Goal: Information Seeking & Learning: Learn about a topic

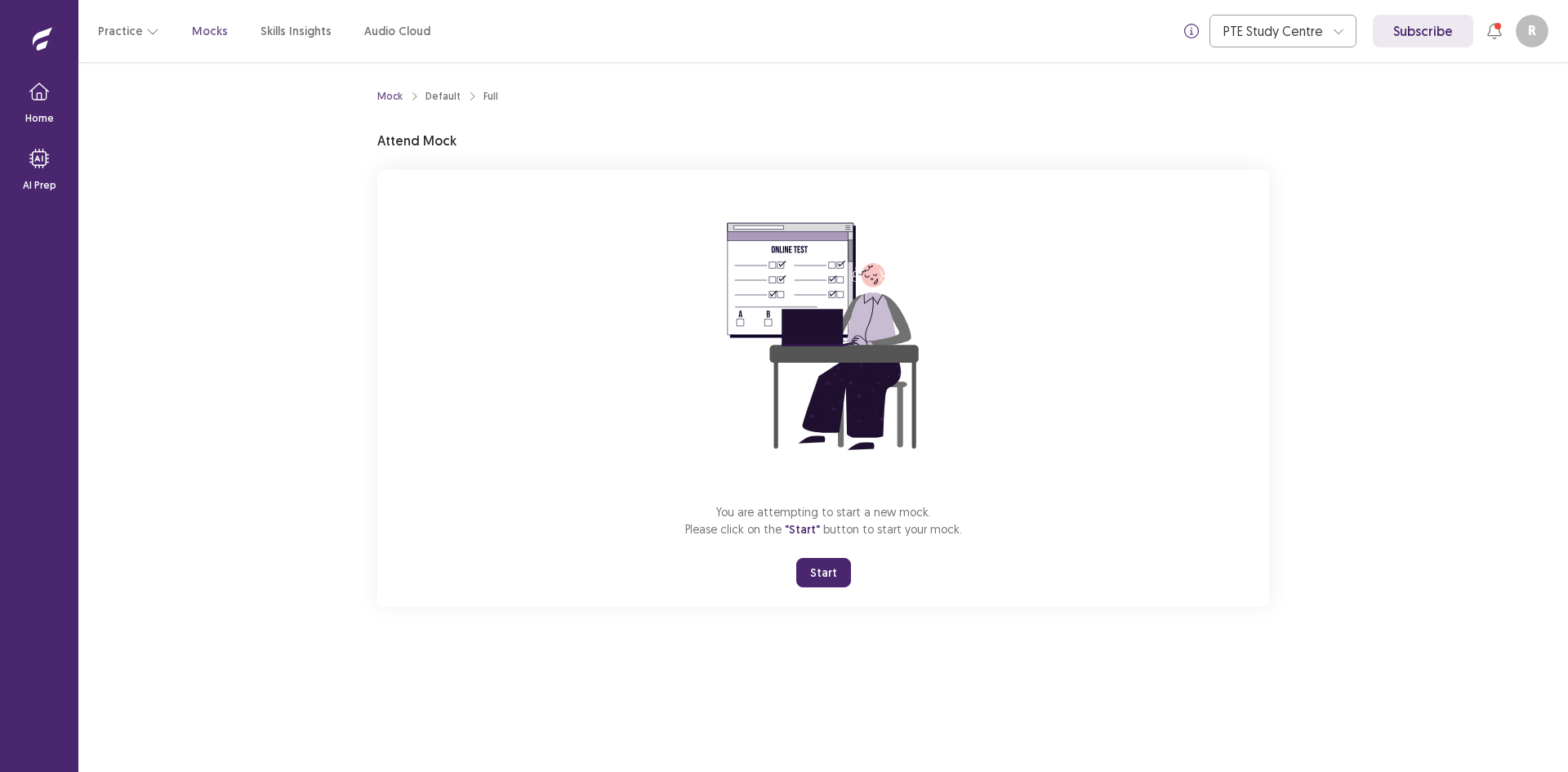
click at [824, 559] on button "Start" at bounding box center [824, 573] width 55 height 30
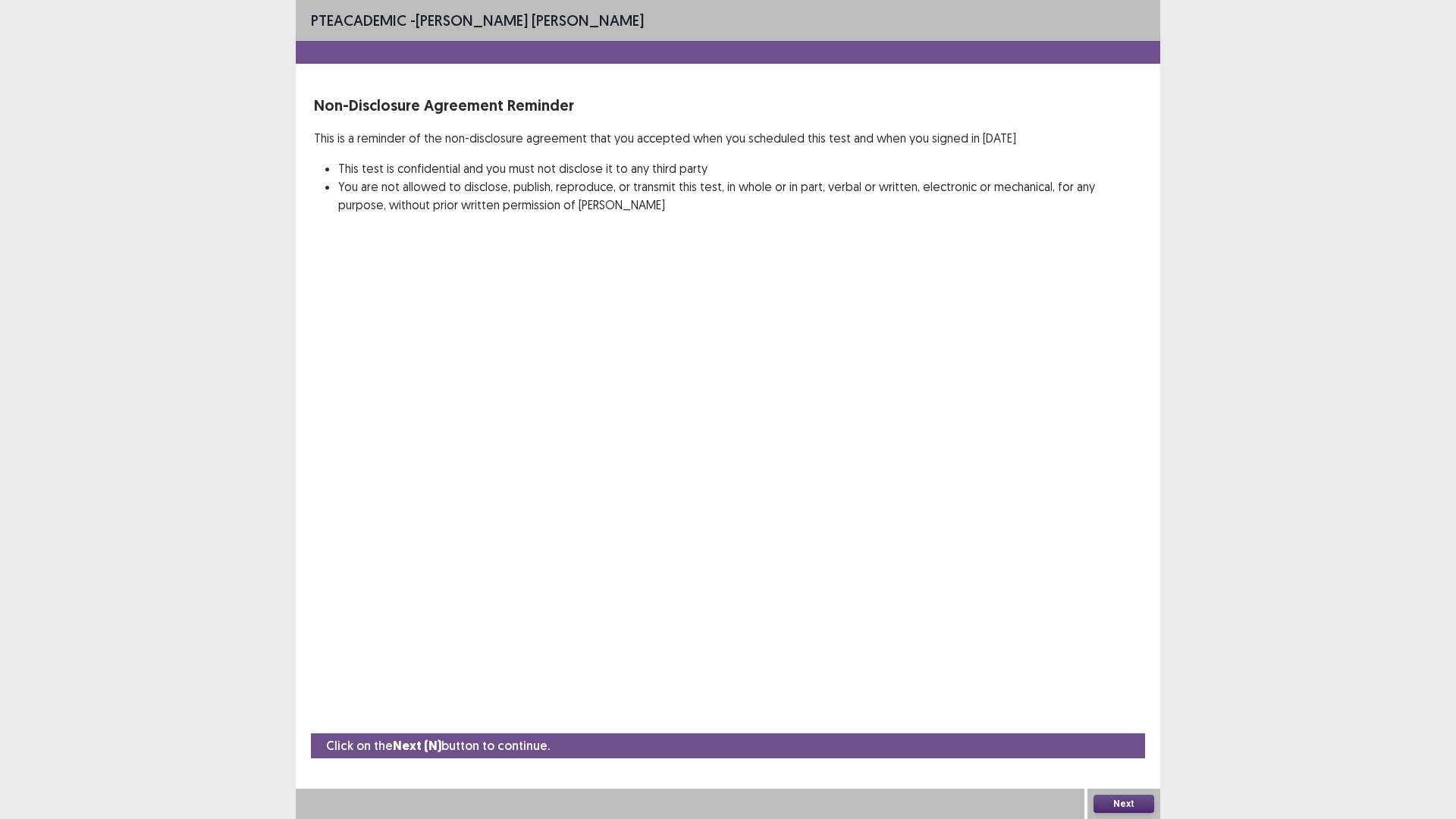
click at [1130, 716] on button "Next" at bounding box center [1123, 804] width 61 height 18
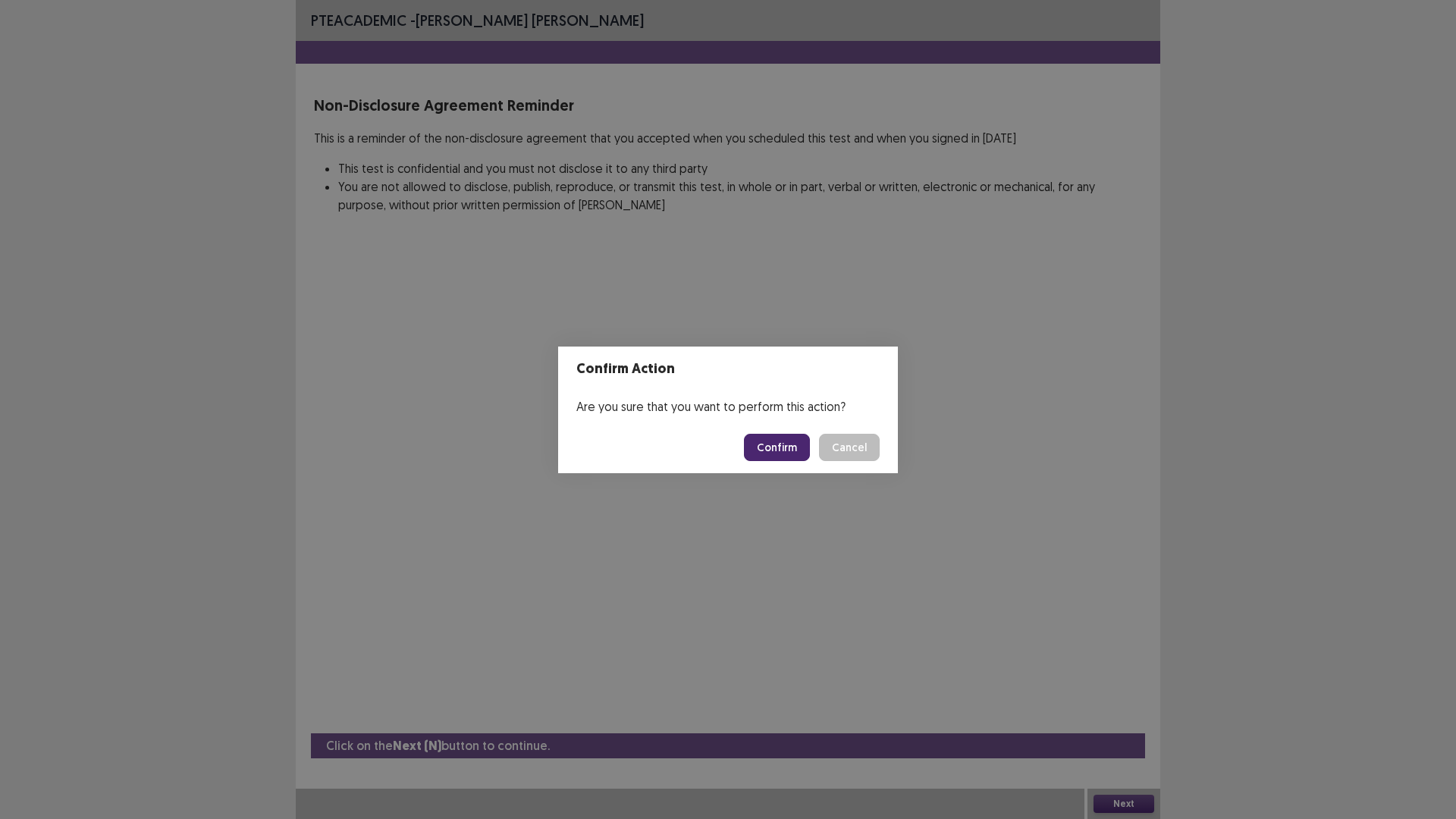
click at [784, 444] on button "Confirm" at bounding box center [776, 448] width 66 height 28
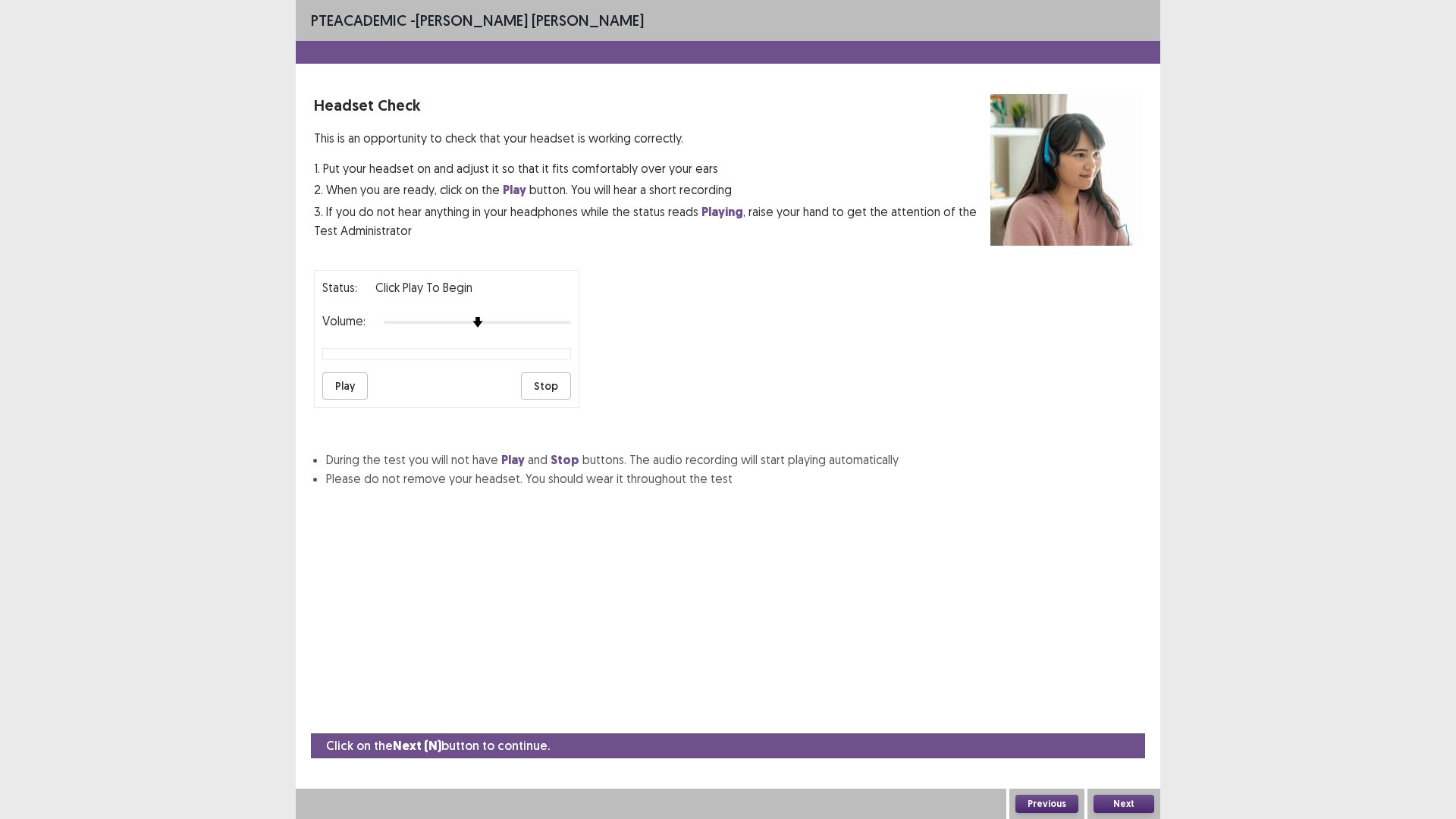
click at [1134, 716] on button "Next" at bounding box center [1123, 804] width 61 height 18
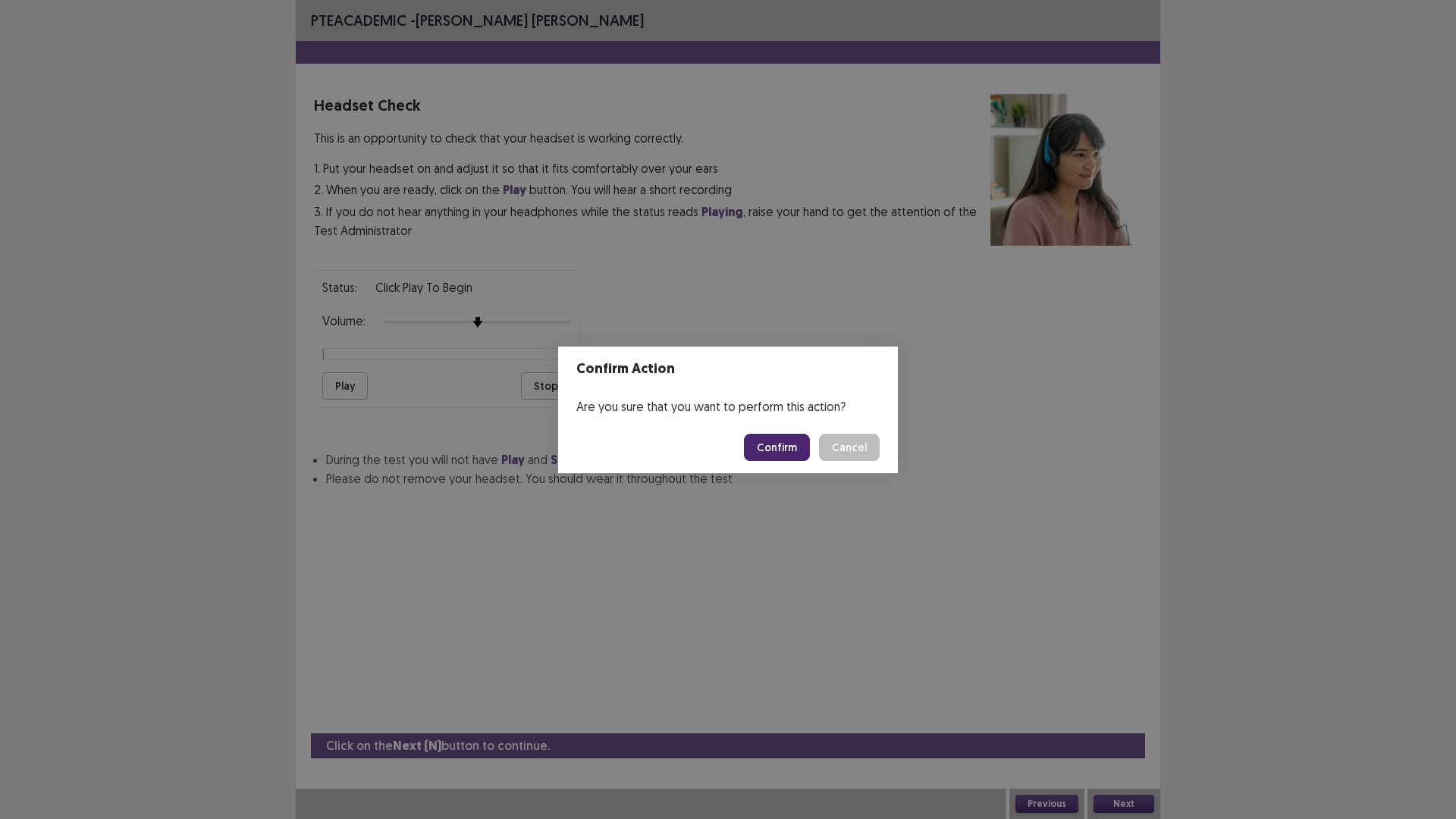
click at [771, 448] on button "Confirm" at bounding box center [776, 448] width 66 height 28
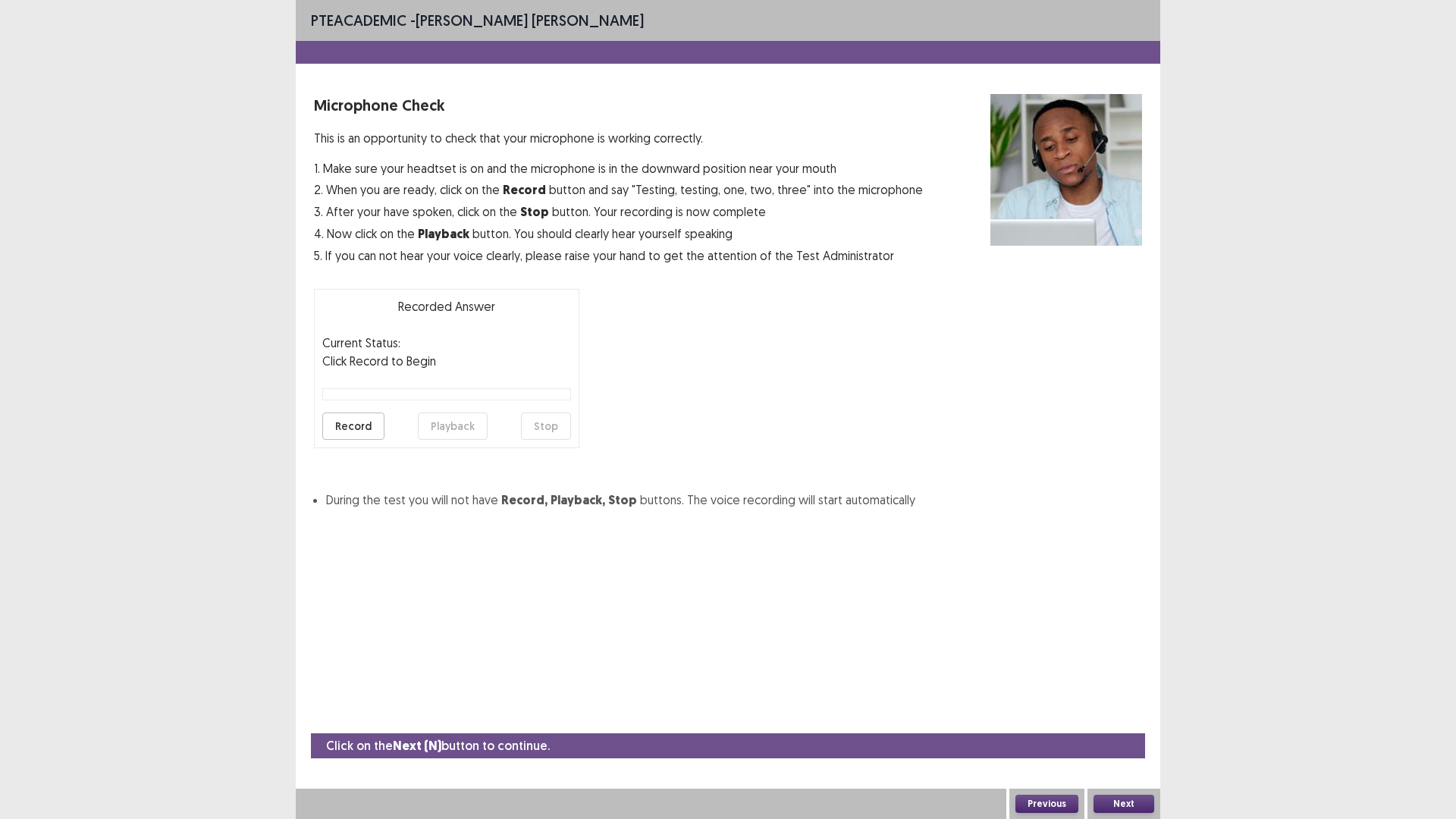
click at [389, 405] on div "Recorded Answer Current Status: Click Record to Begin Record Playback Stop" at bounding box center [446, 368] width 265 height 159
click at [404, 391] on div at bounding box center [446, 394] width 249 height 12
click at [362, 418] on button "Record" at bounding box center [353, 427] width 62 height 28
click at [536, 427] on button "Stop" at bounding box center [546, 427] width 50 height 28
click at [462, 430] on button "Playback" at bounding box center [453, 427] width 70 height 28
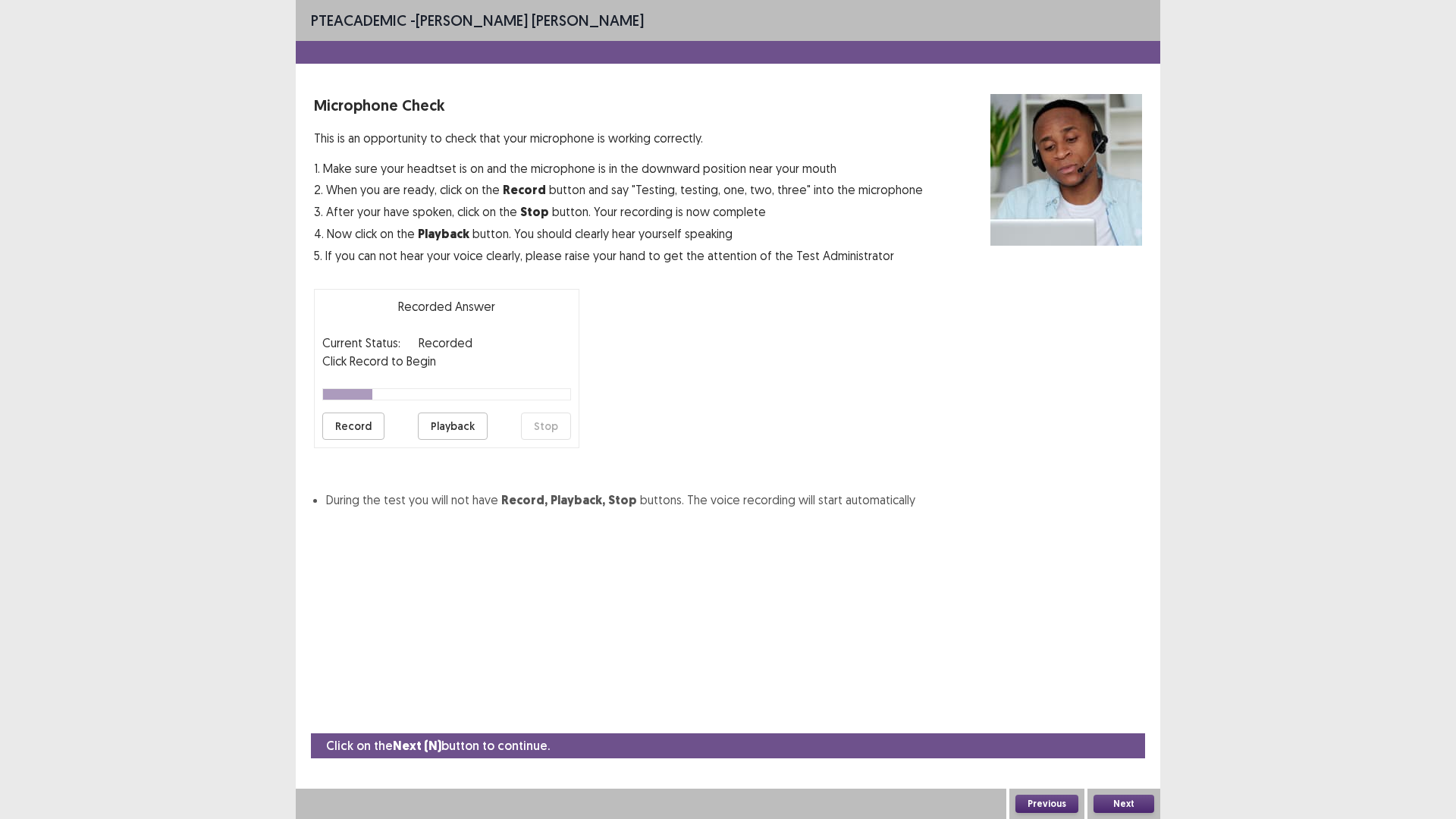
click at [1110, 716] on button "Next" at bounding box center [1123, 804] width 61 height 18
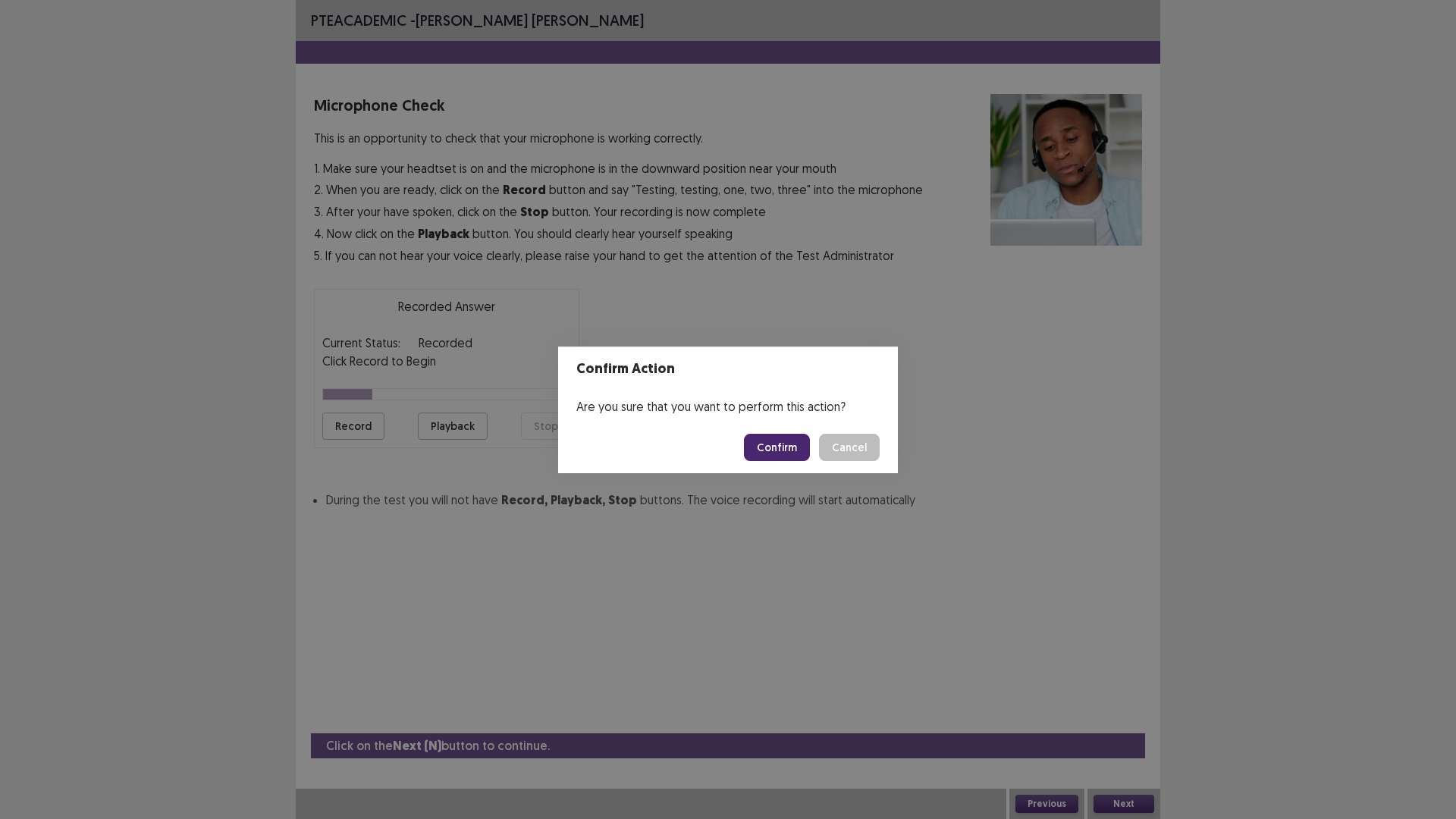
click at [768, 457] on button "Confirm" at bounding box center [776, 448] width 66 height 28
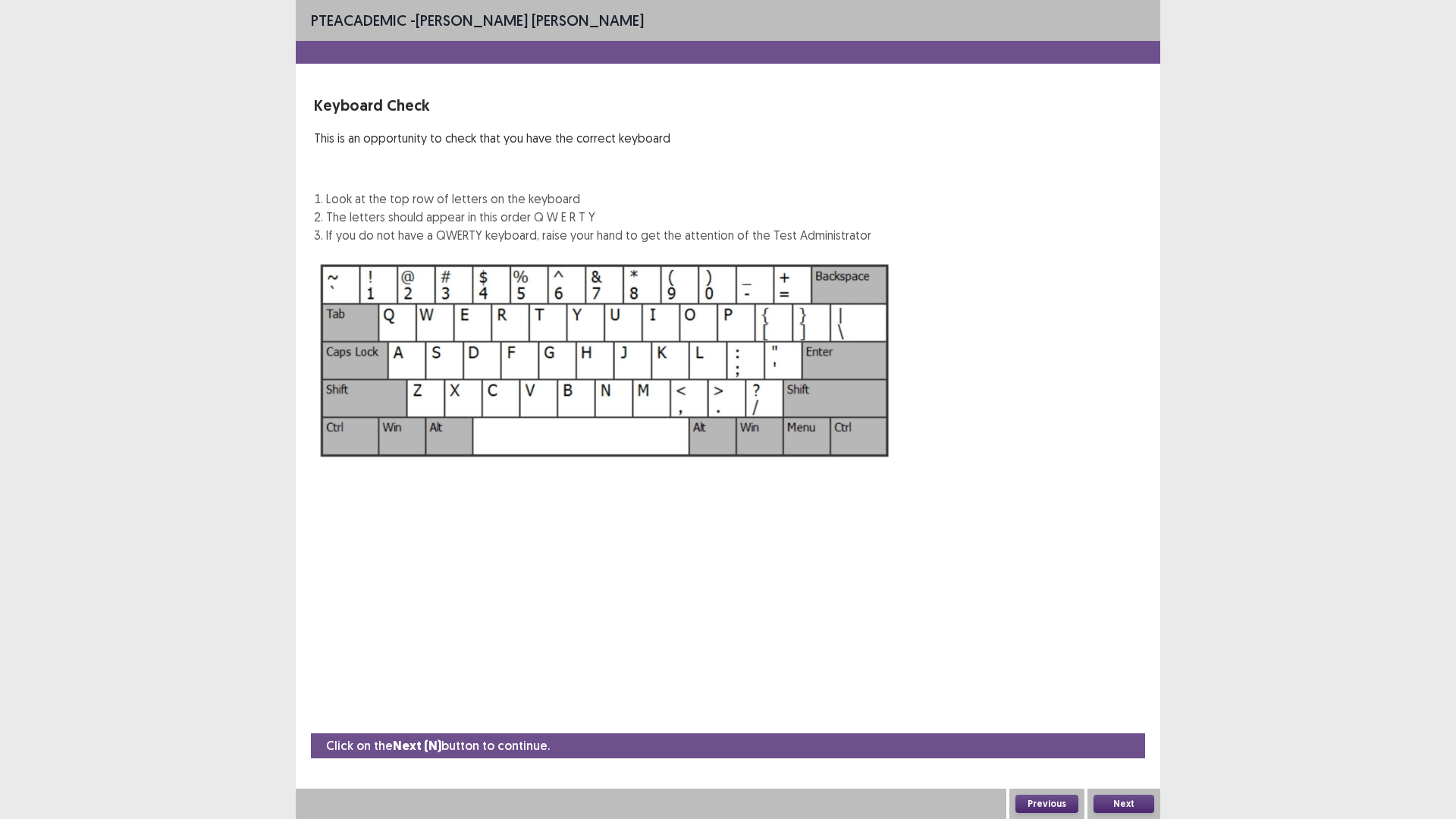
click at [1136, 716] on button "Next" at bounding box center [1123, 804] width 61 height 18
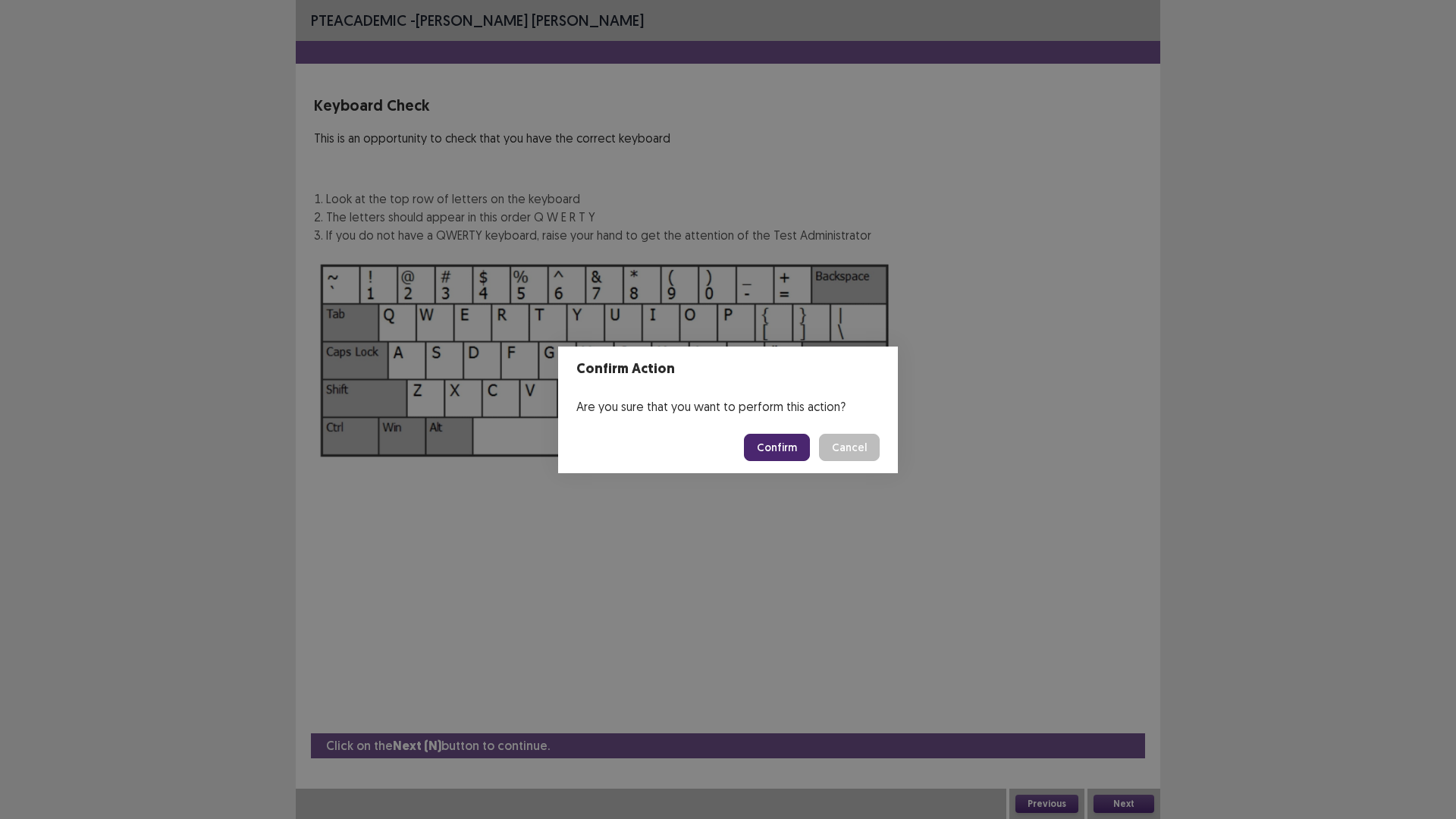
click at [801, 439] on button "Confirm" at bounding box center [776, 448] width 66 height 28
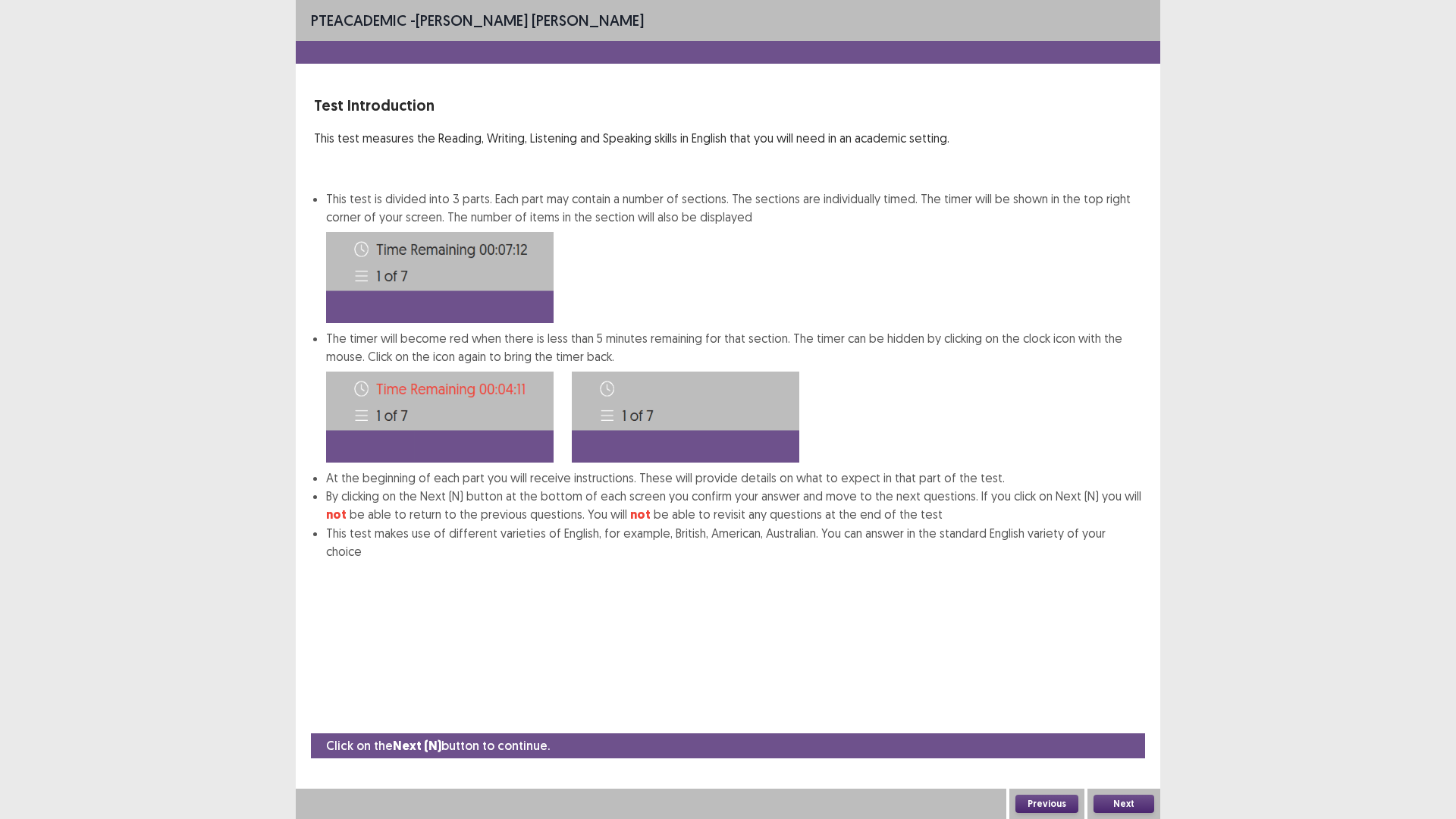
click at [1129, 716] on button "Next" at bounding box center [1123, 804] width 61 height 18
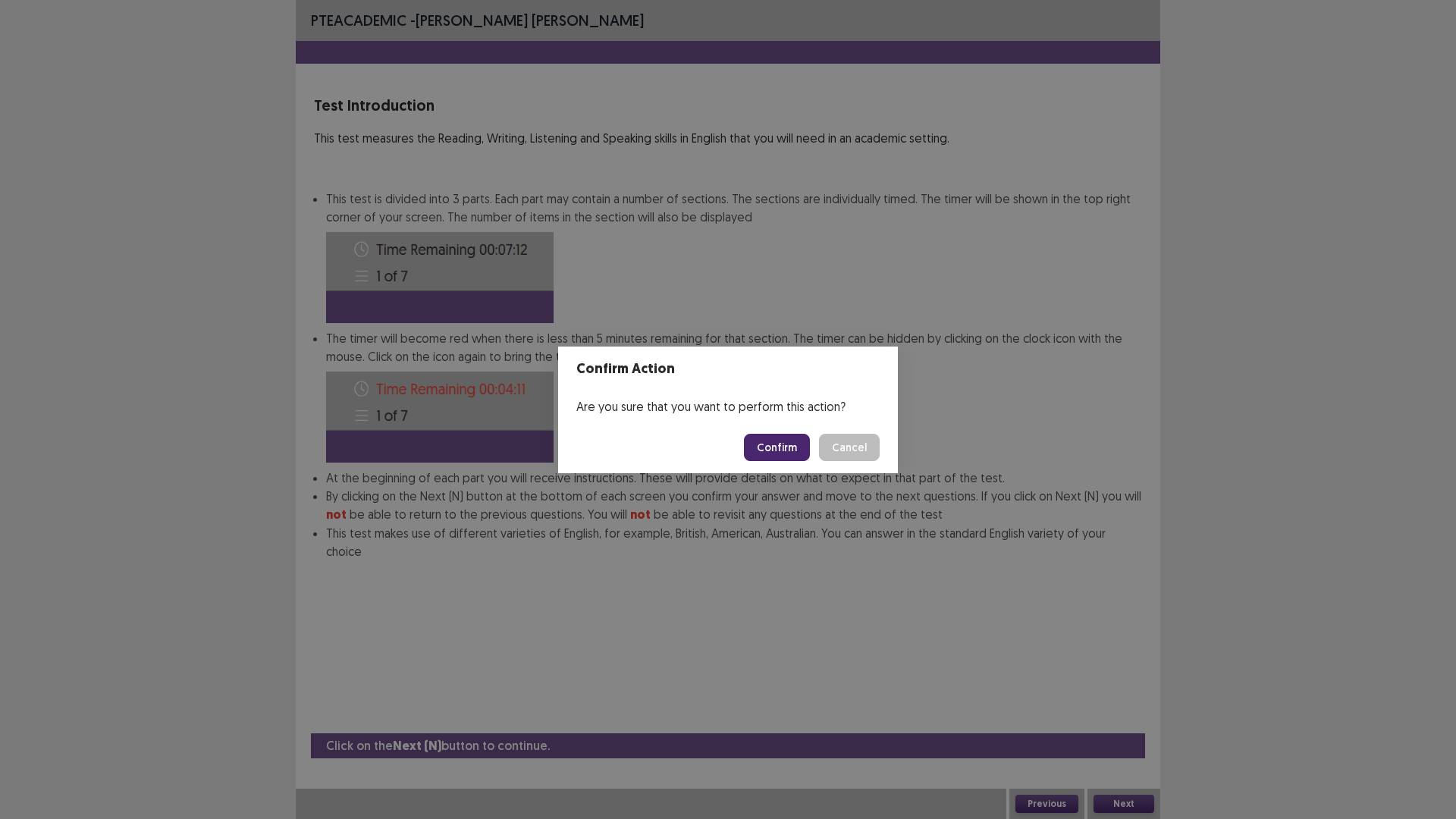
click at [775, 447] on button "Confirm" at bounding box center [776, 448] width 66 height 28
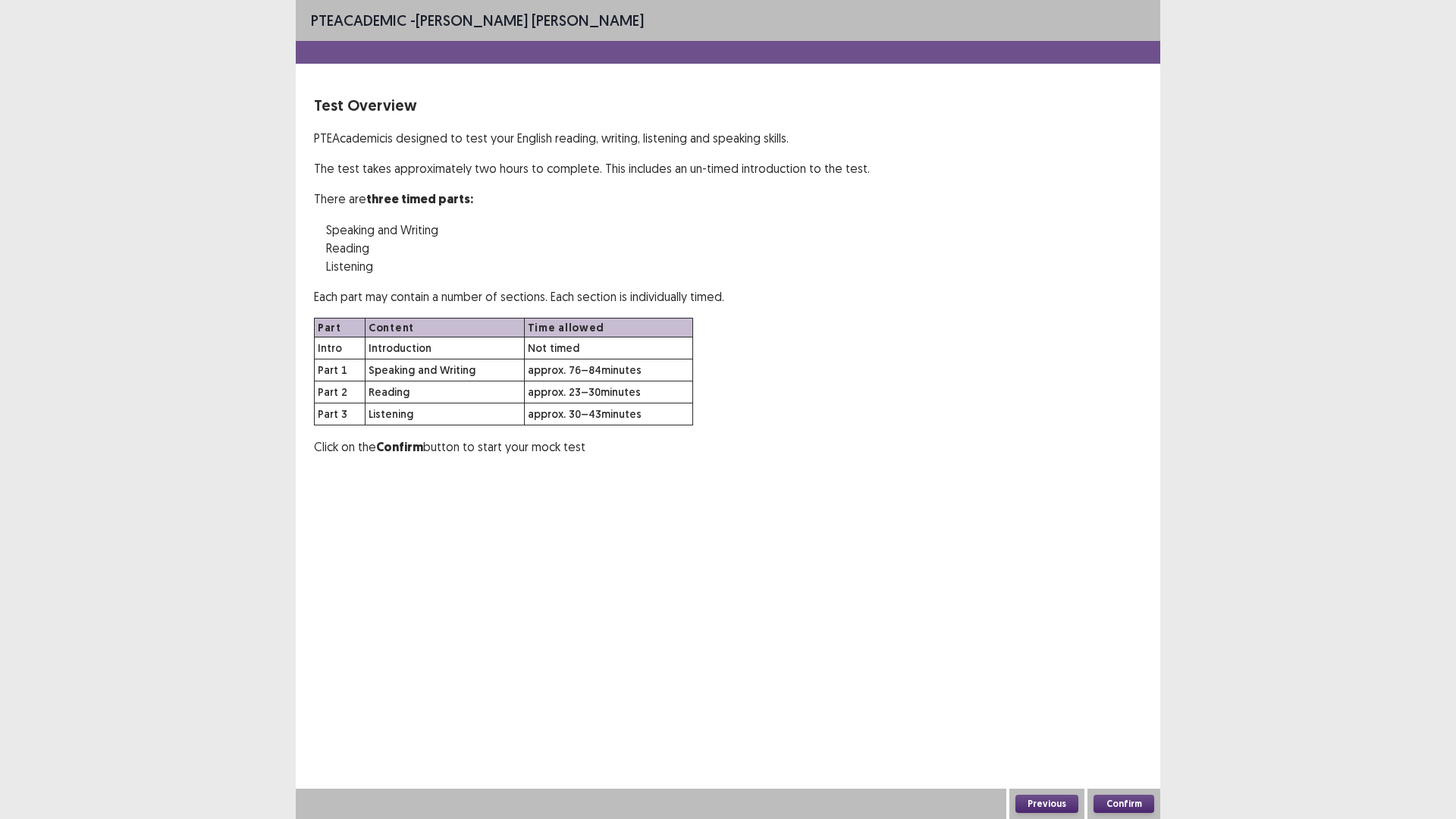
click at [1121, 716] on button "Confirm" at bounding box center [1123, 804] width 61 height 18
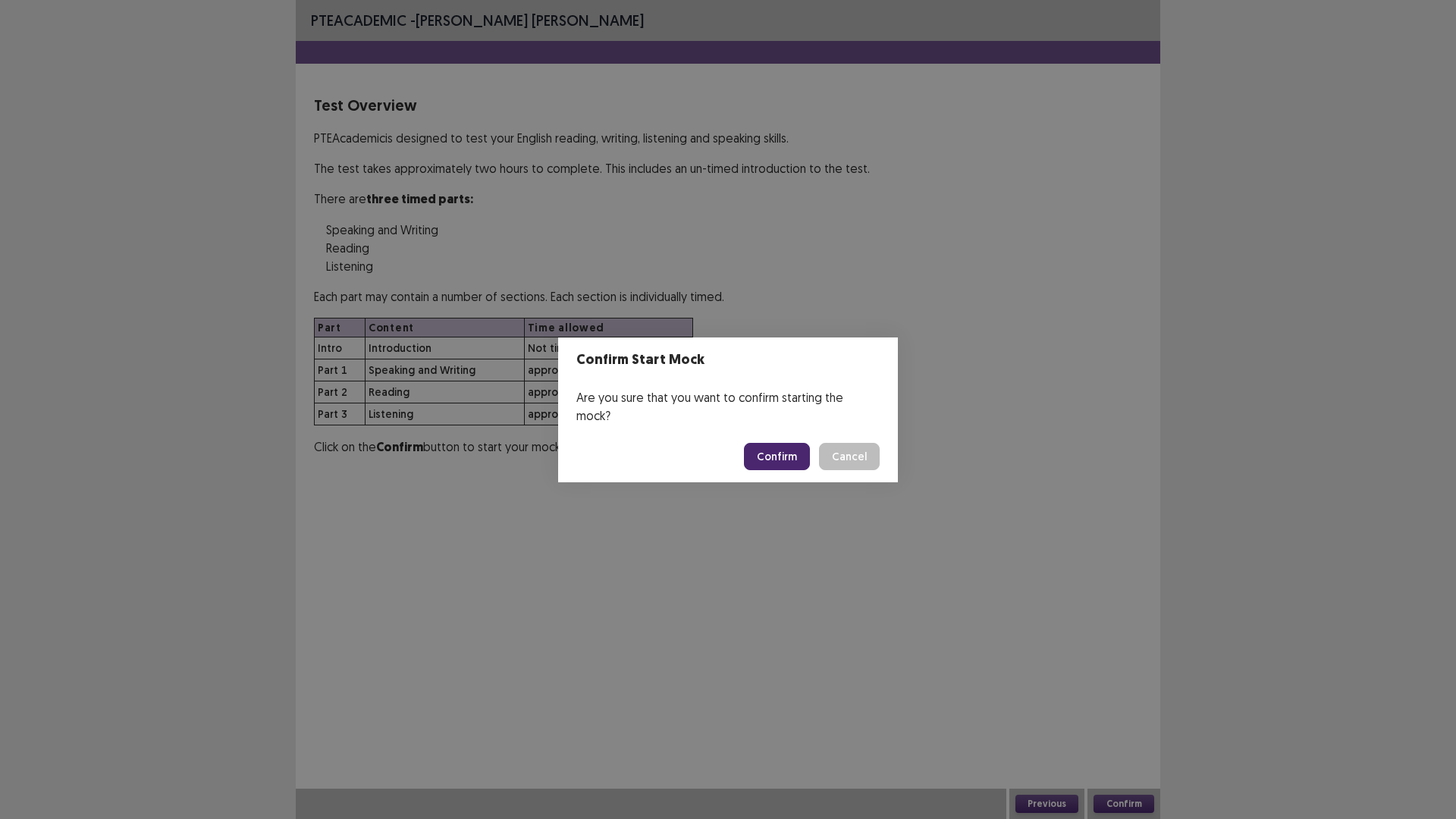
click at [784, 449] on button "Confirm" at bounding box center [776, 457] width 66 height 28
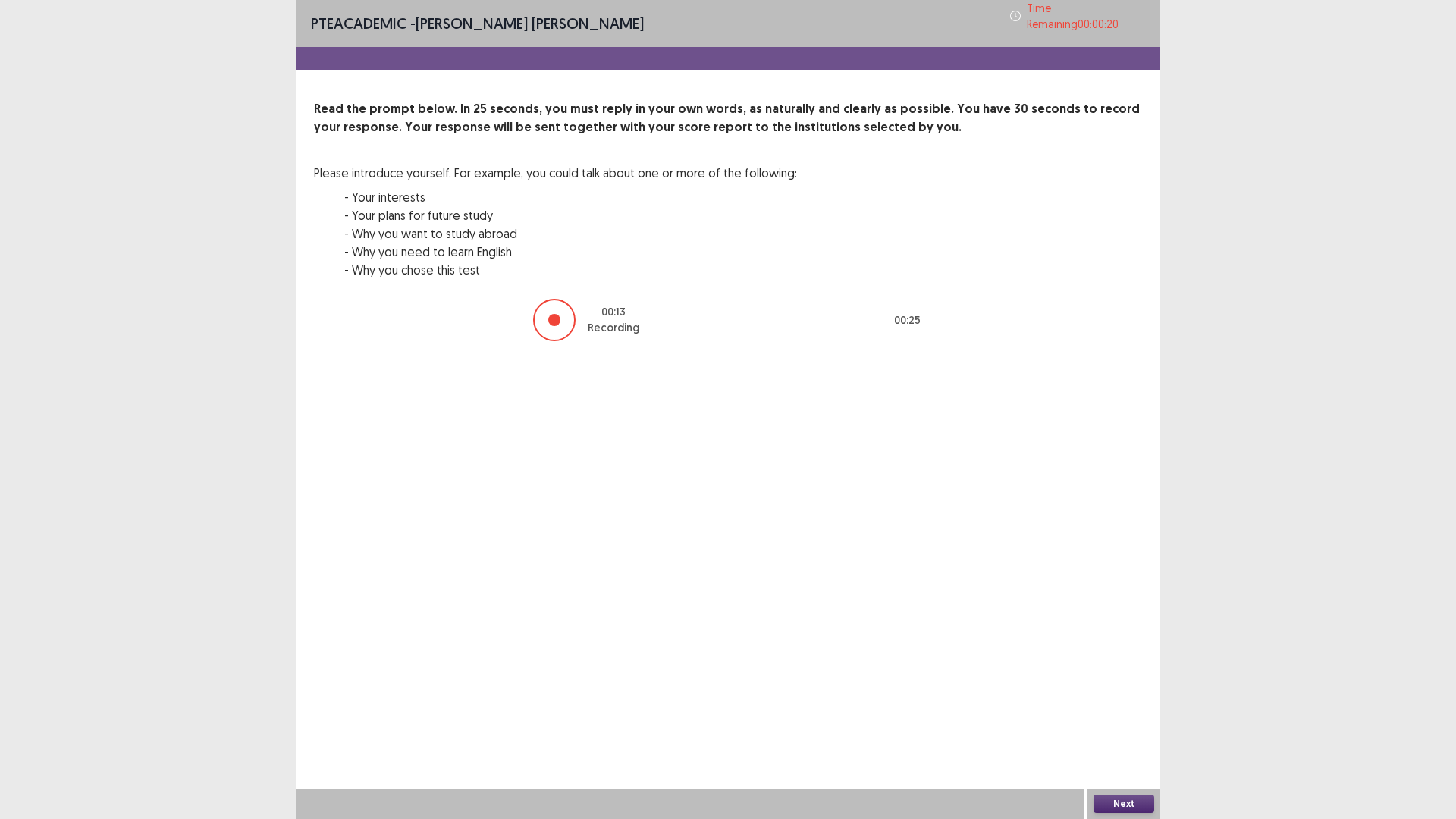
click at [1120, 716] on button "Next" at bounding box center [1123, 804] width 61 height 18
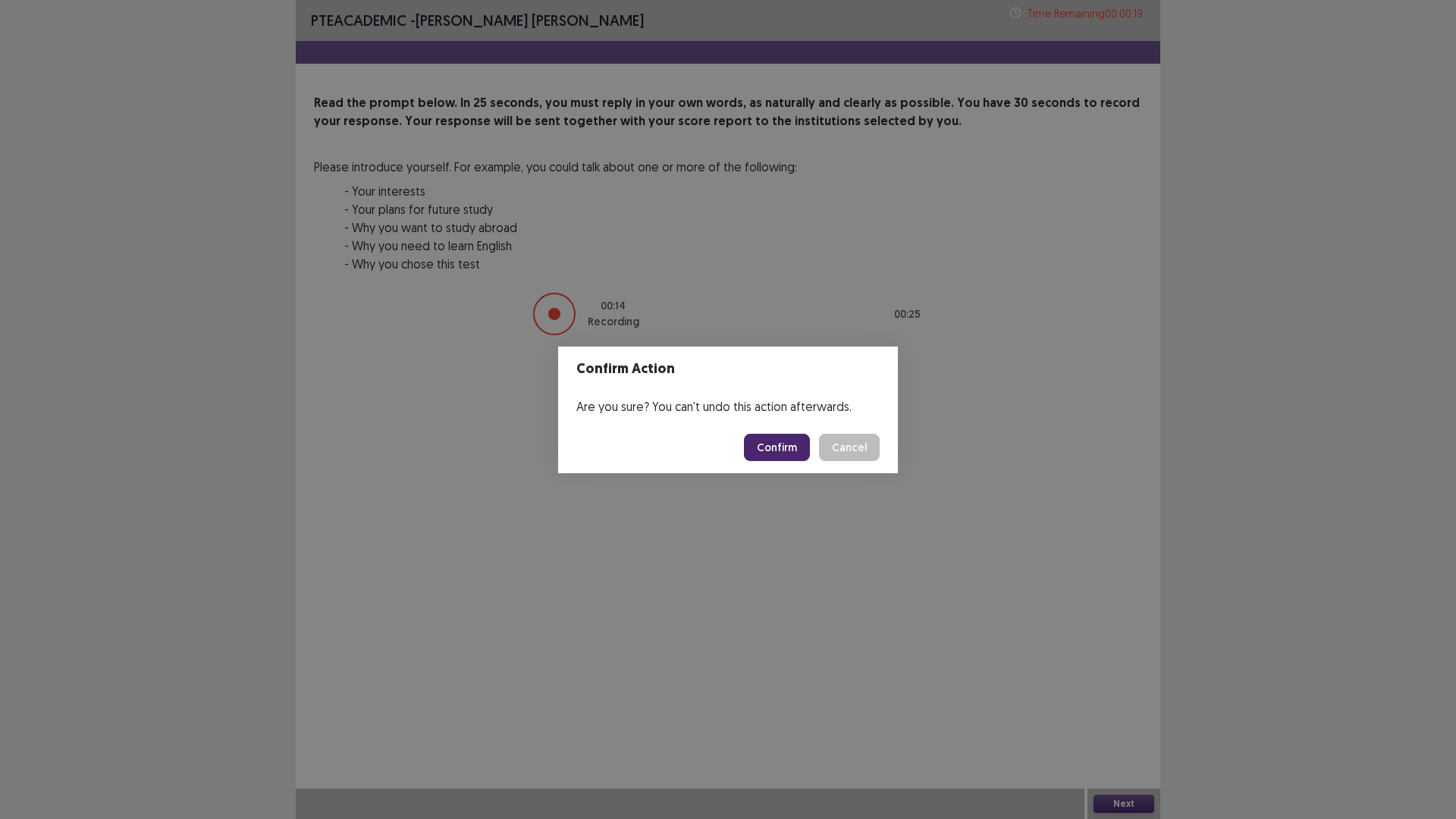
click at [774, 440] on button "Confirm" at bounding box center [776, 448] width 66 height 28
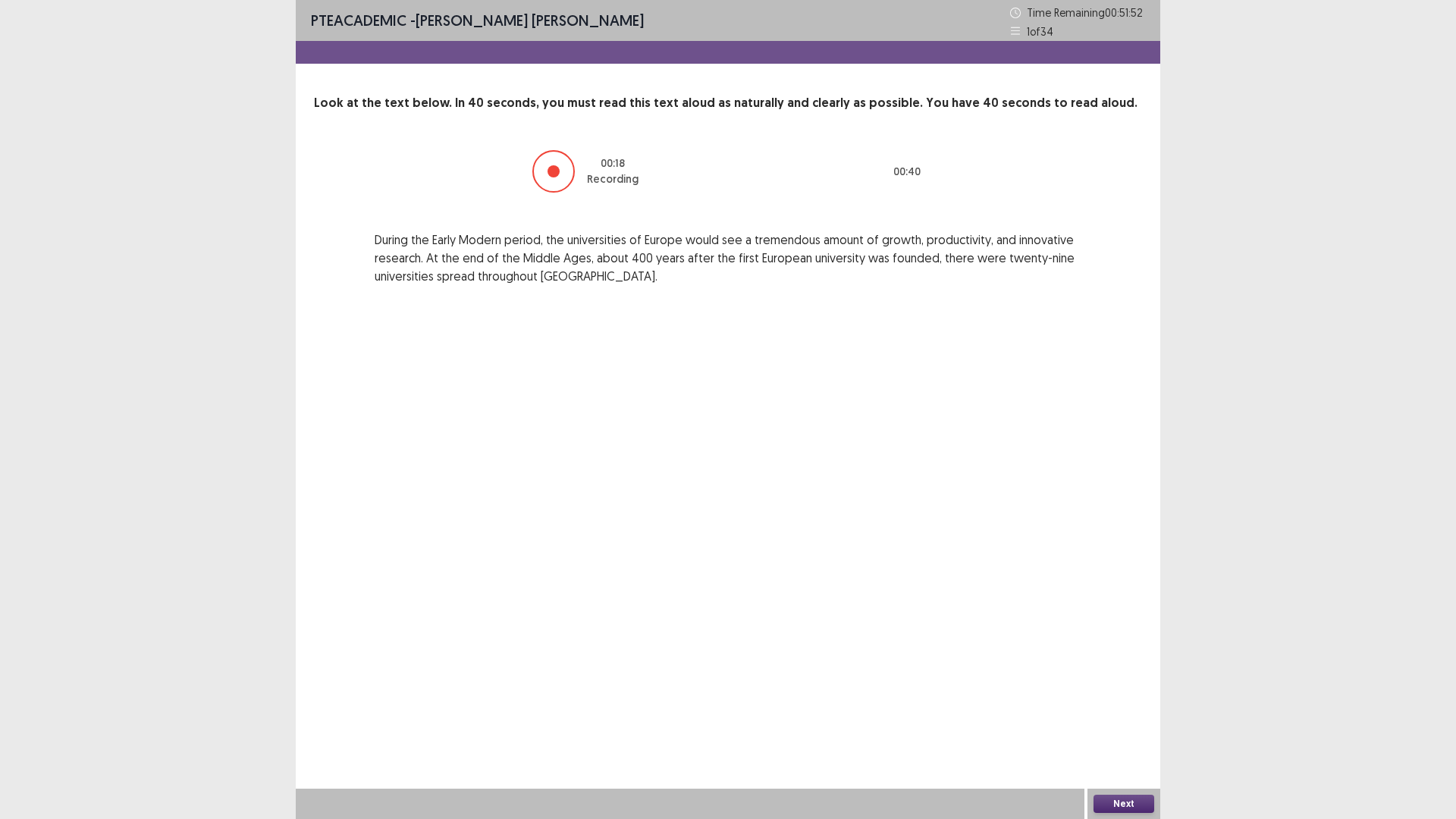
click at [1138, 716] on button "Next" at bounding box center [1123, 804] width 61 height 18
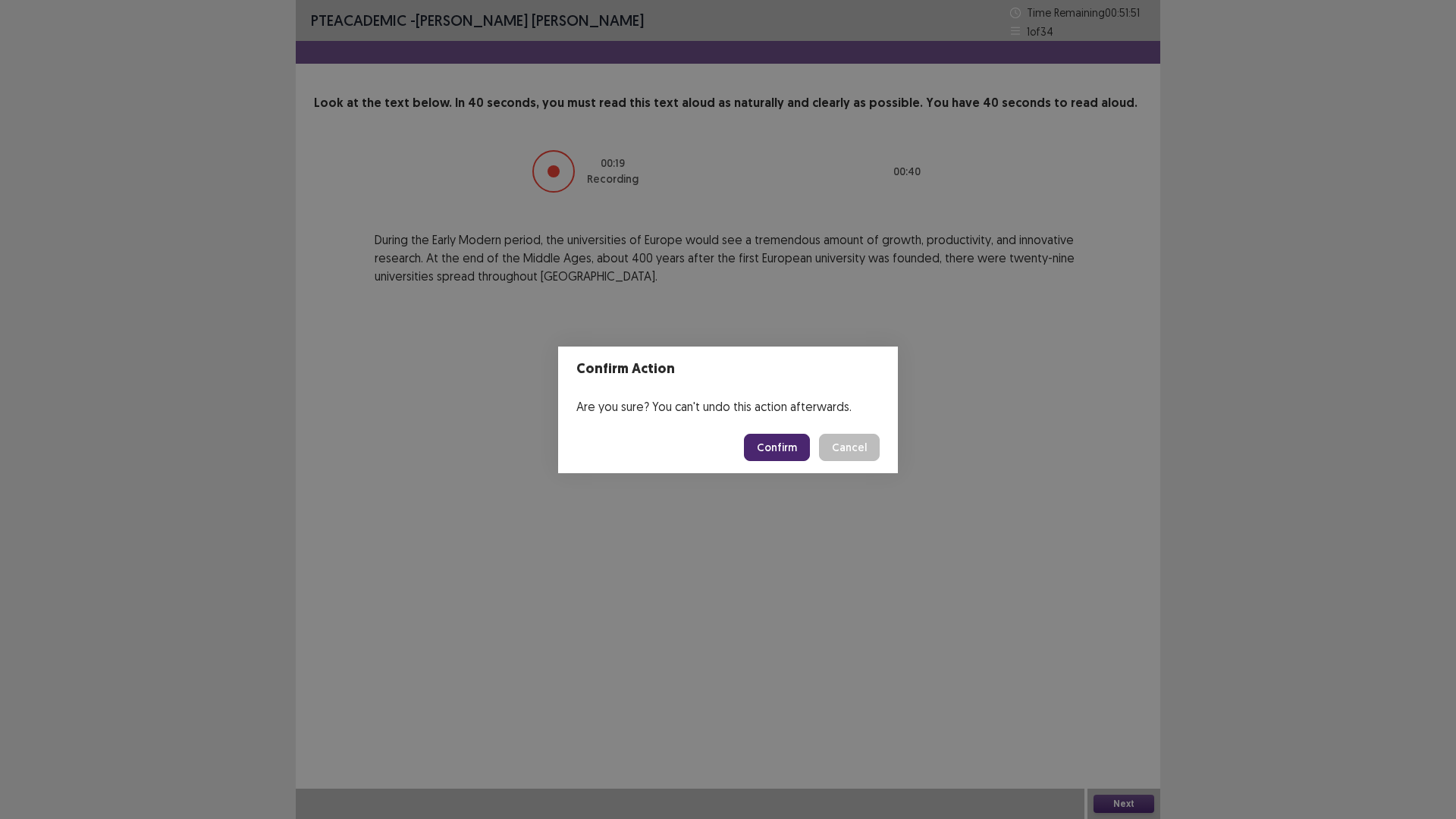
click at [764, 445] on button "Confirm" at bounding box center [776, 448] width 66 height 28
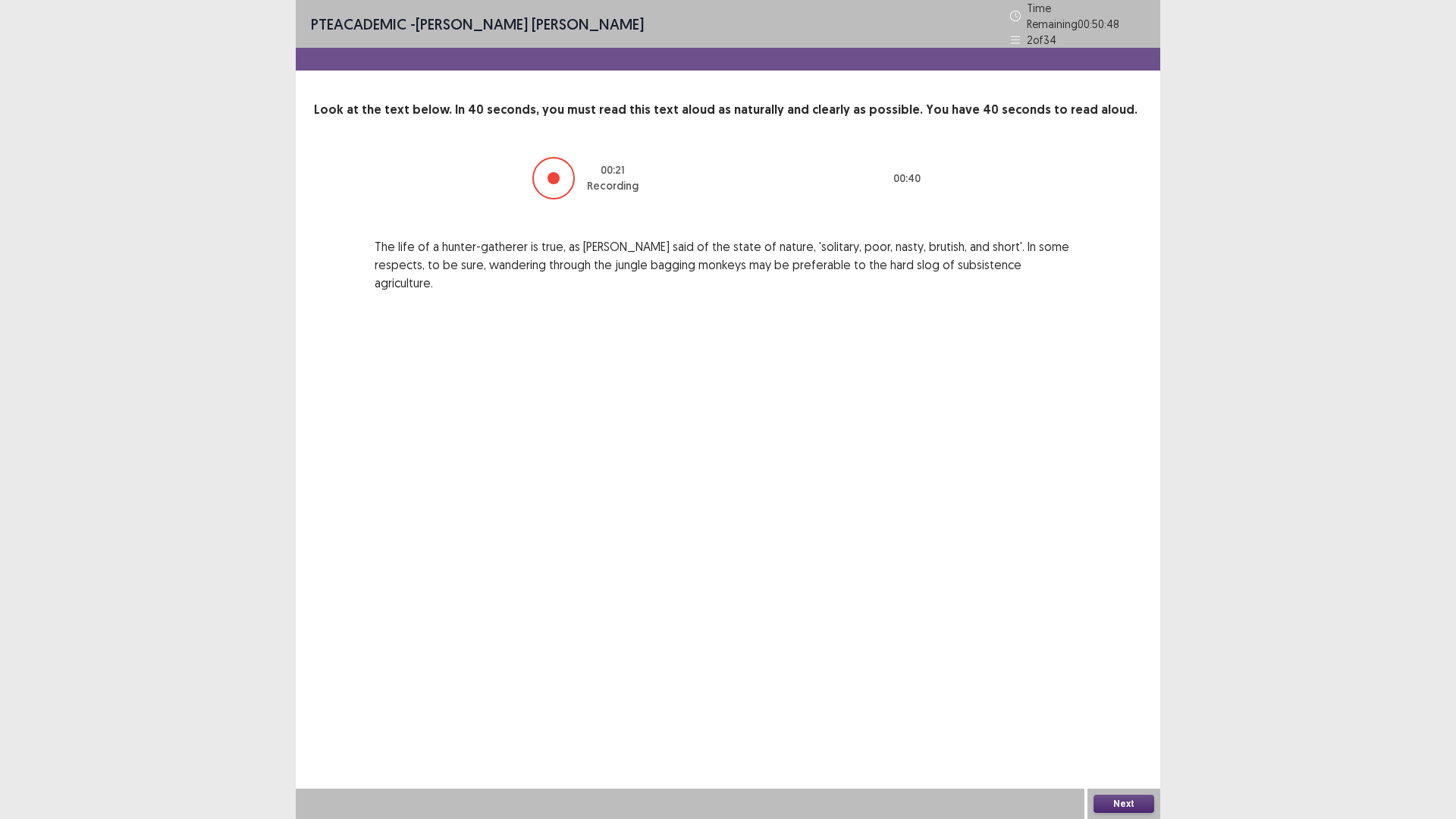
click at [1106, 716] on button "Next" at bounding box center [1123, 804] width 61 height 18
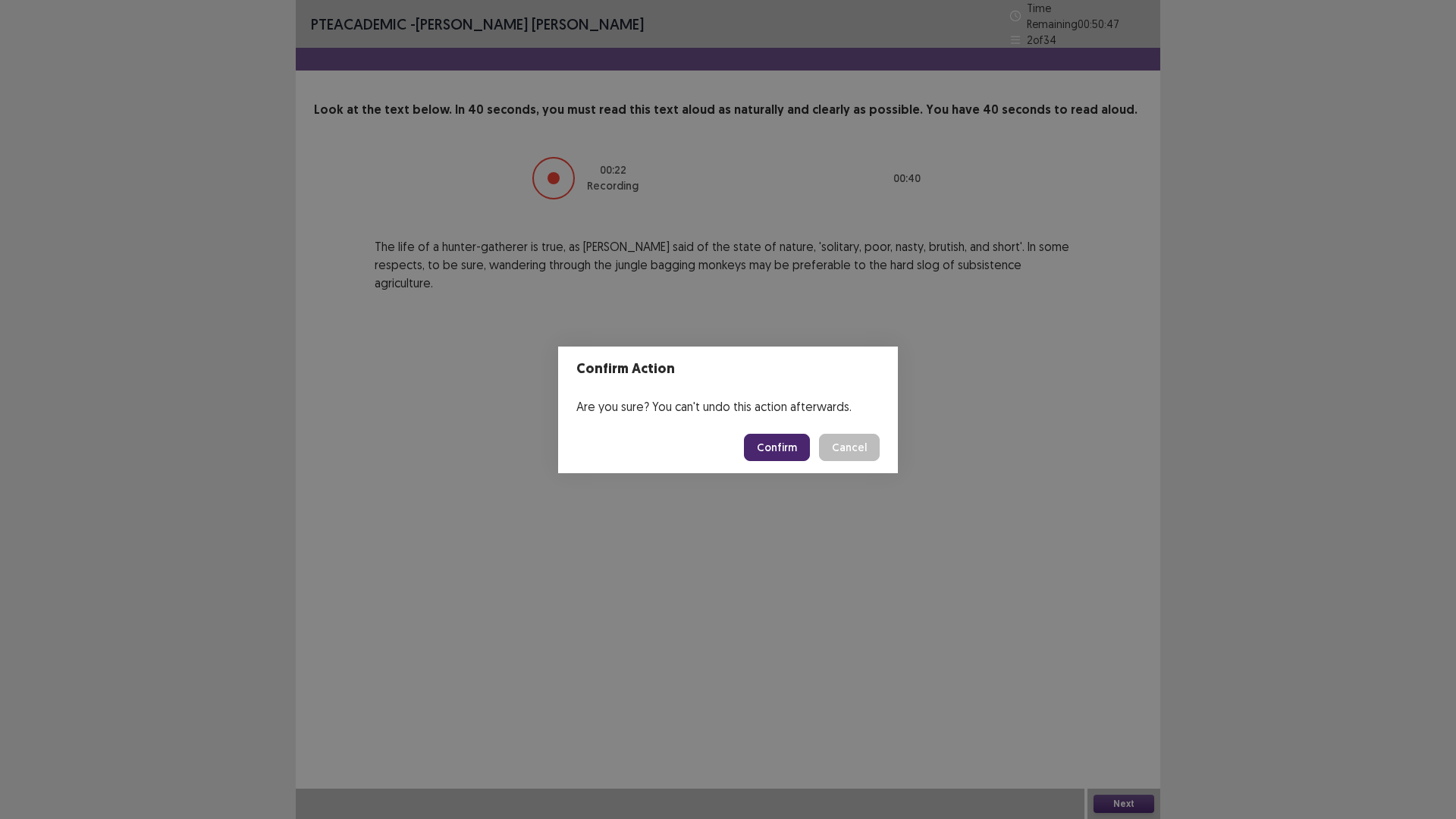
click at [757, 437] on button "Confirm" at bounding box center [776, 448] width 66 height 28
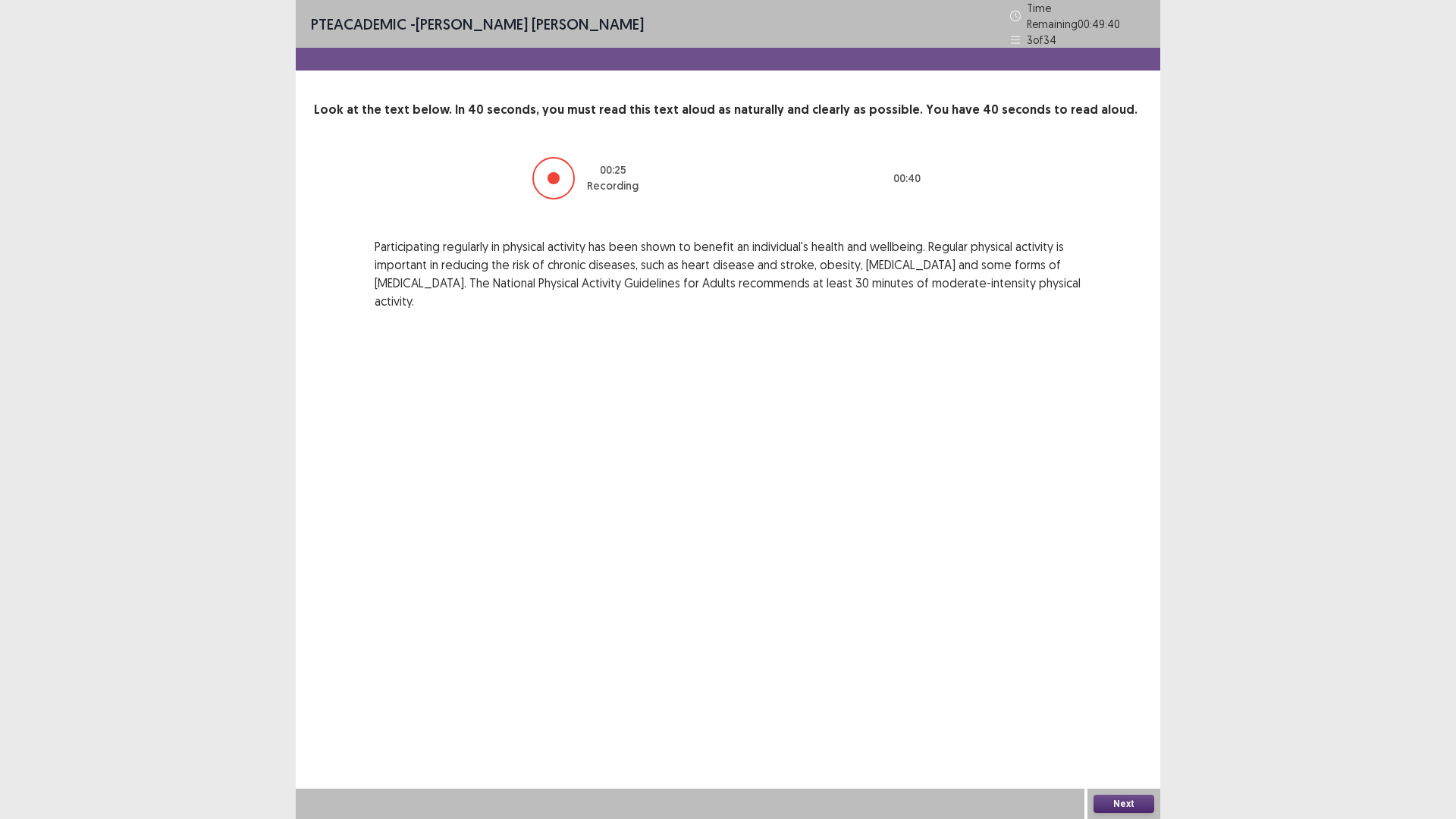
click at [1113, 716] on button "Next" at bounding box center [1123, 804] width 61 height 18
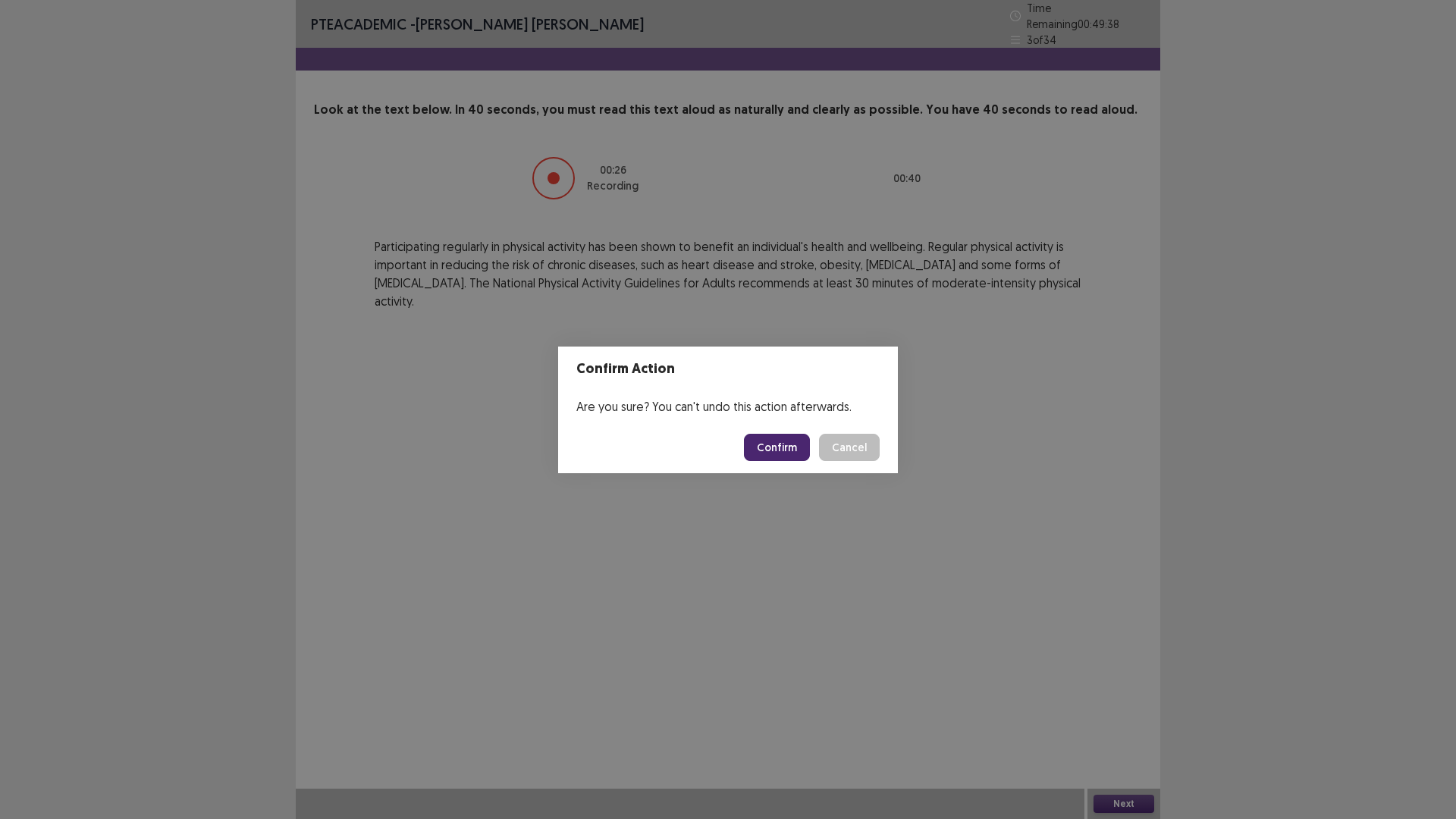
click at [783, 449] on button "Confirm" at bounding box center [776, 448] width 66 height 28
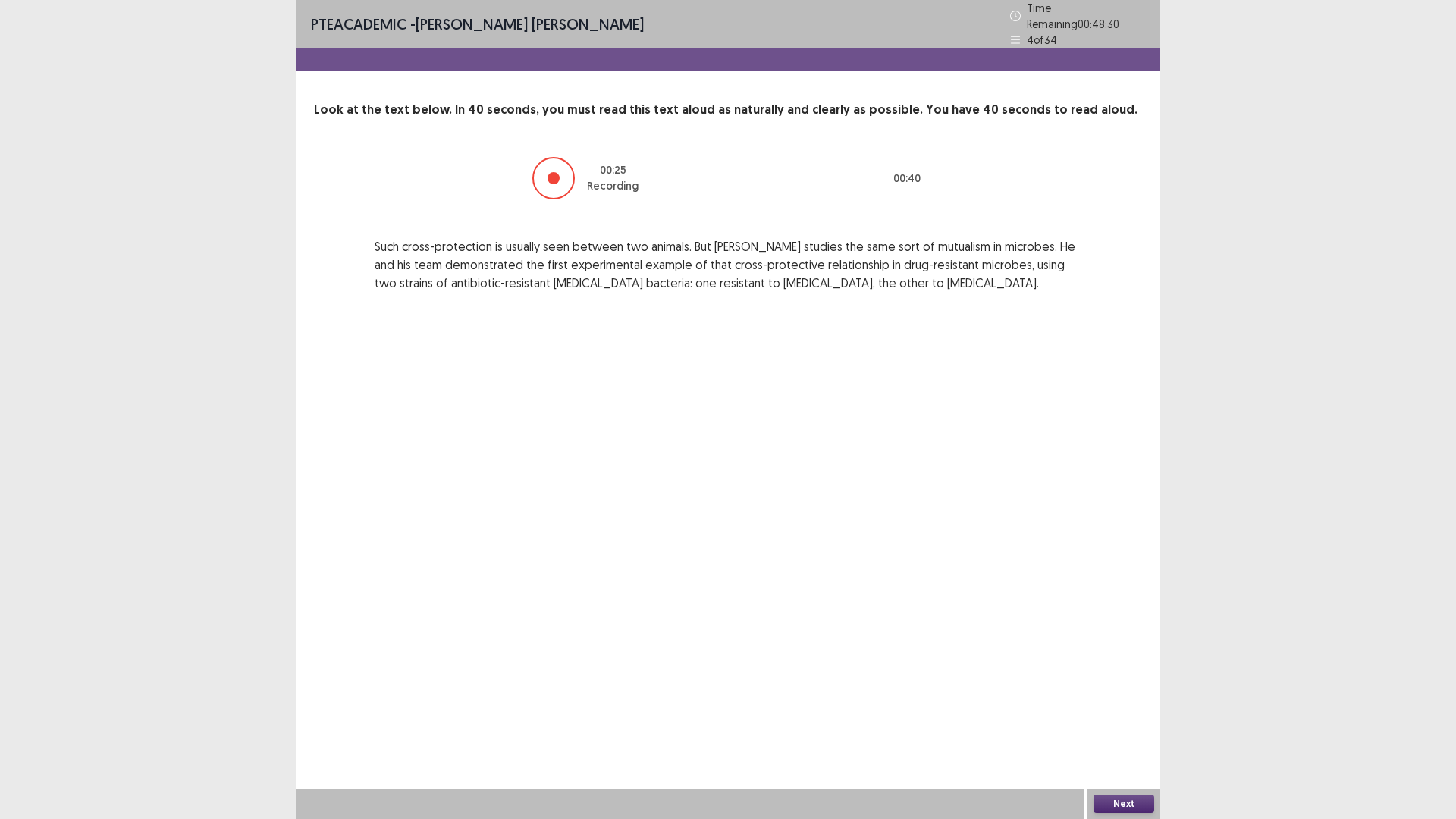
click at [1121, 716] on button "Next" at bounding box center [1123, 804] width 61 height 18
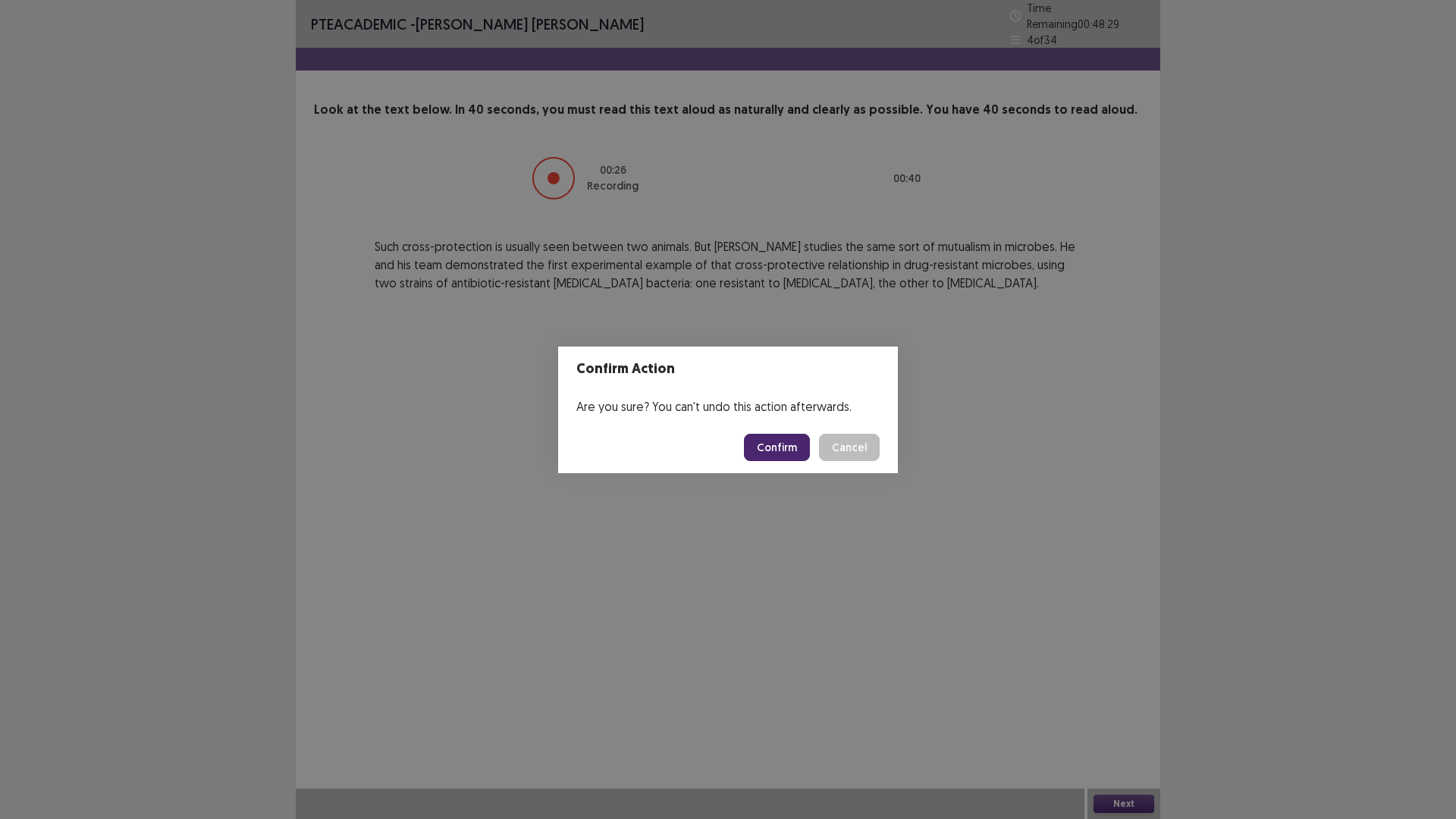
click at [784, 444] on button "Confirm" at bounding box center [776, 448] width 66 height 28
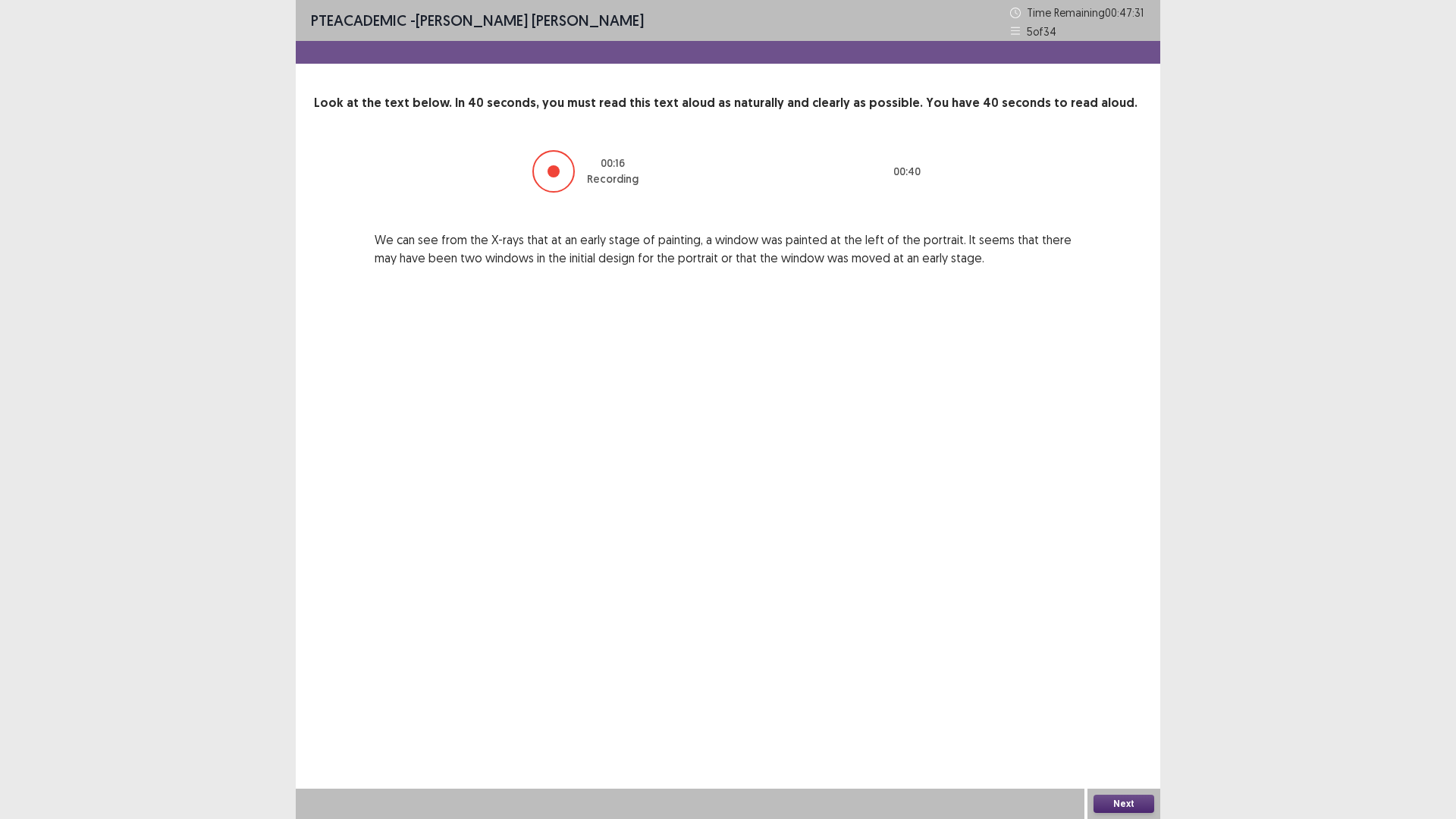
click at [1127, 716] on button "Next" at bounding box center [1123, 804] width 61 height 18
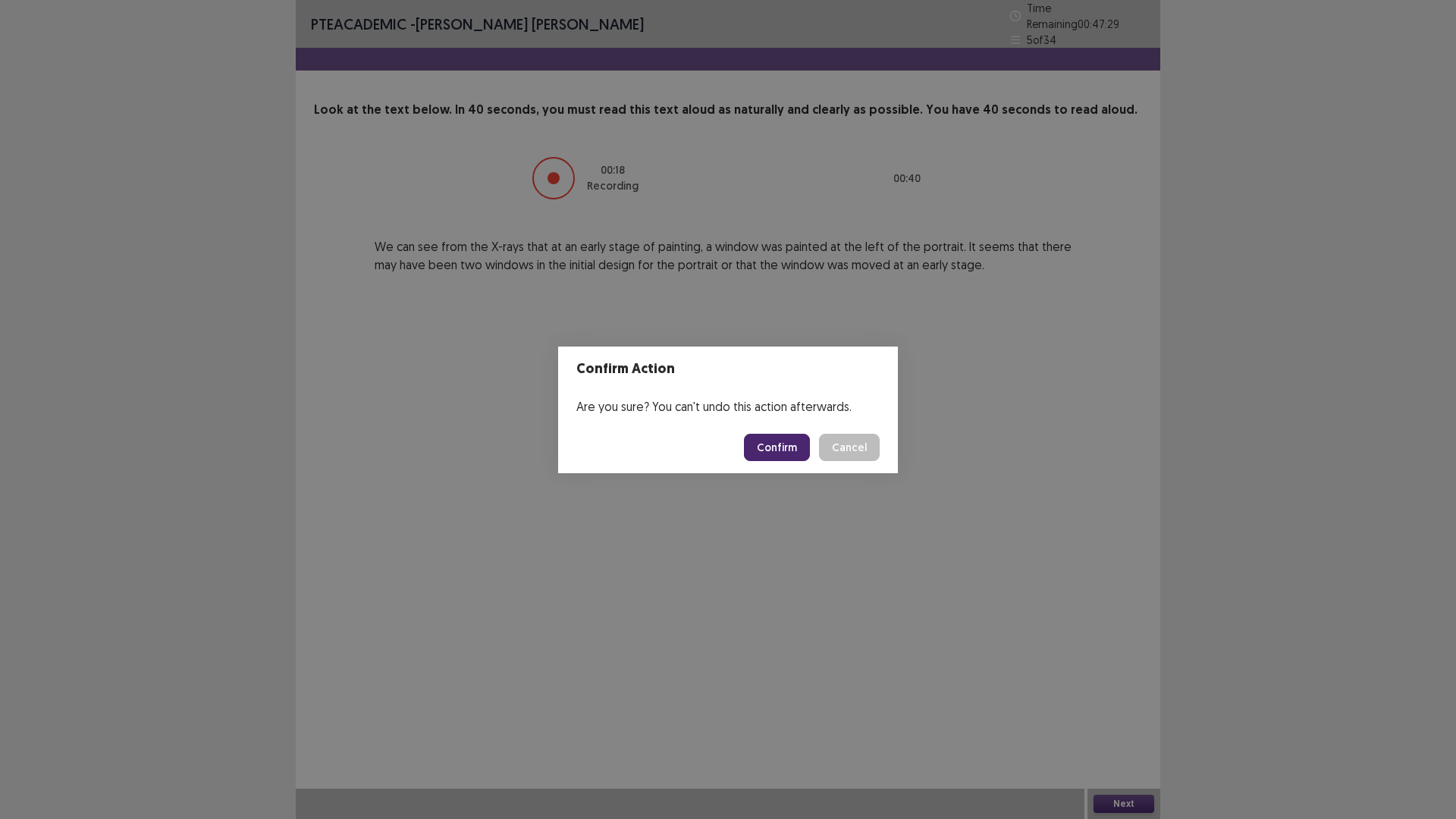
click at [786, 446] on button "Confirm" at bounding box center [776, 448] width 66 height 28
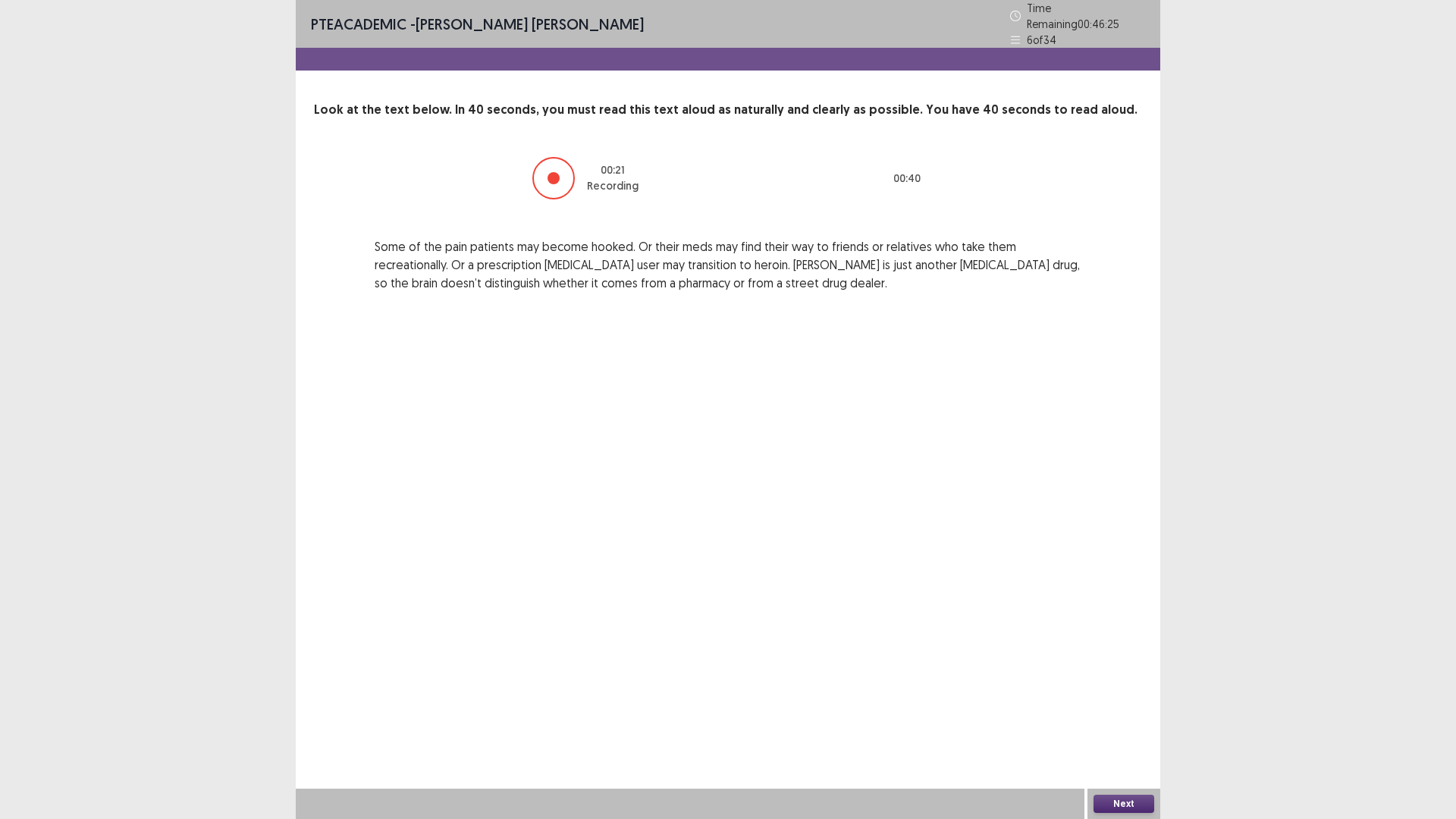
click at [1112, 716] on button "Next" at bounding box center [1123, 804] width 61 height 18
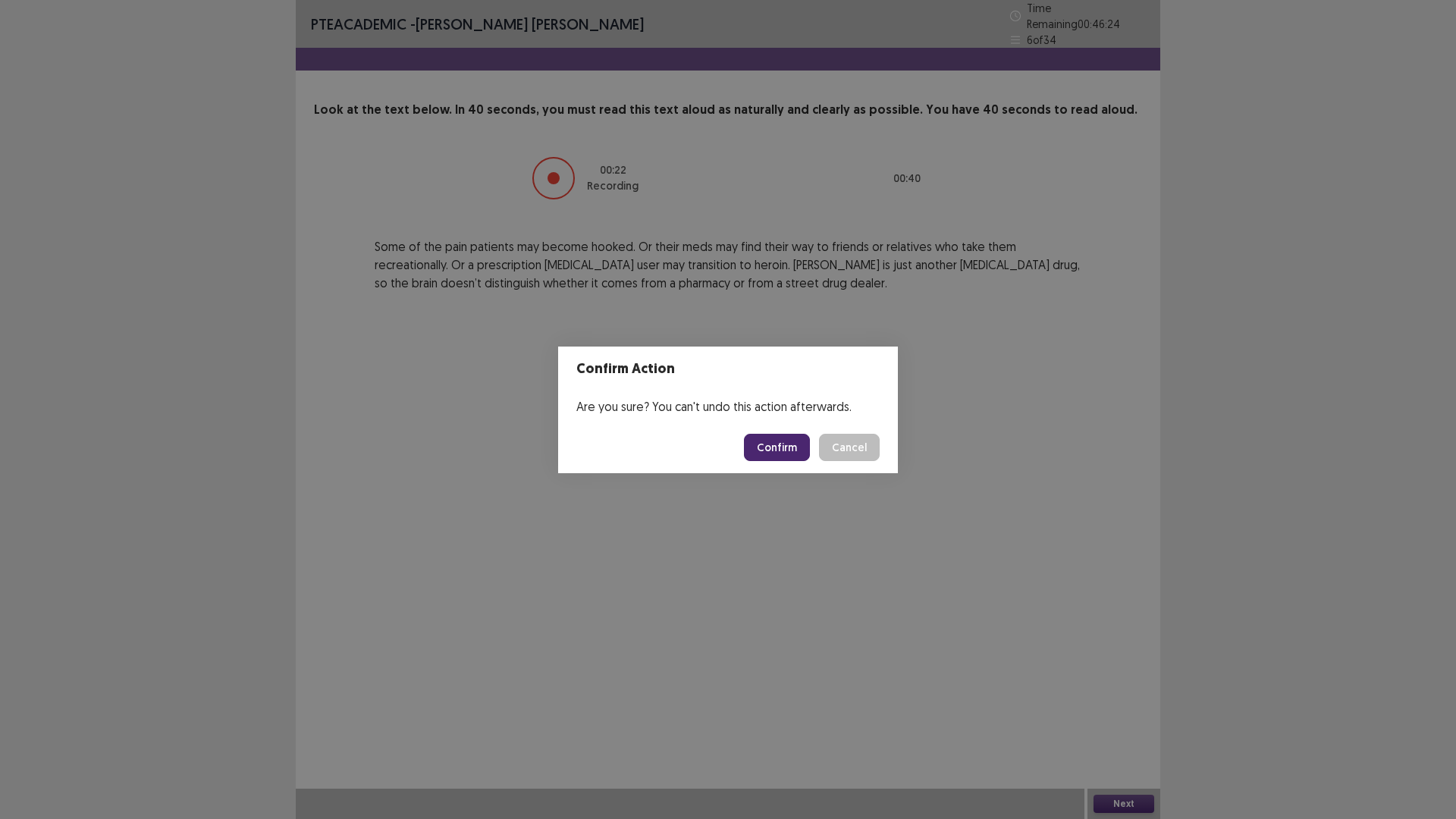
click at [772, 455] on button "Confirm" at bounding box center [776, 448] width 66 height 28
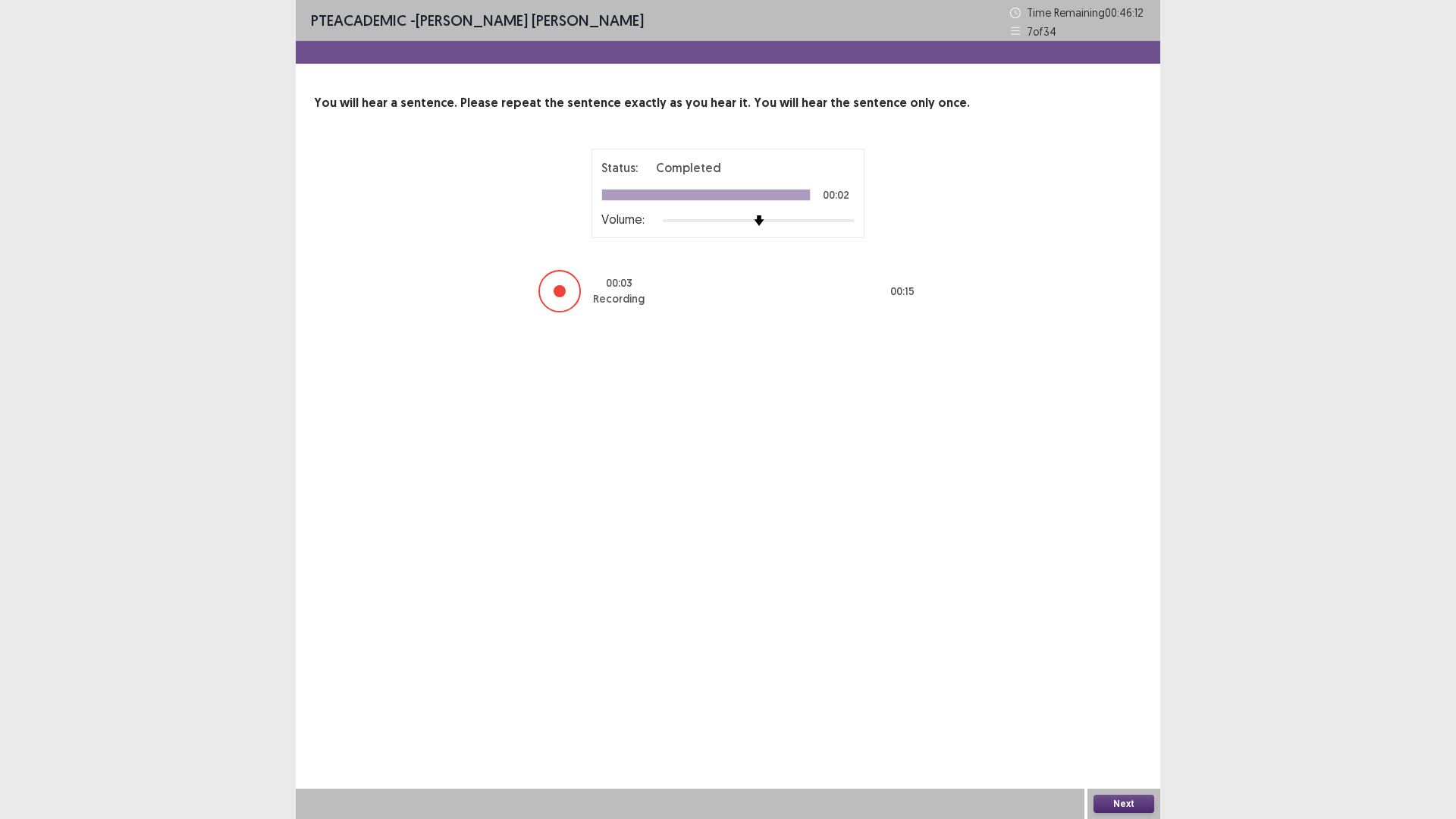
click at [1098, 716] on button "Next" at bounding box center [1123, 804] width 61 height 18
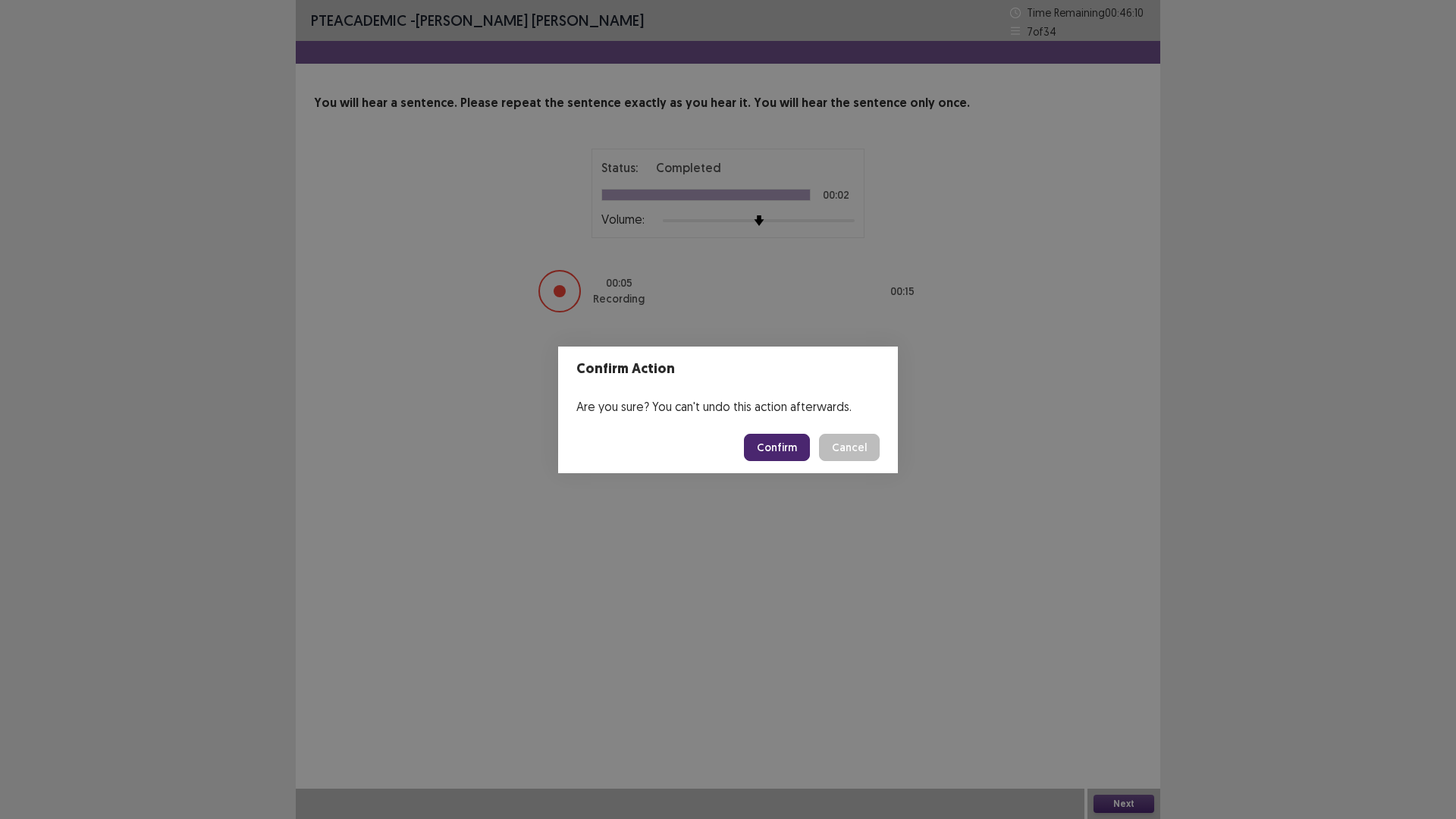
click at [786, 448] on button "Confirm" at bounding box center [776, 448] width 66 height 28
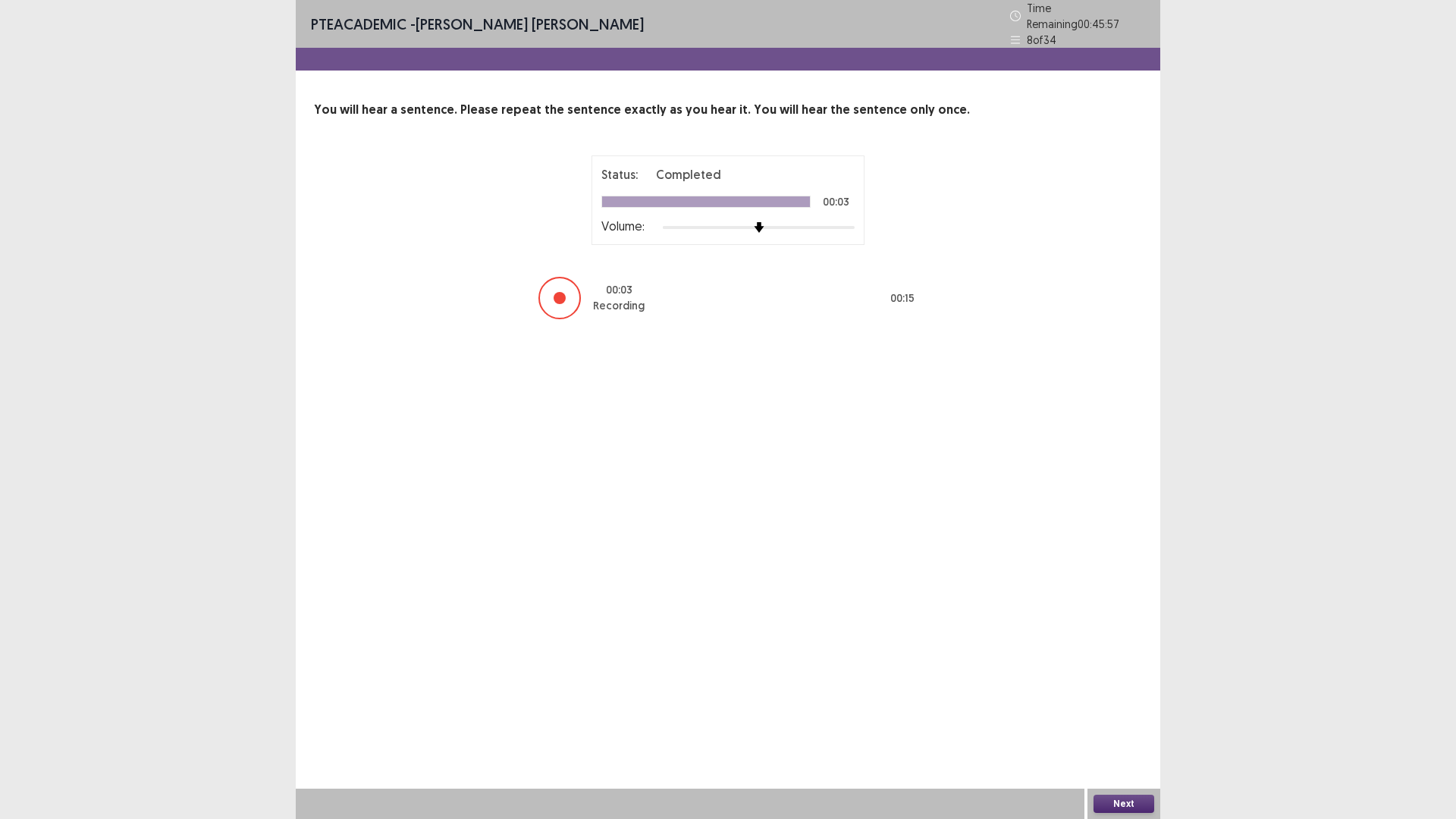
click at [1127, 716] on button "Next" at bounding box center [1123, 804] width 61 height 18
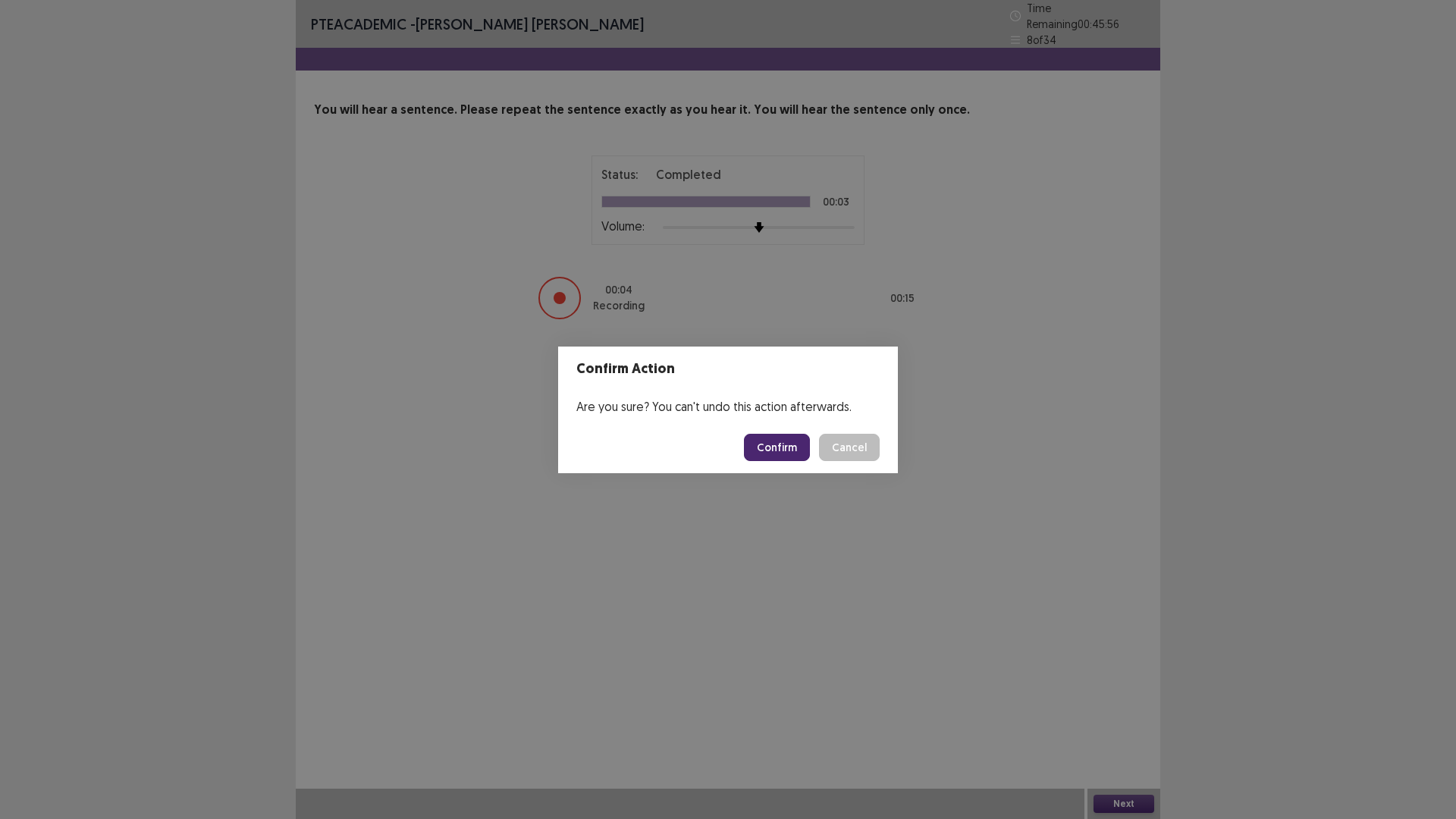
click at [790, 447] on button "Confirm" at bounding box center [776, 448] width 66 height 28
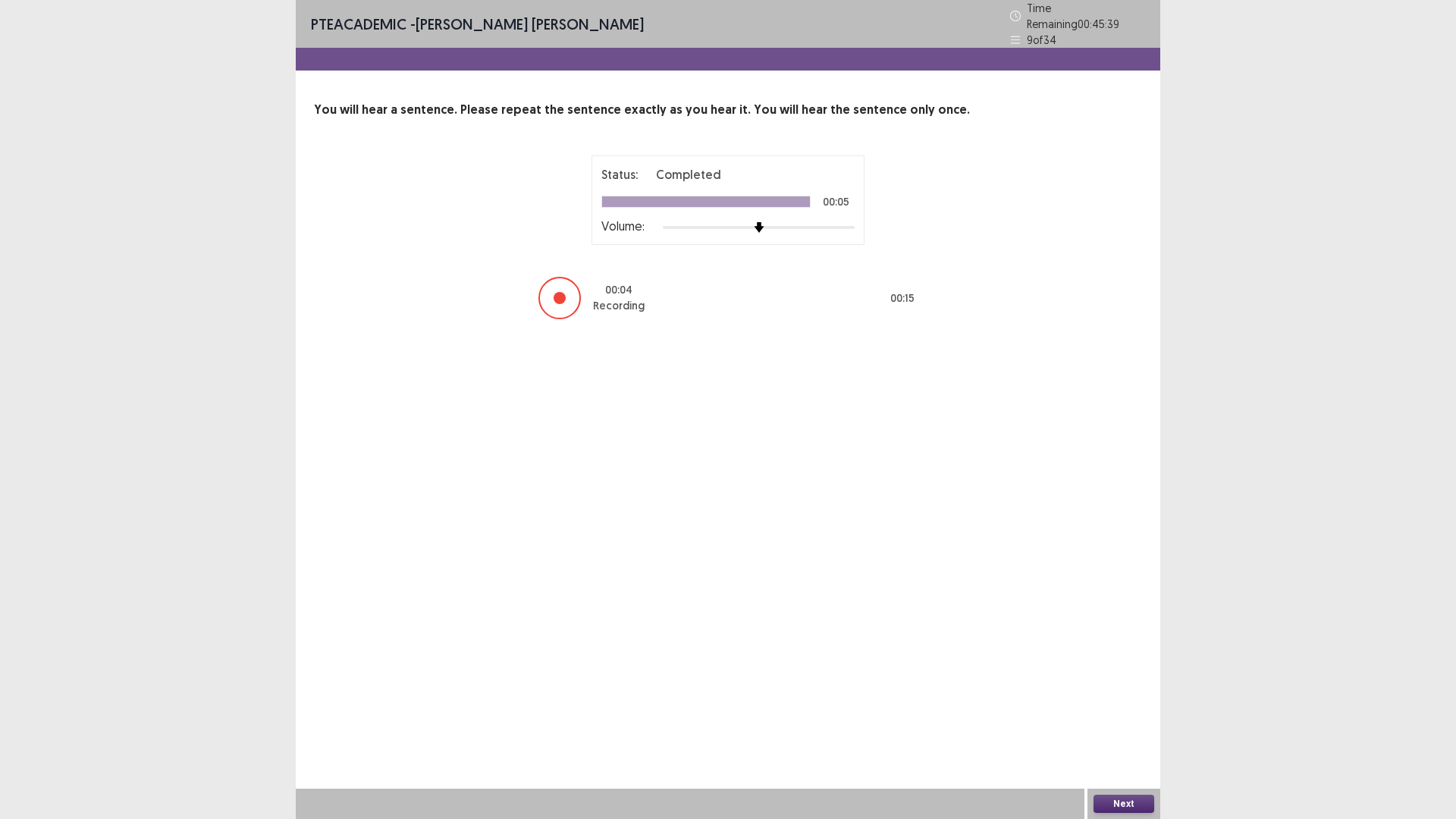
click at [1110, 716] on button "Next" at bounding box center [1123, 804] width 61 height 18
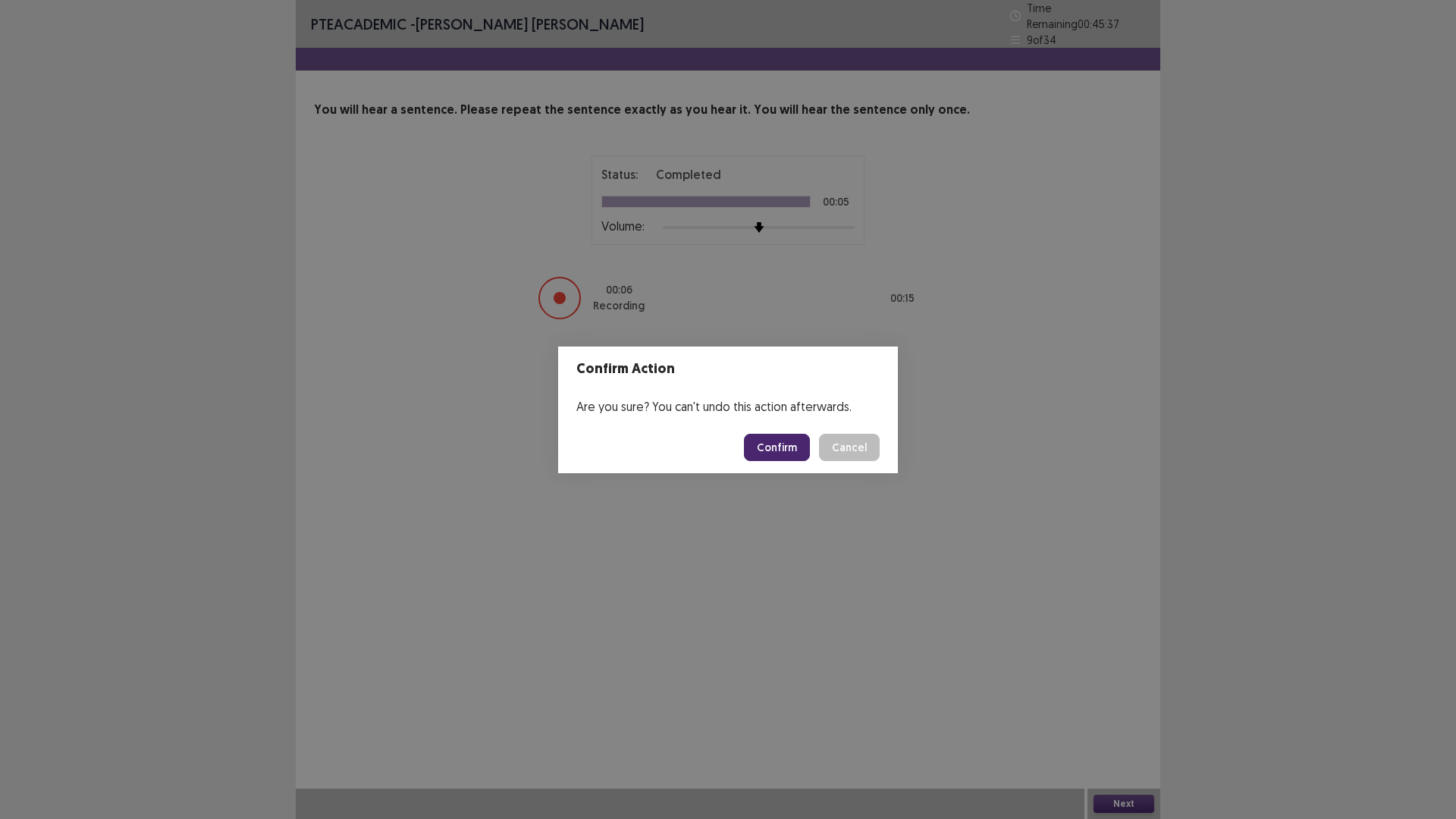
click at [781, 444] on button "Confirm" at bounding box center [776, 448] width 66 height 28
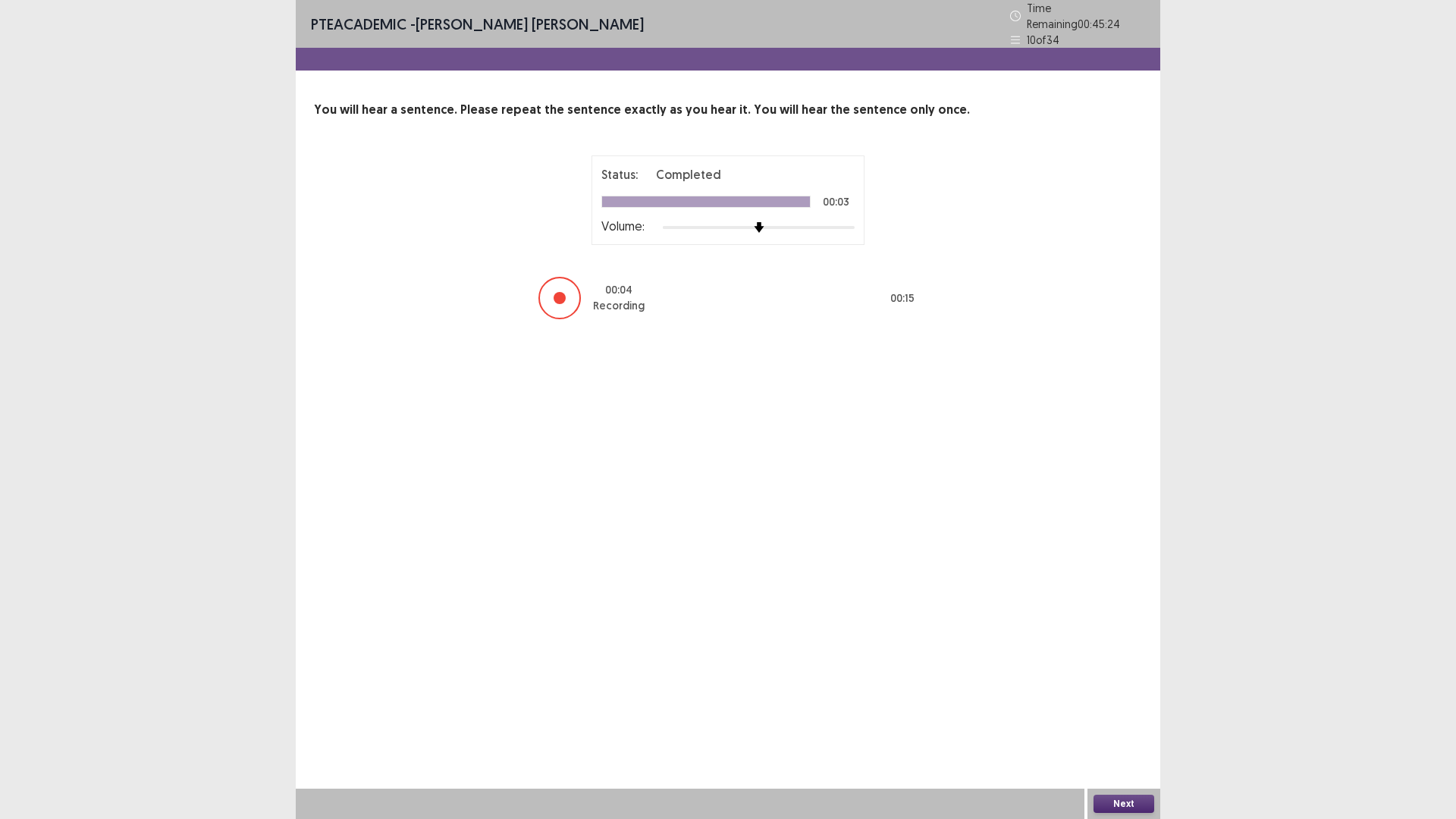
click at [1116, 716] on button "Next" at bounding box center [1123, 804] width 61 height 18
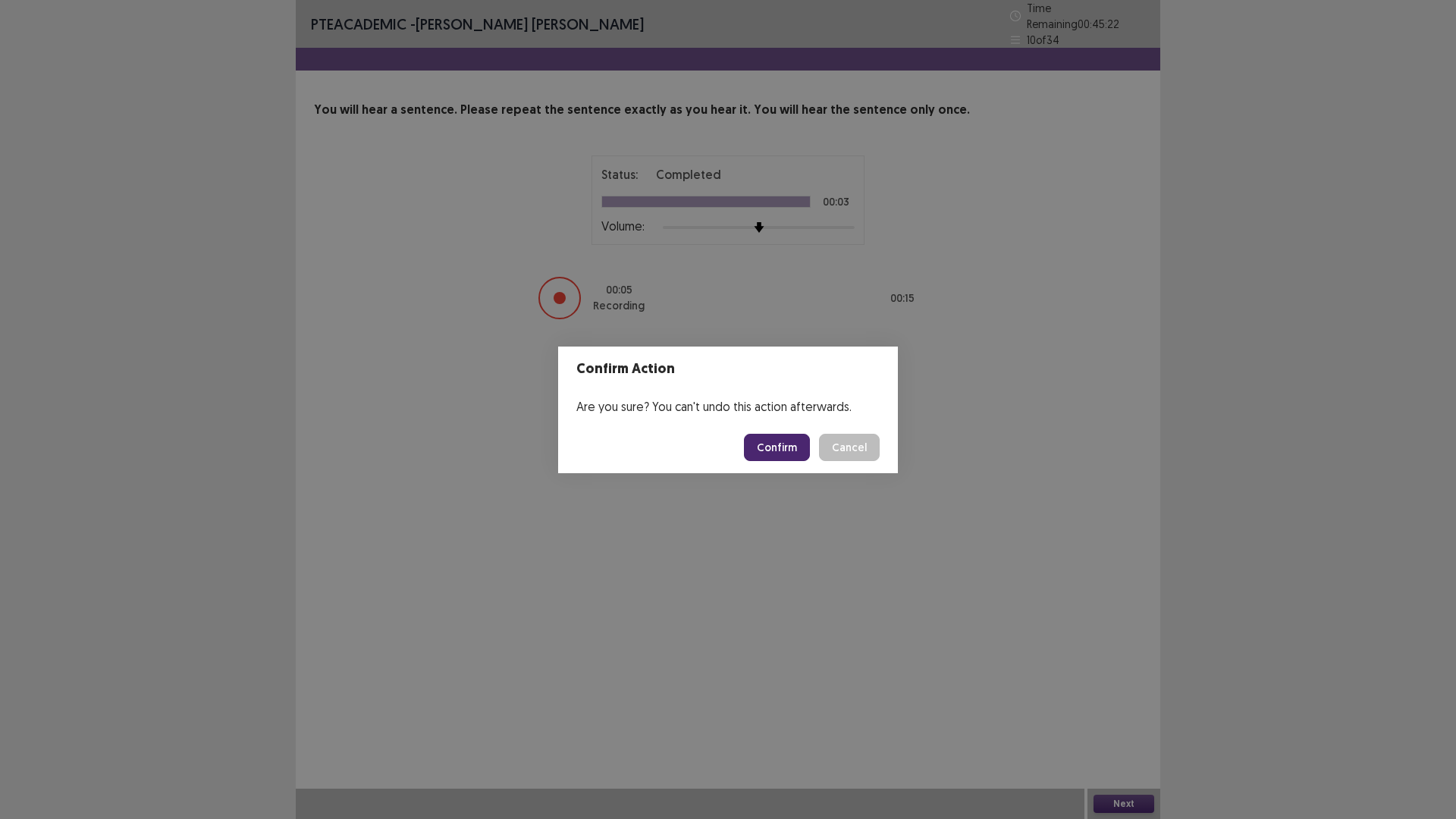
drag, startPoint x: 774, startPoint y: 447, endPoint x: 785, endPoint y: 465, distance: 21.1
click at [785, 465] on footer "Confirm Cancel" at bounding box center [728, 448] width 340 height 52
click at [786, 451] on button "Confirm" at bounding box center [776, 448] width 66 height 28
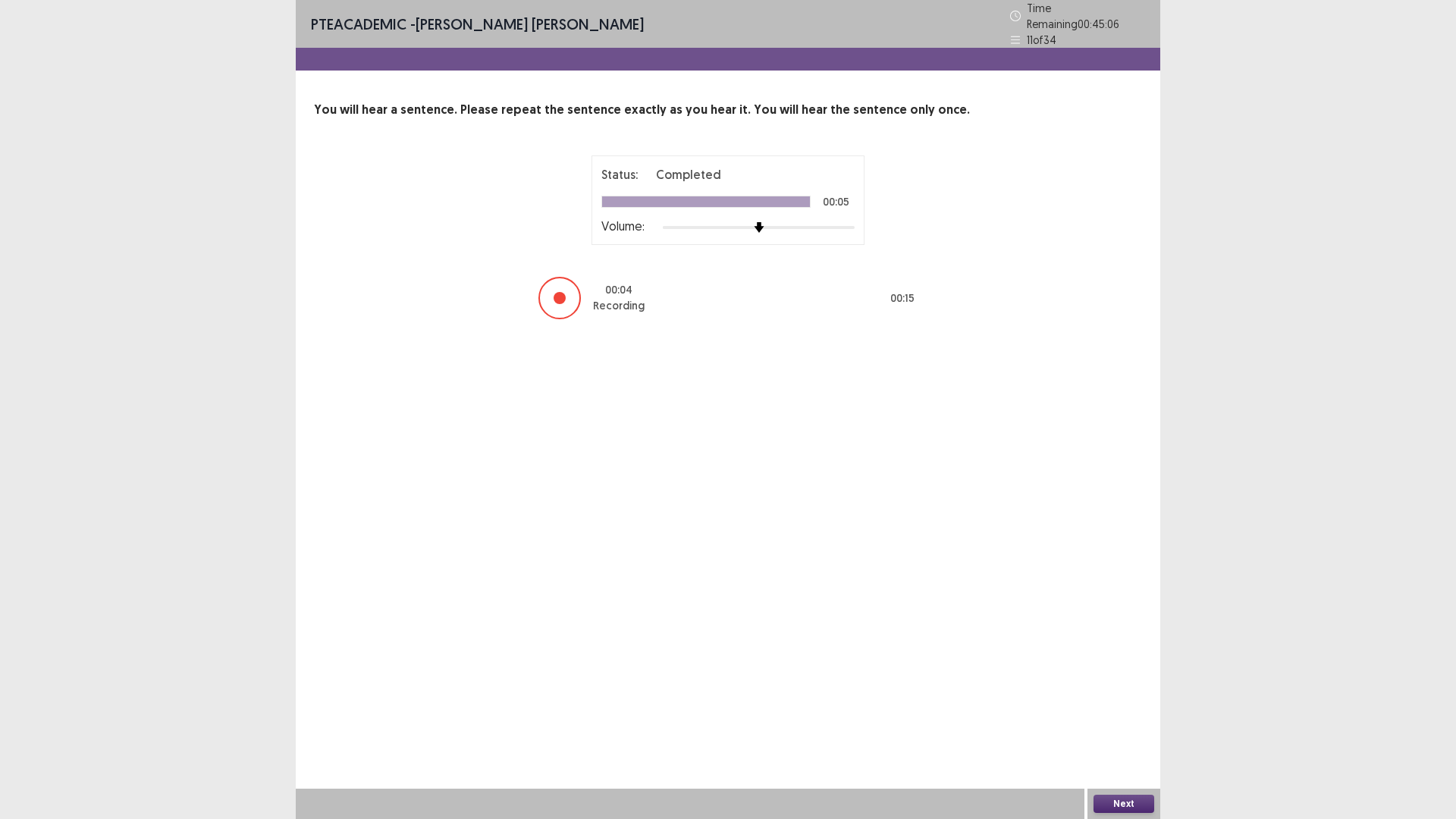
click at [1106, 716] on button "Next" at bounding box center [1123, 804] width 61 height 18
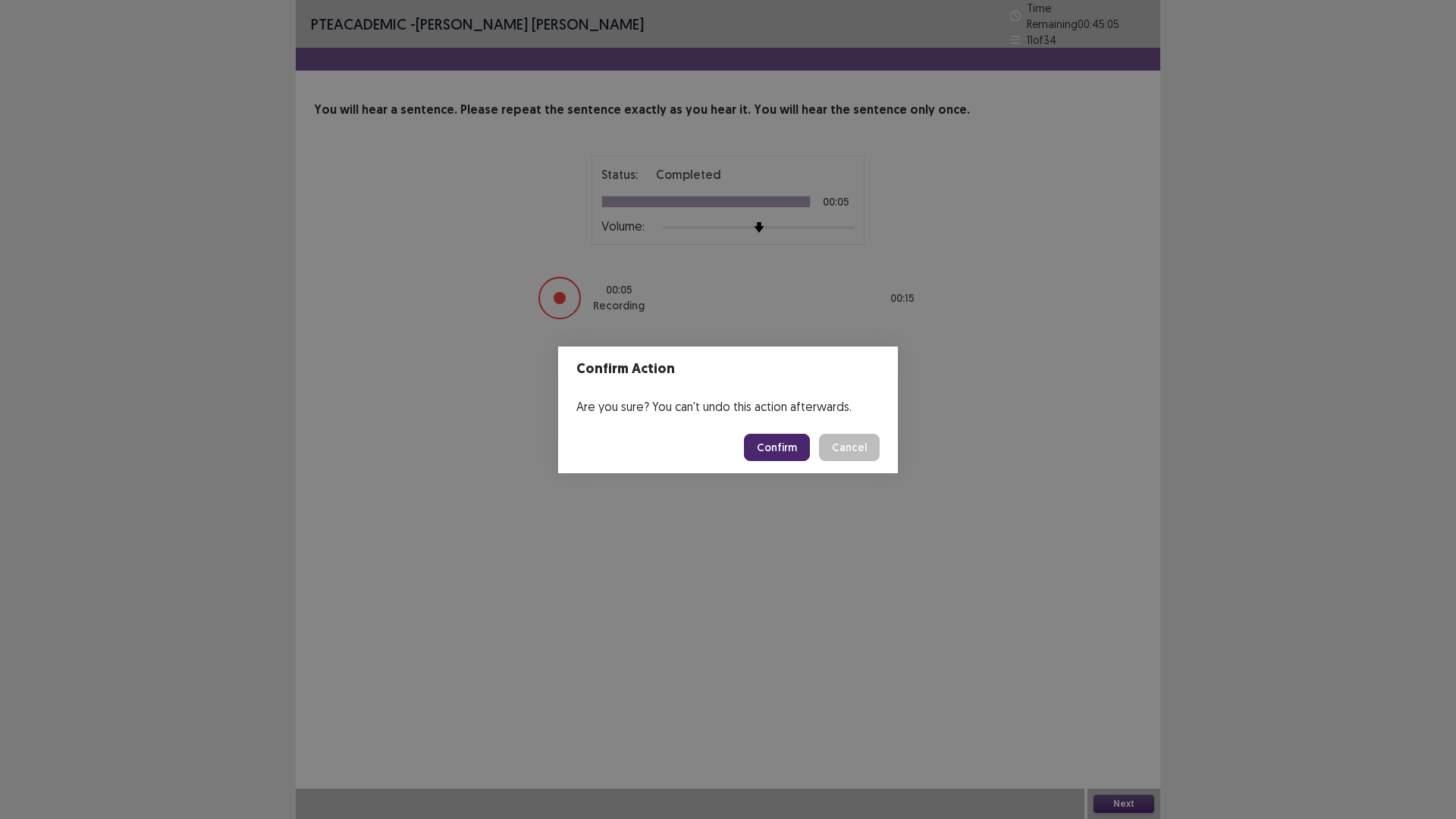
click at [788, 449] on button "Confirm" at bounding box center [776, 448] width 66 height 28
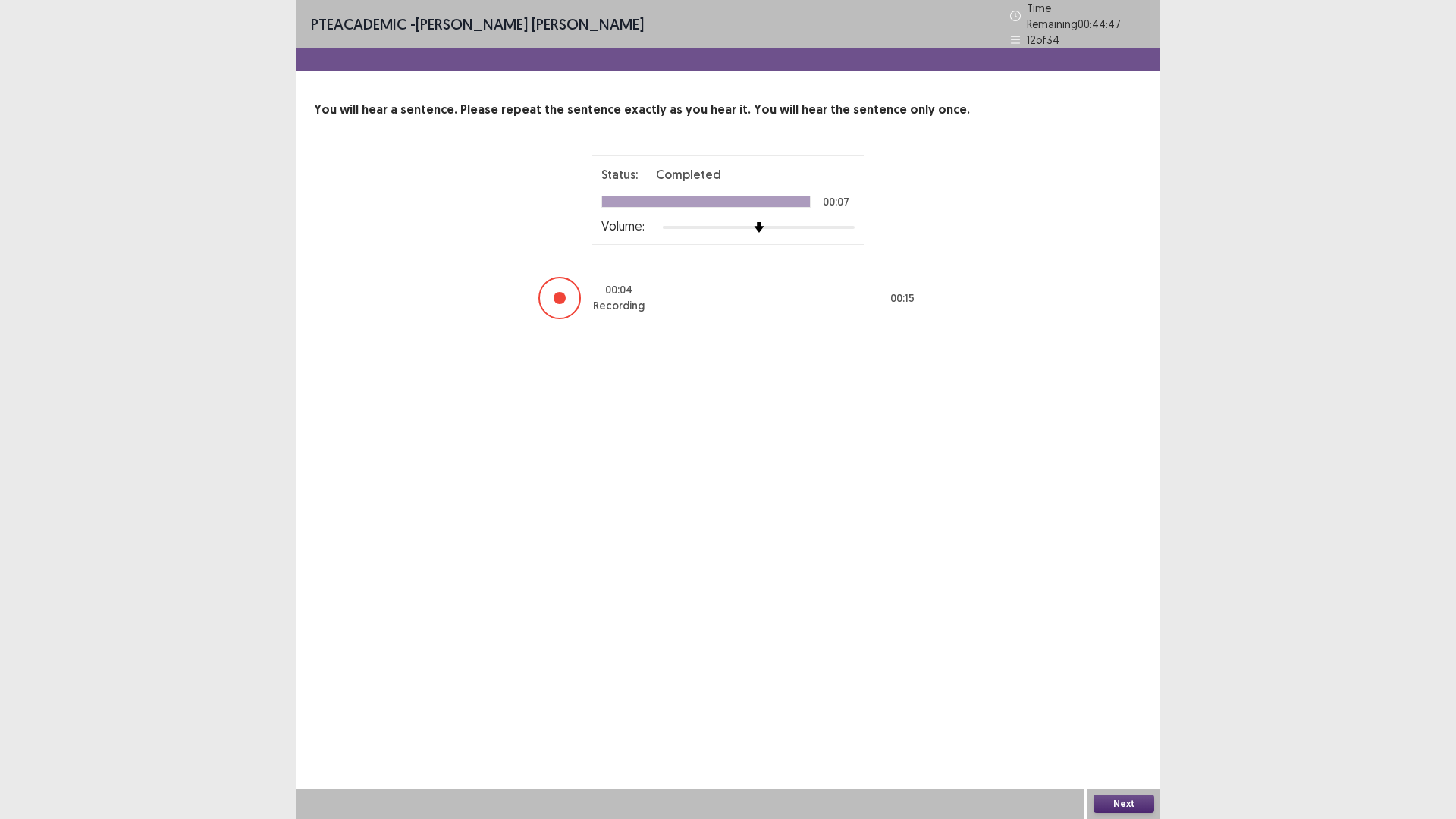
click at [1138, 716] on button "Next" at bounding box center [1123, 804] width 61 height 18
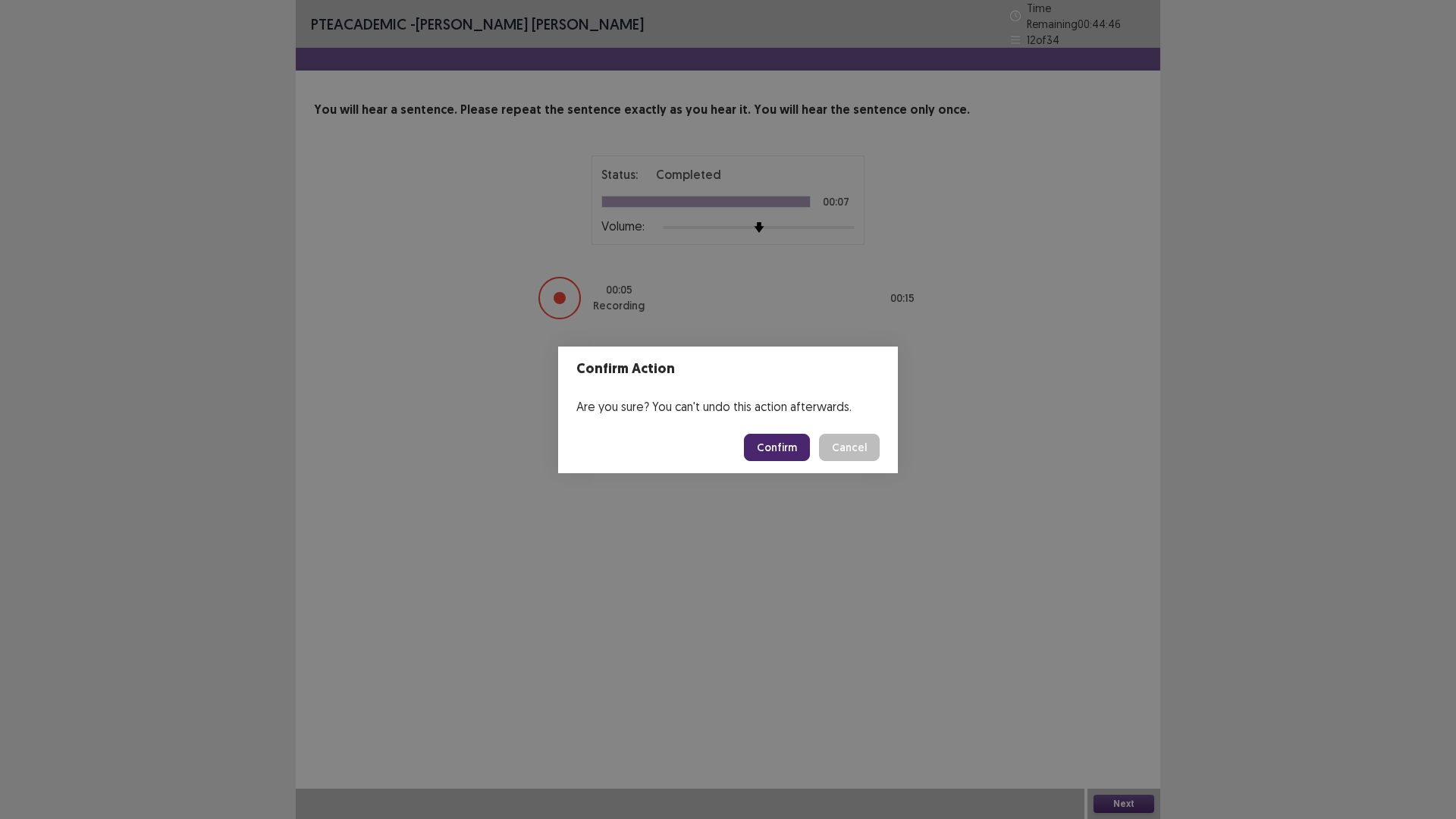
click at [772, 440] on button "Confirm" at bounding box center [776, 448] width 66 height 28
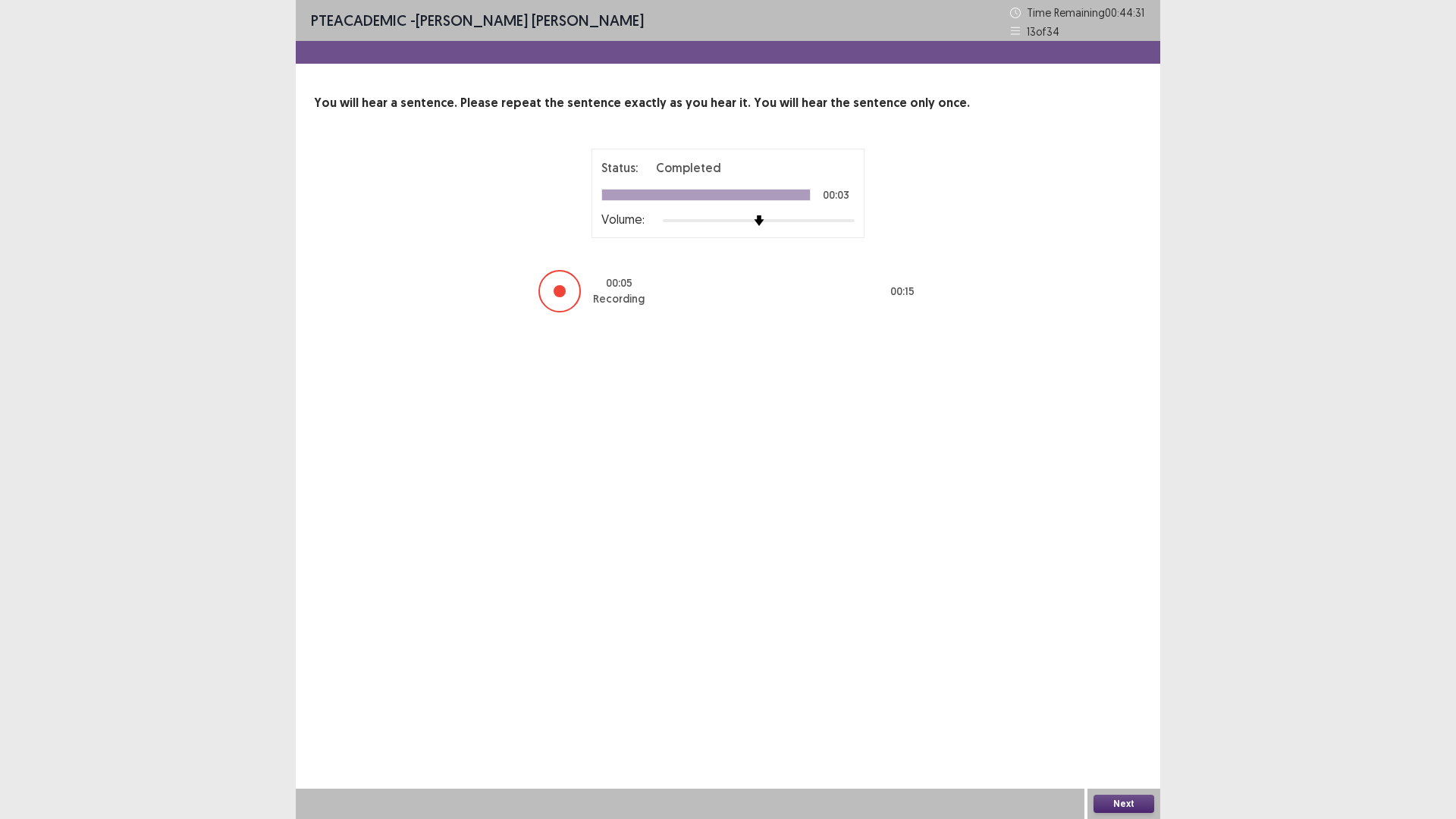
click at [1111, 716] on div "Next" at bounding box center [1124, 803] width 73 height 30
click at [1109, 716] on div "Next" at bounding box center [1124, 803] width 73 height 30
click at [1110, 716] on button "Next" at bounding box center [1123, 804] width 61 height 18
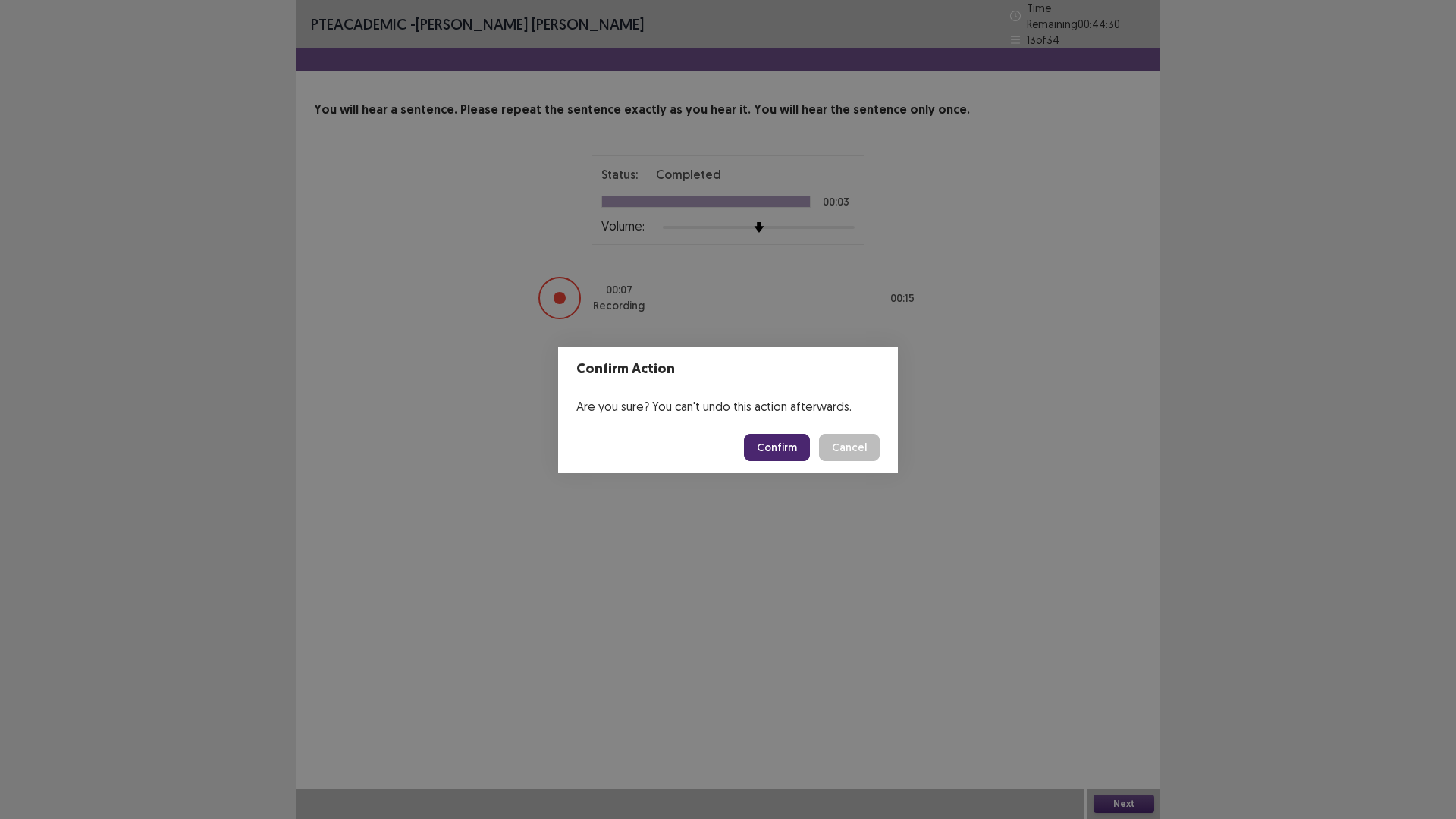
click at [761, 440] on button "Confirm" at bounding box center [776, 448] width 66 height 28
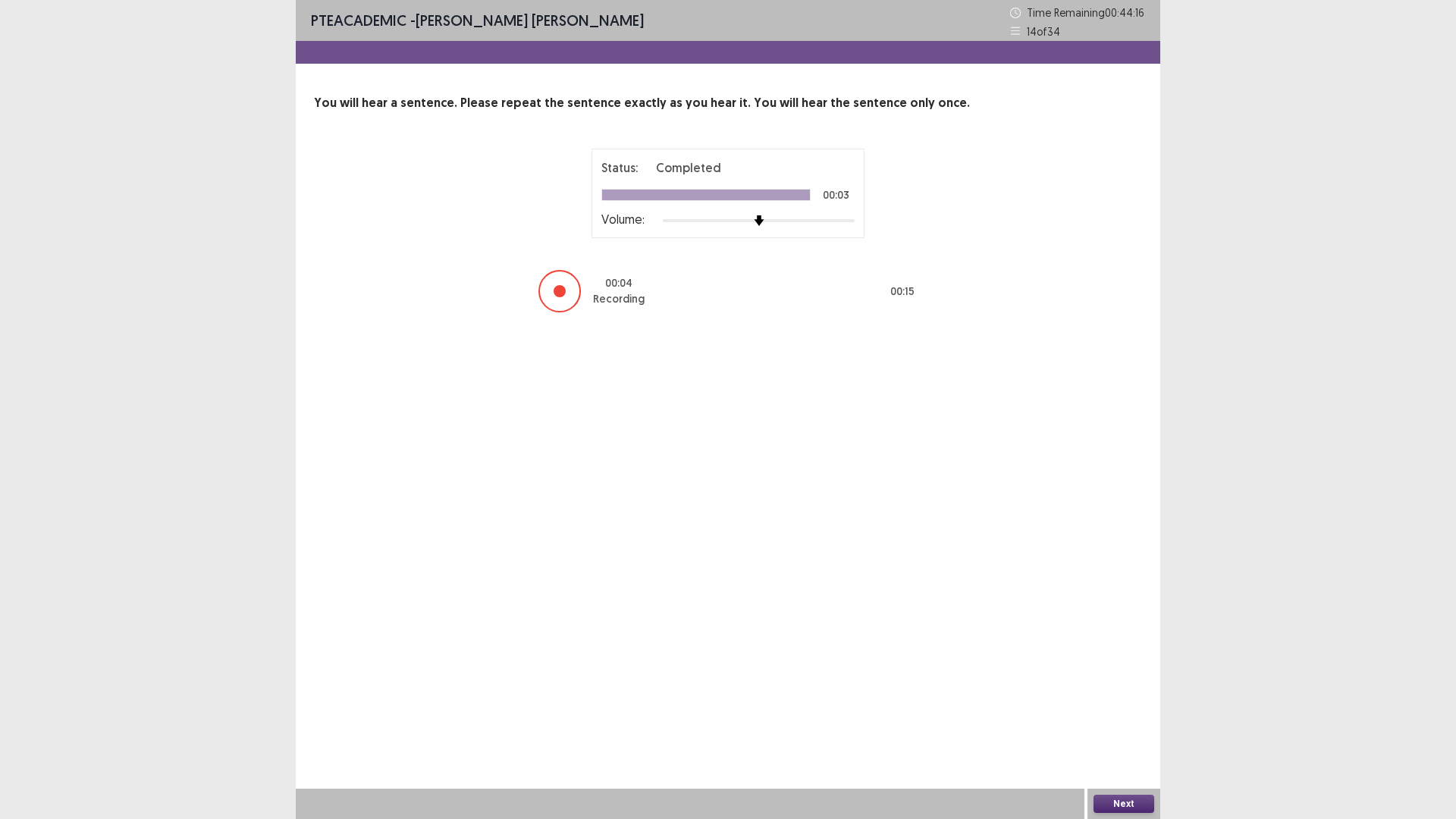
click at [1127, 716] on button "Next" at bounding box center [1123, 804] width 61 height 18
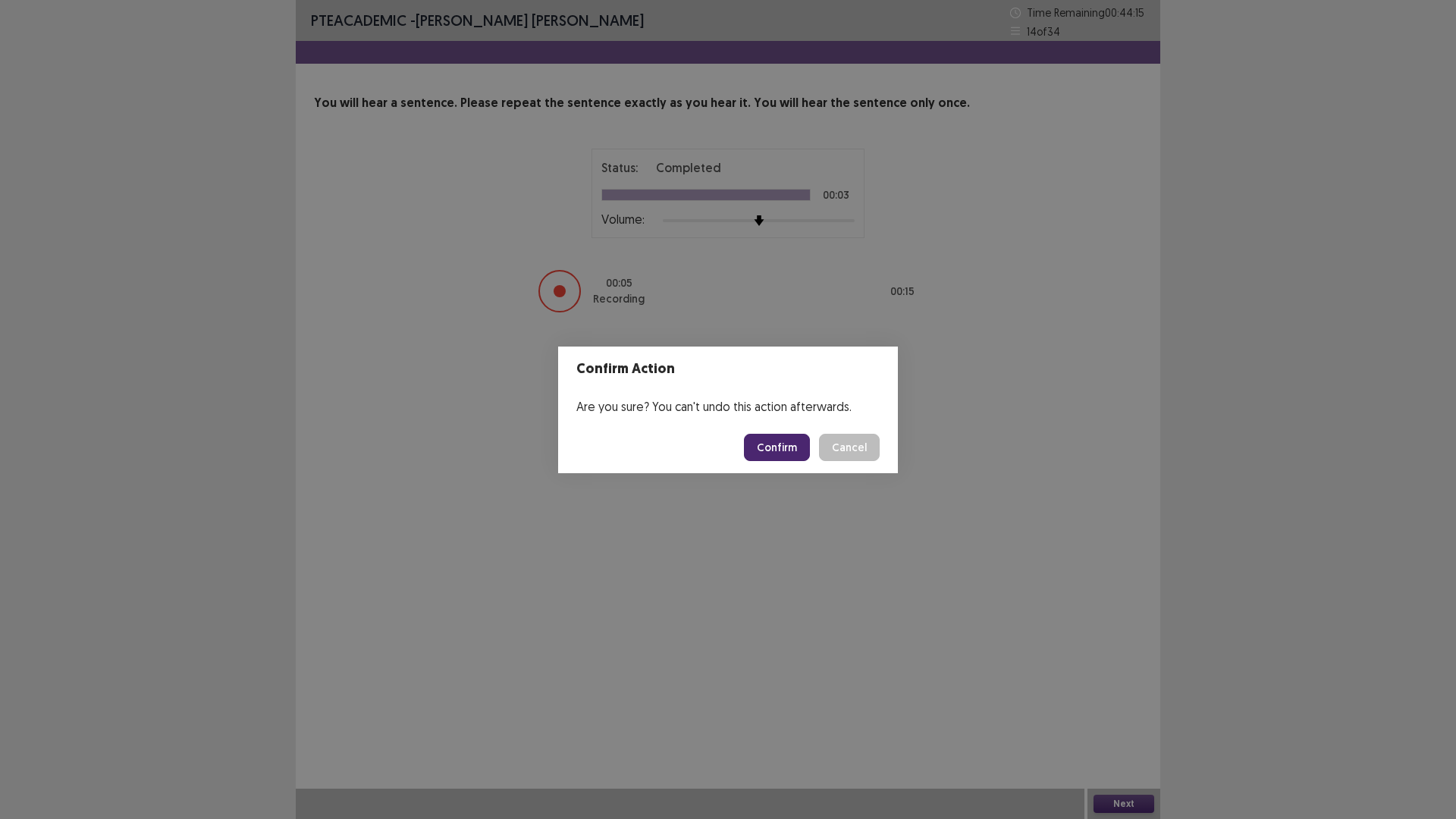
click at [760, 452] on button "Confirm" at bounding box center [776, 448] width 66 height 28
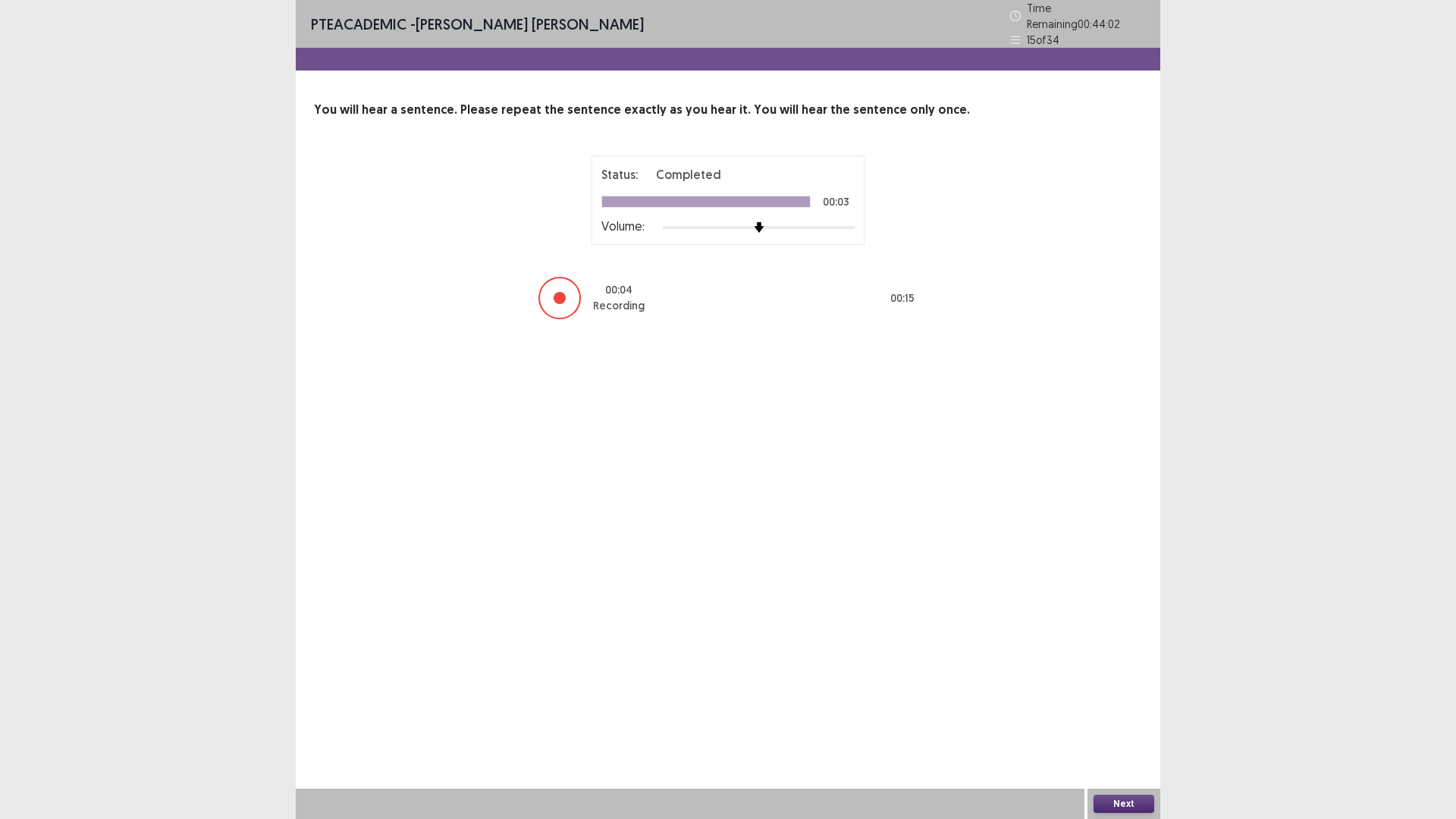
click at [1134, 716] on button "Next" at bounding box center [1123, 804] width 61 height 18
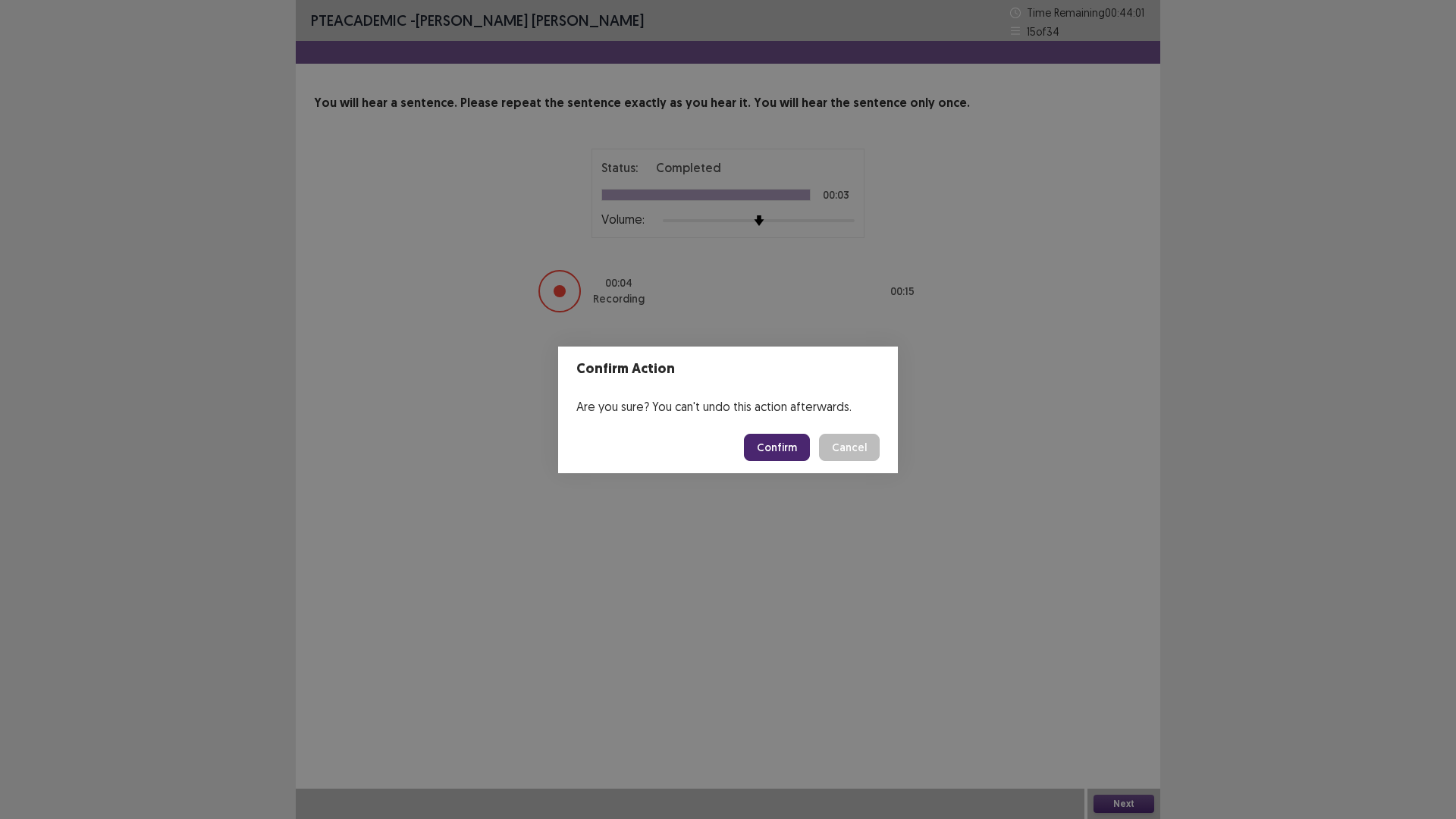
click at [788, 442] on button "Confirm" at bounding box center [776, 448] width 66 height 28
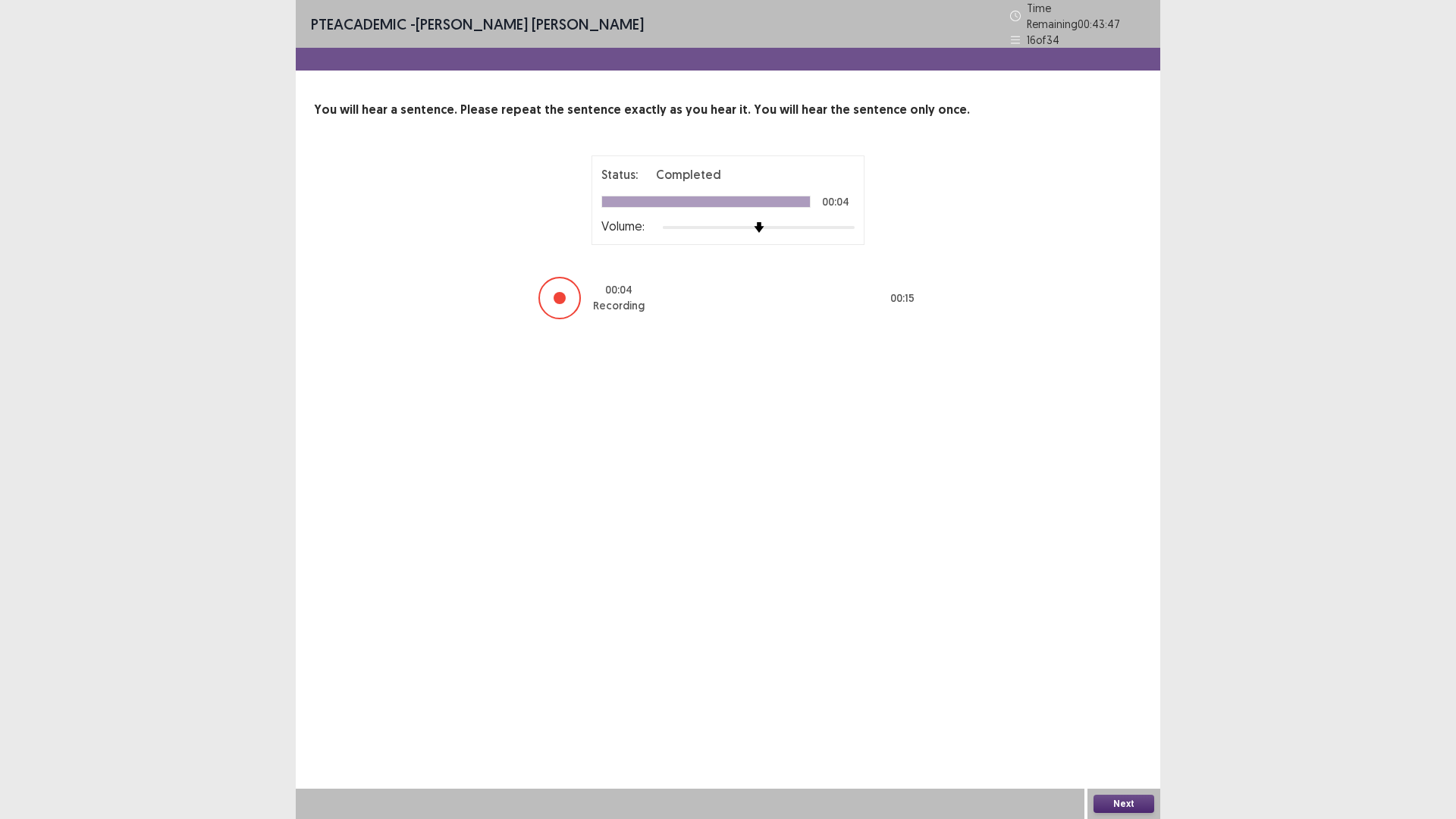
click at [1109, 716] on button "Next" at bounding box center [1123, 804] width 61 height 18
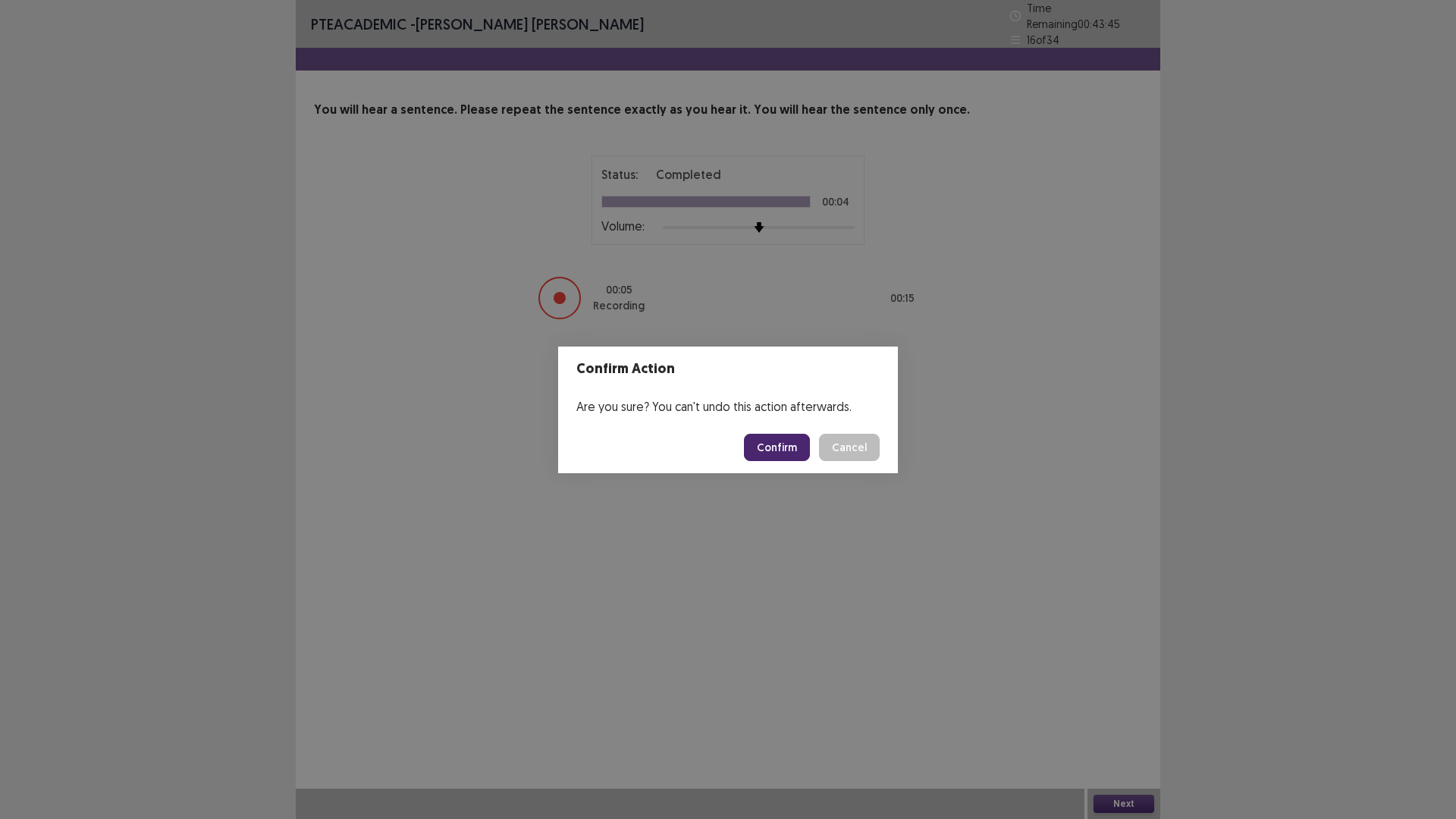
click at [754, 439] on button "Confirm" at bounding box center [776, 448] width 66 height 28
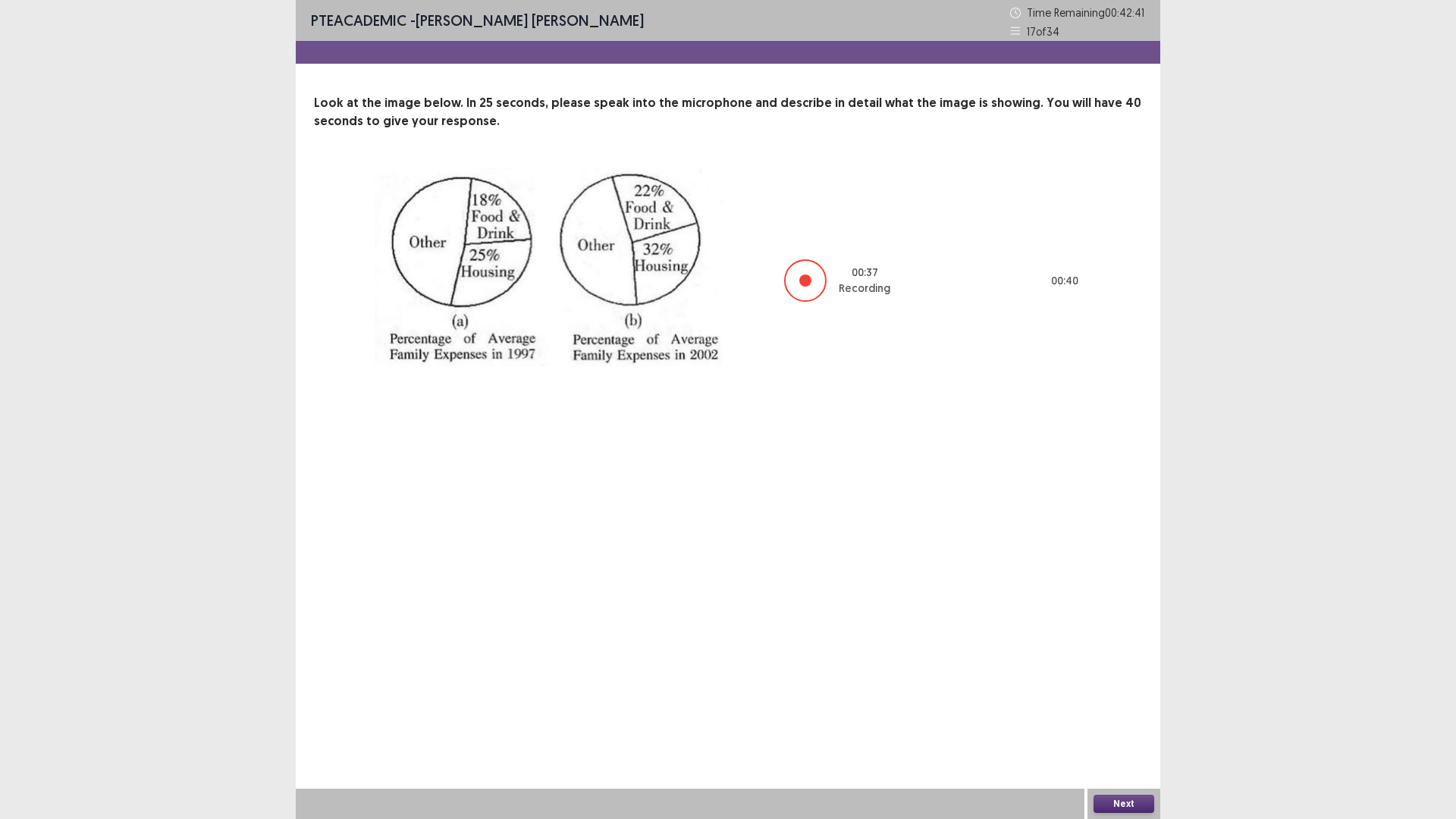
click at [1110, 716] on button "Next" at bounding box center [1123, 804] width 61 height 18
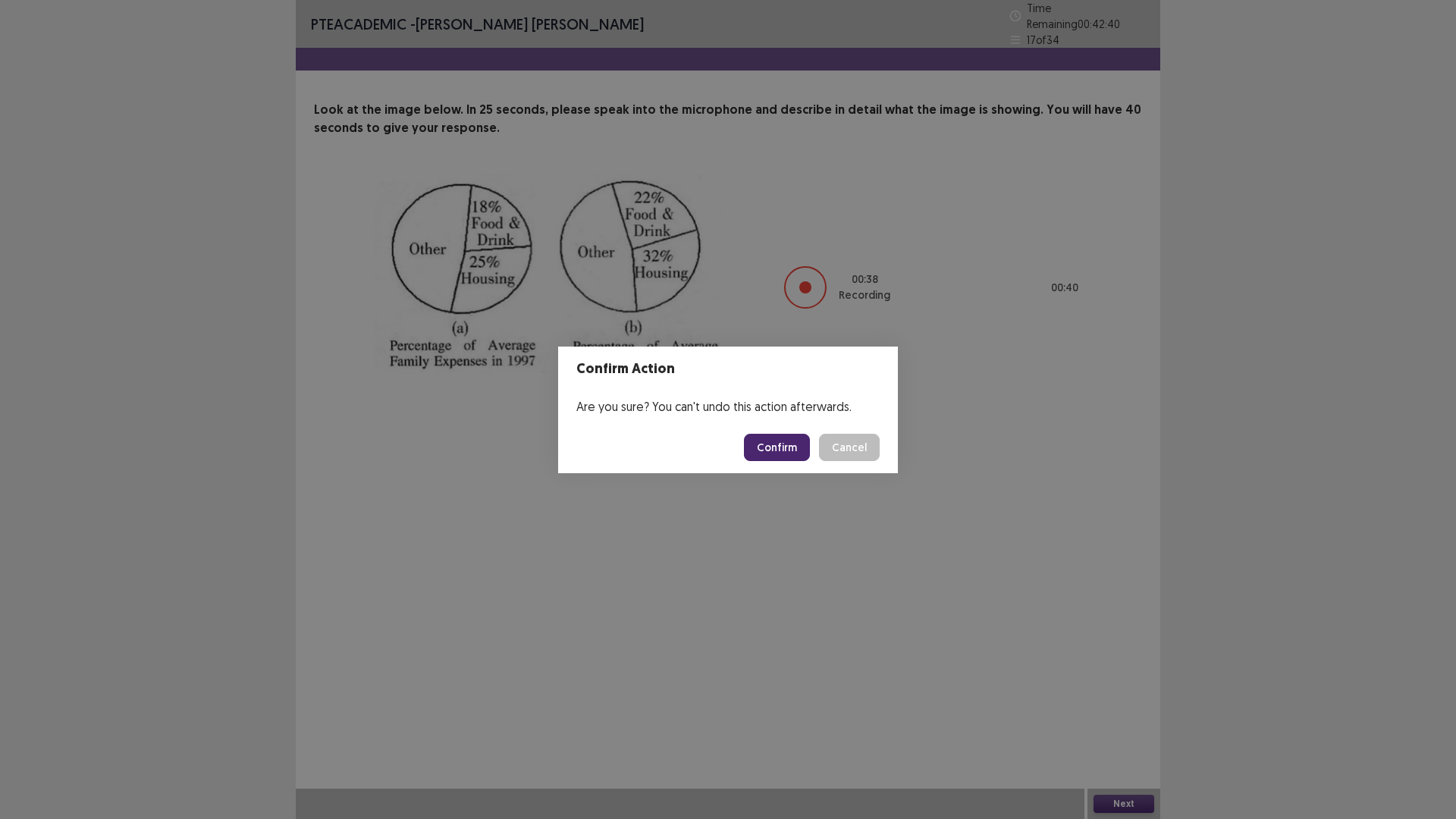
click at [778, 444] on button "Confirm" at bounding box center [776, 448] width 66 height 28
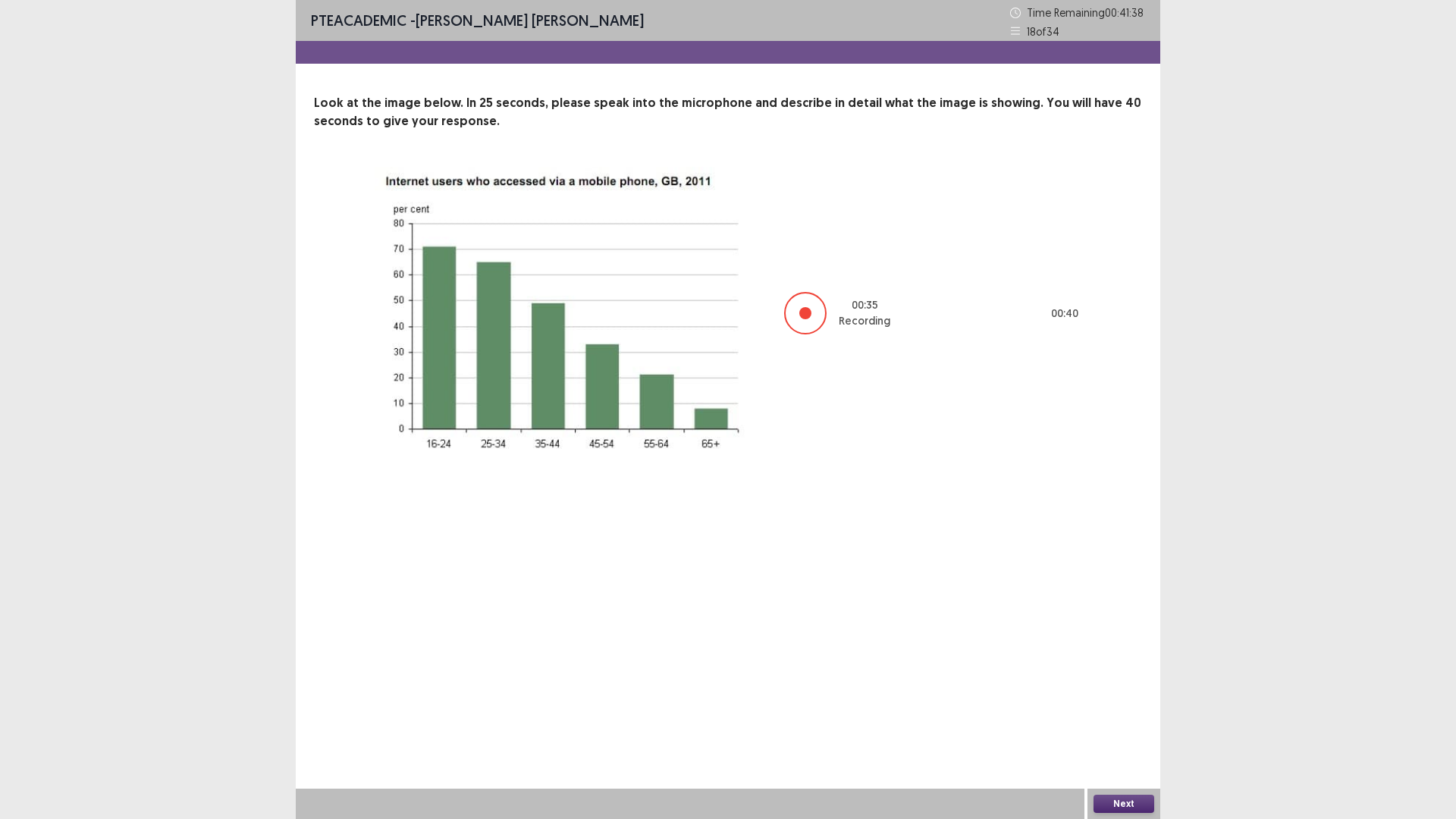
click at [1140, 716] on button "Next" at bounding box center [1123, 804] width 61 height 18
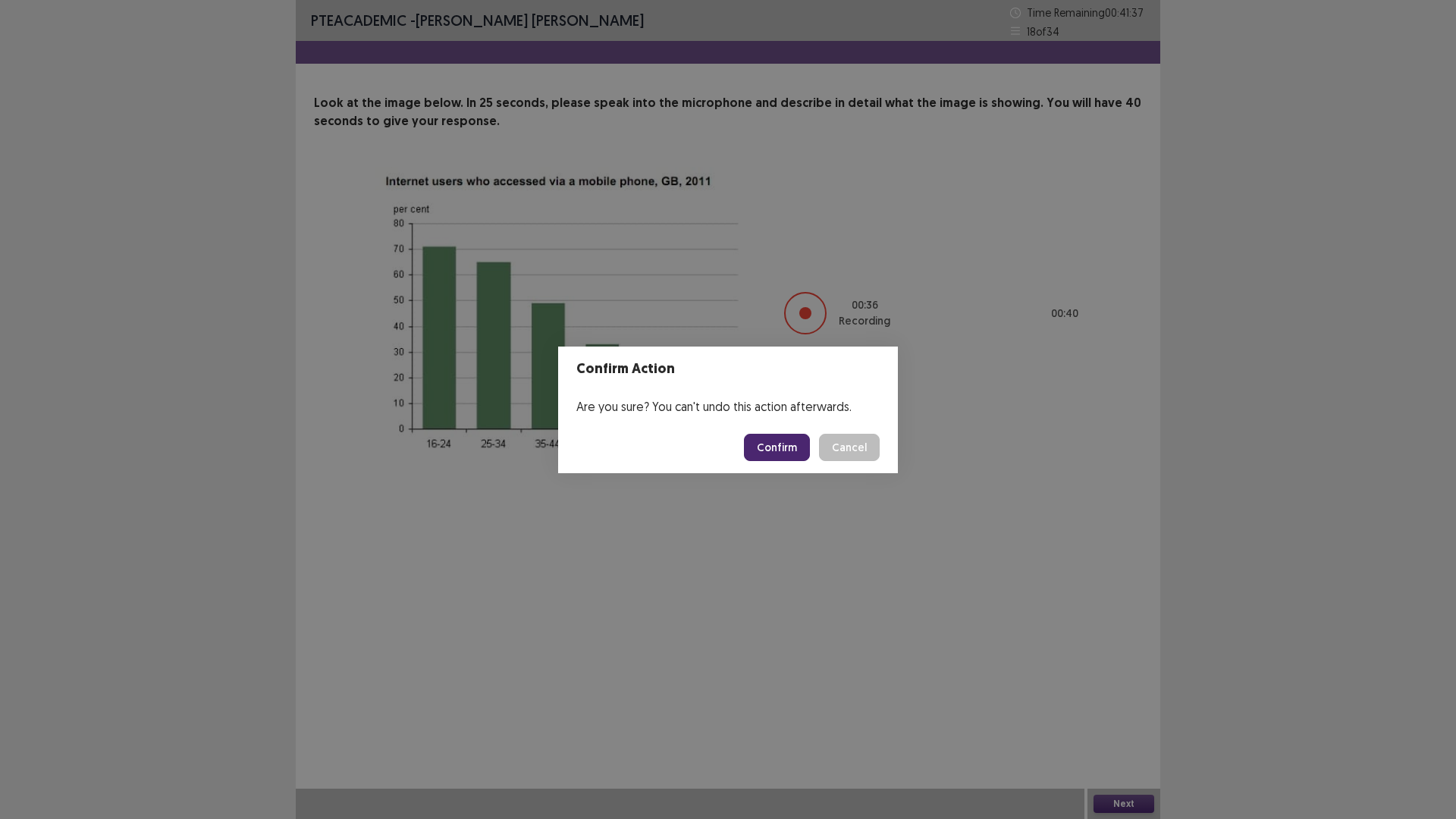
click at [787, 440] on button "Confirm" at bounding box center [776, 448] width 66 height 28
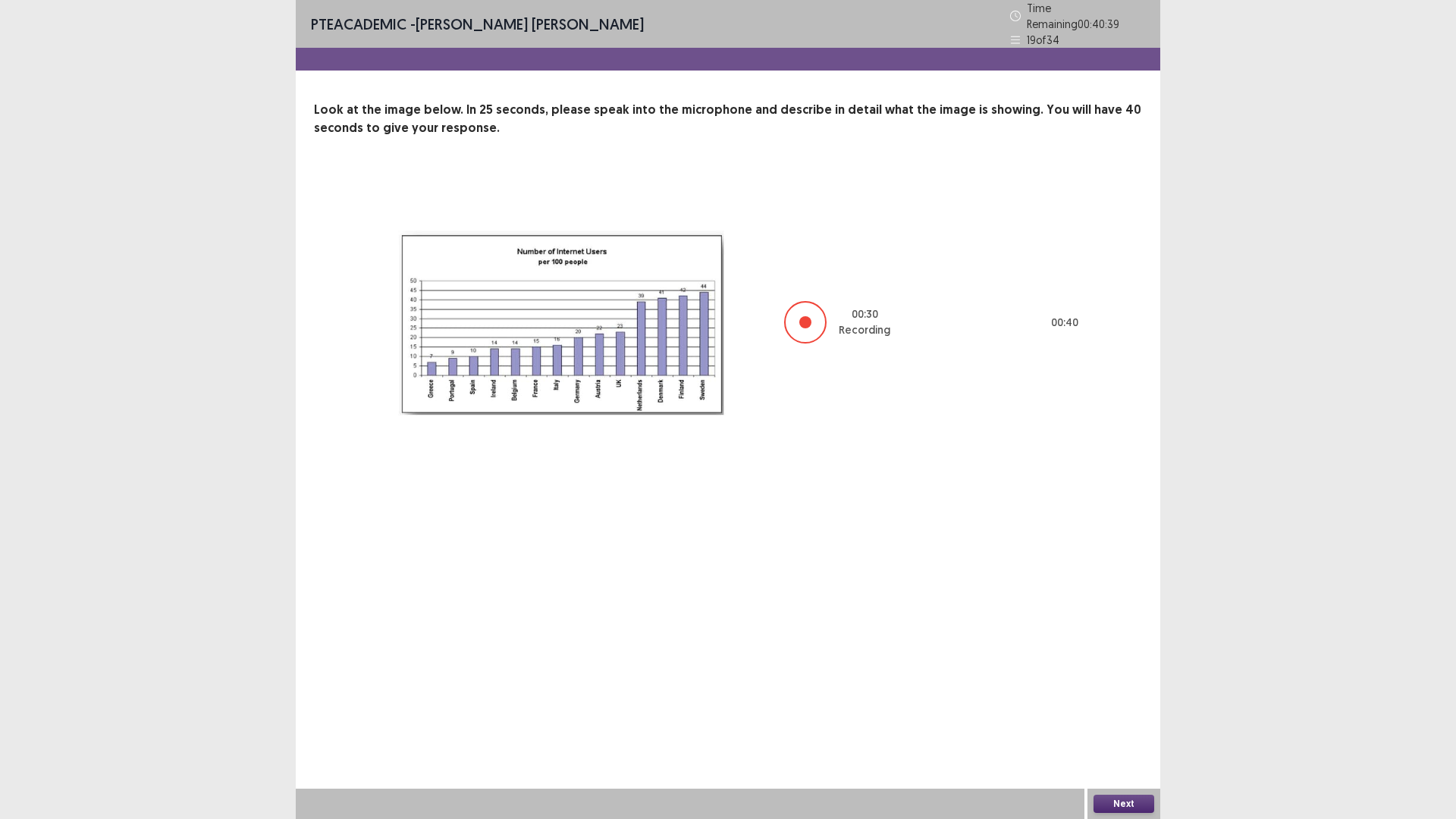
click at [1106, 716] on button "Next" at bounding box center [1123, 804] width 61 height 18
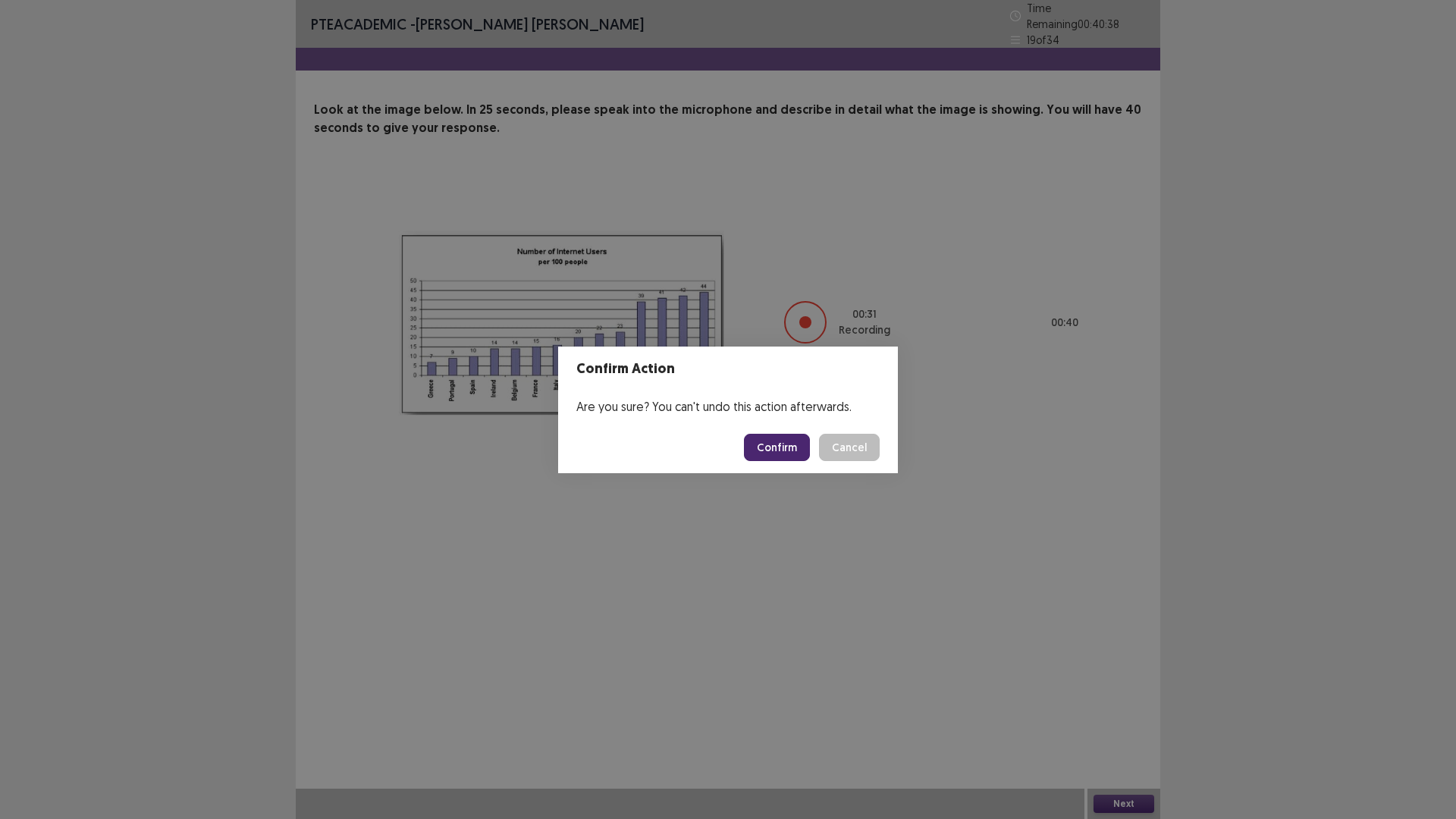
click at [787, 449] on button "Confirm" at bounding box center [776, 448] width 66 height 28
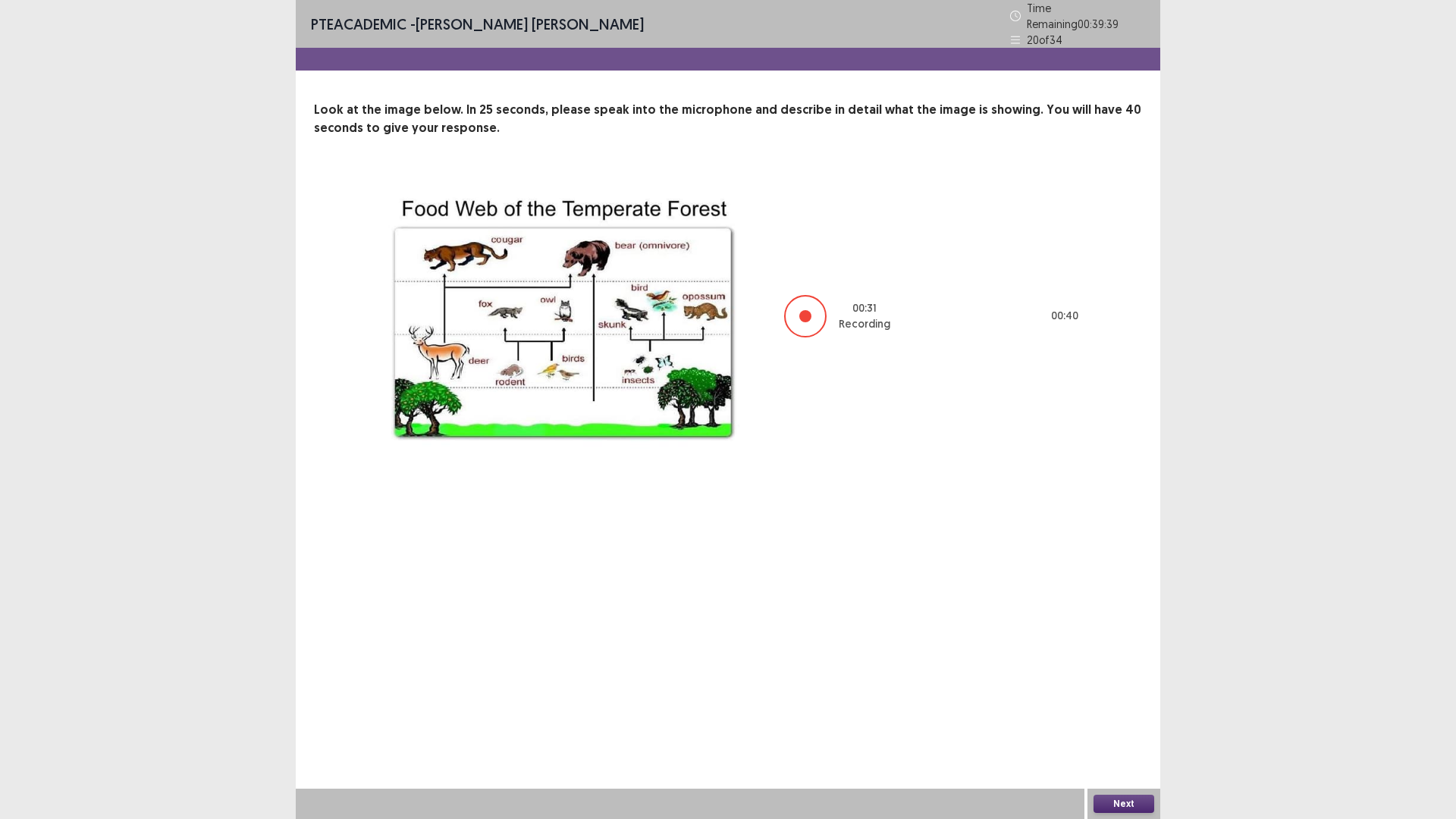
click at [1124, 716] on button "Next" at bounding box center [1123, 804] width 61 height 18
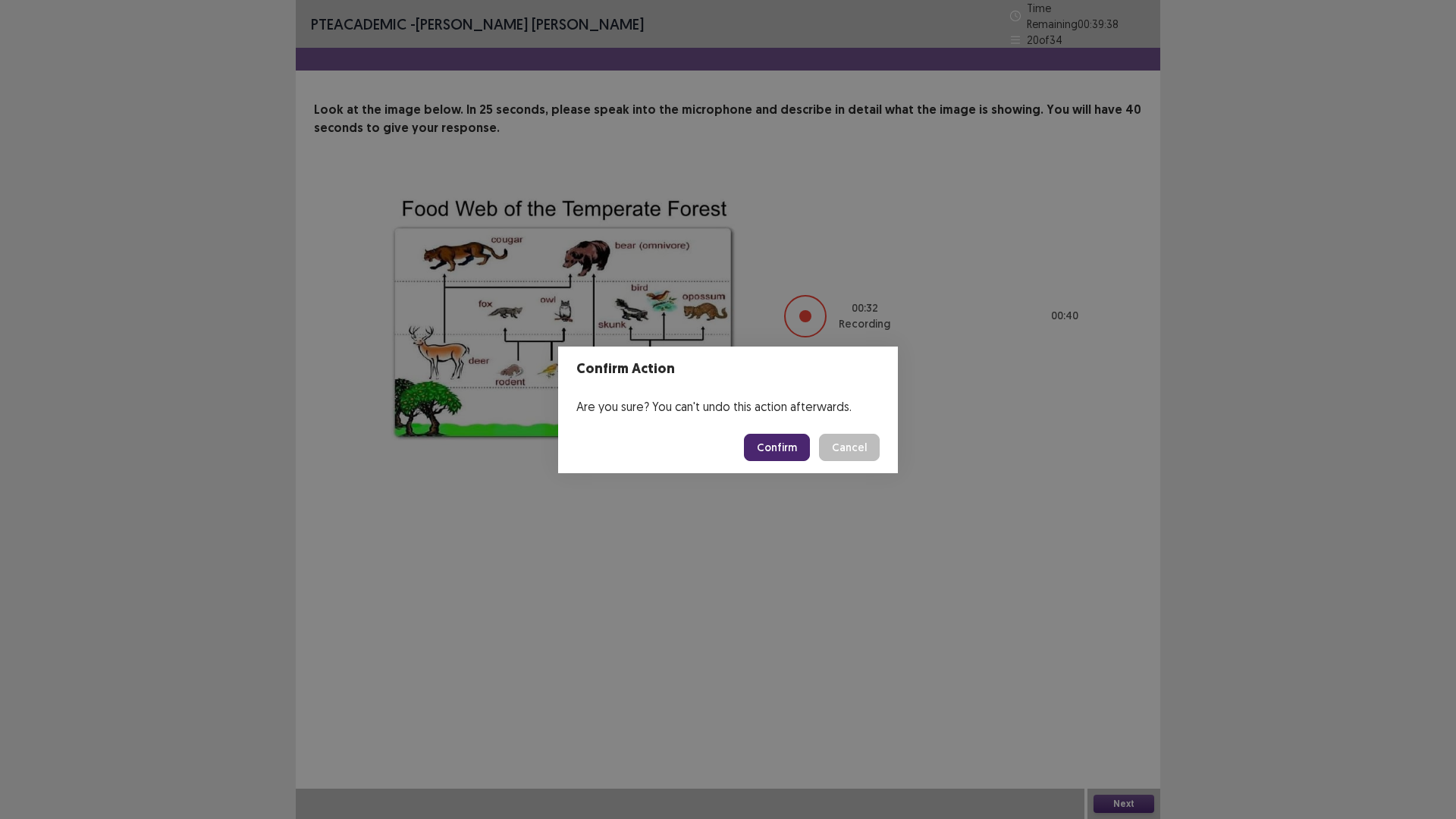
click at [785, 444] on button "Confirm" at bounding box center [776, 448] width 66 height 28
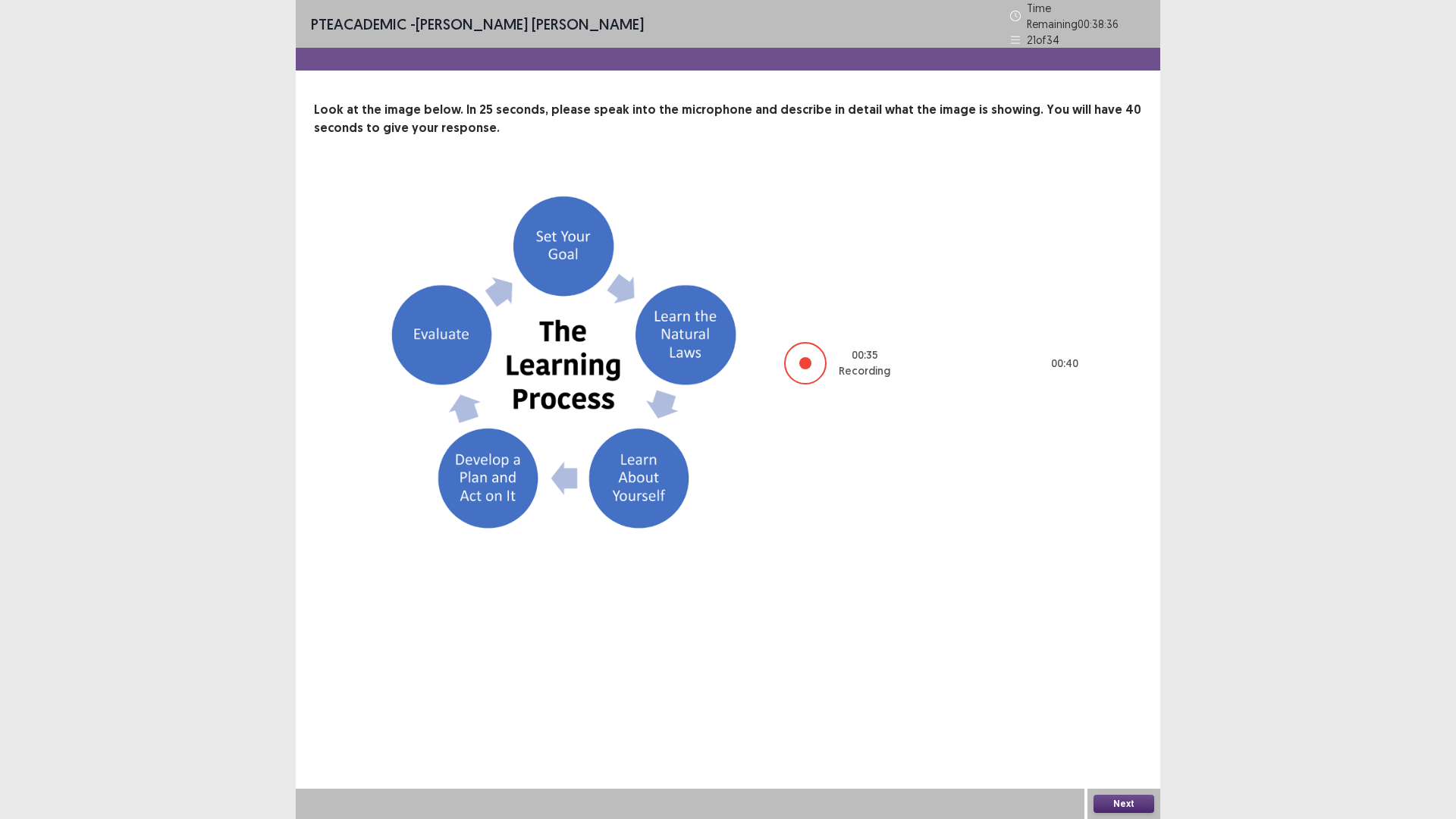
click at [1107, 716] on button "Next" at bounding box center [1123, 804] width 61 height 18
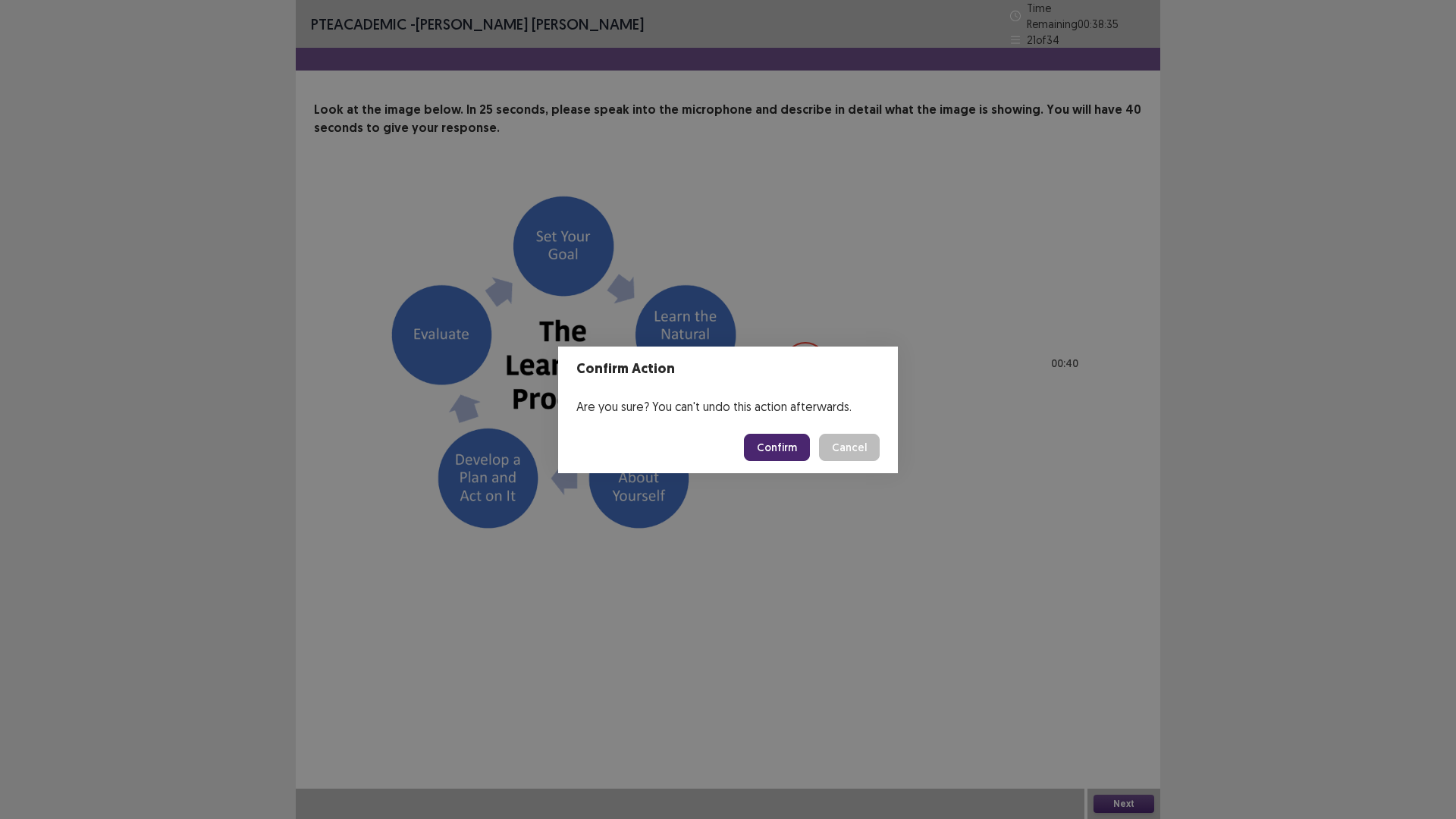
click at [775, 449] on button "Confirm" at bounding box center [776, 448] width 66 height 28
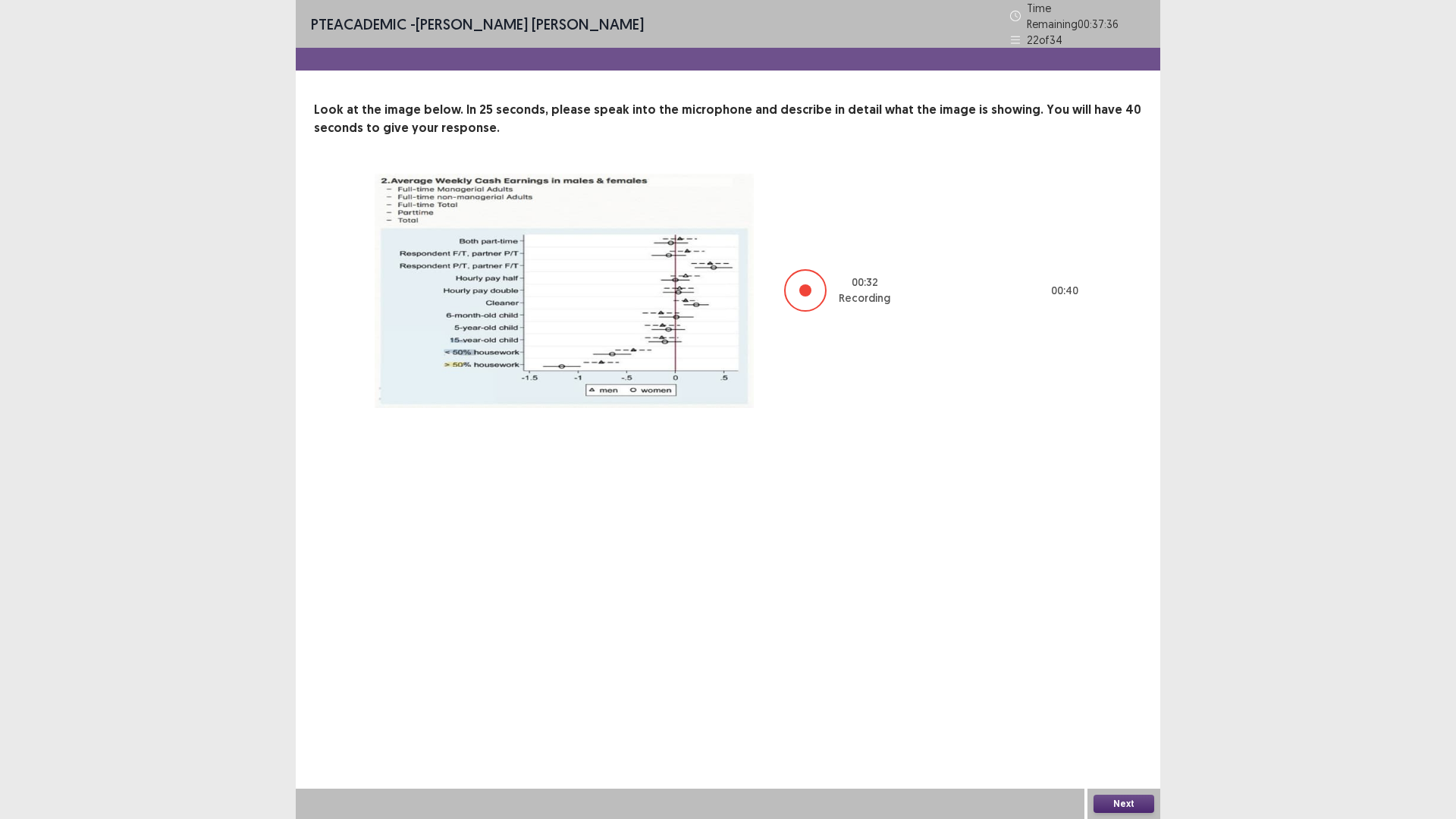
click at [1124, 716] on button "Next" at bounding box center [1123, 804] width 61 height 18
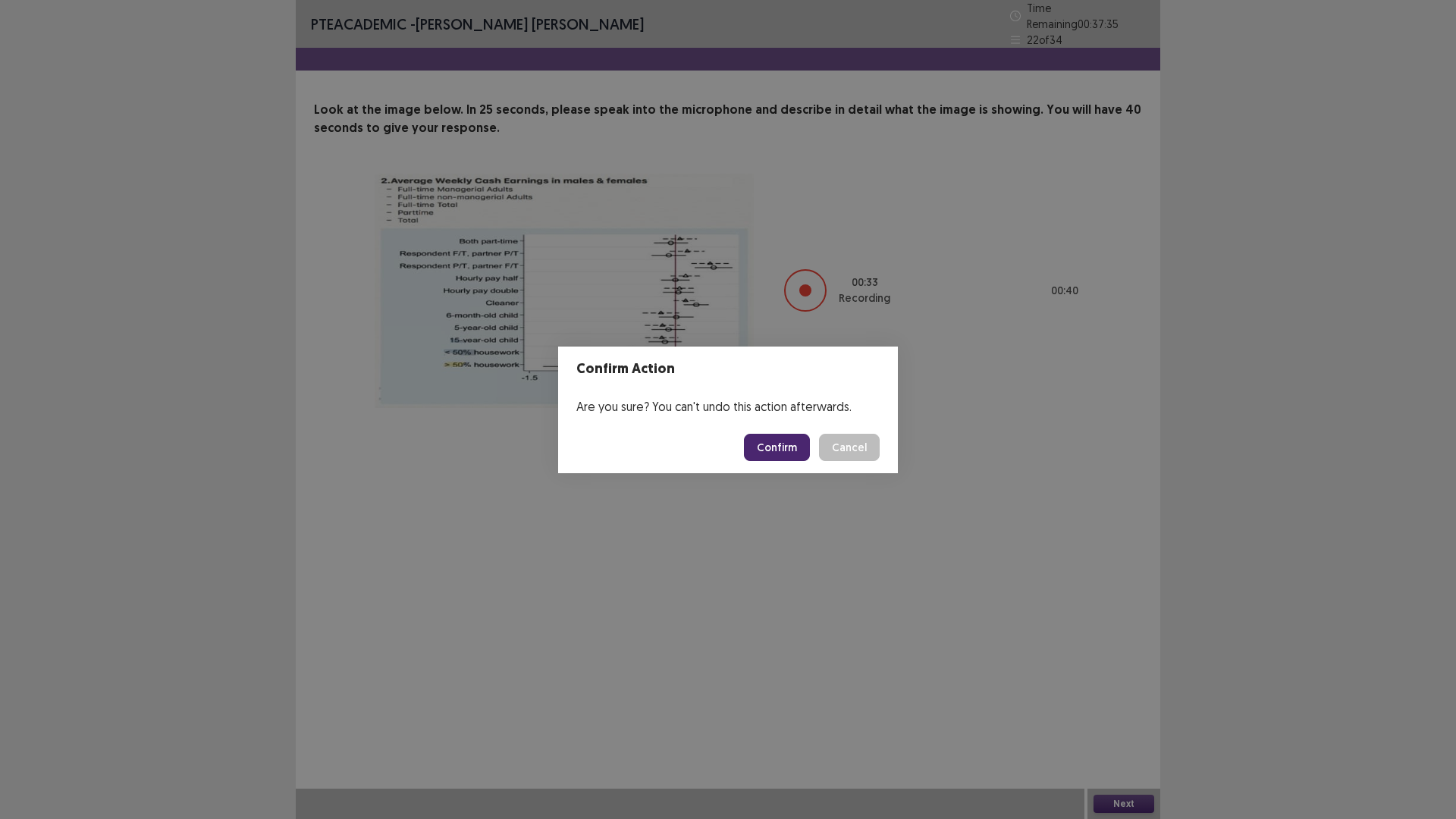
click at [792, 440] on button "Confirm" at bounding box center [776, 448] width 66 height 28
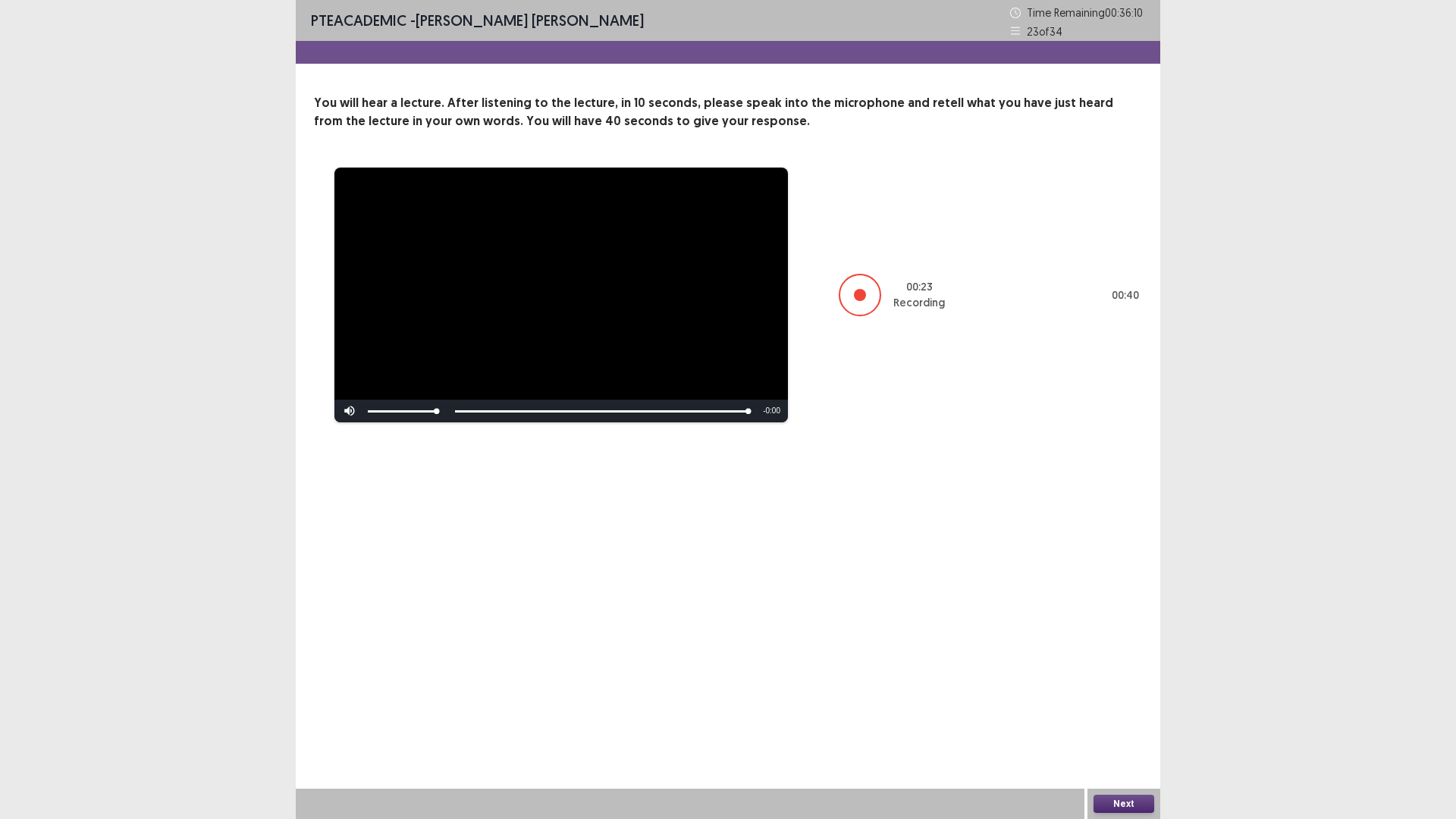
click at [1117, 716] on button "Next" at bounding box center [1123, 804] width 61 height 18
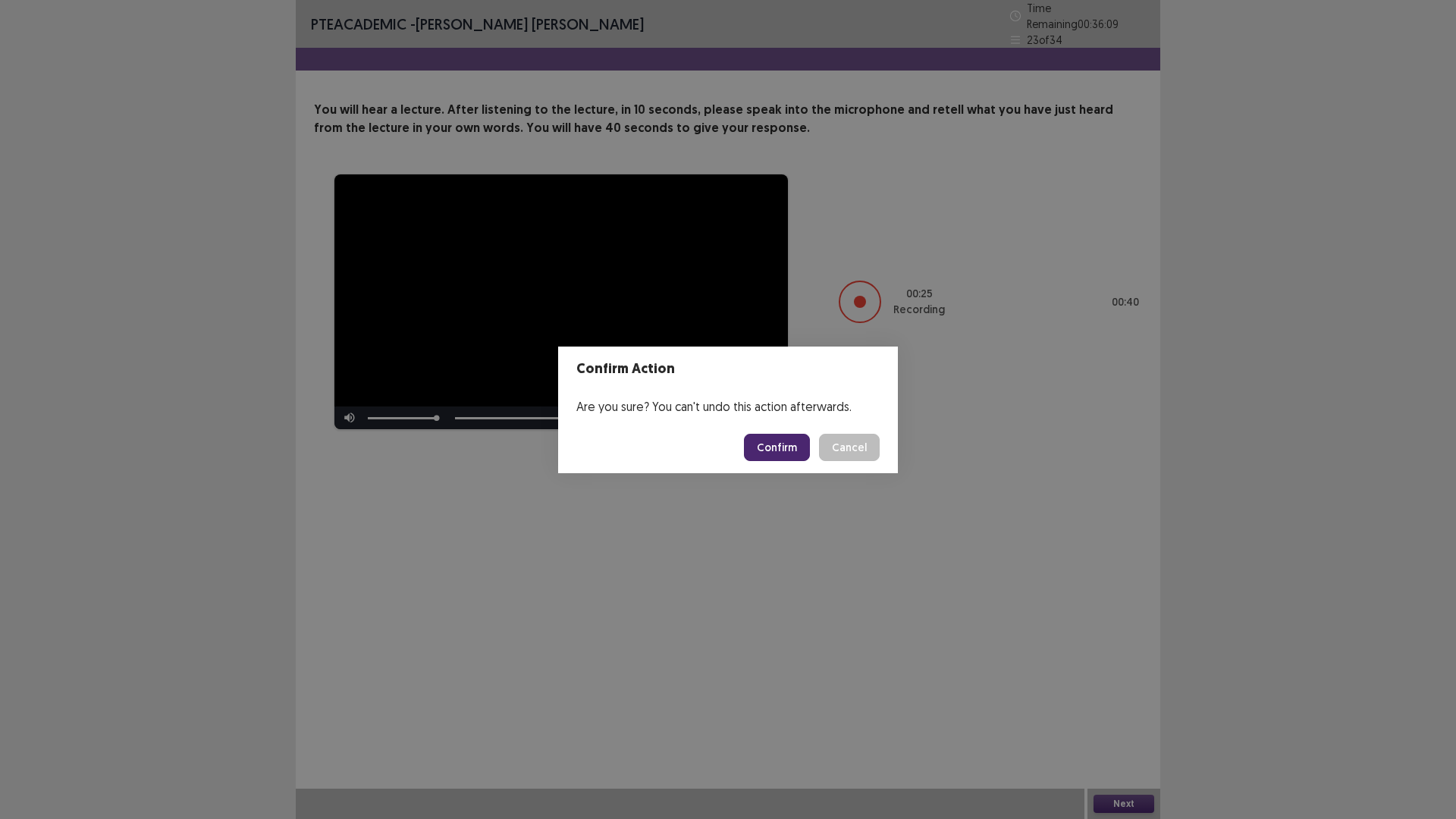
click at [794, 440] on button "Confirm" at bounding box center [776, 448] width 66 height 28
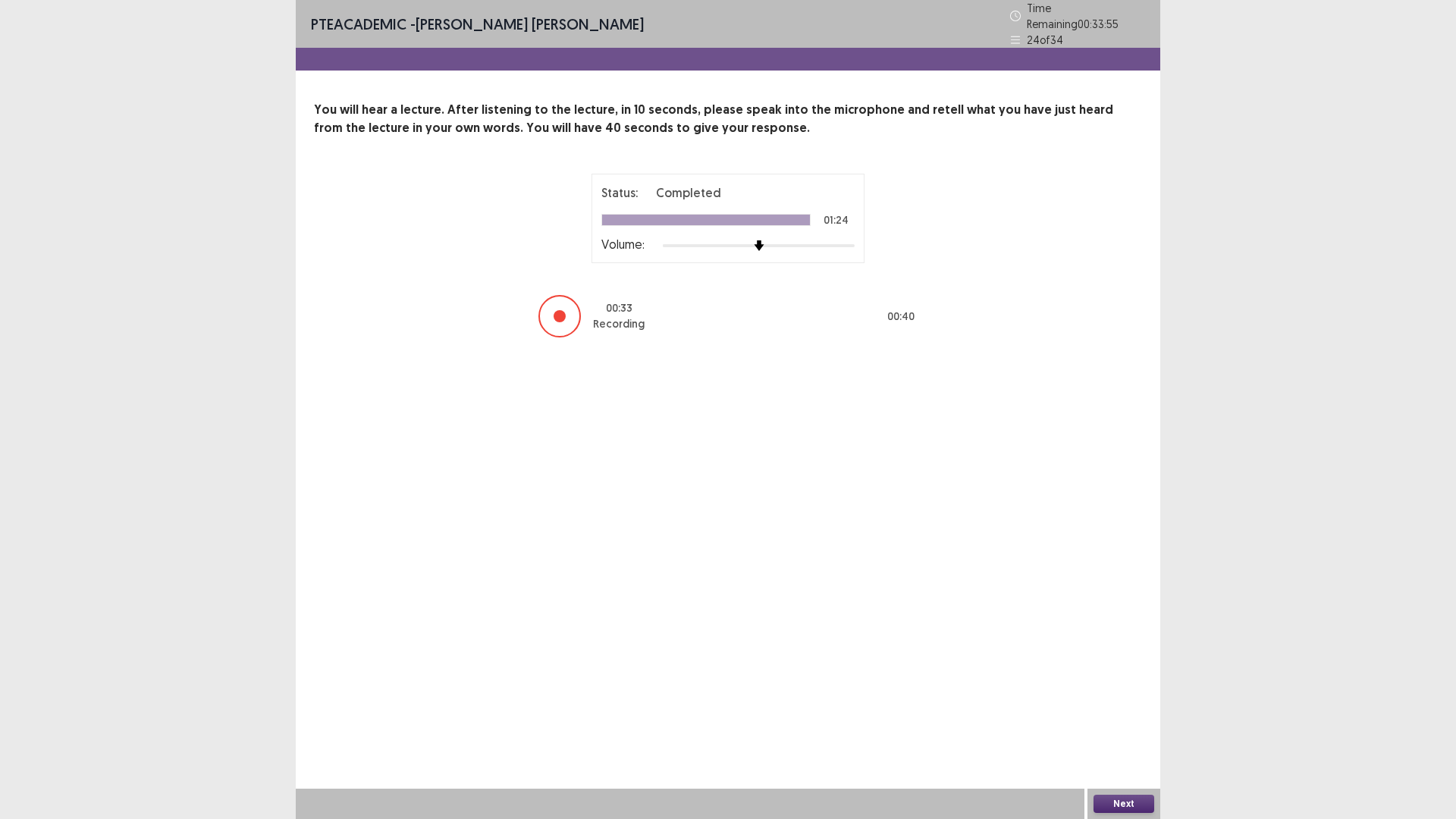
click at [1116, 716] on button "Next" at bounding box center [1123, 804] width 61 height 18
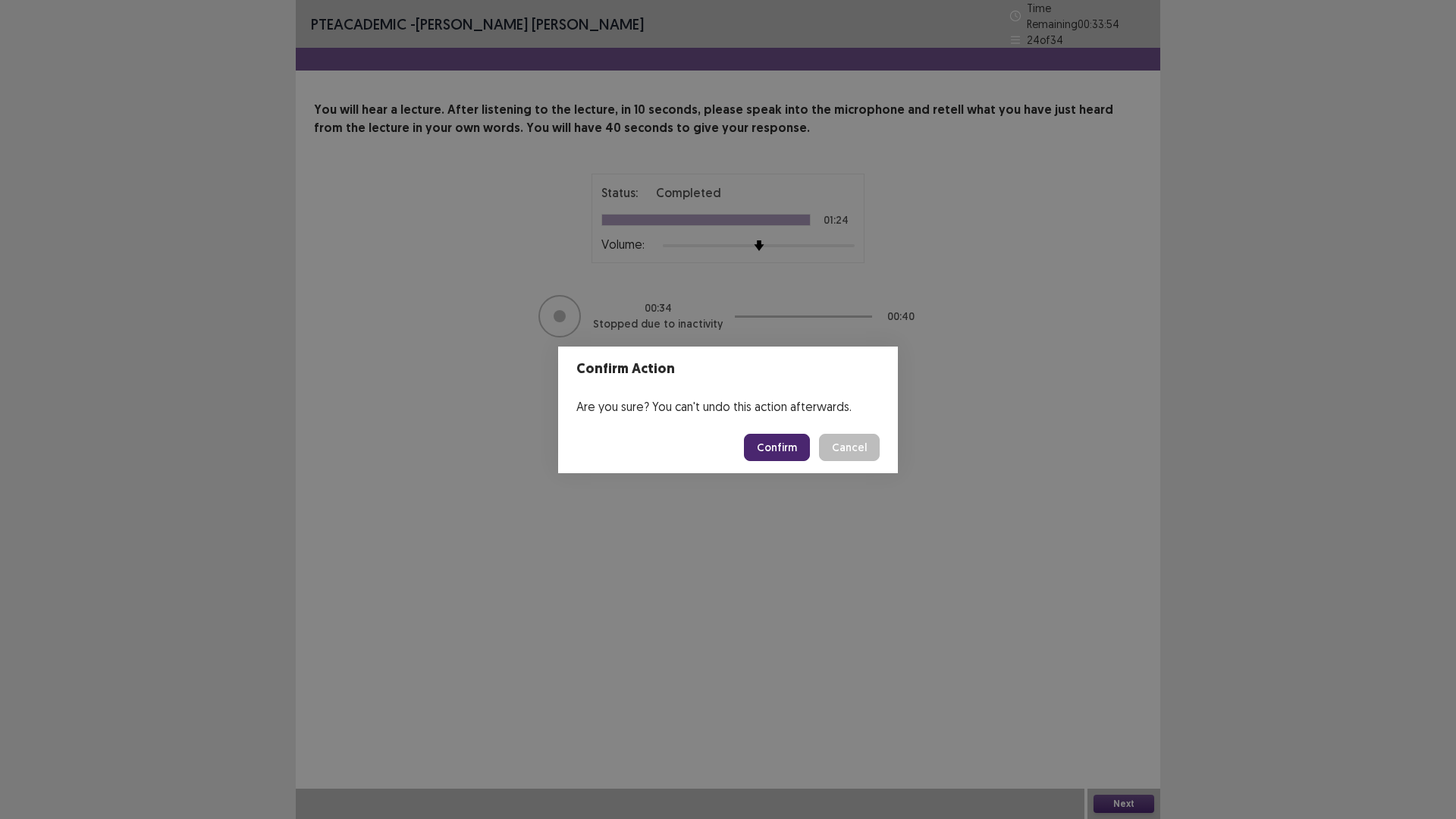
click at [775, 447] on button "Confirm" at bounding box center [776, 448] width 66 height 28
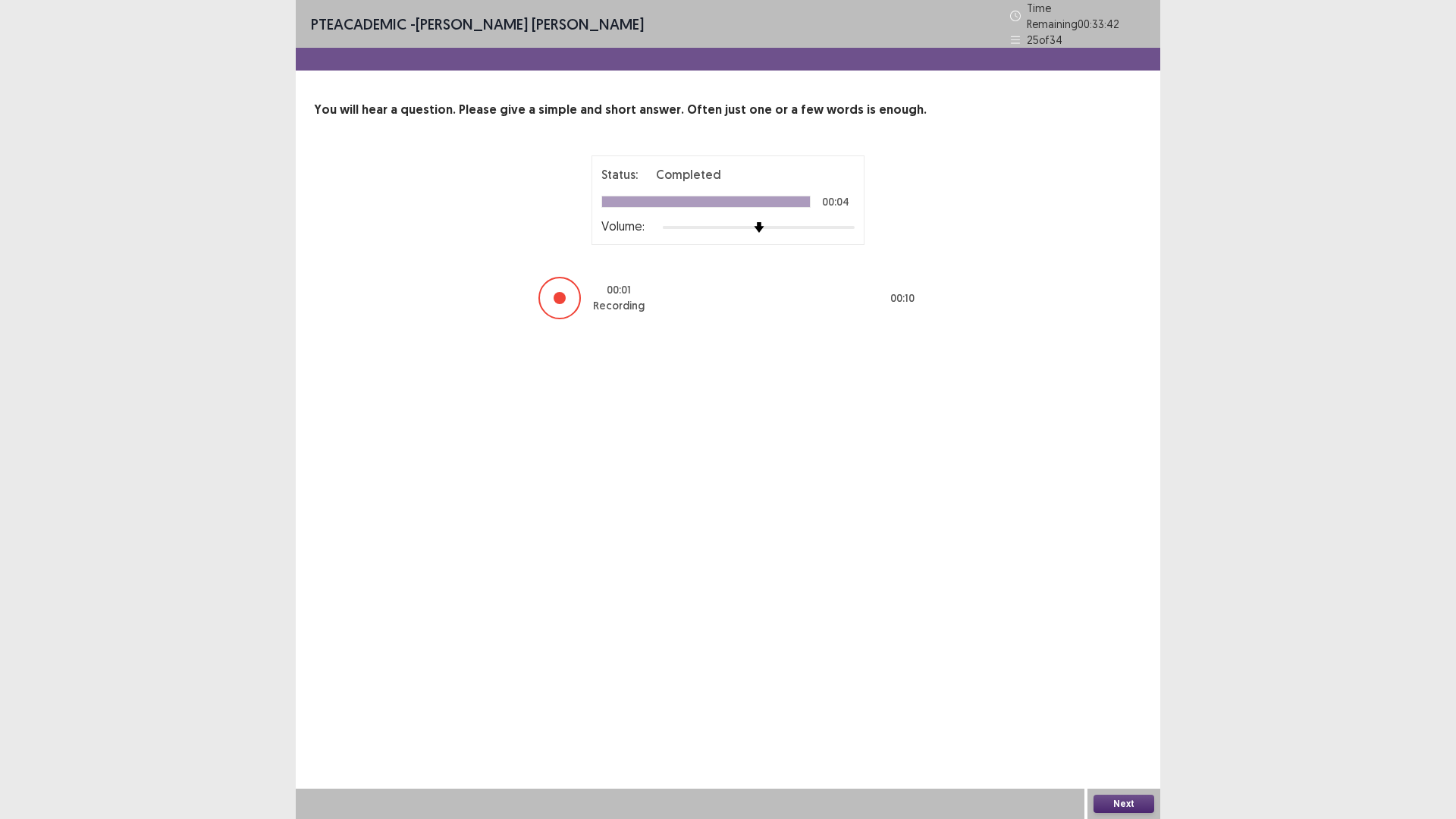
click at [1107, 716] on button "Next" at bounding box center [1123, 804] width 61 height 18
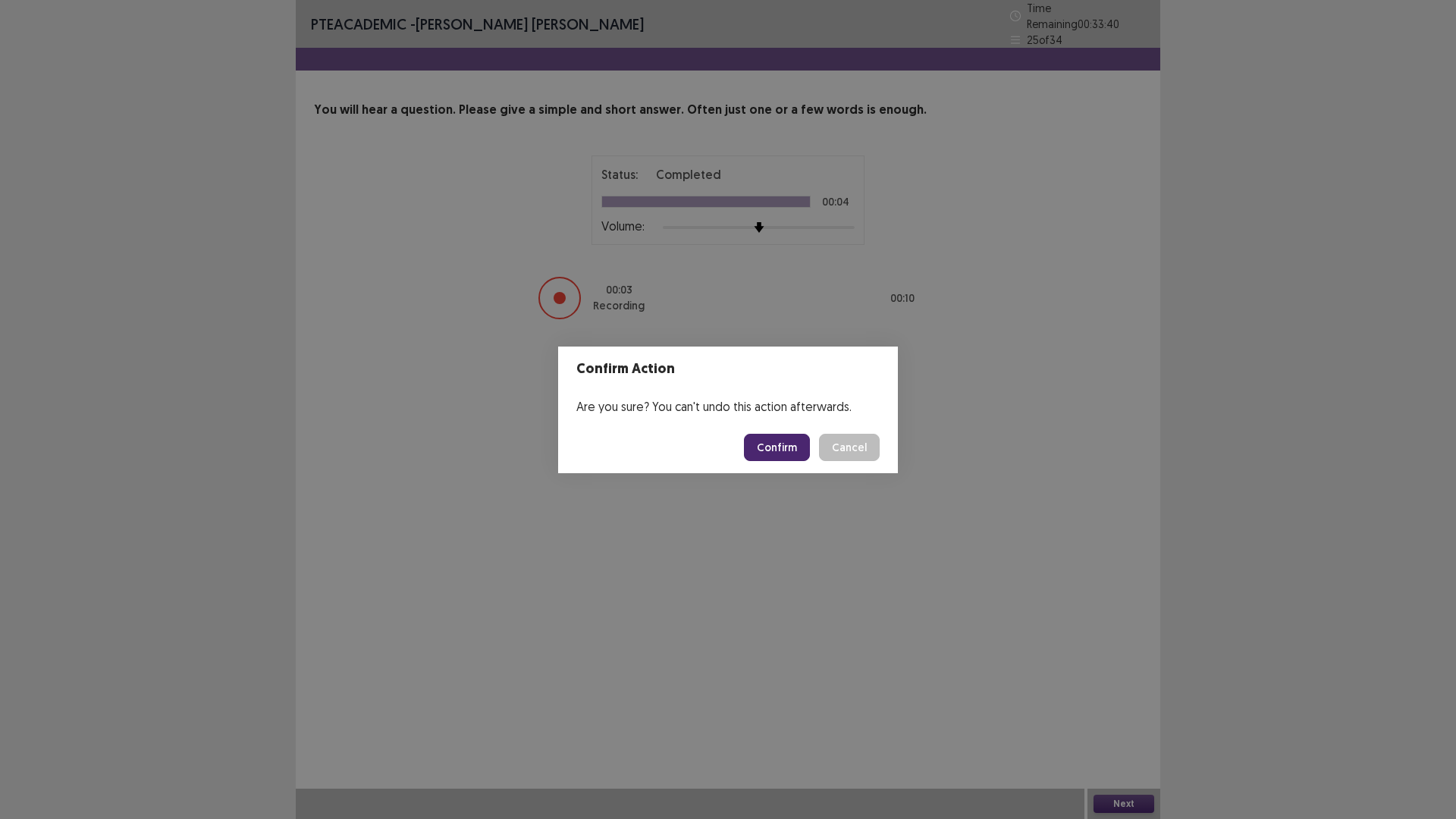
click at [762, 439] on button "Confirm" at bounding box center [776, 448] width 66 height 28
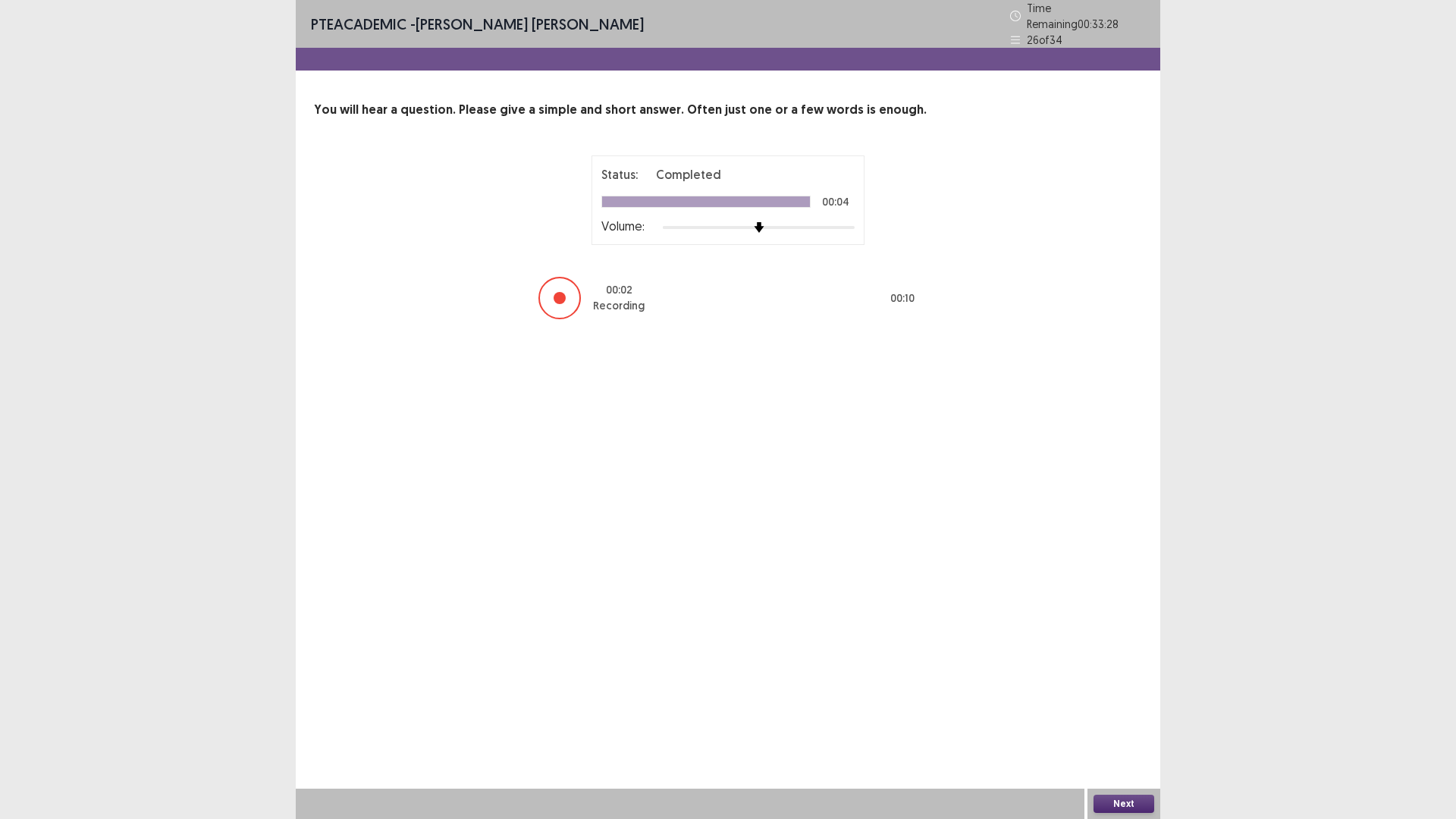
click at [1130, 716] on button "Next" at bounding box center [1123, 804] width 61 height 18
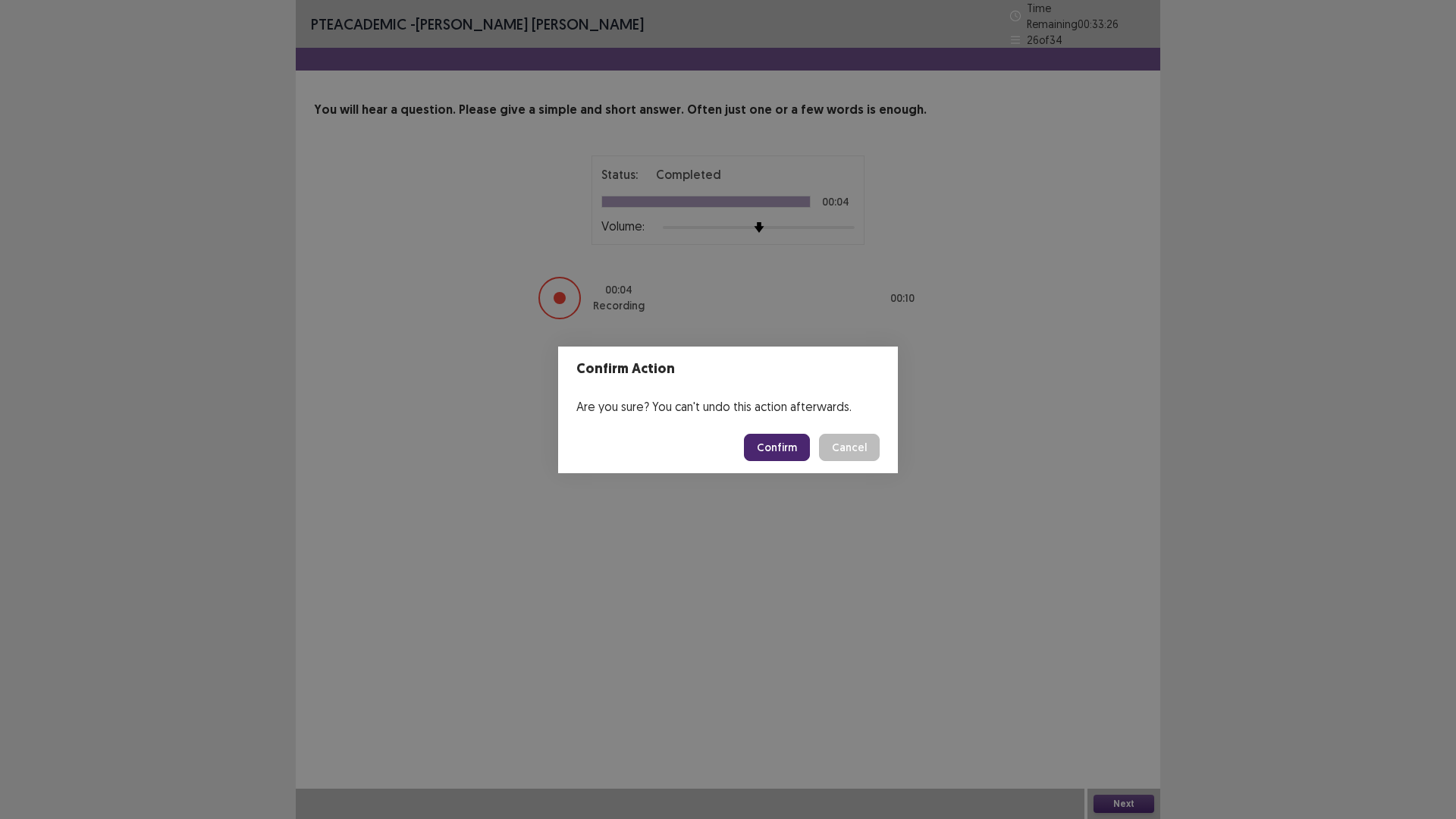
click at [781, 444] on button "Confirm" at bounding box center [776, 448] width 66 height 28
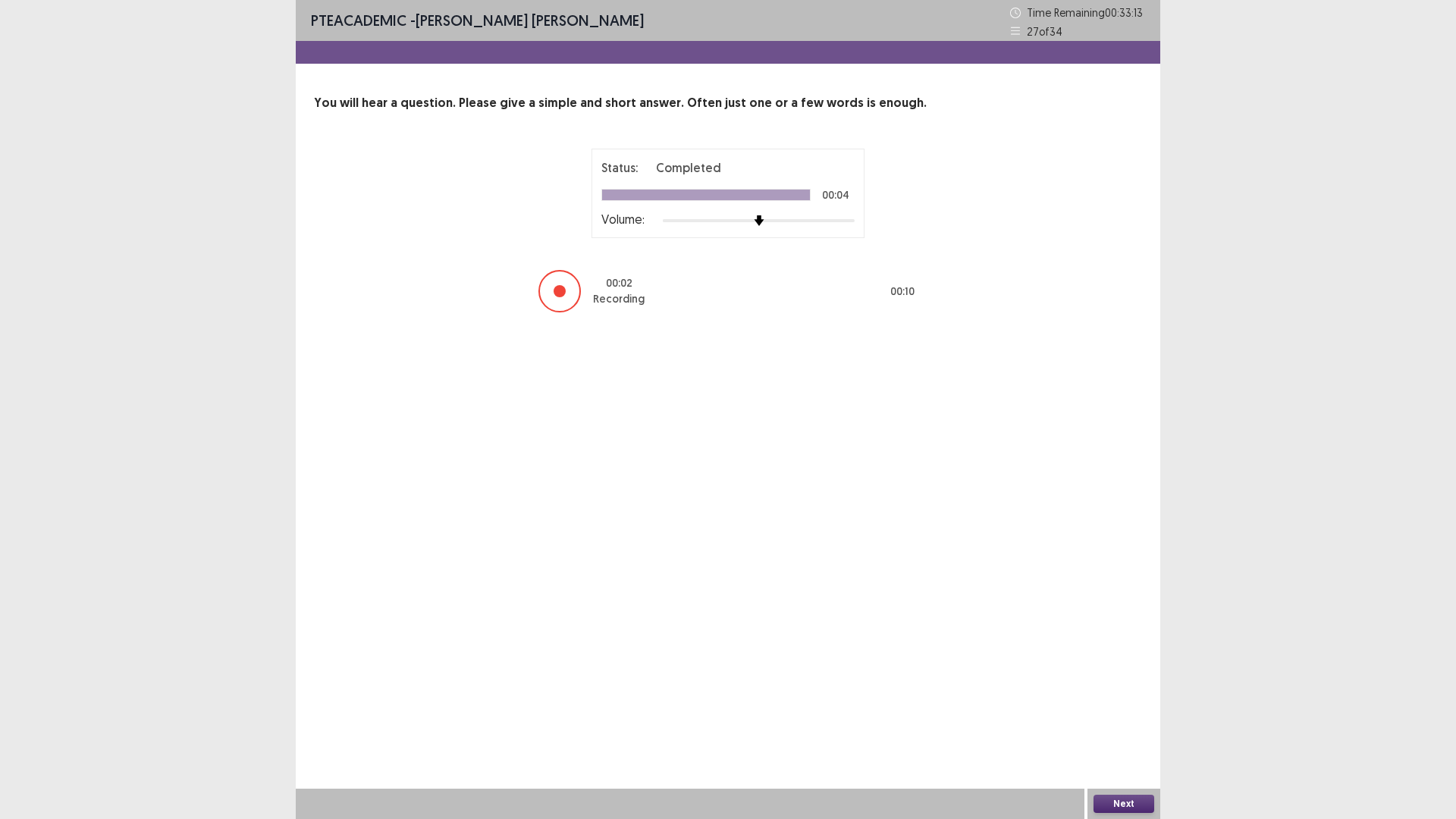
click at [1111, 716] on button "Next" at bounding box center [1123, 804] width 61 height 18
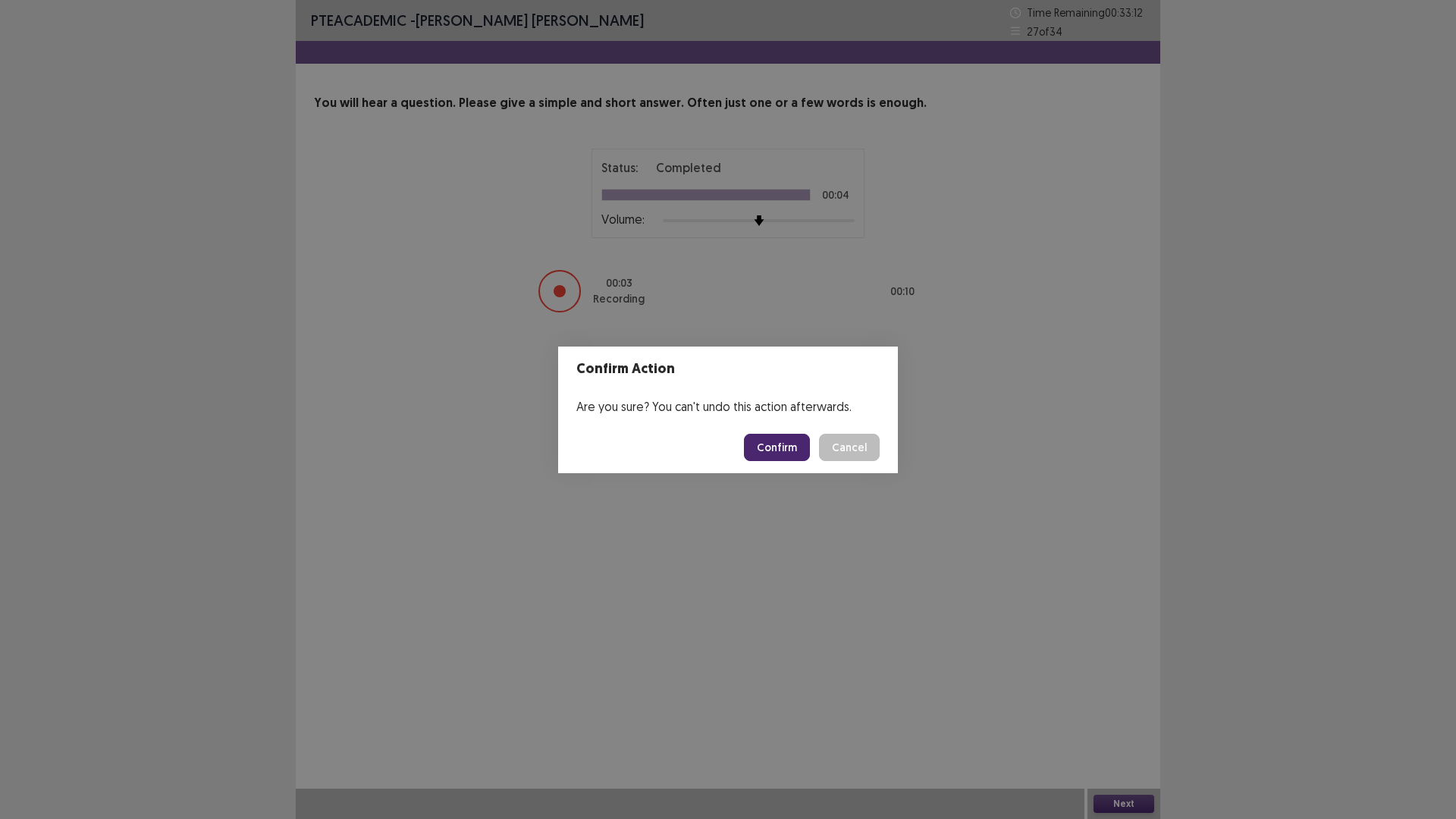
click at [791, 452] on button "Confirm" at bounding box center [776, 448] width 66 height 28
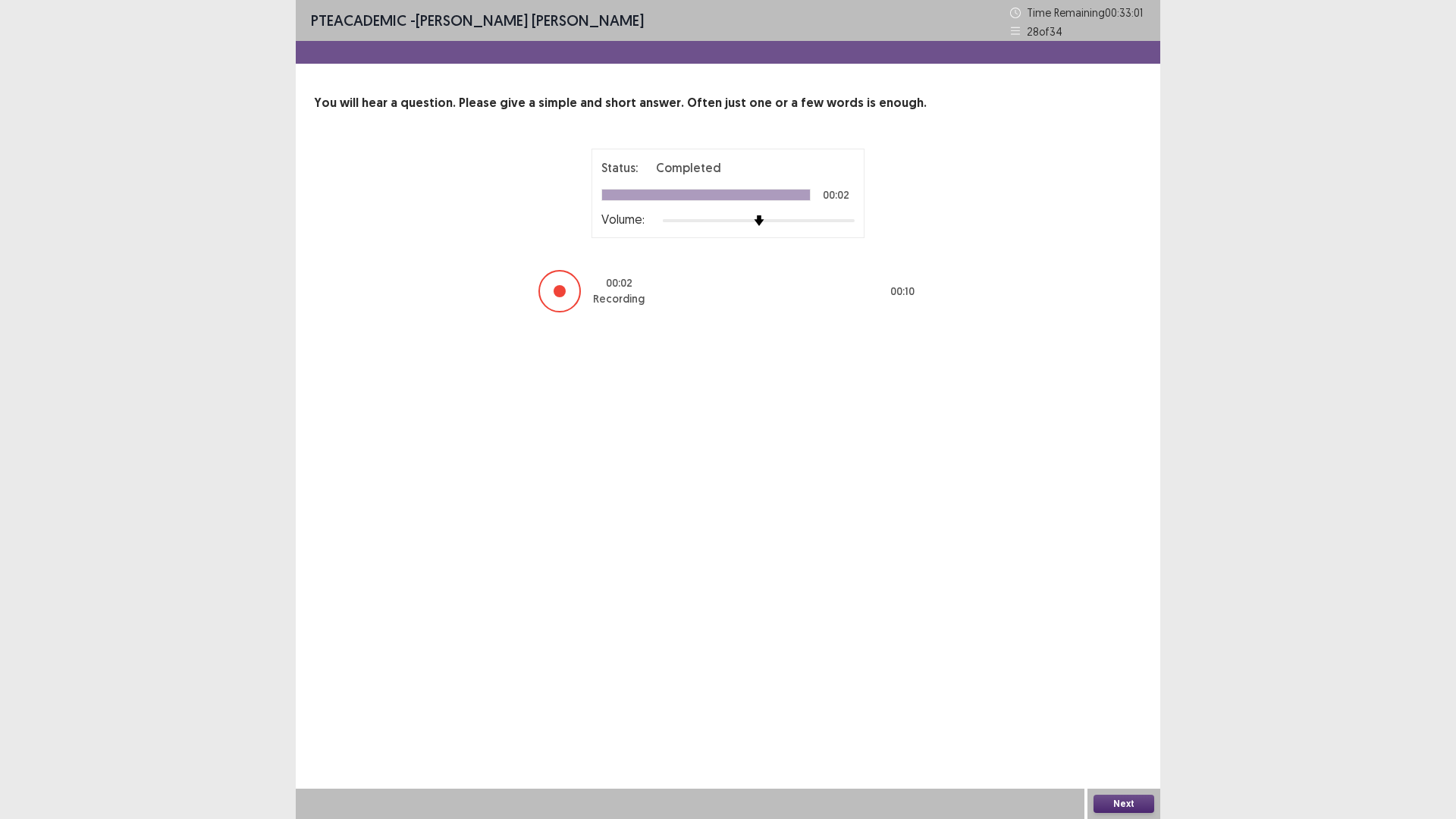
click at [1131, 716] on button "Next" at bounding box center [1123, 804] width 61 height 18
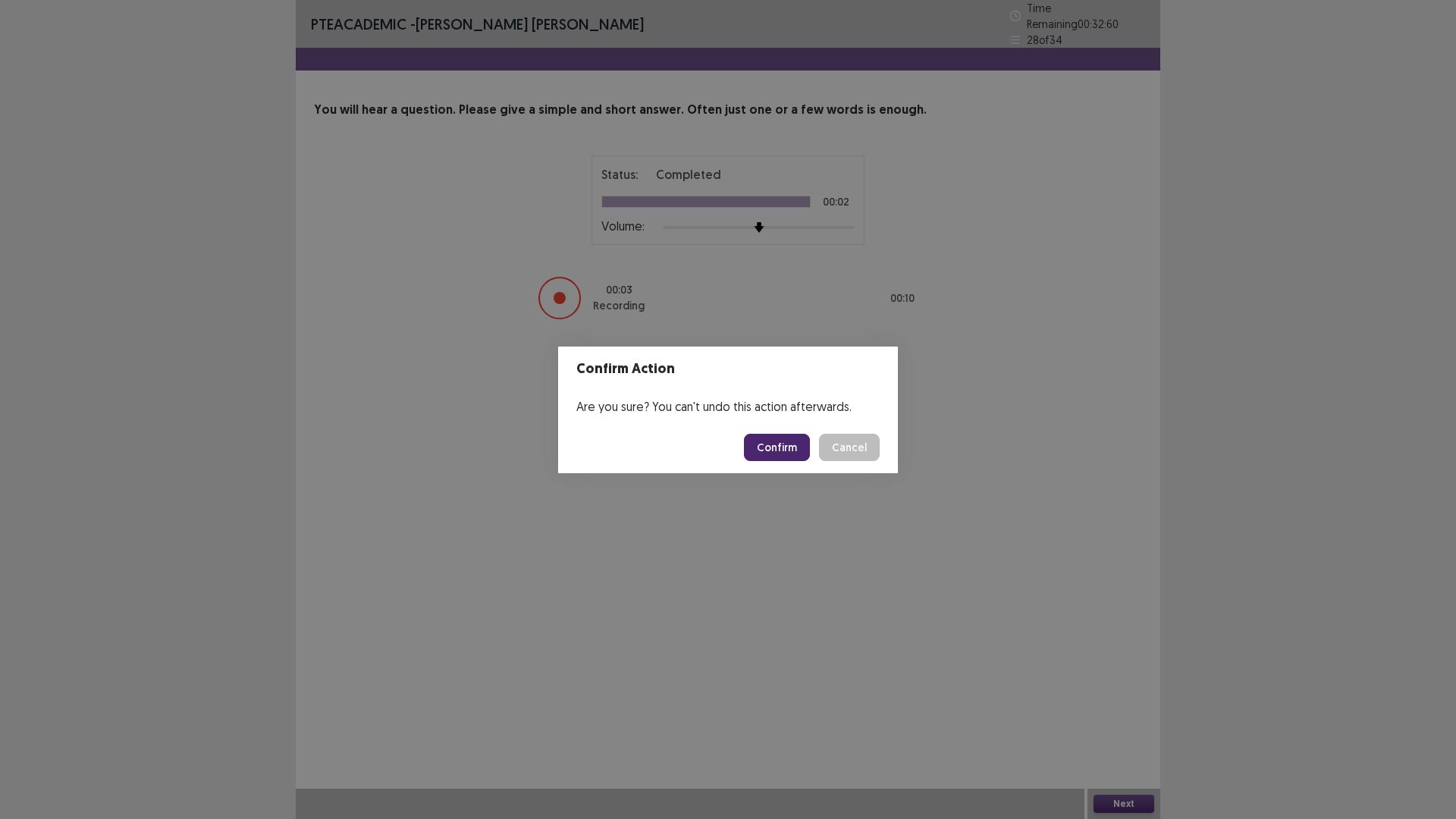
click at [782, 442] on button "Confirm" at bounding box center [776, 448] width 66 height 28
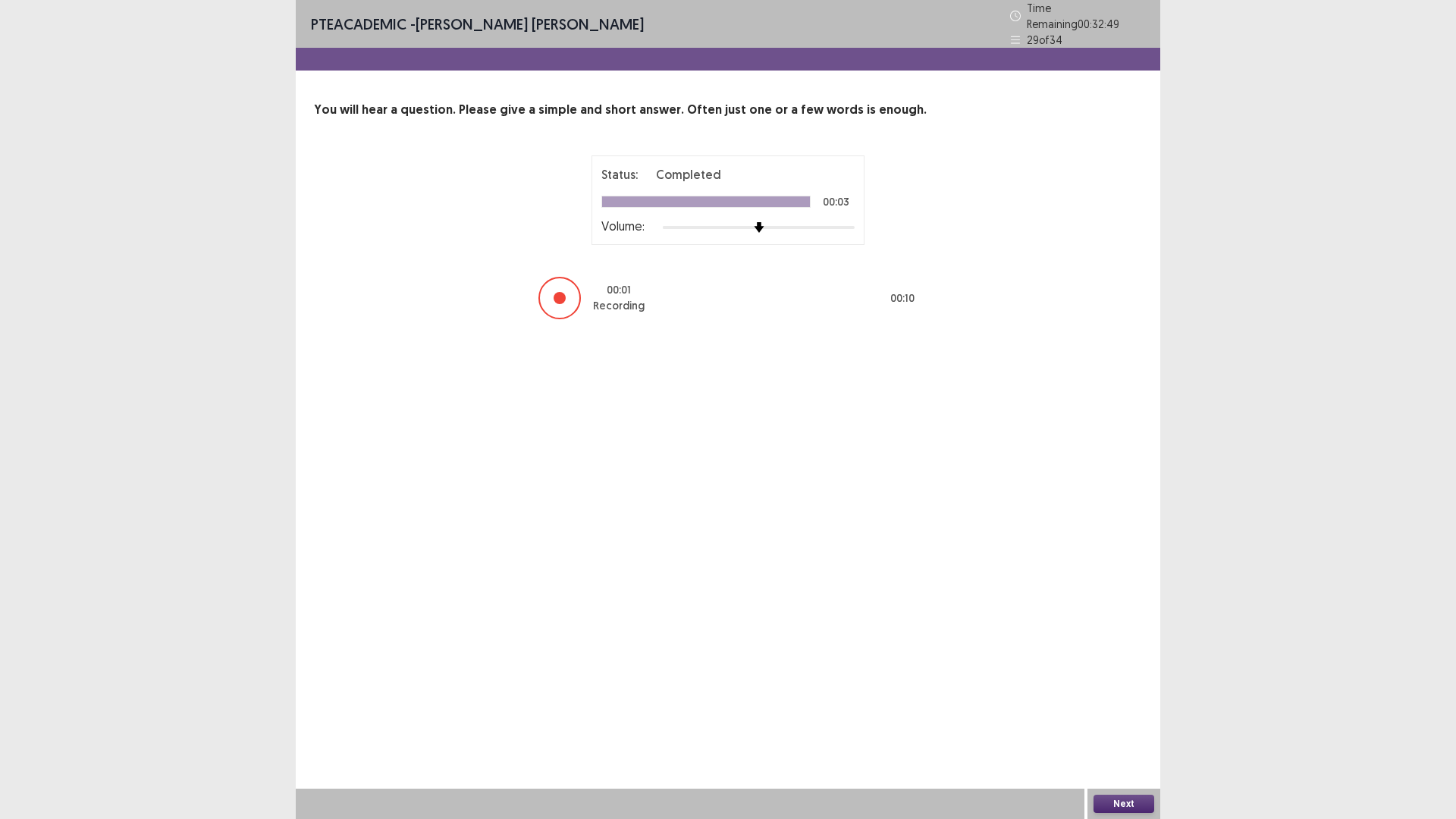
click at [1139, 716] on button "Next" at bounding box center [1123, 804] width 61 height 18
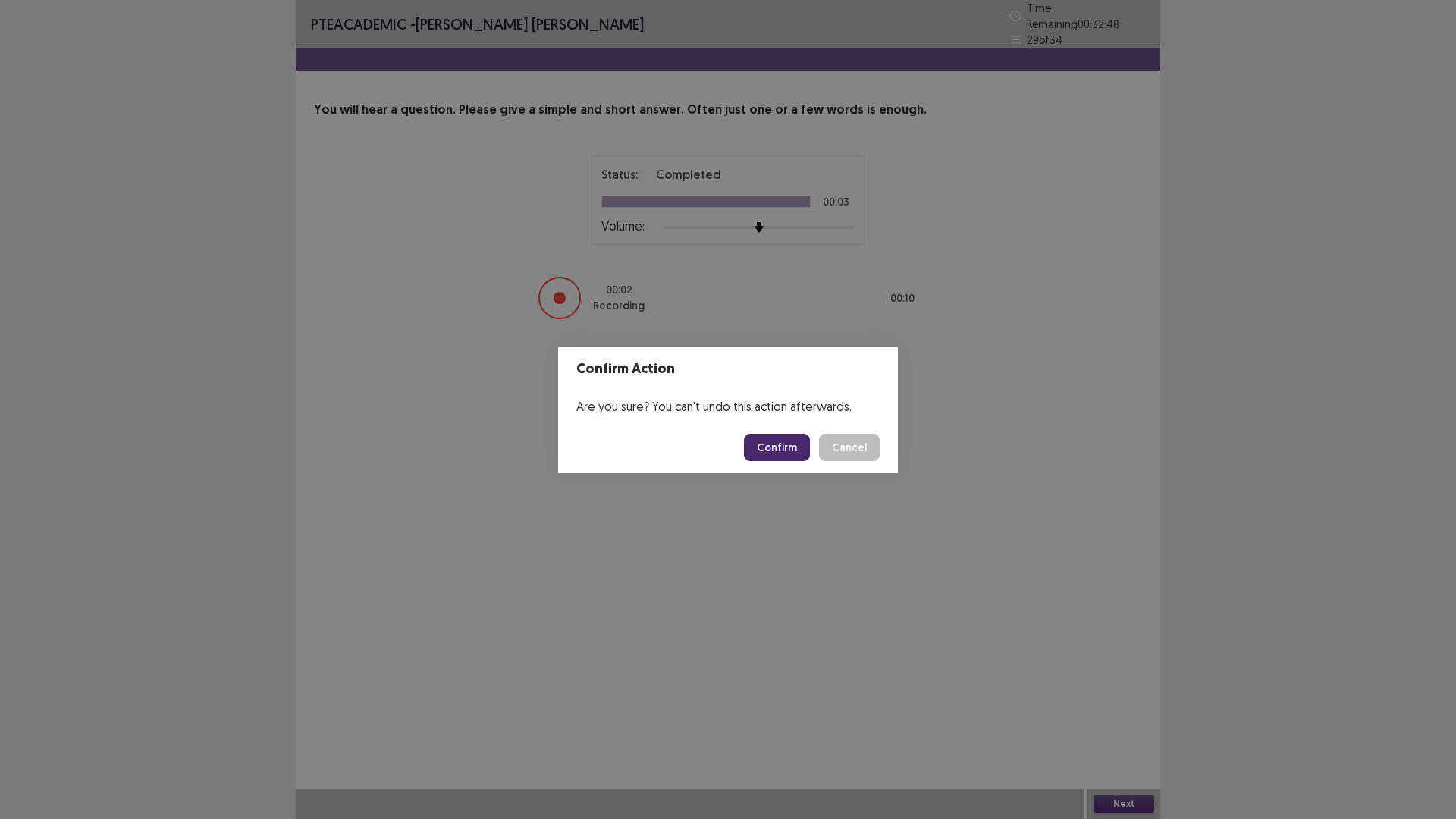
click at [790, 452] on button "Confirm" at bounding box center [776, 448] width 66 height 28
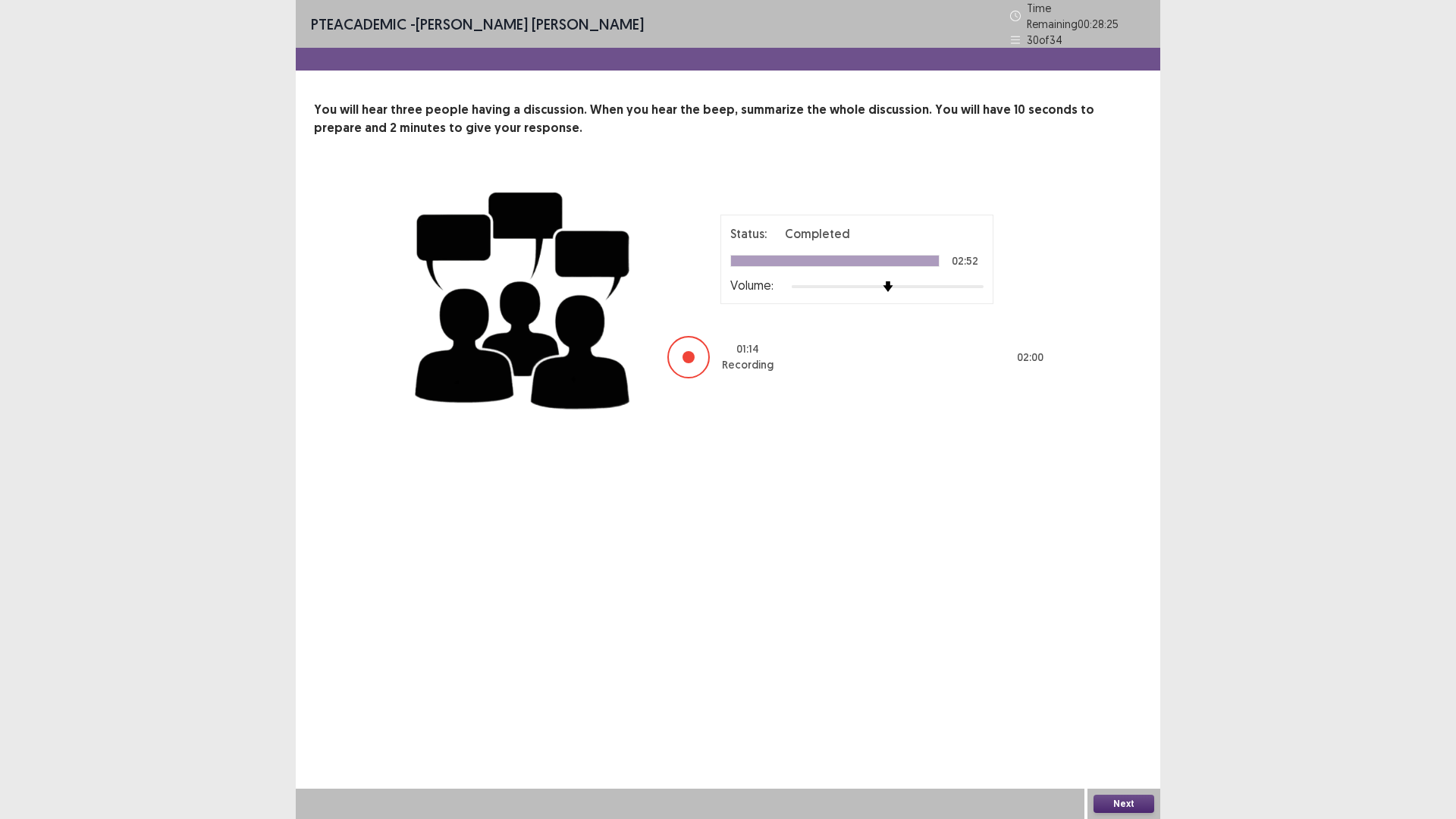
click at [1130, 716] on button "Next" at bounding box center [1123, 804] width 61 height 18
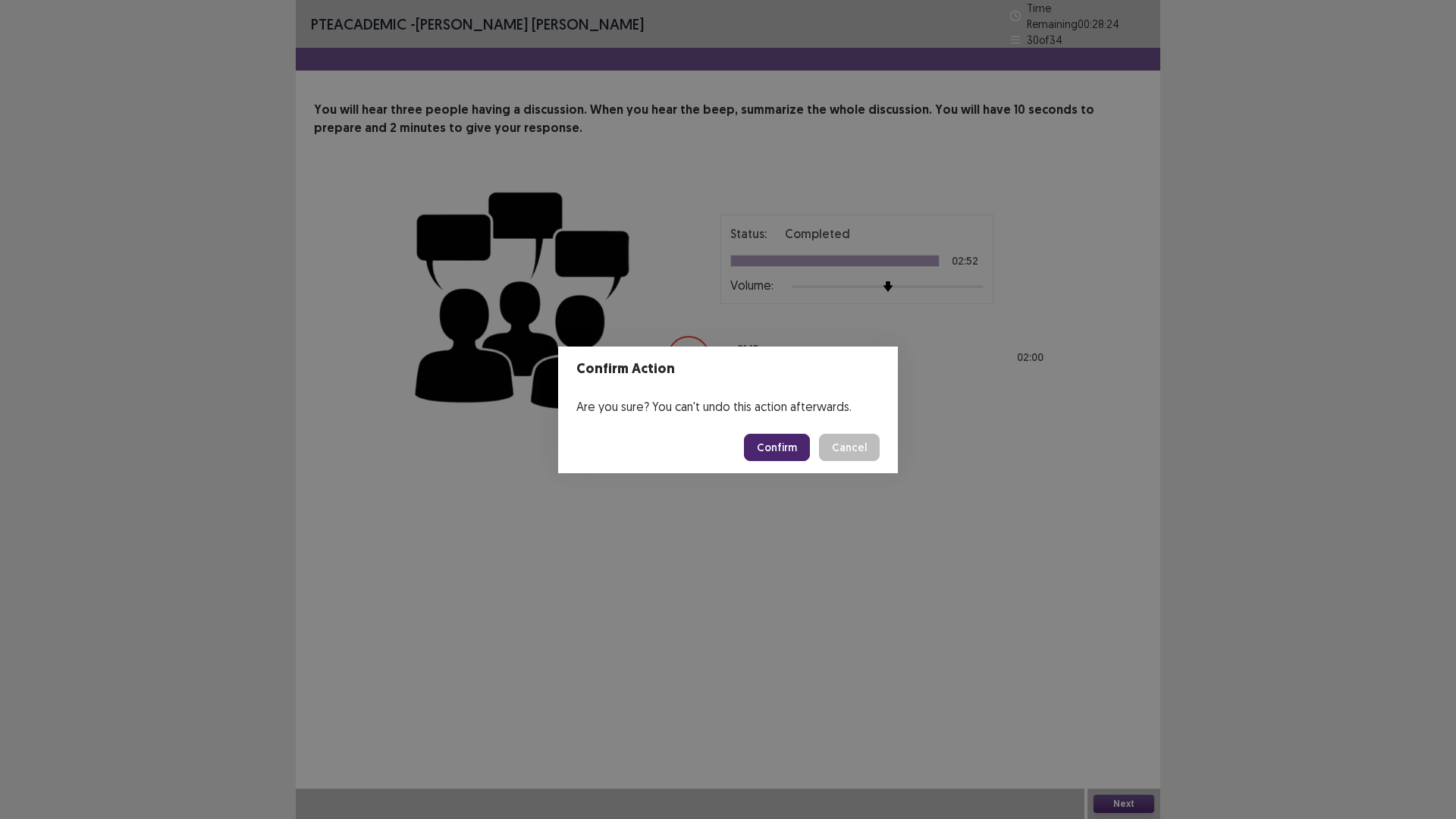
click at [775, 445] on button "Confirm" at bounding box center [776, 448] width 66 height 28
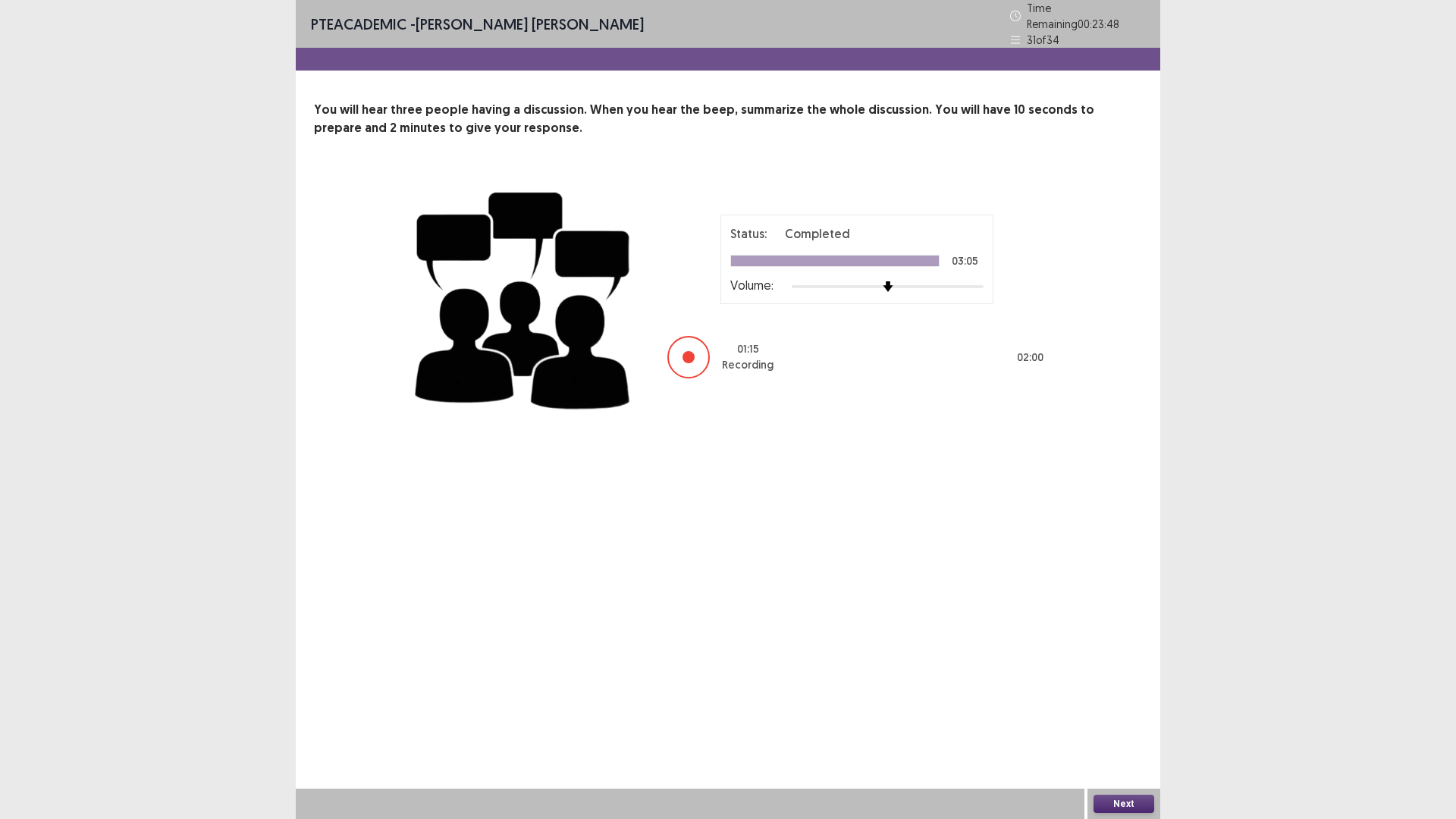
click at [1123, 716] on button "Next" at bounding box center [1123, 804] width 61 height 18
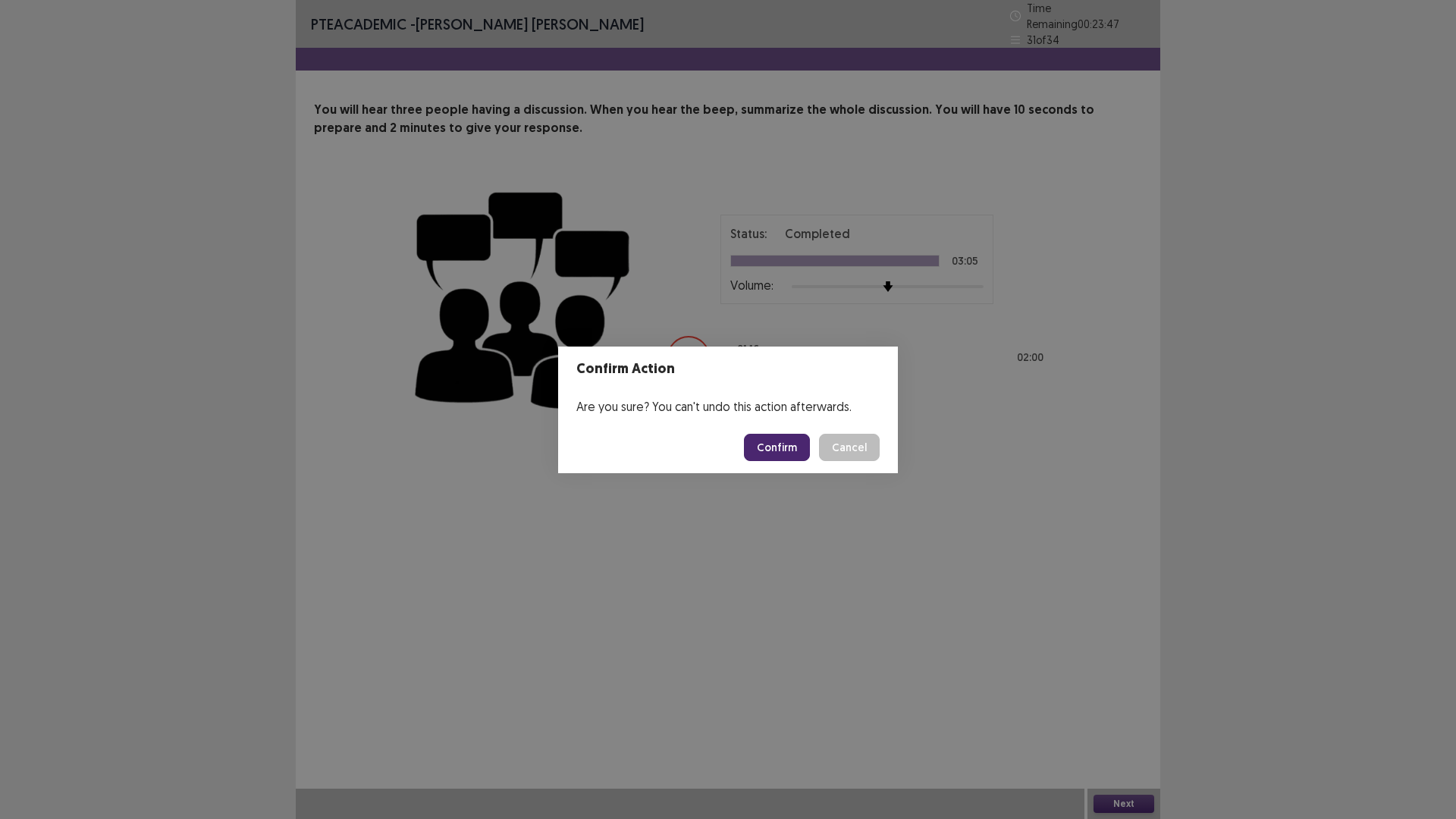
click at [781, 439] on button "Confirm" at bounding box center [776, 448] width 66 height 28
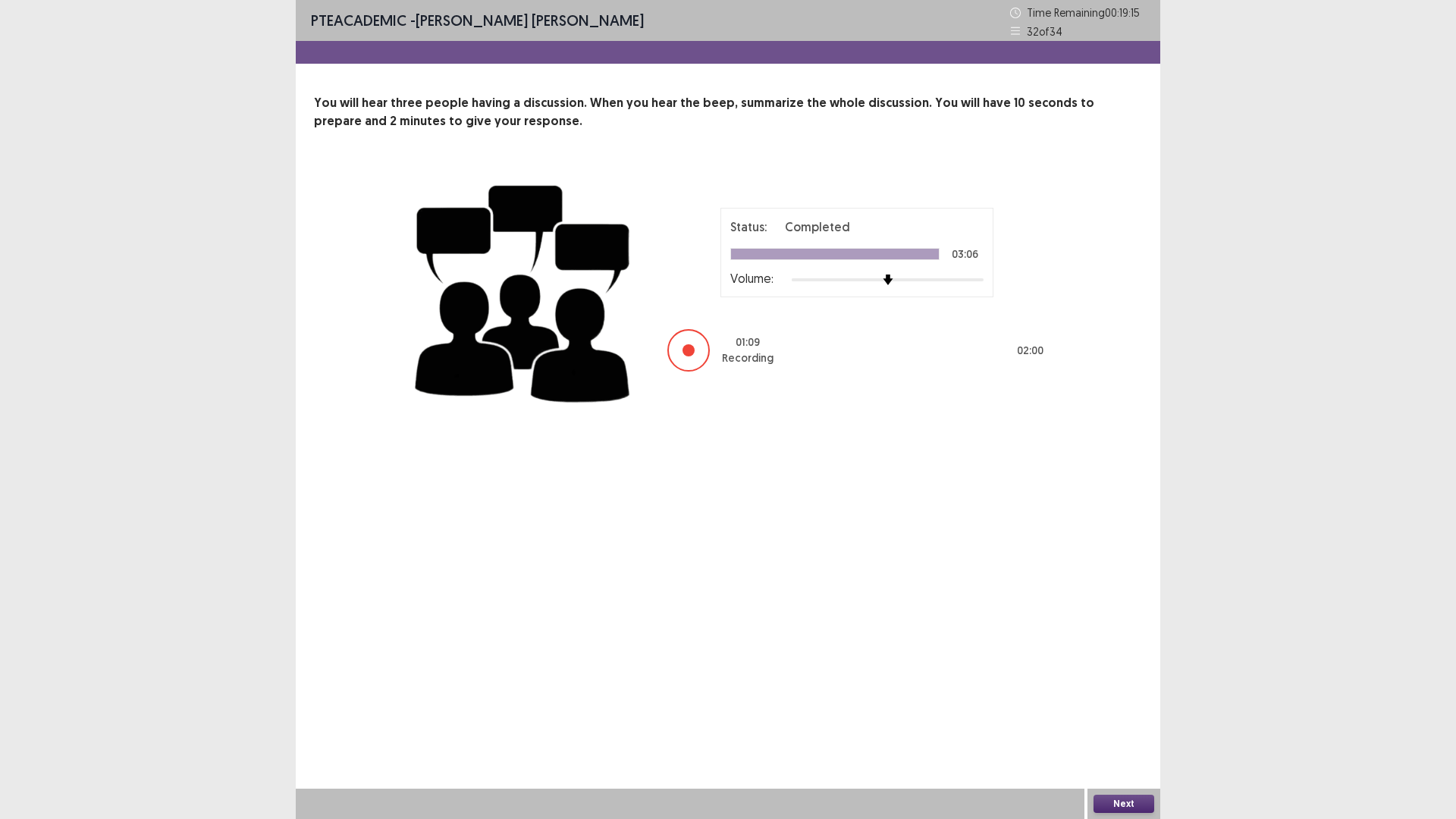
click at [1137, 716] on button "Next" at bounding box center [1123, 804] width 61 height 18
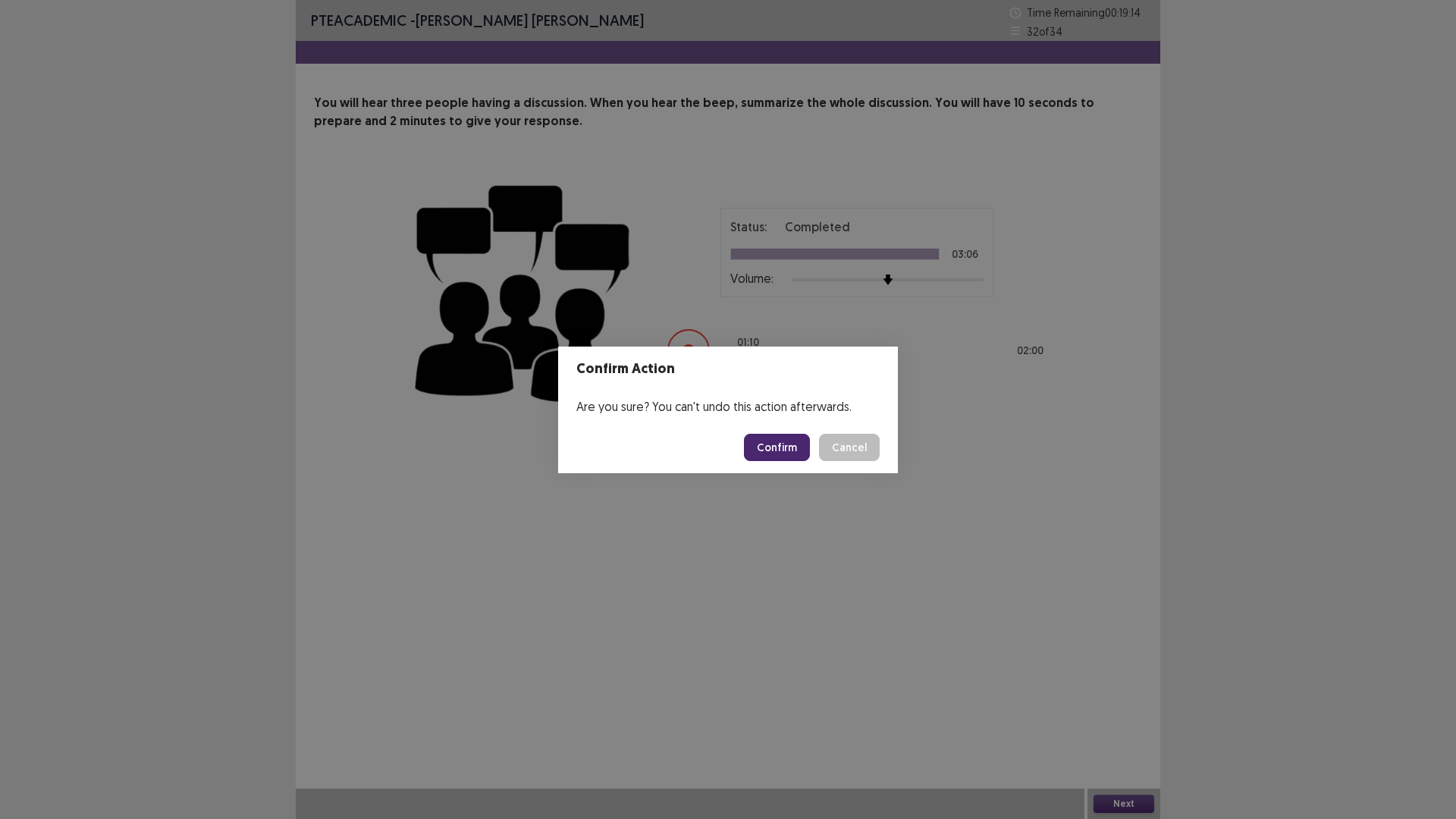
click at [791, 449] on button "Confirm" at bounding box center [776, 448] width 66 height 28
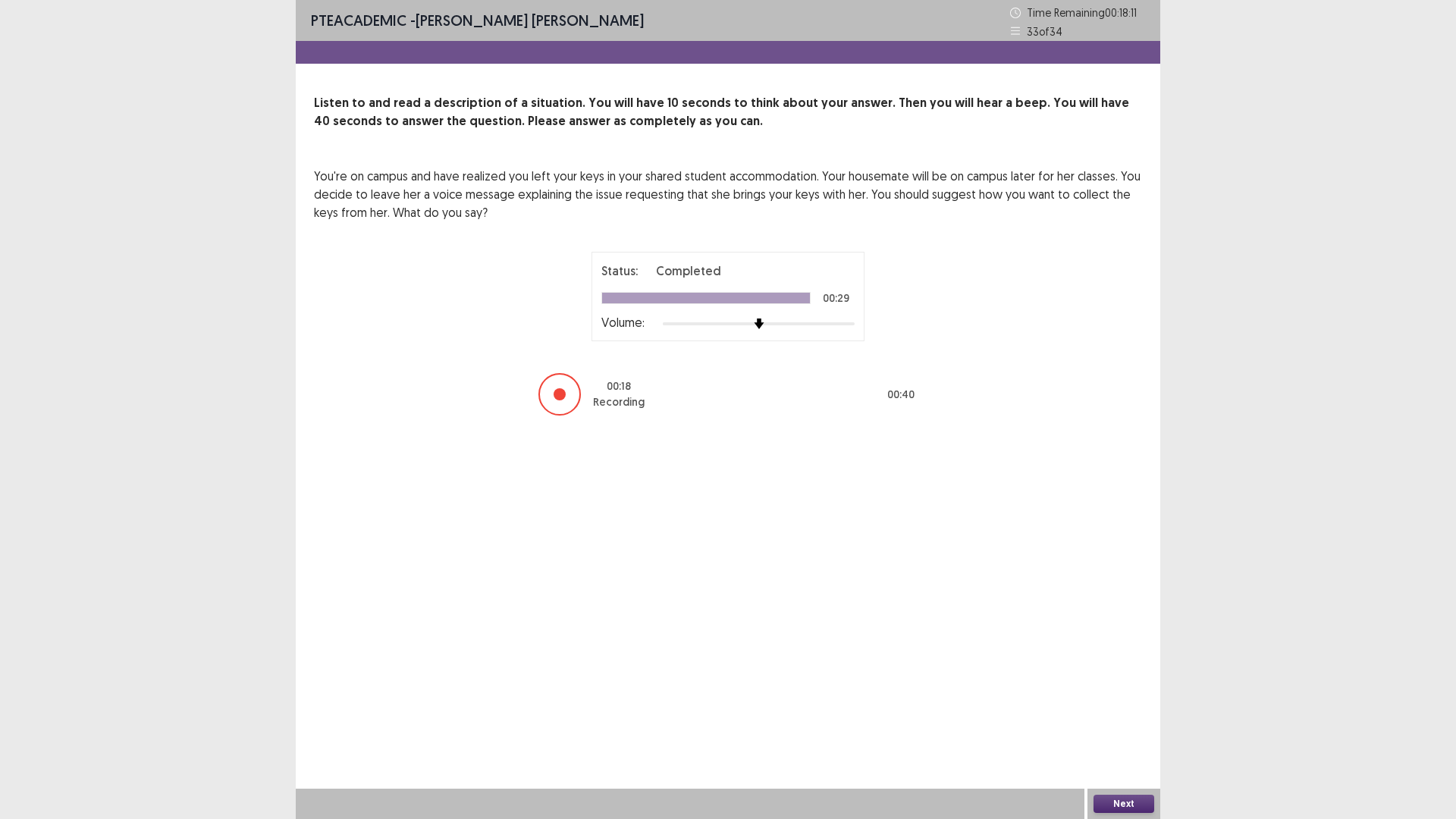
click at [1130, 716] on button "Next" at bounding box center [1123, 804] width 61 height 18
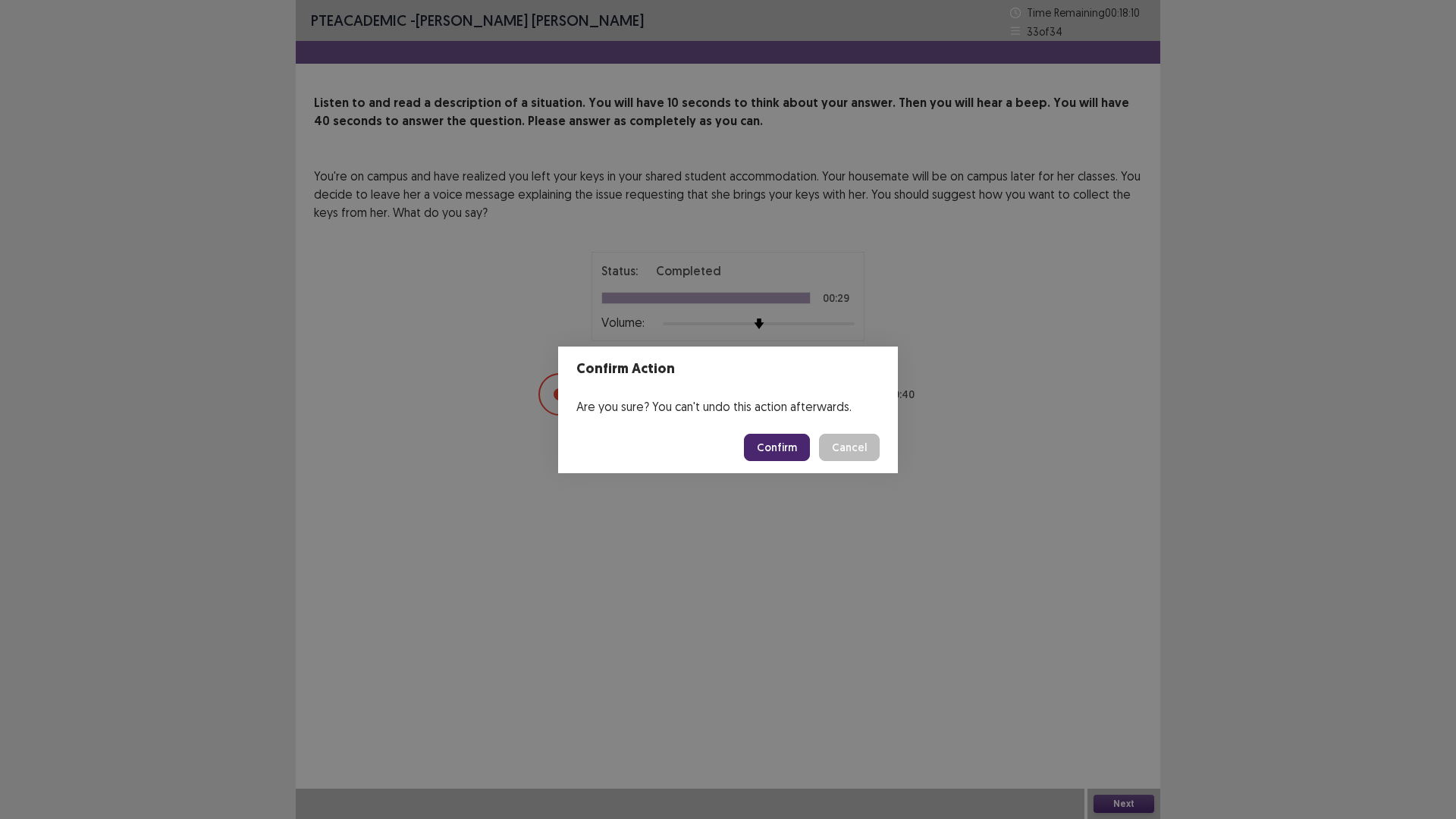
click at [775, 450] on button "Confirm" at bounding box center [776, 448] width 66 height 28
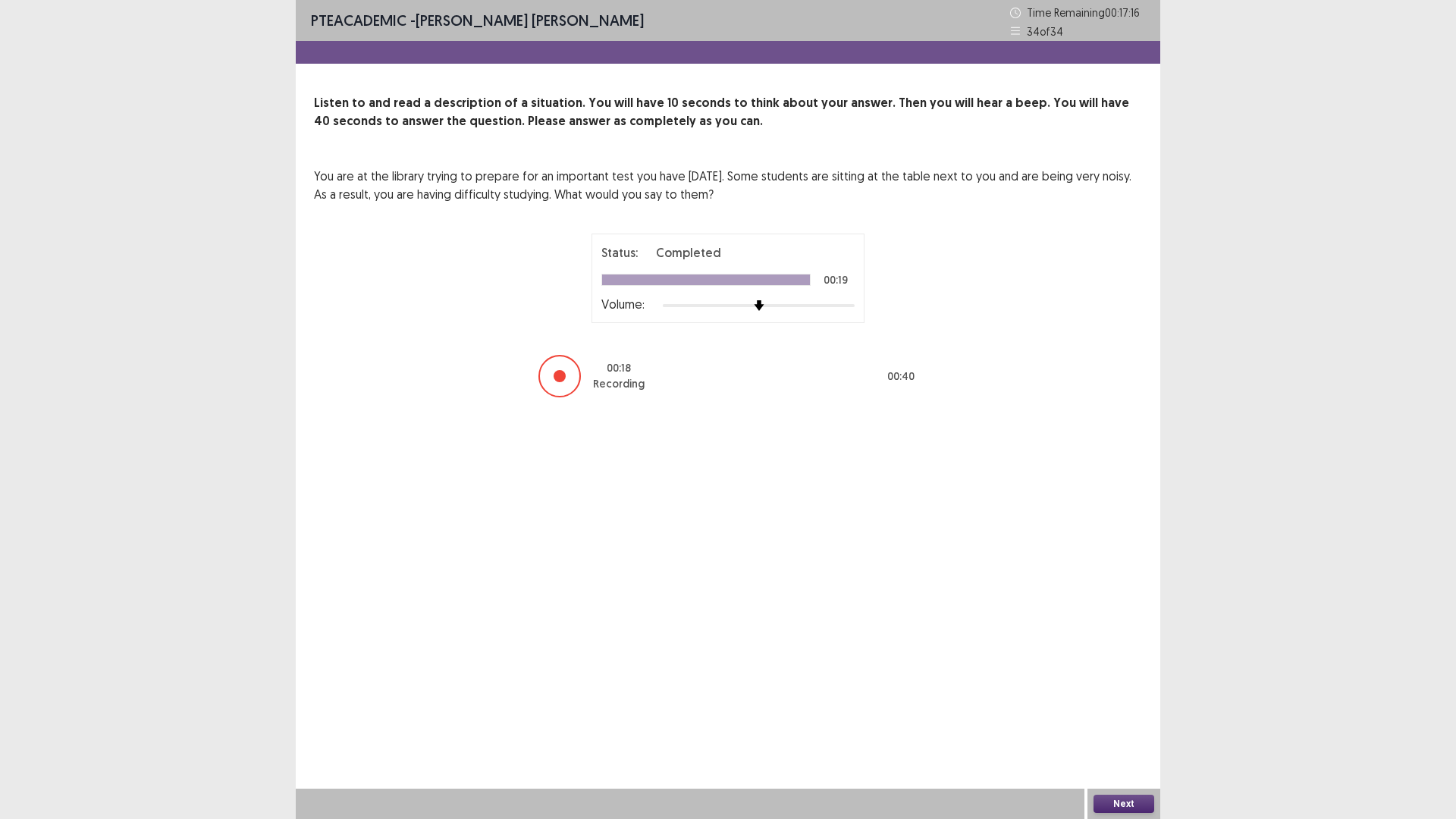
click at [1122, 716] on button "Next" at bounding box center [1123, 804] width 61 height 18
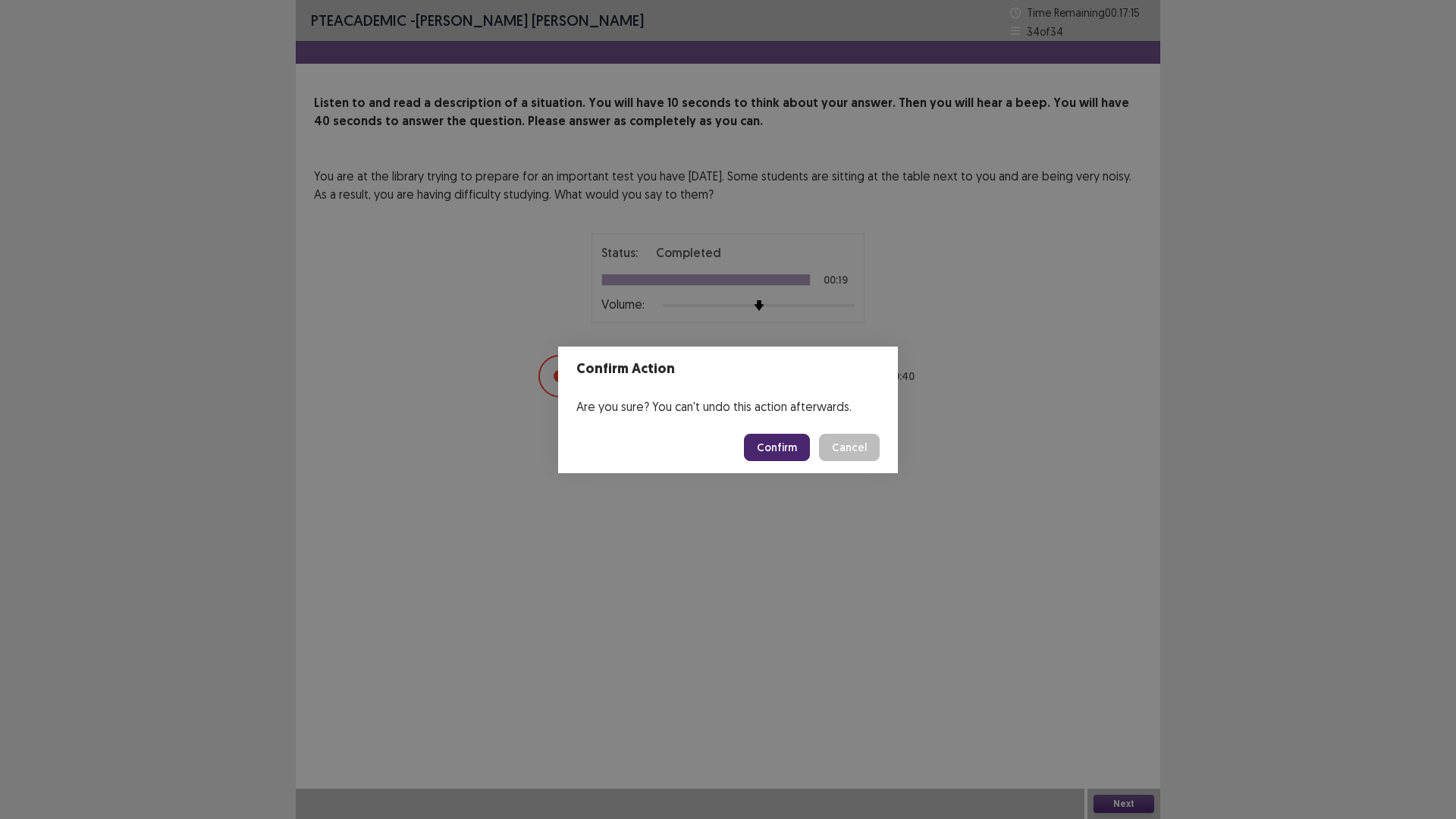
click at [775, 449] on button "Confirm" at bounding box center [776, 448] width 66 height 28
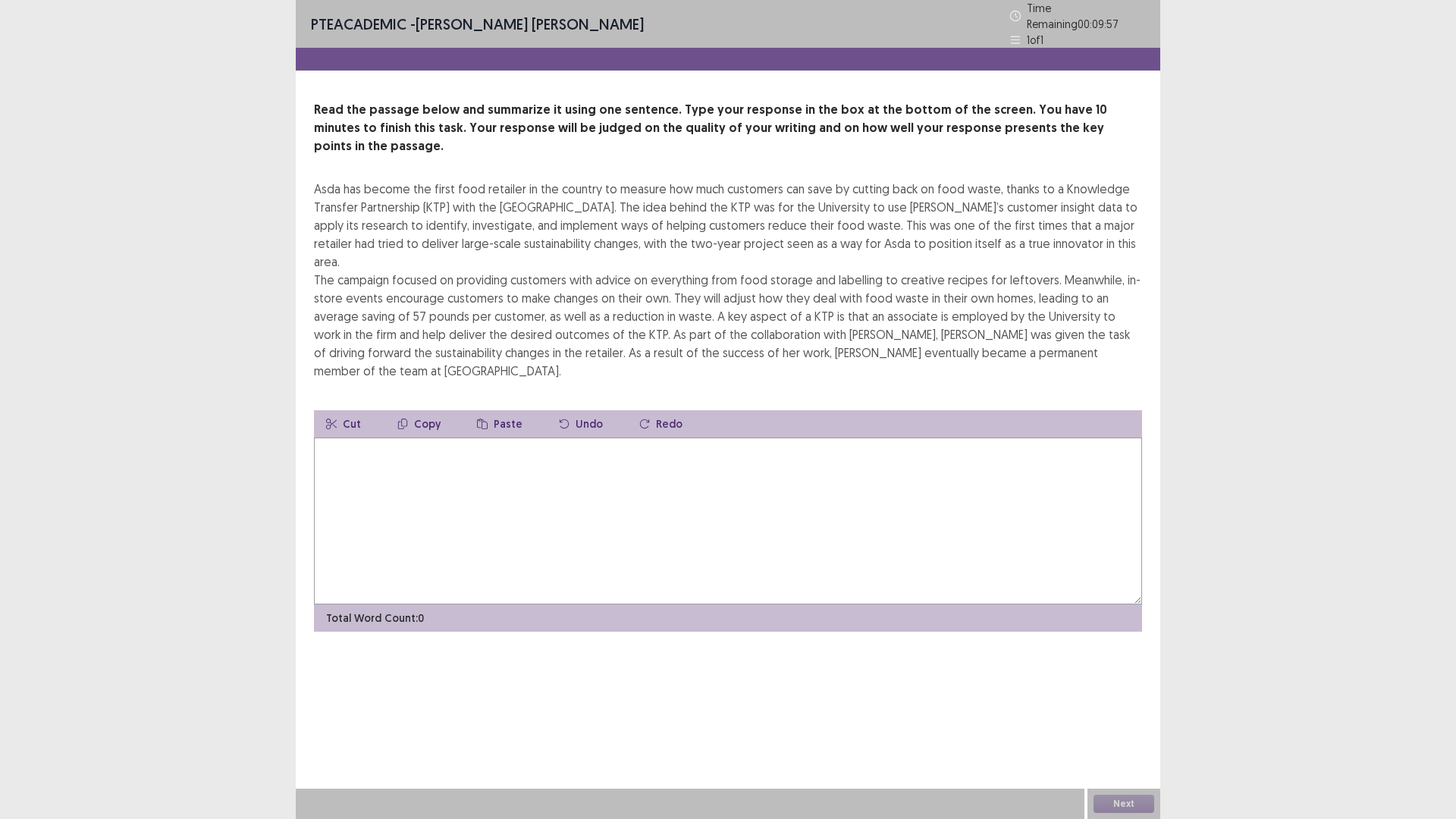
click at [689, 437] on textarea at bounding box center [728, 521] width 828 height 167
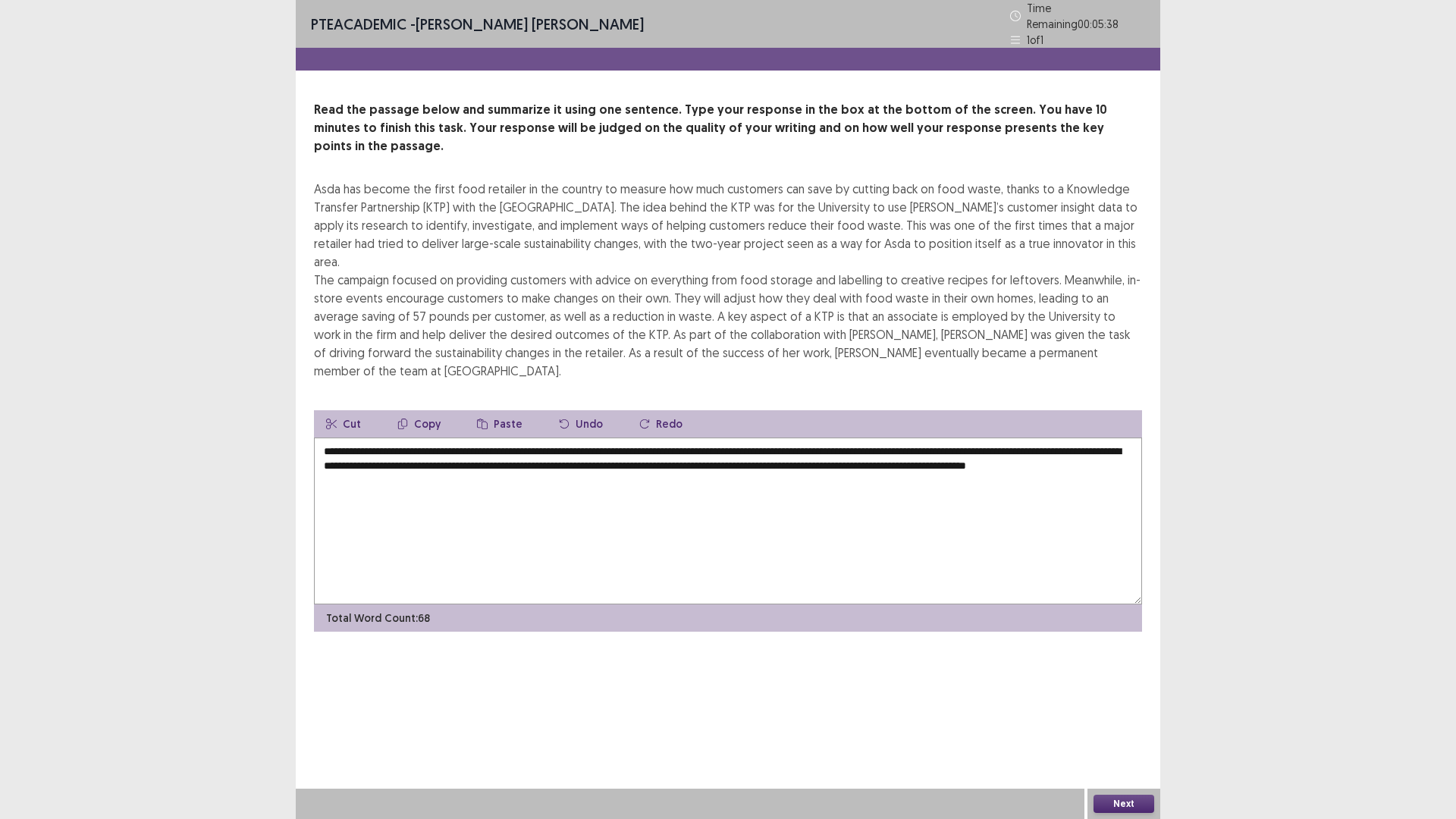
click at [1088, 437] on textarea "**********" at bounding box center [728, 521] width 828 height 167
type textarea "**********"
click at [1140, 716] on button "Next" at bounding box center [1123, 804] width 61 height 18
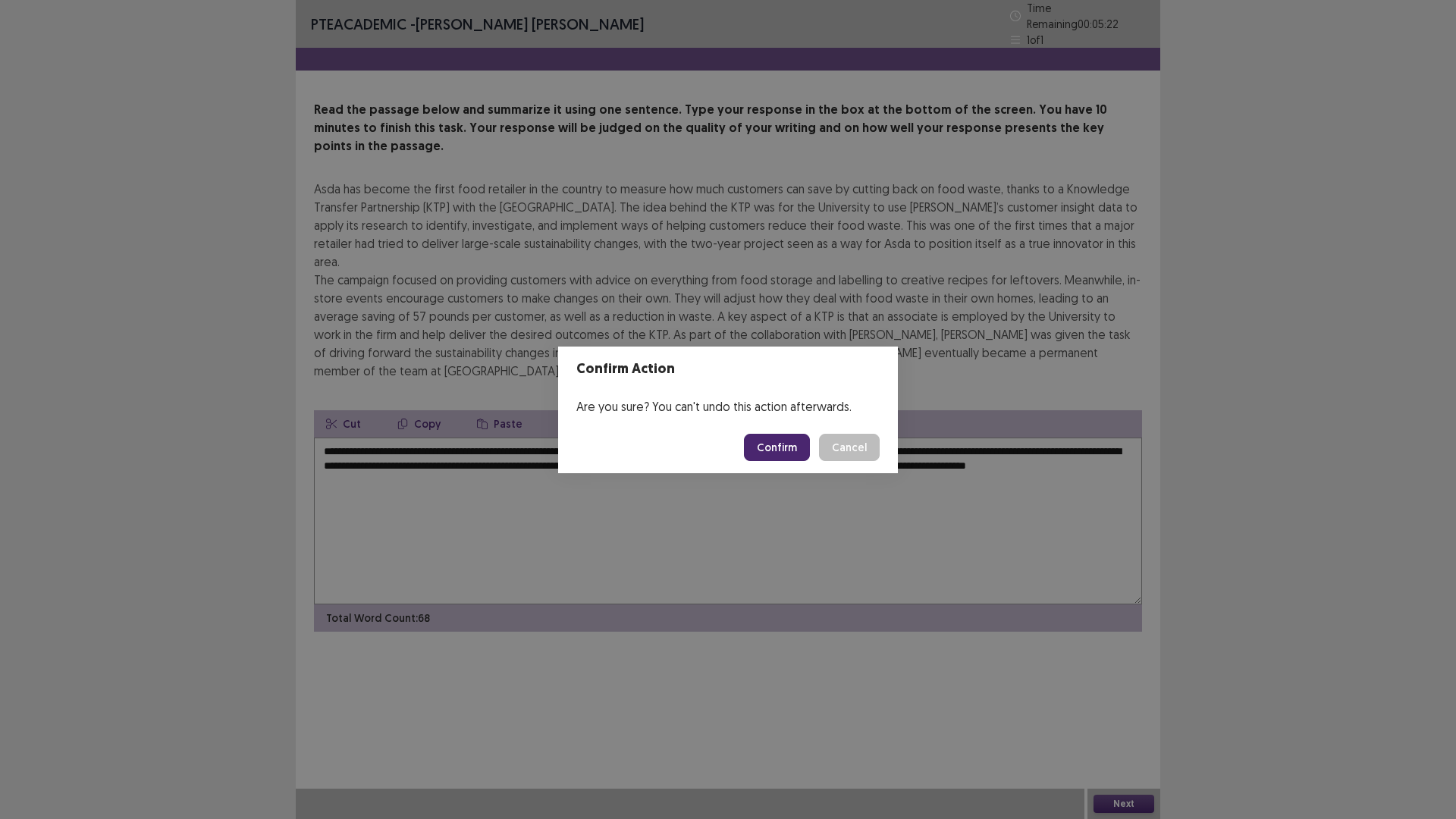
click at [788, 450] on button "Confirm" at bounding box center [776, 448] width 66 height 28
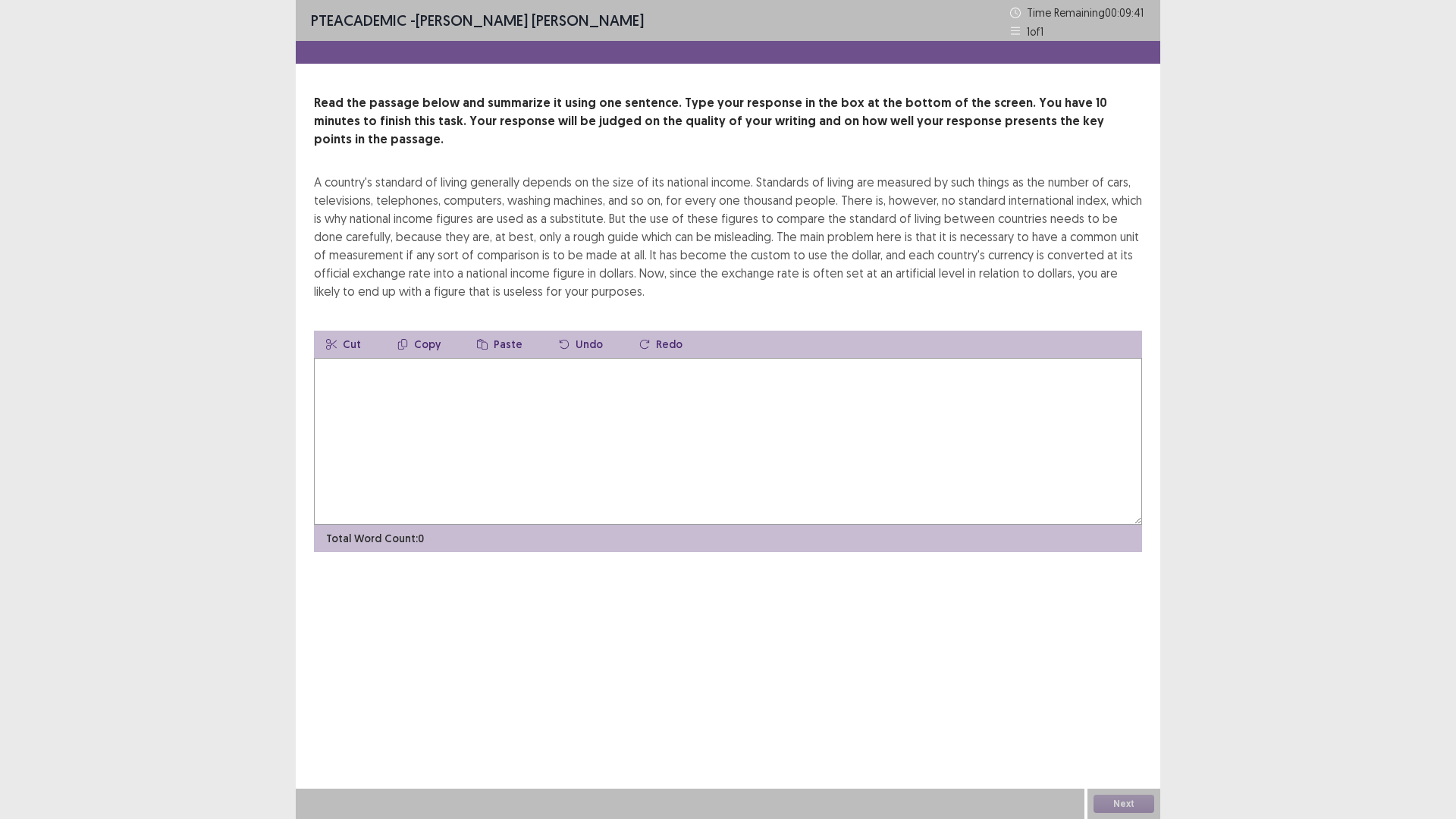
click at [756, 407] on textarea at bounding box center [728, 441] width 828 height 167
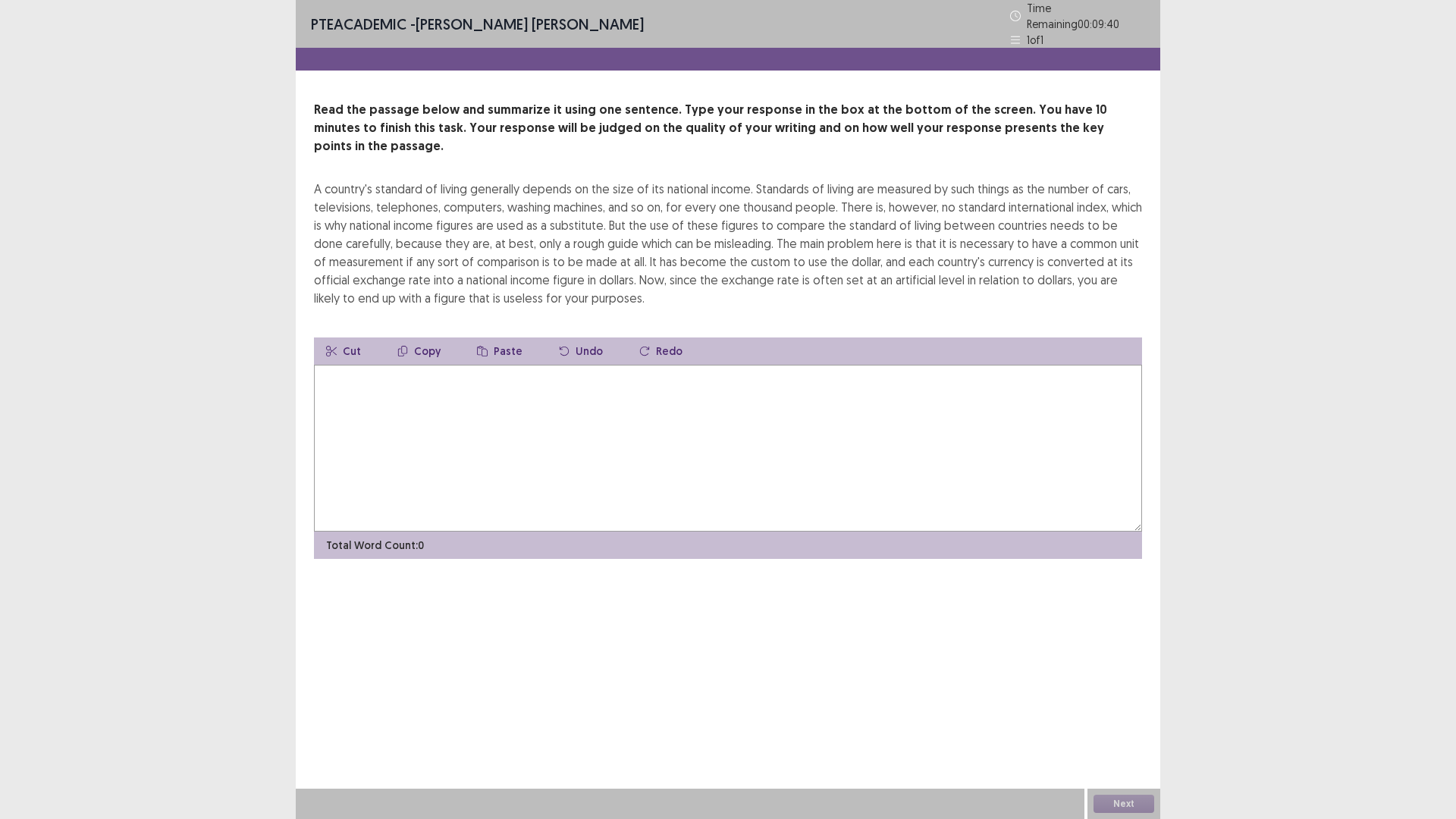
click at [592, 379] on textarea at bounding box center [728, 448] width 828 height 167
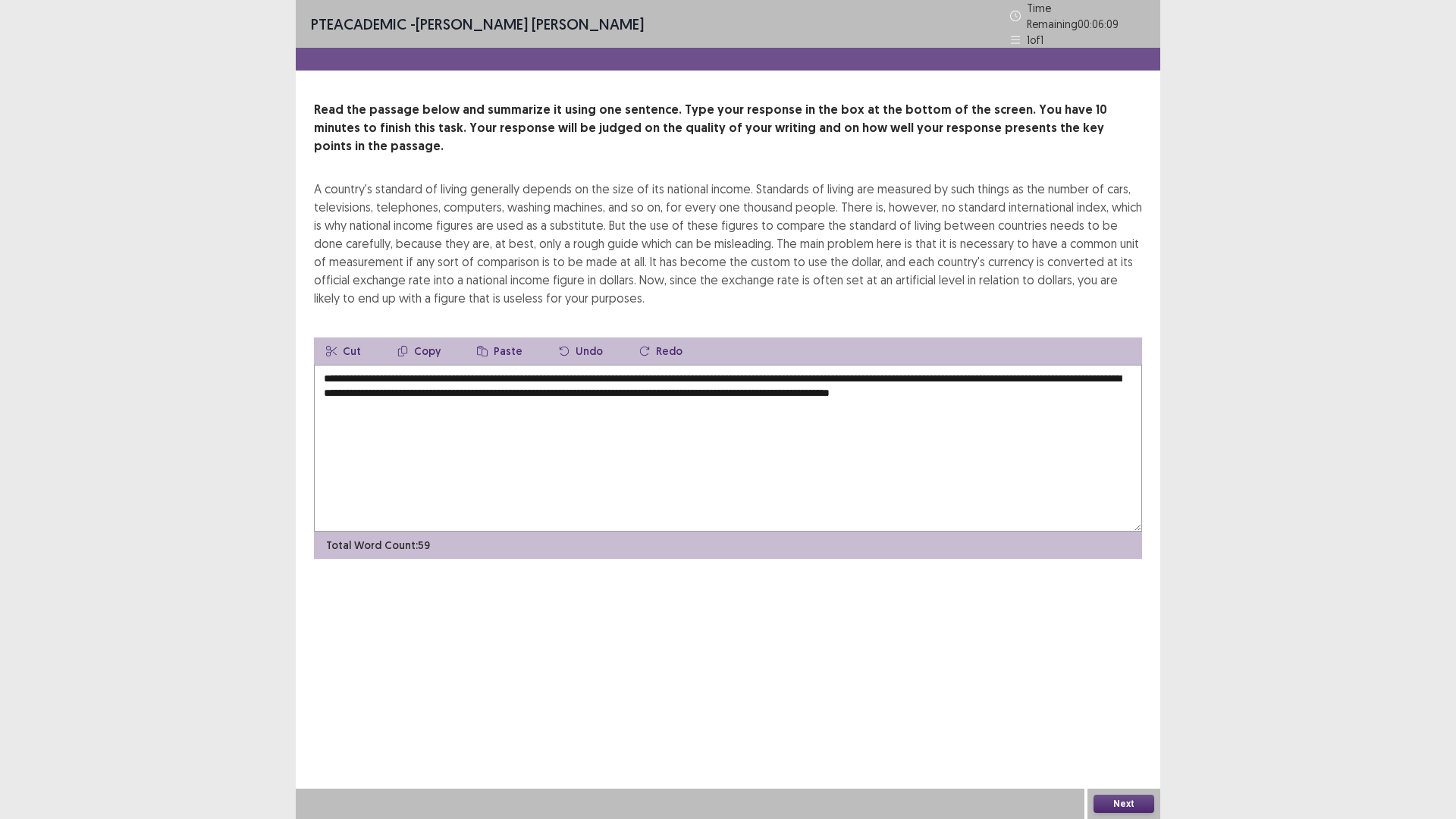
drag, startPoint x: 935, startPoint y: 367, endPoint x: 907, endPoint y: 370, distance: 28.2
click at [907, 370] on textarea "**********" at bounding box center [728, 448] width 828 height 167
drag, startPoint x: 418, startPoint y: 354, endPoint x: 378, endPoint y: 356, distance: 40.0
click at [378, 365] on textarea "**********" at bounding box center [728, 448] width 828 height 167
click at [675, 458] on textarea "**********" at bounding box center [728, 448] width 828 height 167
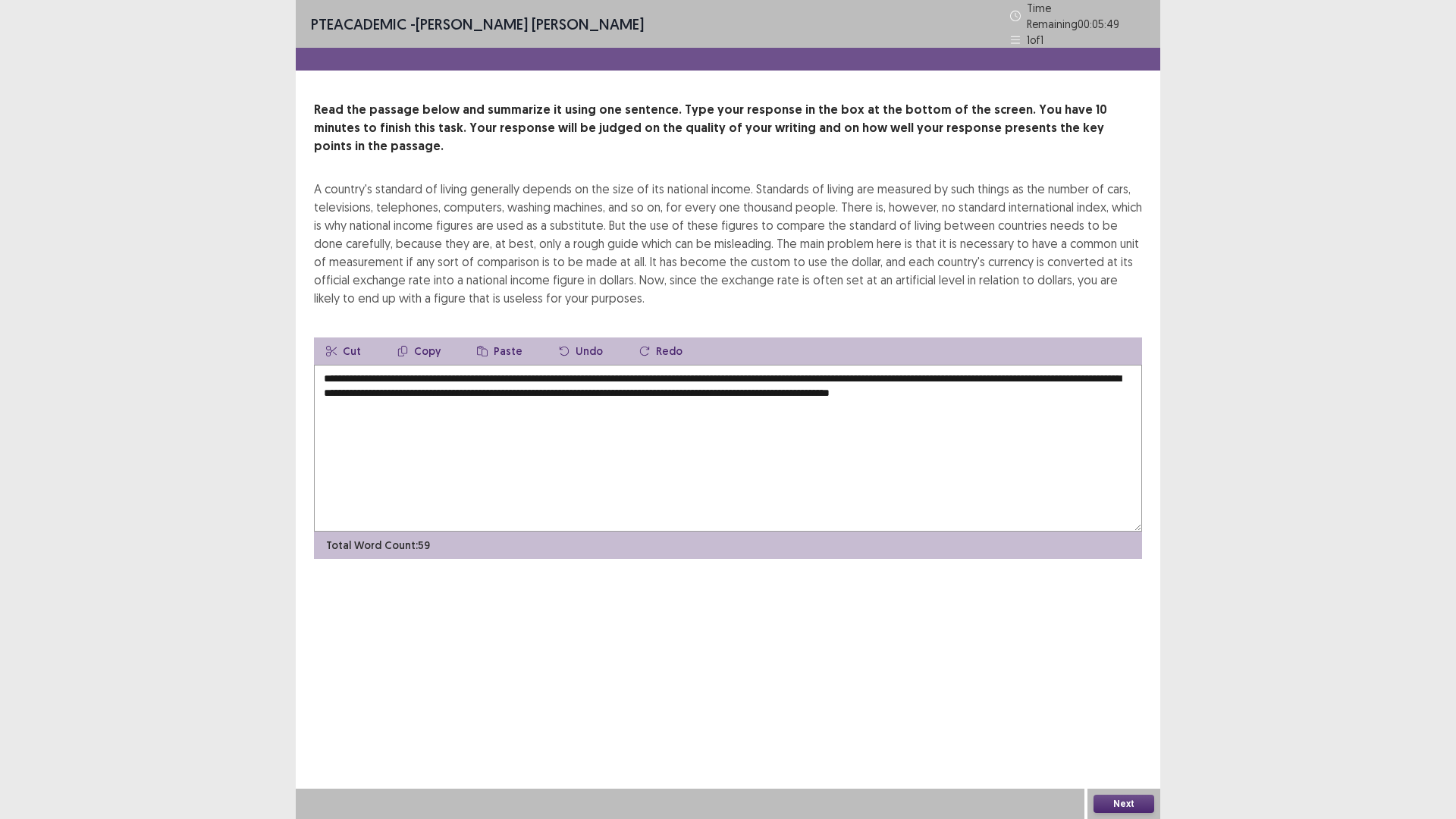
type textarea "**********"
drag, startPoint x: 1100, startPoint y: 787, endPoint x: 1115, endPoint y: 808, distance: 25.8
click at [1115, 716] on div "**********" at bounding box center [728, 410] width 865 height 819
click at [1114, 716] on button "Next" at bounding box center [1123, 804] width 61 height 18
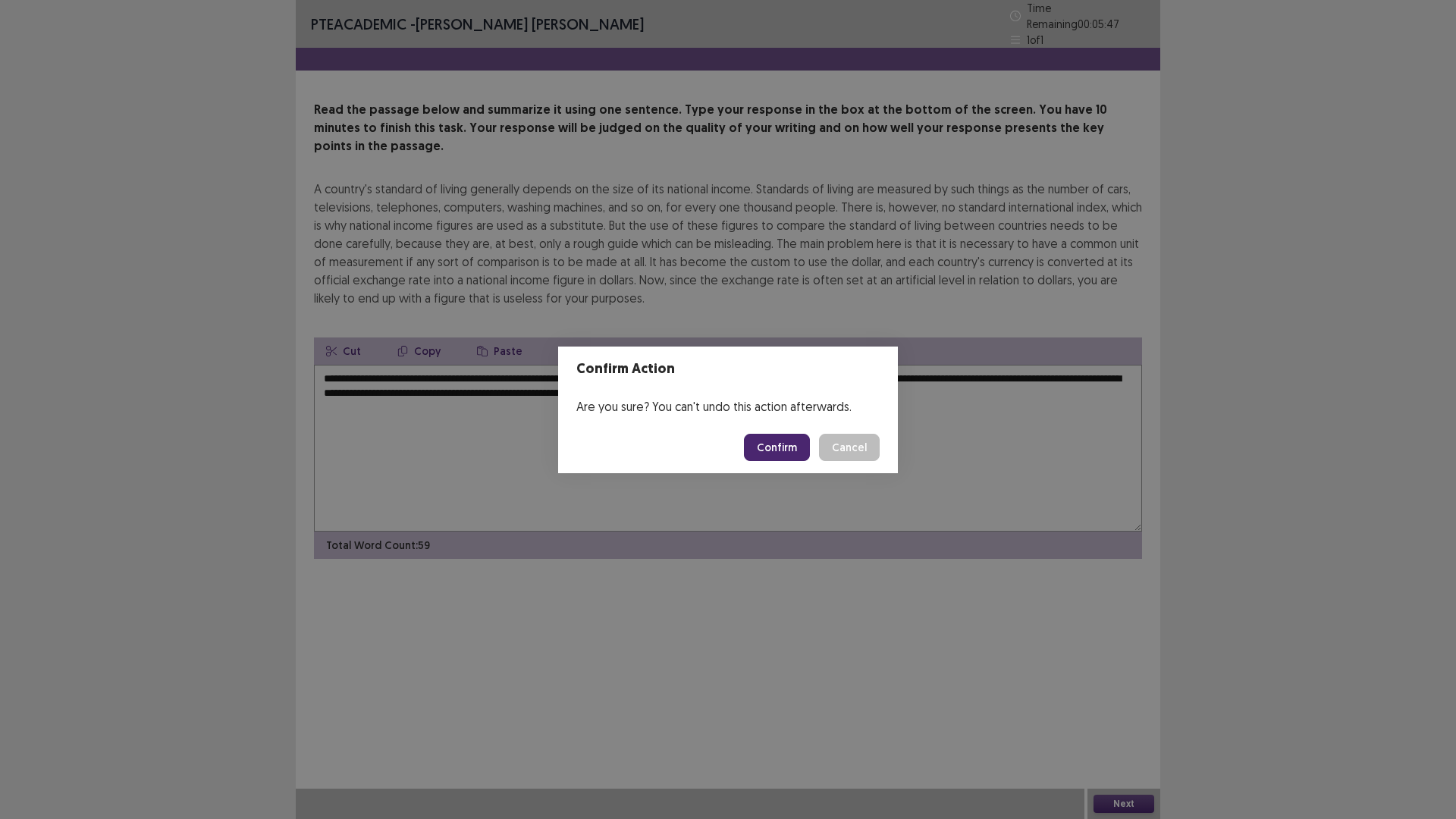
click at [758, 447] on button "Confirm" at bounding box center [776, 448] width 66 height 28
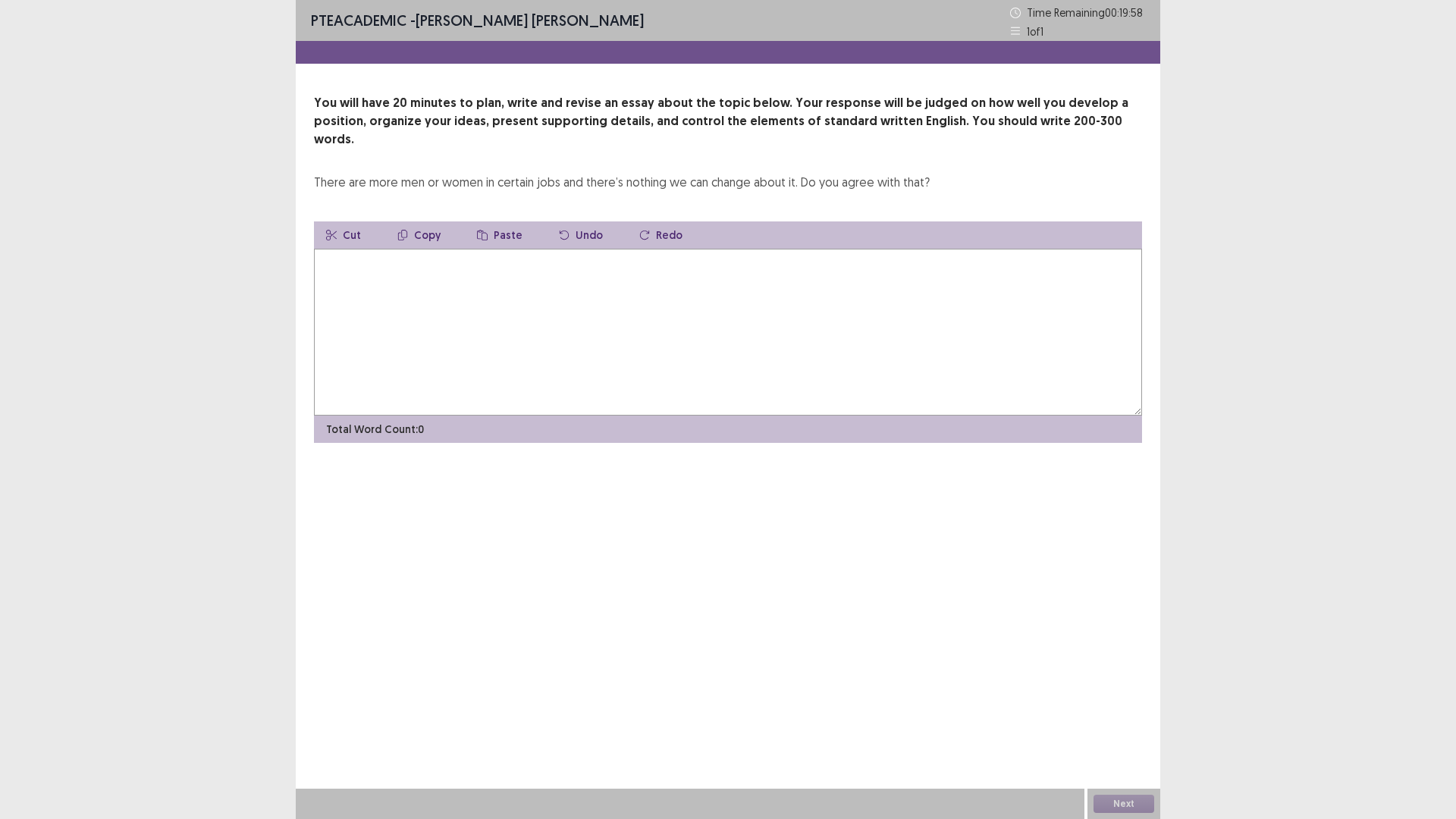
click at [581, 274] on textarea at bounding box center [728, 332] width 828 height 167
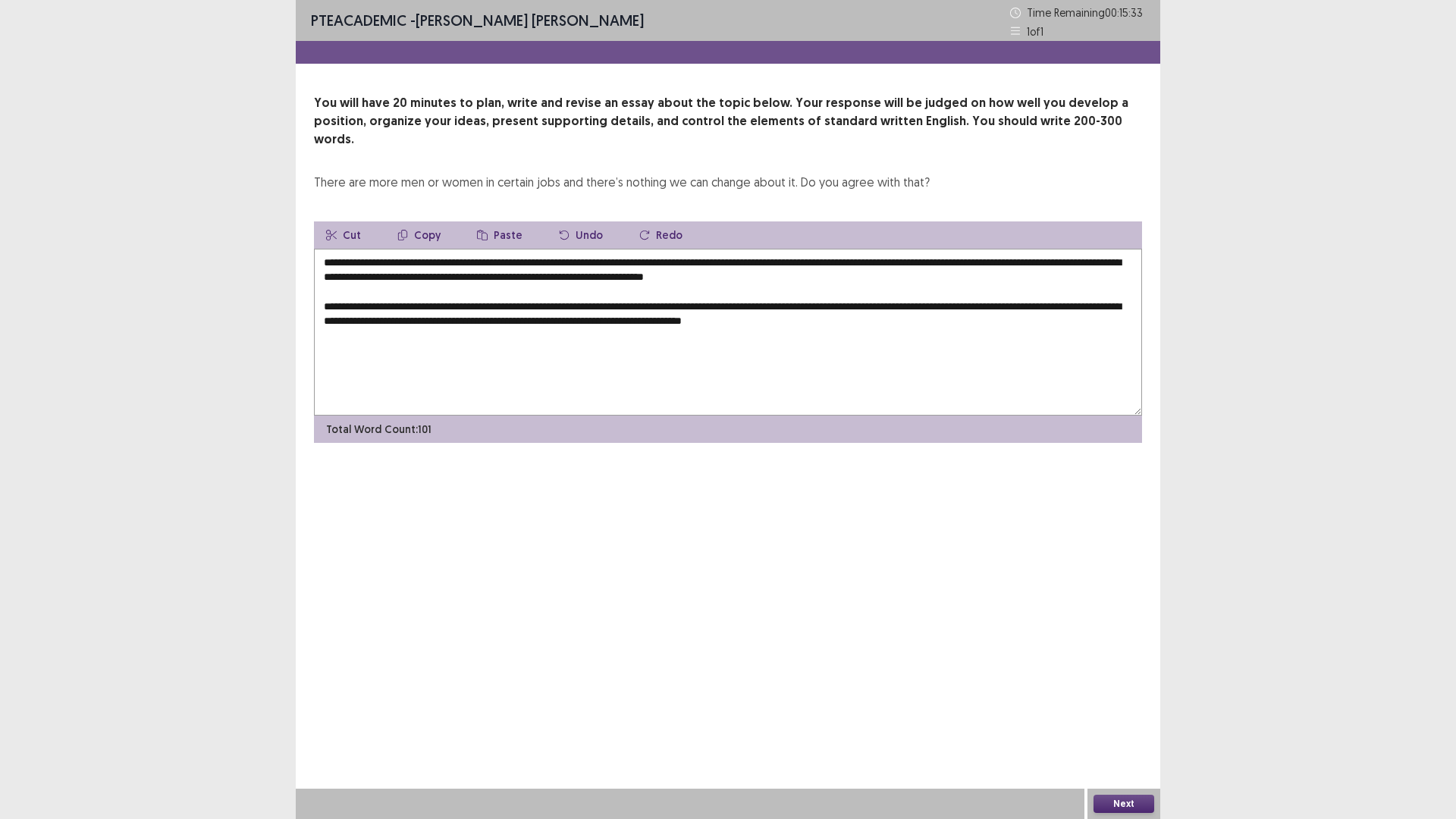
click at [943, 319] on textarea "**********" at bounding box center [728, 332] width 828 height 167
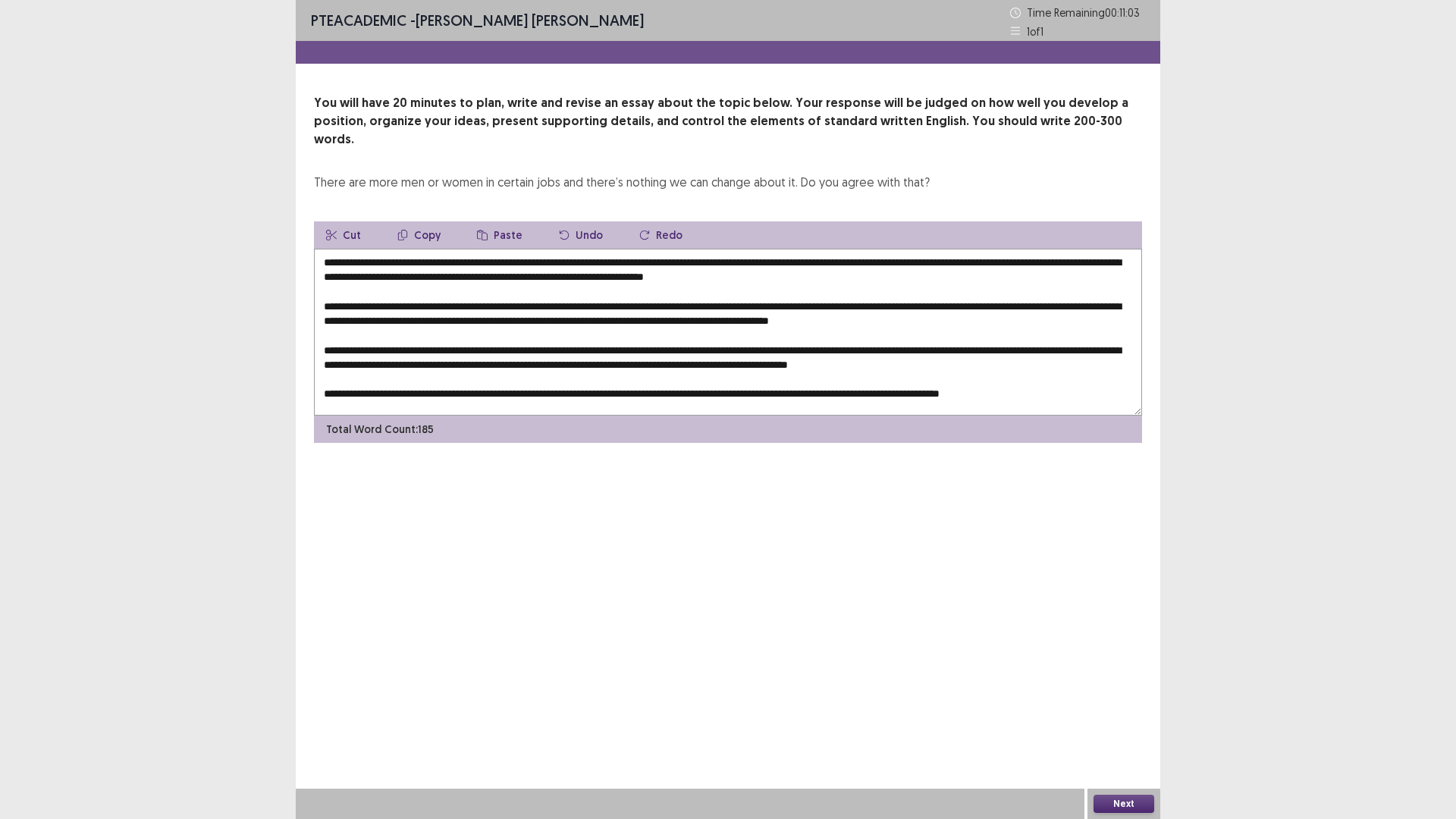
click at [428, 249] on textarea at bounding box center [728, 332] width 828 height 167
drag, startPoint x: 616, startPoint y: 247, endPoint x: 589, endPoint y: 244, distance: 27.2
click at [589, 249] on textarea at bounding box center [728, 332] width 828 height 167
drag, startPoint x: 428, startPoint y: 246, endPoint x: 553, endPoint y: 246, distance: 125.0
click at [553, 249] on textarea at bounding box center [728, 332] width 828 height 167
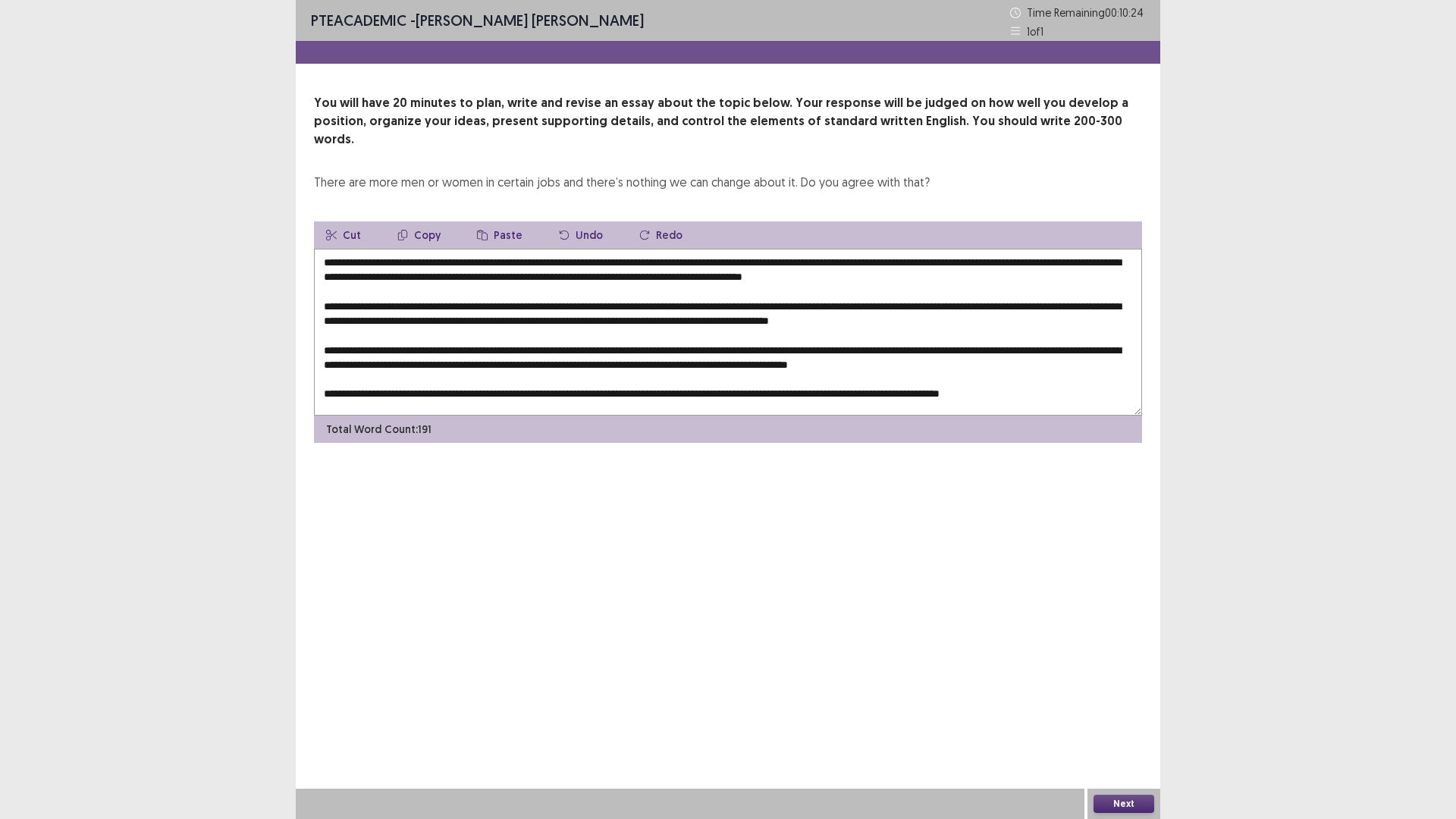
click at [427, 249] on textarea at bounding box center [728, 332] width 828 height 167
drag, startPoint x: 428, startPoint y: 244, endPoint x: 508, endPoint y: 244, distance: 80.0
click at [508, 249] on textarea at bounding box center [728, 332] width 828 height 167
drag, startPoint x: 428, startPoint y: 245, endPoint x: 585, endPoint y: 247, distance: 157.0
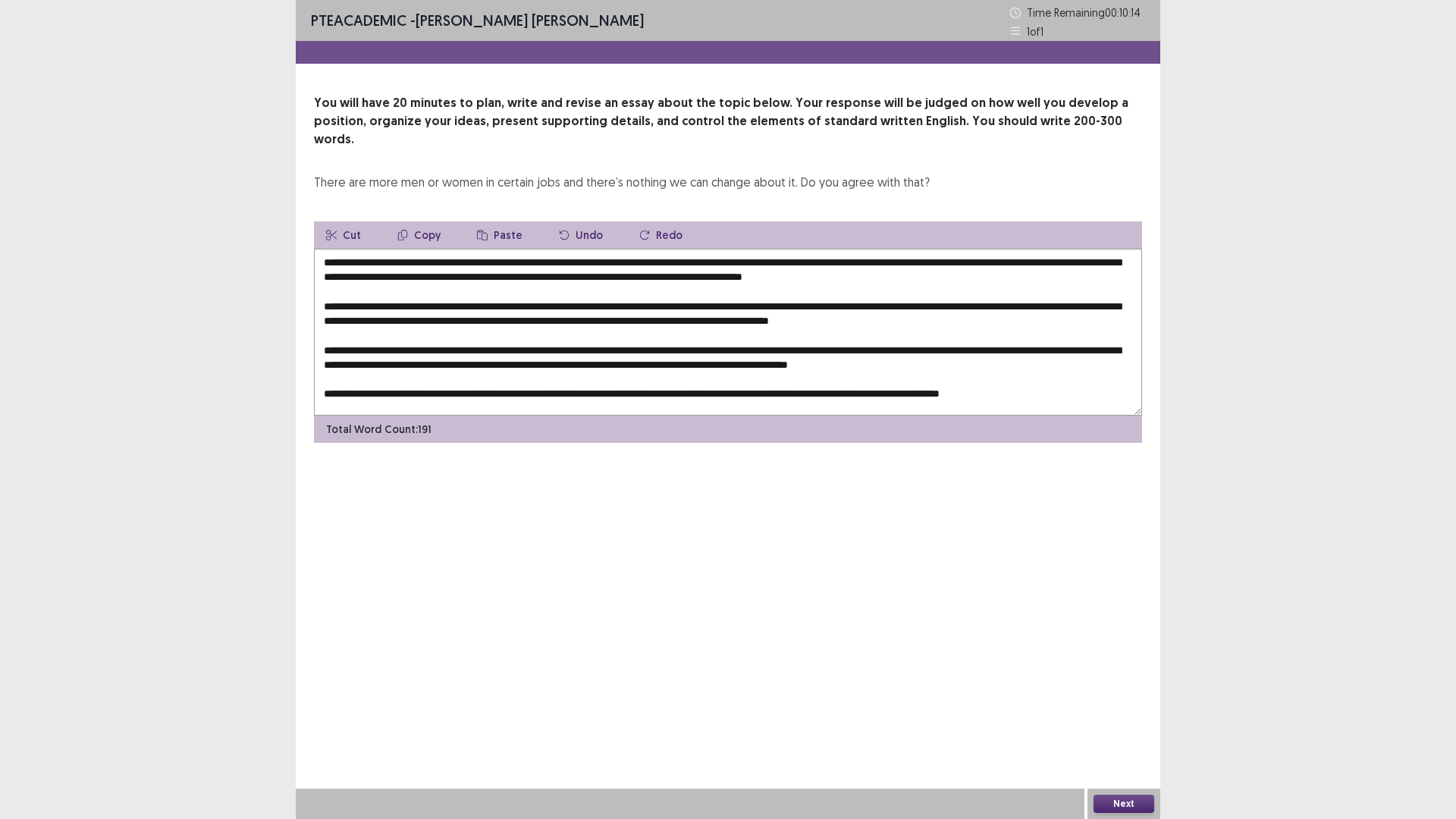
click at [585, 249] on textarea at bounding box center [728, 332] width 828 height 167
click at [433, 221] on button "Copy" at bounding box center [419, 235] width 67 height 28
drag, startPoint x: 556, startPoint y: 288, endPoint x: 552, endPoint y: 243, distance: 45.2
click at [584, 284] on textarea at bounding box center [728, 332] width 828 height 167
click at [495, 221] on button "Paste" at bounding box center [500, 235] width 70 height 28
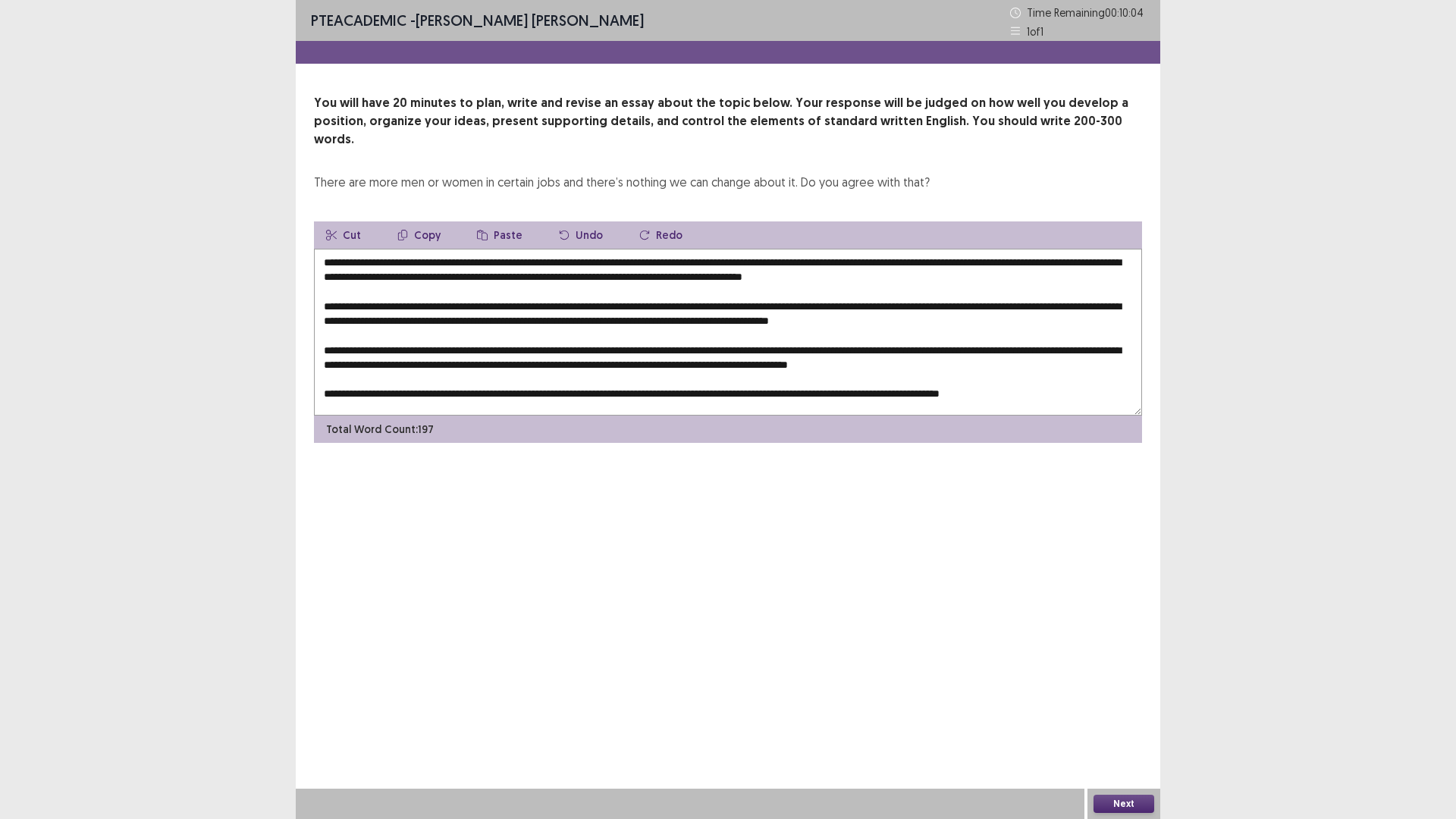
scroll to position [7, 0]
drag, startPoint x: 566, startPoint y: 340, endPoint x: 517, endPoint y: 242, distance: 109.6
click at [591, 337] on textarea at bounding box center [728, 332] width 828 height 167
click at [477, 229] on icon "button" at bounding box center [482, 234] width 11 height 11
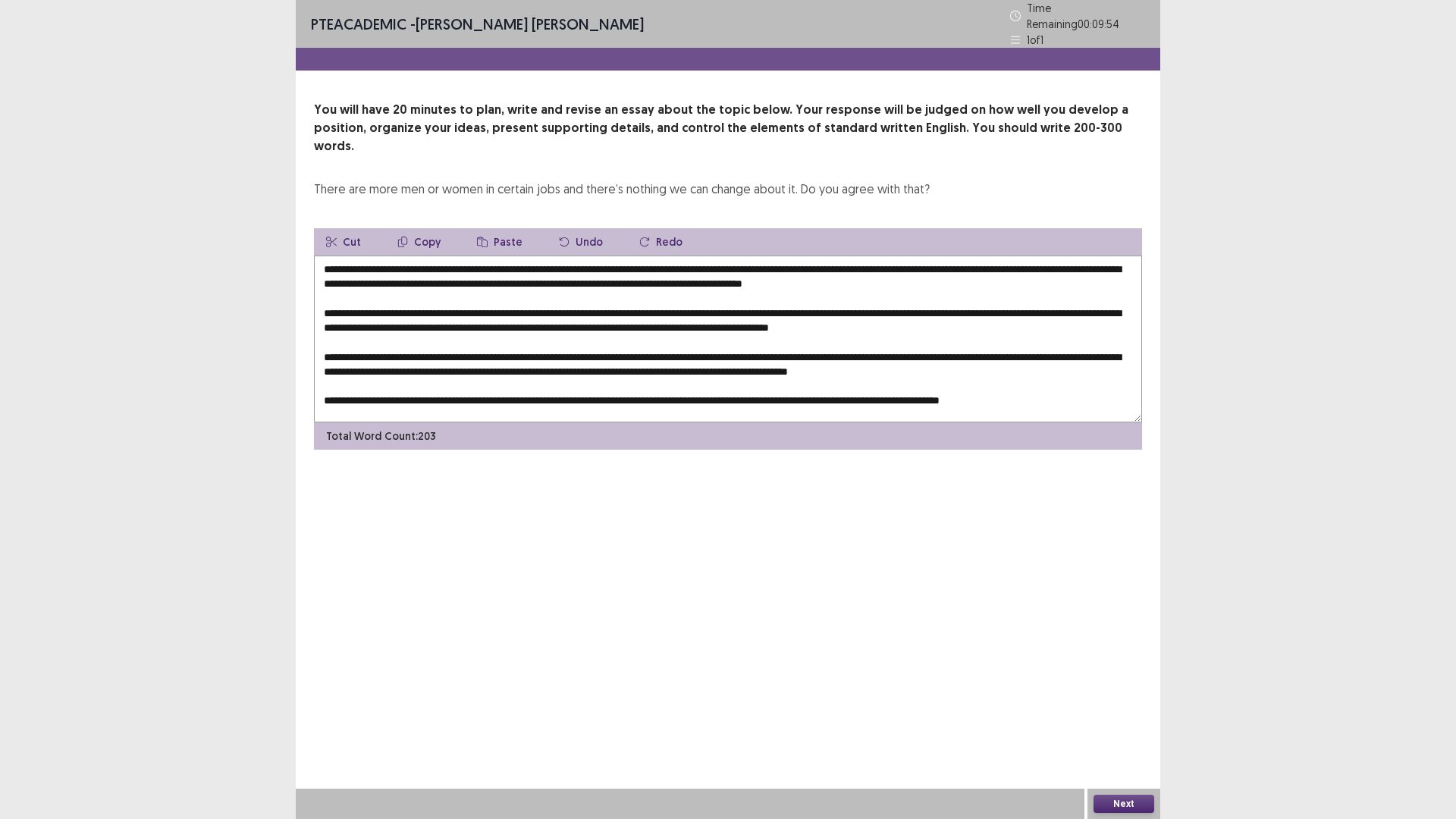
drag, startPoint x: 1098, startPoint y: 341, endPoint x: 1132, endPoint y: 345, distance: 34.2
click at [1132, 345] on textarea at bounding box center [728, 339] width 828 height 167
click at [500, 228] on button "Paste" at bounding box center [500, 242] width 70 height 28
drag, startPoint x: 1026, startPoint y: 281, endPoint x: 1042, endPoint y: 269, distance: 20.0
click at [1052, 284] on textarea at bounding box center [728, 339] width 828 height 167
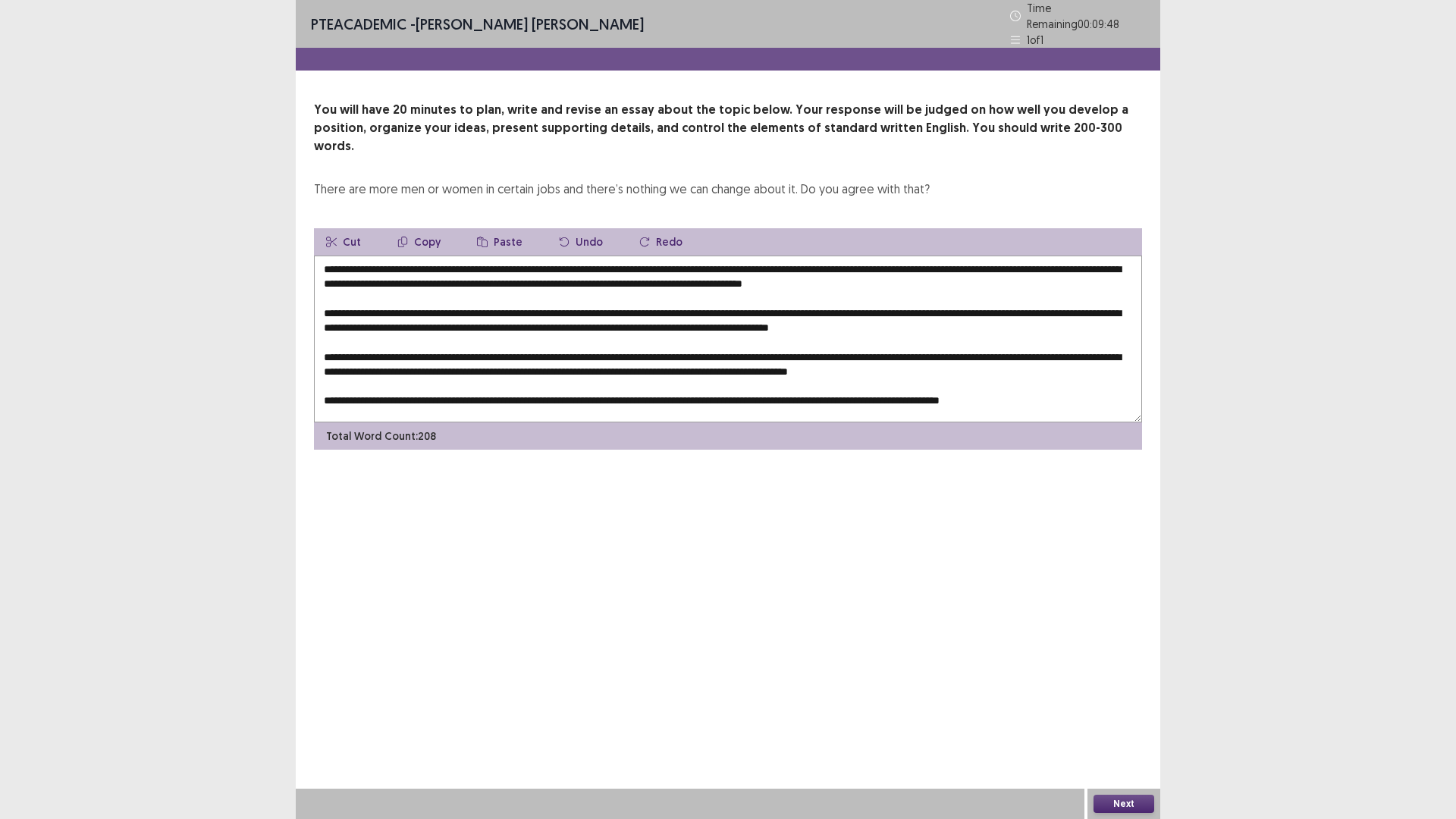
click at [509, 228] on button "Paste" at bounding box center [500, 242] width 70 height 28
drag, startPoint x: 692, startPoint y: 384, endPoint x: 690, endPoint y: 226, distance: 158.0
click at [718, 381] on textarea at bounding box center [728, 339] width 828 height 167
click at [494, 228] on button "Paste" at bounding box center [500, 242] width 70 height 28
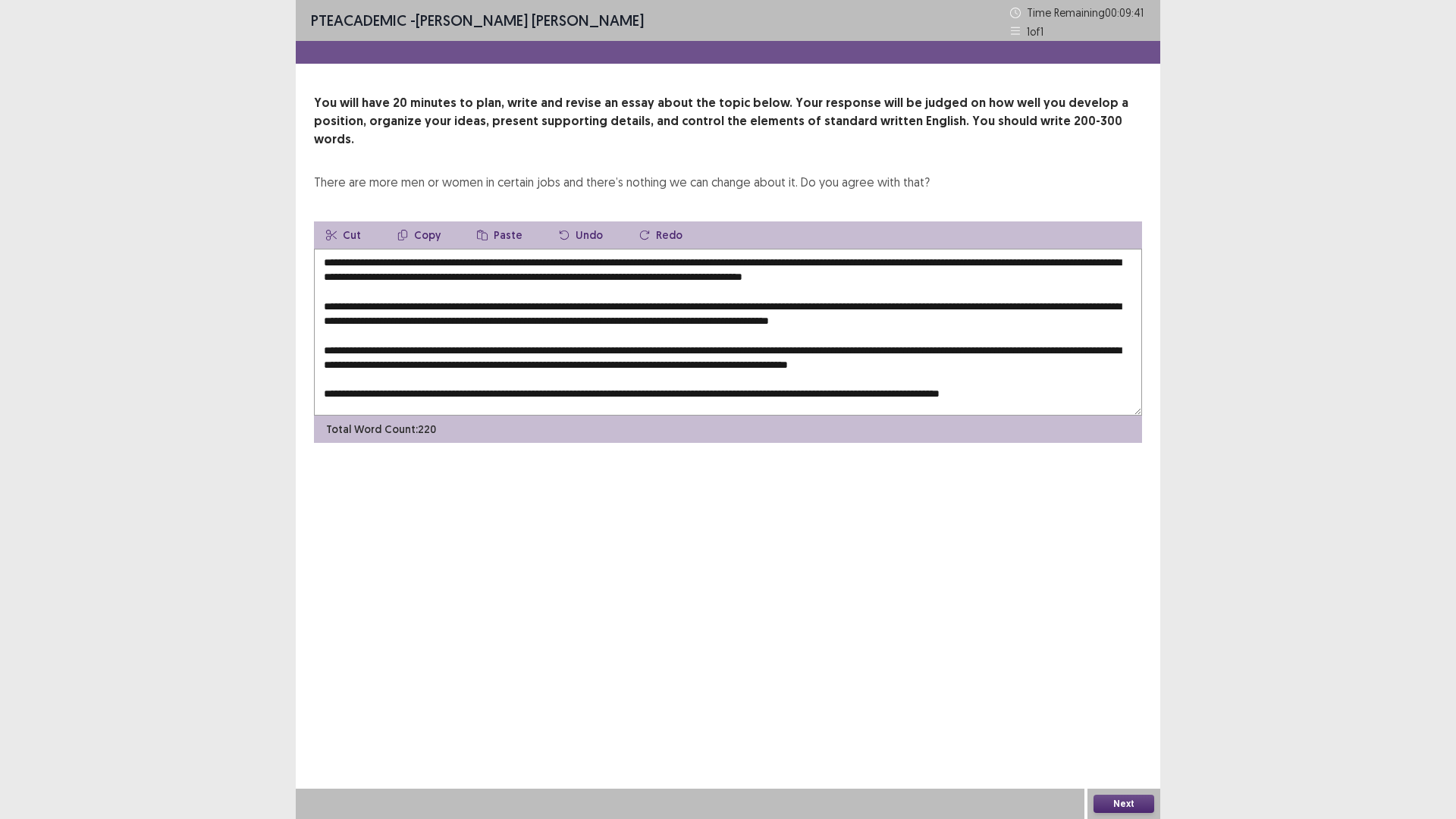
scroll to position [0, 0]
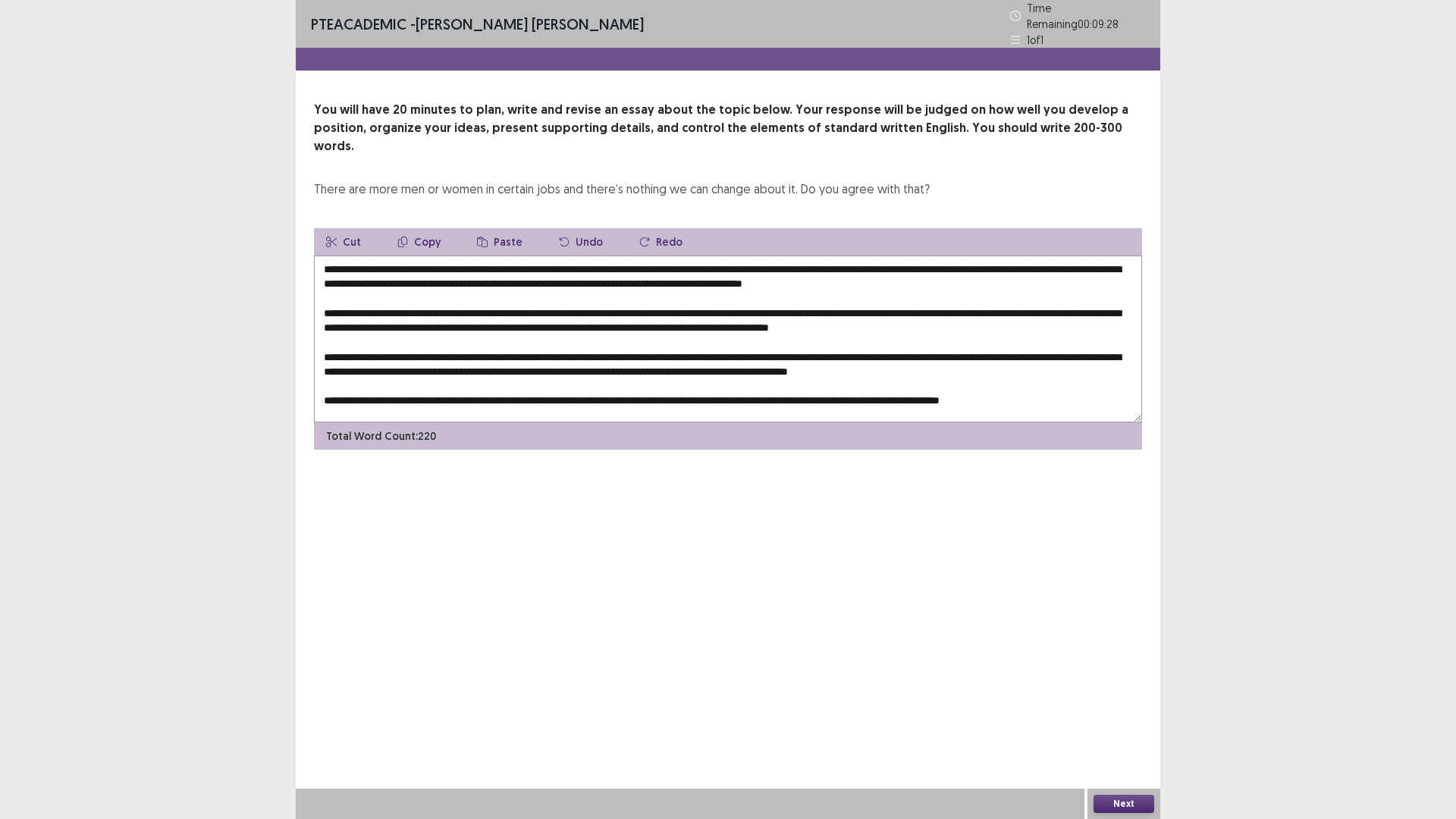
drag, startPoint x: 755, startPoint y: 260, endPoint x: 779, endPoint y: 260, distance: 24.0
click at [779, 260] on textarea at bounding box center [728, 339] width 828 height 167
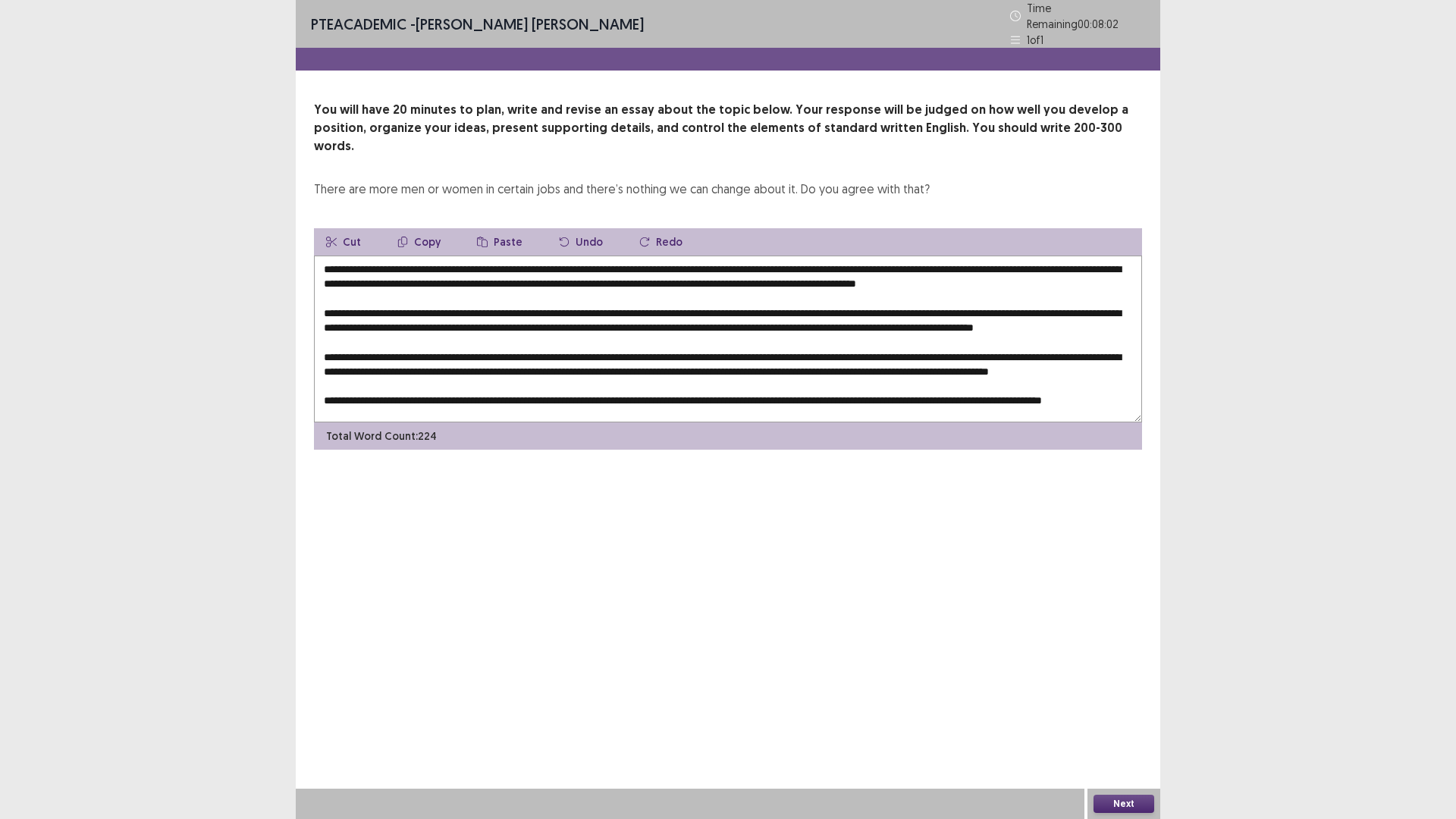
drag, startPoint x: 994, startPoint y: 259, endPoint x: 970, endPoint y: 259, distance: 24.0
click at [970, 259] on textarea at bounding box center [728, 339] width 828 height 167
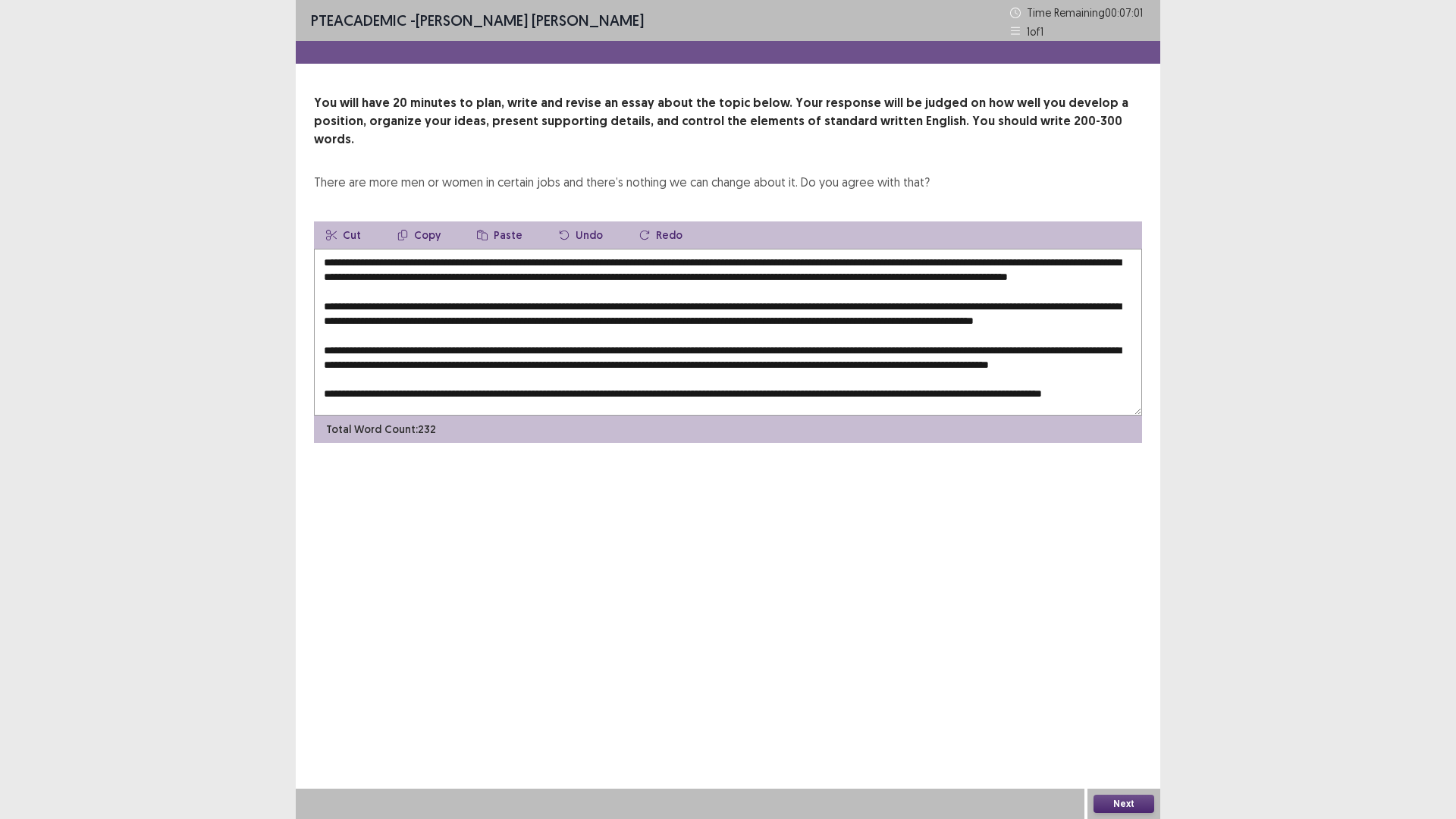
drag, startPoint x: 754, startPoint y: 259, endPoint x: 921, endPoint y: 260, distance: 167.0
click at [921, 260] on textarea at bounding box center [728, 332] width 828 height 167
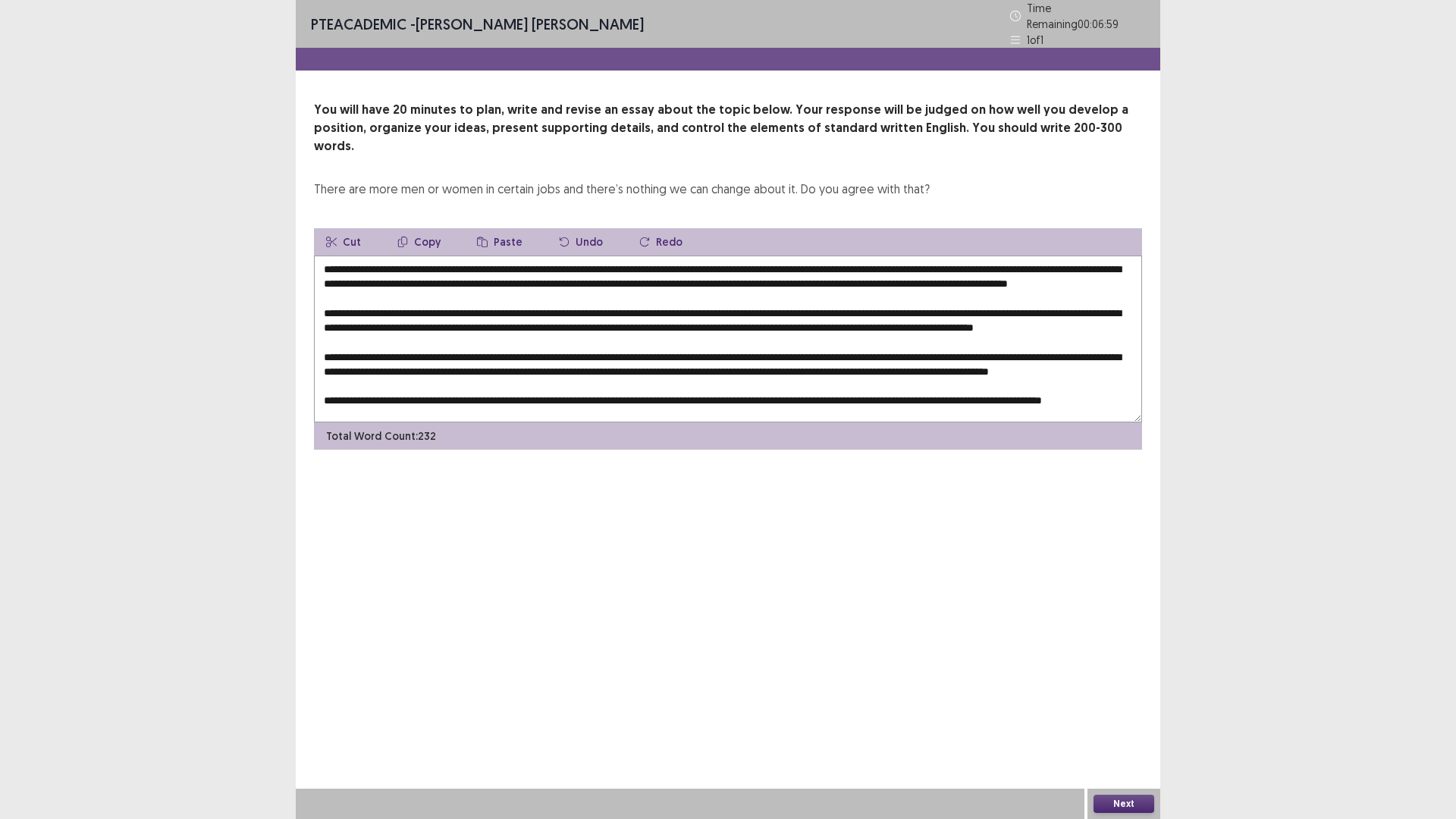
click at [429, 228] on button "Copy" at bounding box center [419, 242] width 67 height 28
drag, startPoint x: 1061, startPoint y: 305, endPoint x: 1078, endPoint y: 298, distance: 18.4
click at [1085, 302] on textarea at bounding box center [728, 339] width 828 height 167
click at [493, 228] on button "Paste" at bounding box center [500, 242] width 70 height 28
drag, startPoint x: 622, startPoint y: 316, endPoint x: 686, endPoint y: 319, distance: 64.1
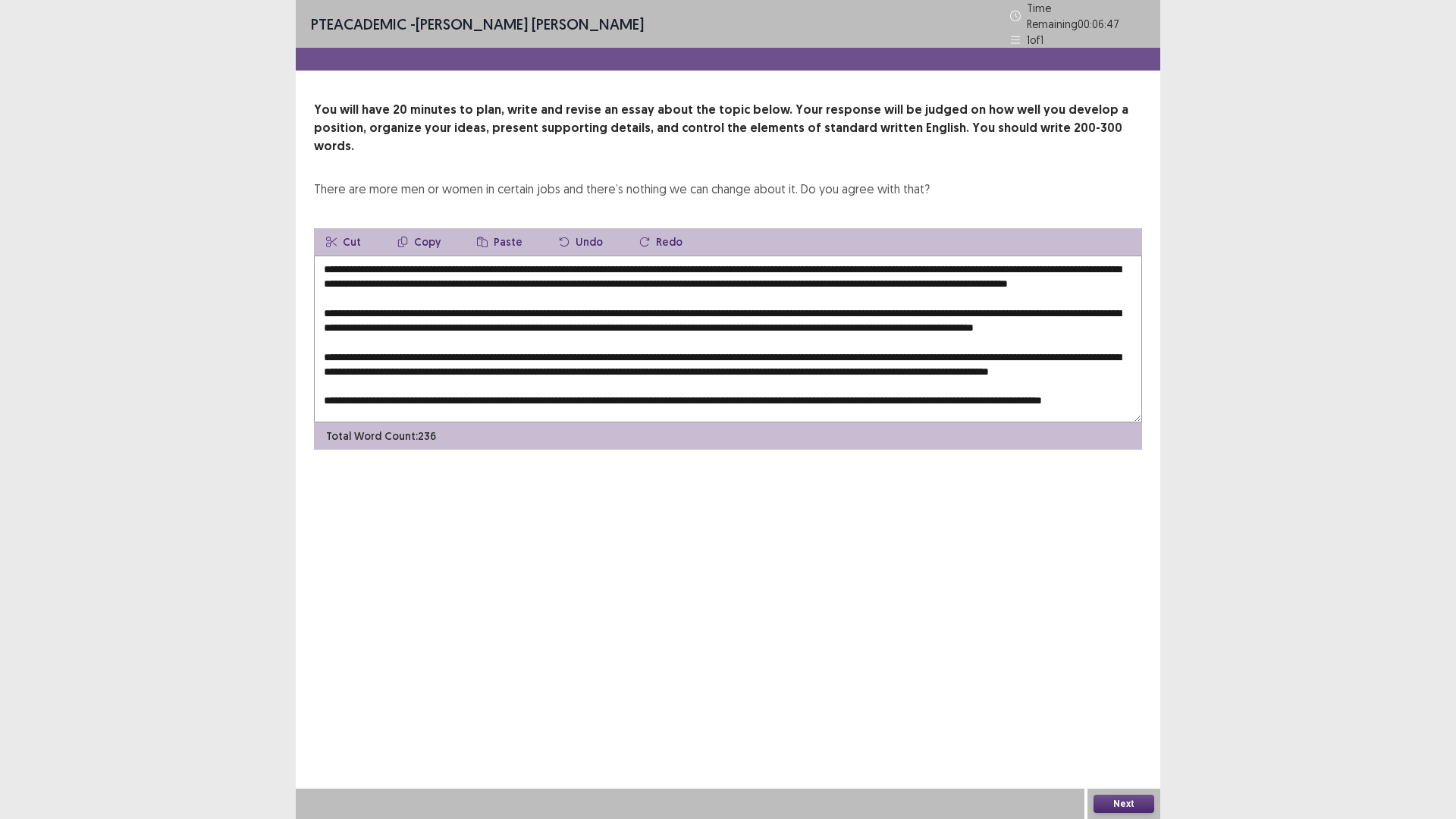
click at [686, 319] on textarea at bounding box center [728, 339] width 828 height 167
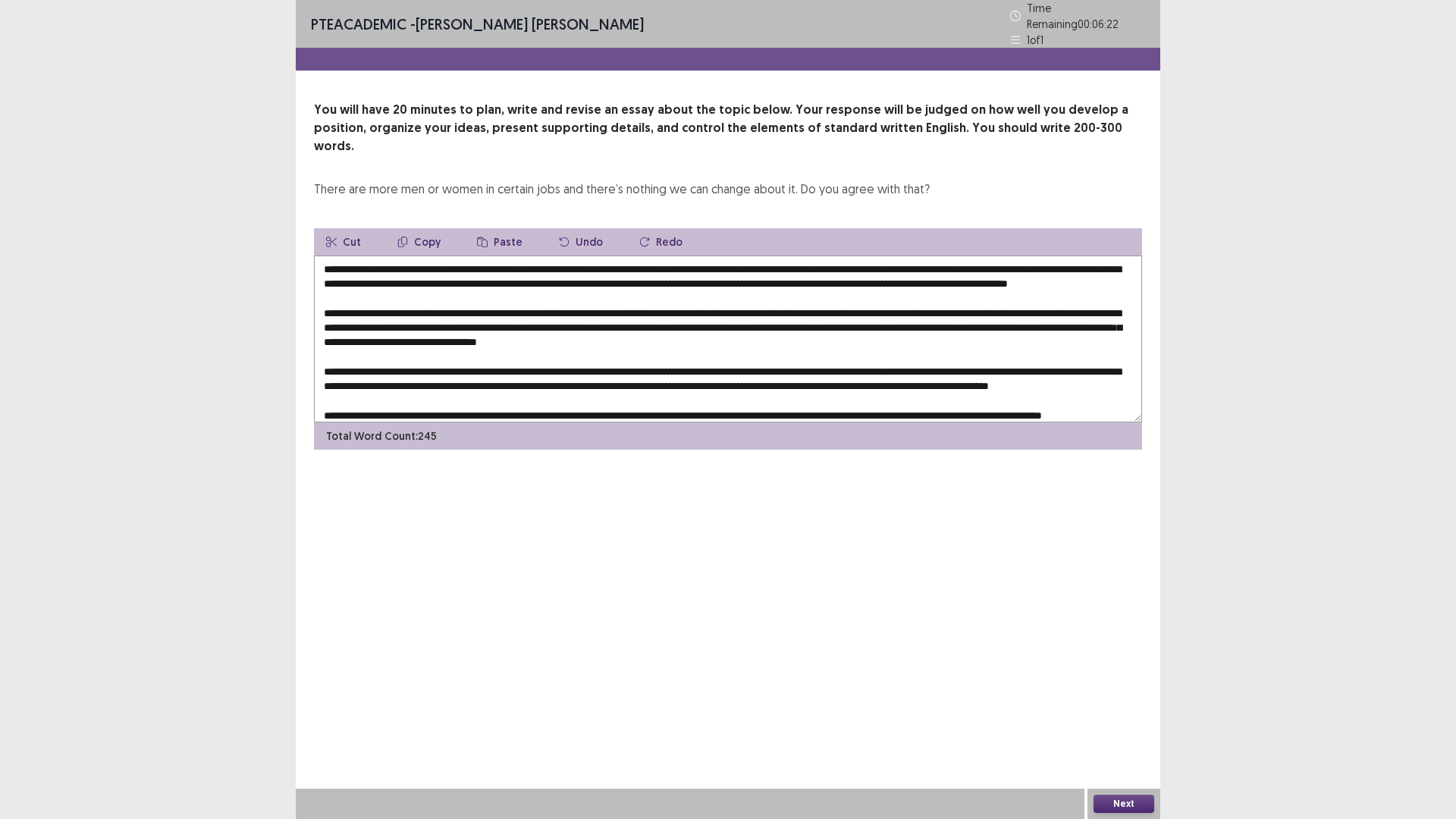
click at [889, 320] on textarea at bounding box center [728, 339] width 828 height 167
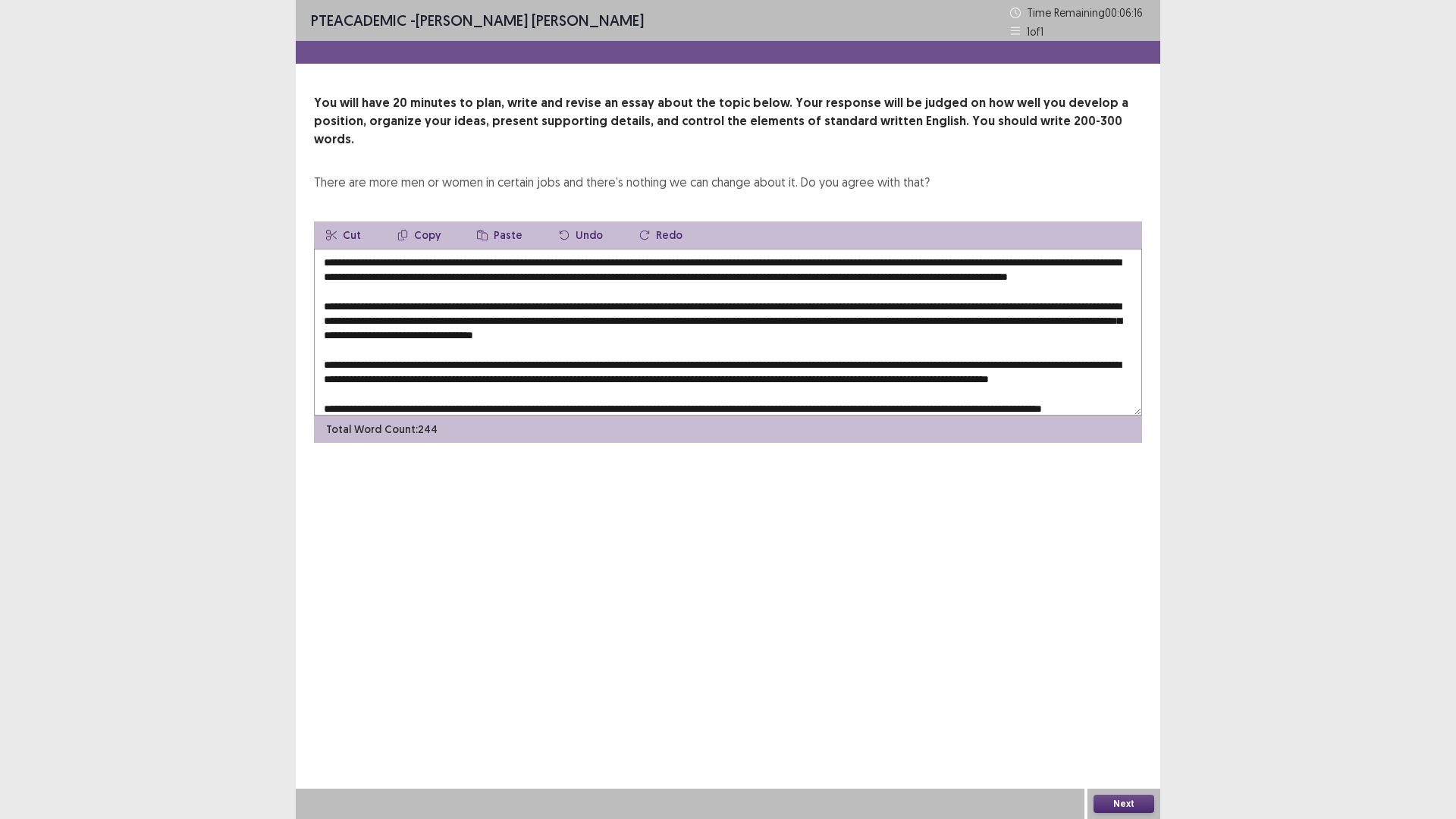
click at [618, 318] on textarea at bounding box center [728, 332] width 828 height 167
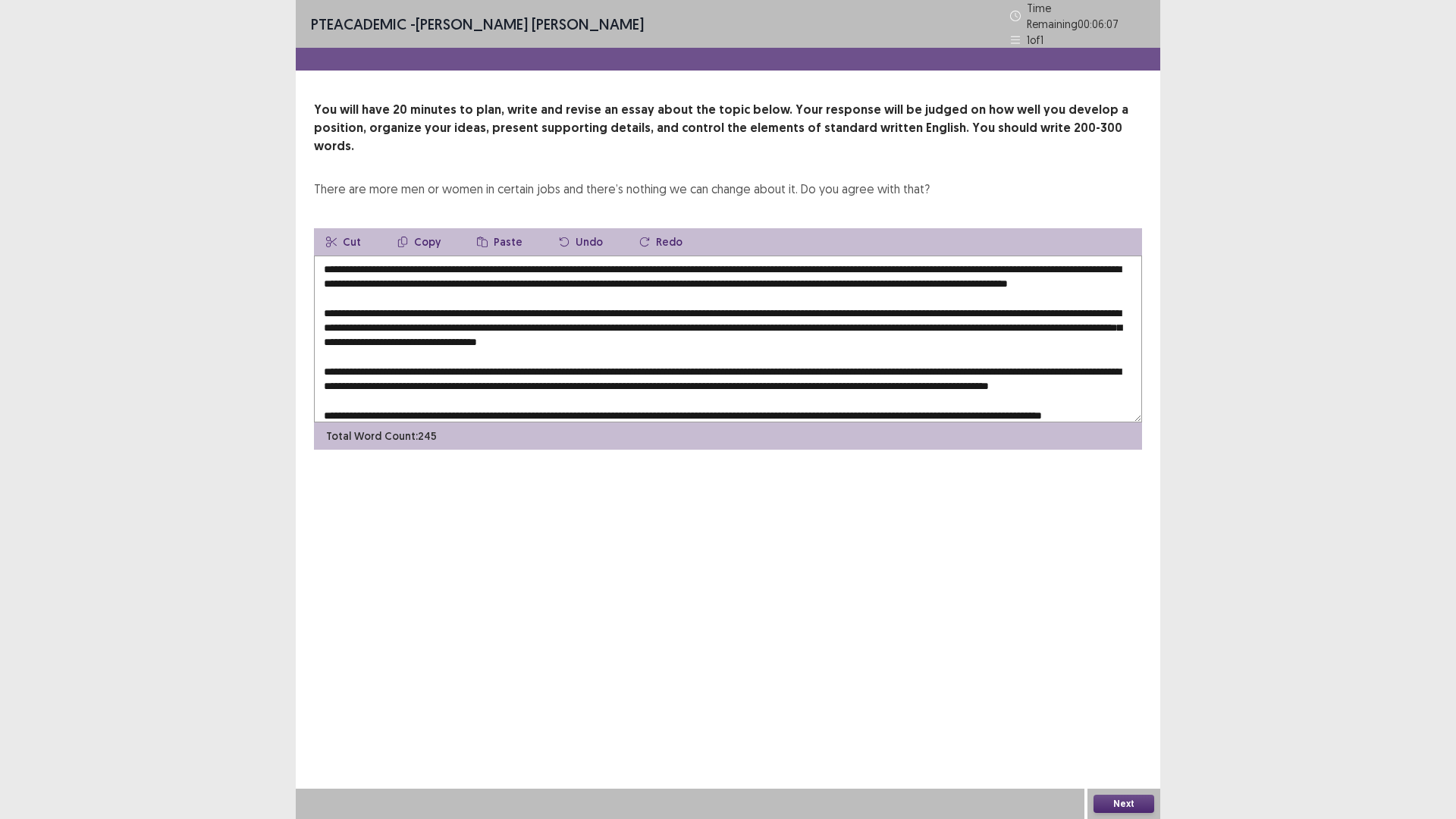
drag, startPoint x: 710, startPoint y: 318, endPoint x: 679, endPoint y: 319, distance: 31.0
click at [679, 319] on textarea at bounding box center [728, 339] width 828 height 167
click at [895, 315] on textarea at bounding box center [728, 339] width 828 height 167
drag, startPoint x: 377, startPoint y: 332, endPoint x: 417, endPoint y: 337, distance: 40.3
click at [417, 337] on textarea at bounding box center [728, 339] width 828 height 167
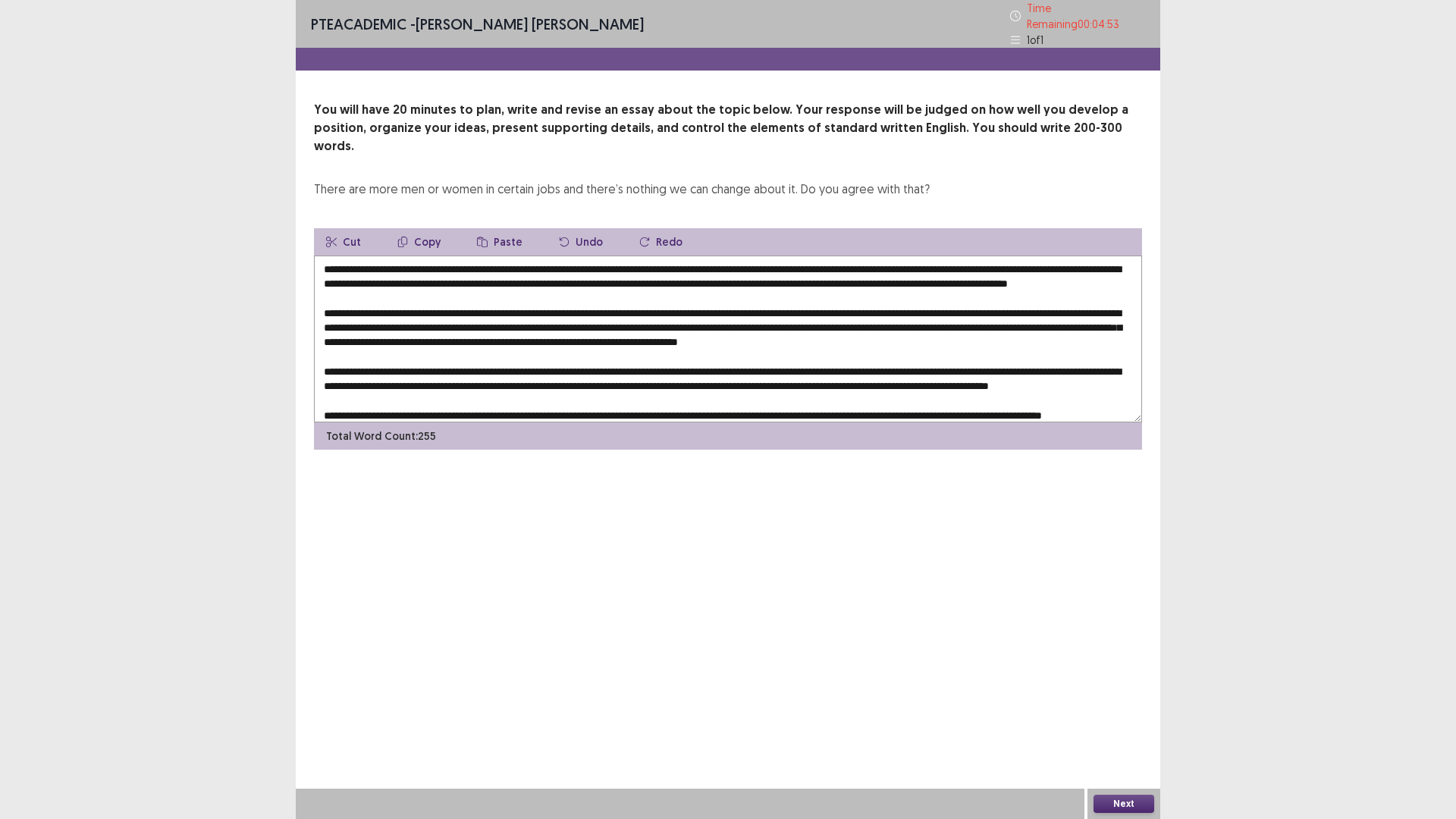
click at [449, 333] on textarea at bounding box center [728, 339] width 828 height 167
click at [423, 332] on textarea at bounding box center [728, 339] width 828 height 167
click at [638, 332] on textarea at bounding box center [728, 339] width 828 height 167
click at [692, 319] on textarea at bounding box center [728, 339] width 828 height 167
click at [878, 319] on textarea at bounding box center [728, 339] width 828 height 167
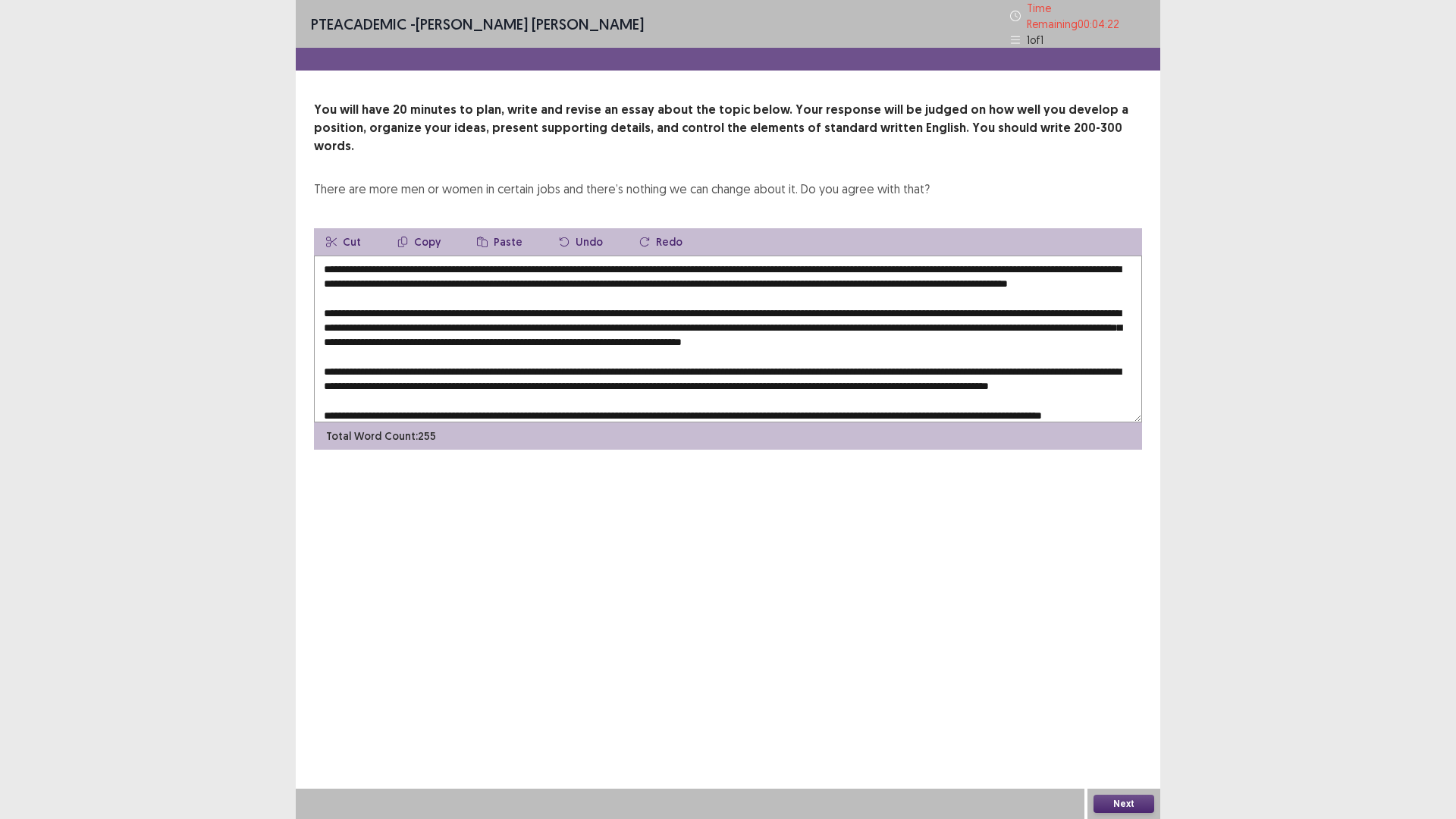
scroll to position [66, 0]
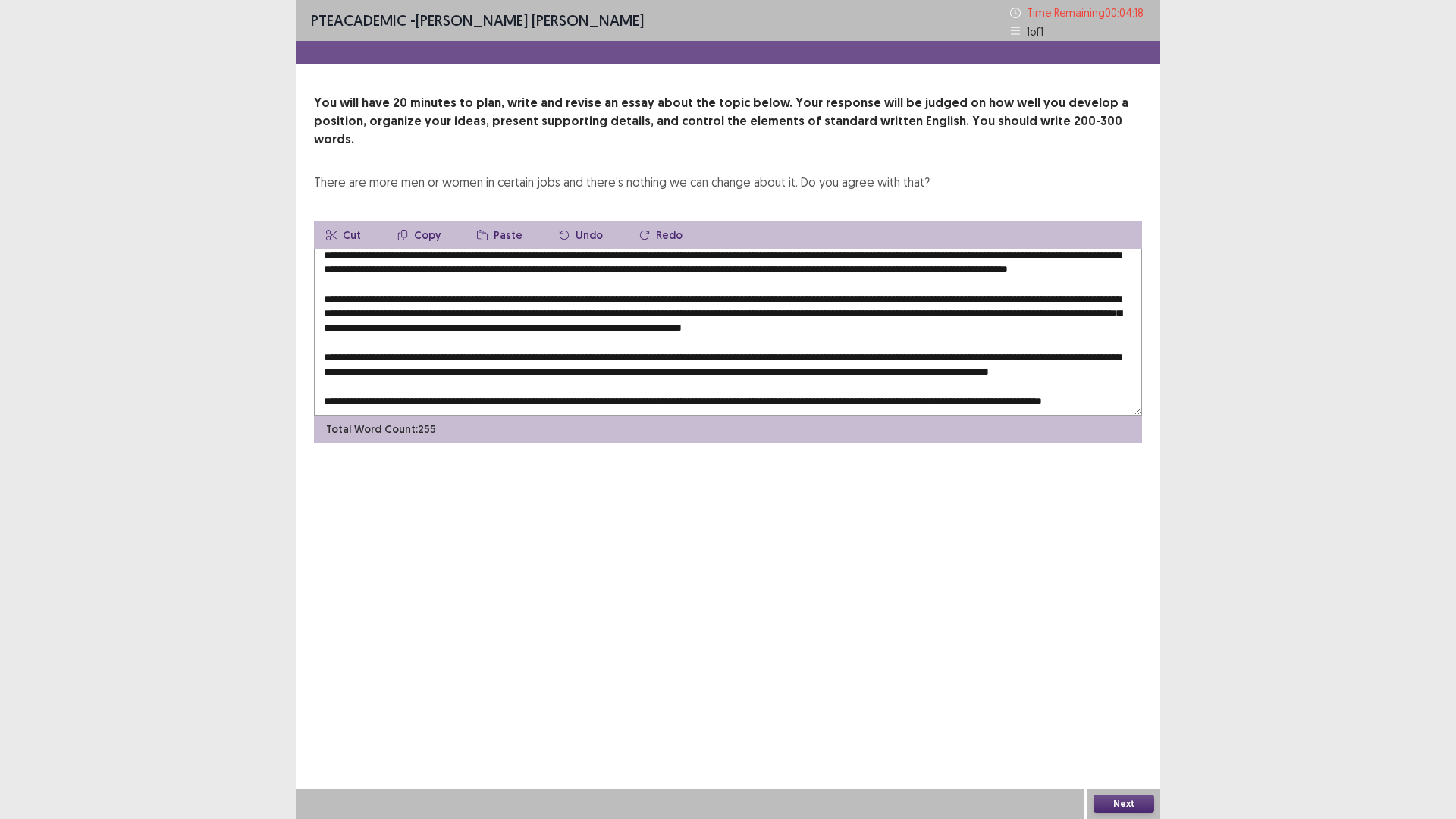
click at [902, 268] on textarea at bounding box center [728, 332] width 828 height 167
click at [965, 266] on textarea at bounding box center [728, 332] width 828 height 167
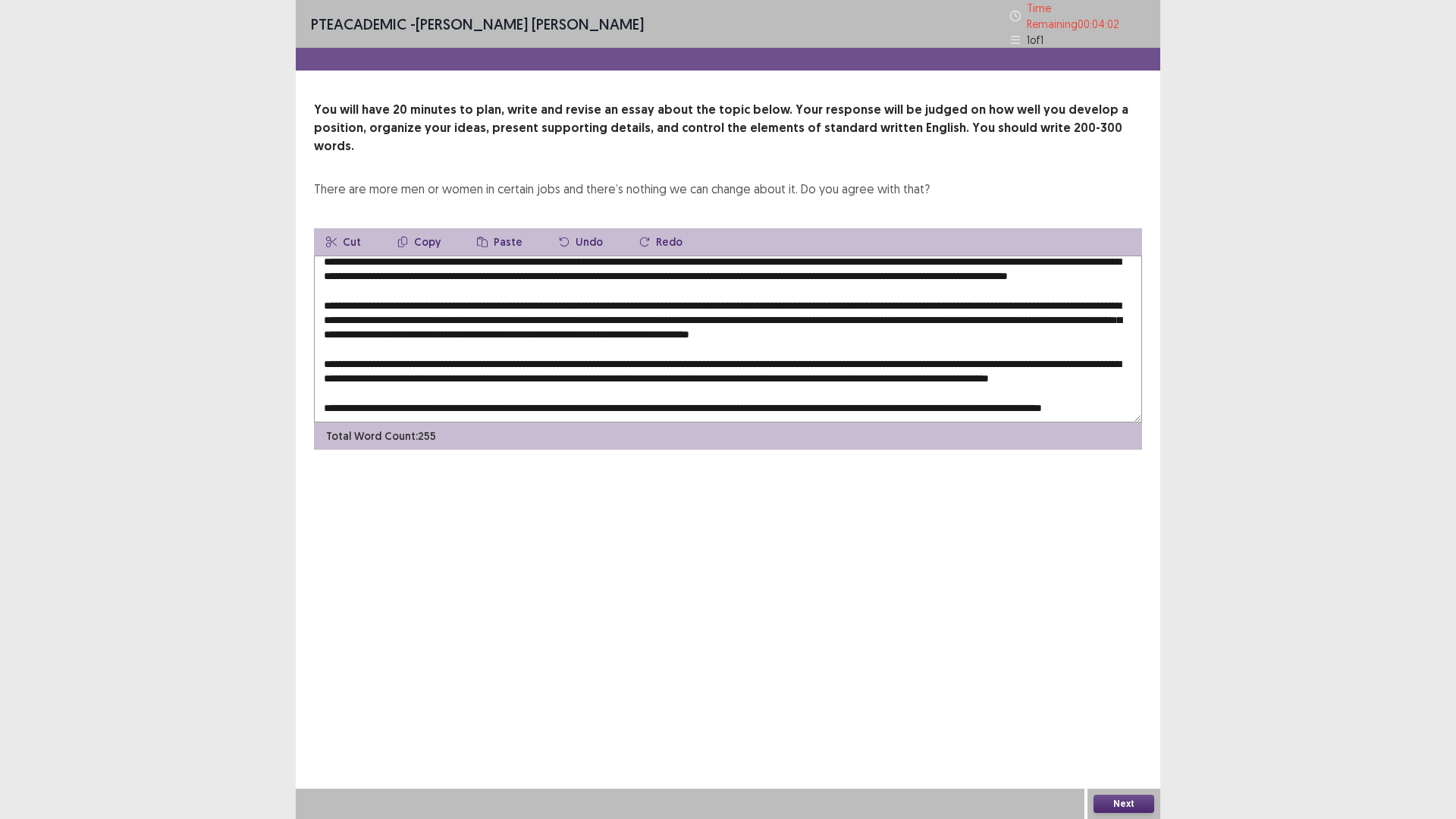
drag, startPoint x: 421, startPoint y: 322, endPoint x: 449, endPoint y: 325, distance: 28.2
click at [449, 325] on textarea at bounding box center [728, 339] width 828 height 167
click at [445, 324] on textarea at bounding box center [728, 339] width 828 height 167
drag, startPoint x: 441, startPoint y: 323, endPoint x: 502, endPoint y: 313, distance: 61.8
click at [443, 321] on textarea at bounding box center [728, 339] width 828 height 167
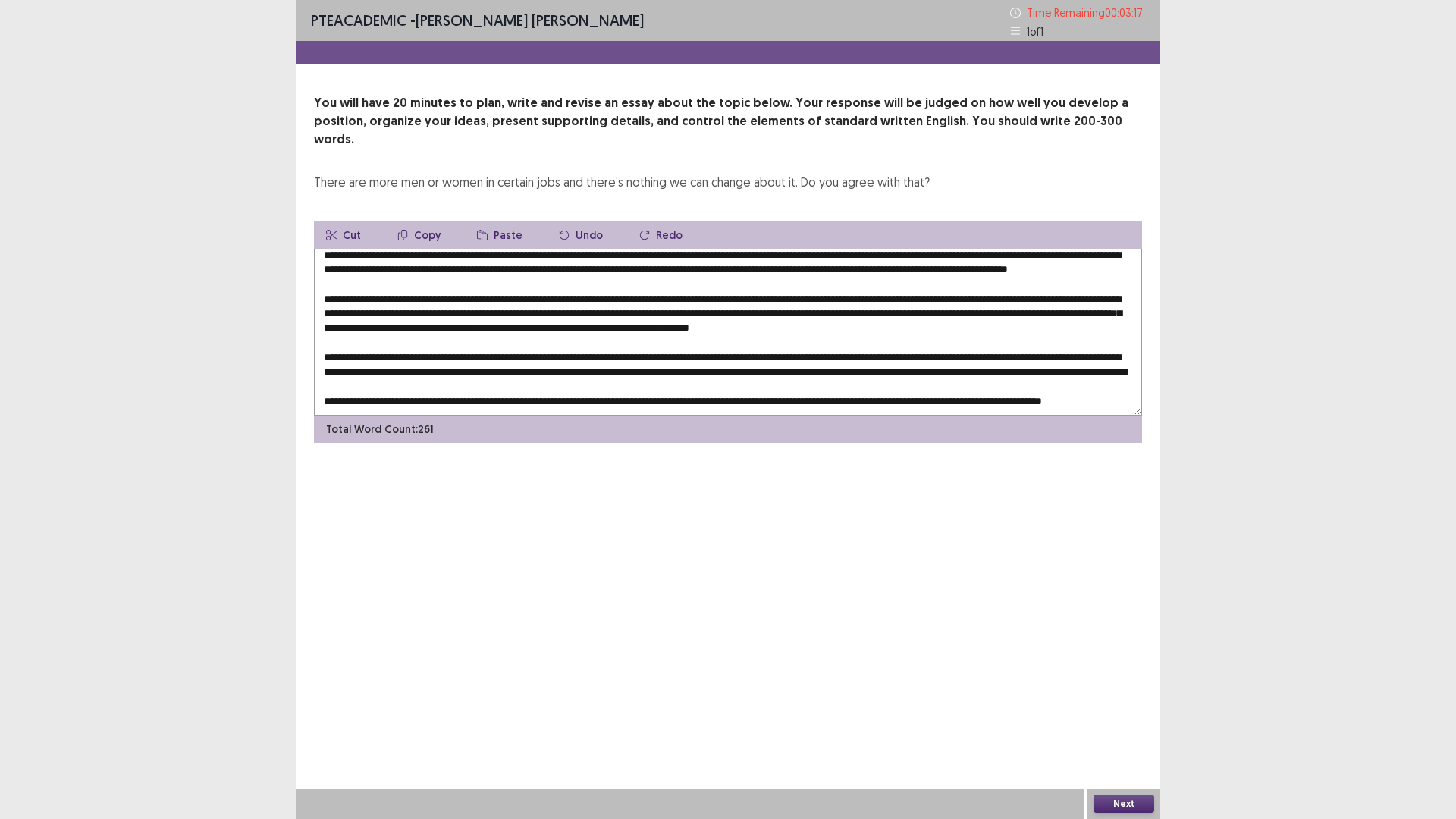
drag, startPoint x: 1086, startPoint y: 326, endPoint x: 1128, endPoint y: 324, distance: 42.0
click at [1128, 324] on textarea at bounding box center [728, 332] width 828 height 167
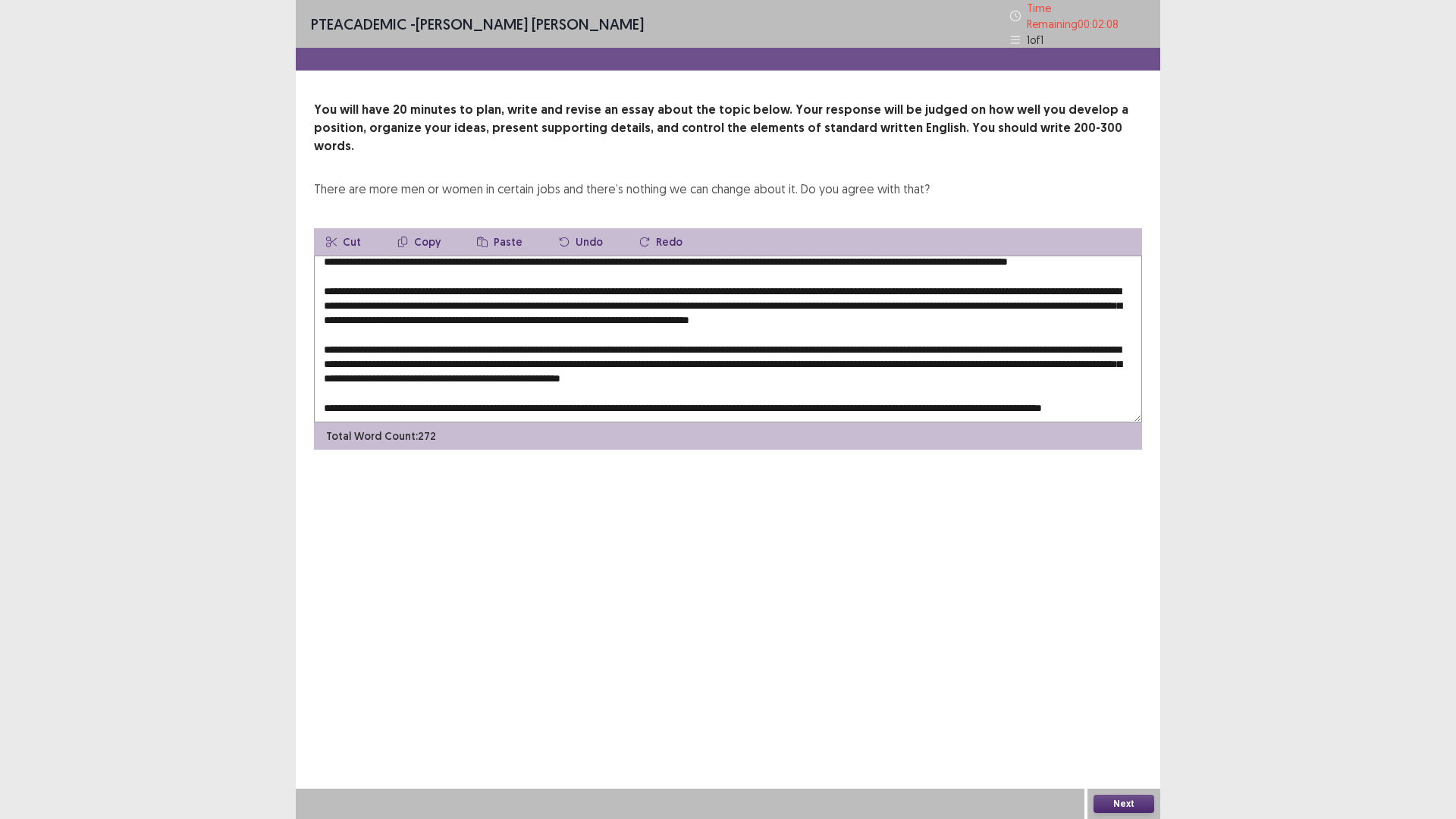
click at [436, 268] on textarea at bounding box center [728, 339] width 828 height 167
click at [675, 268] on textarea at bounding box center [728, 339] width 828 height 167
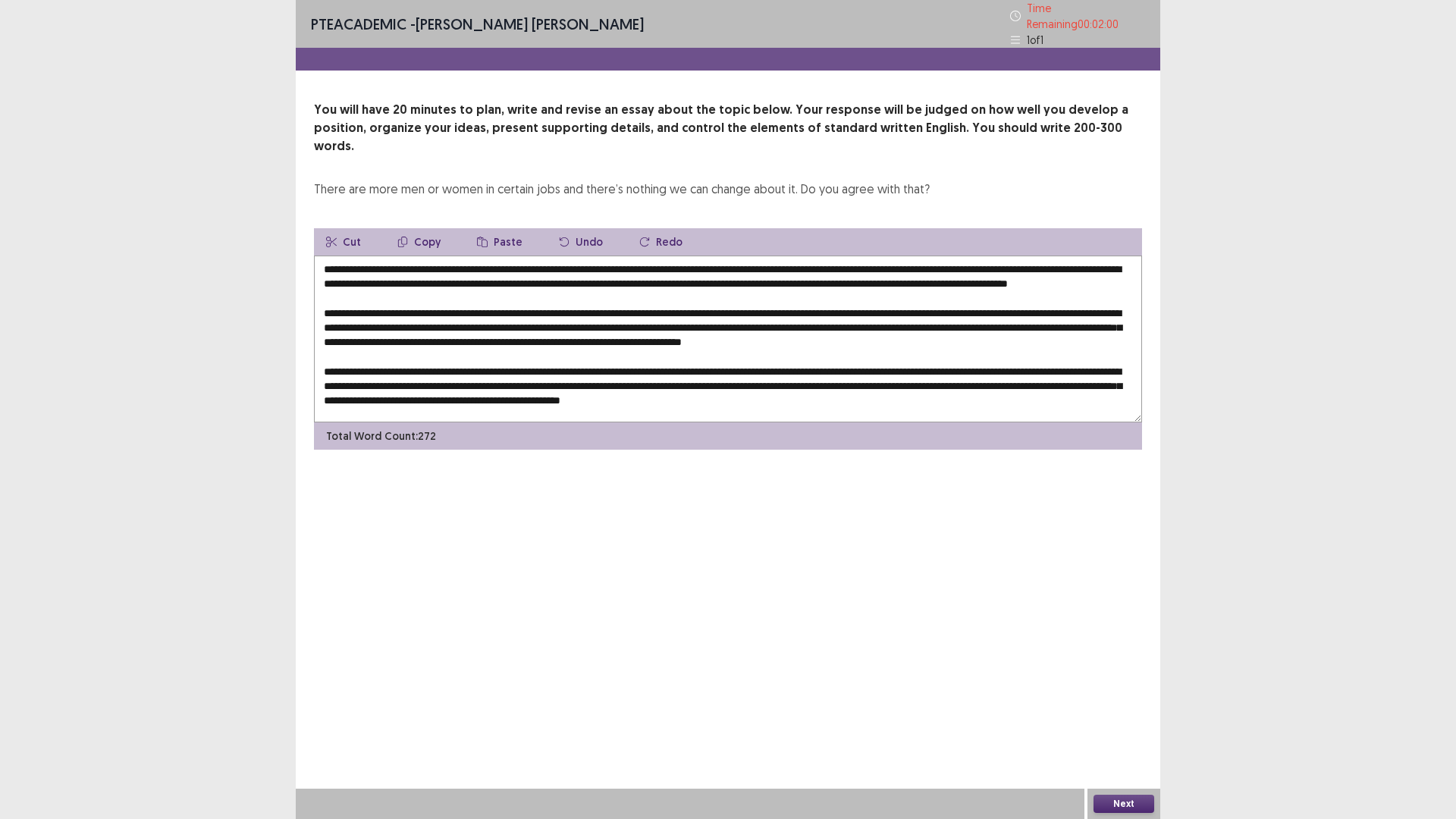
click at [702, 316] on textarea at bounding box center [728, 339] width 828 height 167
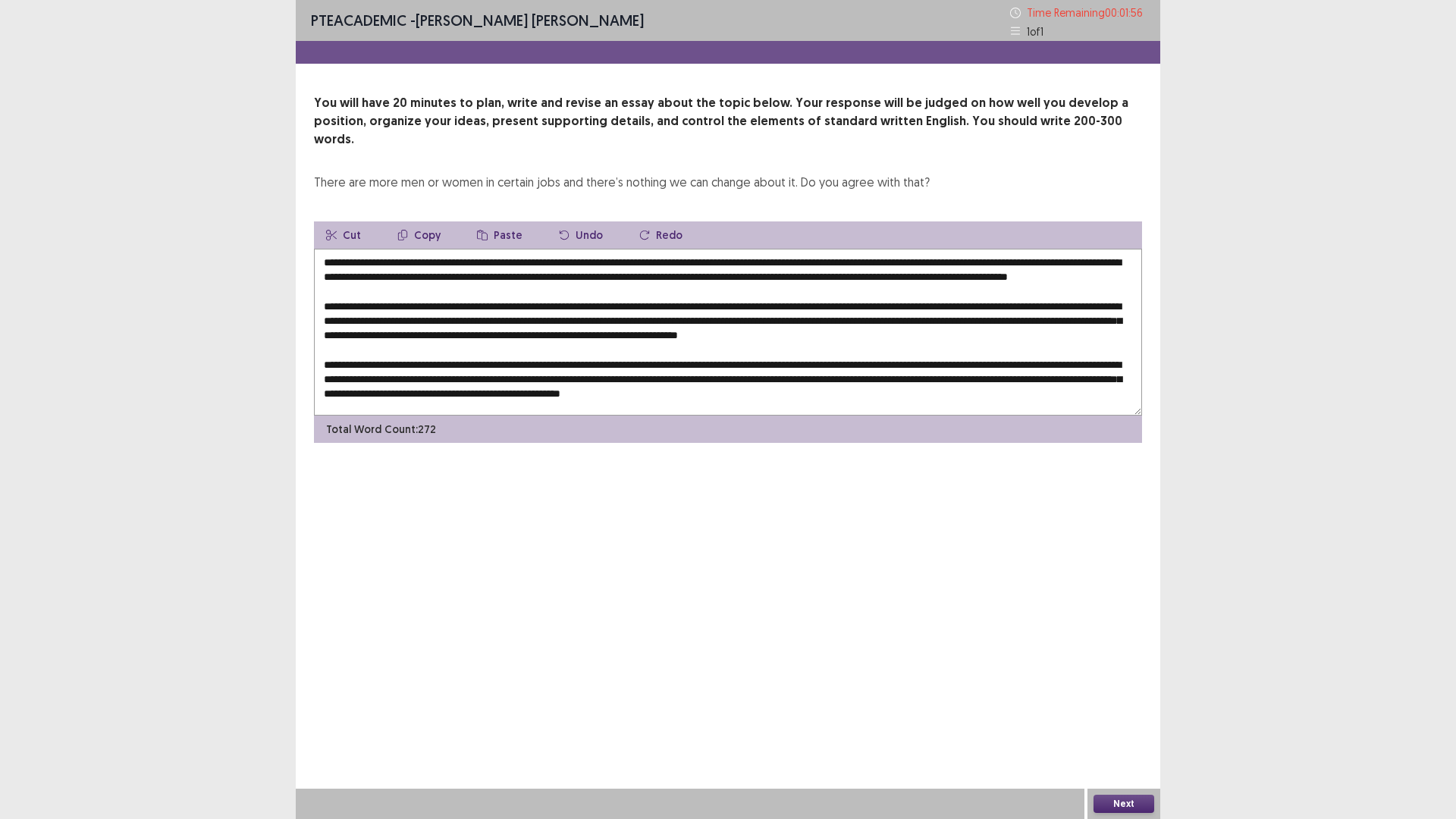
click at [913, 319] on textarea at bounding box center [728, 332] width 828 height 167
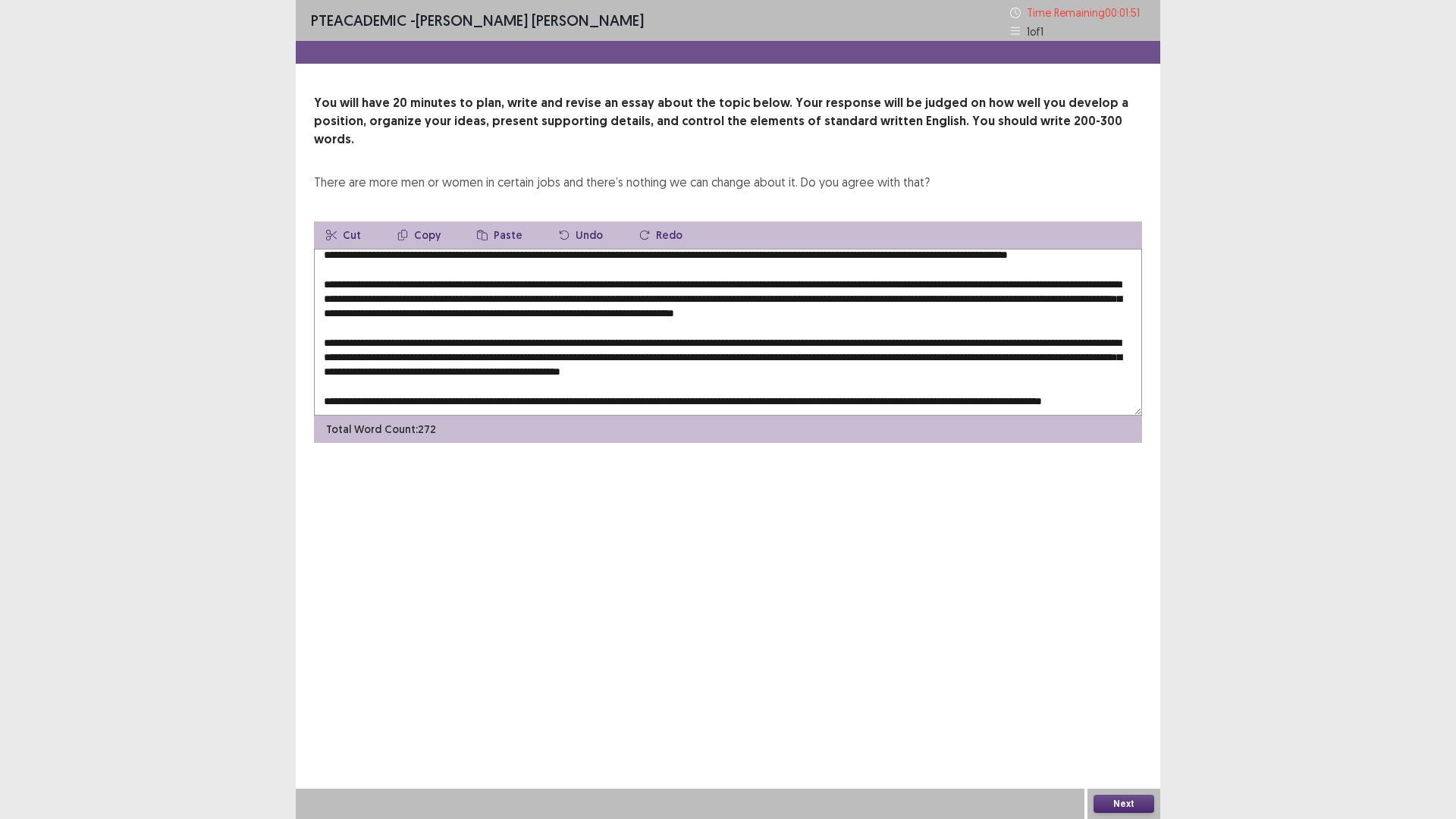
click at [446, 324] on textarea at bounding box center [728, 332] width 828 height 167
click at [633, 325] on textarea at bounding box center [728, 332] width 828 height 167
click at [634, 327] on textarea at bounding box center [728, 332] width 828 height 167
click at [590, 324] on textarea at bounding box center [728, 332] width 828 height 167
click at [432, 337] on textarea at bounding box center [728, 332] width 828 height 167
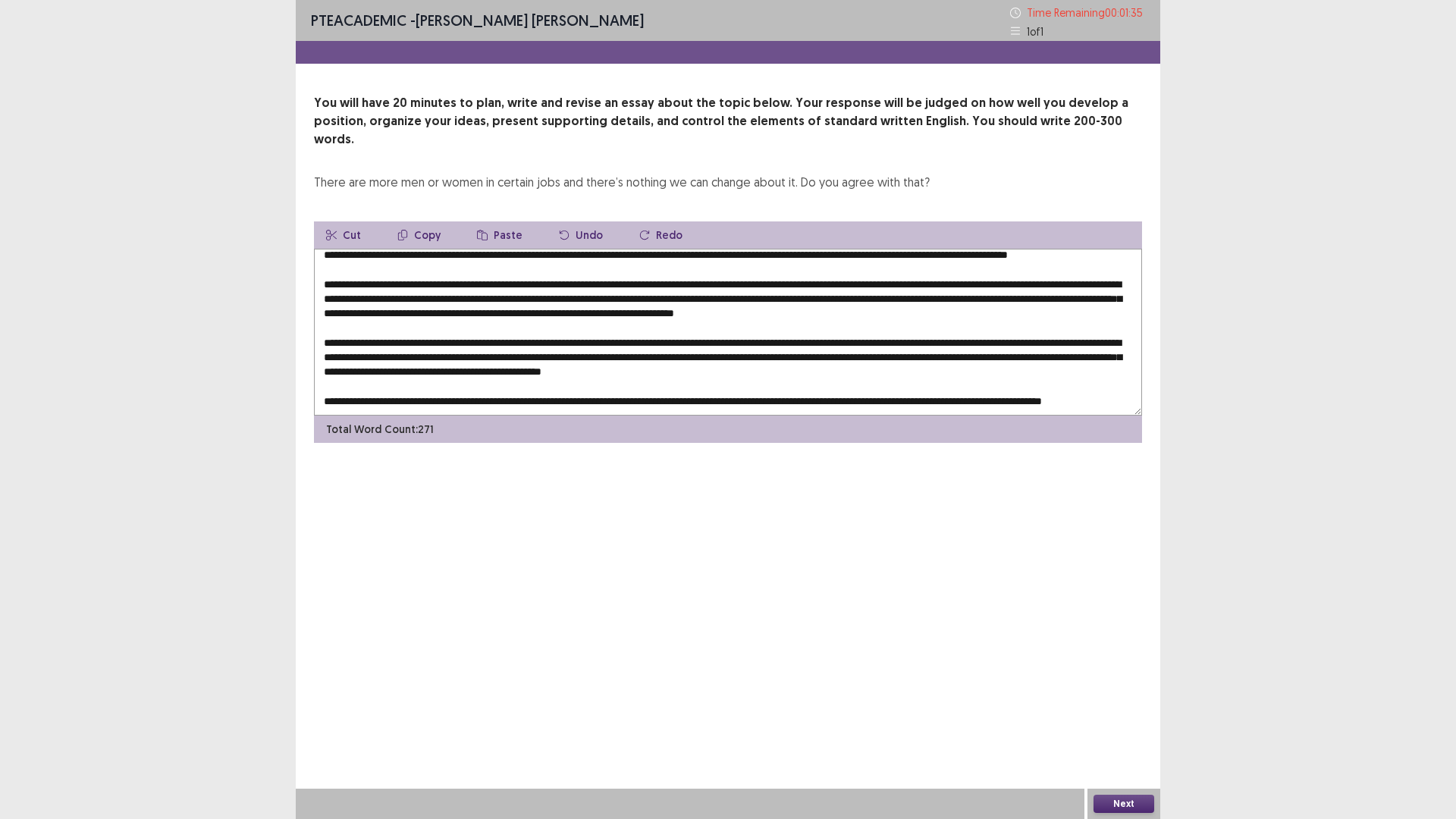
click at [492, 340] on textarea at bounding box center [728, 332] width 828 height 167
click at [888, 341] on textarea at bounding box center [728, 332] width 828 height 167
click at [895, 337] on textarea at bounding box center [728, 332] width 828 height 167
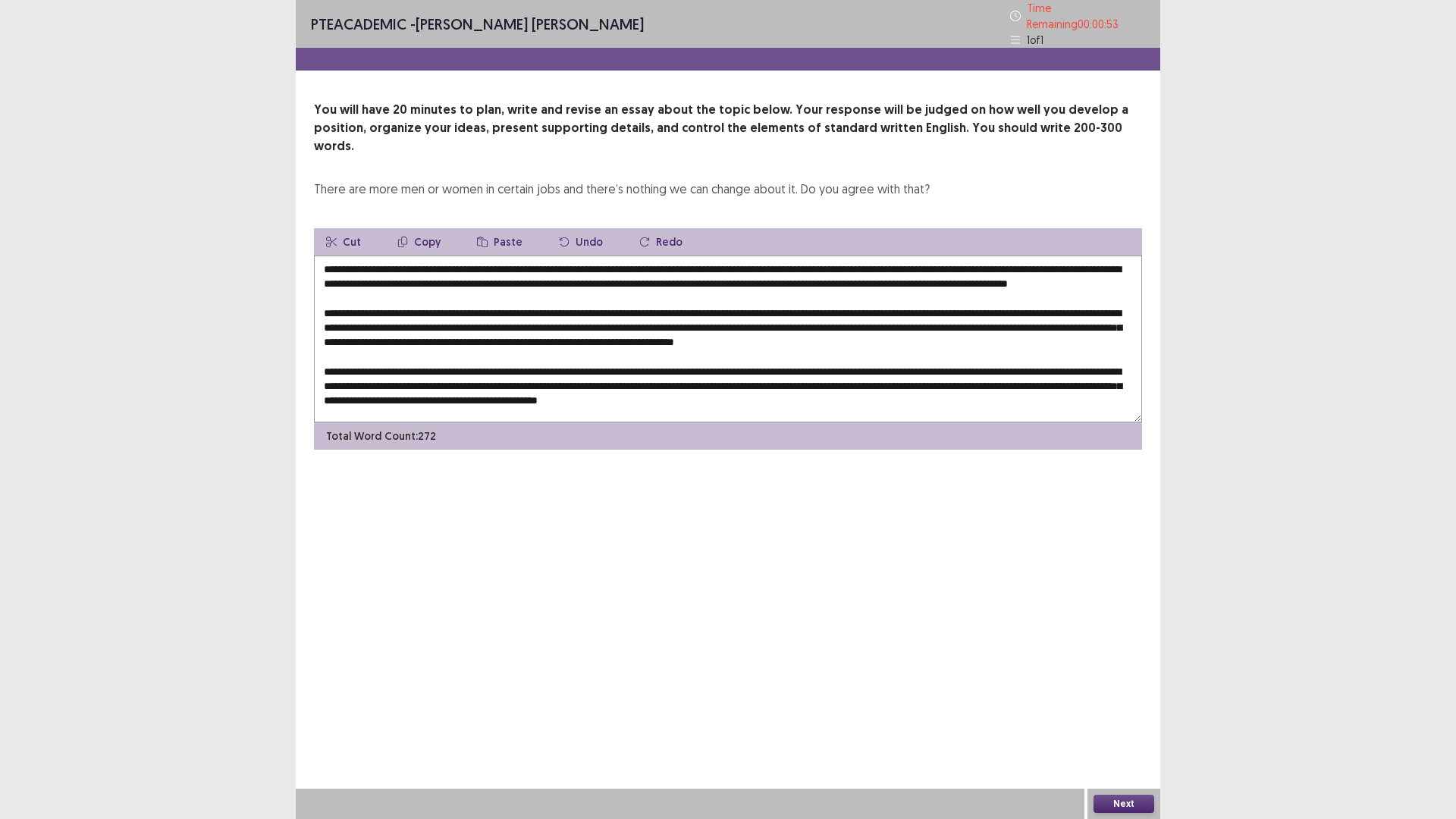
click at [1055, 255] on textarea at bounding box center [728, 339] width 828 height 167
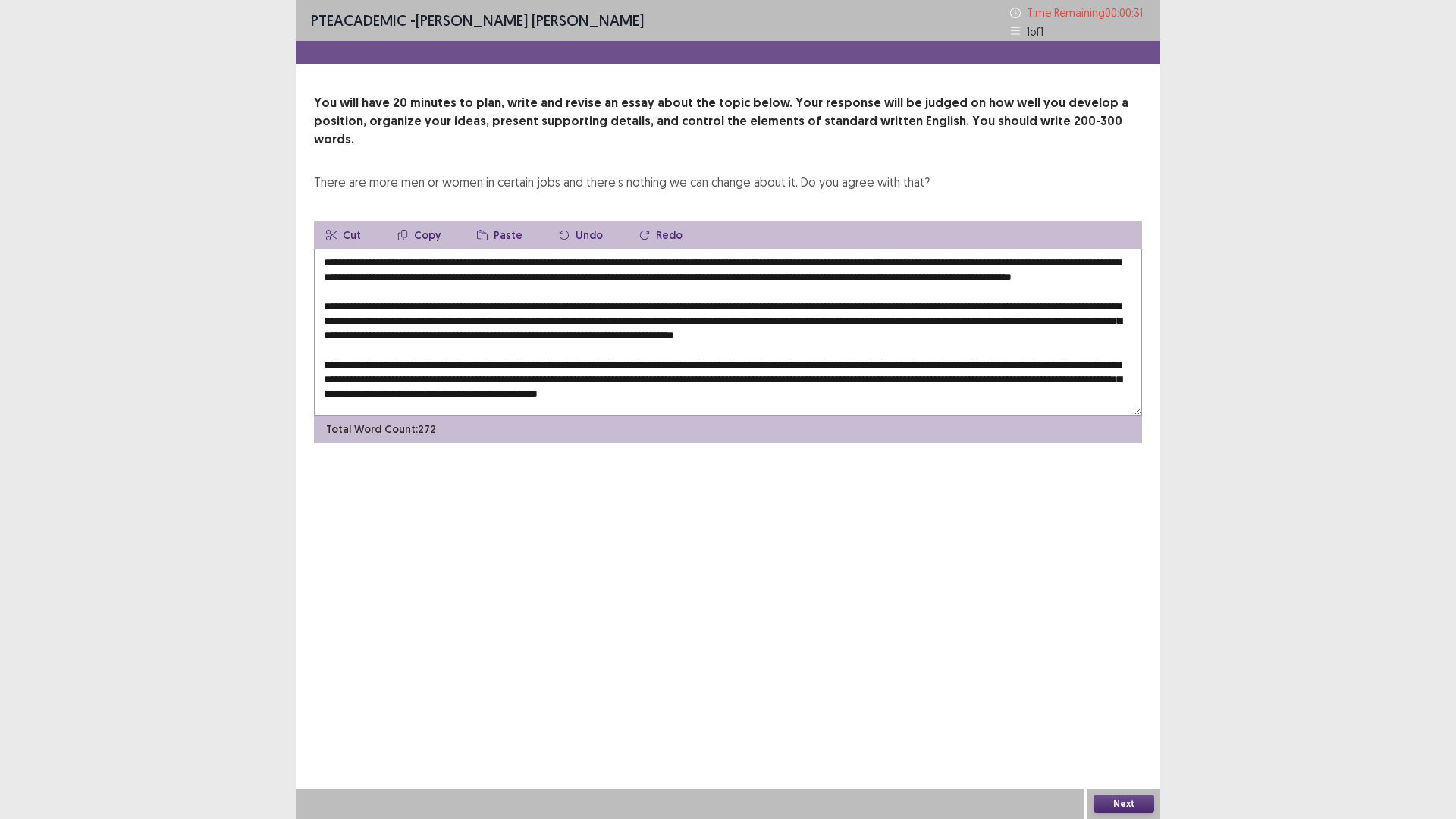
scroll to position [66, 0]
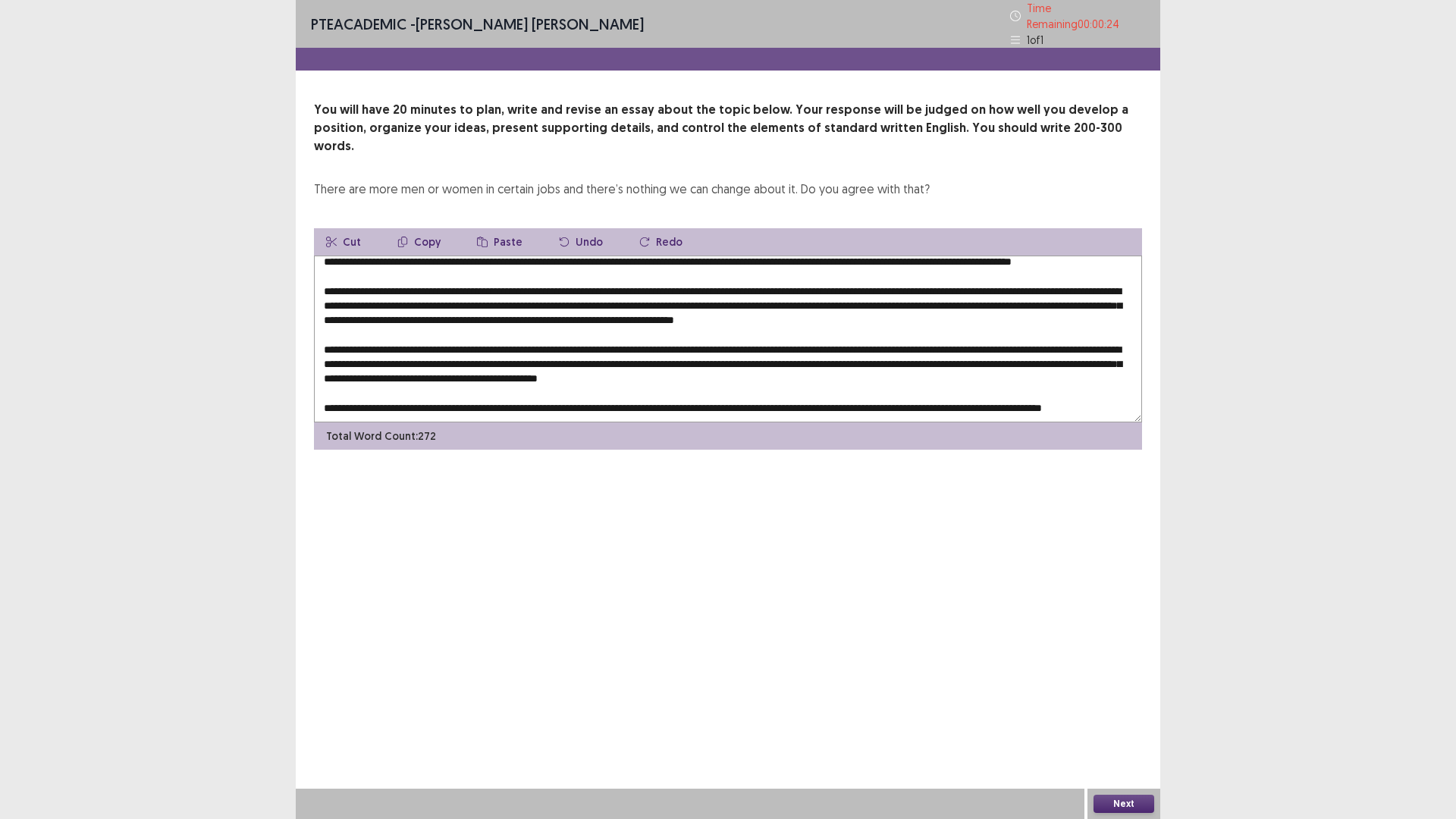
click at [556, 255] on textarea at bounding box center [728, 339] width 828 height 167
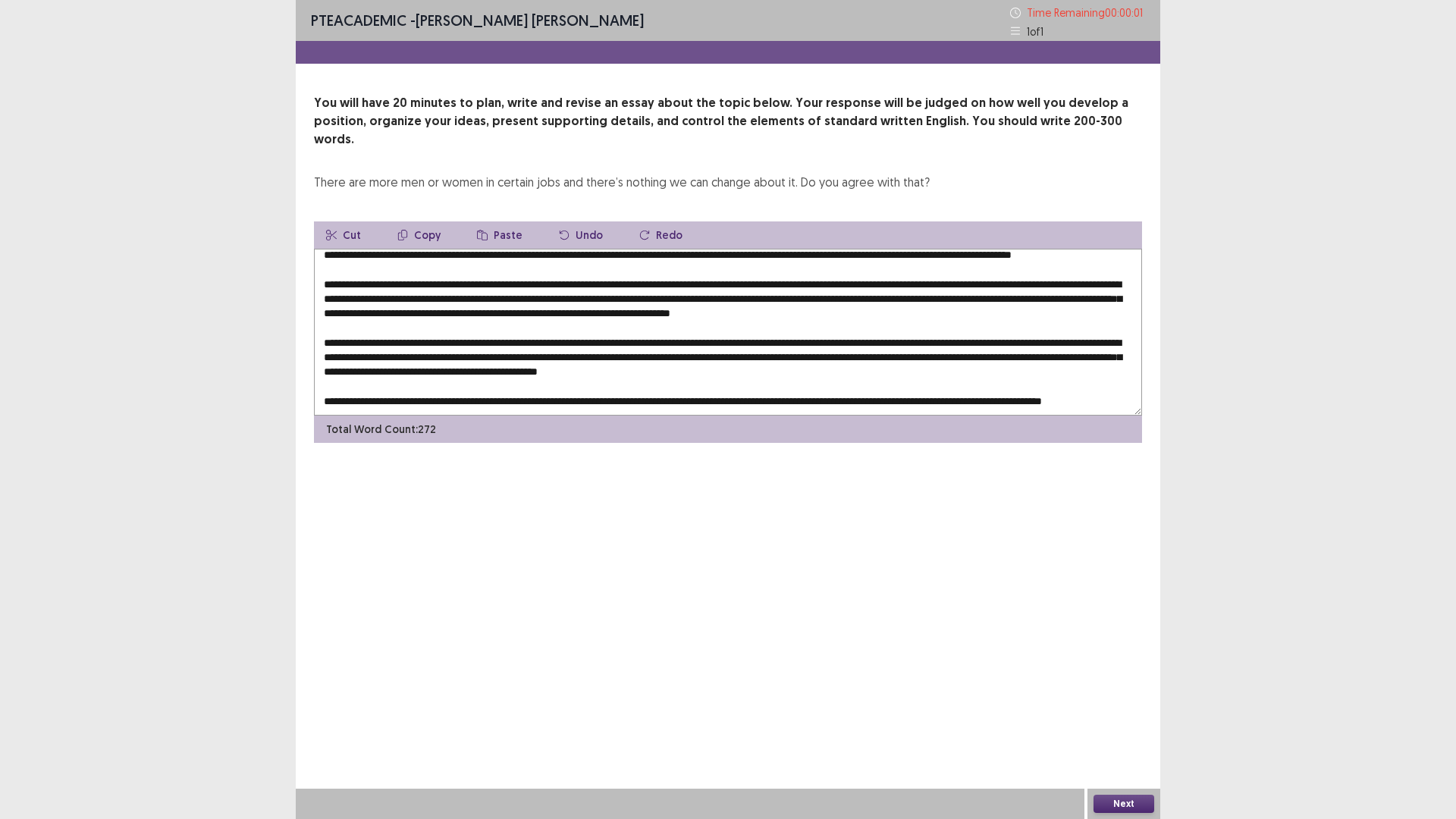
type textarea "**********"
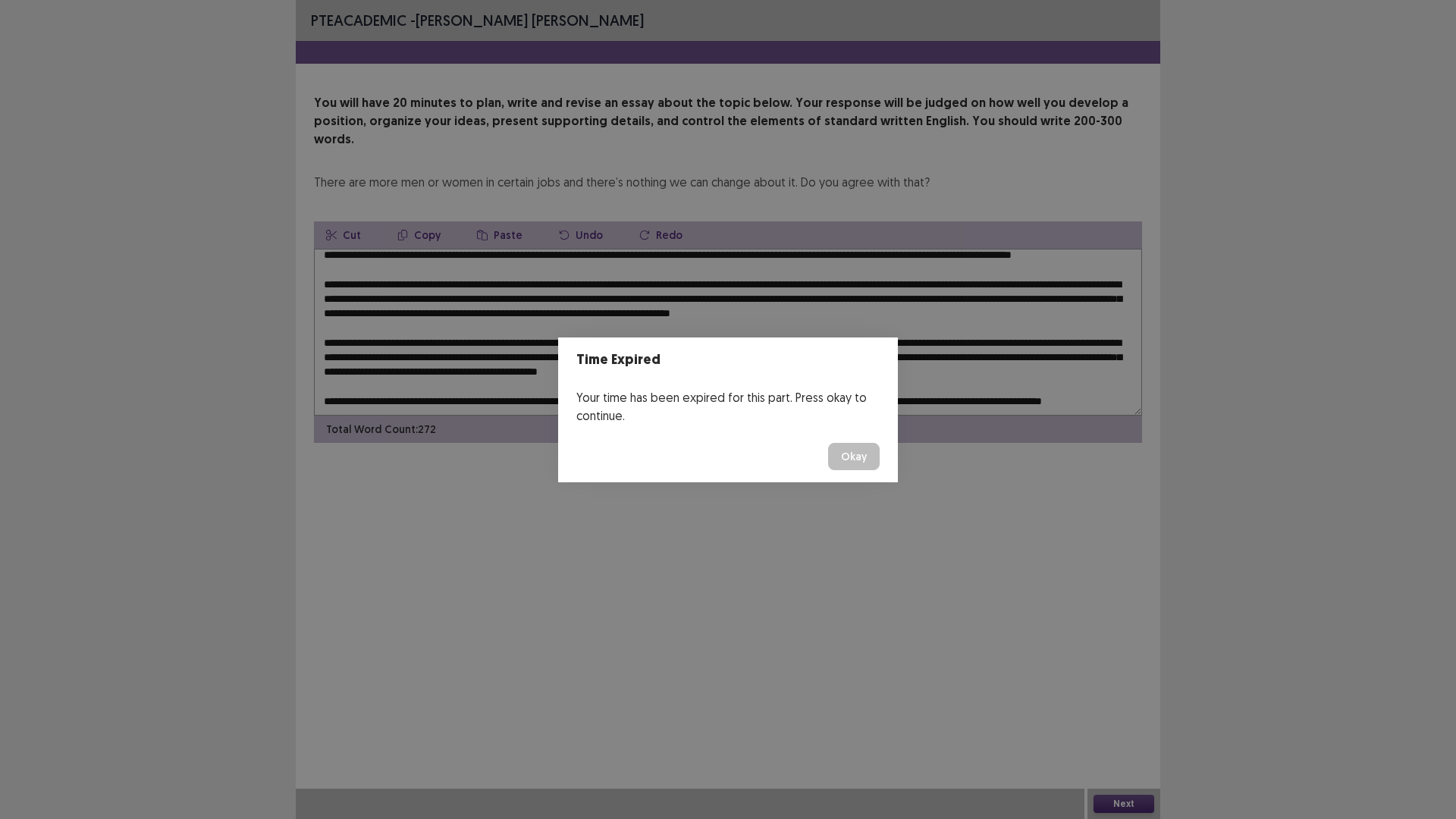
click at [855, 455] on button "Okay" at bounding box center [854, 457] width 52 height 28
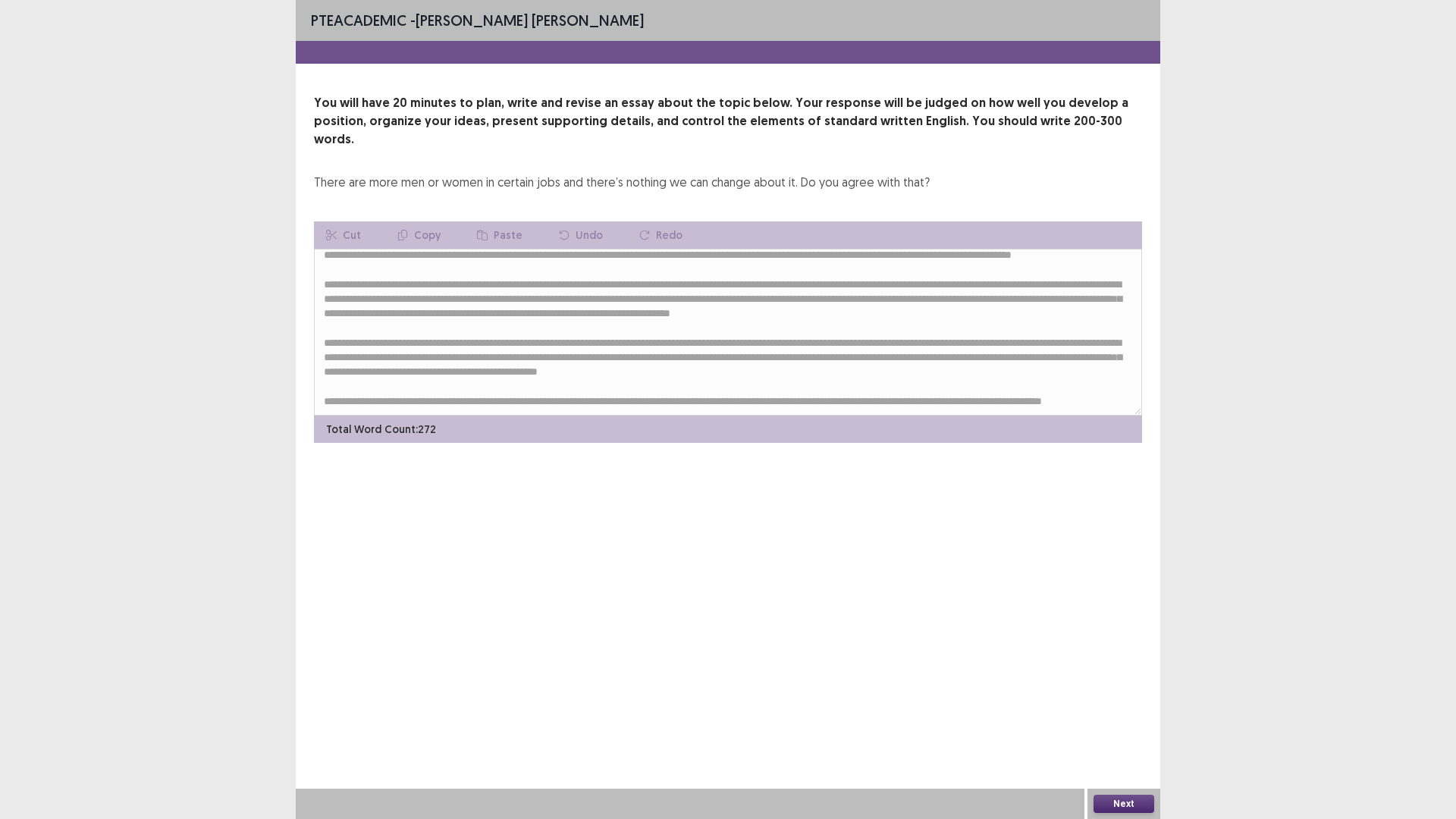
click at [1137, 716] on button "Next" at bounding box center [1123, 804] width 61 height 18
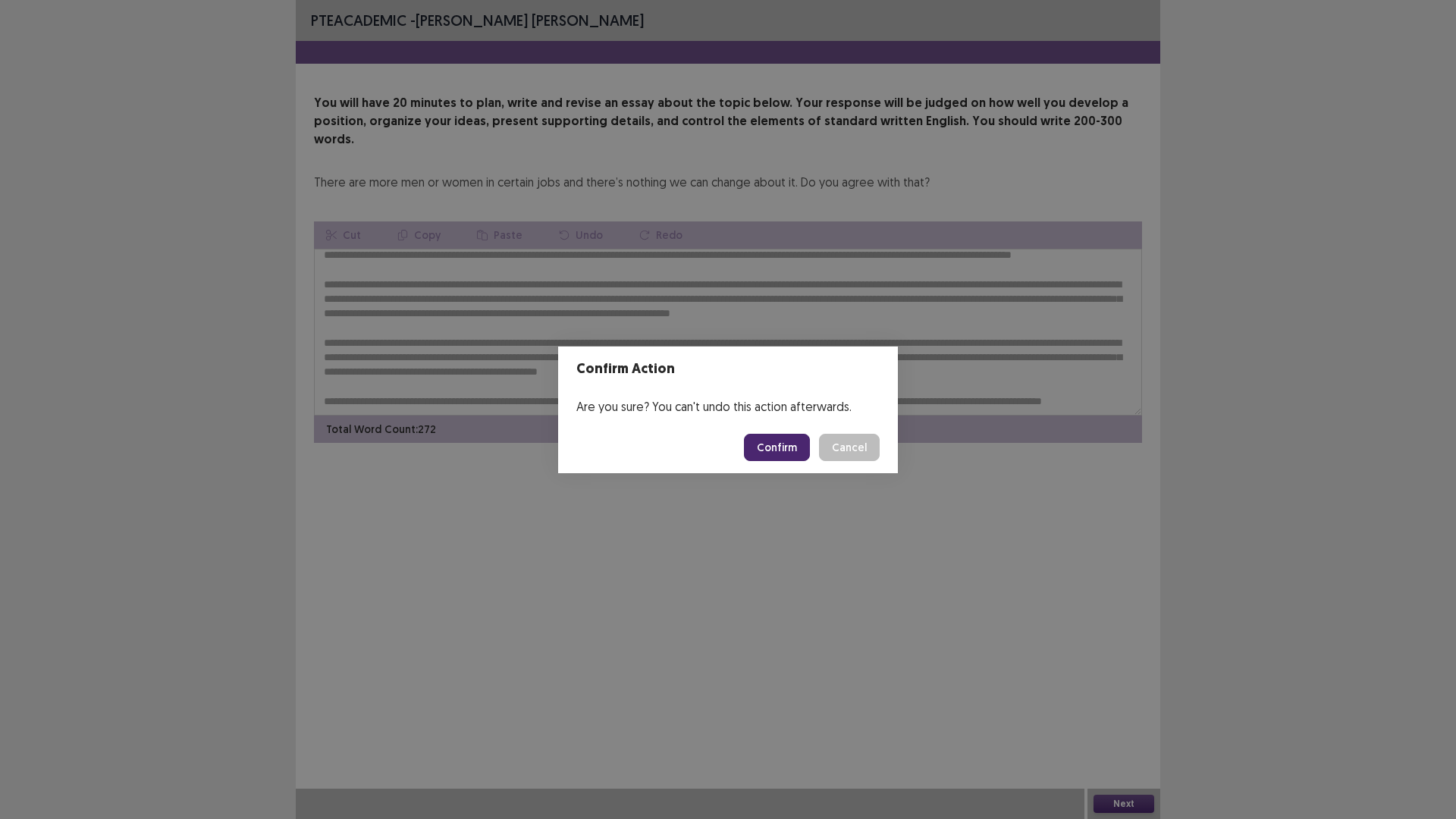
click at [765, 447] on button "Confirm" at bounding box center [776, 448] width 66 height 28
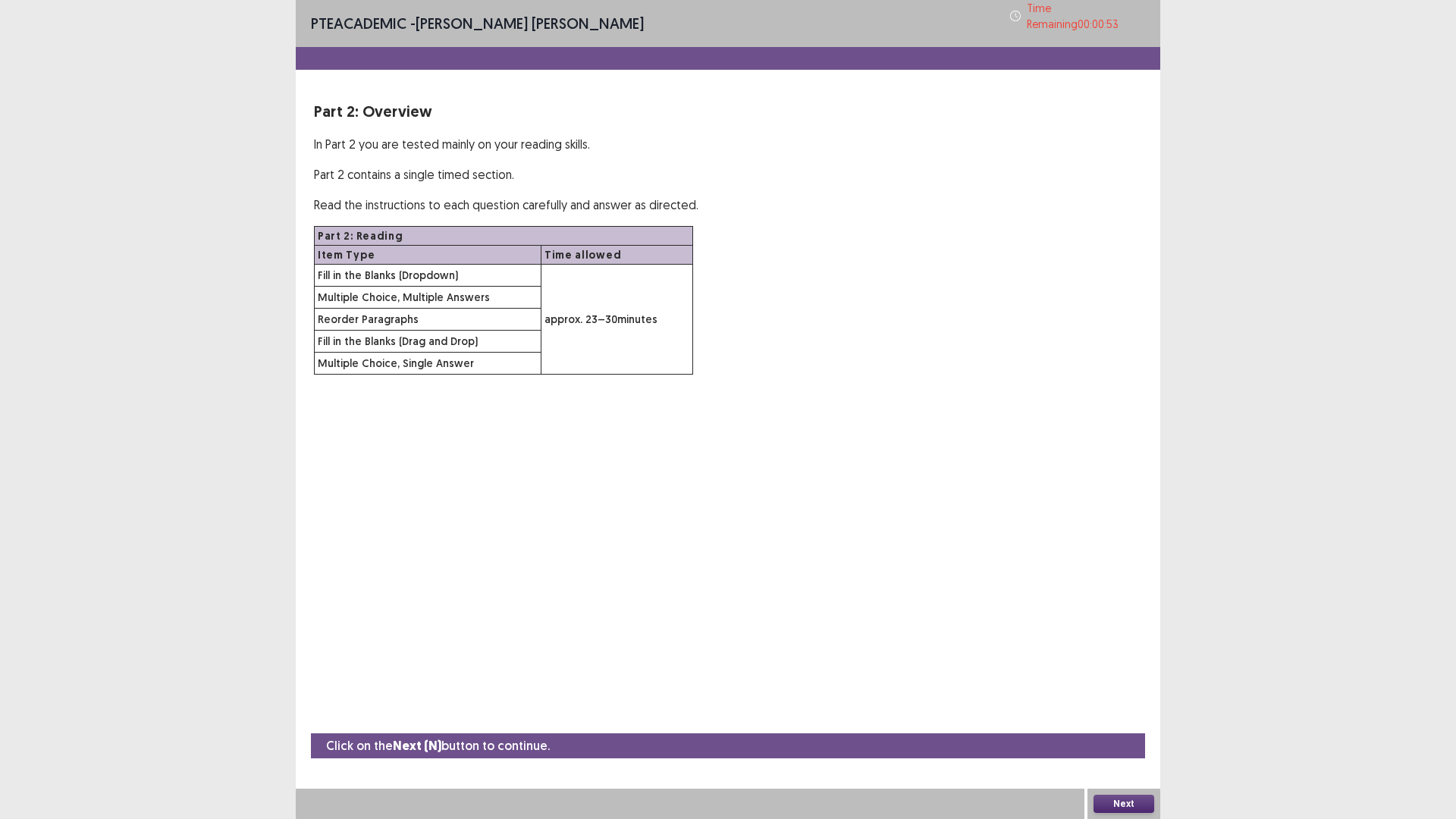
click at [1118, 716] on button "Next" at bounding box center [1123, 804] width 61 height 18
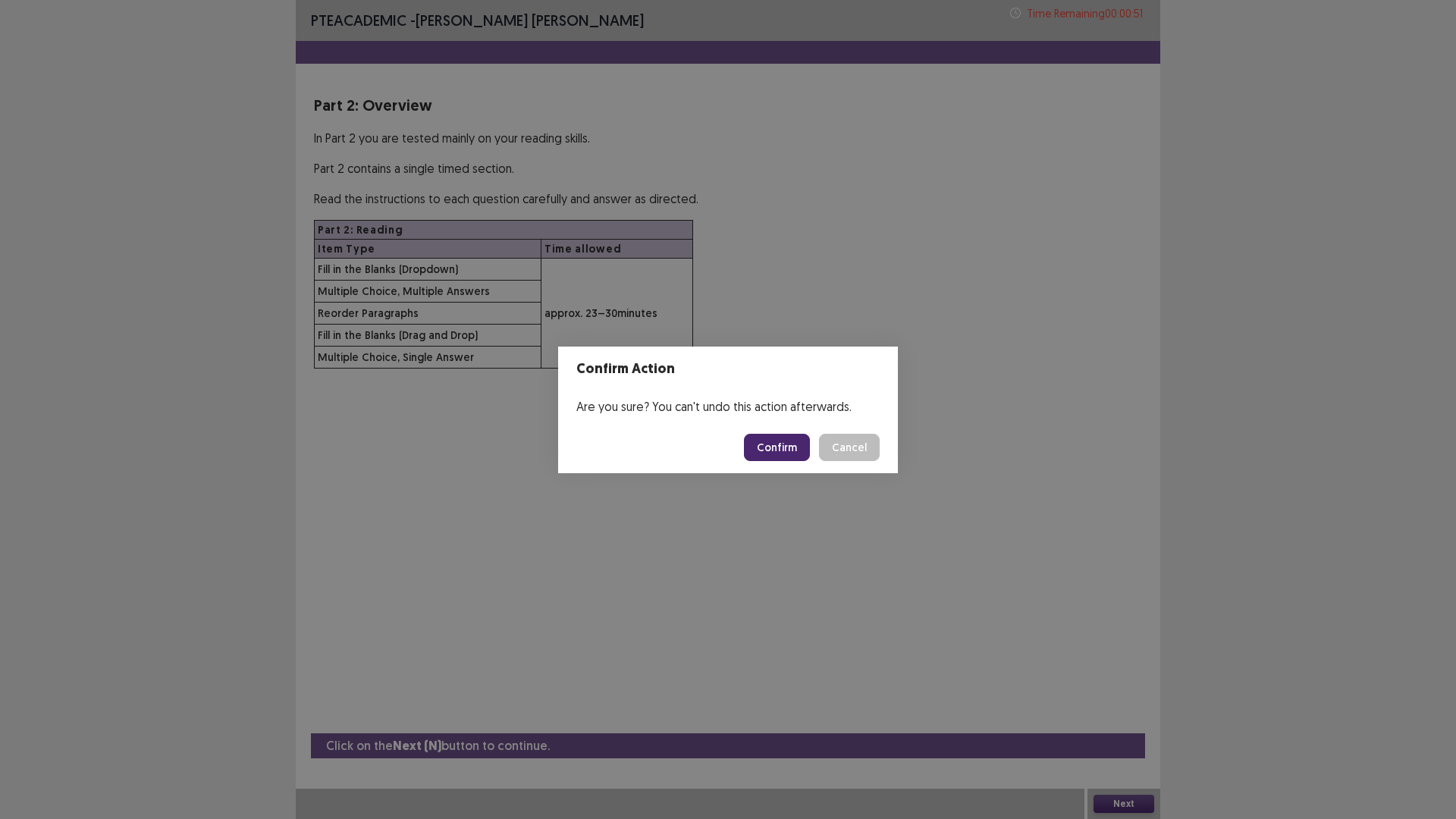
click at [775, 448] on button "Confirm" at bounding box center [776, 448] width 66 height 28
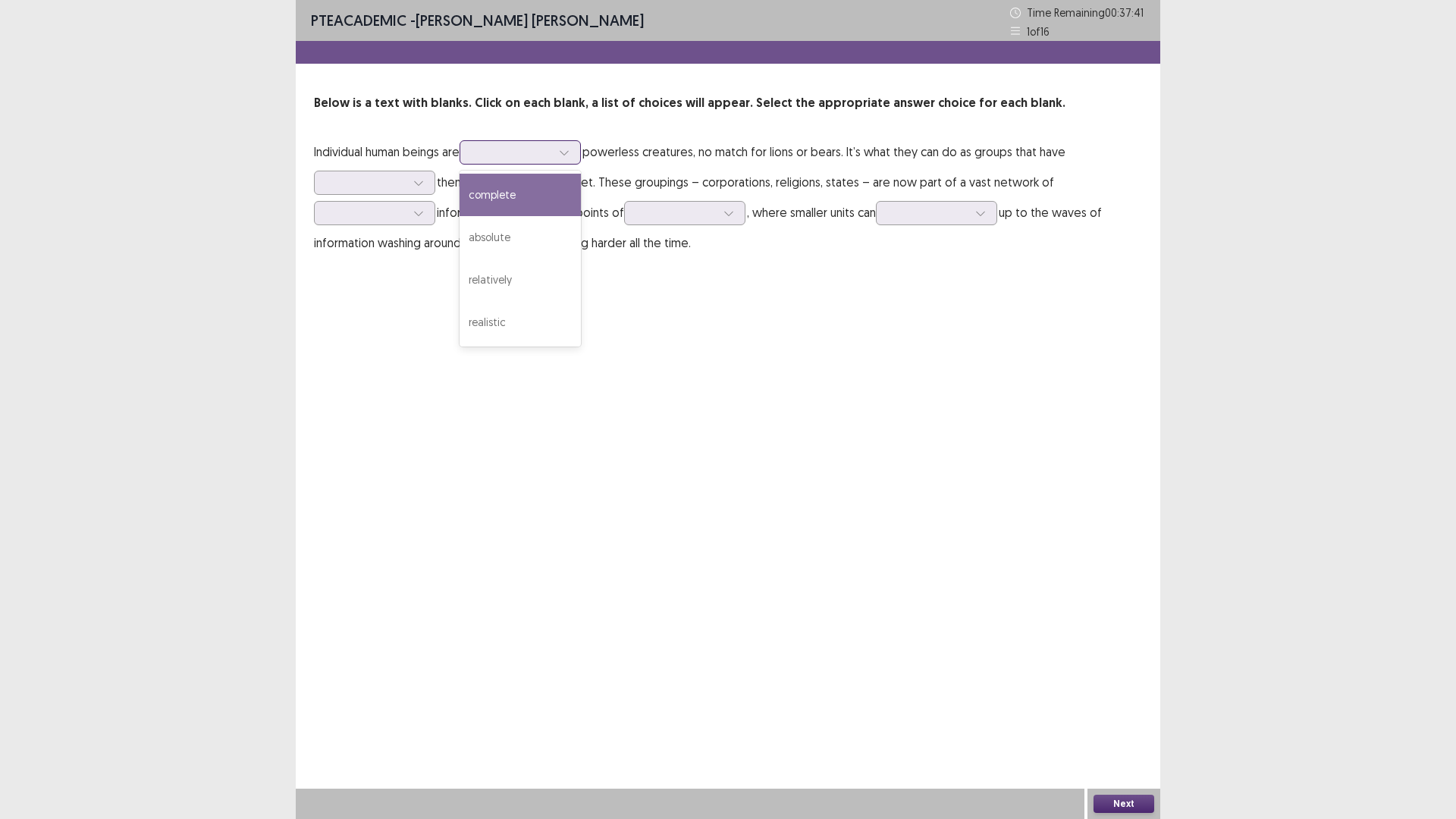
click at [529, 146] on div at bounding box center [511, 152] width 79 height 15
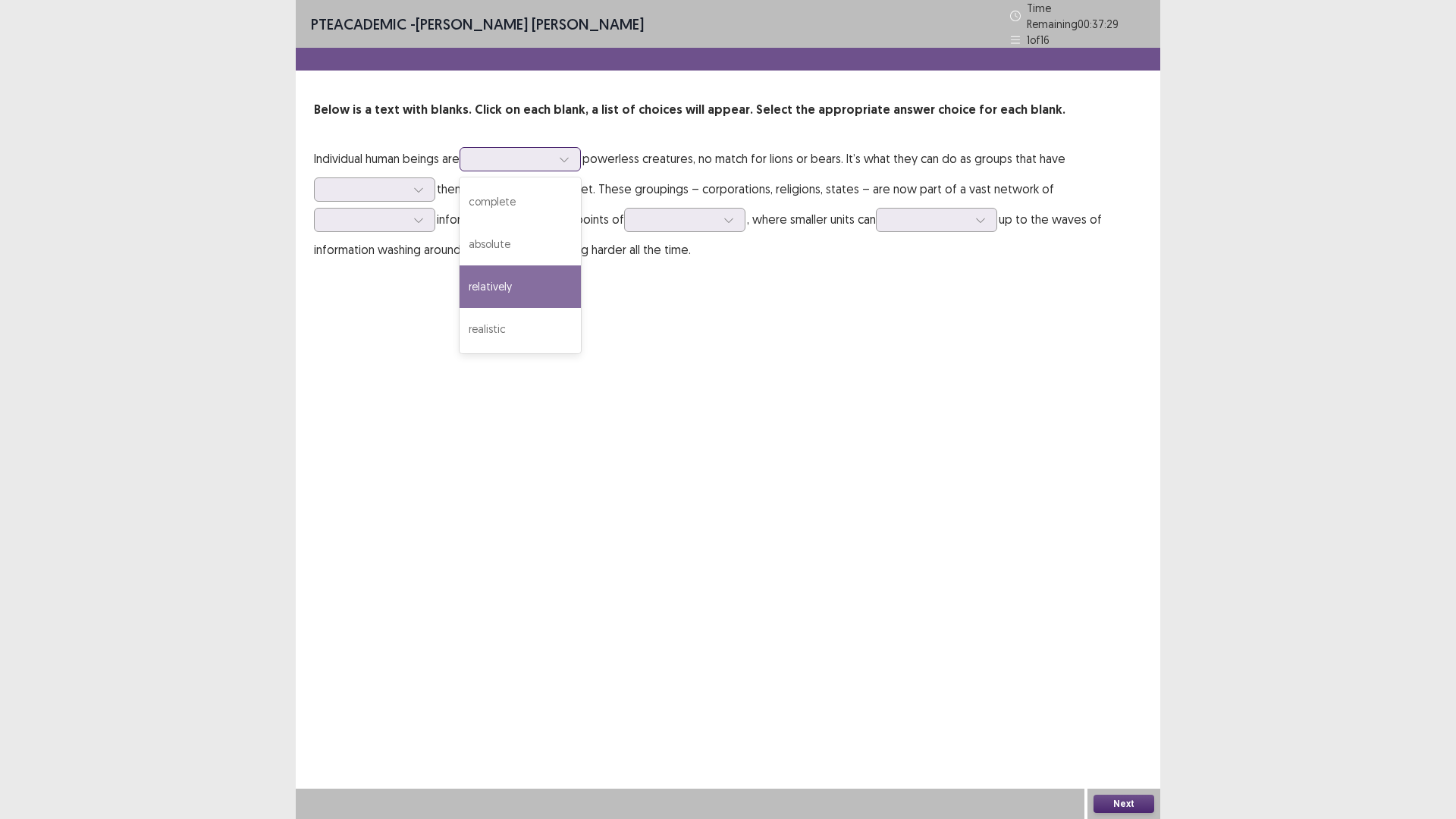
click at [541, 279] on div "relatively" at bounding box center [521, 286] width 122 height 42
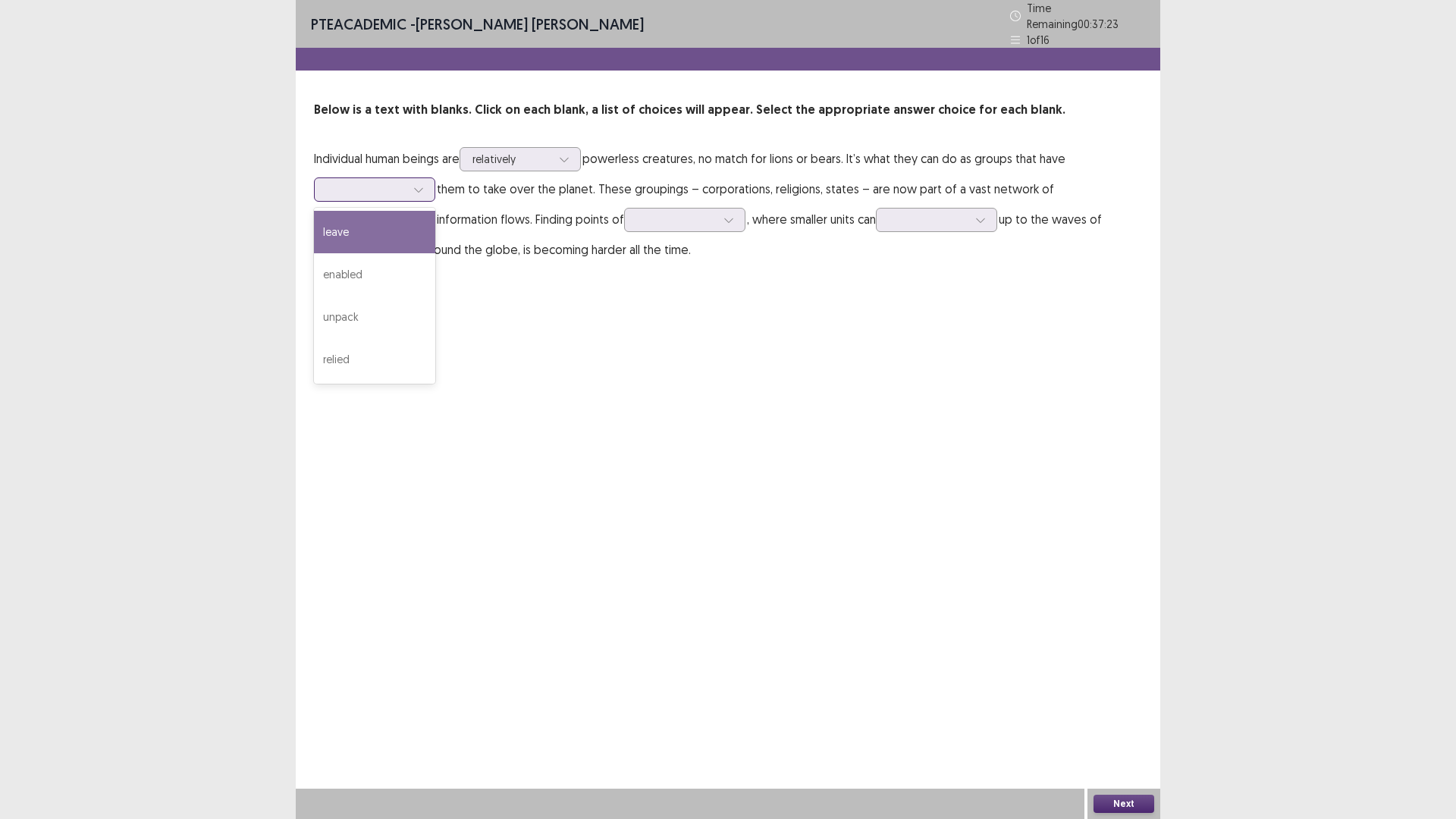
click at [410, 185] on div at bounding box center [419, 190] width 23 height 23
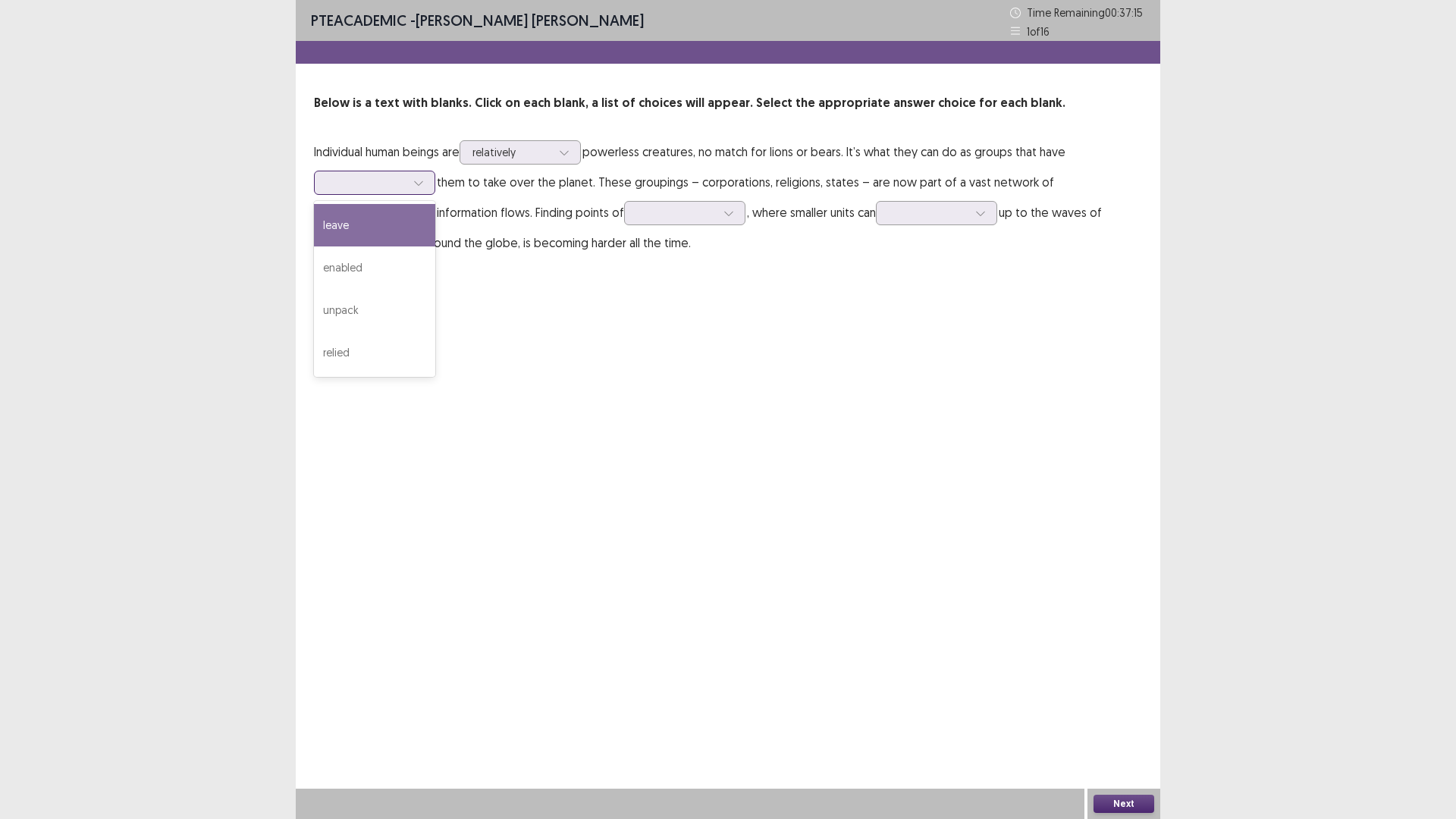
click at [403, 228] on div "leave" at bounding box center [375, 225] width 122 height 42
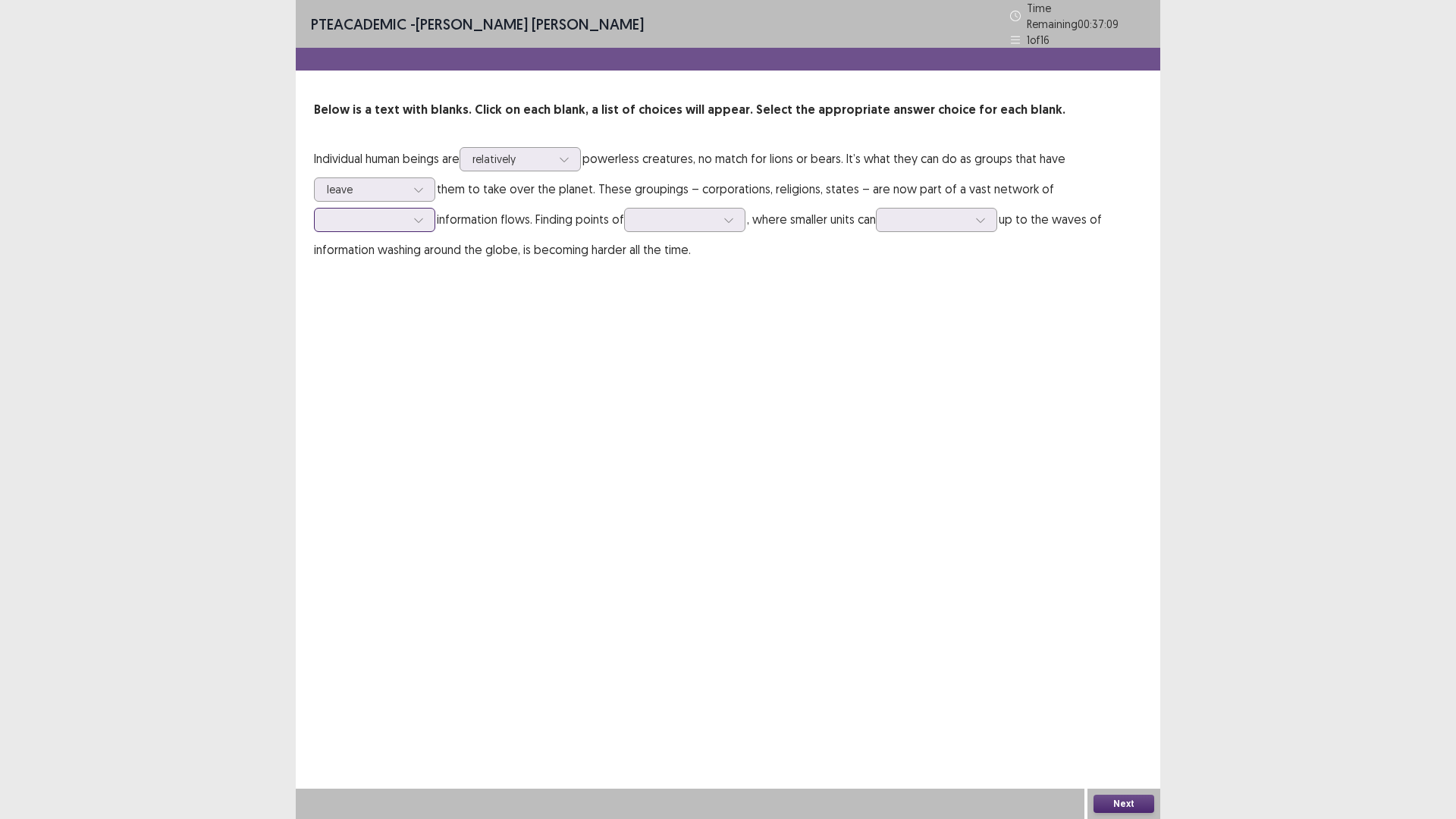
click at [420, 218] on icon at bounding box center [418, 221] width 8 height 5
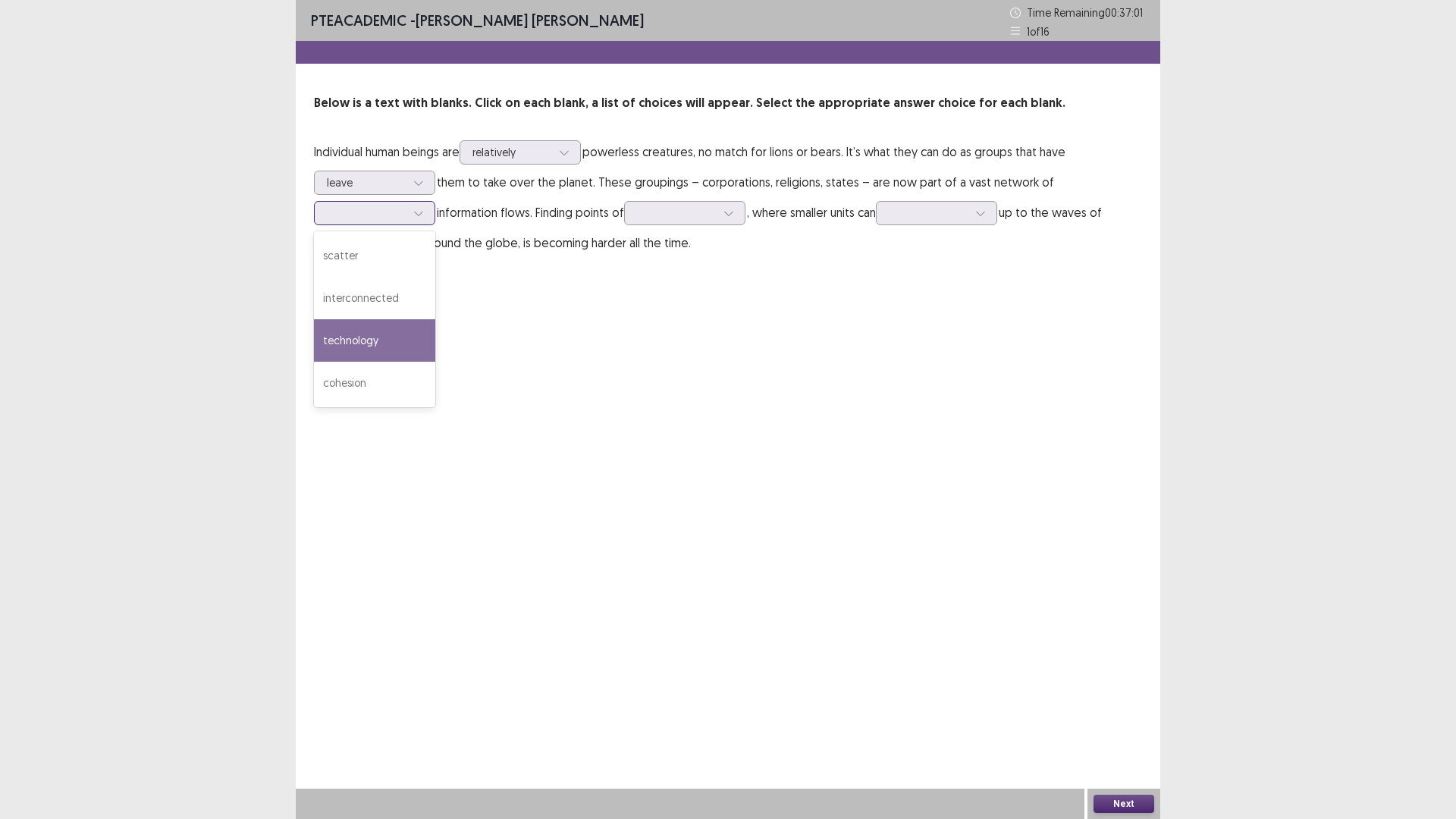
click at [398, 338] on div "technology" at bounding box center [375, 341] width 122 height 42
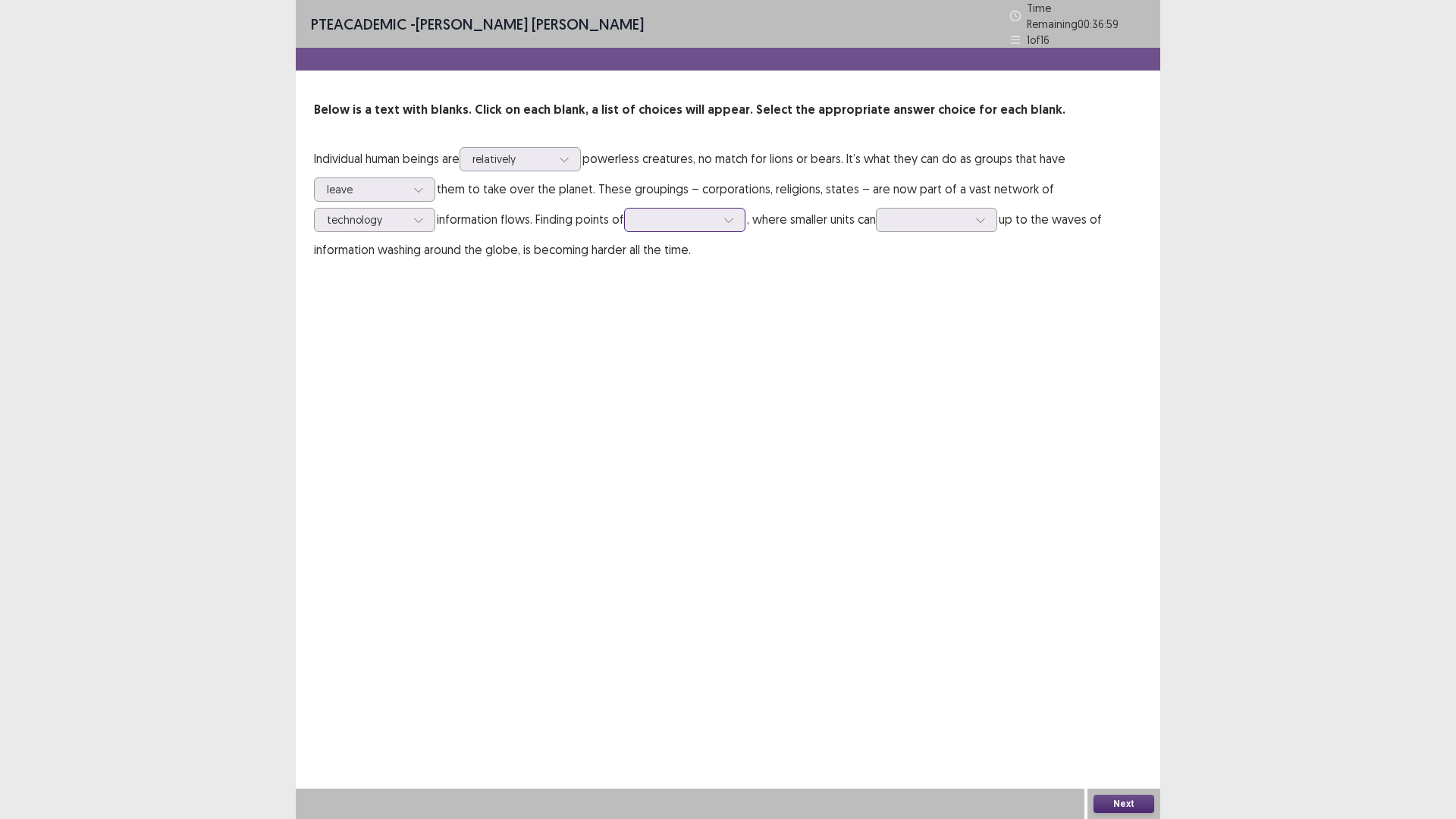
click at [695, 212] on div at bounding box center [676, 220] width 79 height 15
click at [699, 375] on div "teaching" at bounding box center [685, 389] width 122 height 42
click at [925, 213] on div at bounding box center [928, 220] width 79 height 15
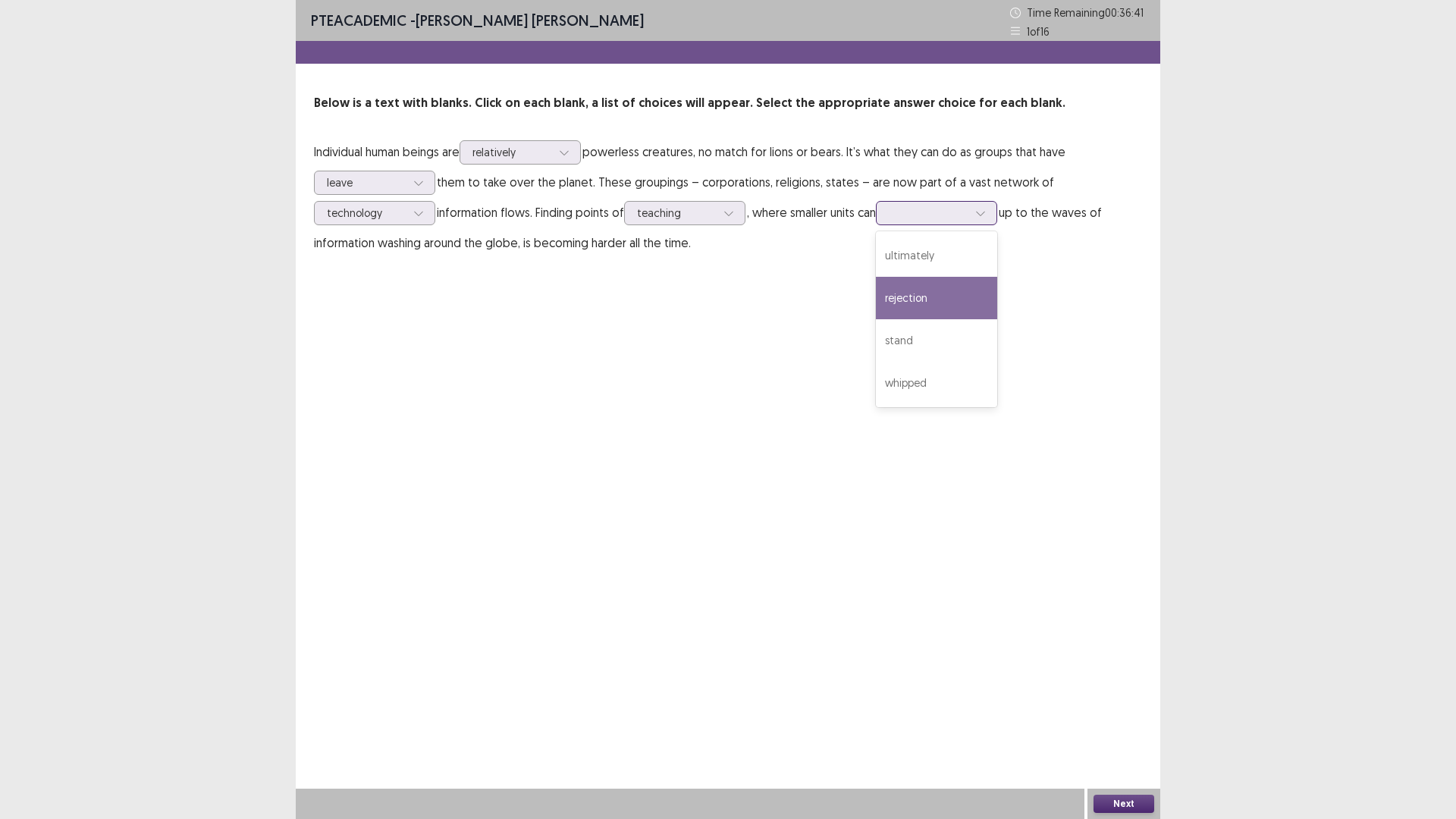
click at [951, 302] on div "rejection" at bounding box center [937, 298] width 122 height 42
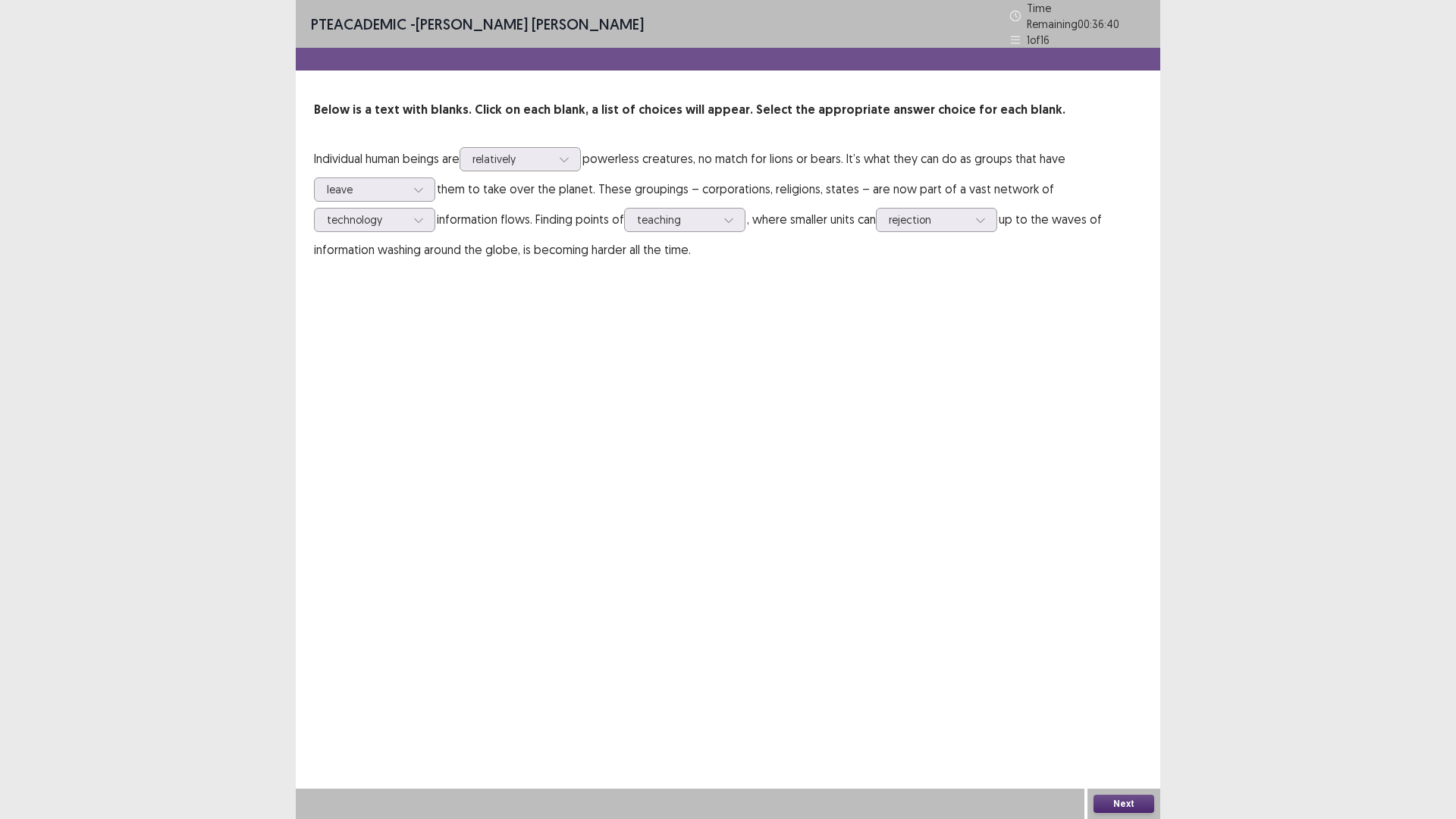
click at [1126, 716] on button "Next" at bounding box center [1123, 804] width 61 height 18
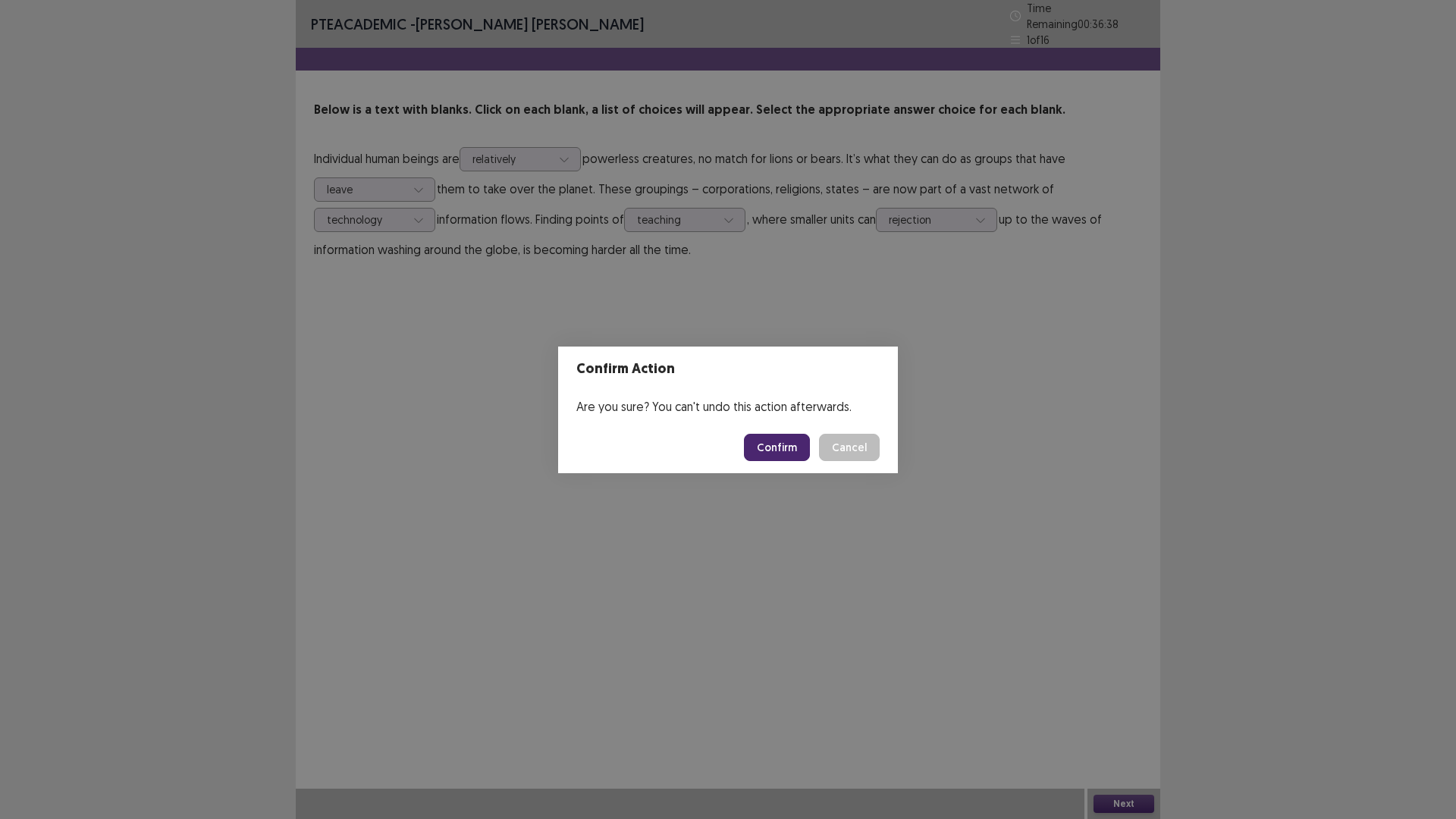
click at [790, 451] on button "Confirm" at bounding box center [776, 448] width 66 height 28
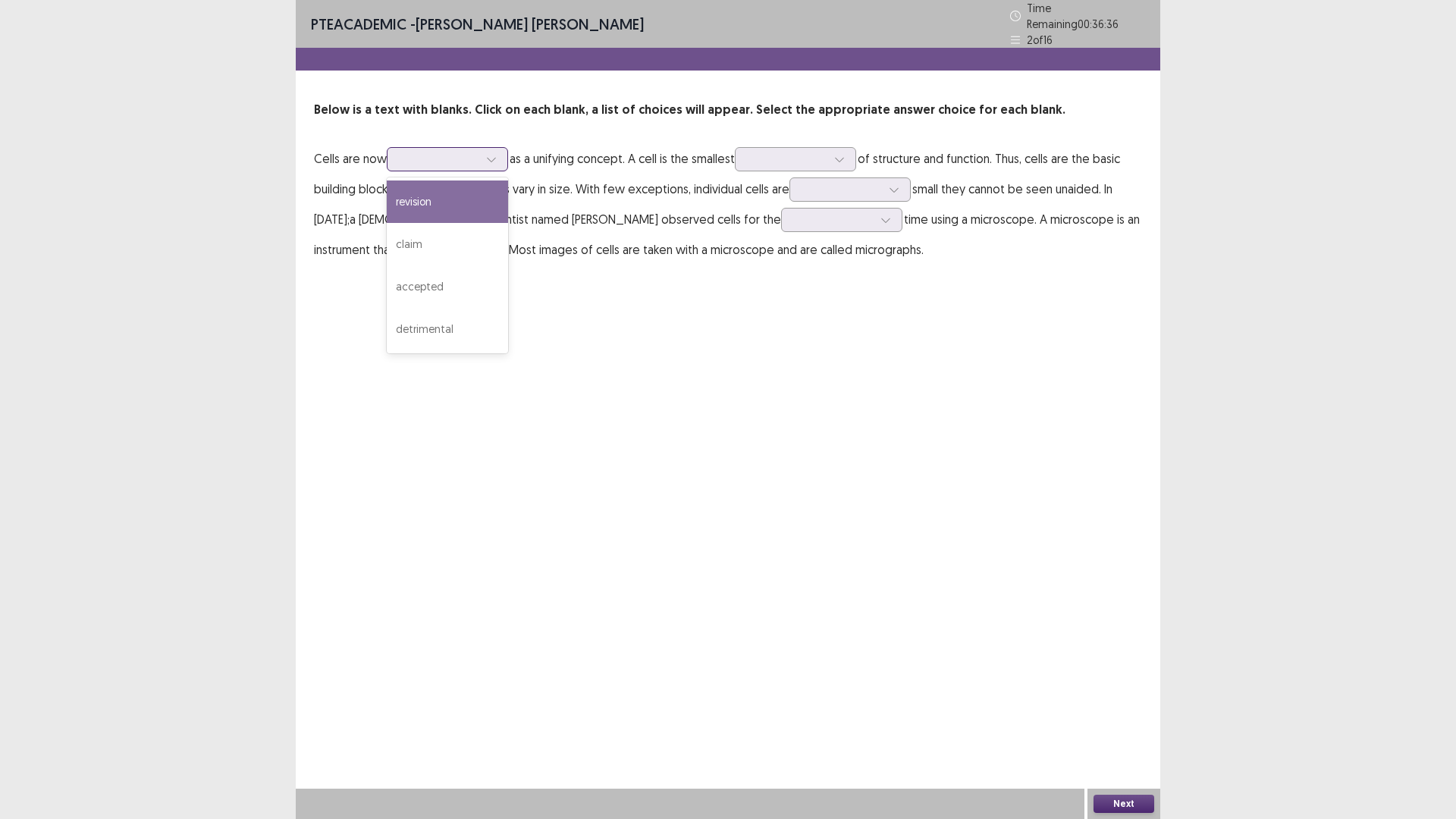
click at [456, 157] on div at bounding box center [439, 159] width 79 height 15
click at [470, 204] on div "revision" at bounding box center [448, 202] width 122 height 42
click at [469, 152] on div at bounding box center [439, 159] width 79 height 15
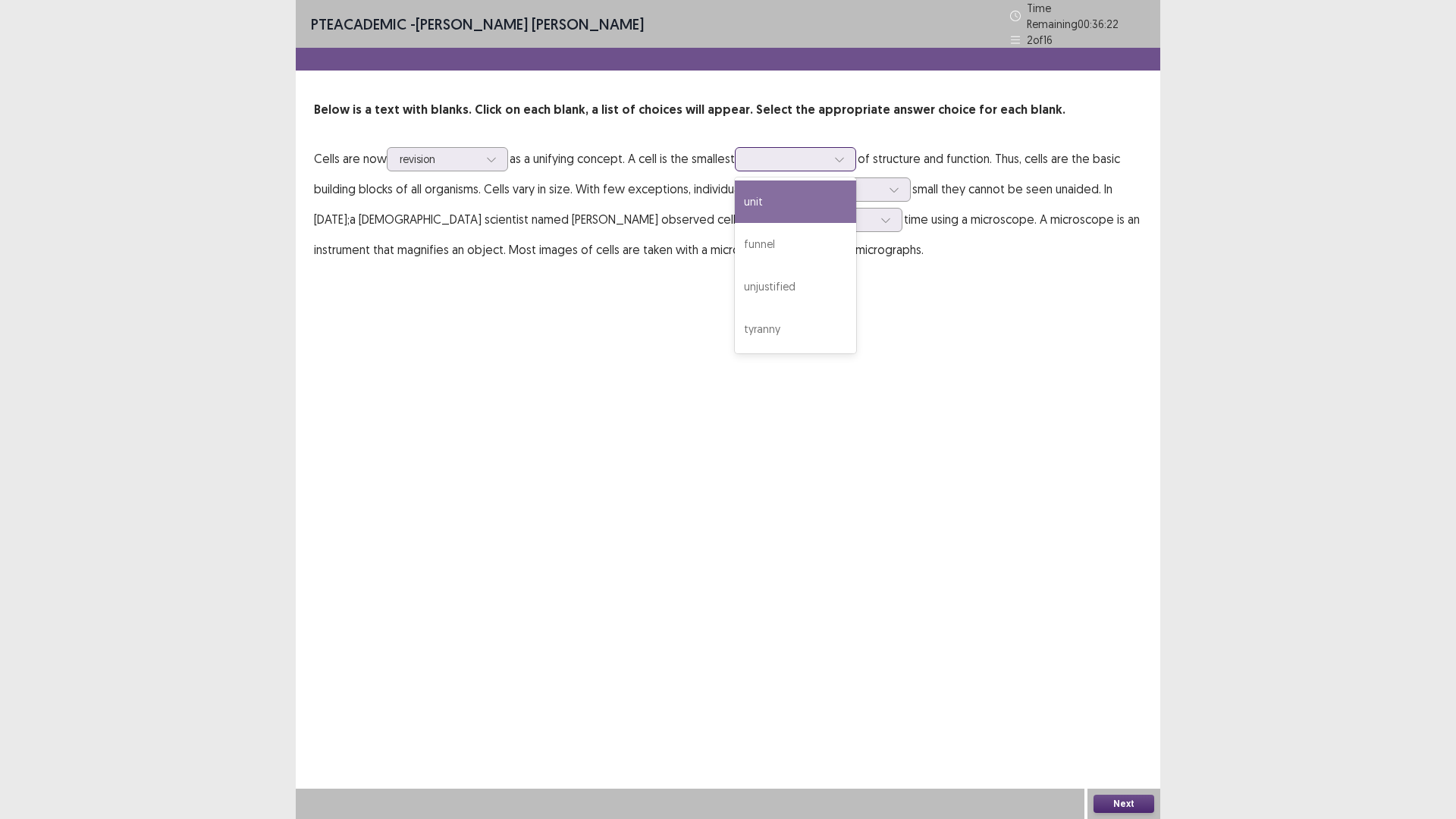
click at [791, 155] on div at bounding box center [787, 159] width 79 height 15
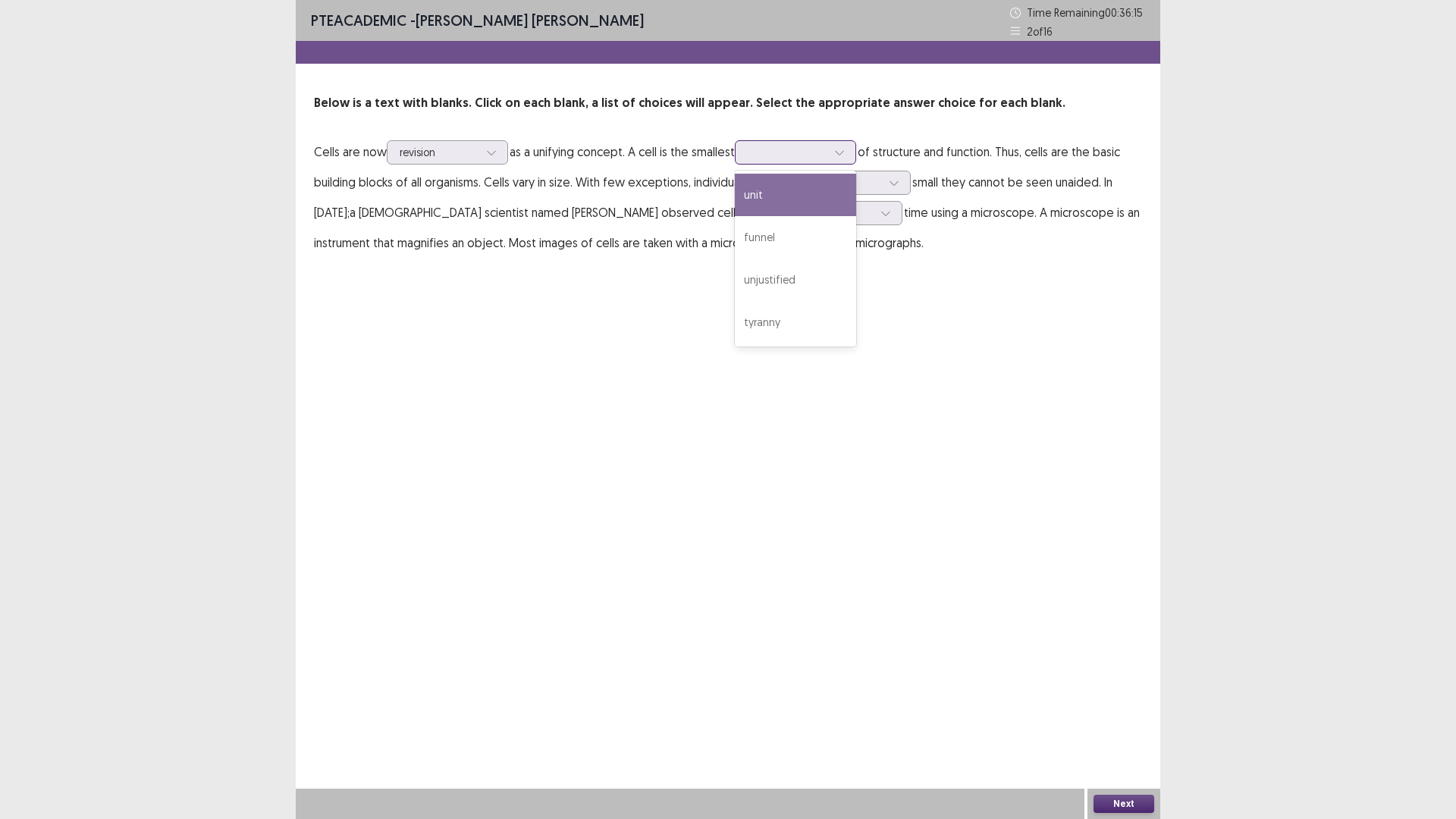
click at [799, 192] on div "unit" at bounding box center [796, 195] width 122 height 42
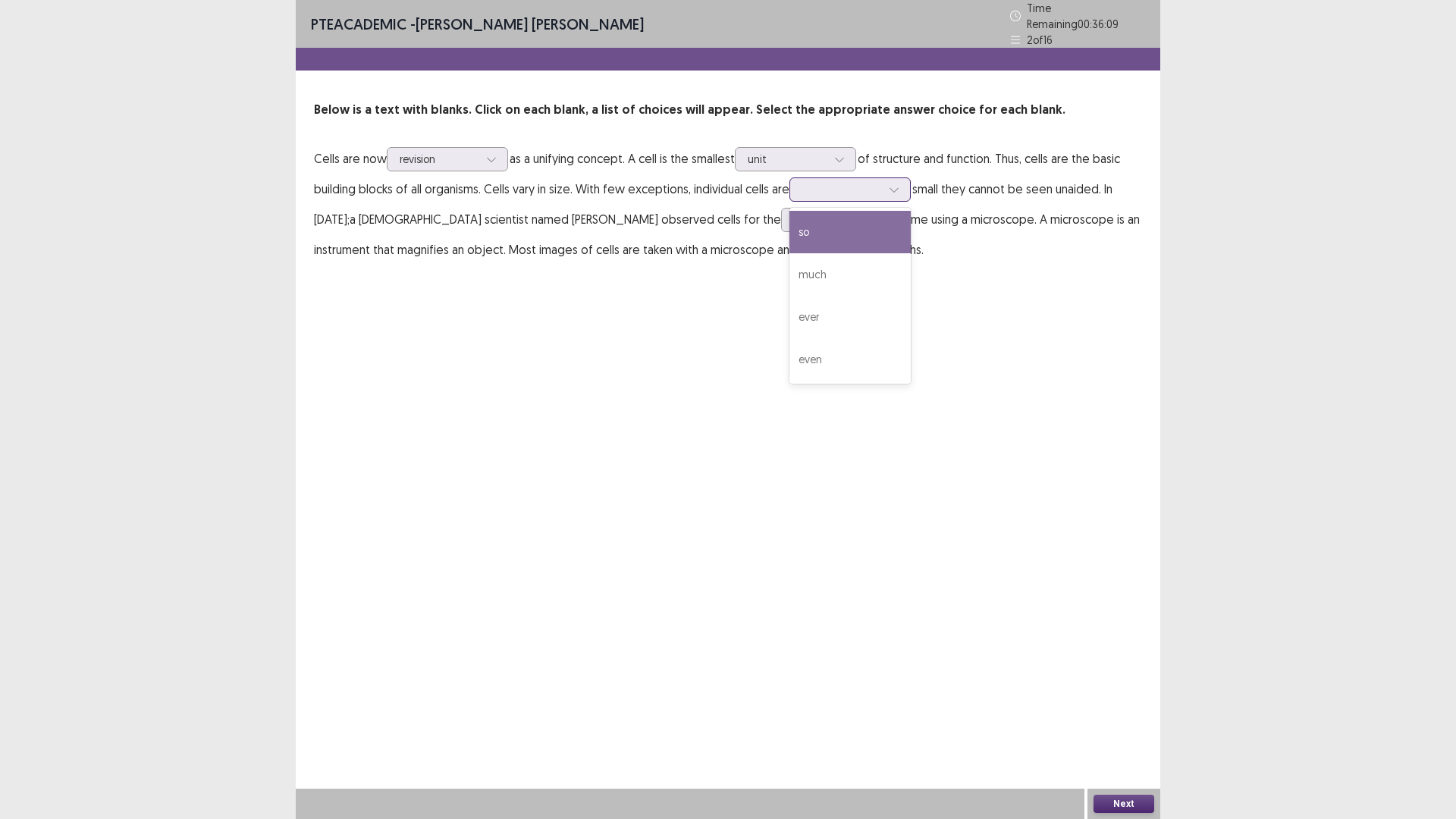
click at [869, 188] on div at bounding box center [841, 189] width 79 height 15
click at [857, 278] on div "much" at bounding box center [850, 274] width 122 height 42
click at [794, 212] on div at bounding box center [833, 220] width 79 height 15
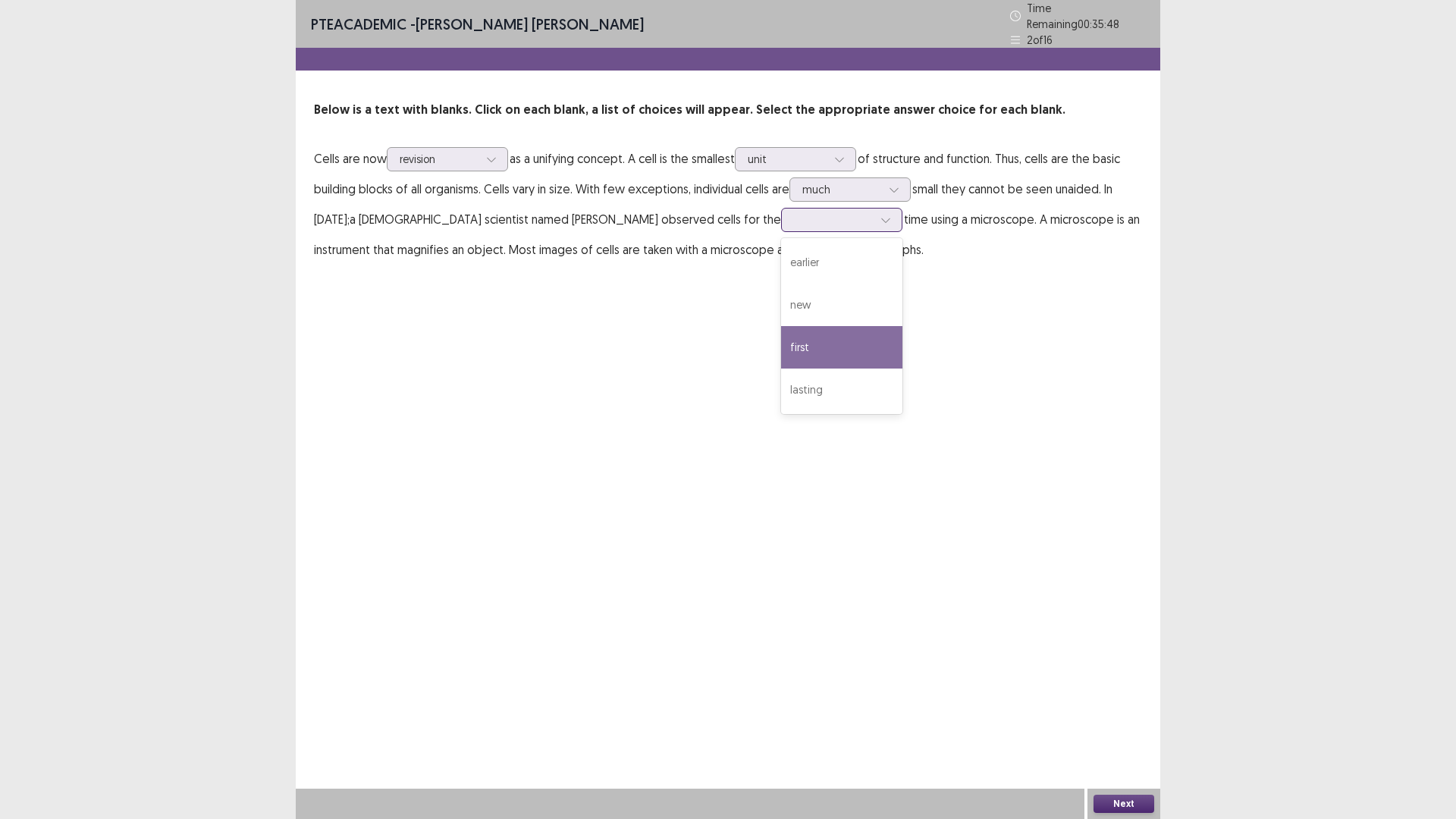
click at [781, 354] on div "first" at bounding box center [842, 347] width 122 height 42
click at [1135, 716] on button "Next" at bounding box center [1123, 804] width 61 height 18
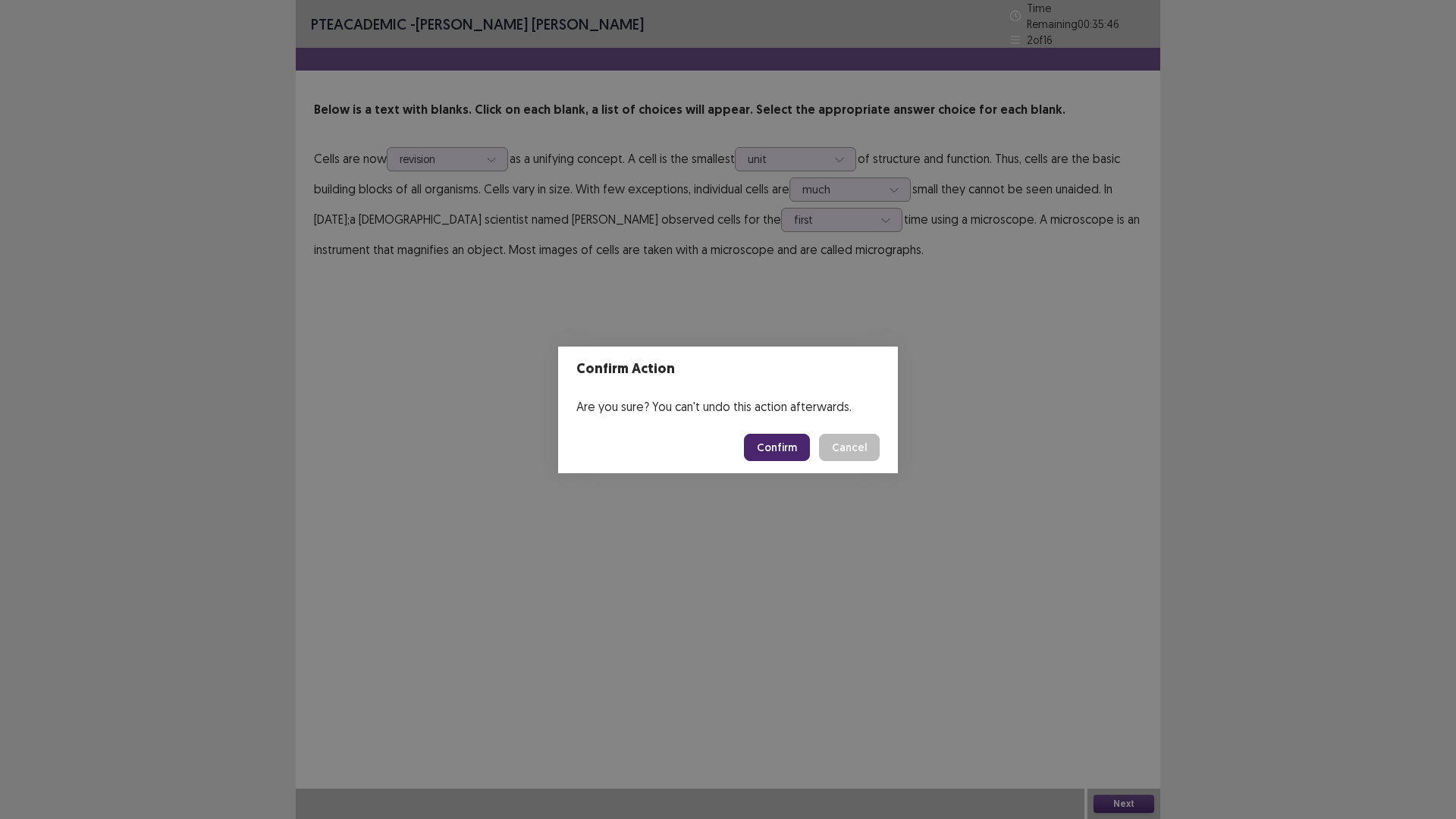
click at [767, 444] on button "Confirm" at bounding box center [776, 448] width 66 height 28
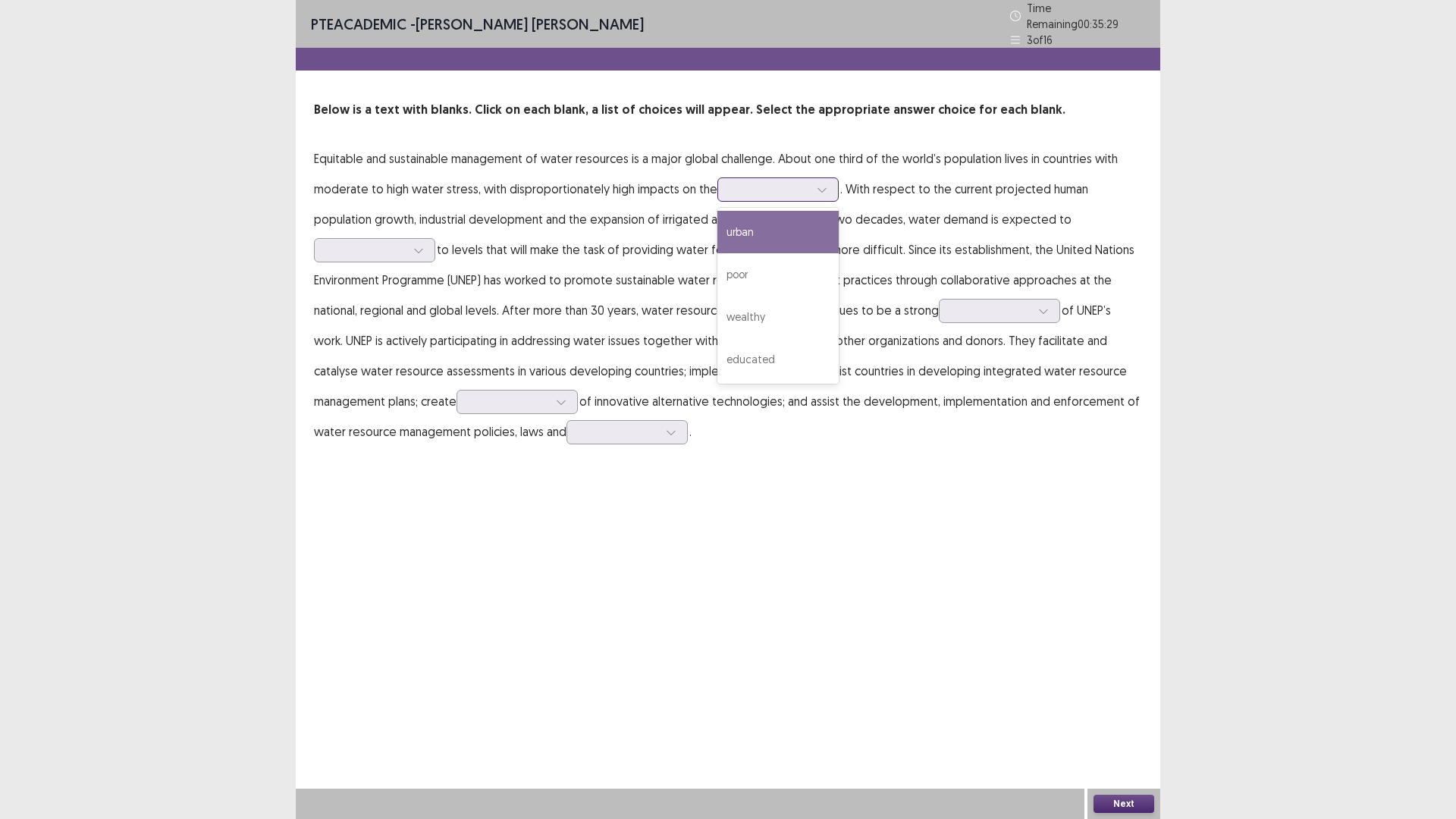
click at [765, 182] on div at bounding box center [769, 189] width 79 height 15
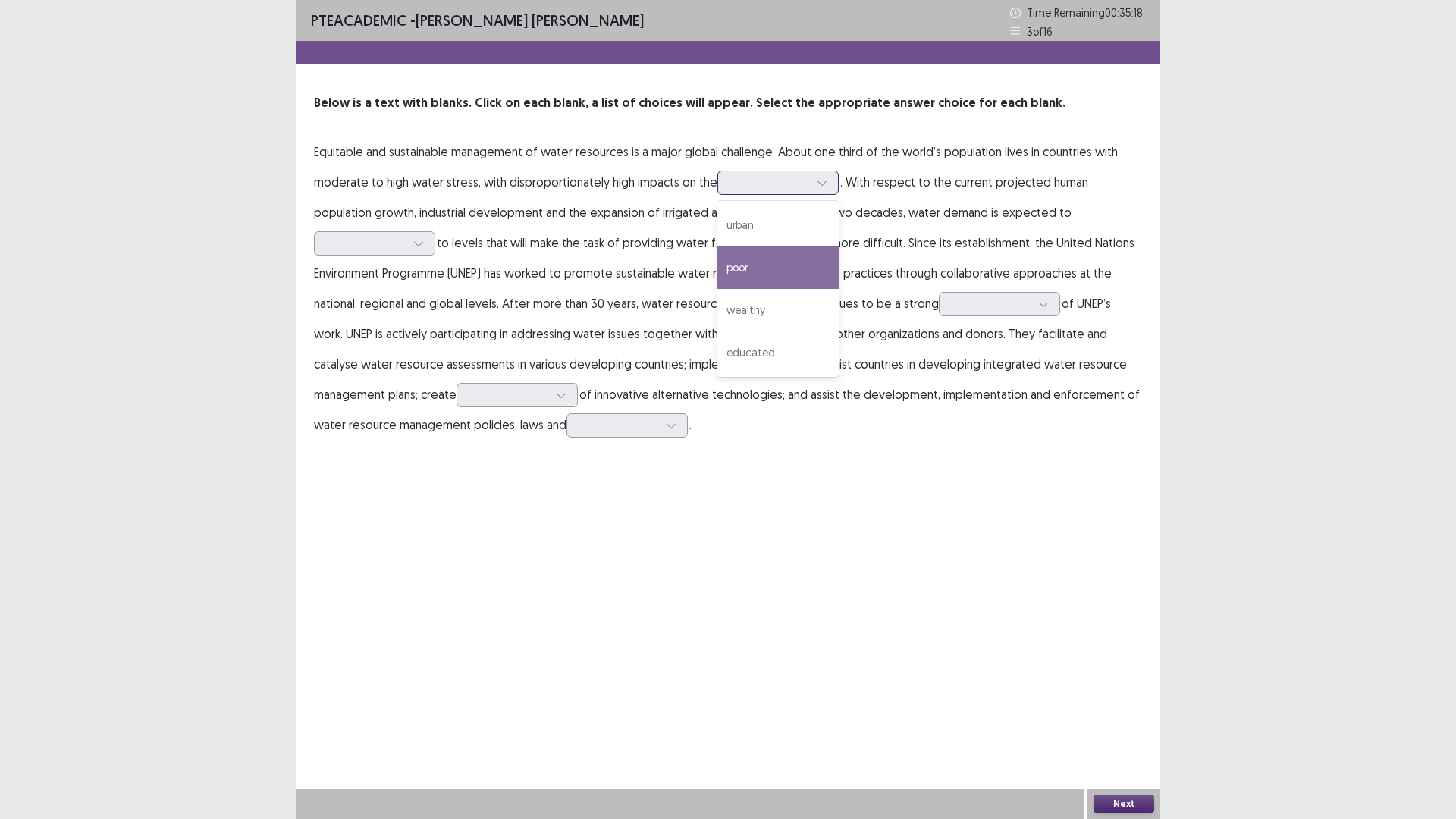
click at [759, 273] on div "poor" at bounding box center [778, 268] width 122 height 42
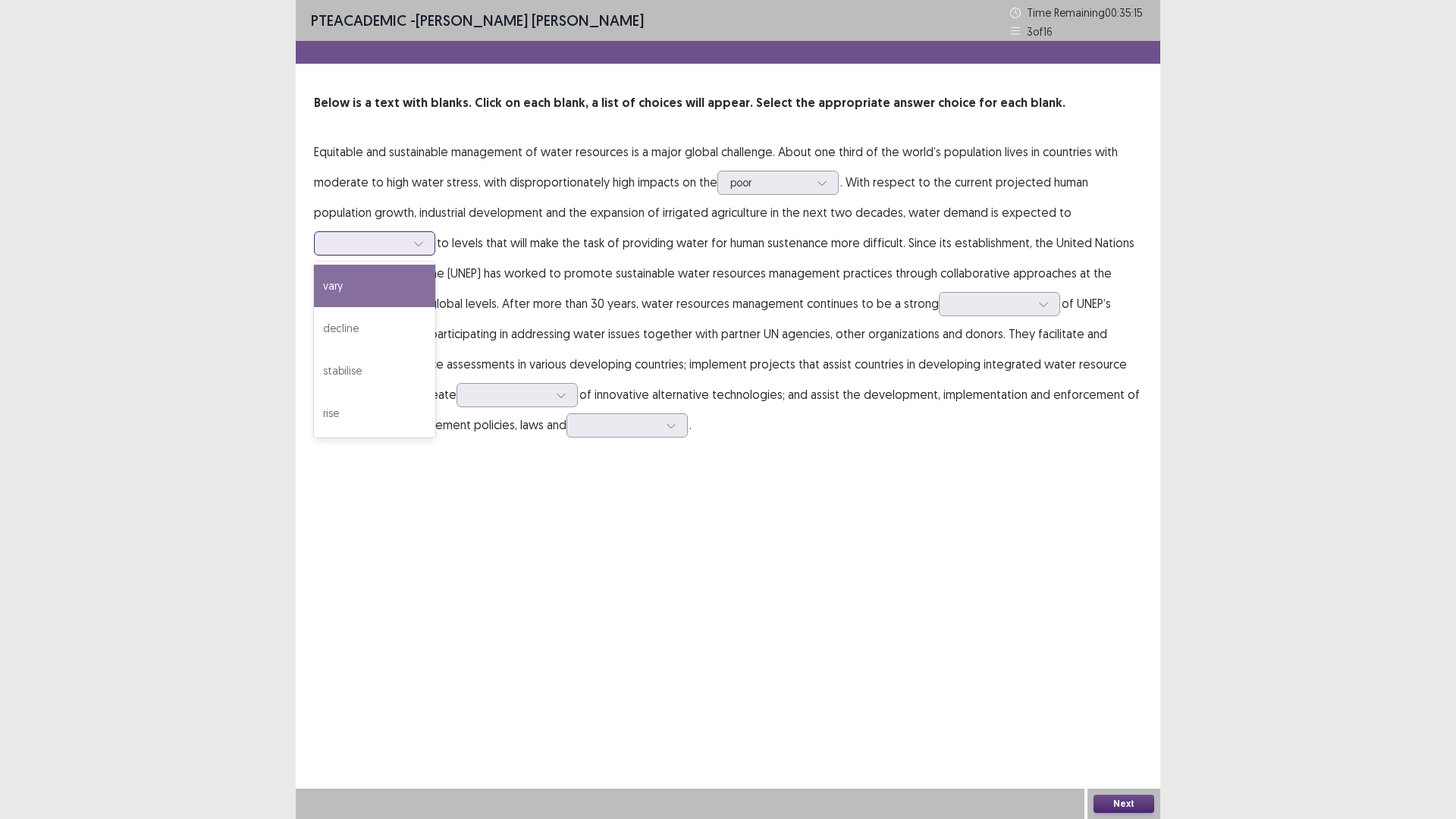
click at [406, 236] on div at bounding box center [366, 243] width 79 height 15
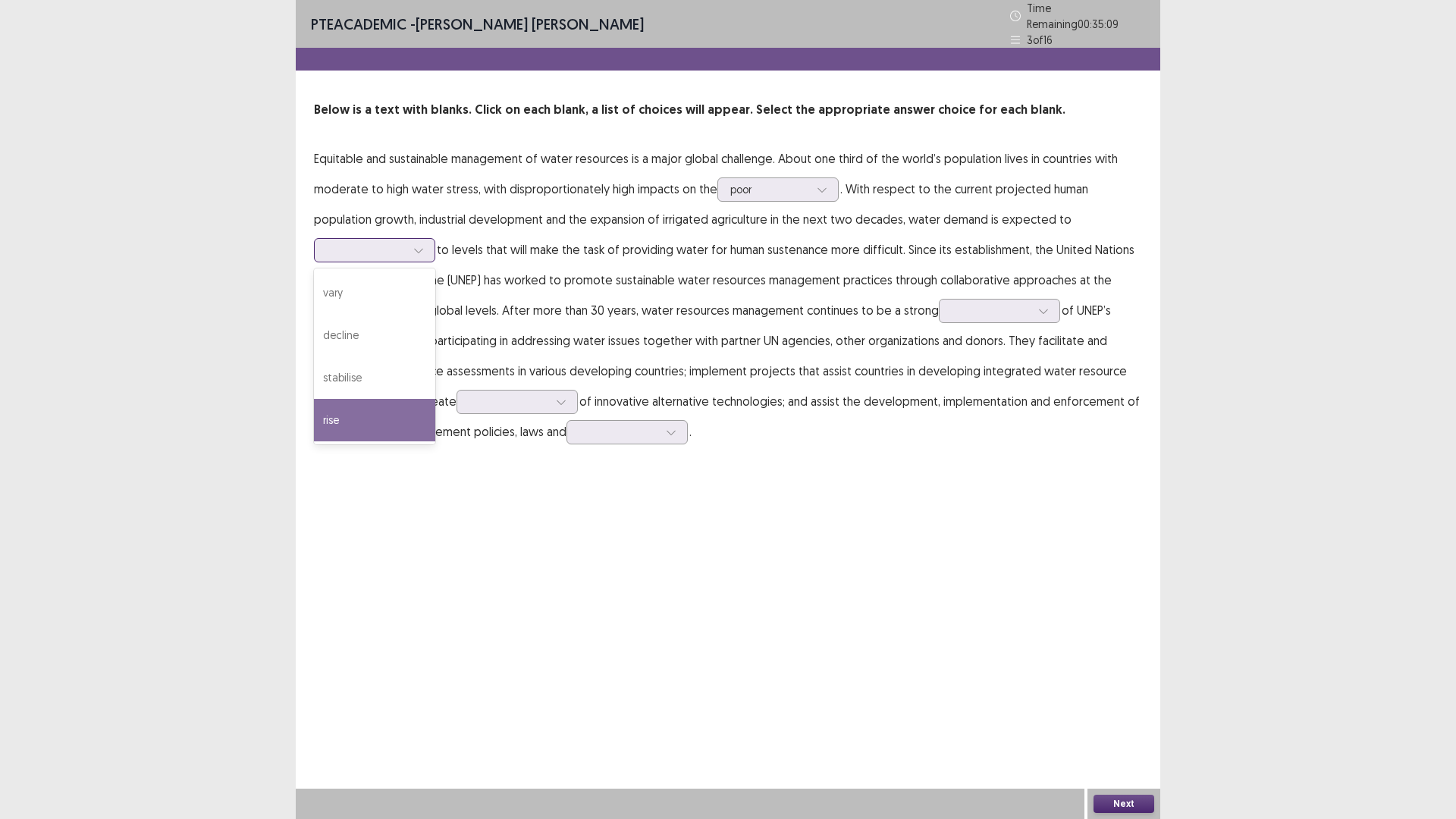
click at [436, 399] on div "rise" at bounding box center [375, 420] width 122 height 42
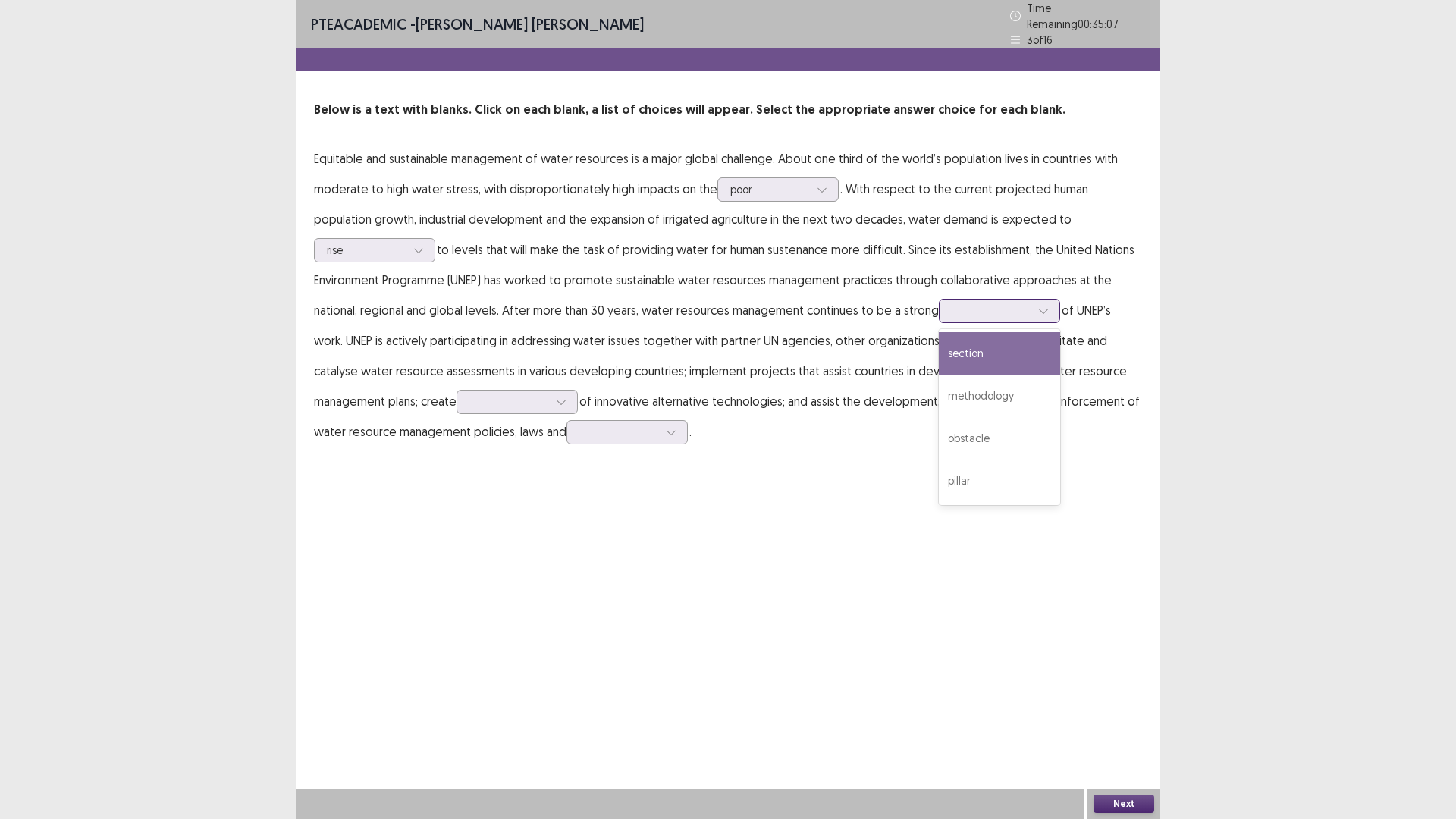
click at [951, 308] on div at bounding box center [990, 311] width 79 height 15
click at [938, 388] on div "methodology" at bounding box center [999, 396] width 122 height 42
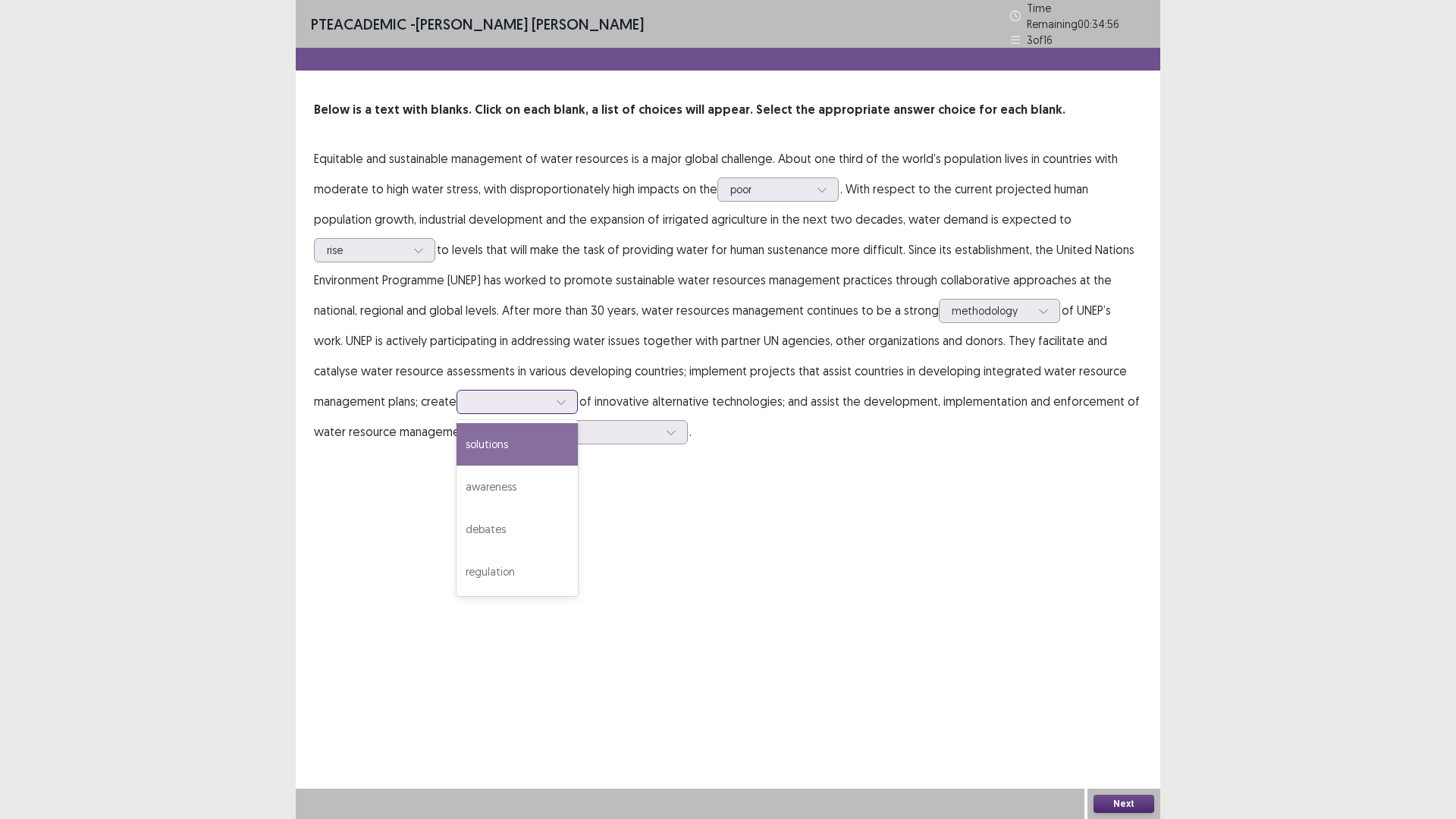
click at [470, 396] on div at bounding box center [509, 401] width 79 height 15
click at [457, 435] on div "solutions" at bounding box center [518, 444] width 122 height 42
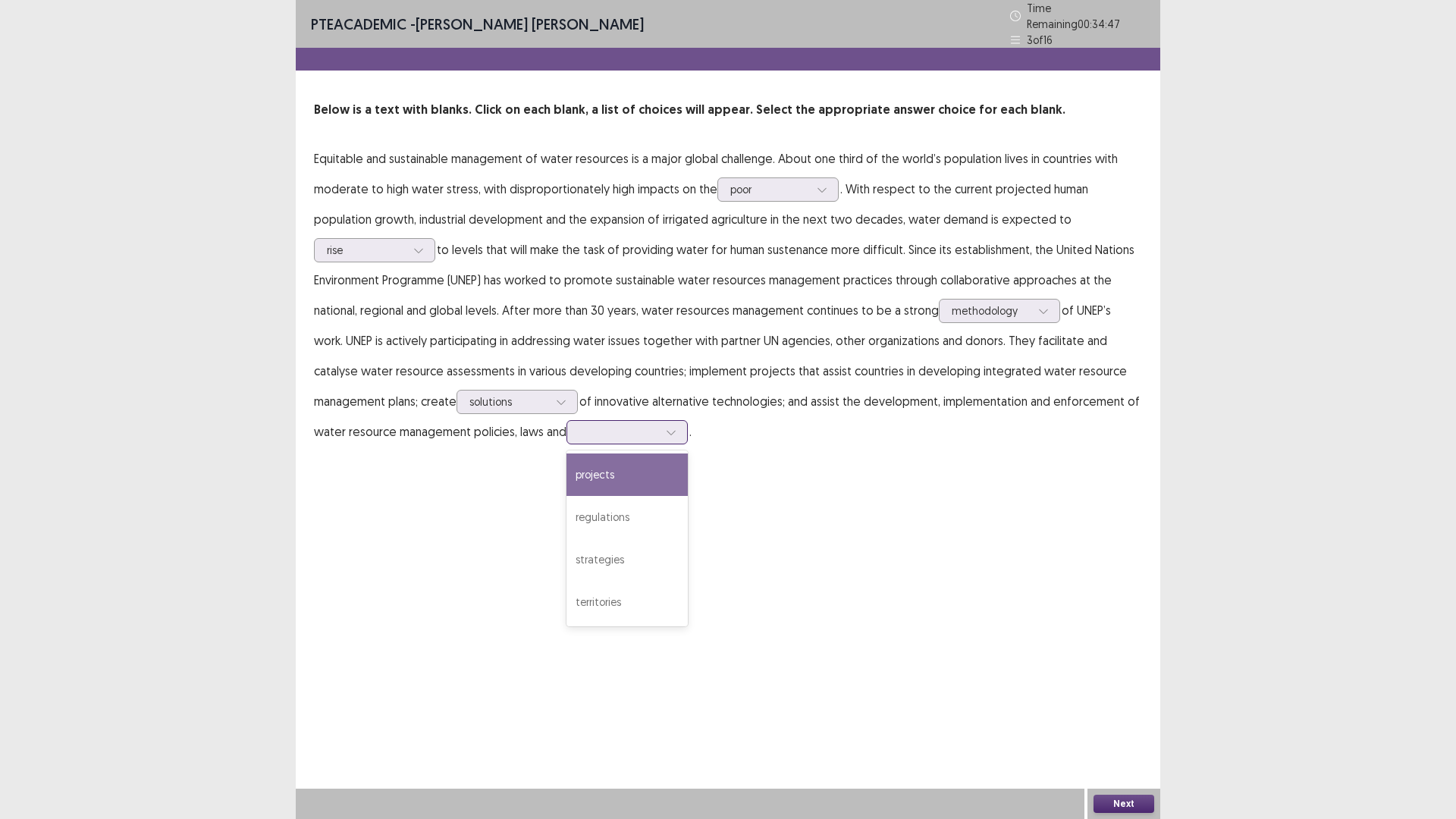
click at [579, 425] on div at bounding box center [618, 432] width 79 height 15
click at [566, 517] on div "regulations" at bounding box center [627, 517] width 122 height 42
click at [1134, 716] on button "Next" at bounding box center [1123, 804] width 61 height 18
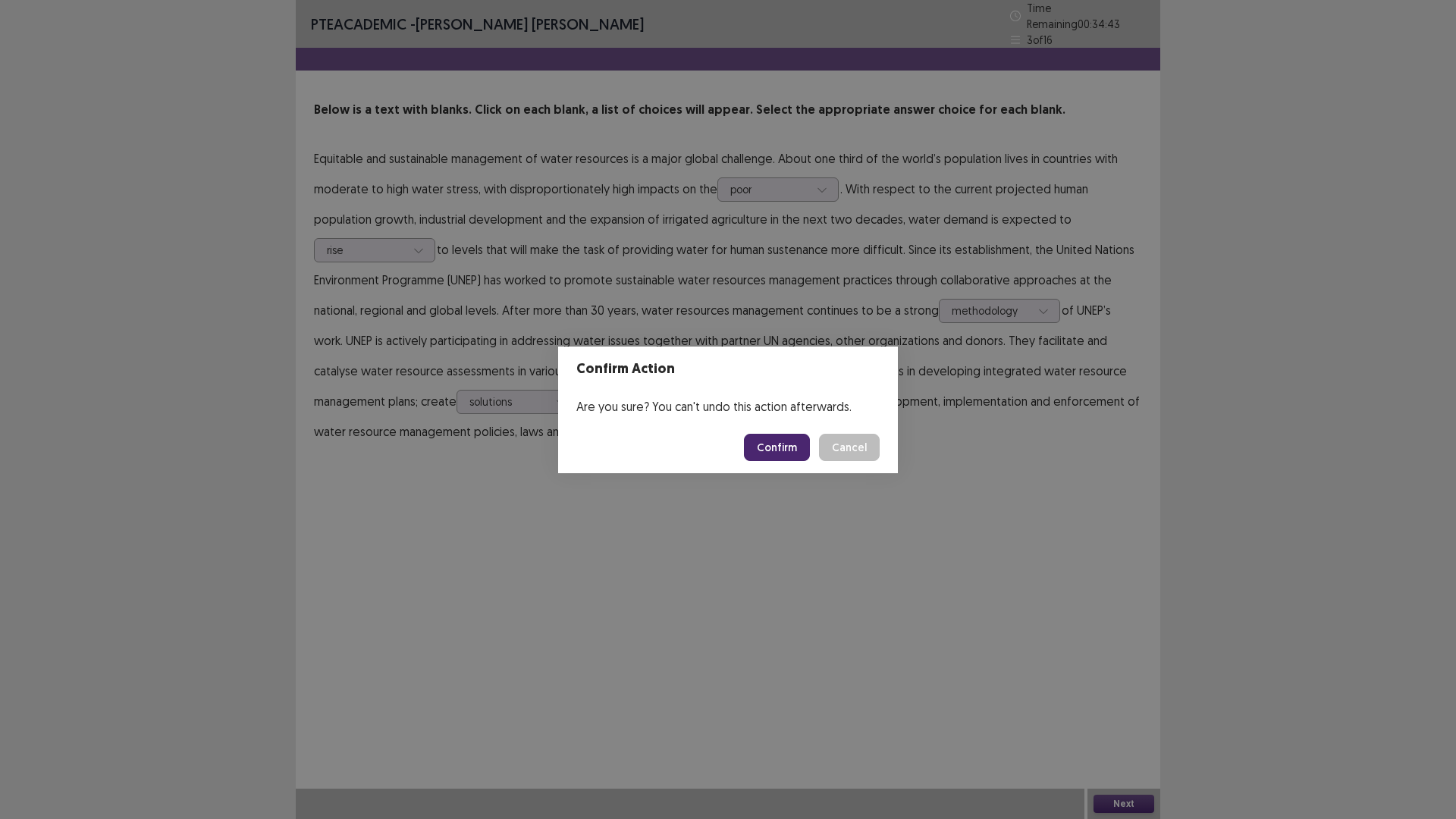
click at [783, 440] on button "Confirm" at bounding box center [776, 448] width 66 height 28
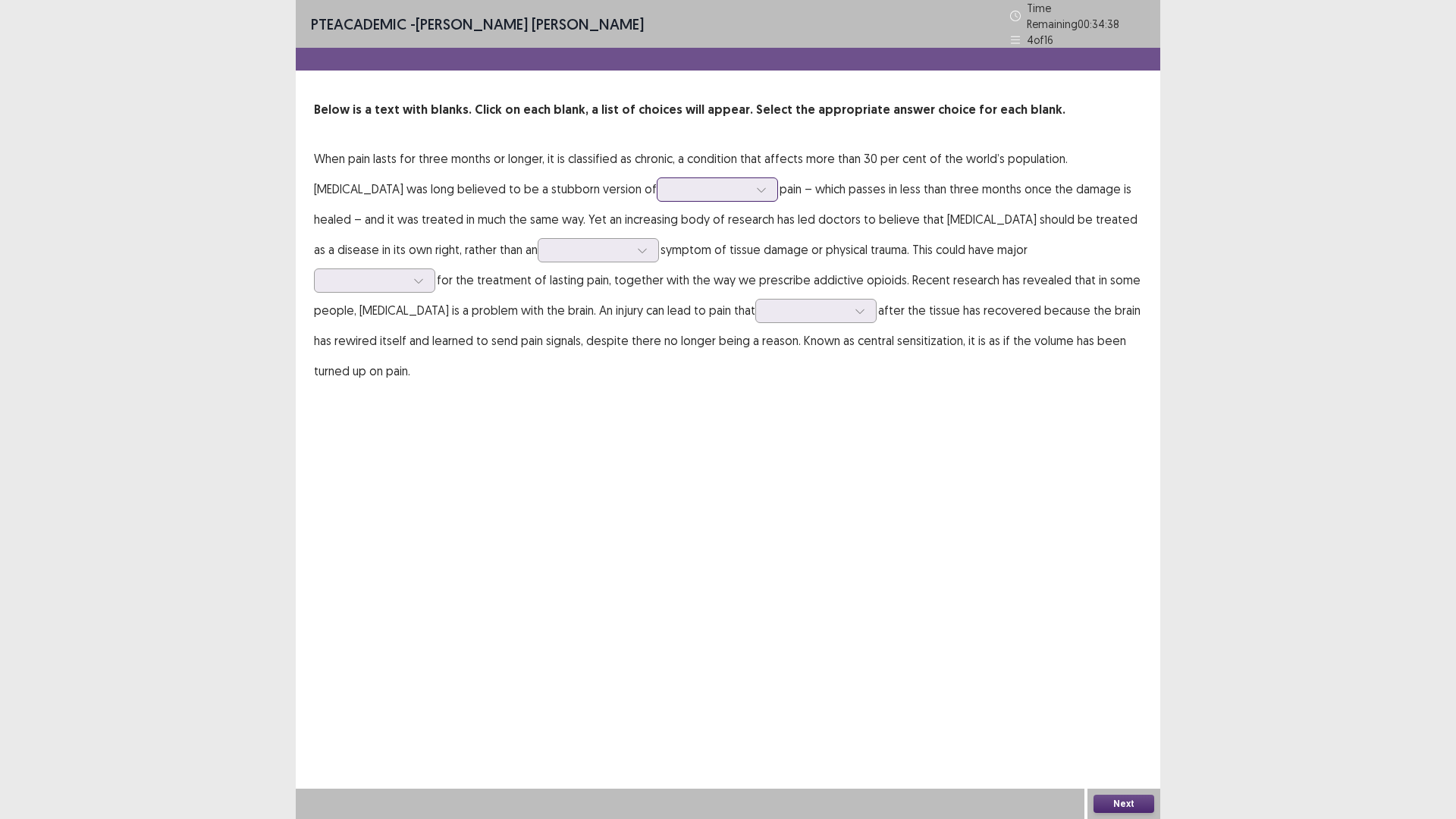
click at [670, 187] on div at bounding box center [709, 189] width 79 height 15
click at [657, 281] on div "acute" at bounding box center [718, 274] width 122 height 42
click at [551, 243] on div at bounding box center [590, 250] width 79 height 15
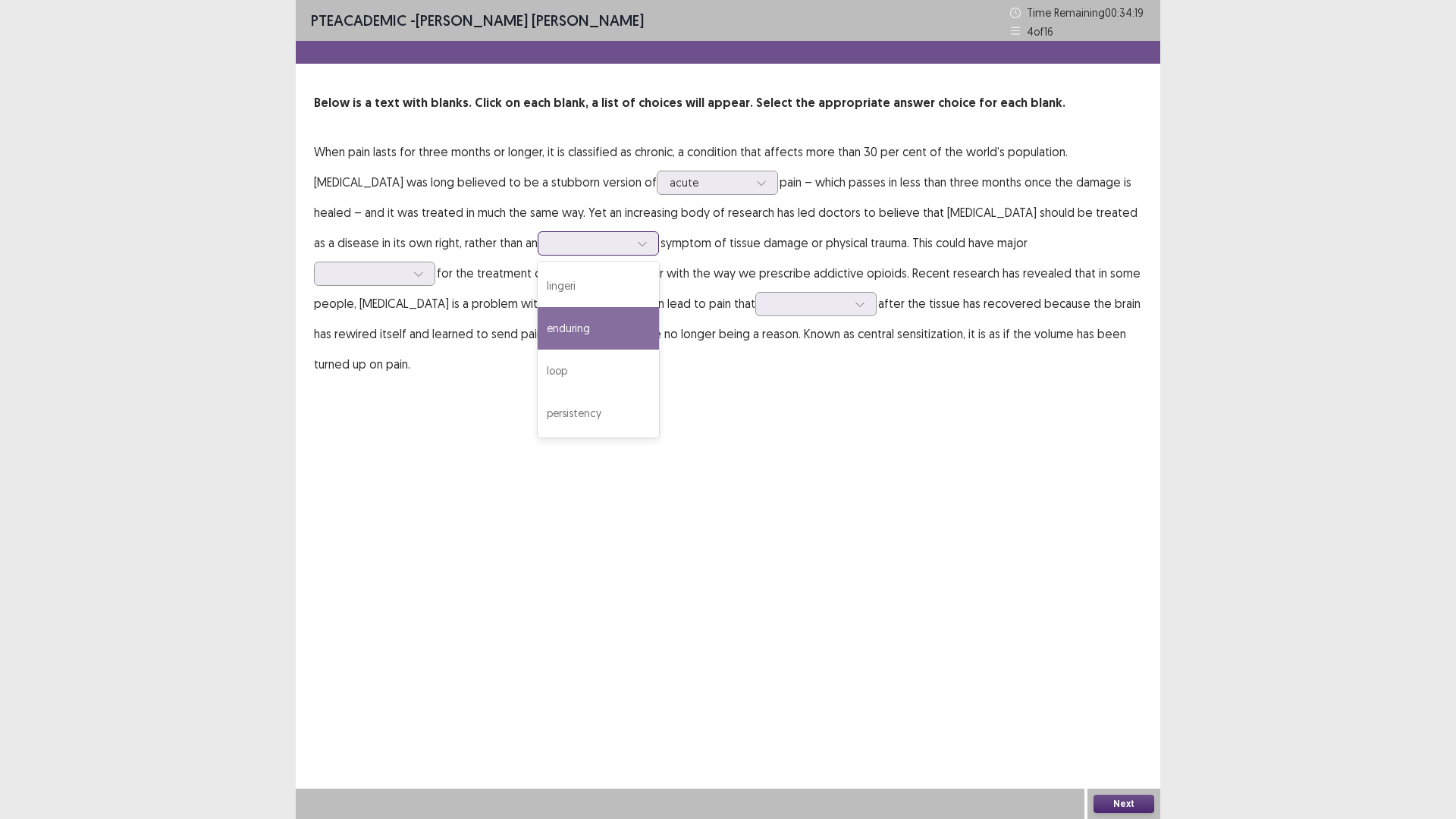
click at [538, 332] on div "enduring" at bounding box center [599, 328] width 122 height 42
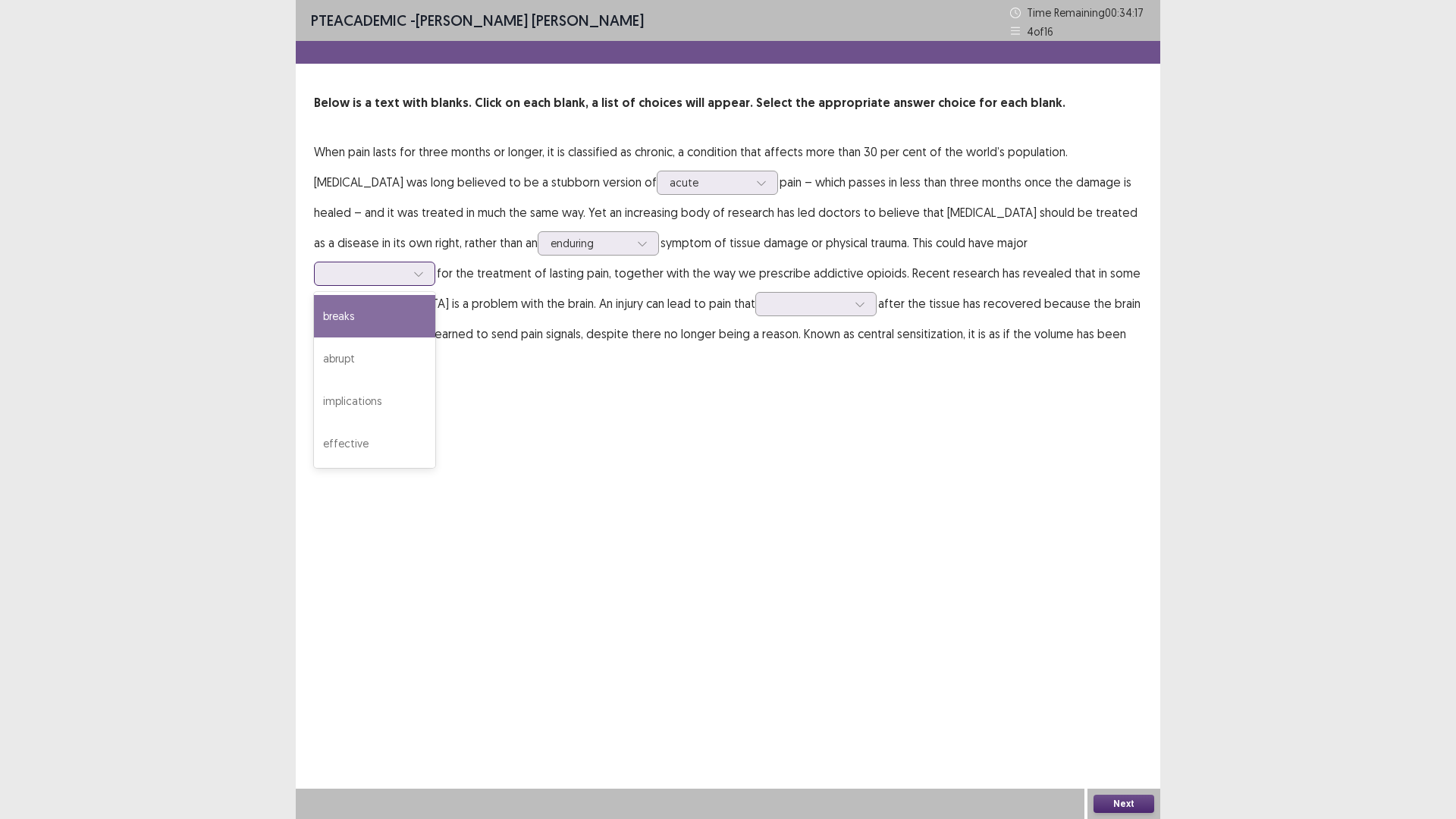
click at [406, 266] on div at bounding box center [366, 273] width 79 height 15
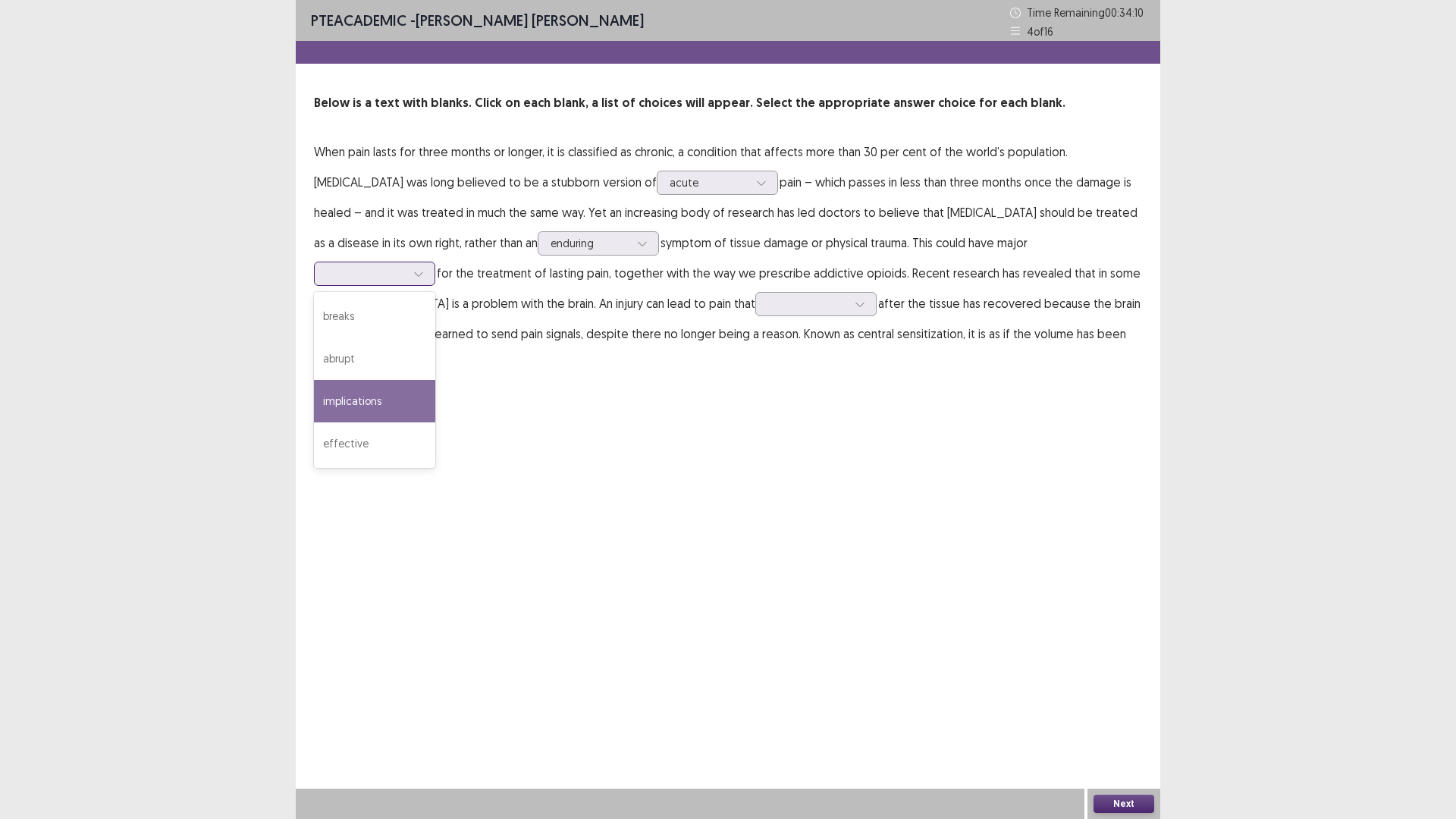
click at [436, 379] on div "implications" at bounding box center [375, 401] width 122 height 42
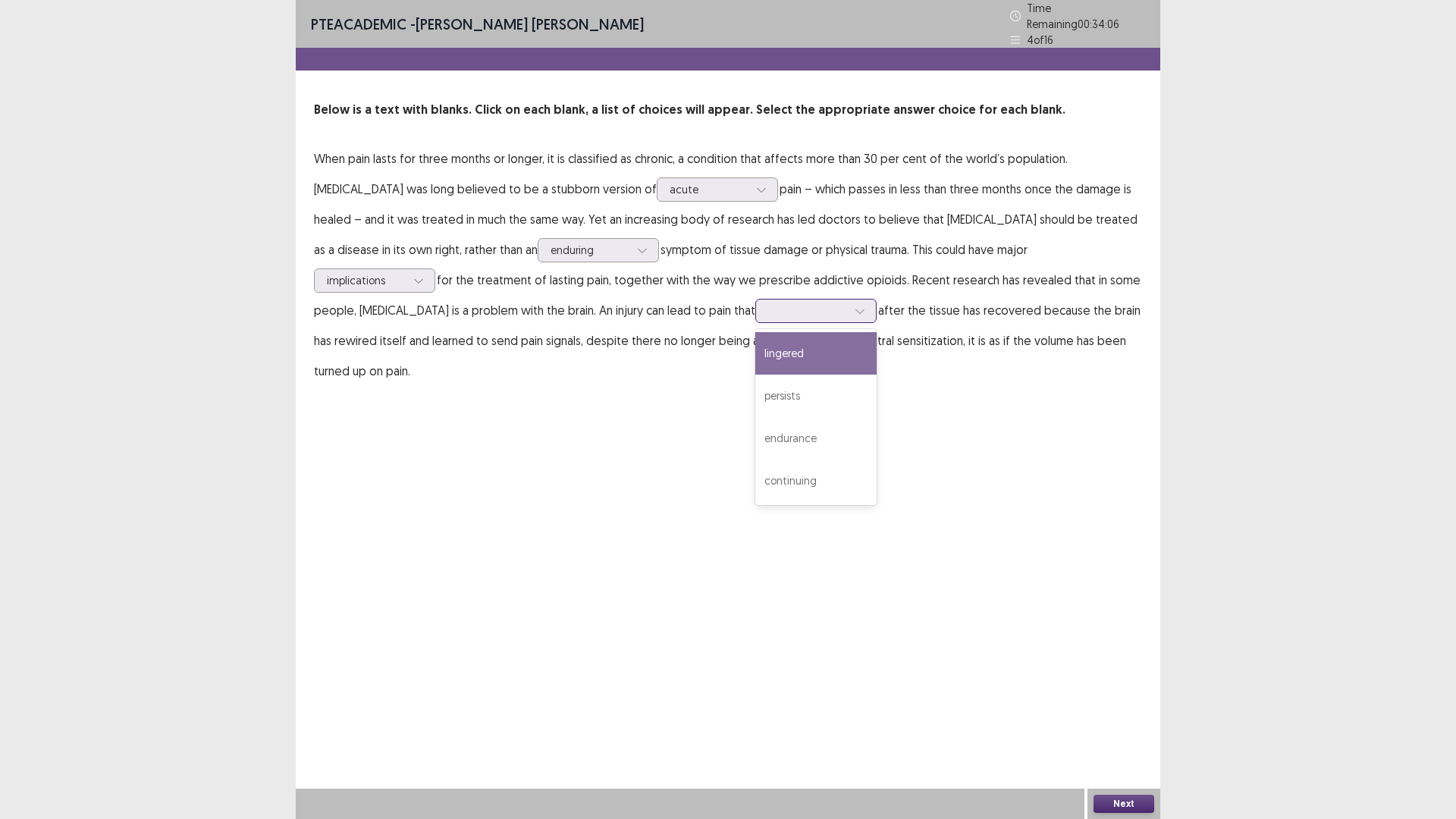
click at [768, 303] on div at bounding box center [807, 311] width 79 height 15
click at [755, 431] on div "endurance" at bounding box center [816, 438] width 122 height 42
click at [1127, 716] on button "Next" at bounding box center [1123, 804] width 61 height 18
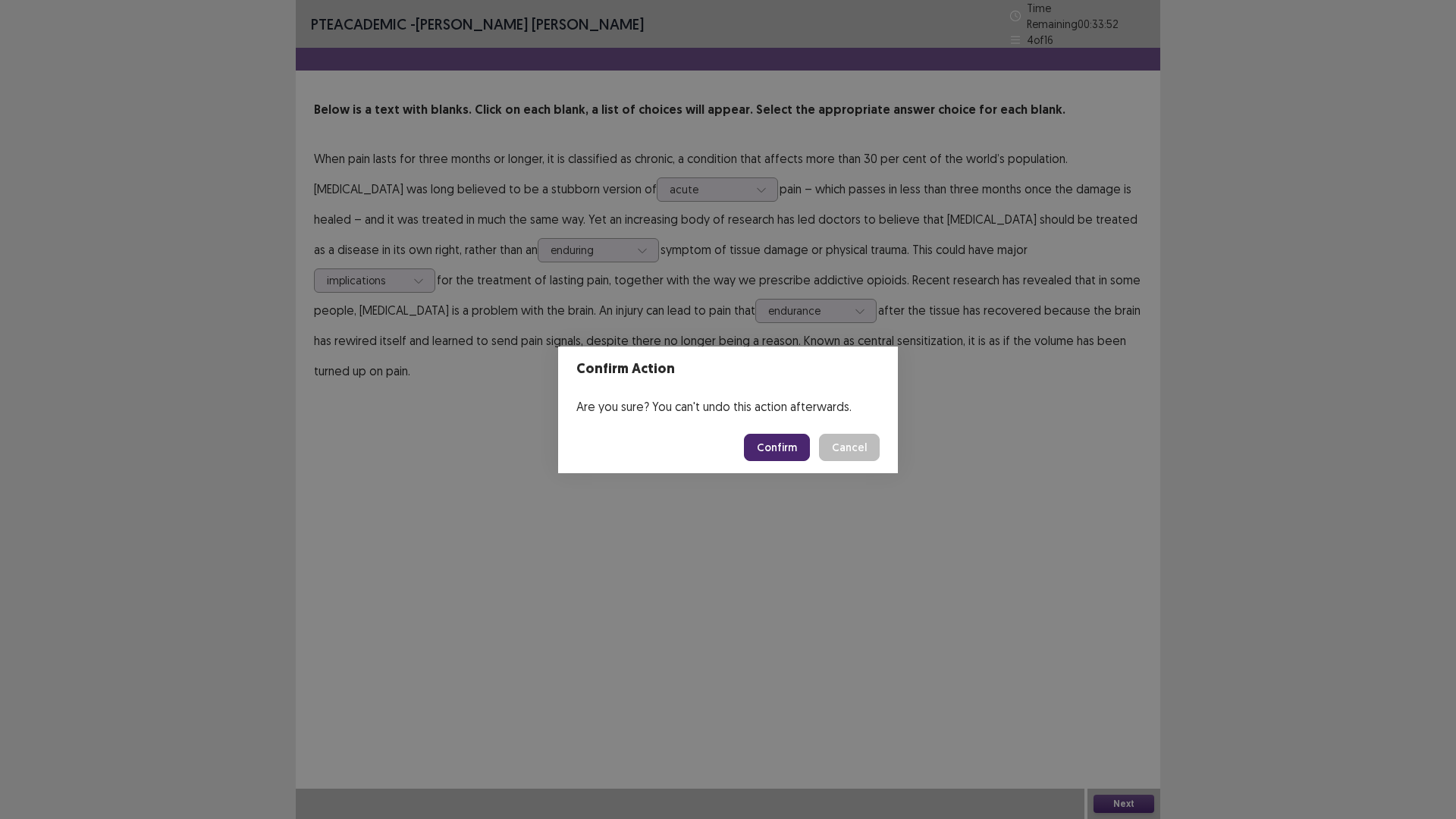
click at [784, 455] on button "Confirm" at bounding box center [776, 448] width 66 height 28
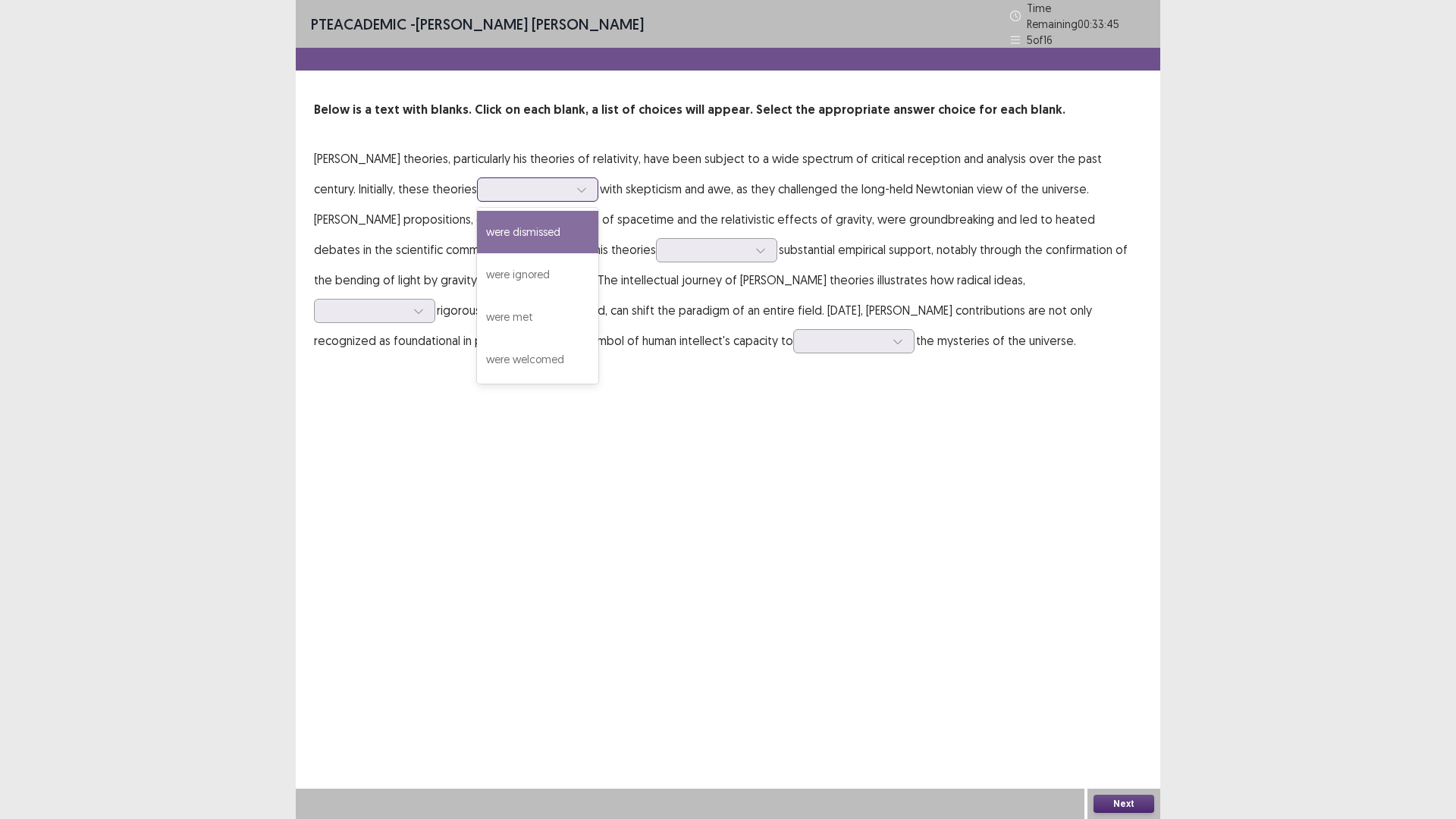
click at [488, 191] on div at bounding box center [529, 190] width 82 height 18
click at [532, 228] on div "were dismissed" at bounding box center [538, 232] width 122 height 42
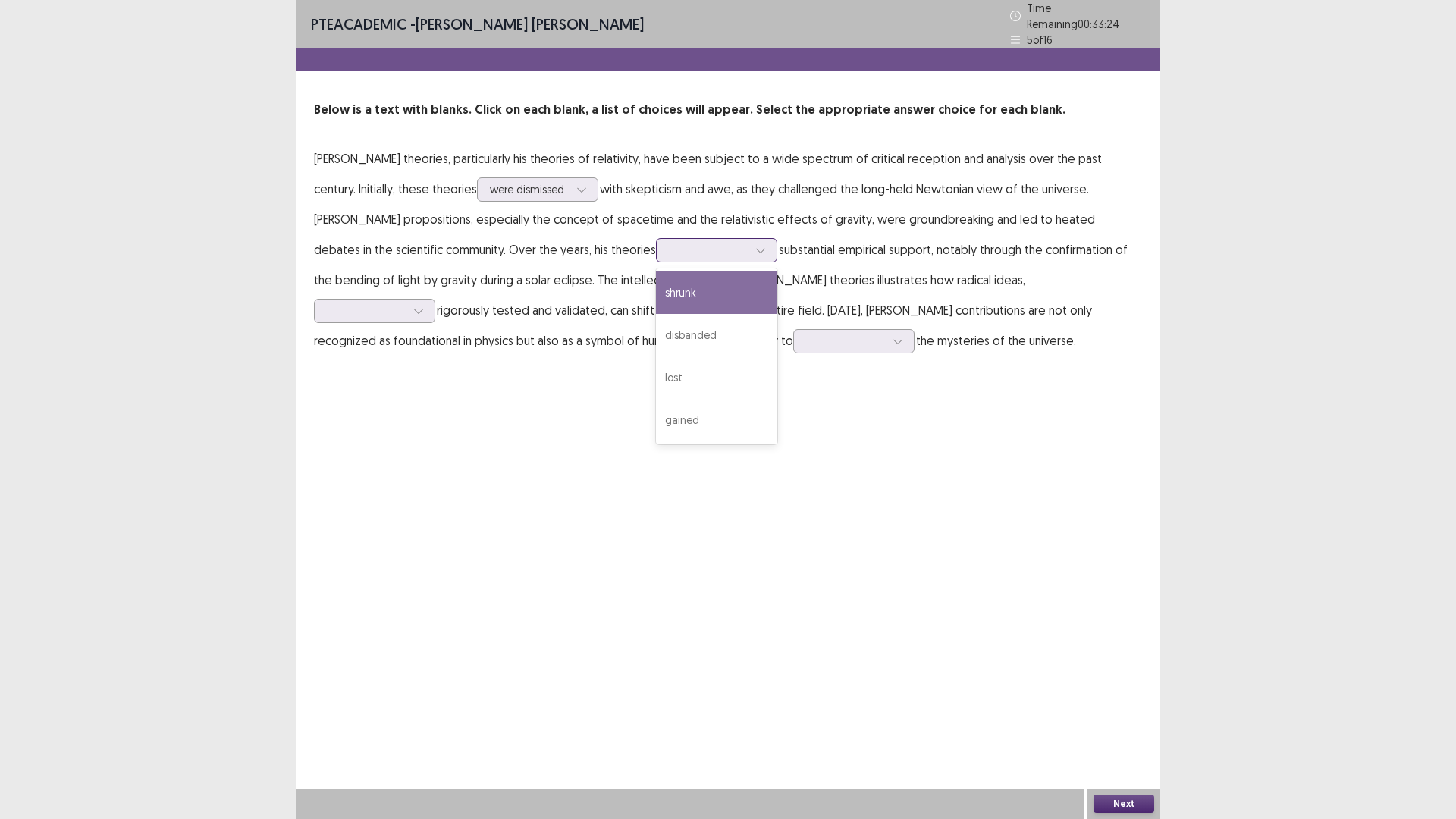
click at [669, 246] on div at bounding box center [708, 250] width 79 height 15
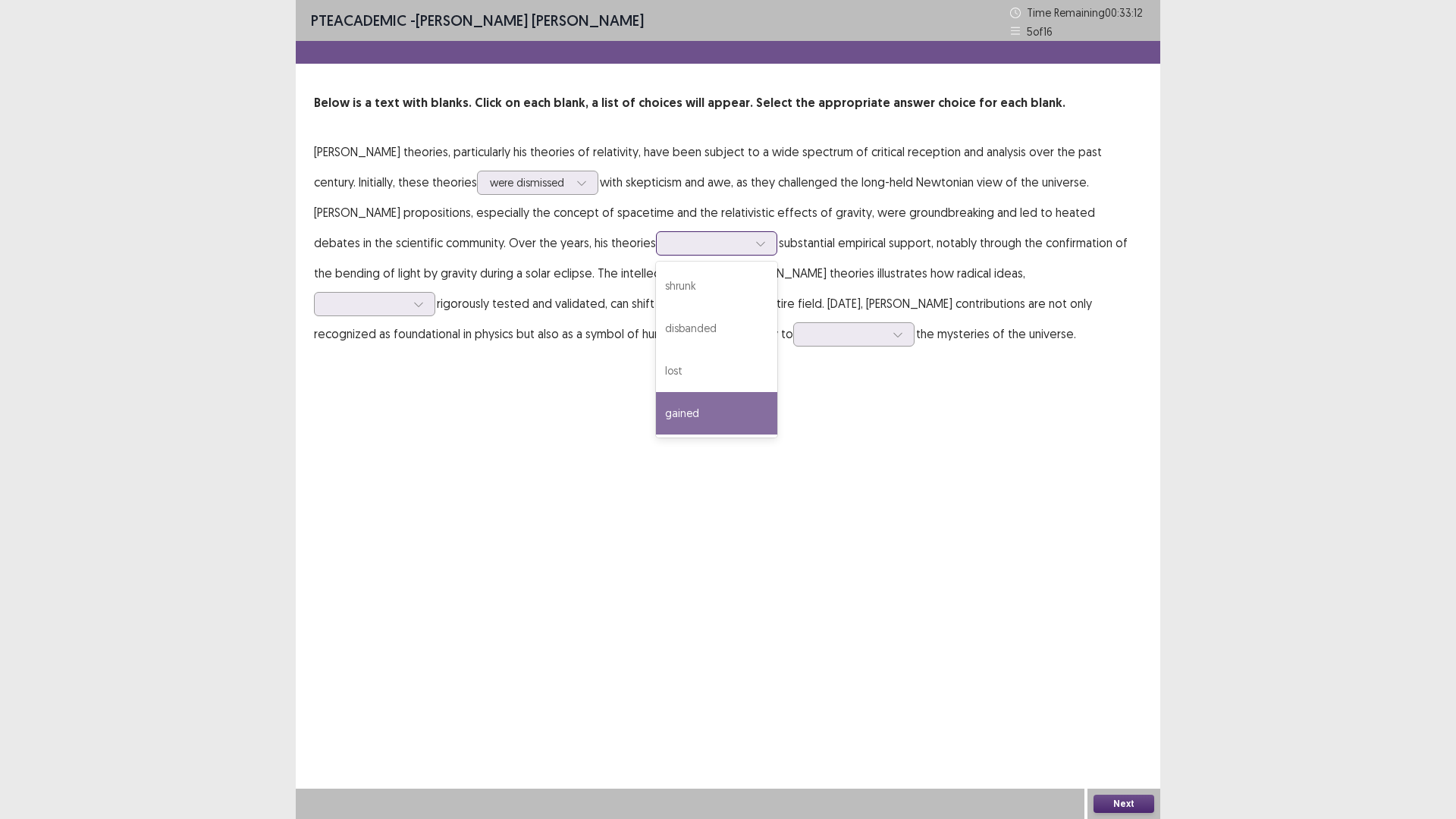
click at [656, 403] on div "gained" at bounding box center [717, 413] width 122 height 42
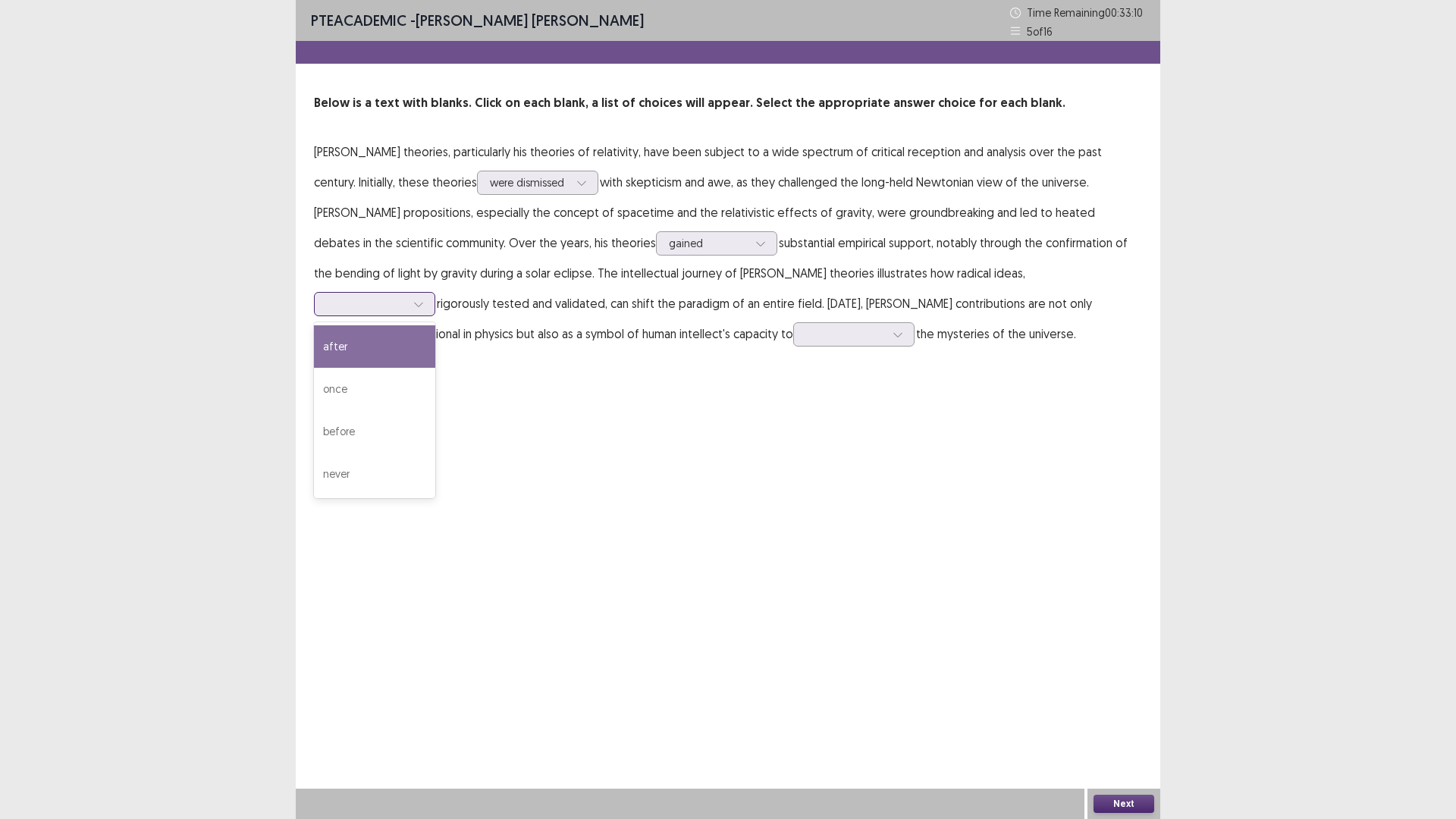
click at [406, 297] on div at bounding box center [366, 304] width 79 height 15
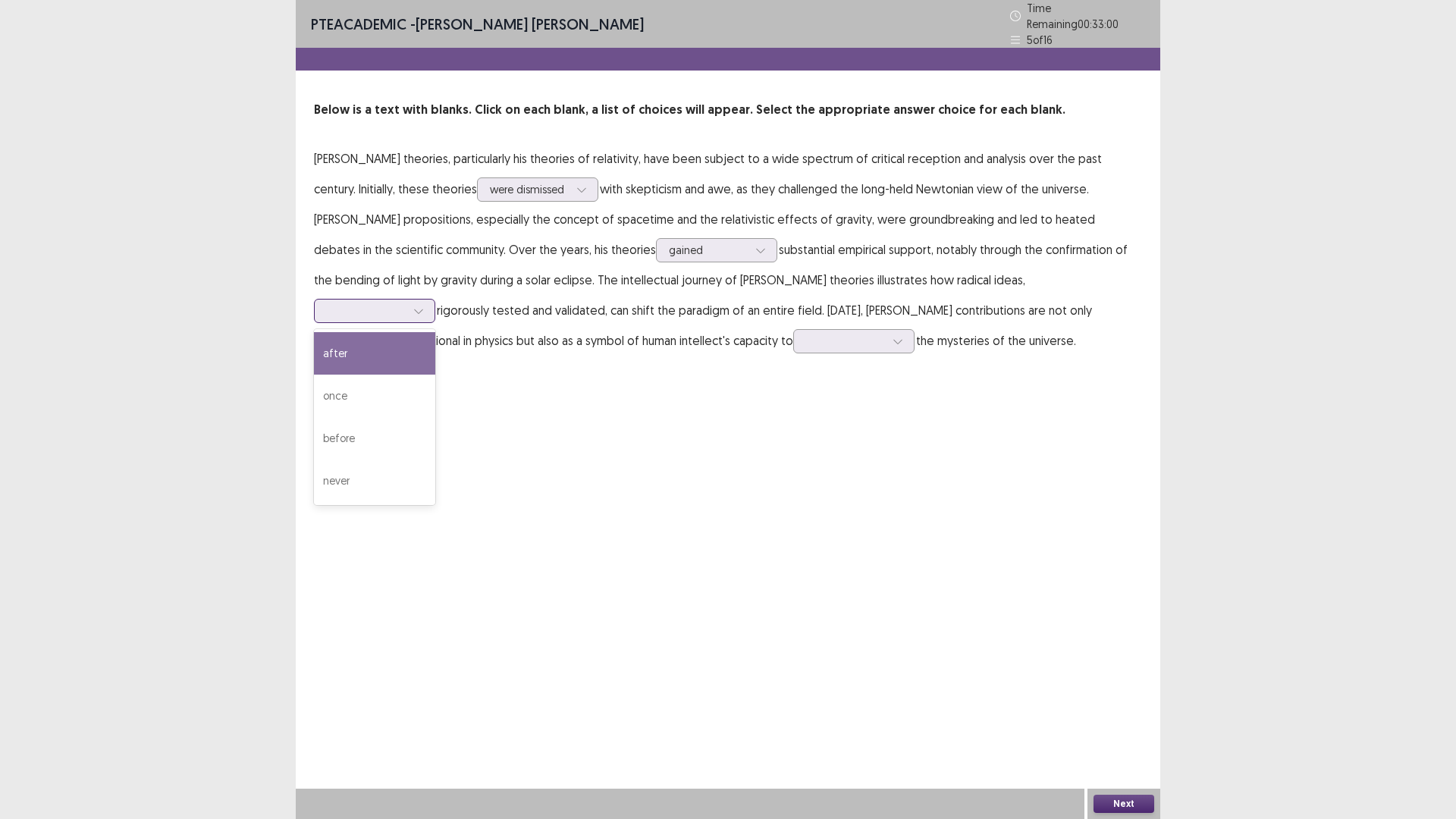
click at [436, 332] on div "after" at bounding box center [375, 354] width 122 height 42
click at [406, 303] on div at bounding box center [366, 311] width 79 height 15
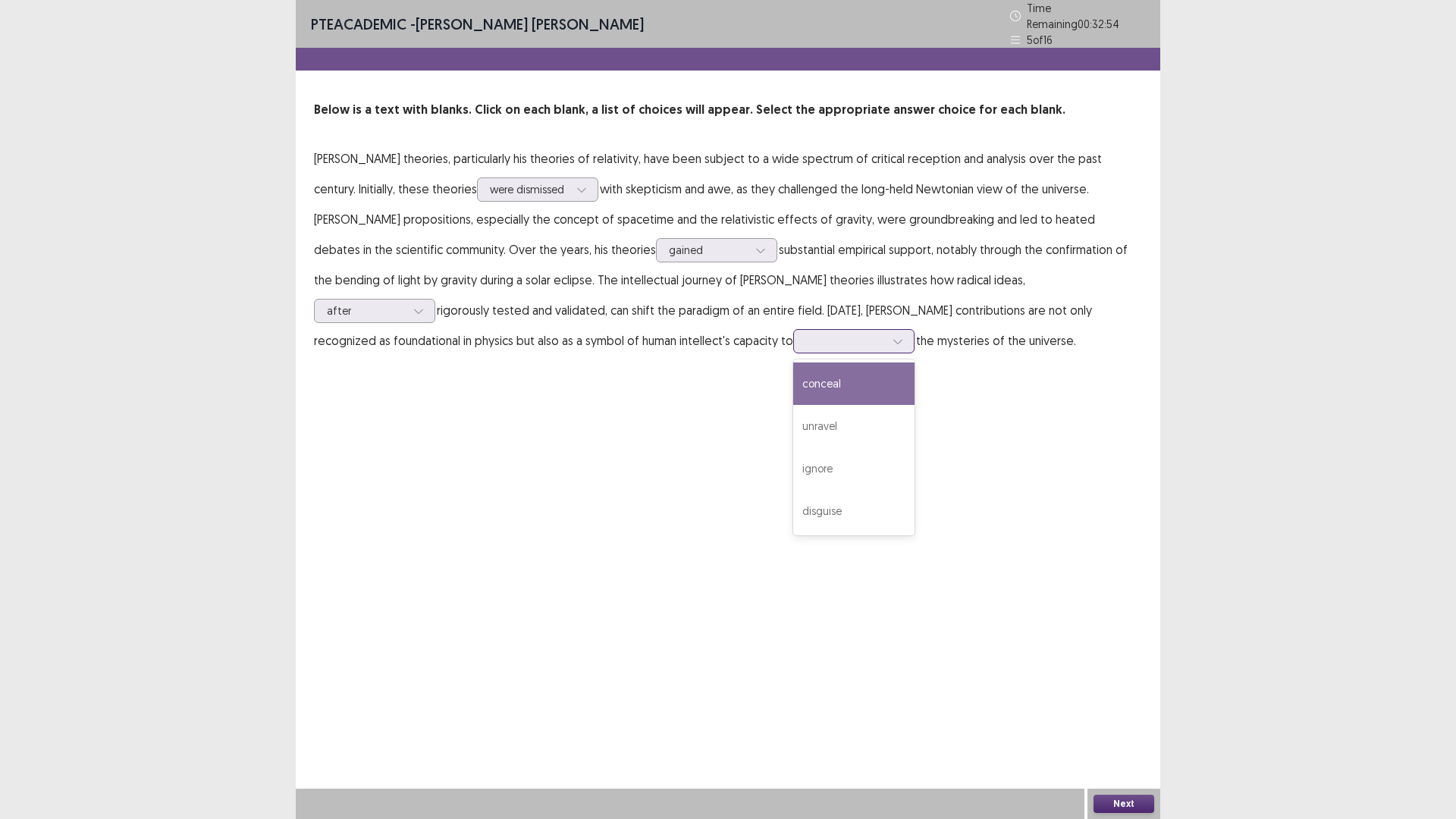
click at [806, 336] on div at bounding box center [845, 341] width 79 height 15
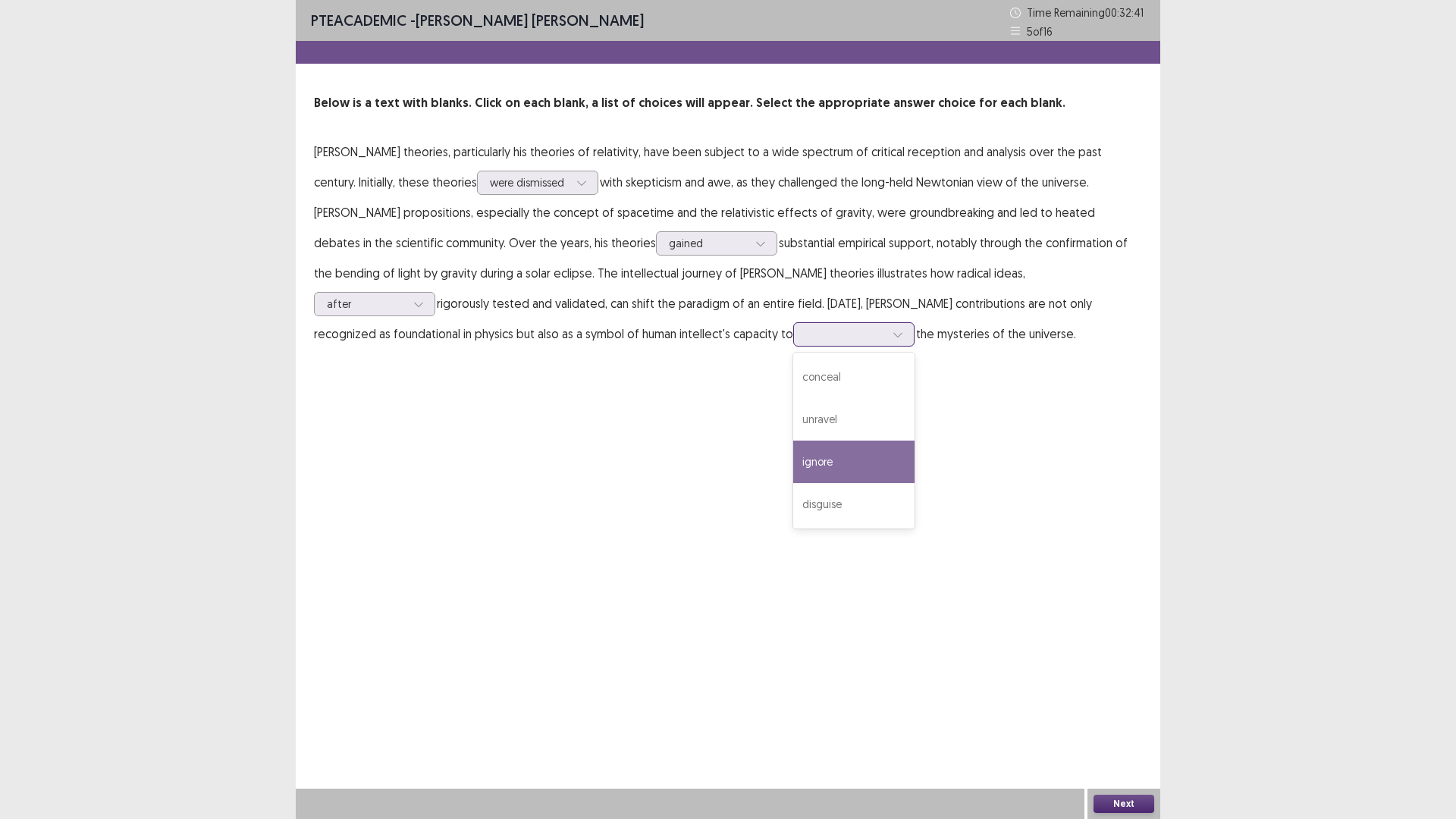
click at [793, 461] on div "ignore" at bounding box center [854, 461] width 122 height 42
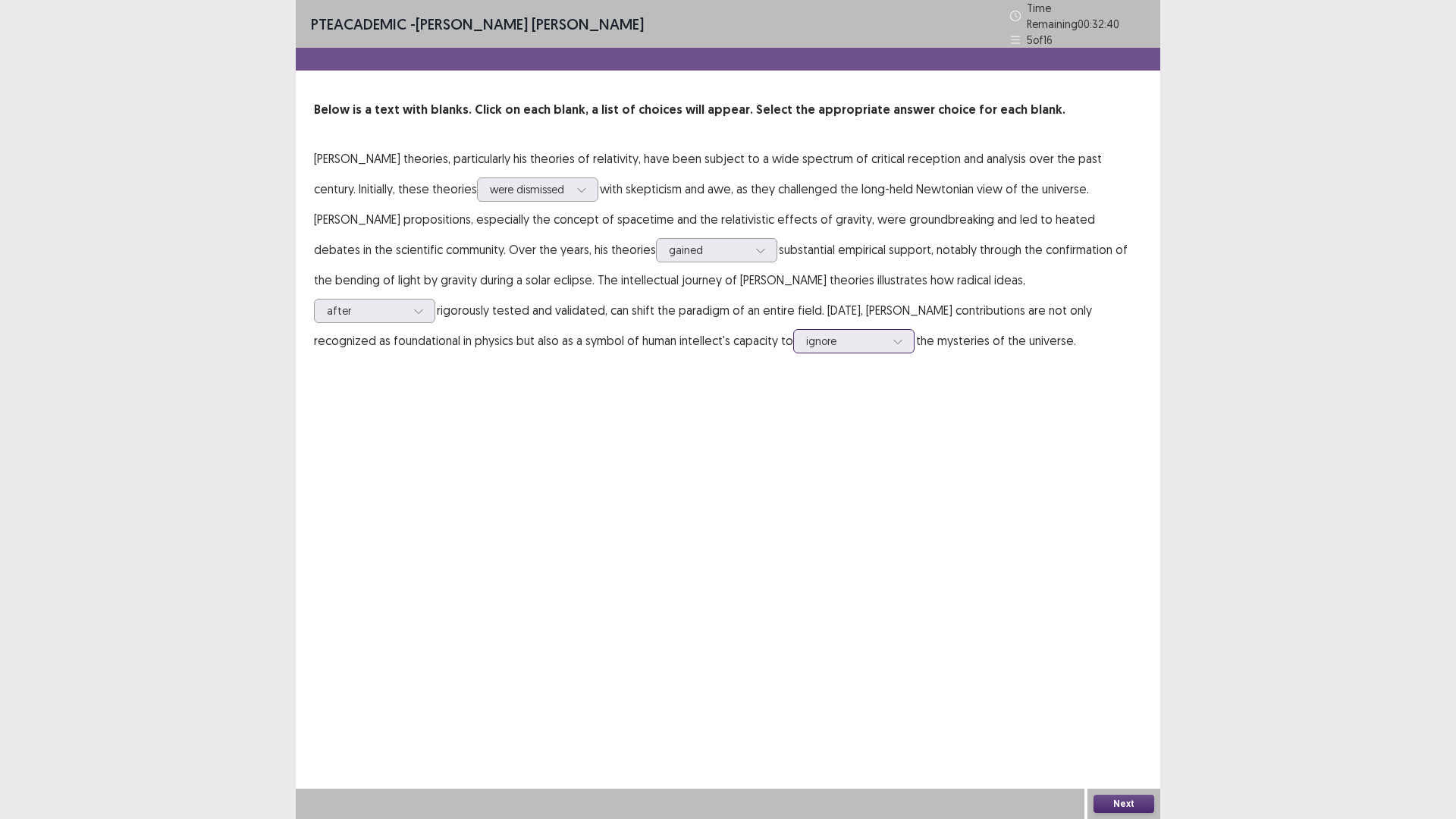
click at [806, 337] on div at bounding box center [845, 341] width 79 height 15
click at [793, 493] on div "disguise" at bounding box center [854, 511] width 122 height 42
click at [1130, 716] on button "Next" at bounding box center [1123, 804] width 61 height 18
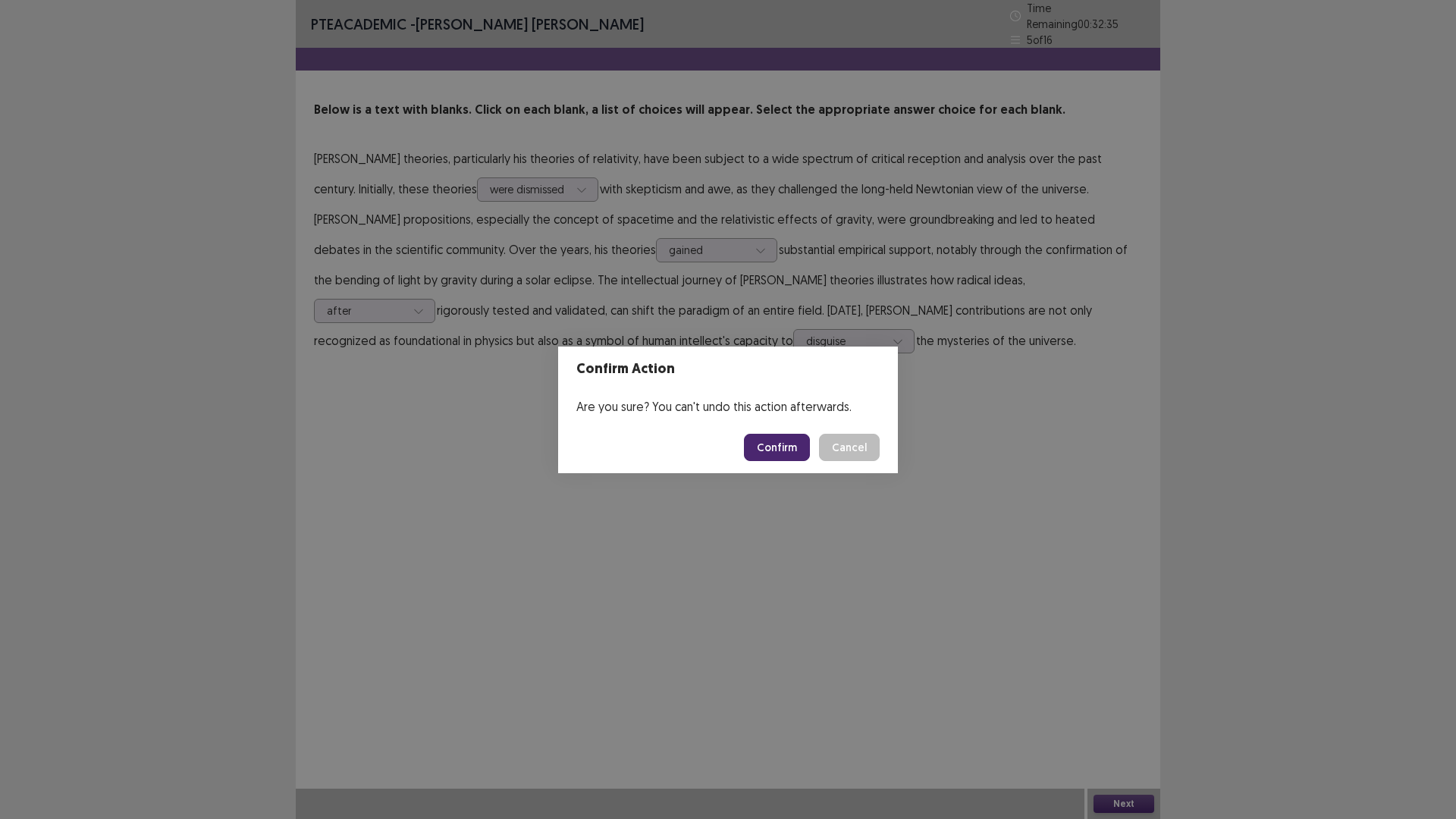
click at [784, 450] on button "Confirm" at bounding box center [776, 448] width 66 height 28
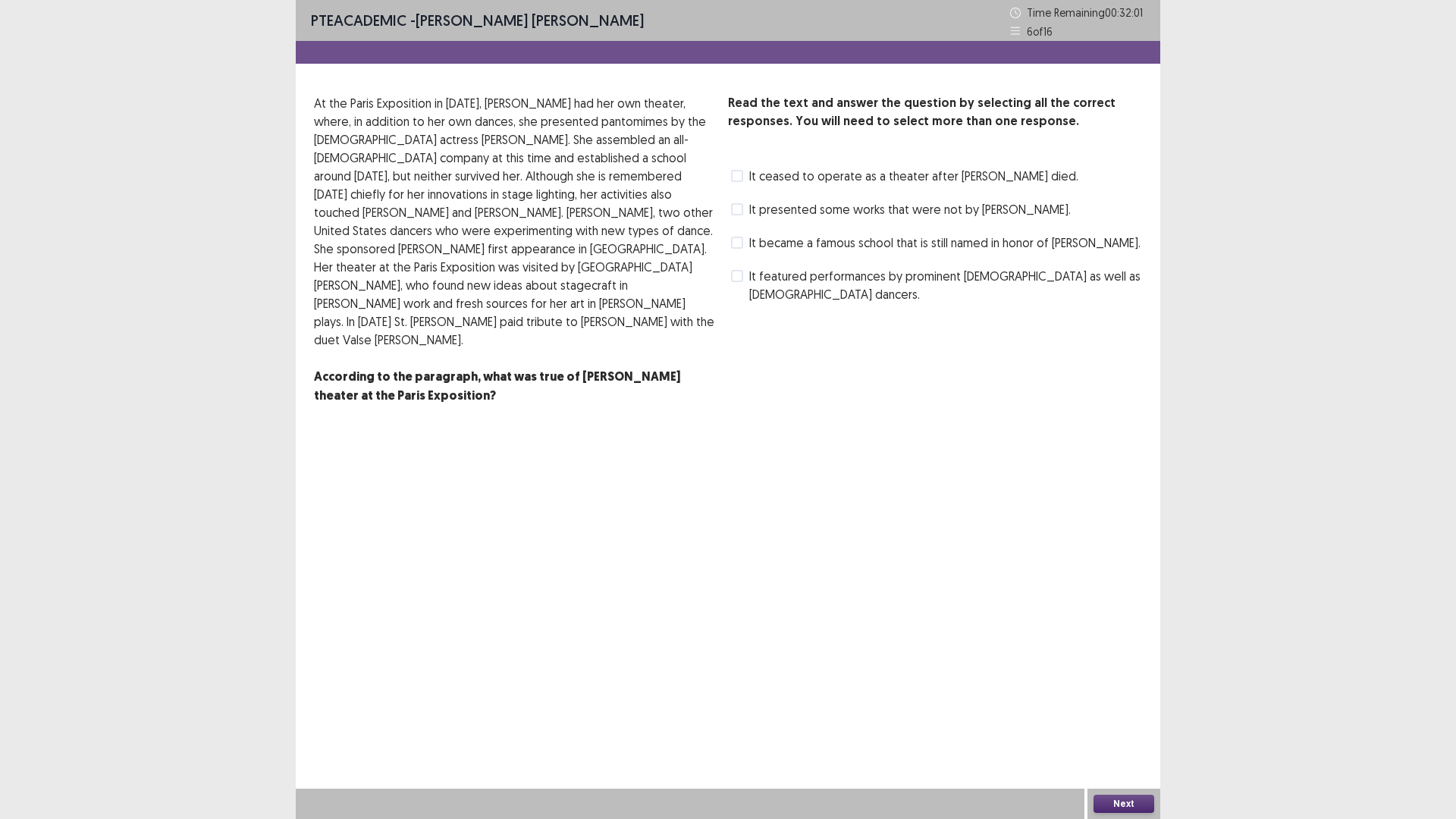
click at [831, 242] on span "It became a famous school that is still named in honor of [PERSON_NAME]." at bounding box center [945, 242] width 391 height 18
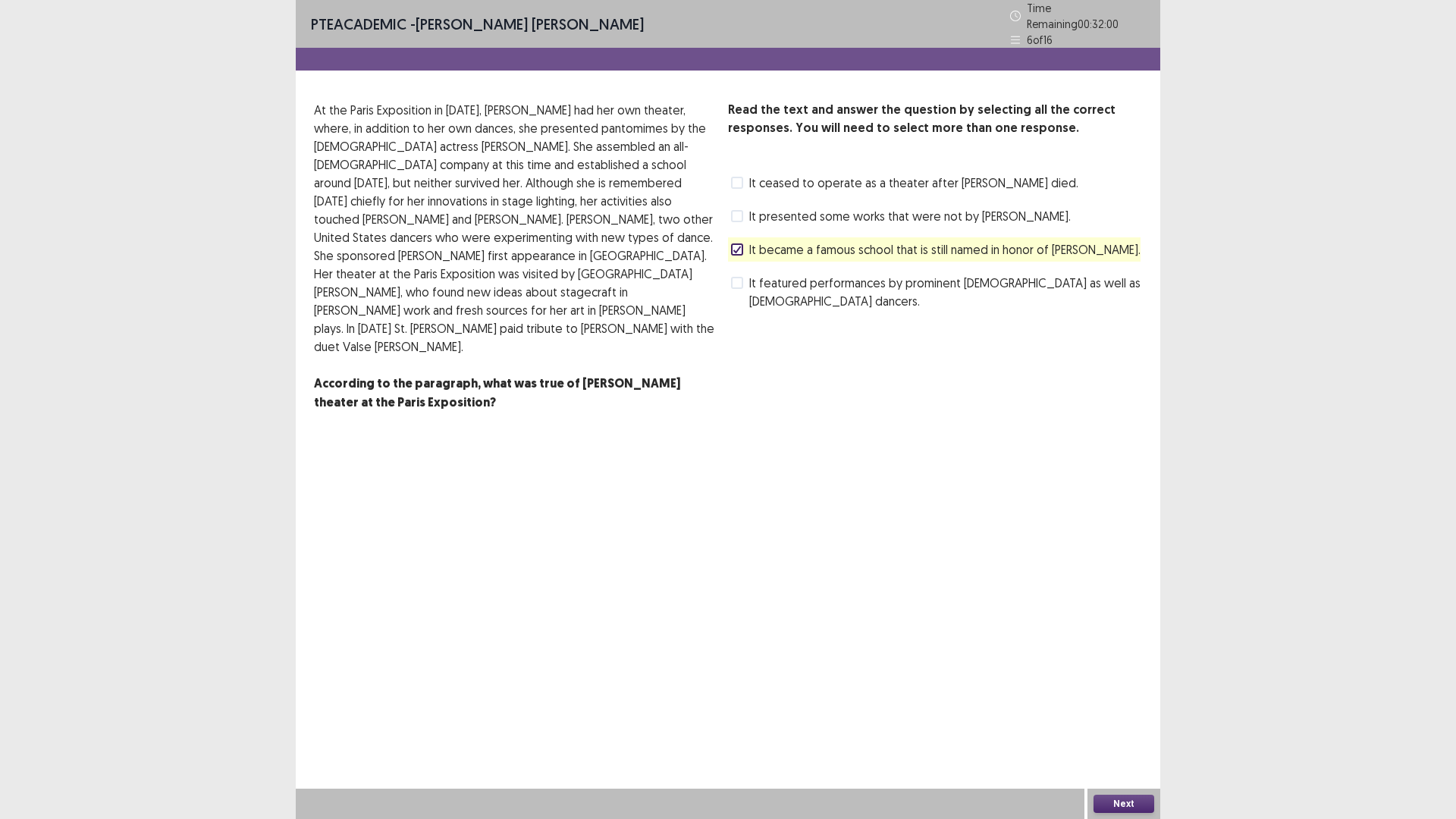
click at [1127, 716] on button "Next" at bounding box center [1123, 804] width 61 height 18
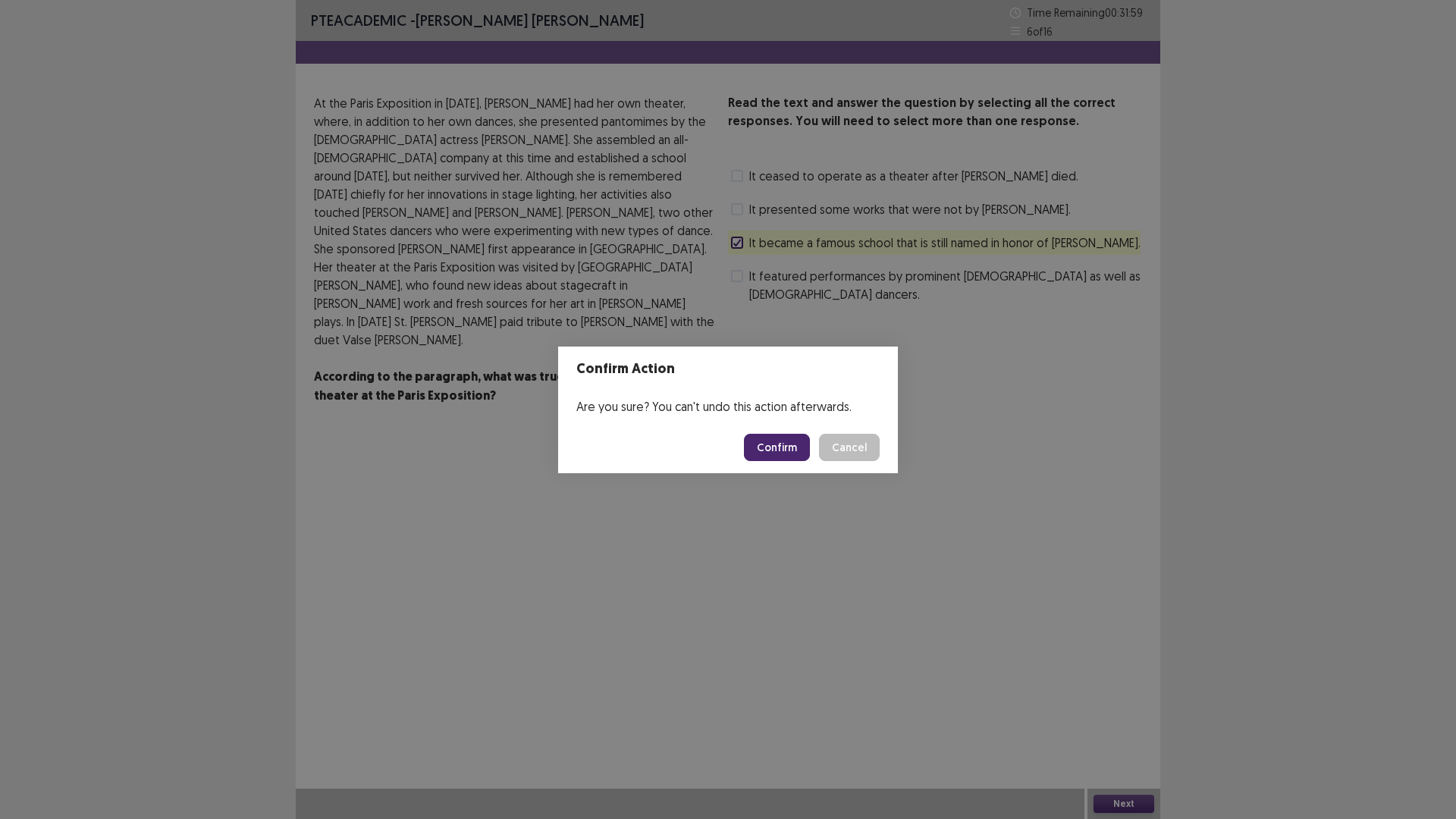
click at [790, 446] on button "Confirm" at bounding box center [776, 448] width 66 height 28
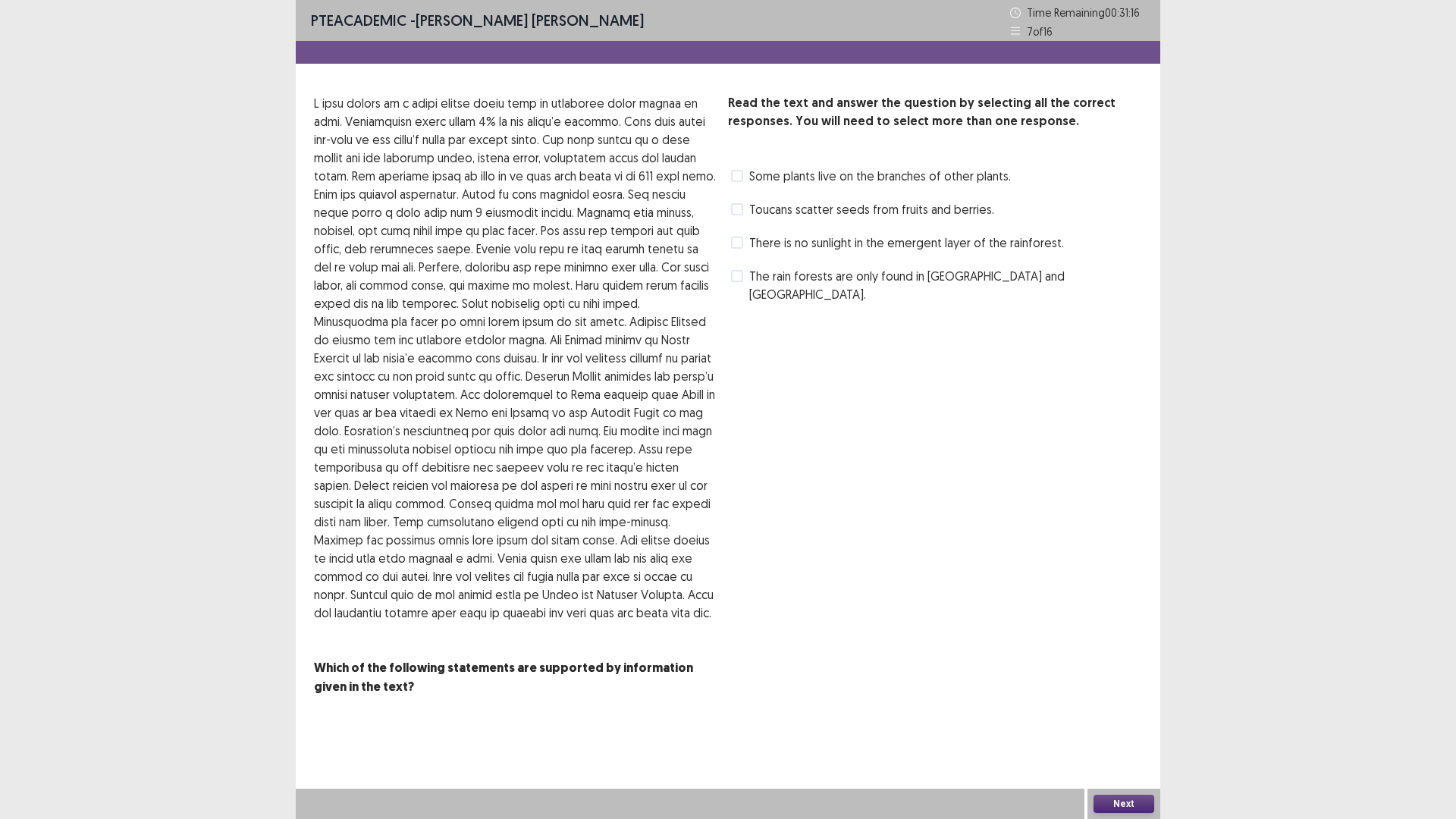
click at [822, 277] on span "The rain forests are only found in [GEOGRAPHIC_DATA] and [GEOGRAPHIC_DATA]." at bounding box center [946, 285] width 393 height 36
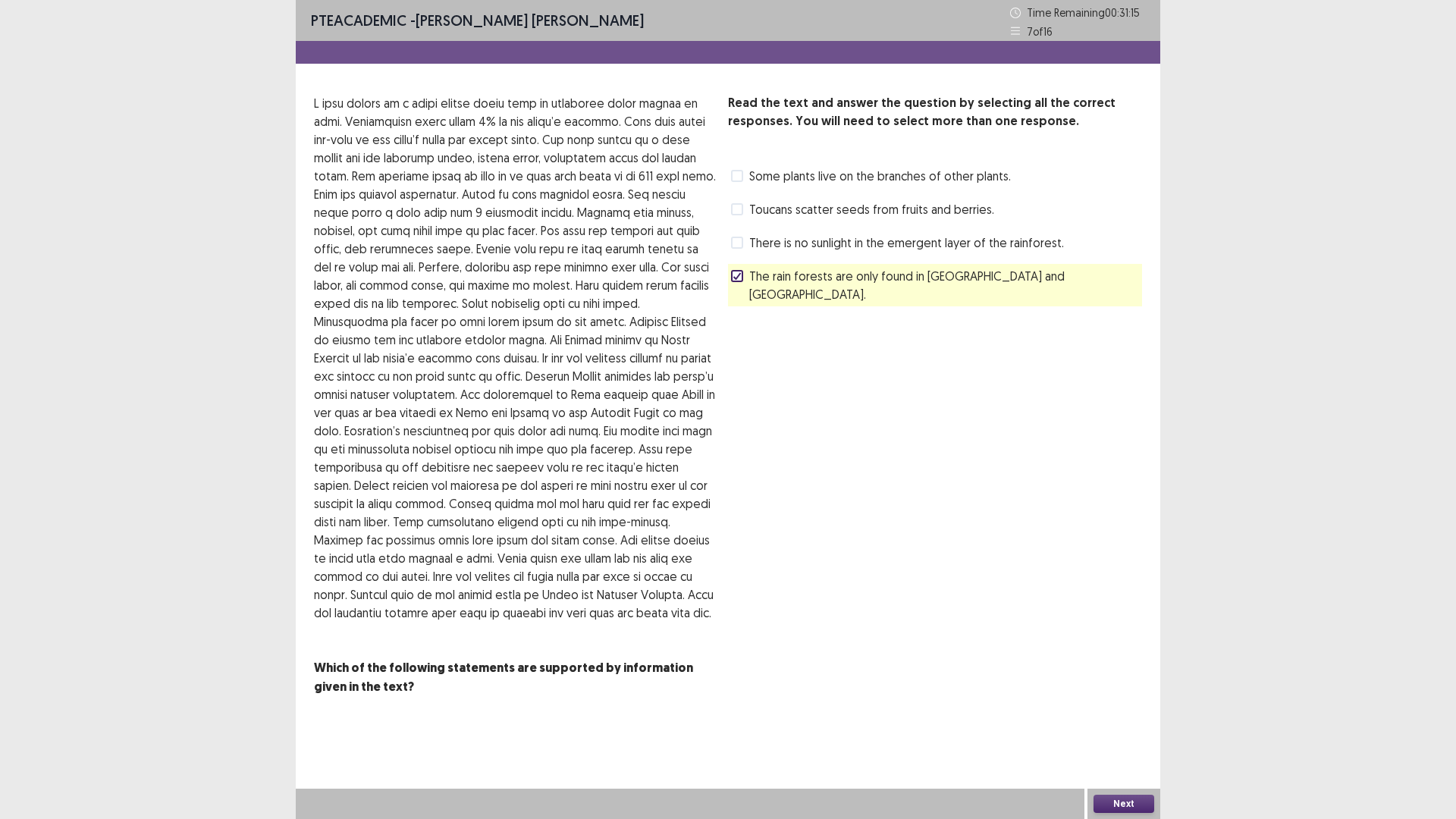
click at [1140, 716] on button "Next" at bounding box center [1123, 804] width 61 height 18
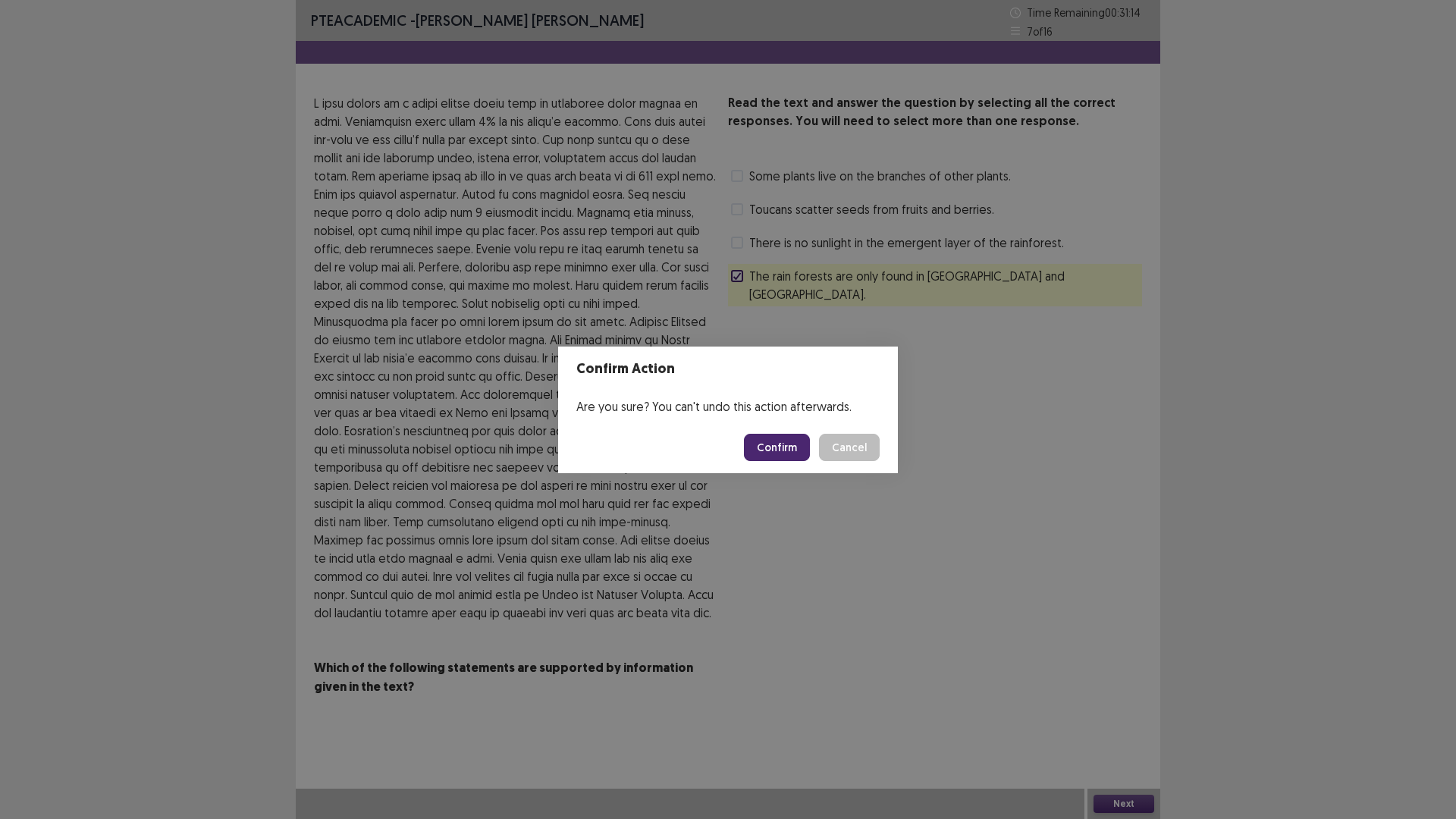
click at [799, 448] on button "Confirm" at bounding box center [776, 448] width 66 height 28
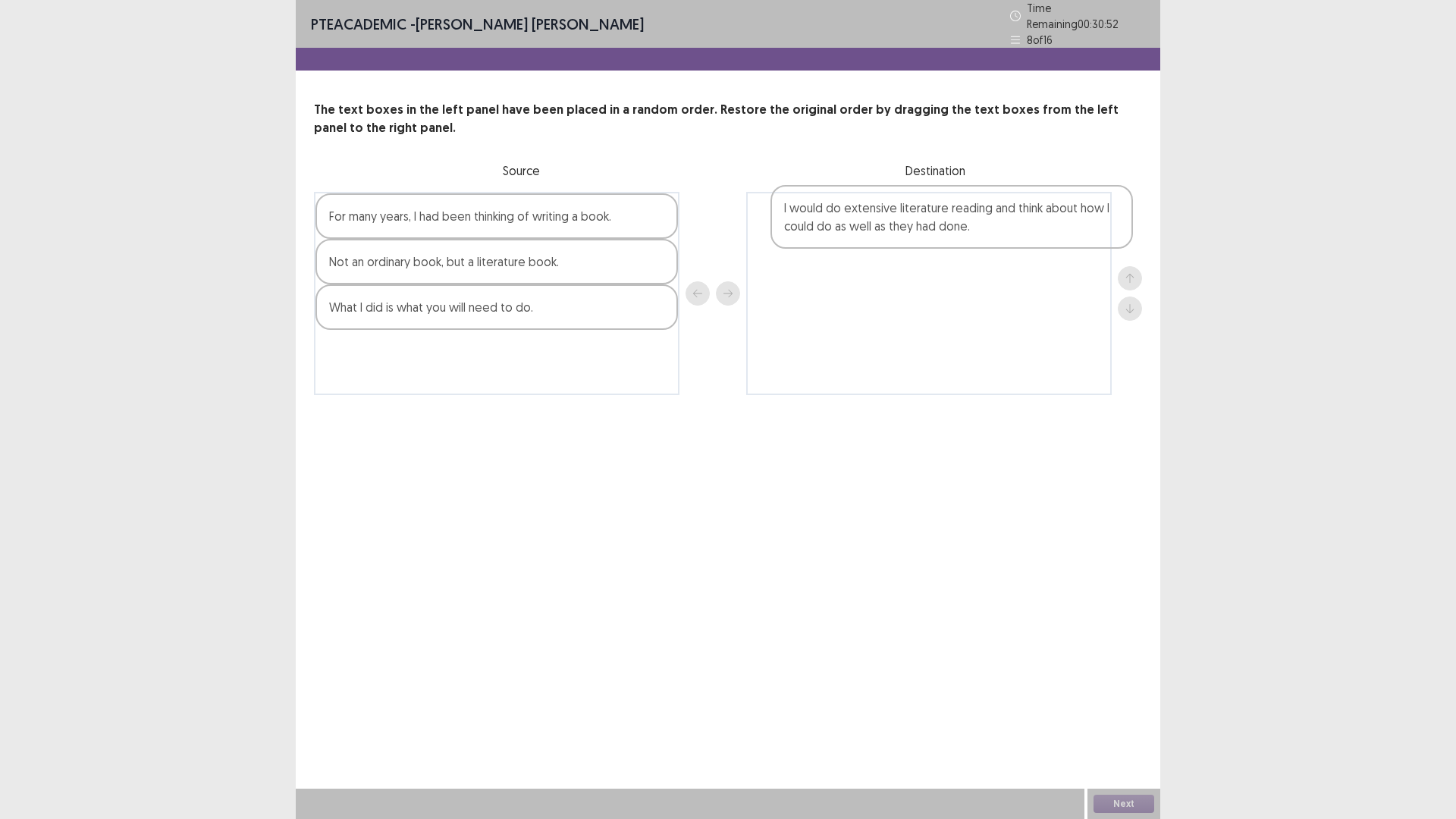
drag, startPoint x: 513, startPoint y: 327, endPoint x: 972, endPoint y: 229, distance: 469.3
click at [972, 229] on div "For many years, I had been thinking of writing a book. Not an ordinary book, bu…" at bounding box center [728, 294] width 828 height 204
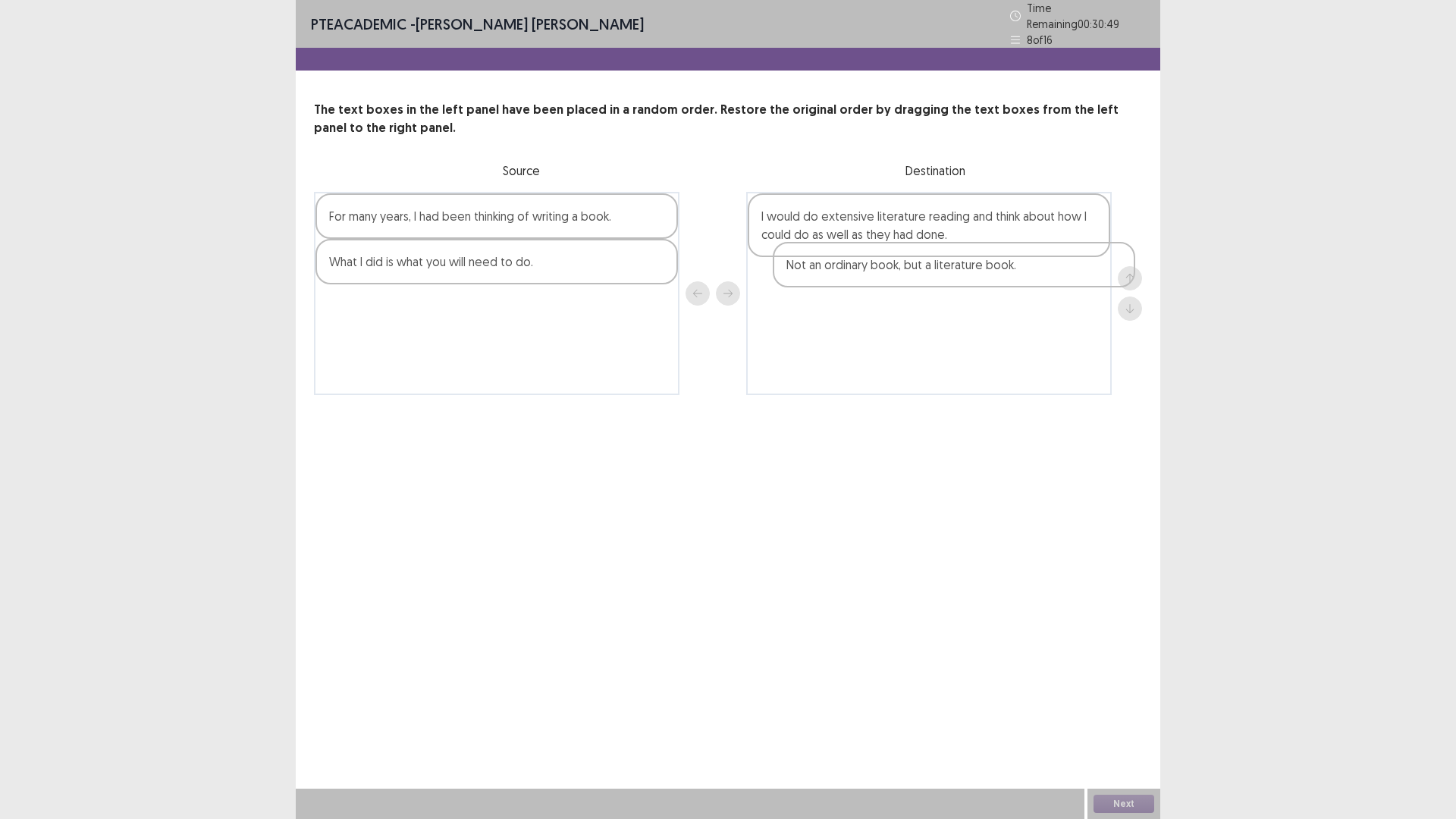
drag, startPoint x: 483, startPoint y: 264, endPoint x: 960, endPoint y: 276, distance: 477.2
click at [960, 276] on div "For many years, I had been thinking of writing a book. Not an ordinary book, bu…" at bounding box center [728, 294] width 828 height 204
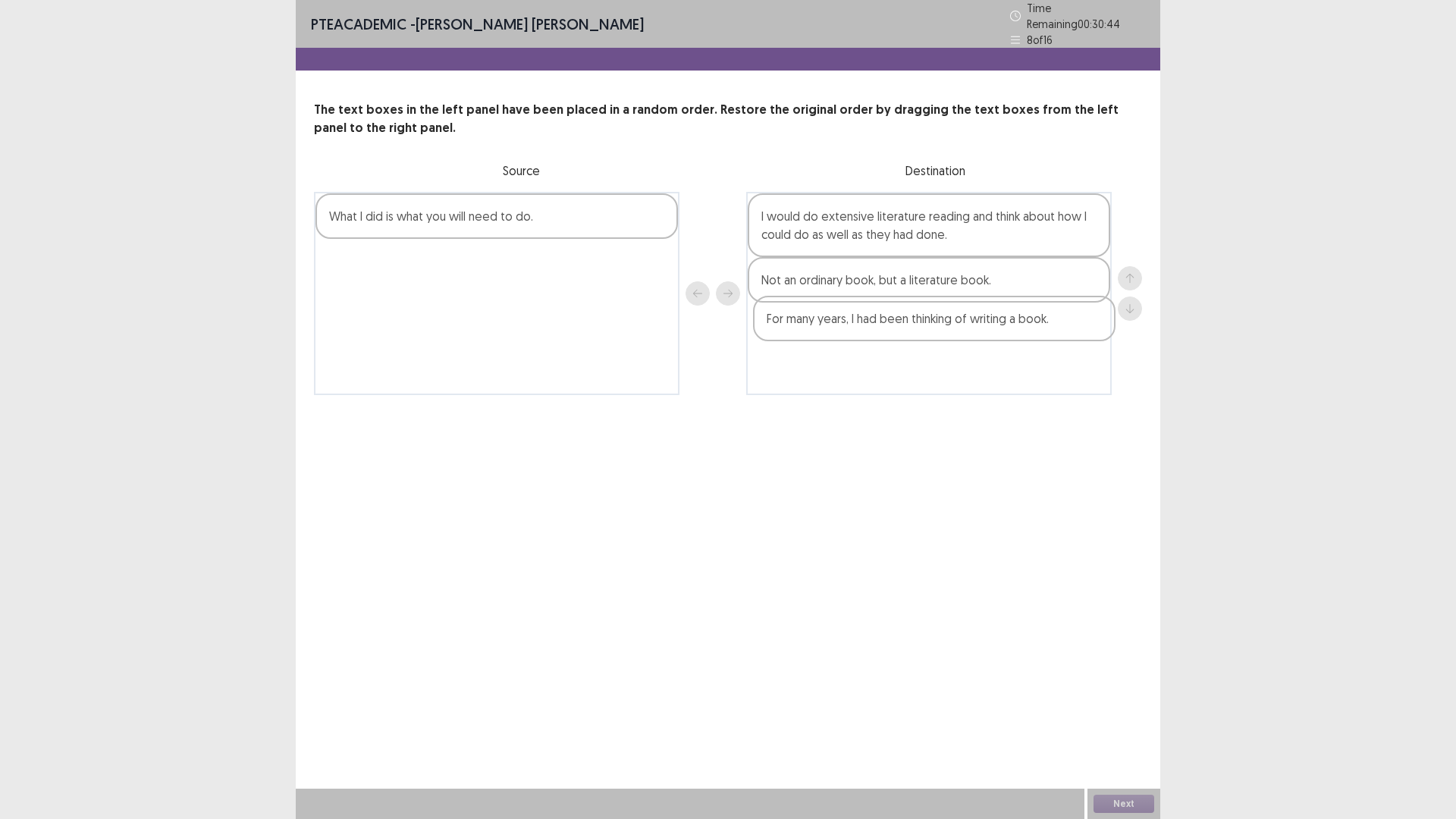
drag, startPoint x: 530, startPoint y: 205, endPoint x: 745, endPoint y: 268, distance: 224.0
click at [970, 317] on div "For many years, I had been thinking of writing a book. What I did is what you w…" at bounding box center [728, 294] width 828 height 204
drag, startPoint x: 543, startPoint y: 206, endPoint x: 1011, endPoint y: 357, distance: 491.8
click at [982, 365] on div "What I did is what you will need to do. I would do extensive literature reading…" at bounding box center [728, 294] width 828 height 204
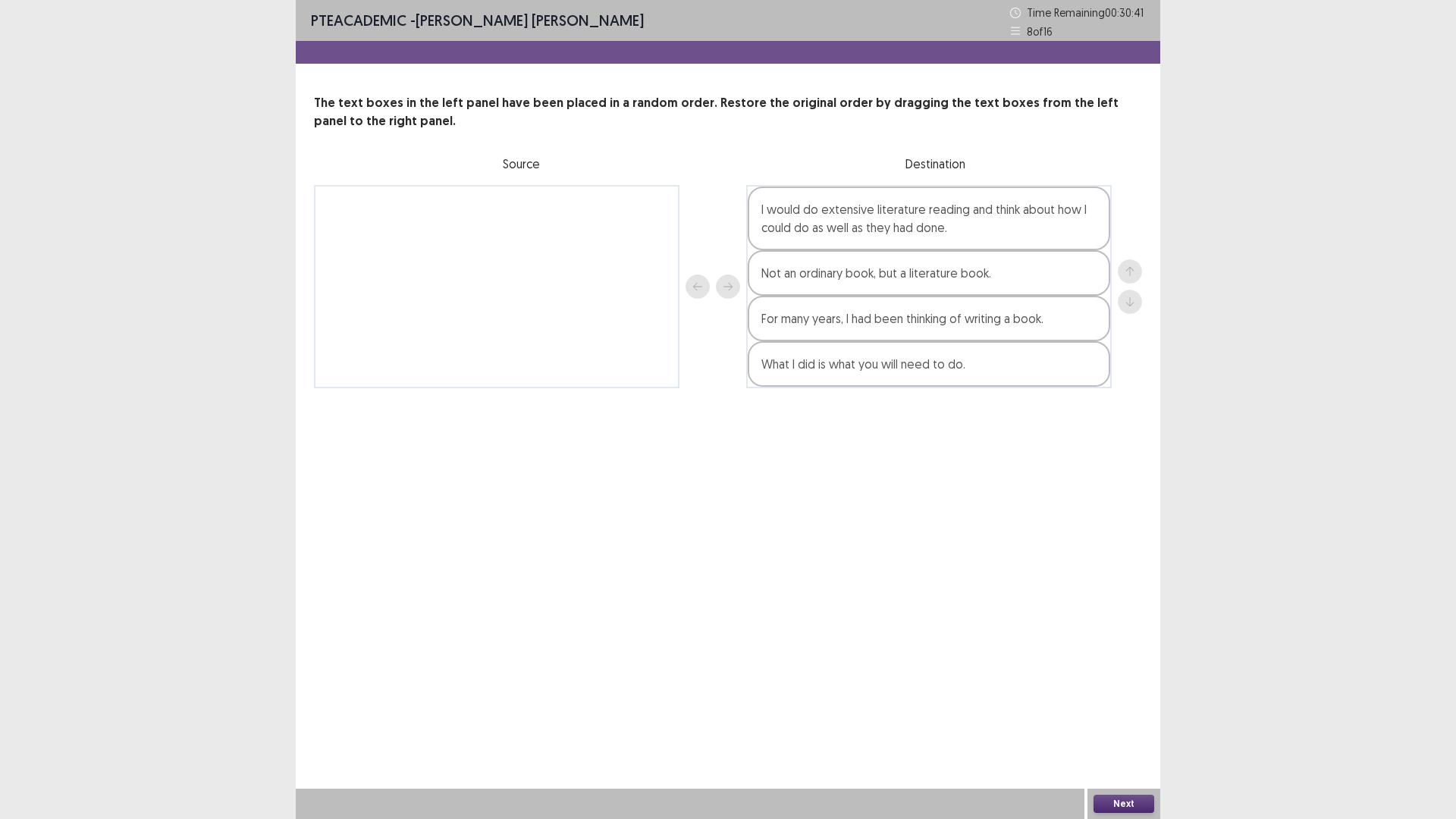
click at [1129, 716] on button "Next" at bounding box center [1123, 804] width 61 height 18
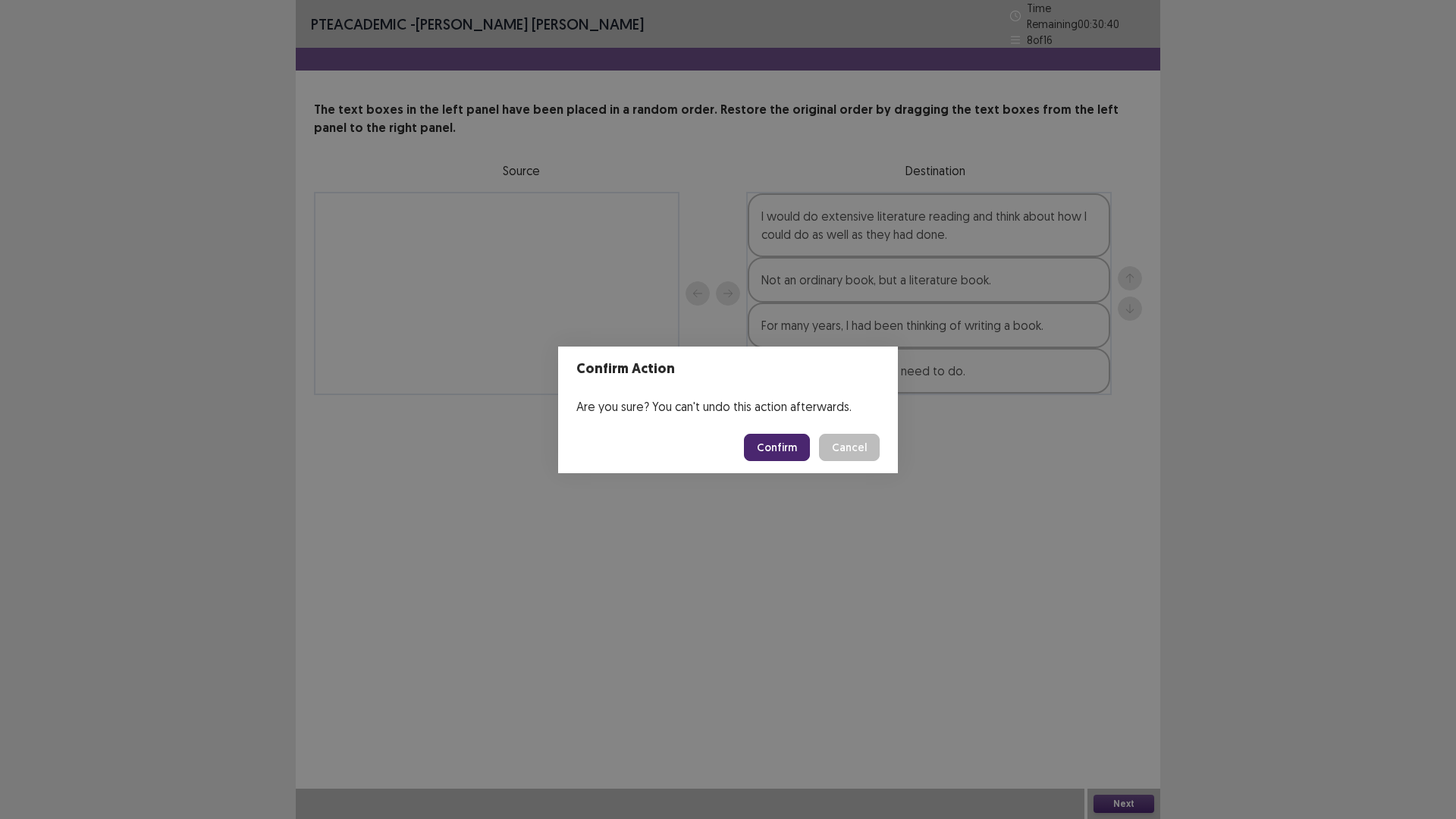
click at [777, 438] on button "Confirm" at bounding box center [776, 448] width 66 height 28
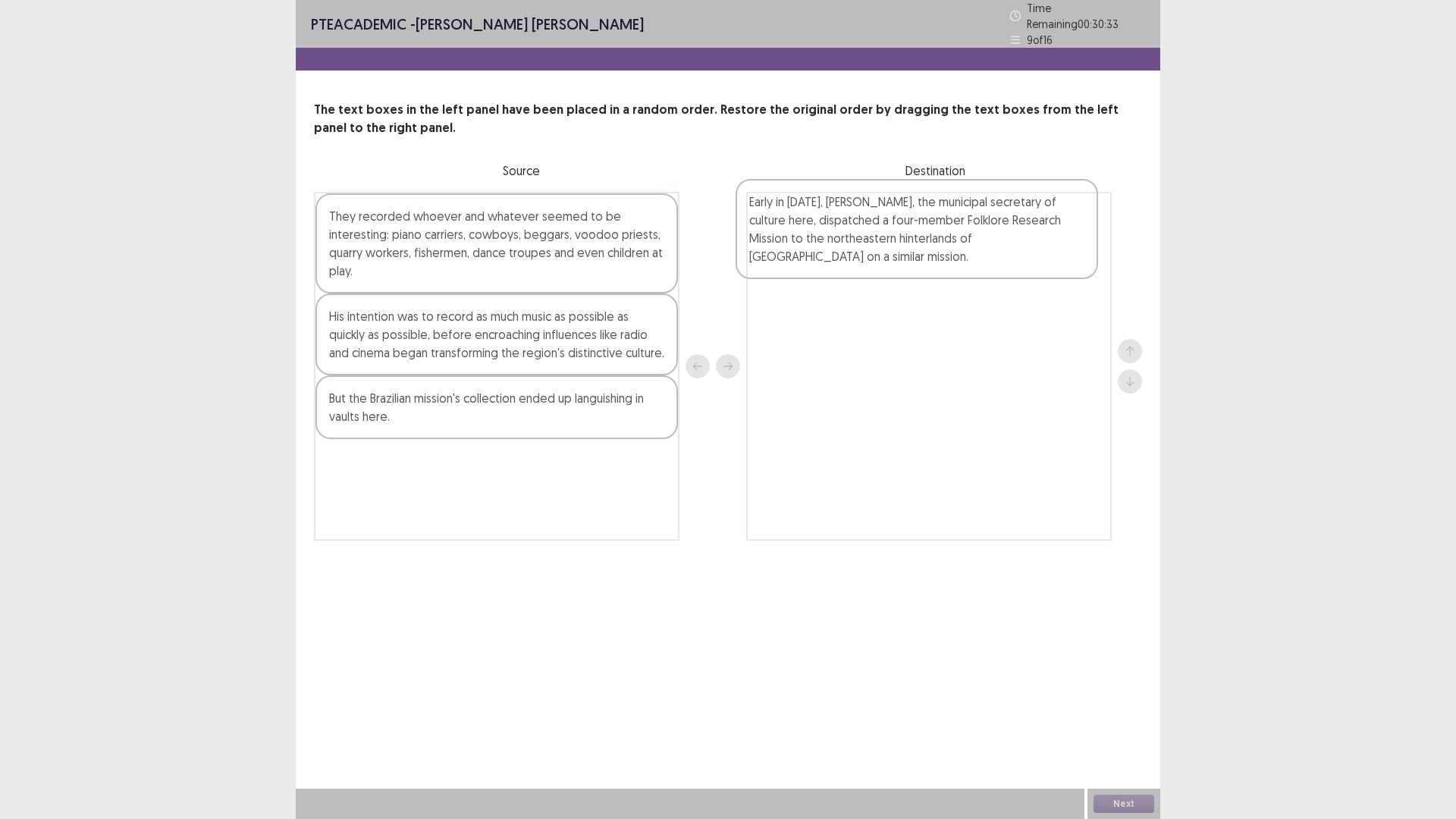
drag, startPoint x: 437, startPoint y: 426, endPoint x: 863, endPoint y: 229, distance: 469.3
click at [863, 229] on div "They recorded whoever and whatever seemed to be interesting: piano carriers, co…" at bounding box center [728, 367] width 828 height 349
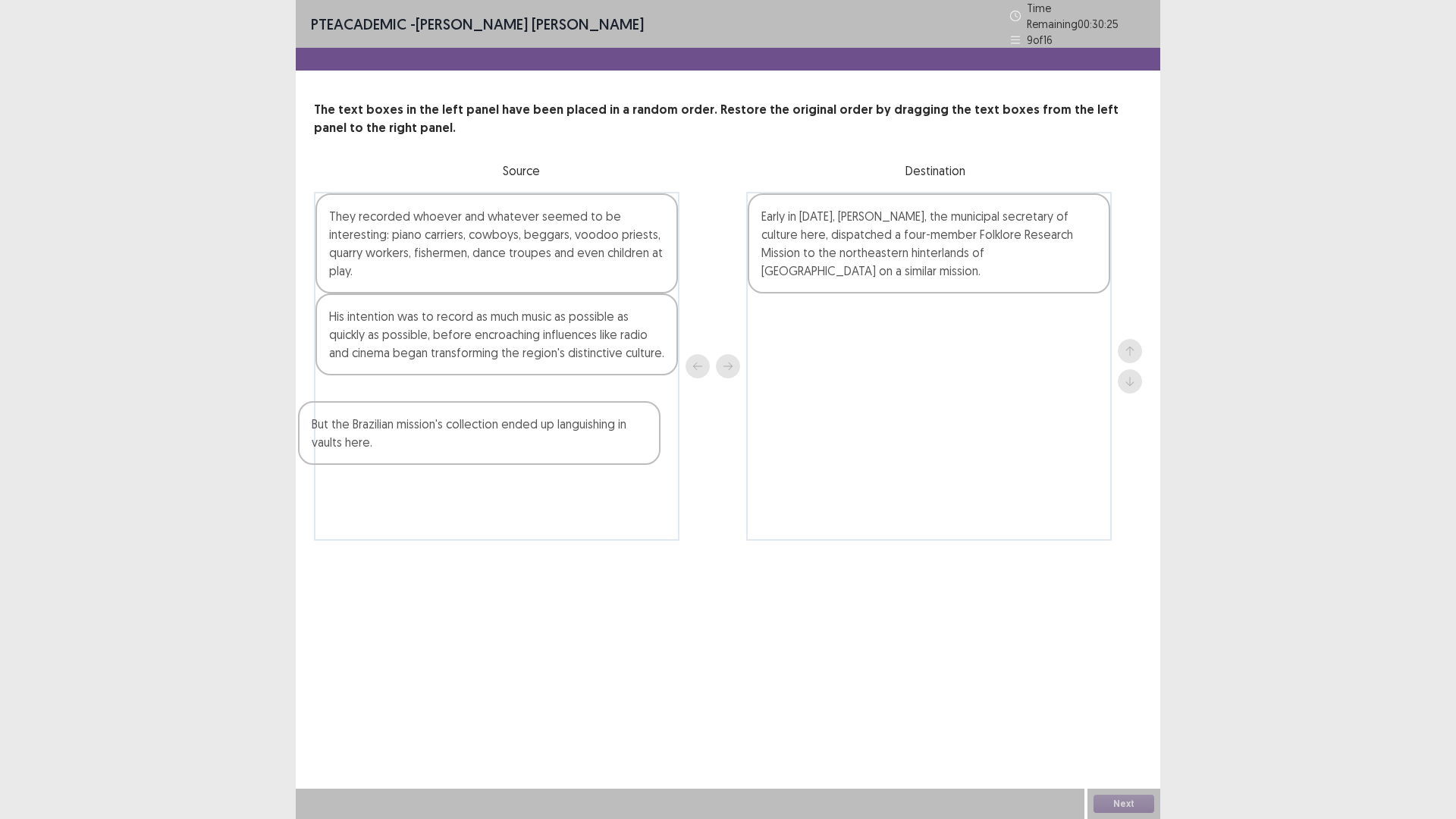
drag, startPoint x: 378, startPoint y: 414, endPoint x: 368, endPoint y: 441, distance: 28.8
click at [368, 443] on div "They recorded whoever and whatever seemed to be interesting: piano carriers, co…" at bounding box center [496, 367] width 366 height 349
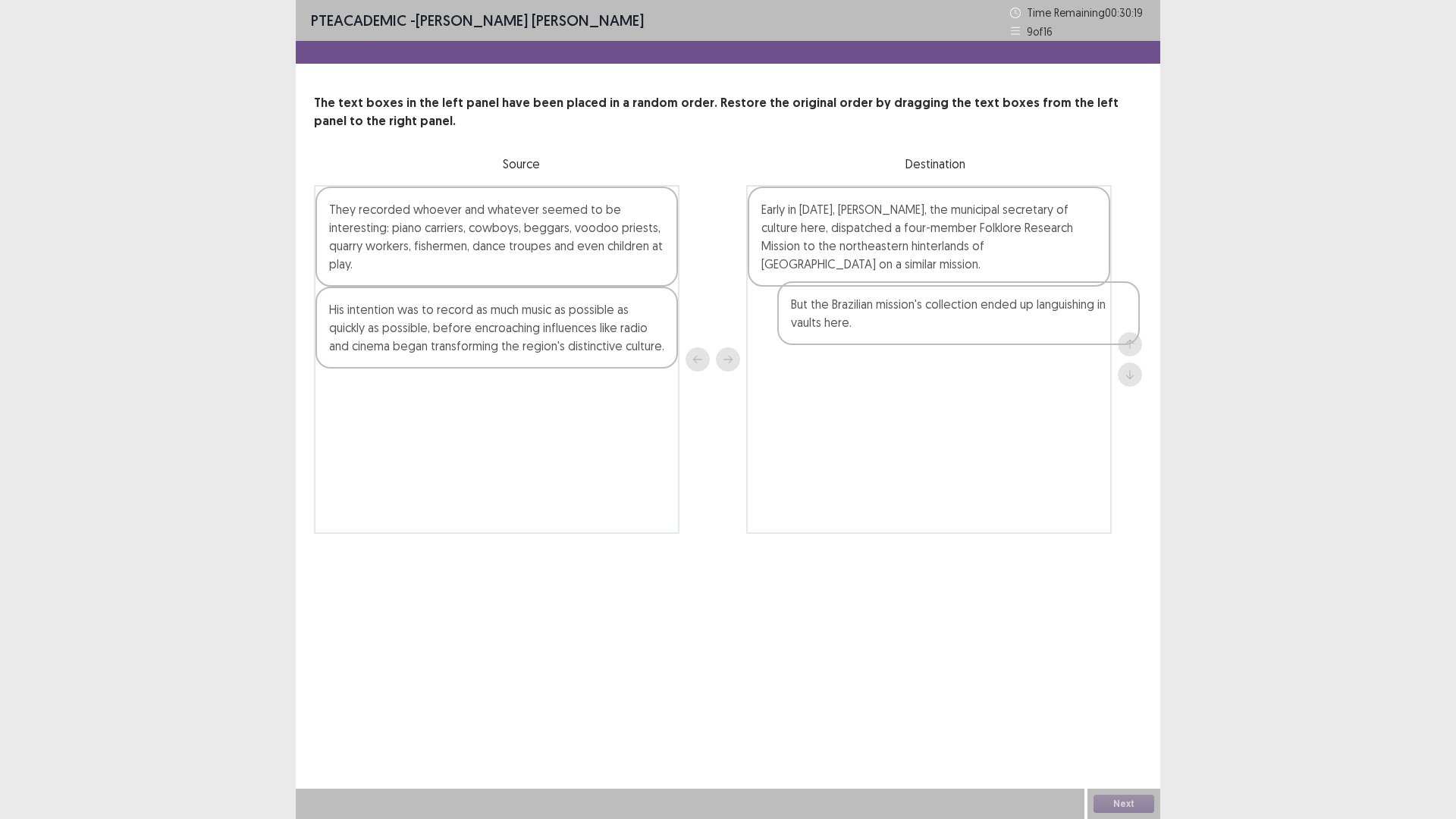
drag, startPoint x: 543, startPoint y: 375, endPoint x: 891, endPoint y: 319, distance: 352.5
click at [891, 319] on div "They recorded whoever and whatever seemed to be interesting: piano carriers, co…" at bounding box center [728, 359] width 828 height 349
drag, startPoint x: 483, startPoint y: 224, endPoint x: 490, endPoint y: 254, distance: 30.8
click at [511, 337] on div "They recorded whoever and whatever seemed to be interesting: piano carriers, co…" at bounding box center [496, 359] width 366 height 349
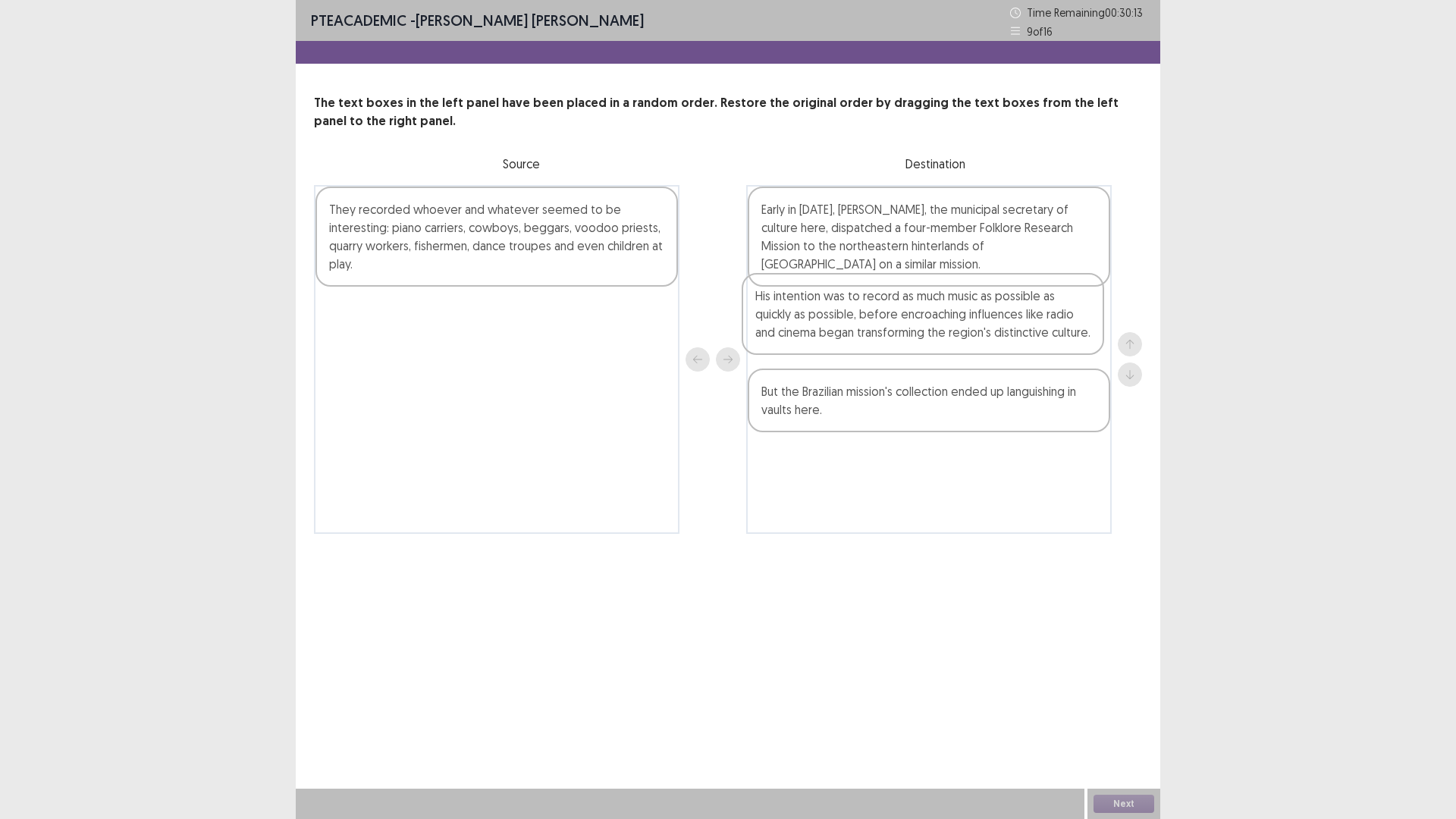
drag, startPoint x: 484, startPoint y: 230, endPoint x: 926, endPoint y: 319, distance: 450.9
click at [926, 319] on div "His intention was to record as much music as possible as quickly as possible, b…" at bounding box center [728, 359] width 828 height 349
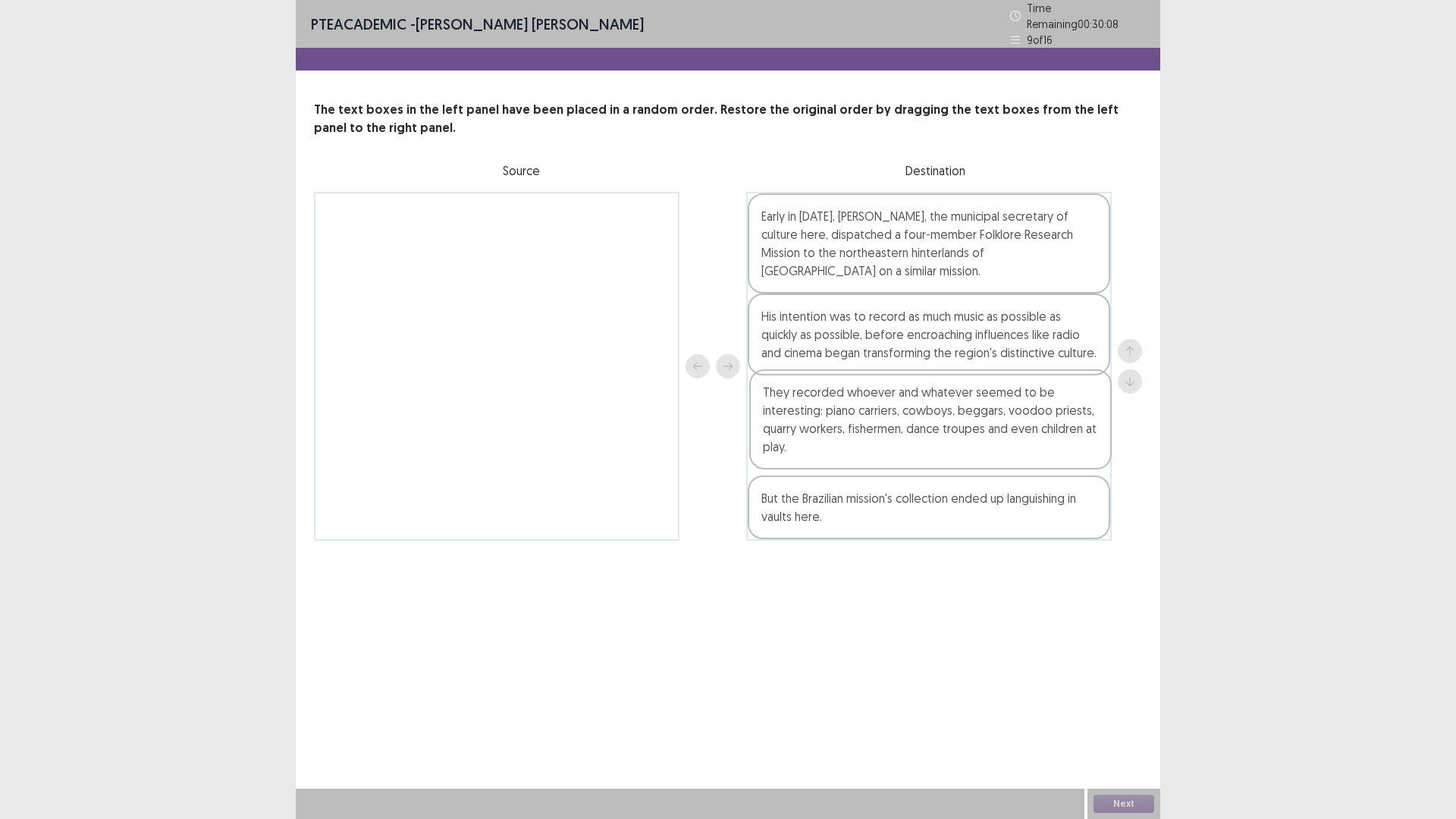
drag, startPoint x: 577, startPoint y: 231, endPoint x: 1014, endPoint y: 423, distance: 477.3
click at [1014, 423] on div "They recorded whoever and whatever seemed to be interesting: piano carriers, co…" at bounding box center [728, 367] width 828 height 349
click at [1118, 716] on button "Next" at bounding box center [1123, 804] width 61 height 18
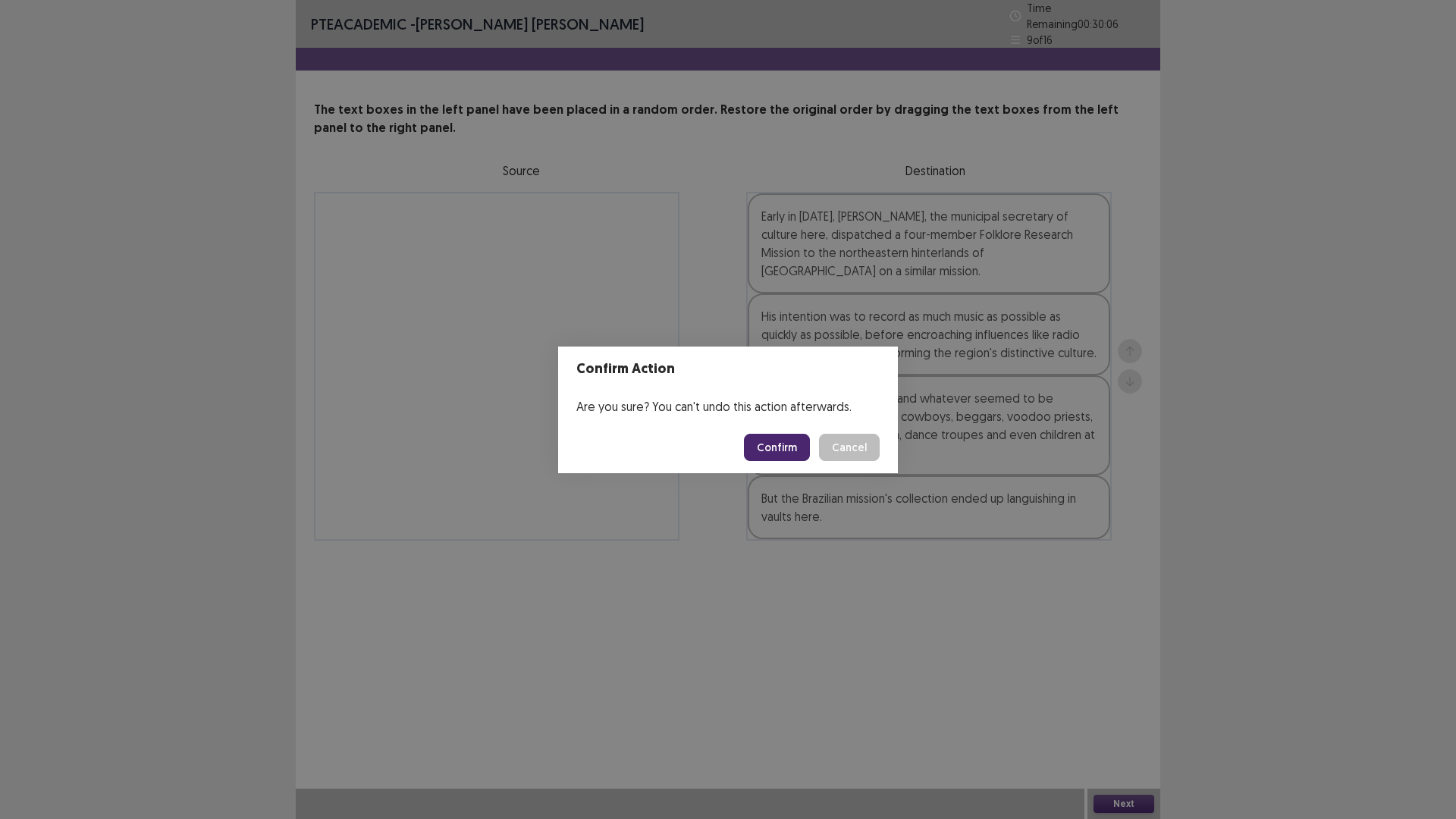
click at [785, 448] on button "Confirm" at bounding box center [776, 448] width 66 height 28
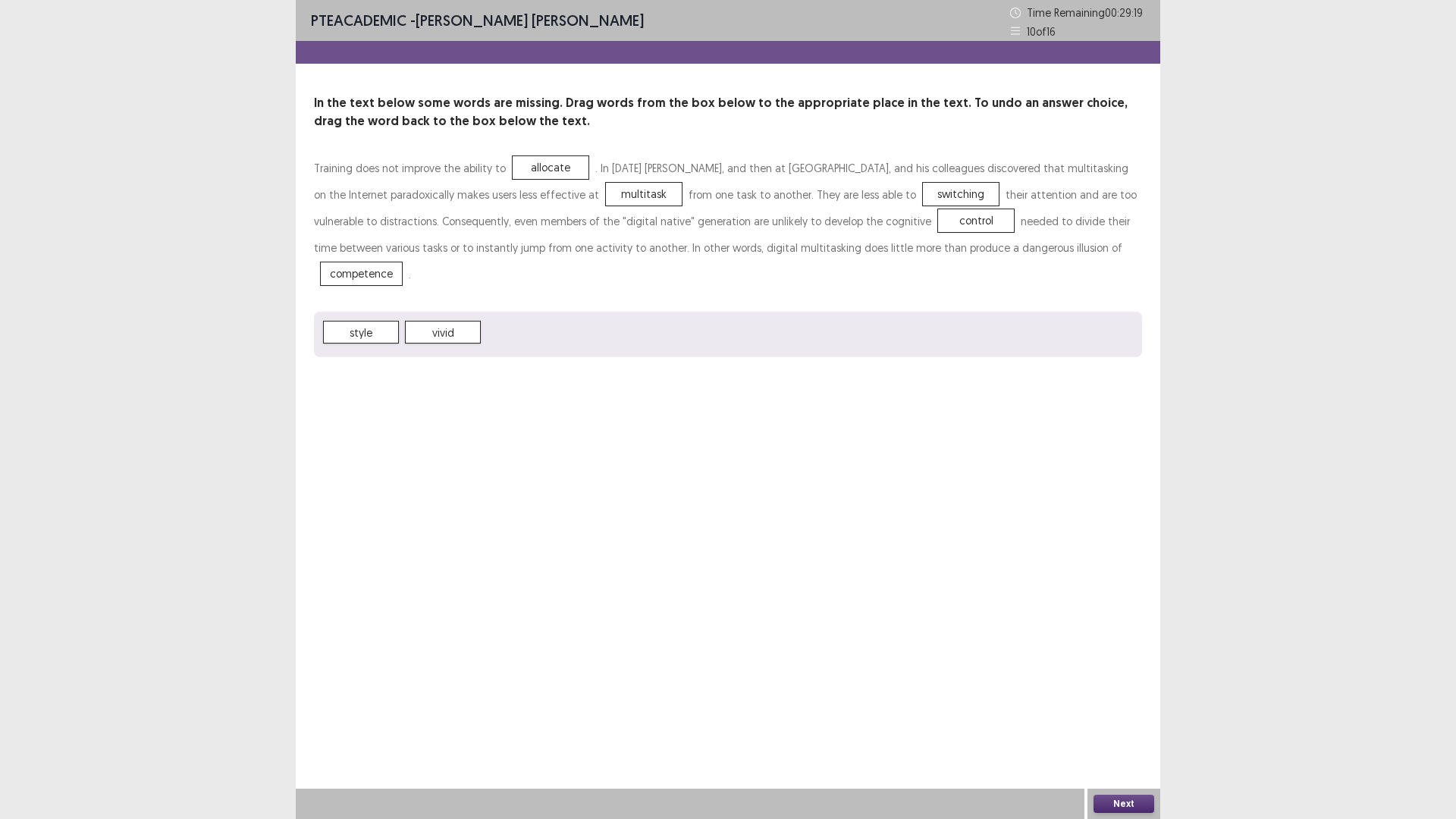
click at [1115, 716] on button "Next" at bounding box center [1123, 804] width 61 height 18
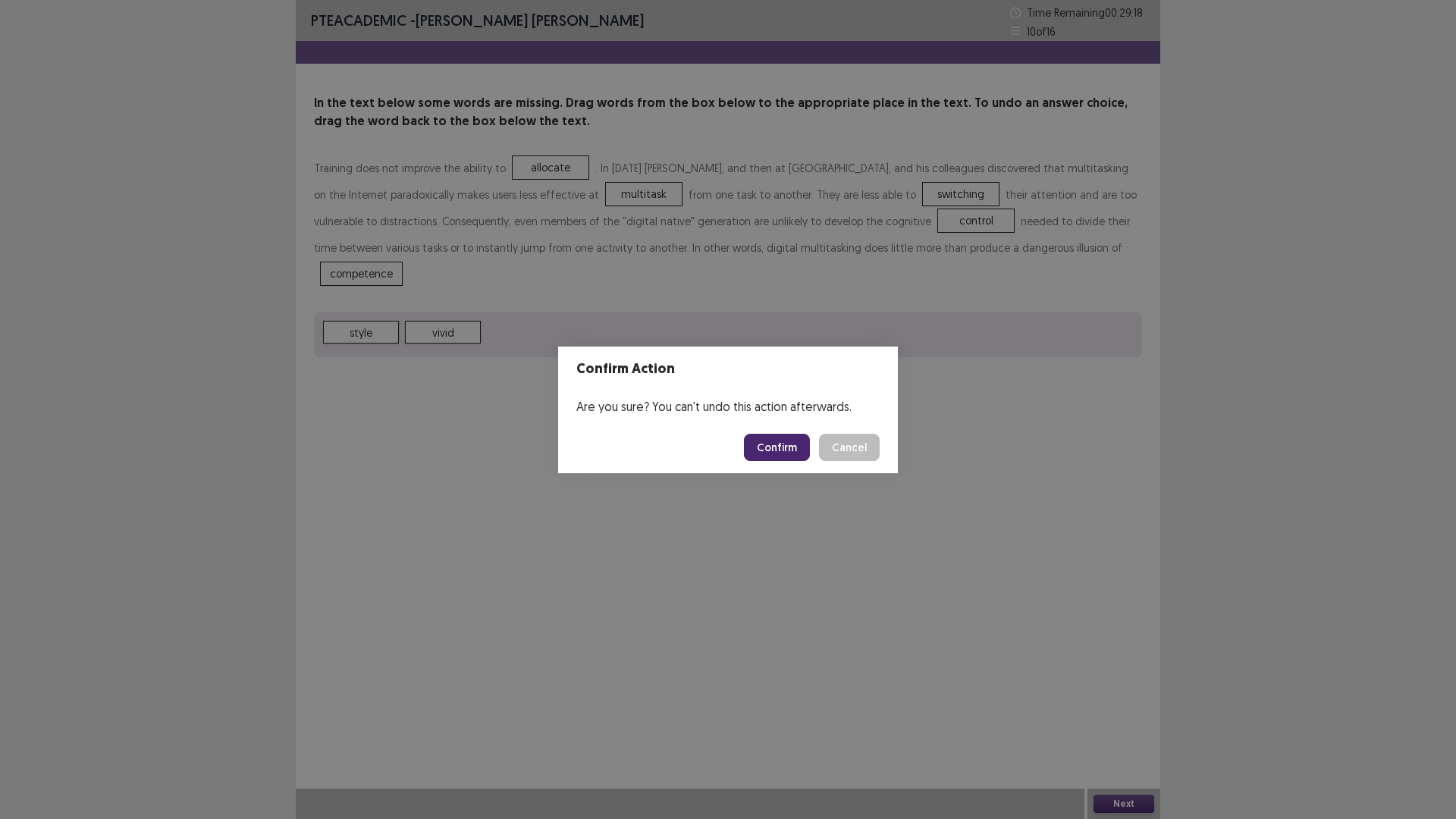
click at [792, 447] on button "Confirm" at bounding box center [776, 448] width 66 height 28
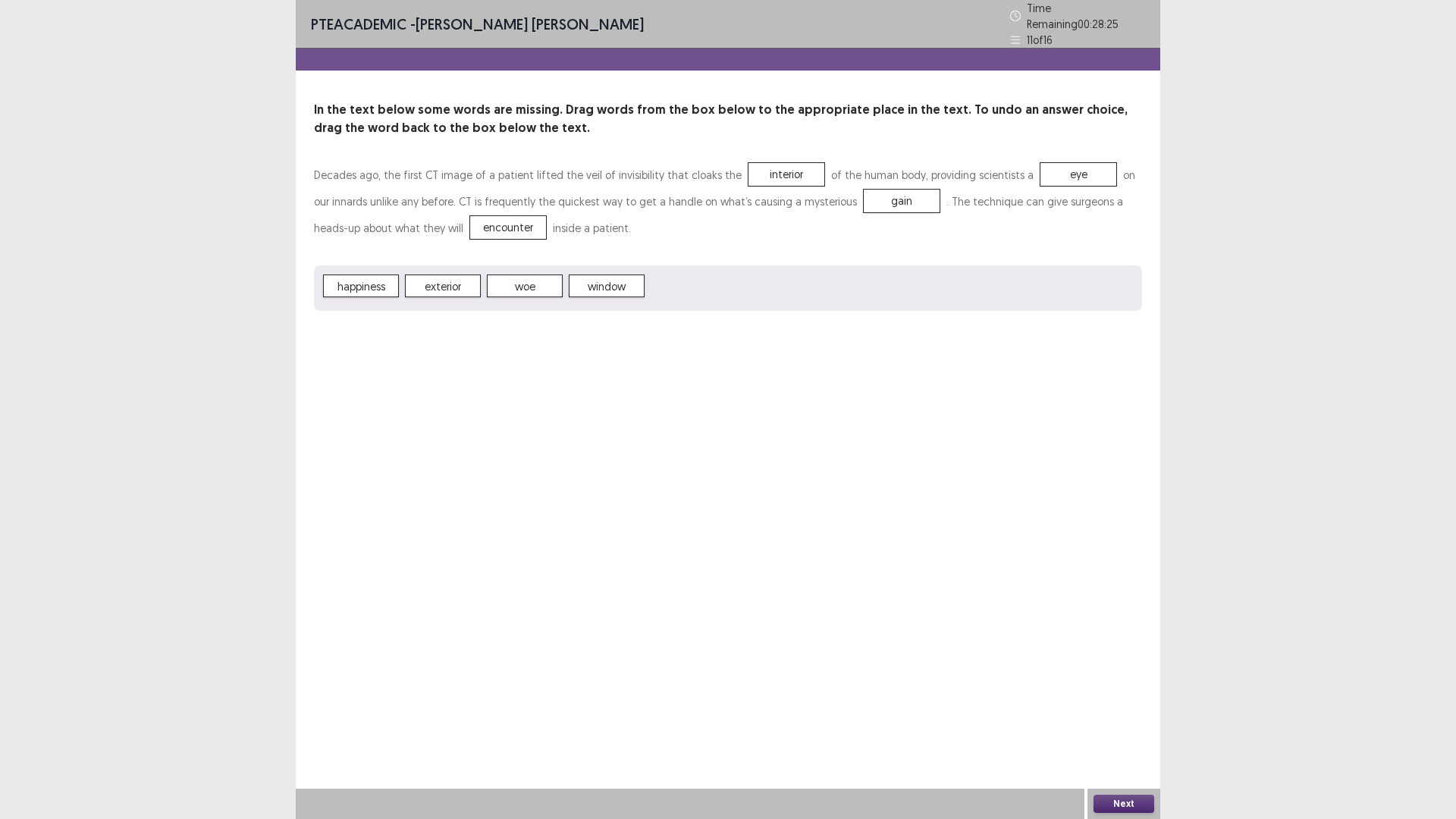
click at [1127, 716] on button "Next" at bounding box center [1123, 804] width 61 height 18
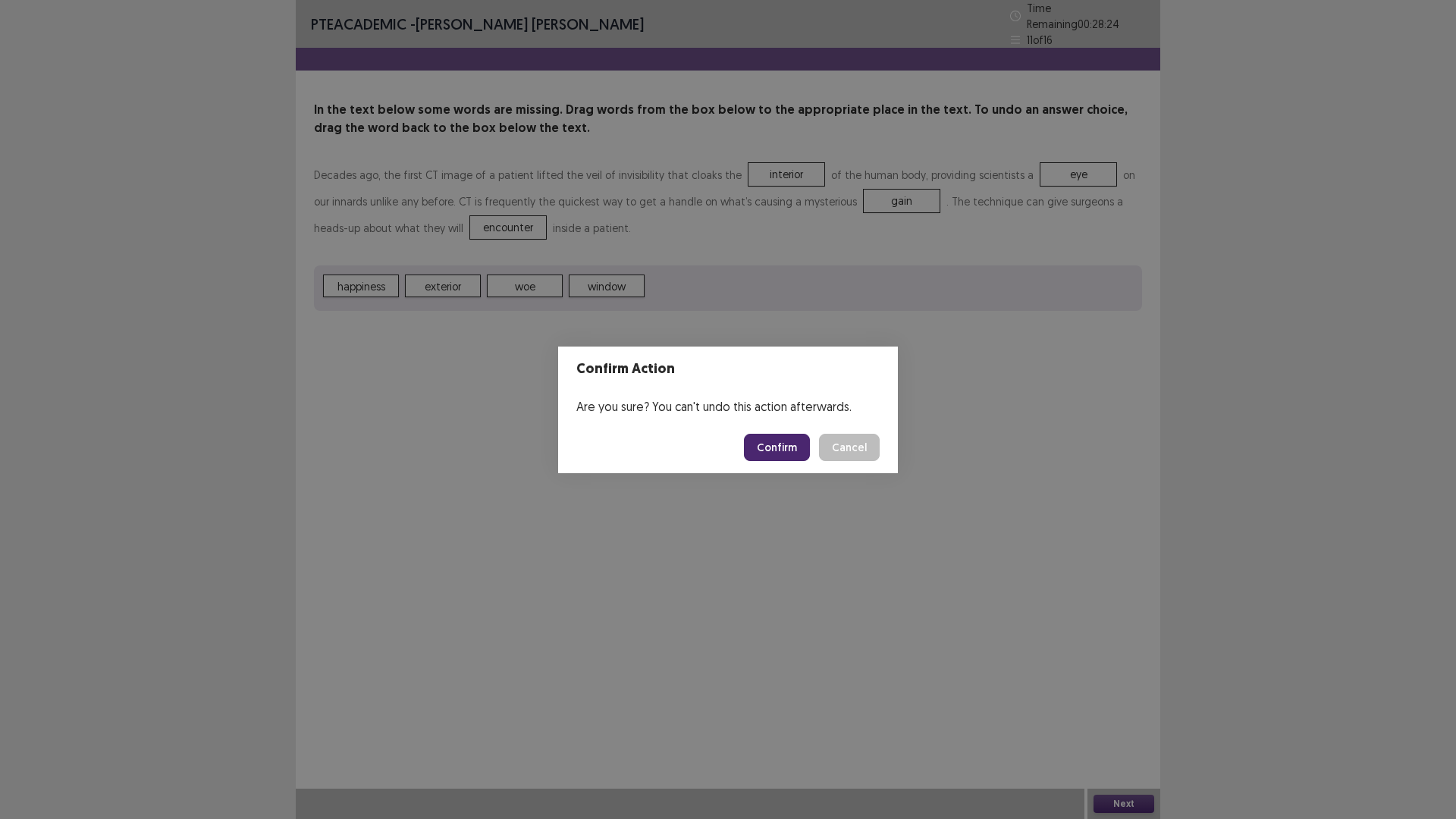
click at [767, 443] on button "Confirm" at bounding box center [776, 448] width 66 height 28
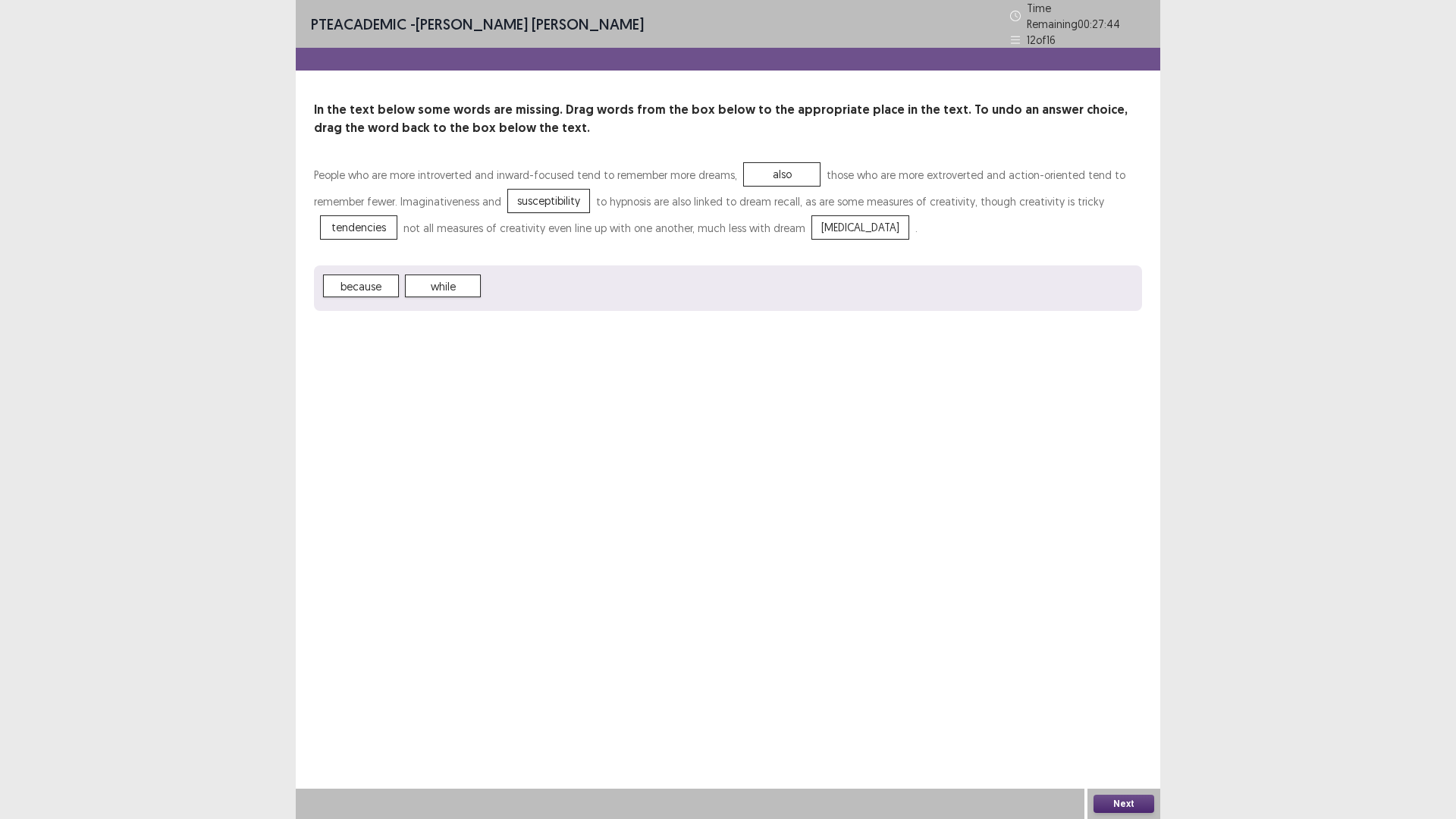
click at [1111, 716] on button "Next" at bounding box center [1123, 804] width 61 height 18
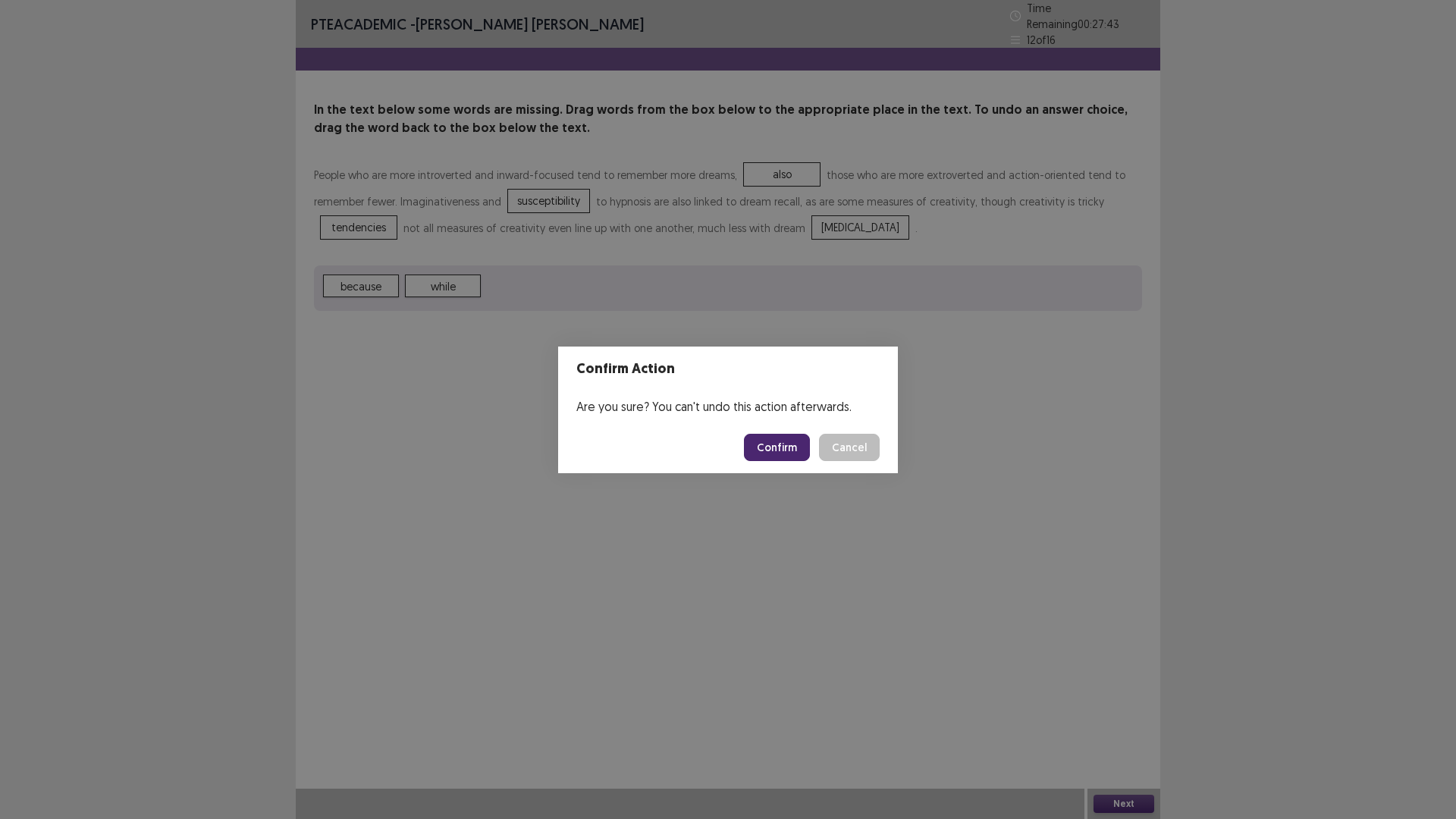
click at [783, 445] on button "Confirm" at bounding box center [776, 448] width 66 height 28
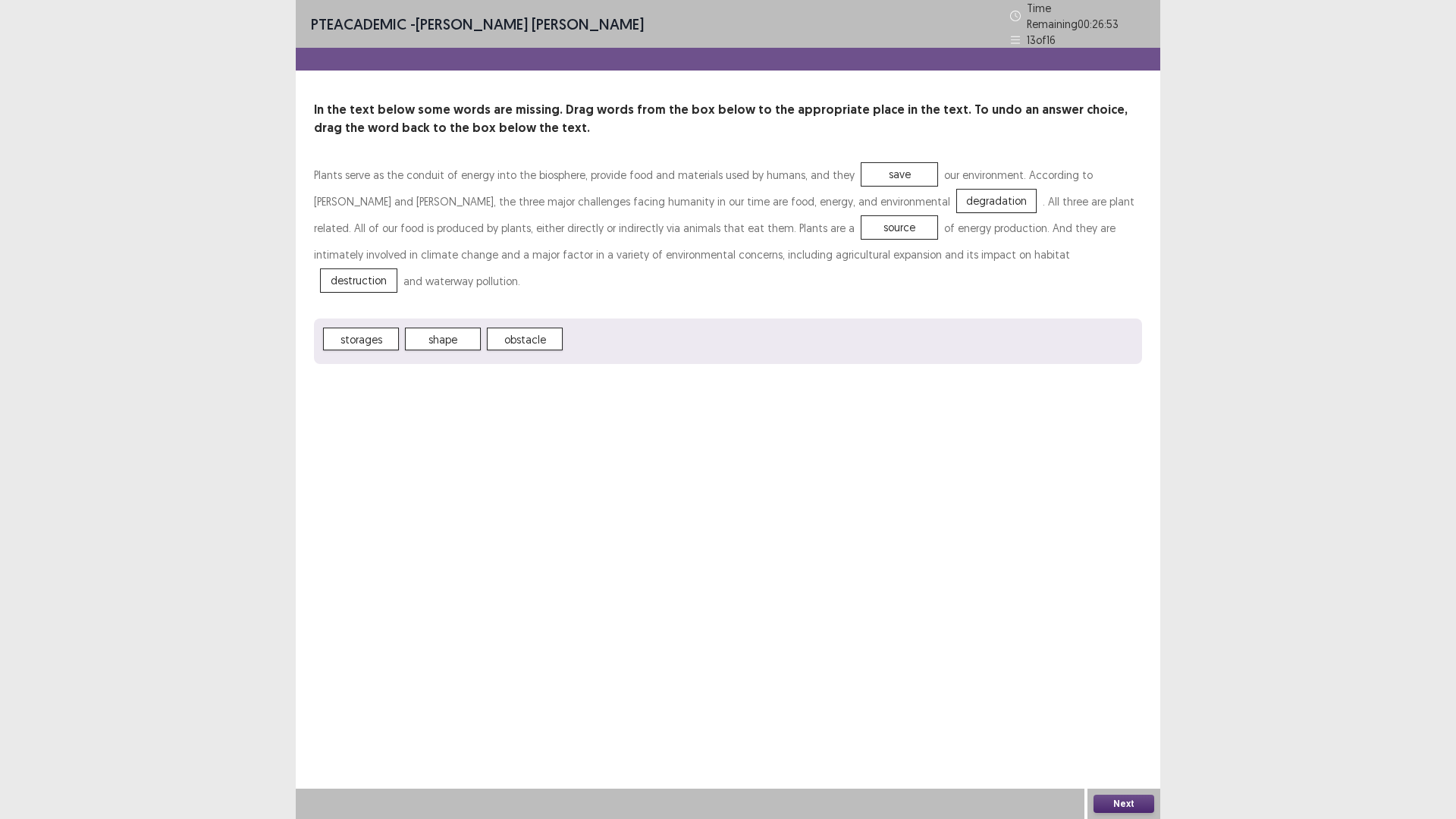
click at [1114, 716] on button "Next" at bounding box center [1123, 804] width 61 height 18
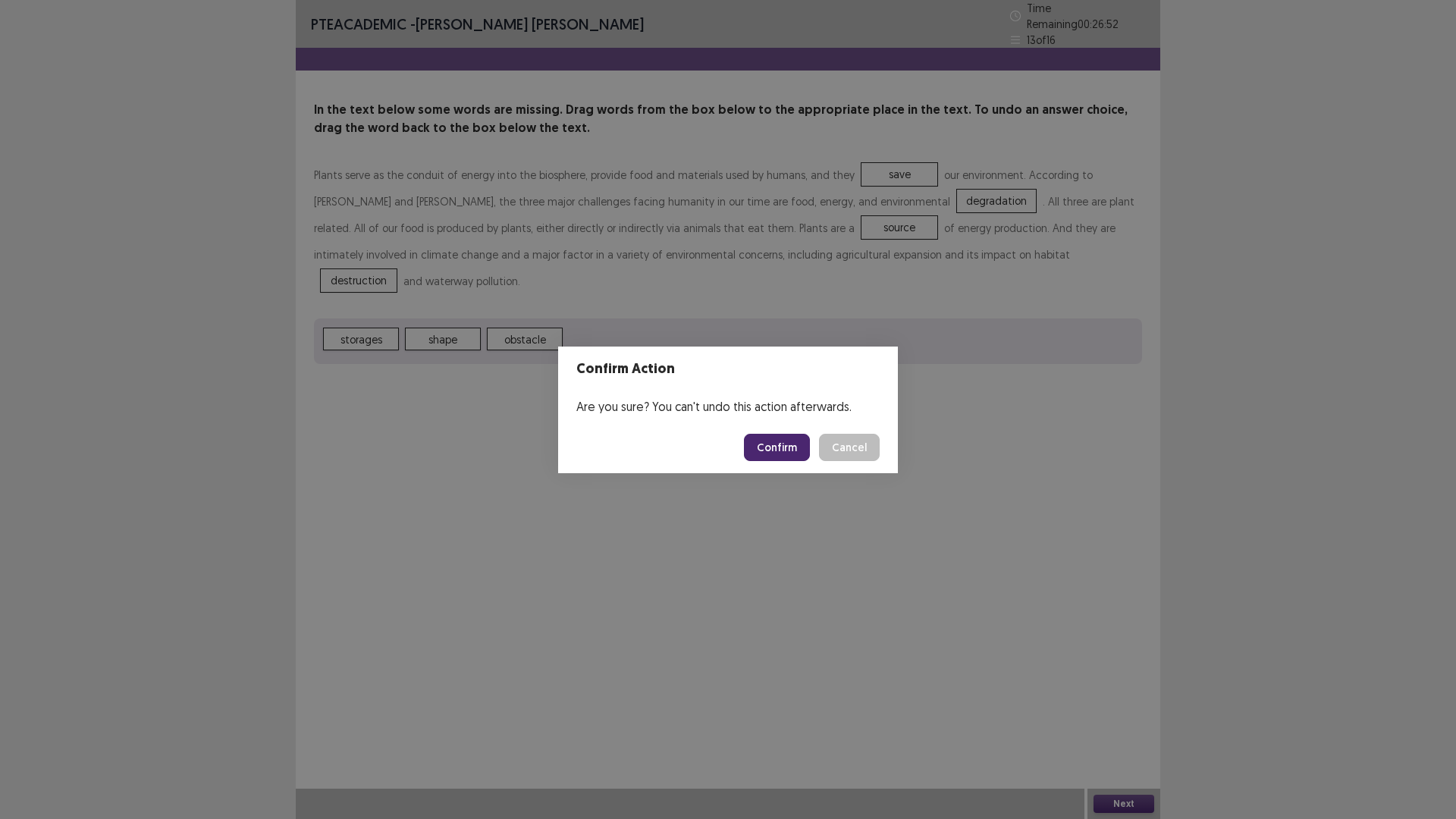
click at [792, 443] on button "Confirm" at bounding box center [776, 448] width 66 height 28
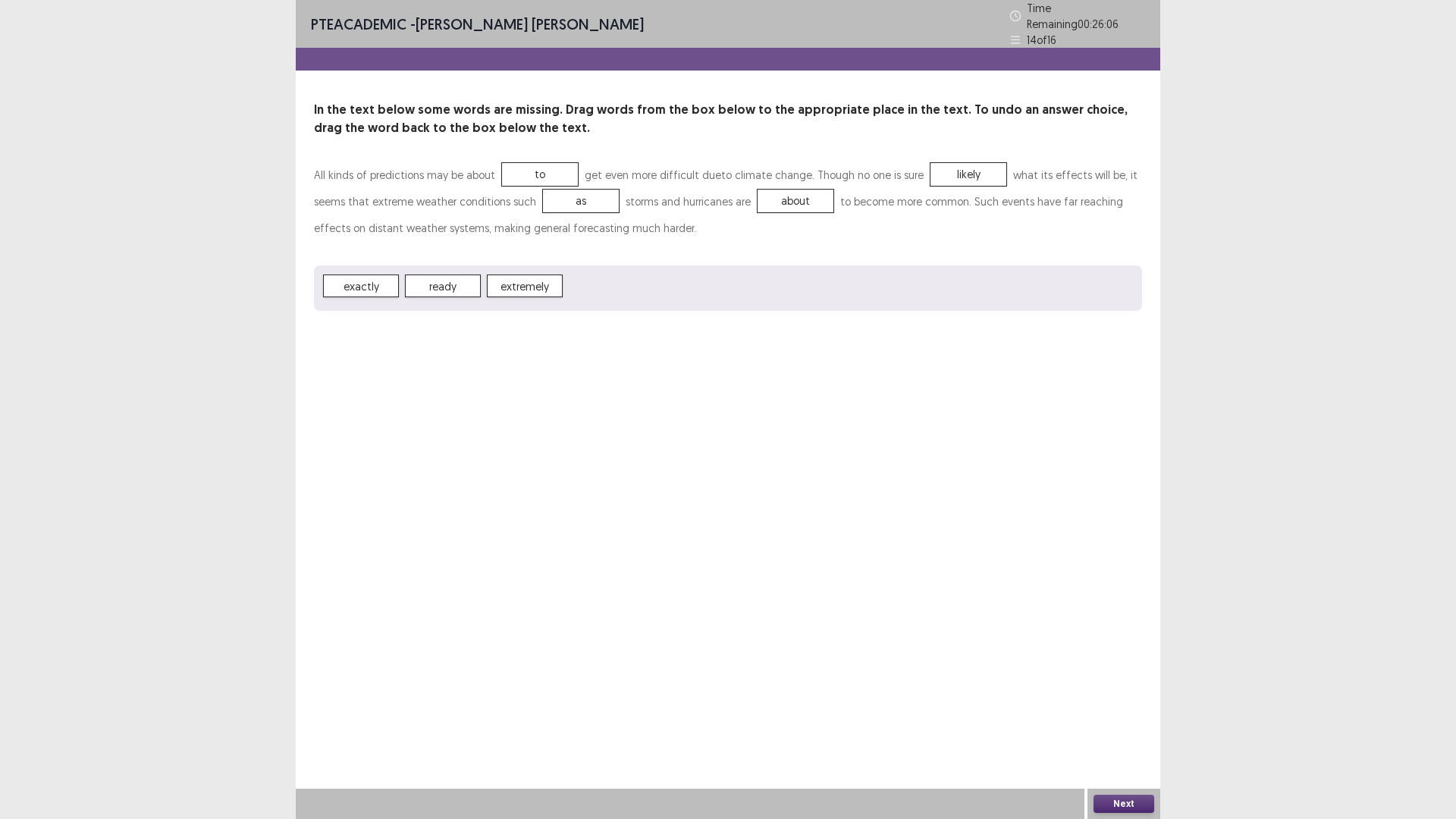
click at [1138, 716] on button "Next" at bounding box center [1123, 804] width 61 height 18
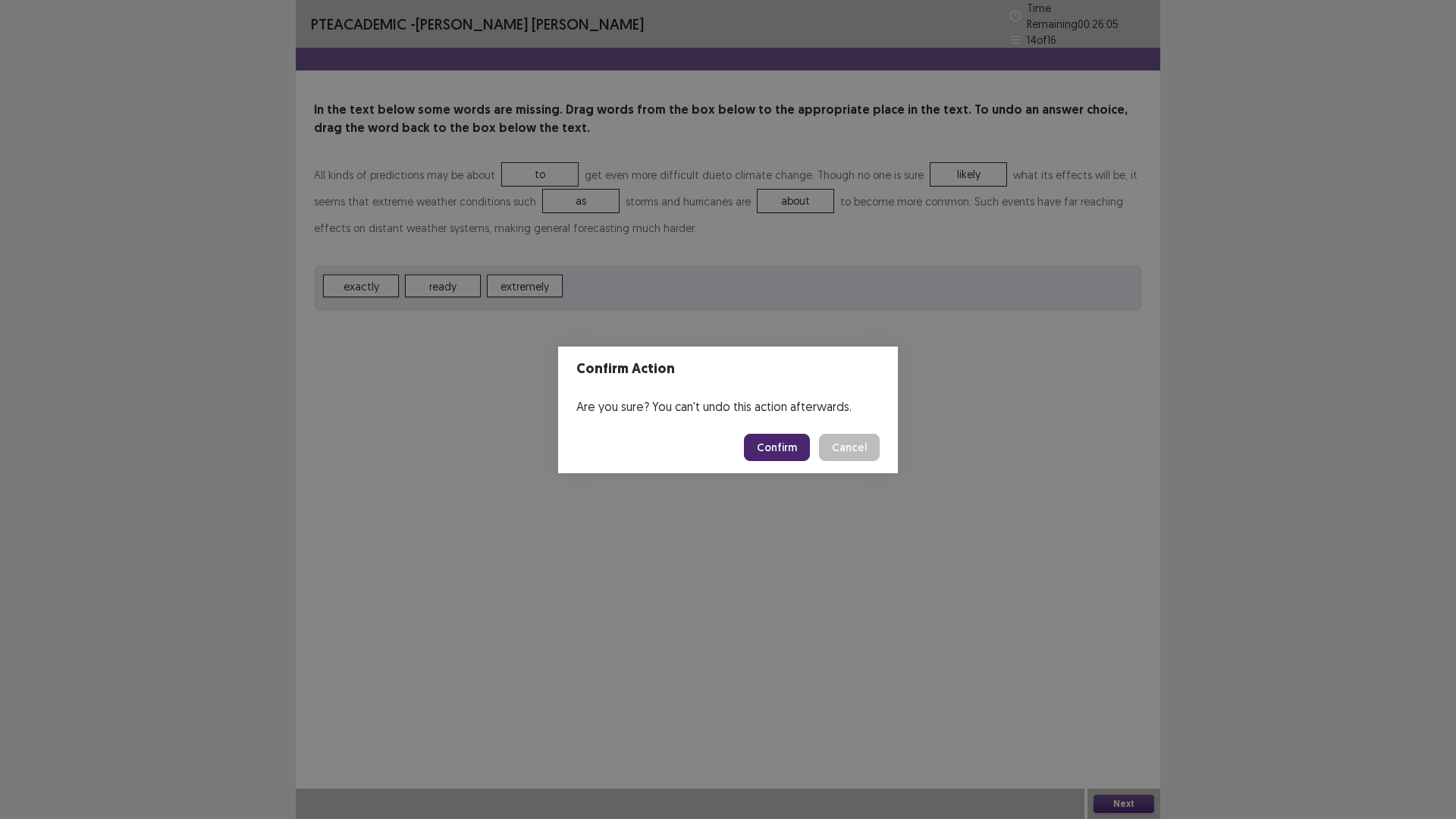
click at [787, 448] on button "Confirm" at bounding box center [776, 448] width 66 height 28
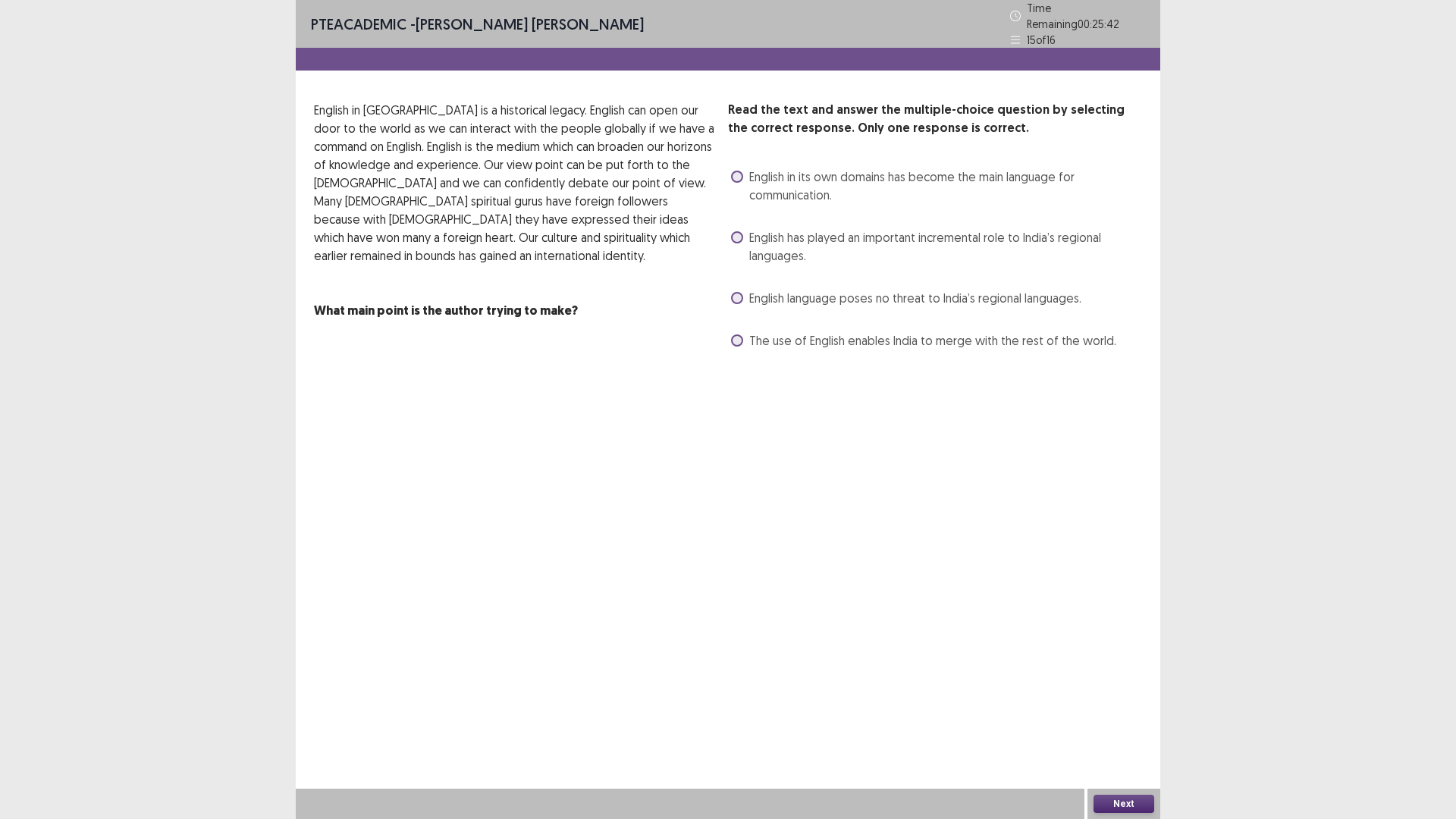
click at [752, 334] on span "The use of English enables India to merge with the rest of the world." at bounding box center [933, 341] width 367 height 18
click at [1121, 716] on button "Next" at bounding box center [1123, 804] width 61 height 18
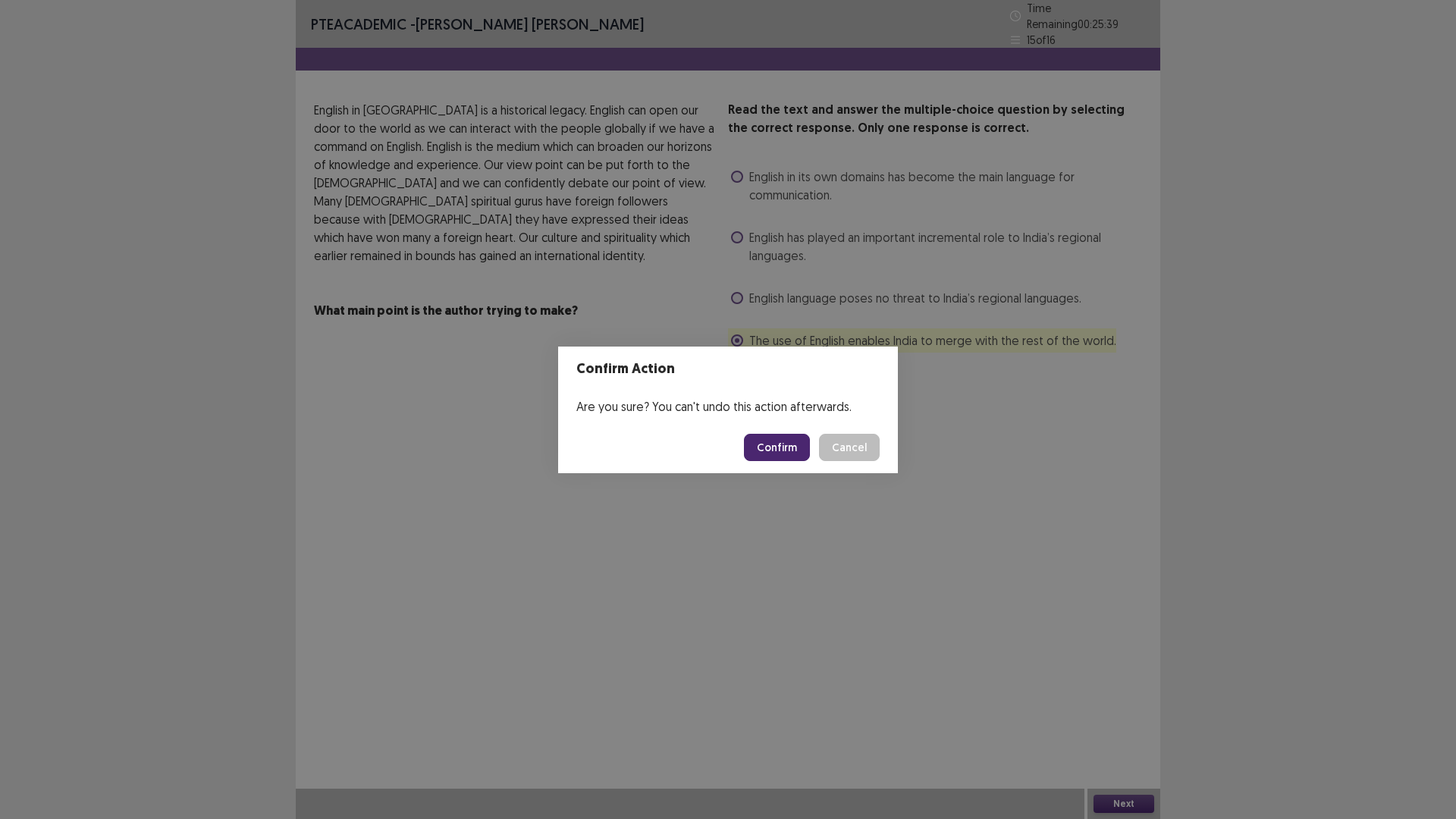
click at [776, 443] on button "Confirm" at bounding box center [776, 448] width 66 height 28
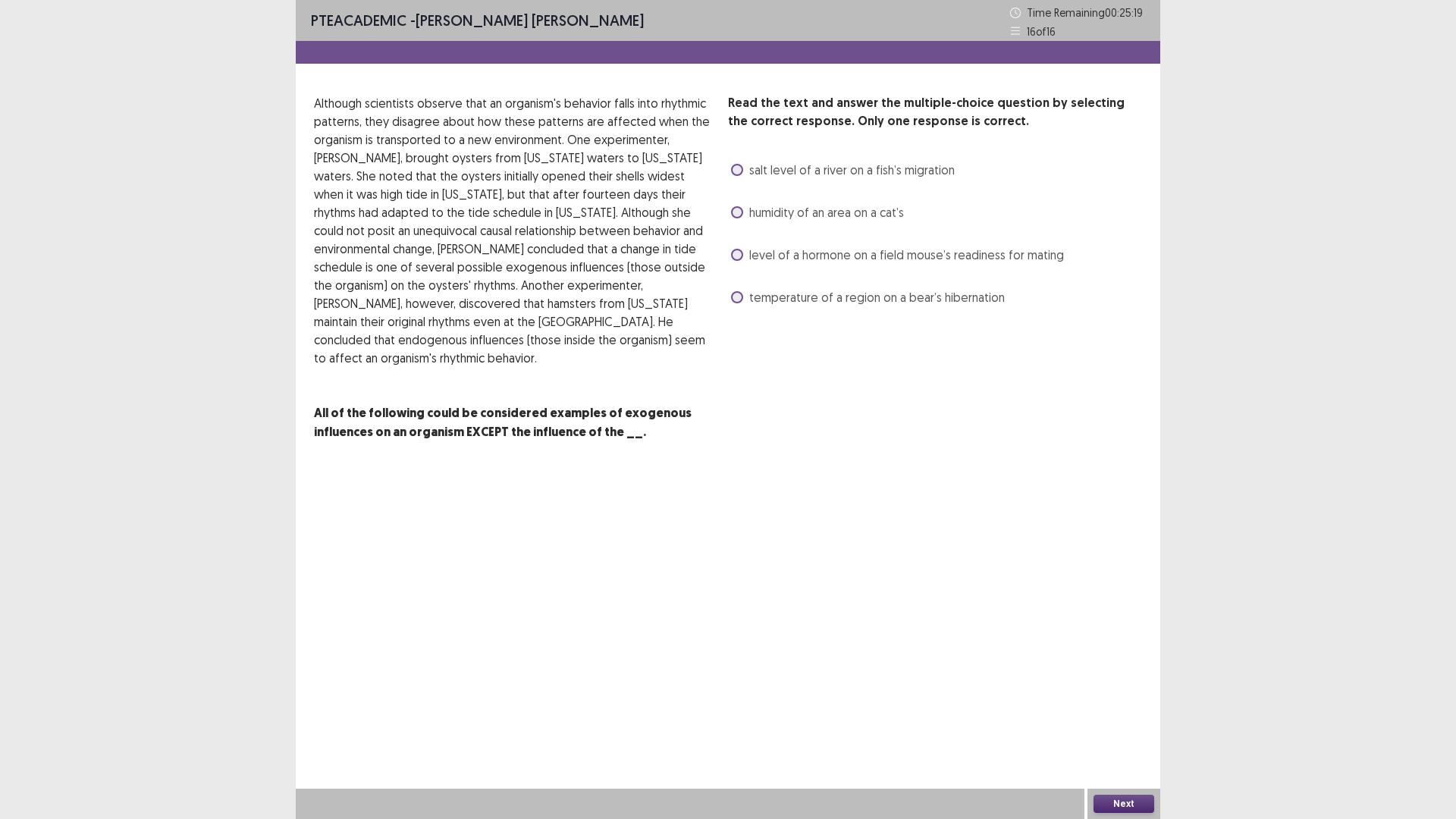
click at [883, 302] on span "temperature of a region on a bear’s hibernation" at bounding box center [877, 297] width 256 height 18
click at [1125, 716] on button "Next" at bounding box center [1123, 804] width 61 height 18
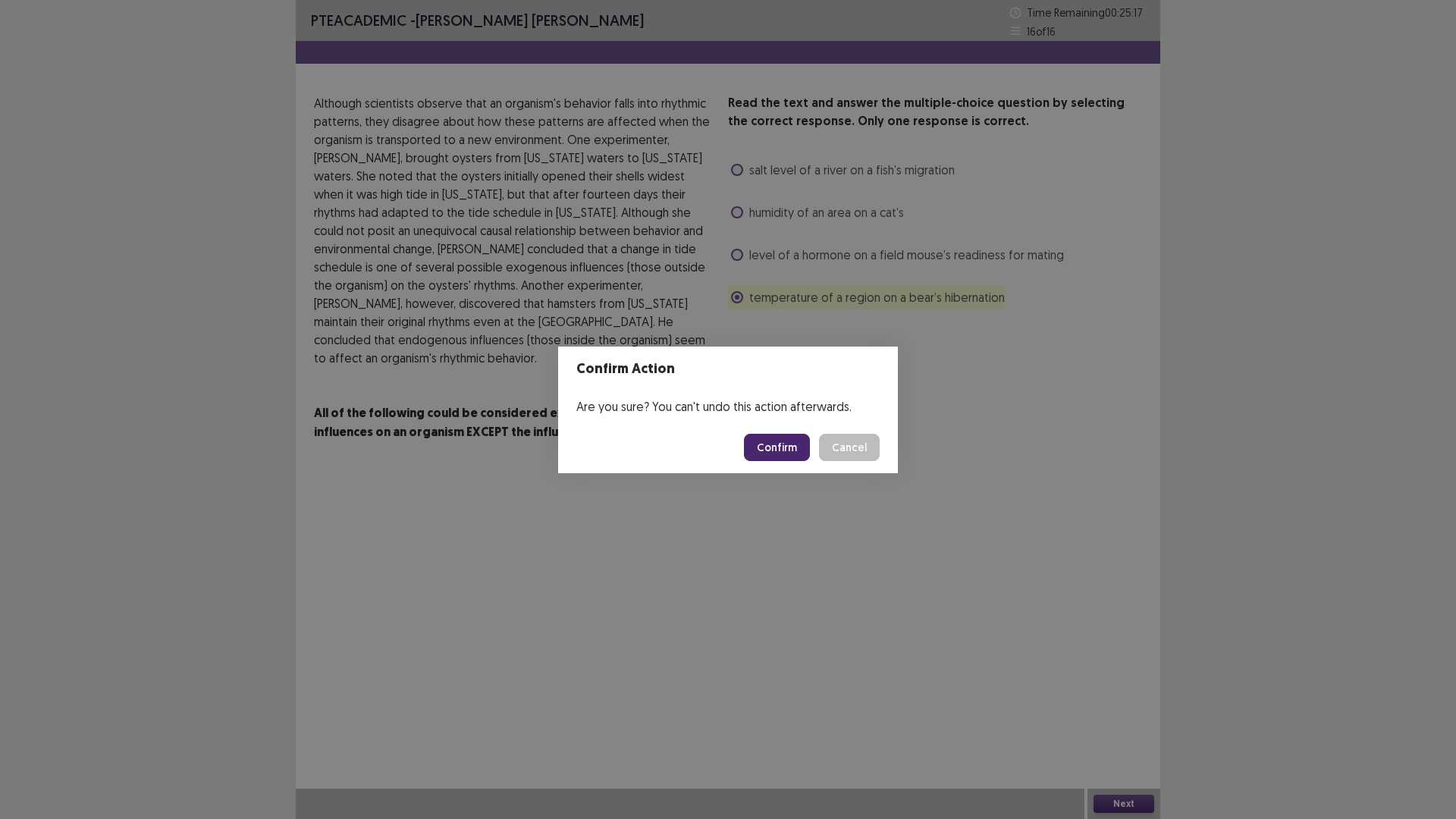
click at [771, 444] on button "Confirm" at bounding box center [776, 448] width 66 height 28
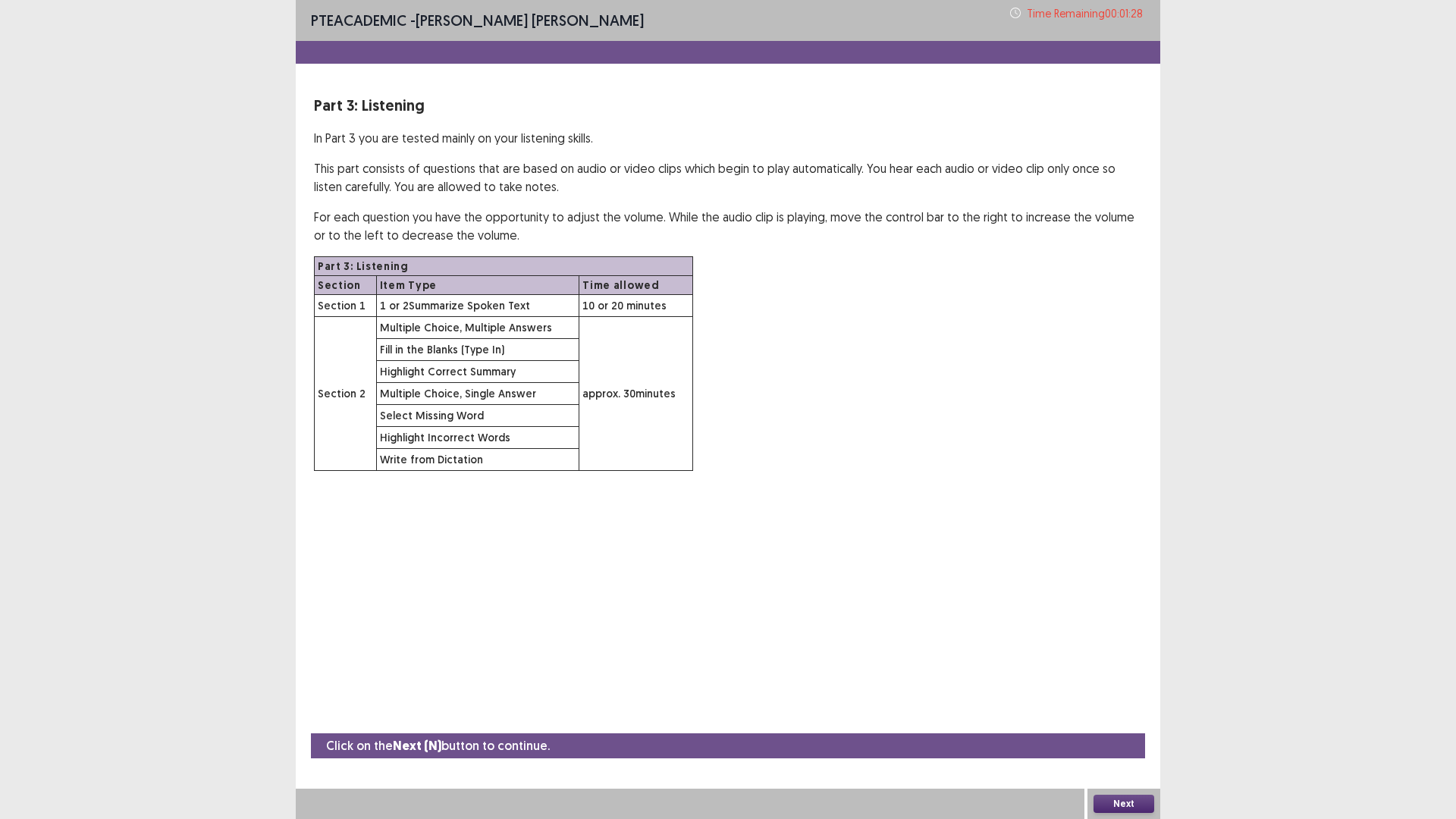
click at [1129, 716] on button "Next" at bounding box center [1123, 804] width 61 height 18
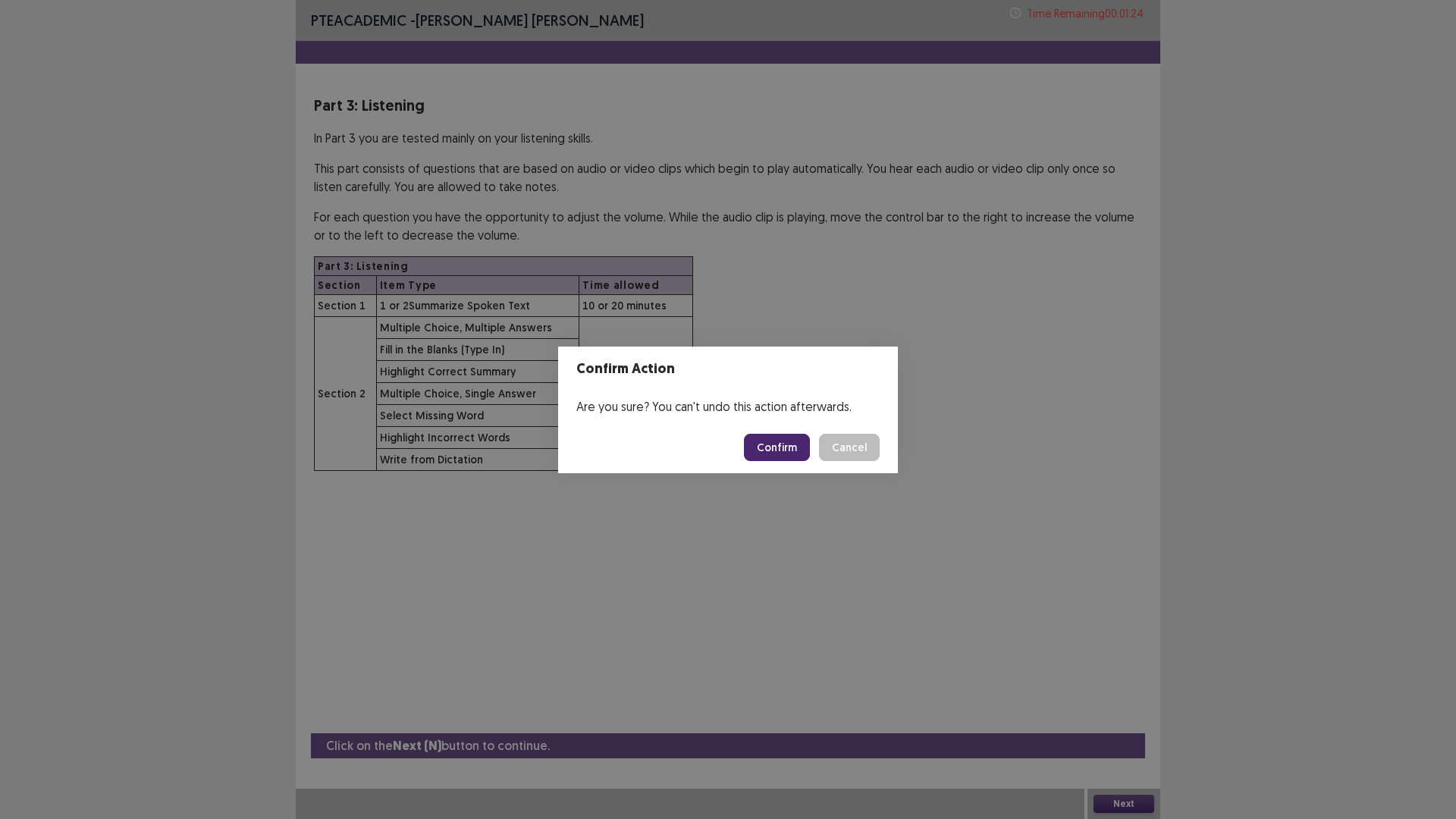
click at [780, 440] on button "Confirm" at bounding box center [776, 448] width 66 height 28
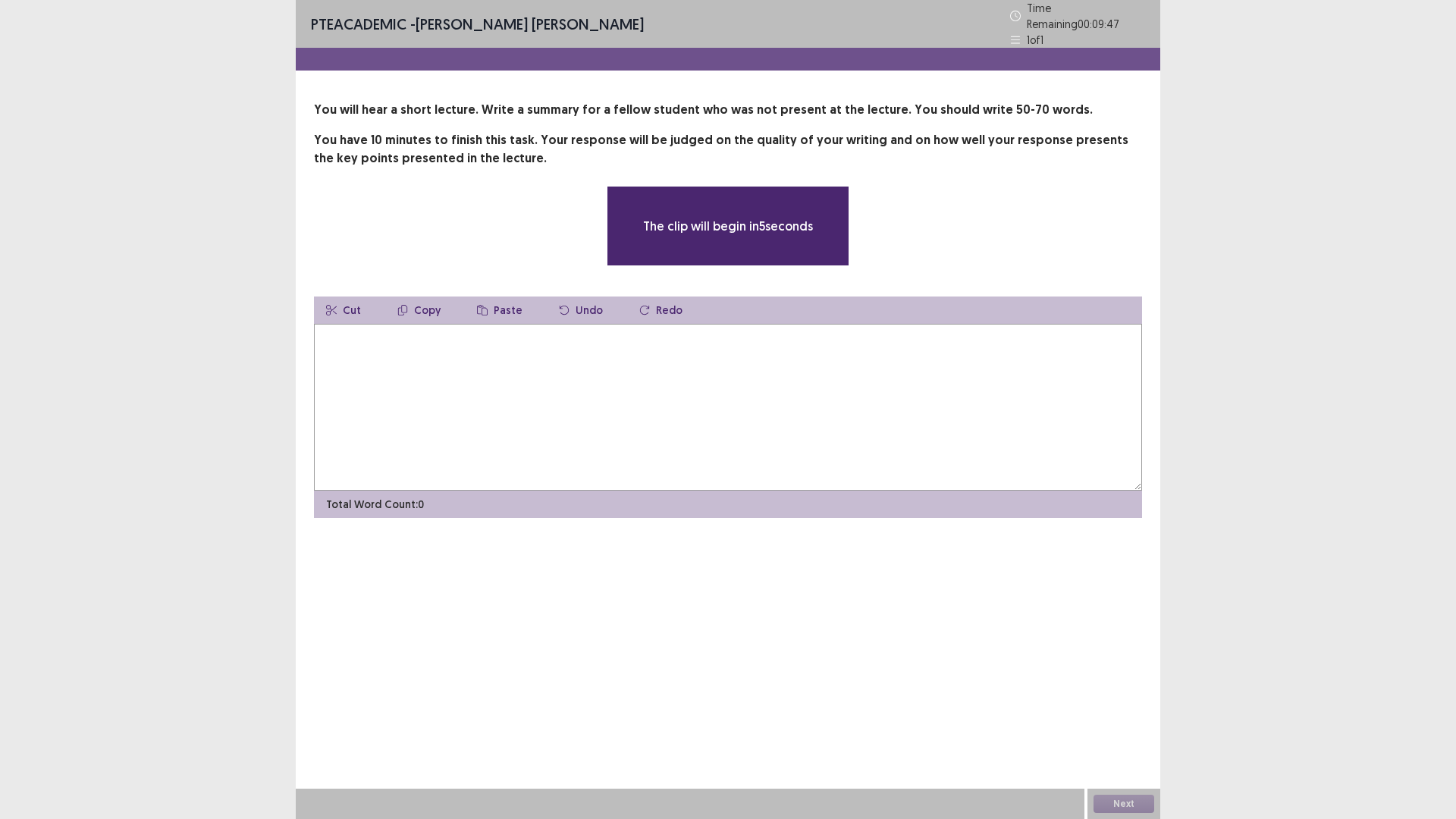
click at [600, 367] on textarea at bounding box center [728, 407] width 828 height 167
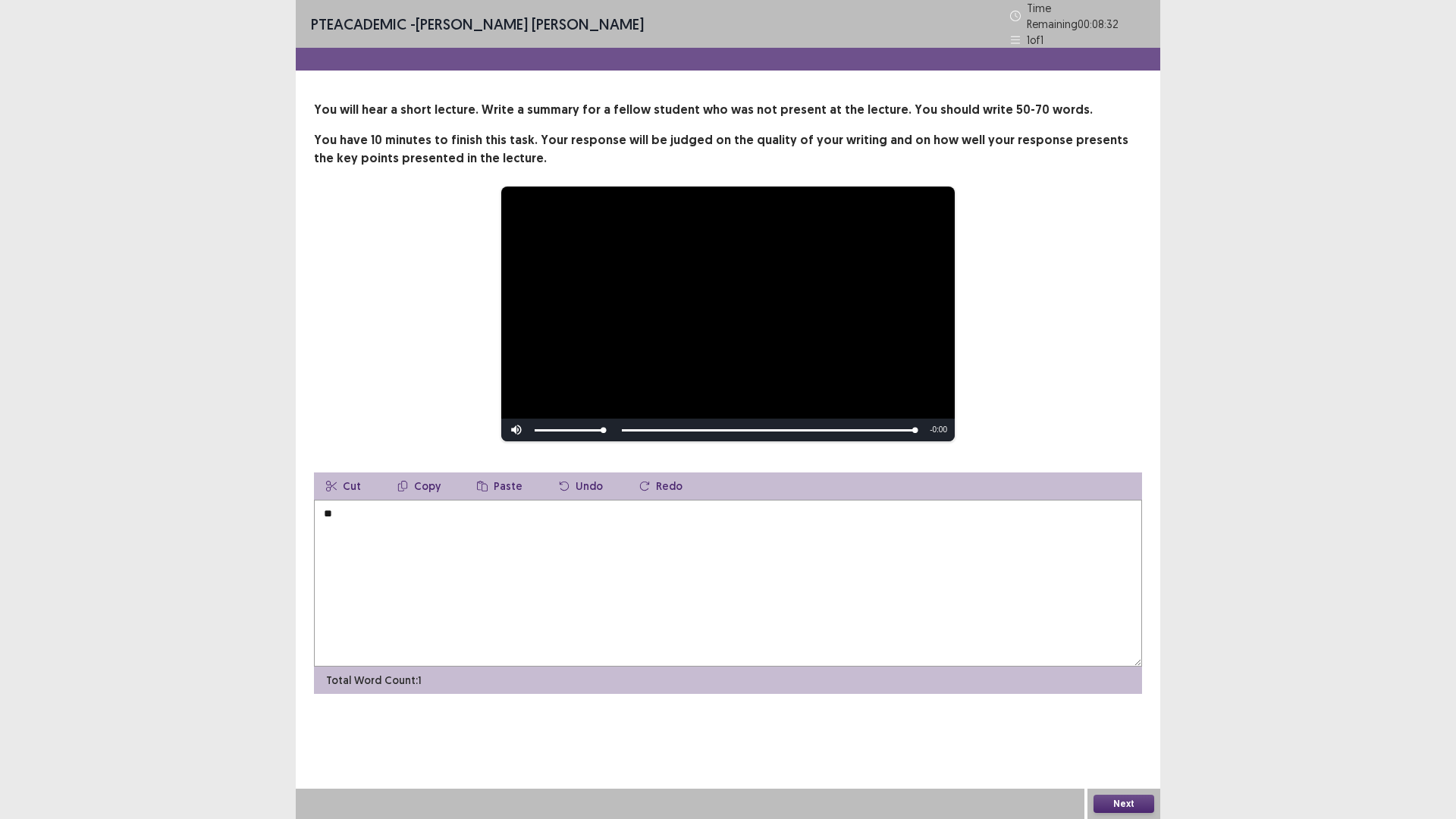
type textarea "*"
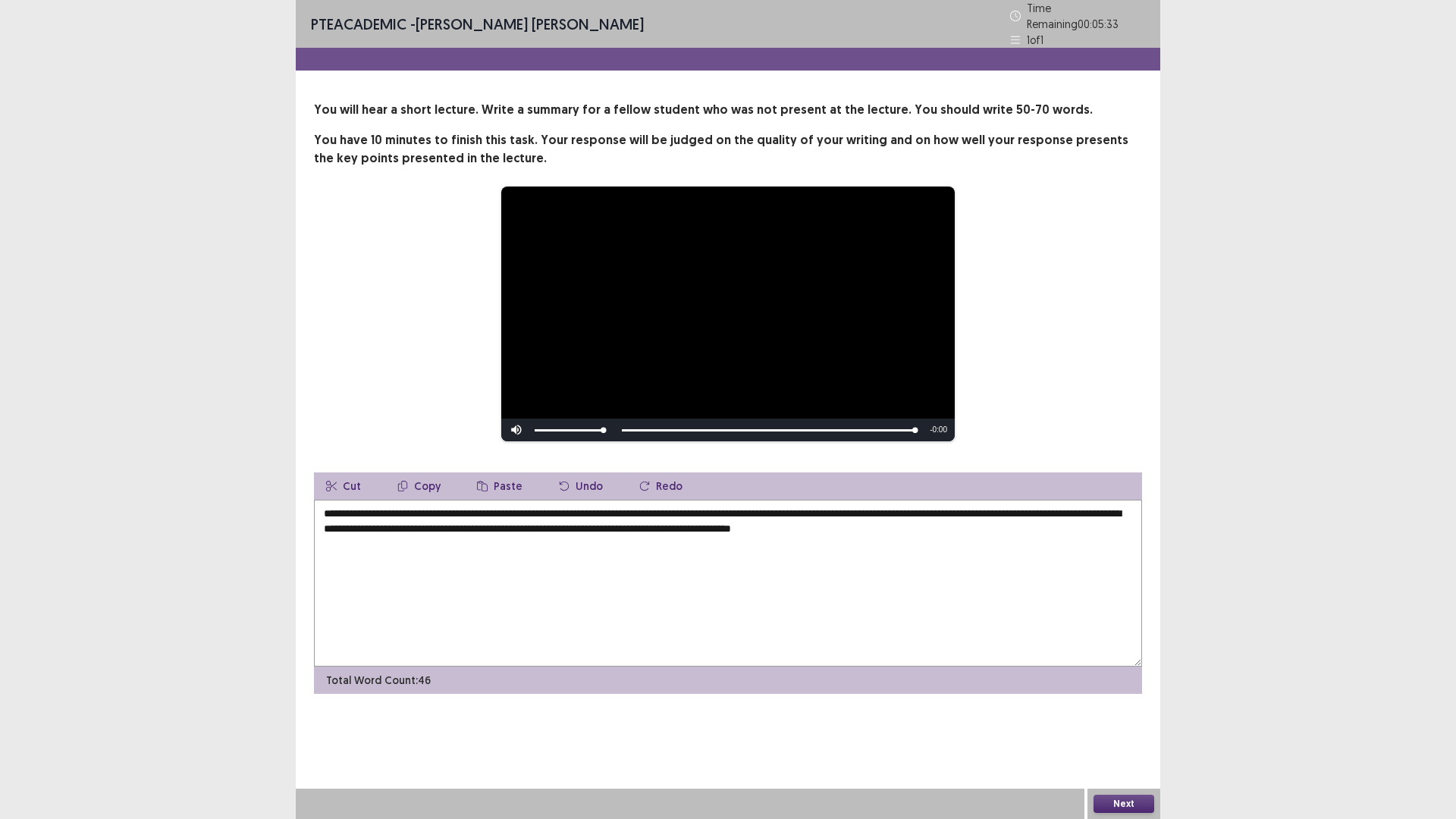
click at [1006, 508] on textarea "**********" at bounding box center [728, 583] width 828 height 167
click at [1076, 508] on textarea "**********" at bounding box center [728, 583] width 828 height 167
type textarea "**********"
click at [1123, 716] on button "Next" at bounding box center [1123, 804] width 61 height 18
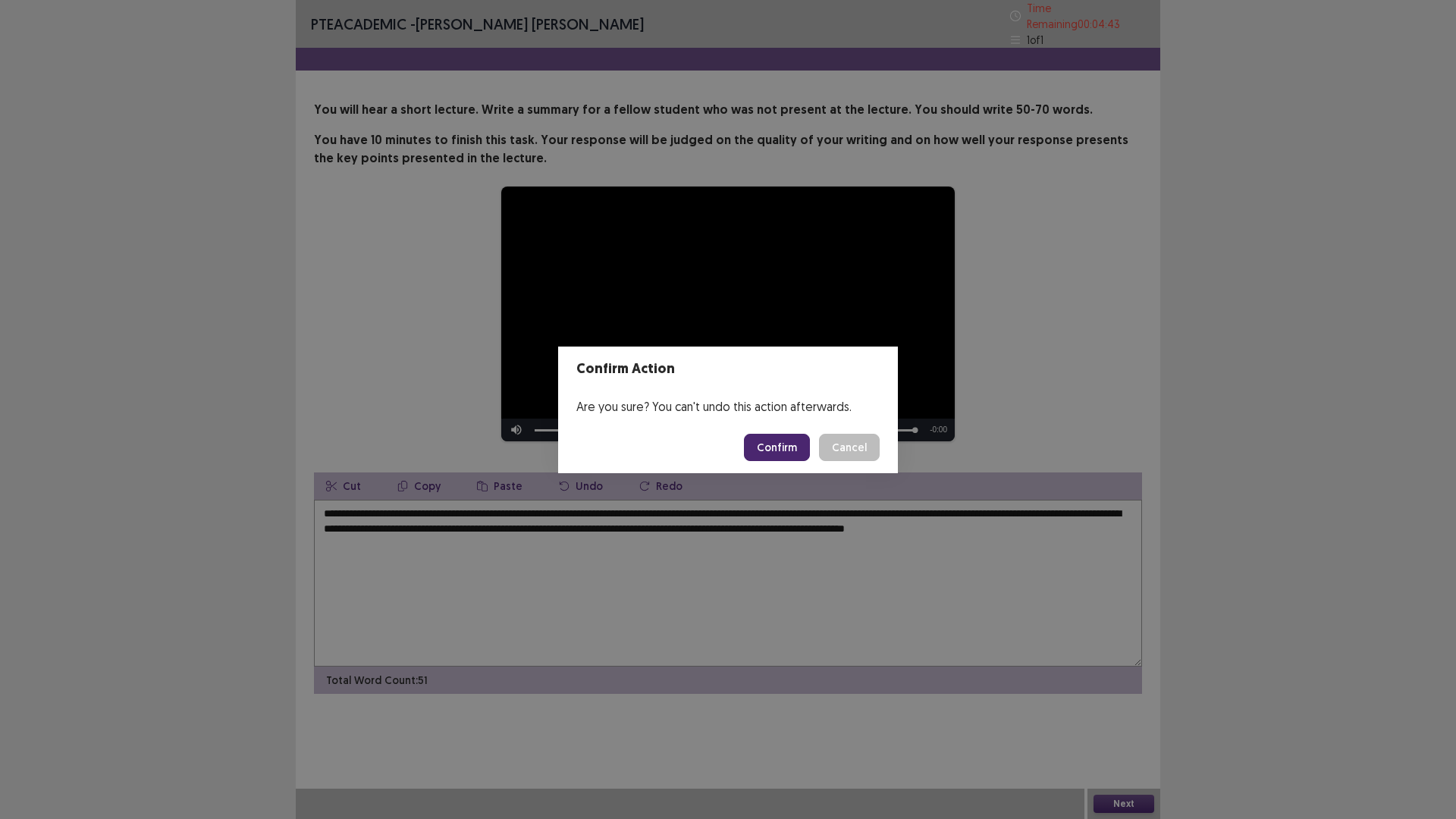
click at [767, 446] on button "Confirm" at bounding box center [776, 448] width 66 height 28
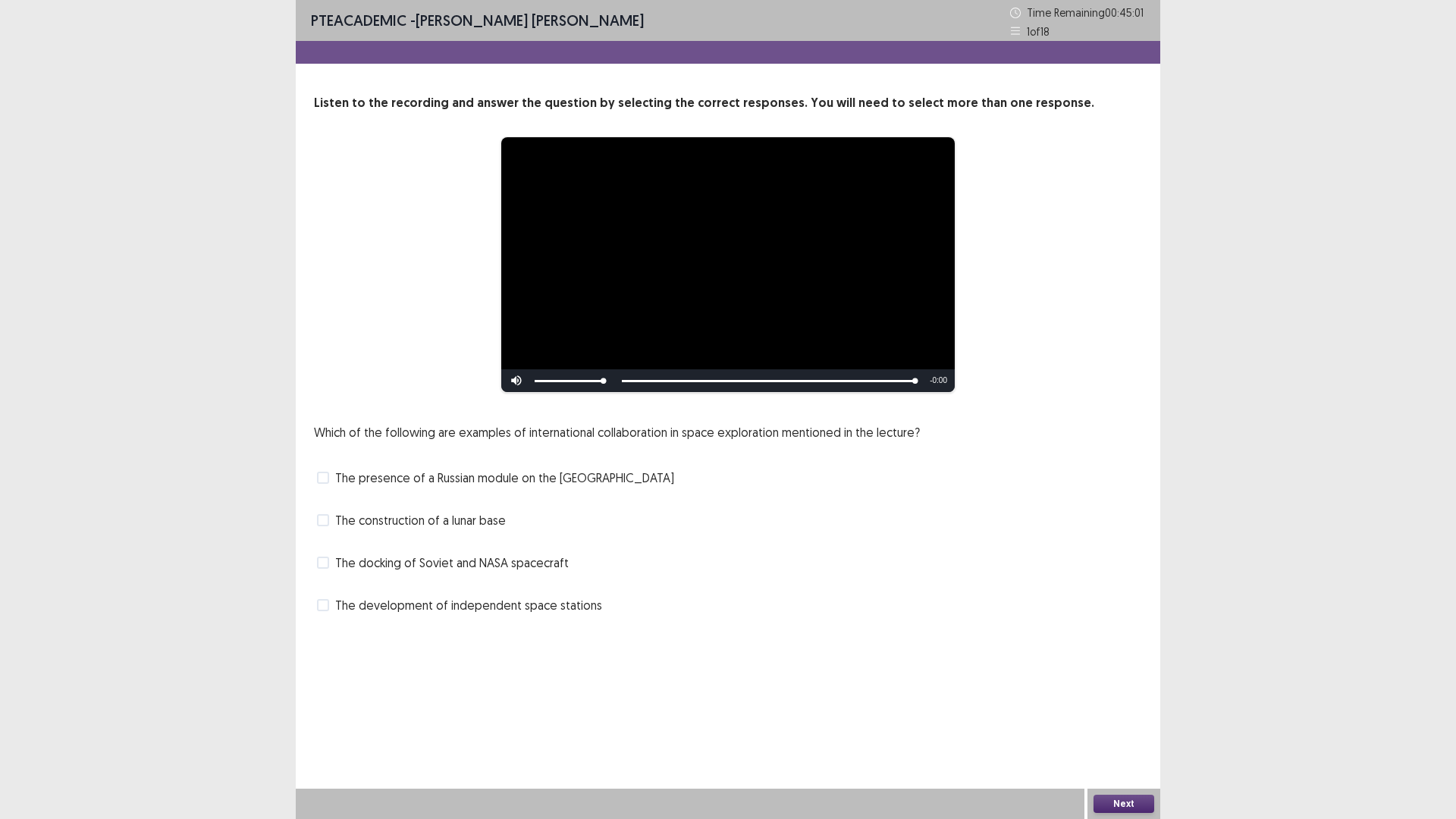
click at [483, 478] on span "The presence of a Russian module on the [GEOGRAPHIC_DATA]" at bounding box center [505, 478] width 339 height 18
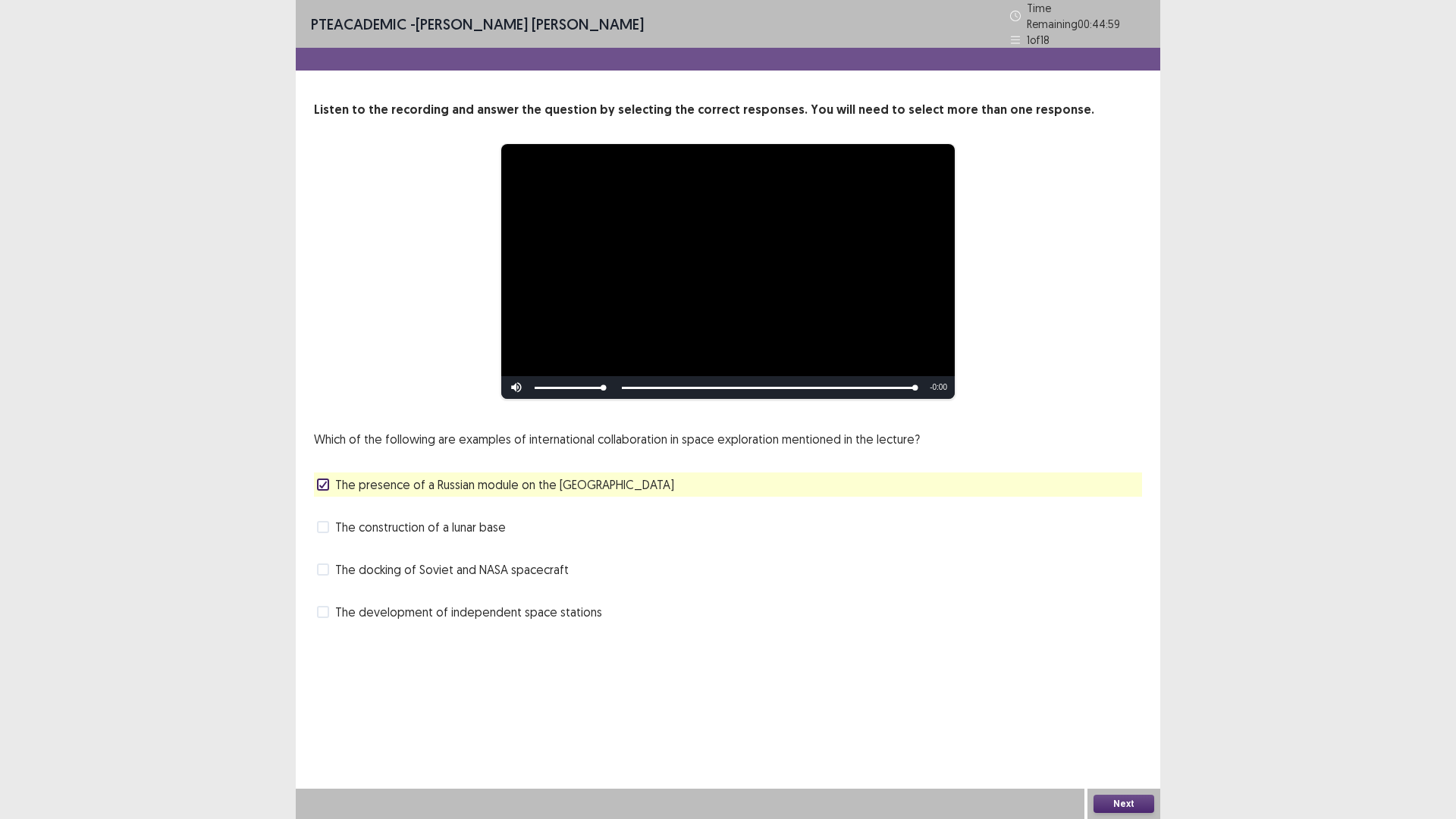
click at [1099, 716] on button "Next" at bounding box center [1123, 804] width 61 height 18
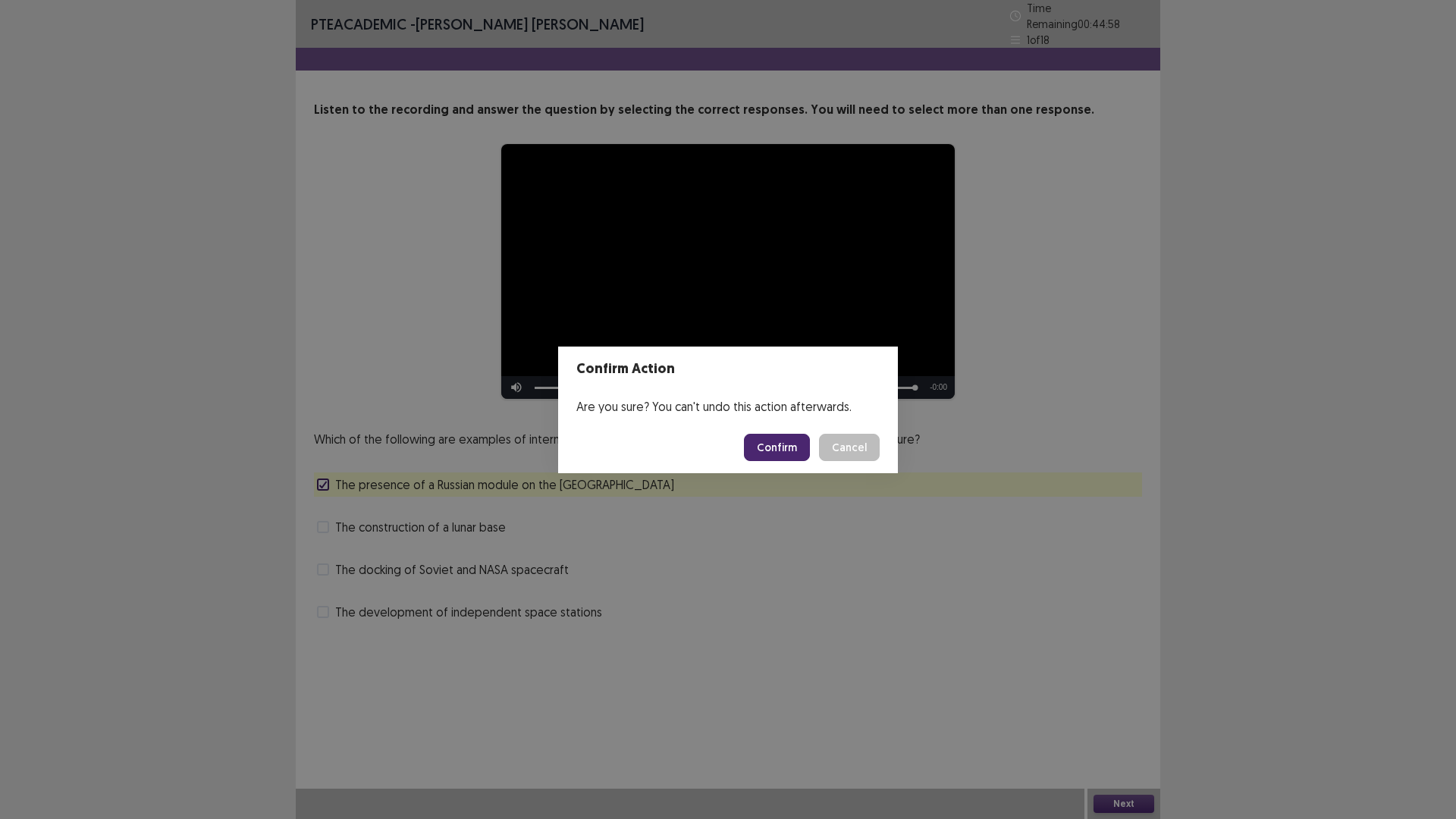
click at [789, 454] on button "Confirm" at bounding box center [776, 448] width 66 height 28
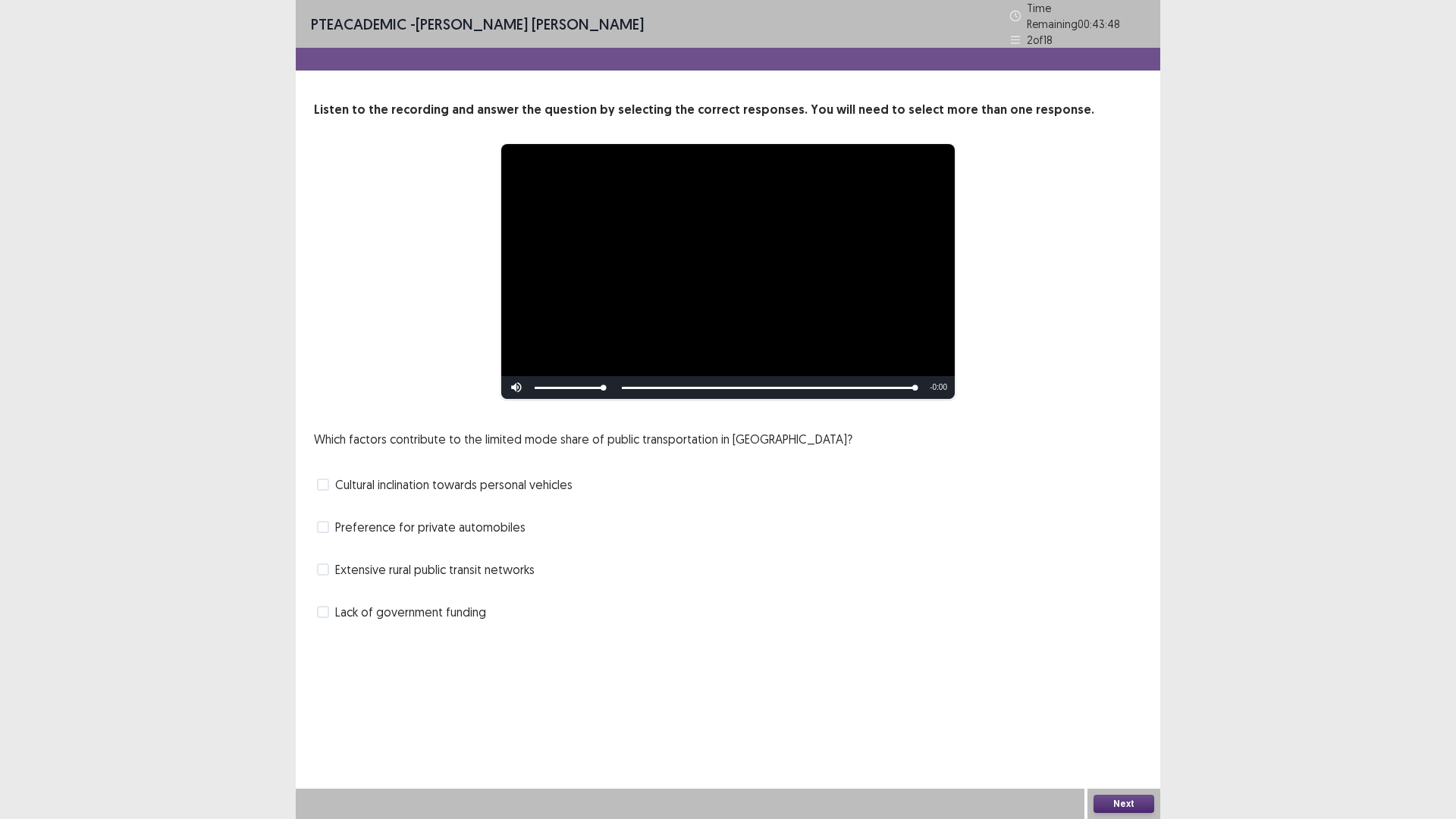
click at [468, 608] on span "Lack of government funding" at bounding box center [410, 611] width 151 height 18
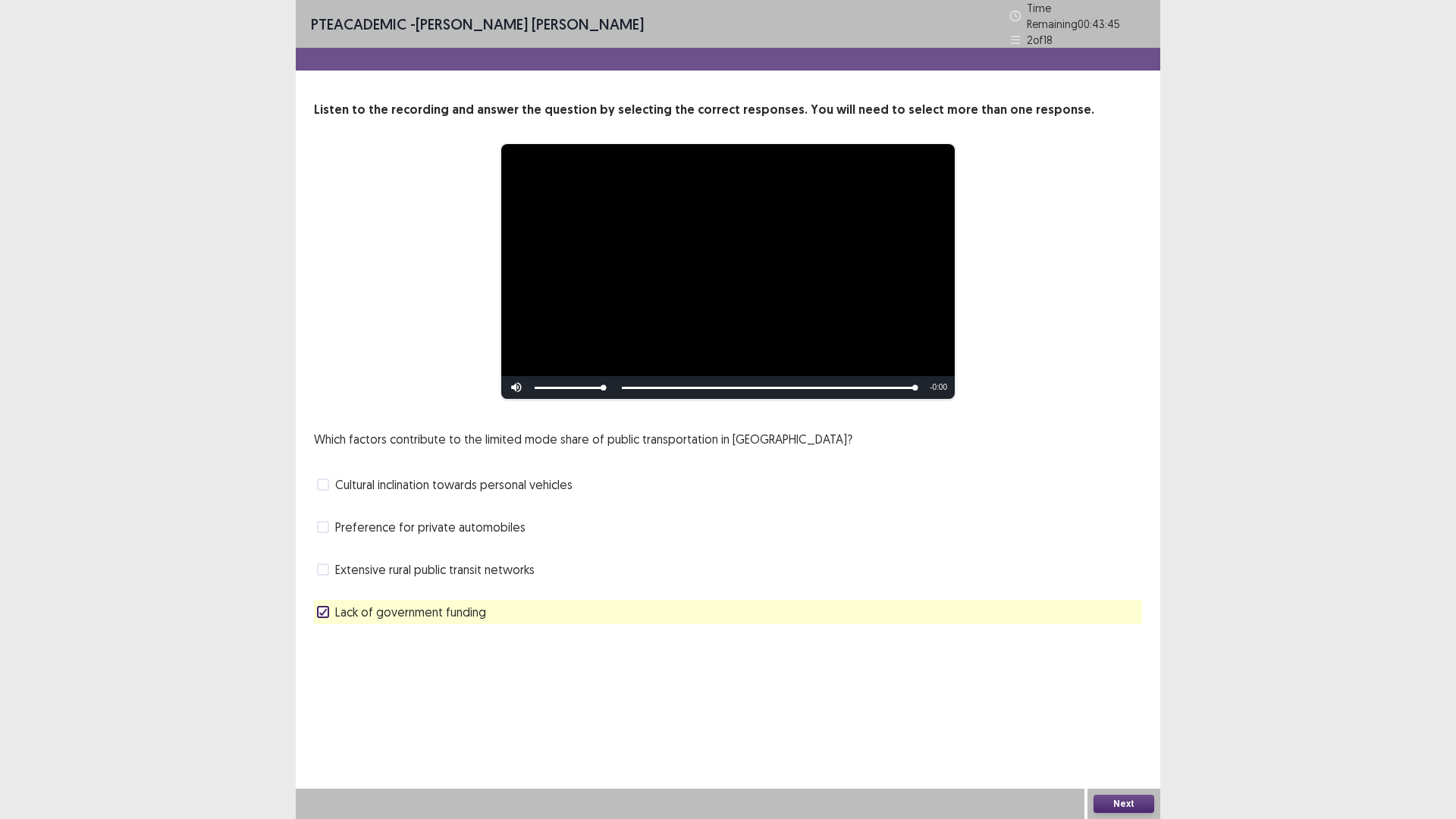
click at [1110, 716] on button "Next" at bounding box center [1123, 804] width 61 height 18
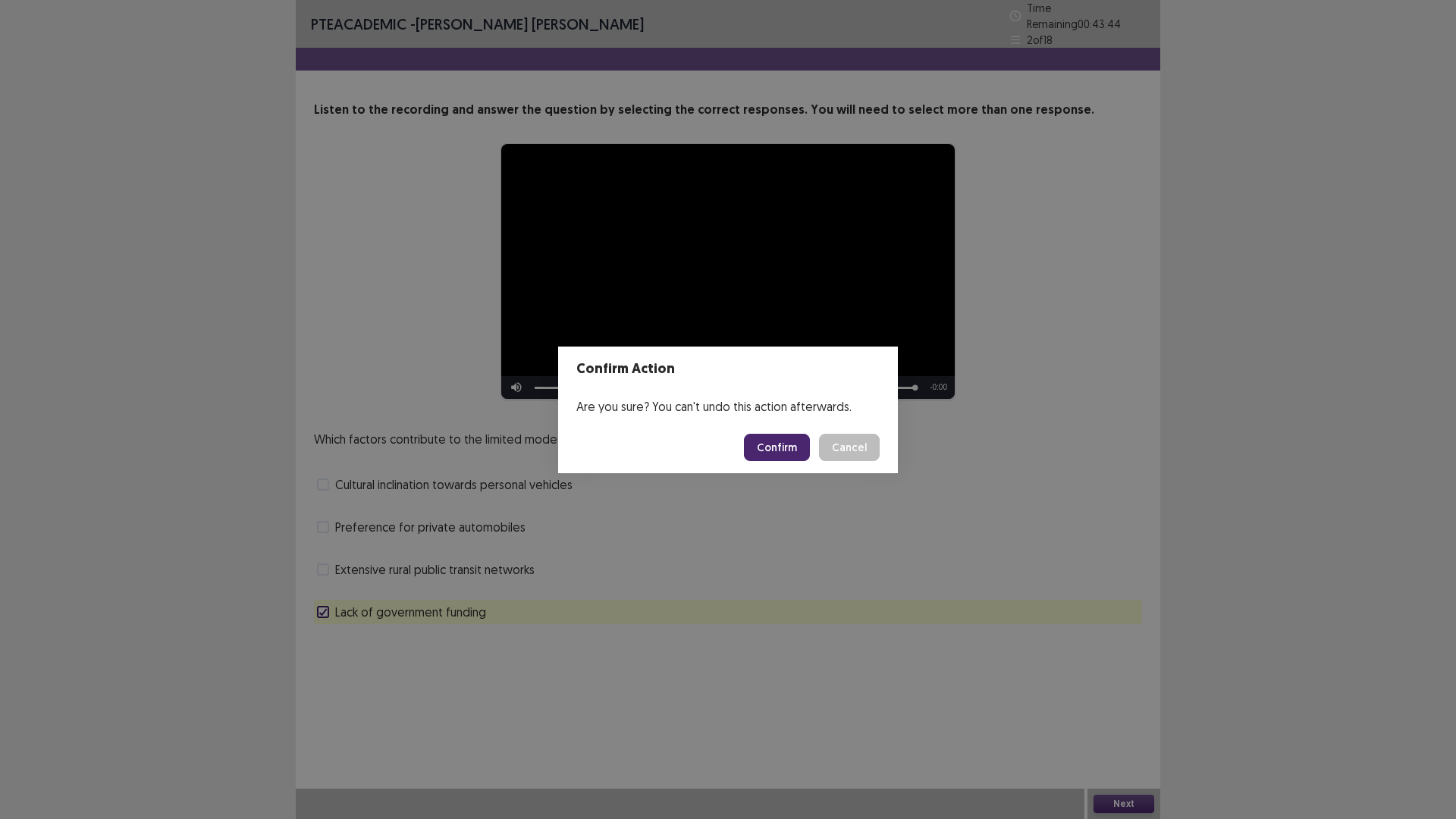
click at [785, 438] on button "Confirm" at bounding box center [776, 448] width 66 height 28
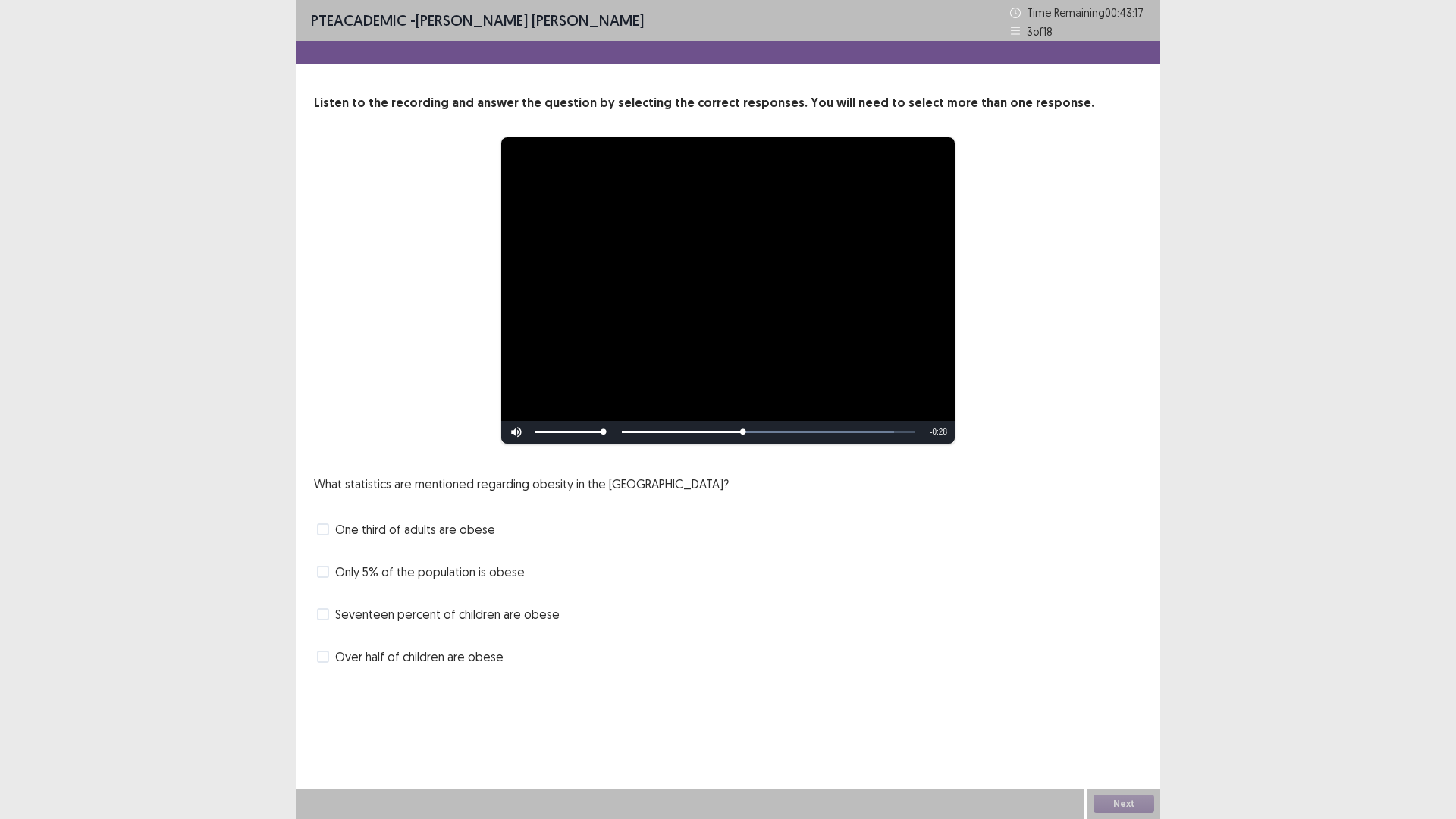
click at [475, 614] on span "Seventeen percent of children are obese" at bounding box center [447, 614] width 225 height 18
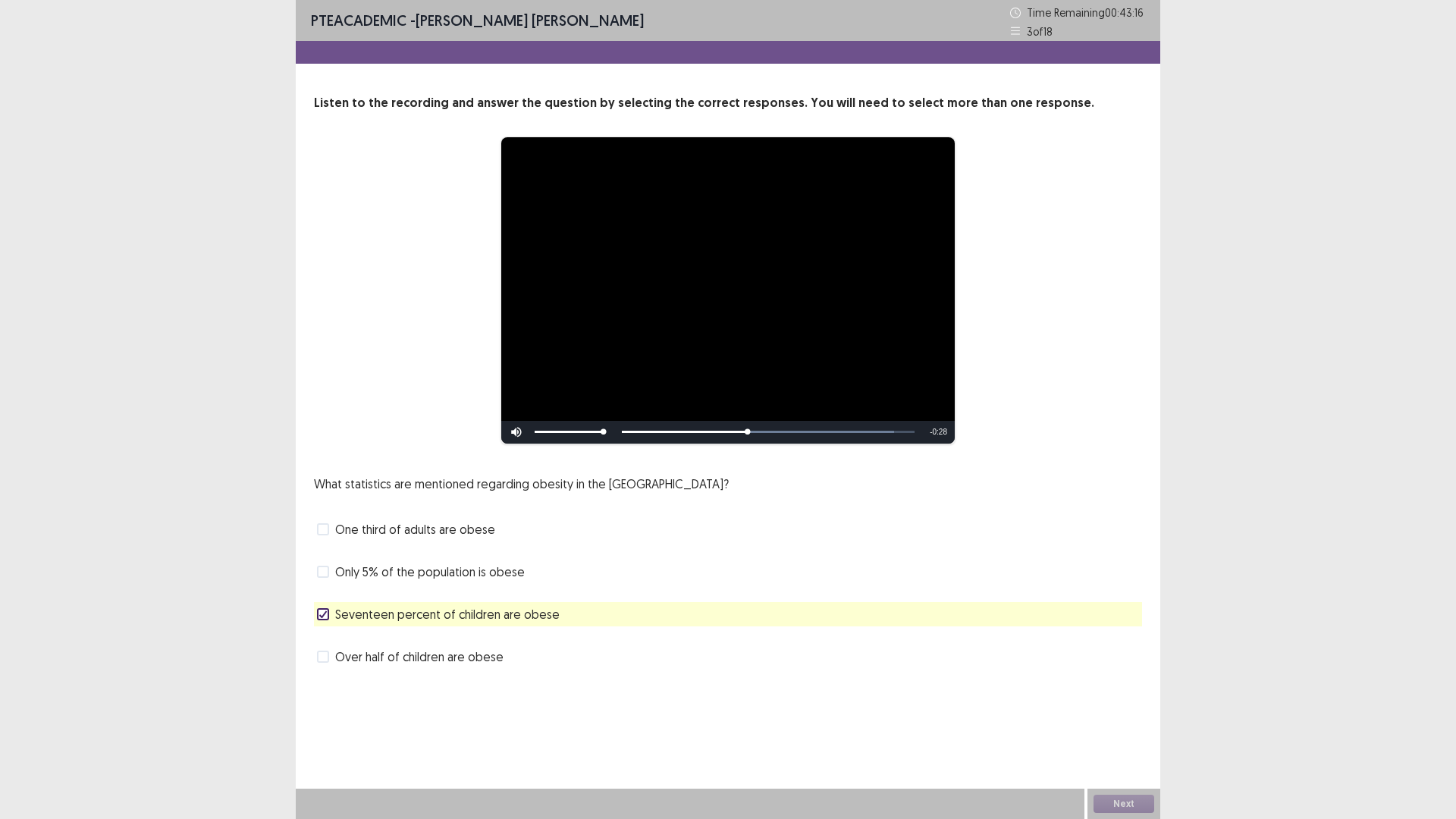
click at [457, 530] on span "One third of adults are obese" at bounding box center [414, 529] width 160 height 18
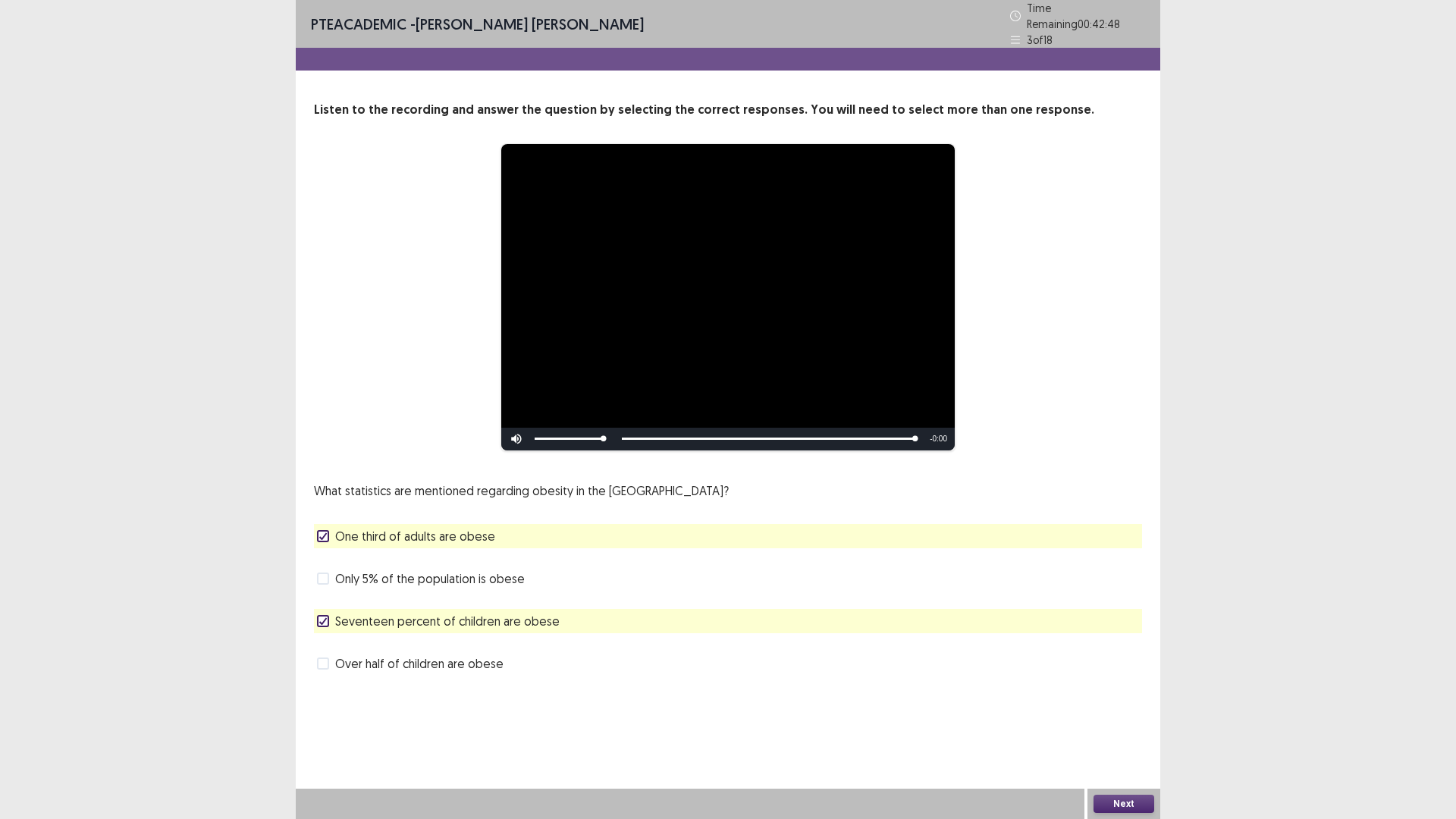
click at [1106, 716] on button "Next" at bounding box center [1123, 804] width 61 height 18
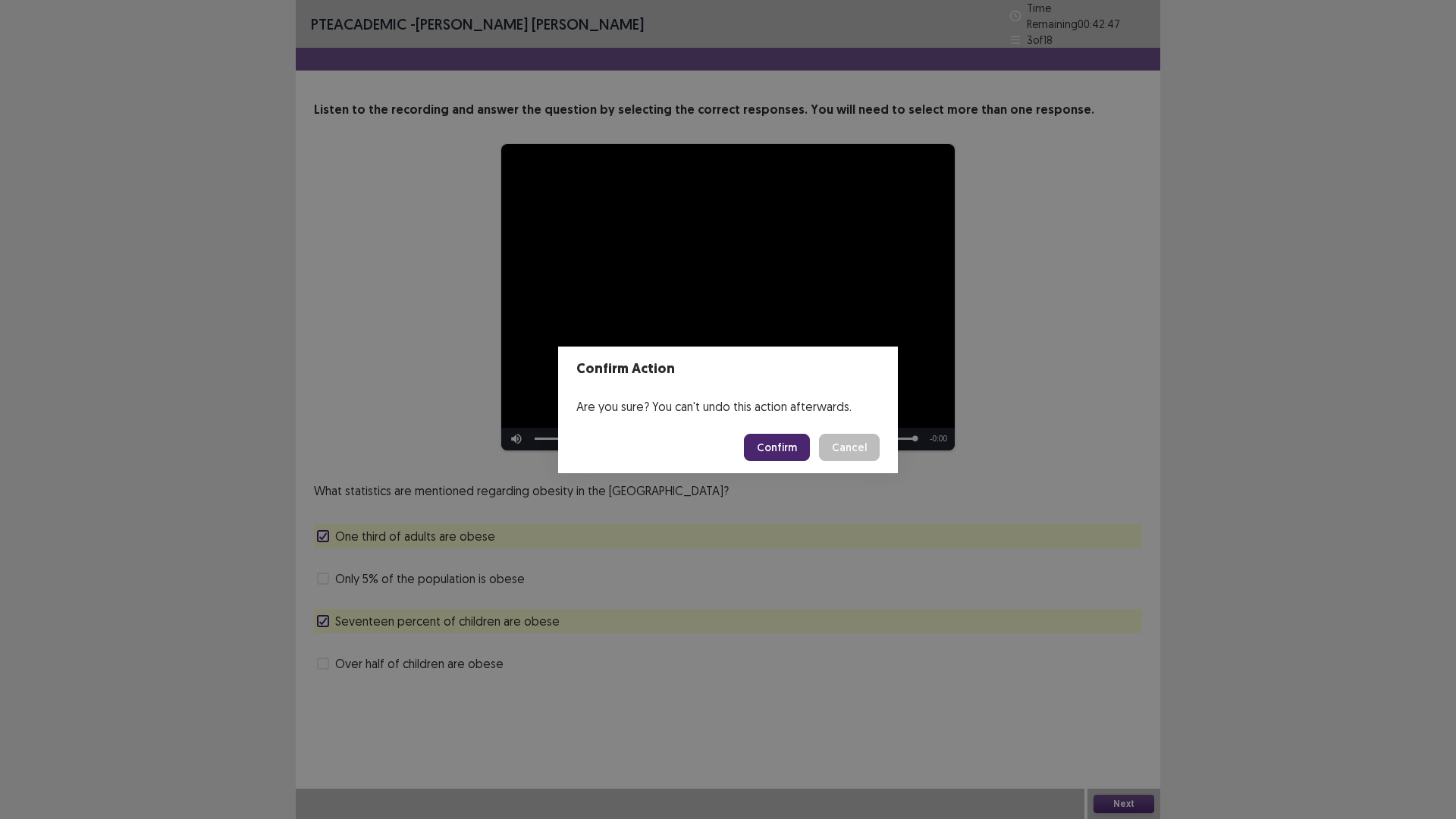
click at [770, 448] on button "Confirm" at bounding box center [776, 448] width 66 height 28
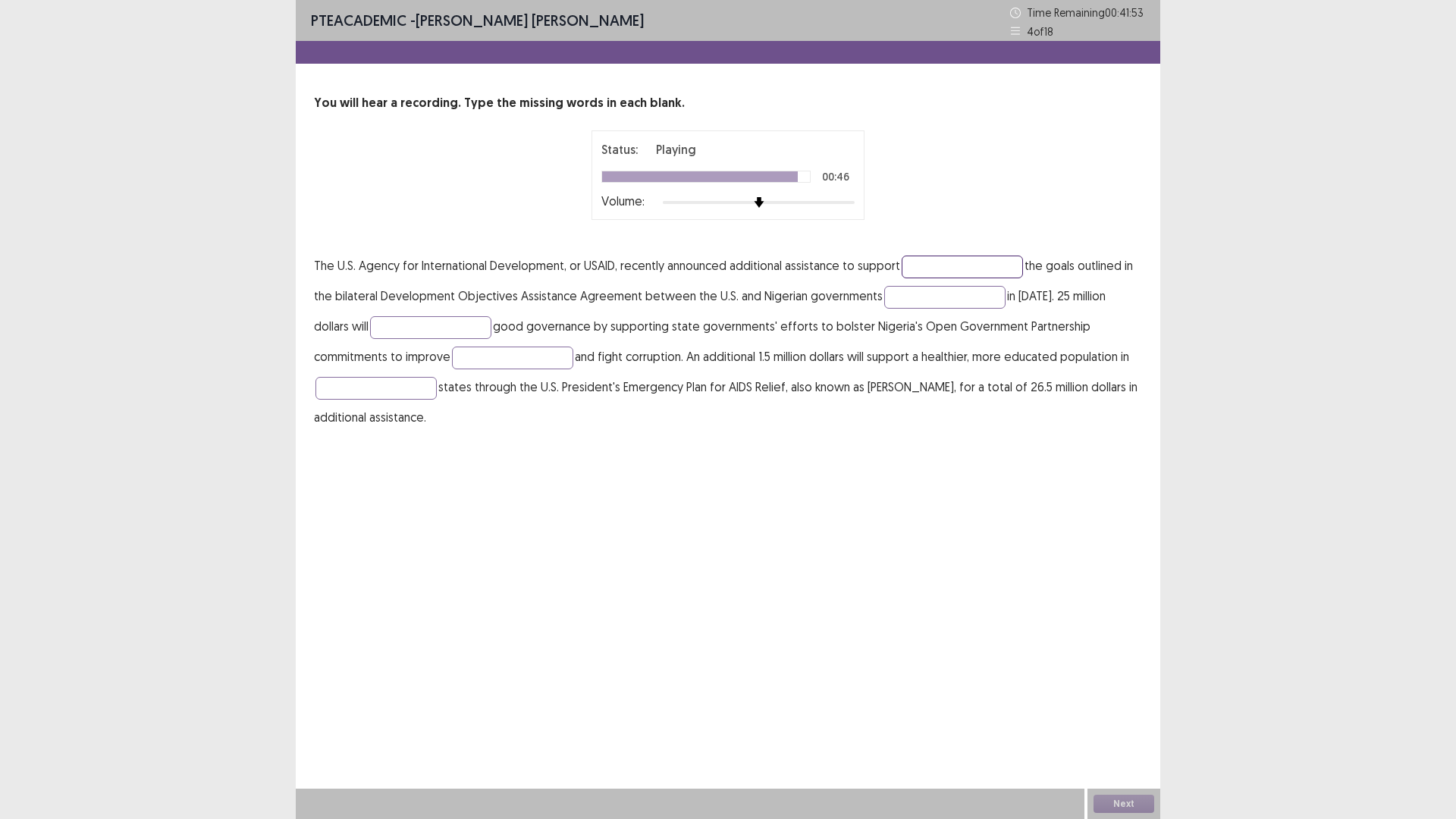
click at [950, 268] on input "text" at bounding box center [963, 267] width 122 height 23
type input "*"
type input "*********"
click at [919, 289] on input "text" at bounding box center [945, 297] width 122 height 23
type input "******"
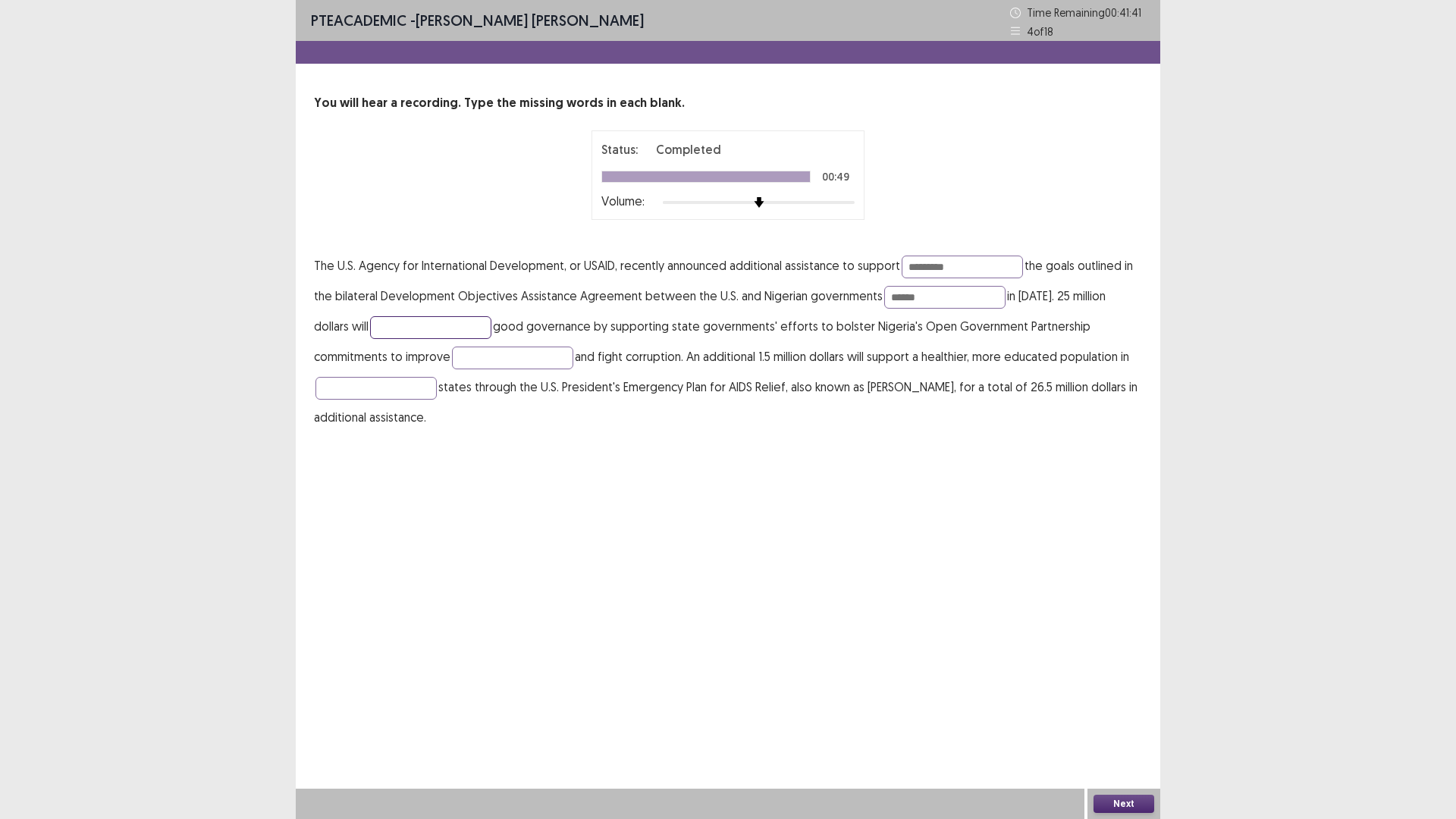
click at [405, 320] on input "text" at bounding box center [431, 328] width 122 height 23
type input "********"
click at [414, 374] on p "The U.S. Agency for International Development, or USAID, recently announced add…" at bounding box center [728, 341] width 828 height 182
click at [452, 354] on input "text" at bounding box center [513, 358] width 122 height 23
type input "**********"
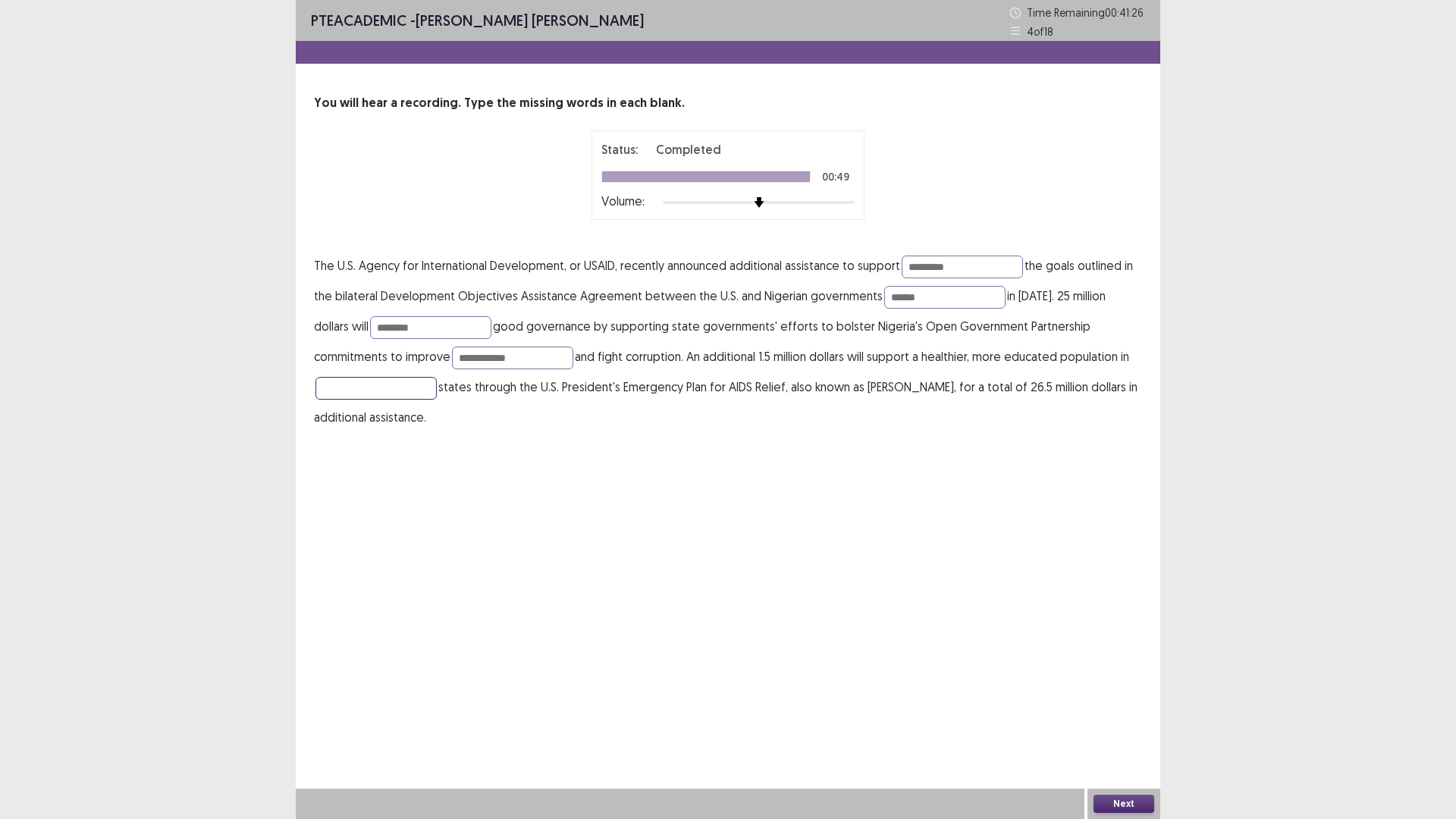
click at [380, 394] on input "text" at bounding box center [376, 388] width 122 height 23
type input "******"
click at [1117, 716] on button "Next" at bounding box center [1123, 804] width 61 height 18
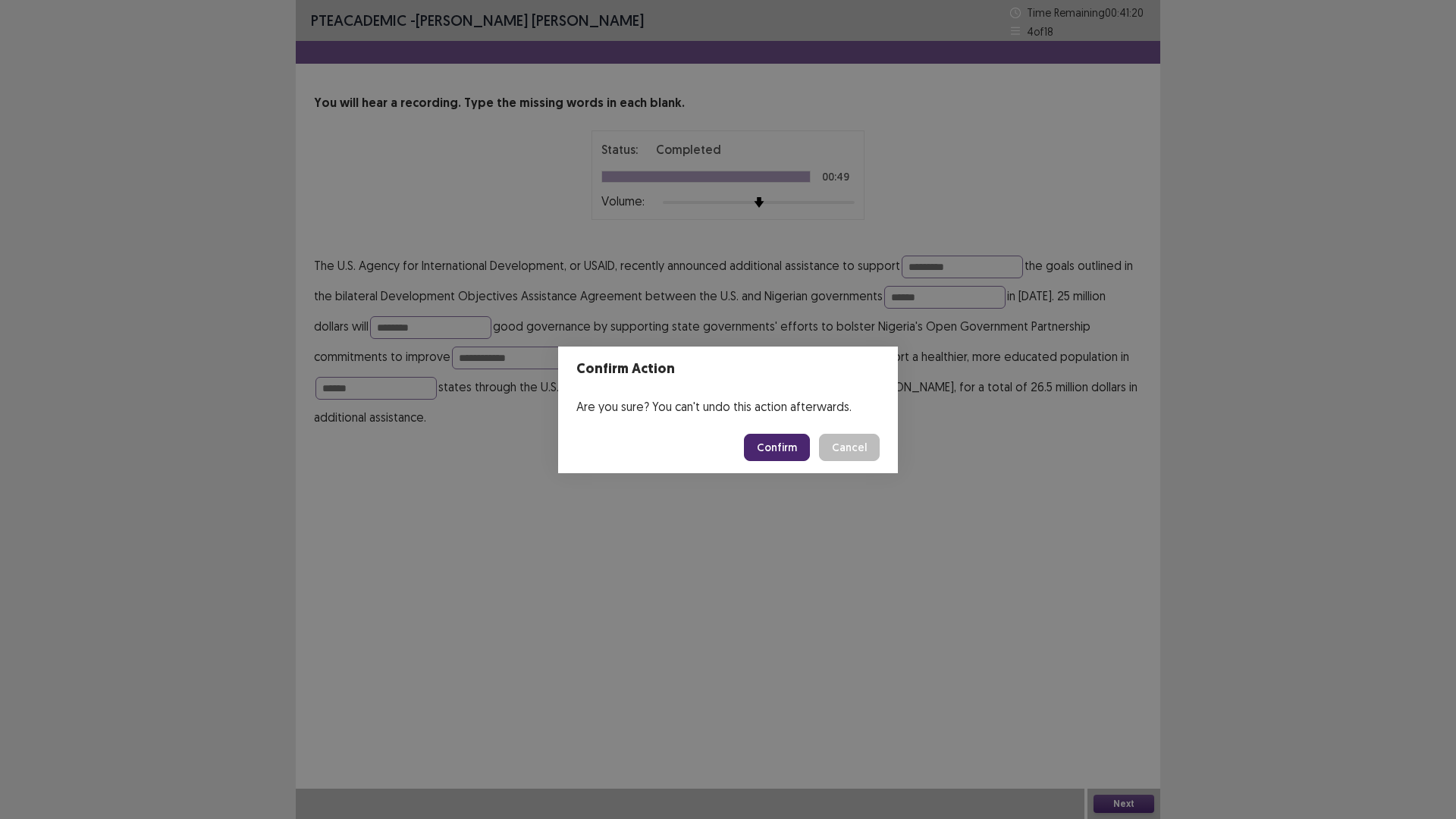
click at [783, 444] on button "Confirm" at bounding box center [776, 448] width 66 height 28
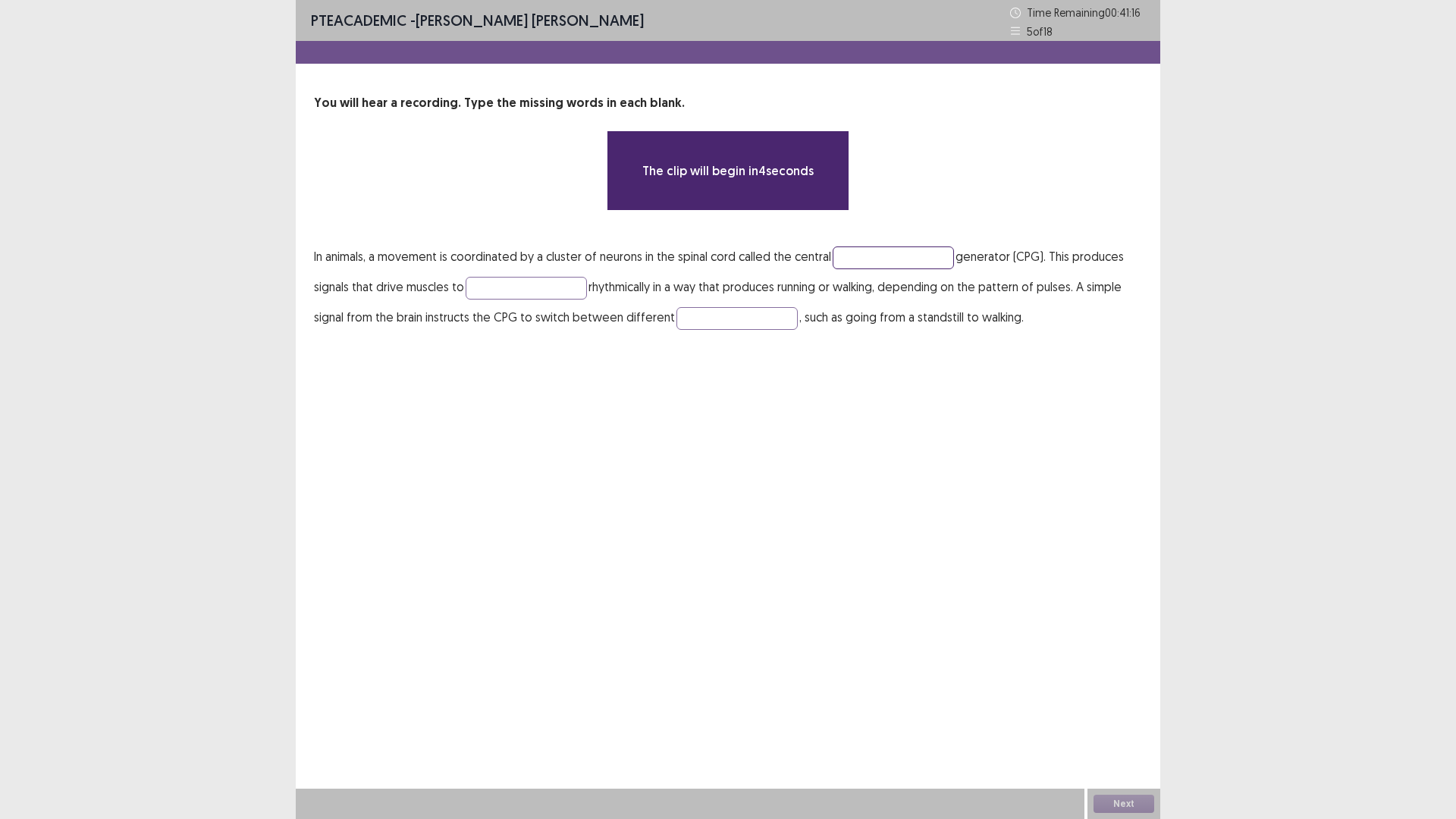
click at [878, 251] on input "text" at bounding box center [894, 258] width 122 height 23
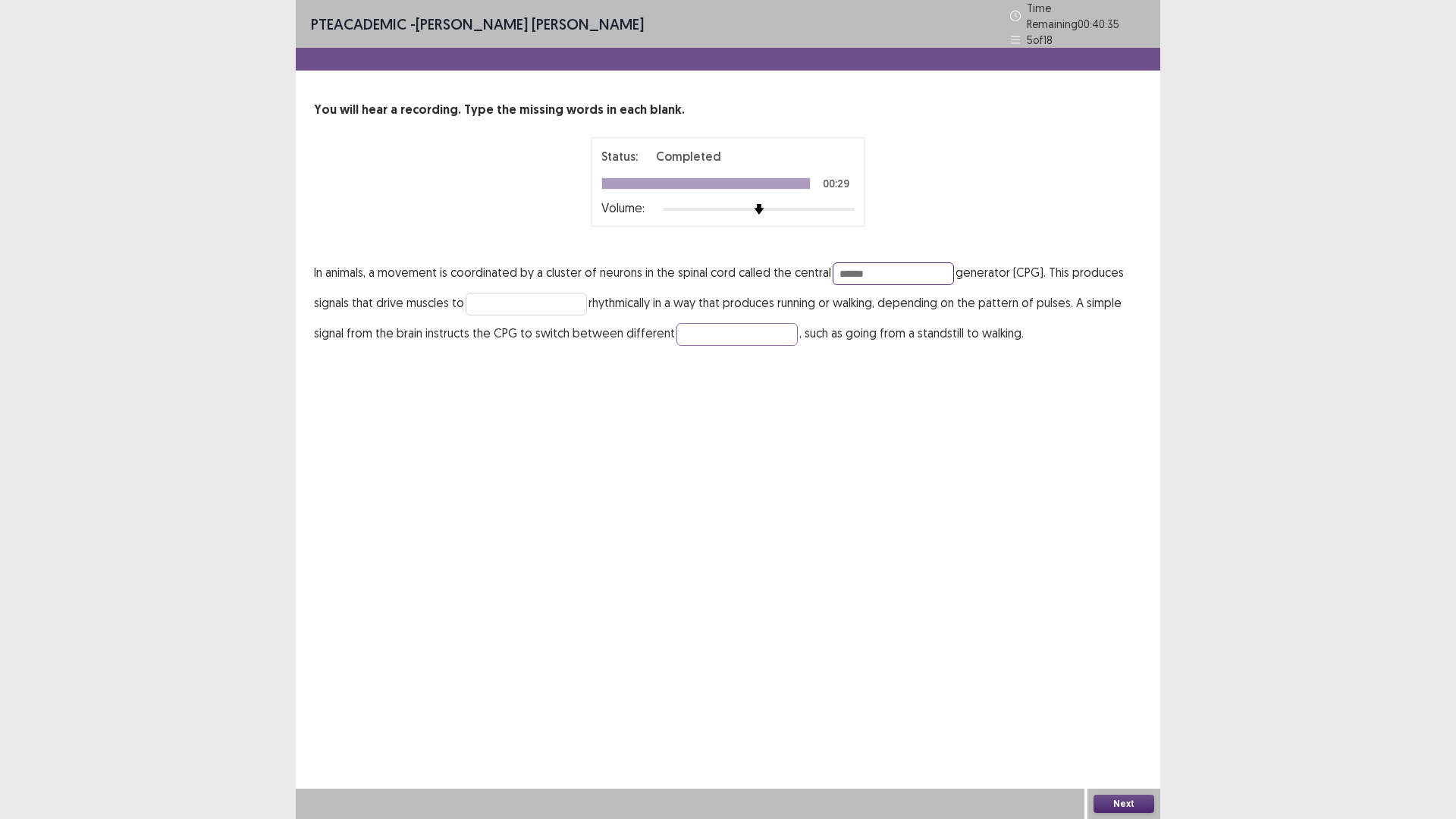
type input "******"
click at [512, 293] on input "text" at bounding box center [526, 304] width 122 height 23
click at [552, 297] on input "********" at bounding box center [526, 304] width 122 height 23
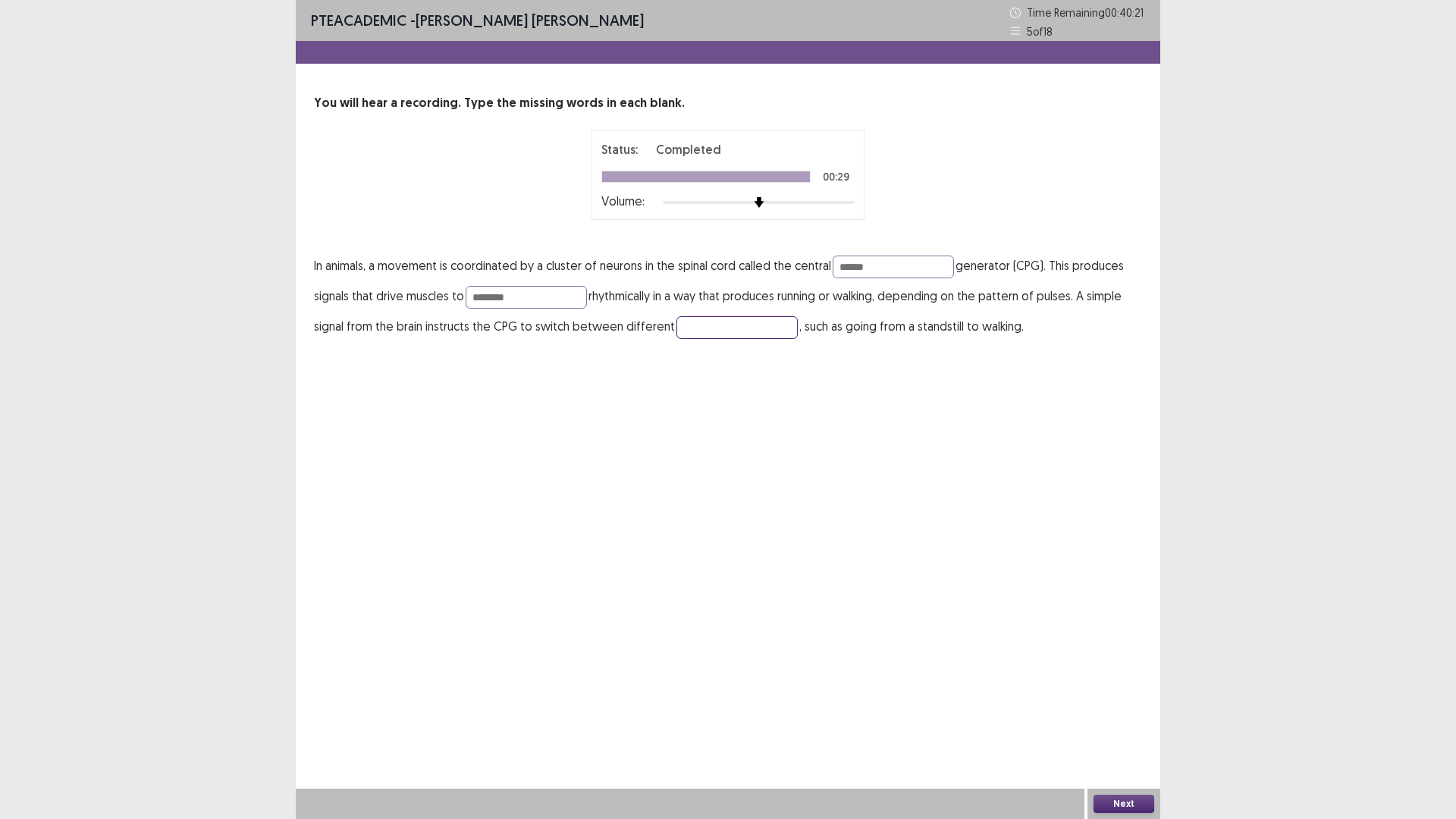
click at [707, 321] on input "text" at bounding box center [737, 328] width 122 height 23
click at [541, 307] on input "********" at bounding box center [526, 297] width 122 height 23
type input "********"
click at [691, 324] on input "text" at bounding box center [737, 328] width 122 height 23
type input "*****"
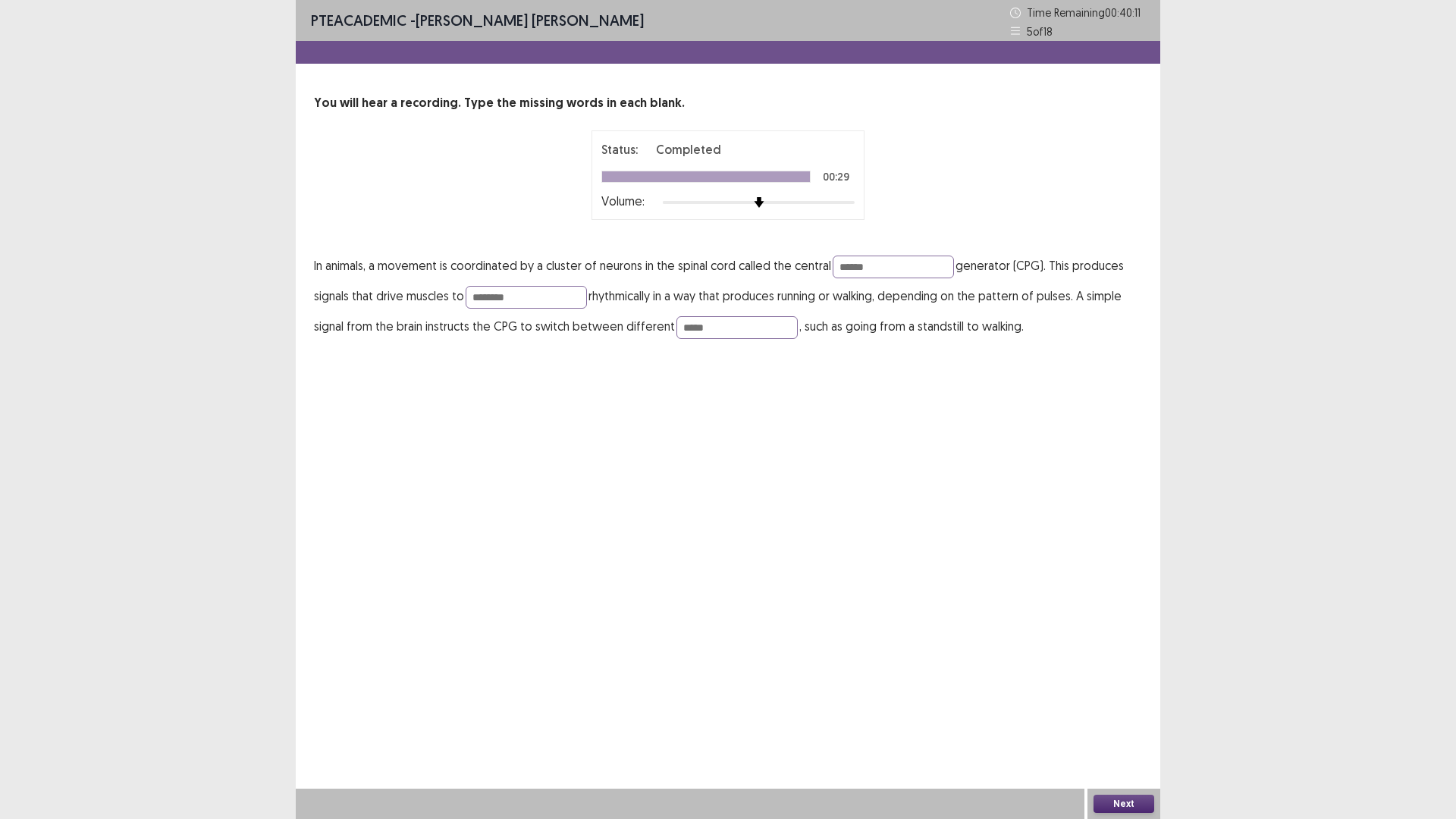
drag, startPoint x: 1120, startPoint y: 793, endPoint x: 1123, endPoint y: 802, distance: 9.5
click at [1123, 716] on div "Next" at bounding box center [1124, 803] width 73 height 30
click at [1124, 716] on button "Next" at bounding box center [1123, 804] width 61 height 18
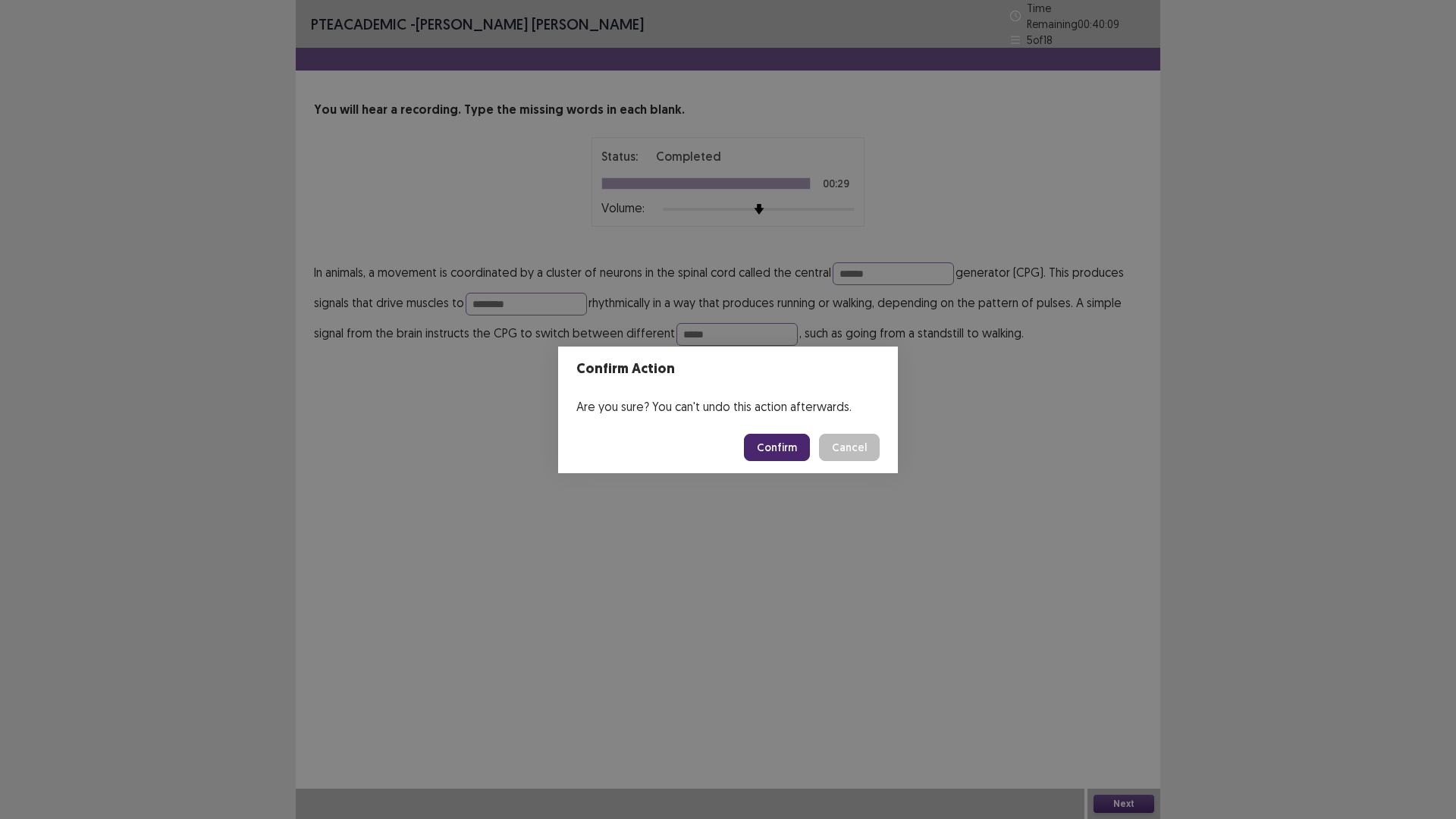
click at [760, 448] on button "Confirm" at bounding box center [776, 448] width 66 height 28
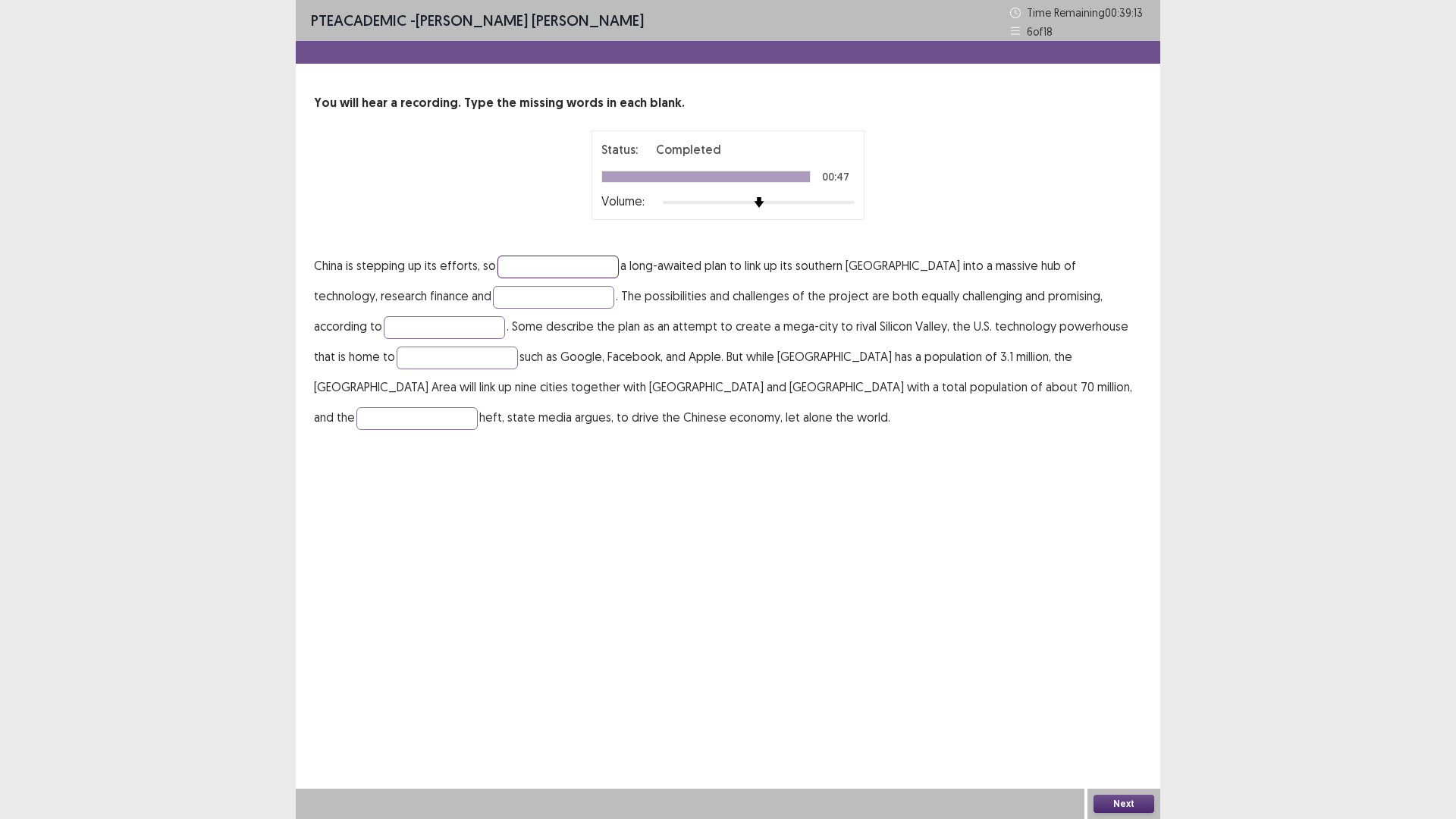
click at [534, 260] on input "text" at bounding box center [558, 267] width 122 height 23
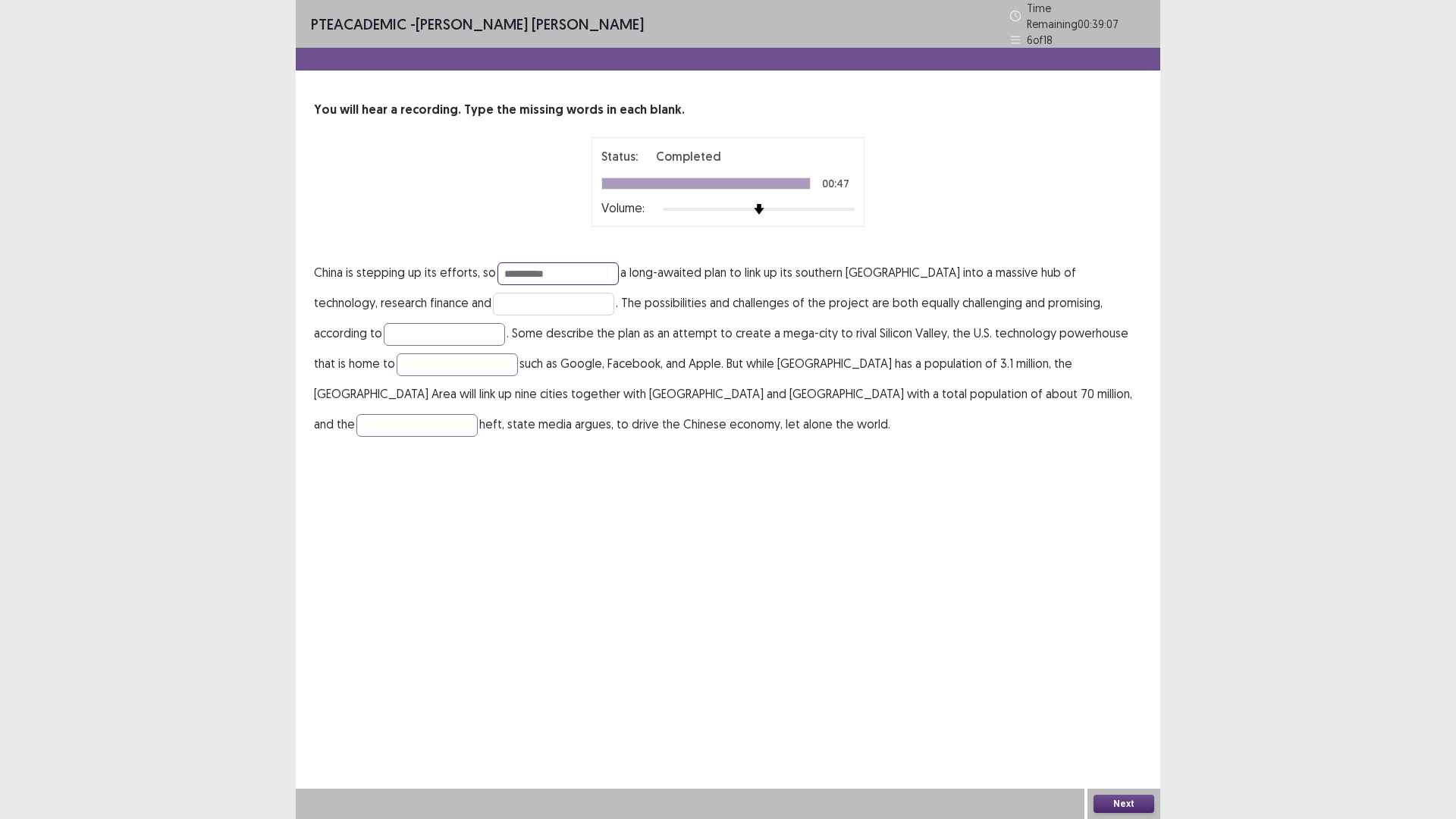
type input "**********"
click at [518, 298] on input "text" at bounding box center [554, 304] width 122 height 23
type input "*"
type input "**********"
click at [384, 331] on input "text" at bounding box center [445, 334] width 122 height 23
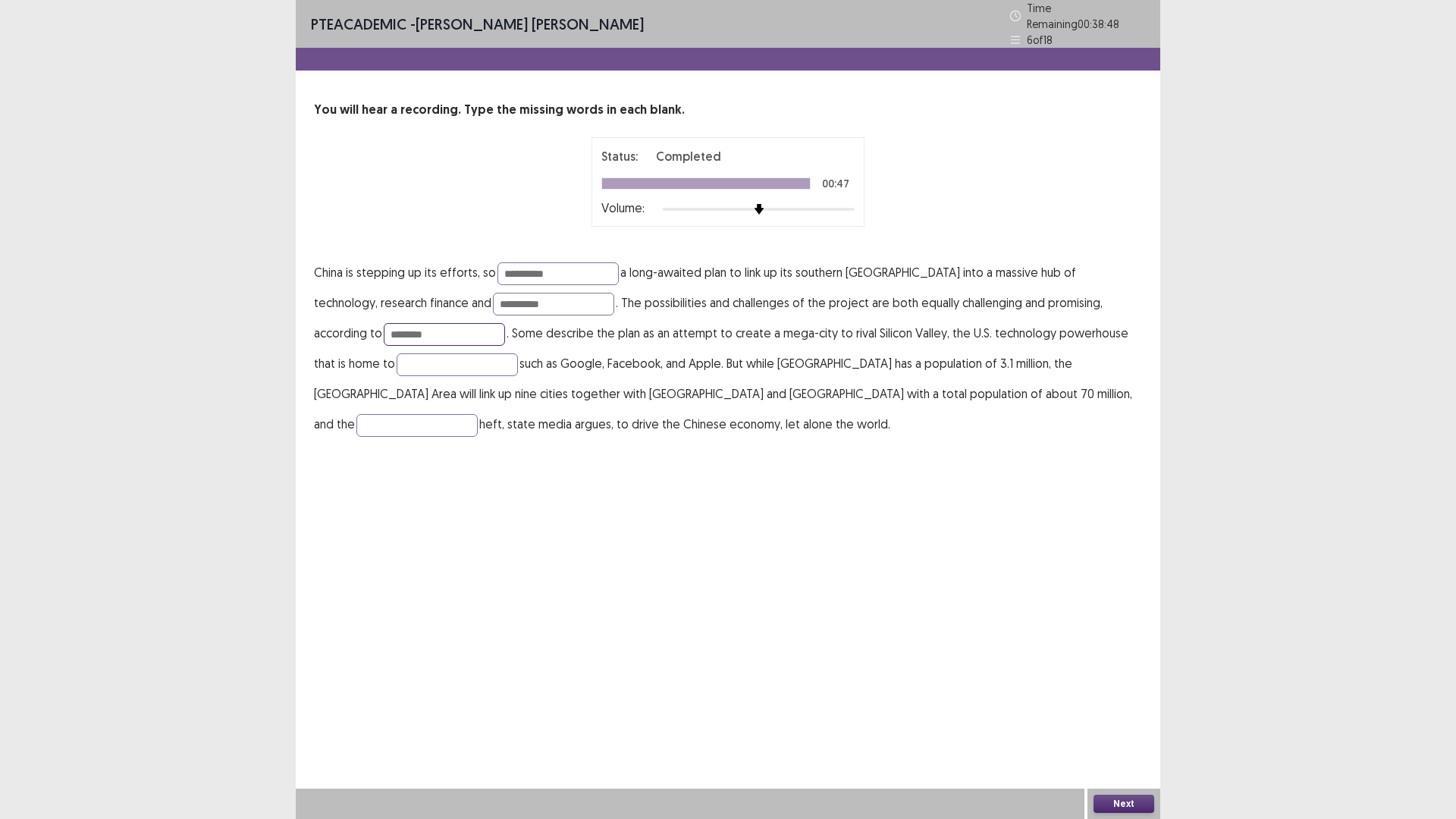
type input "********"
click at [383, 345] on p "**********" at bounding box center [728, 348] width 828 height 182
click at [397, 359] on input "text" at bounding box center [457, 365] width 122 height 23
type input "*******"
click at [478, 414] on input "text" at bounding box center [417, 425] width 122 height 23
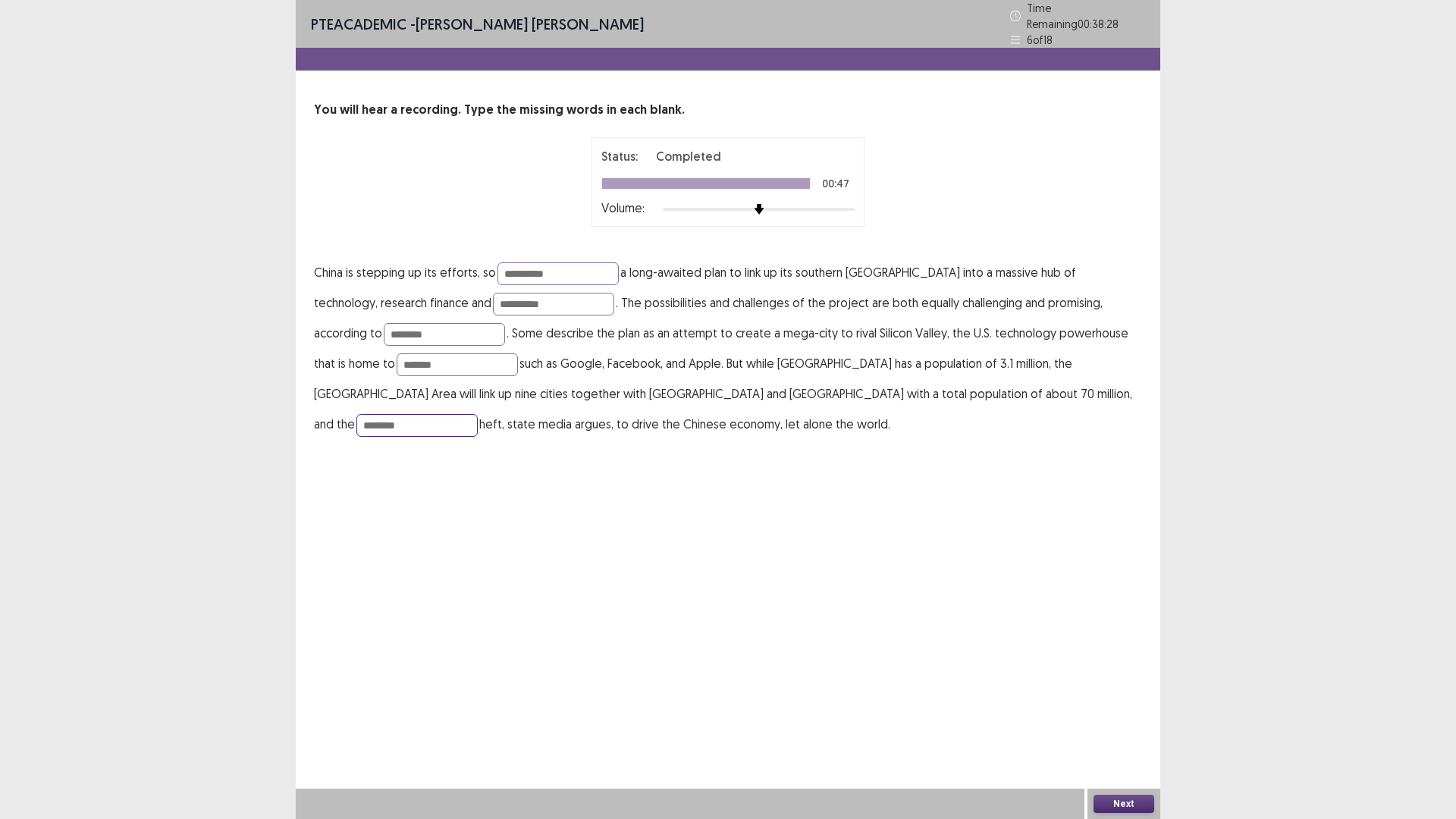
type input "********"
click at [1118, 716] on button "Next" at bounding box center [1123, 804] width 61 height 18
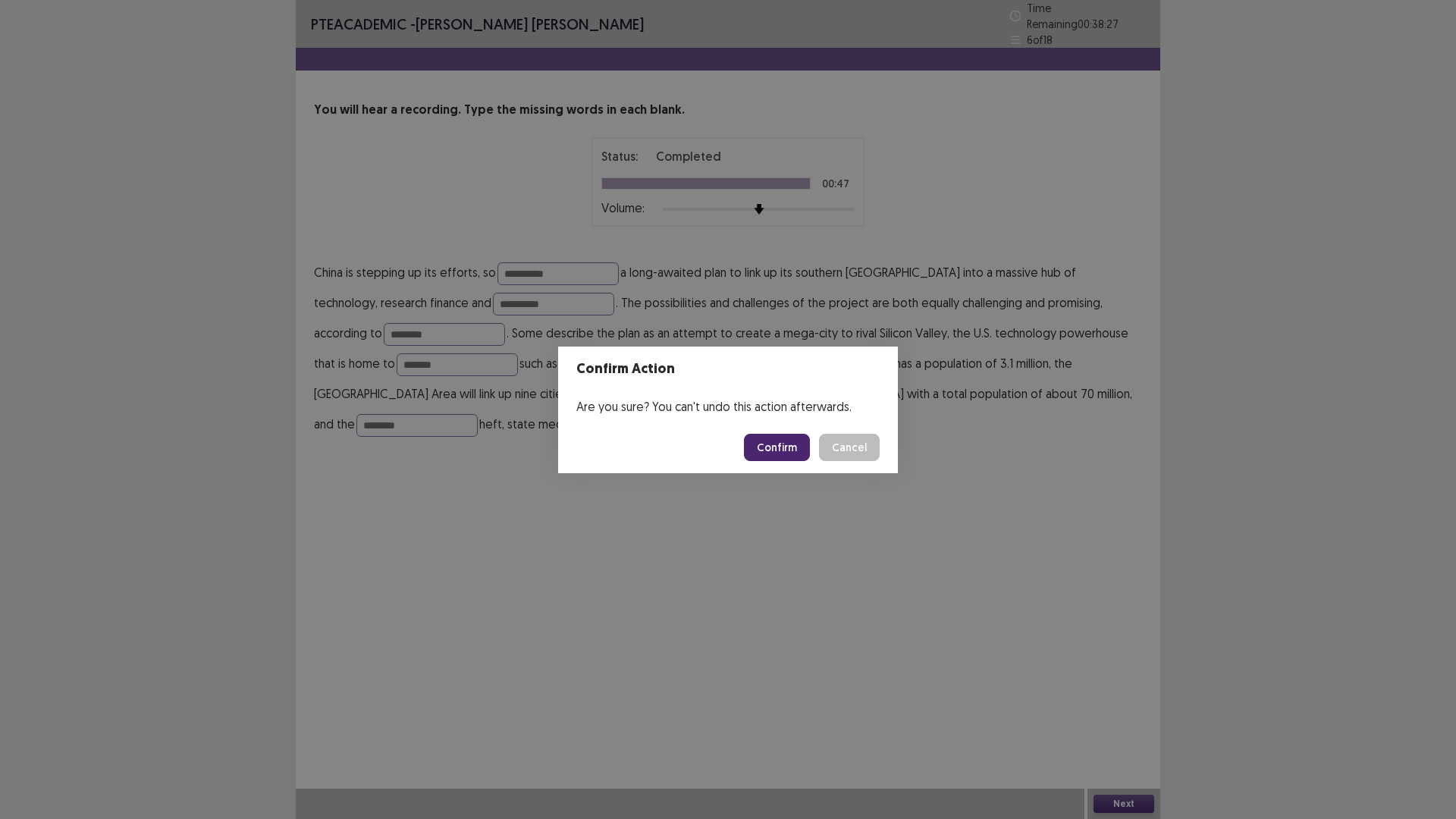
click at [779, 451] on button "Confirm" at bounding box center [776, 448] width 66 height 28
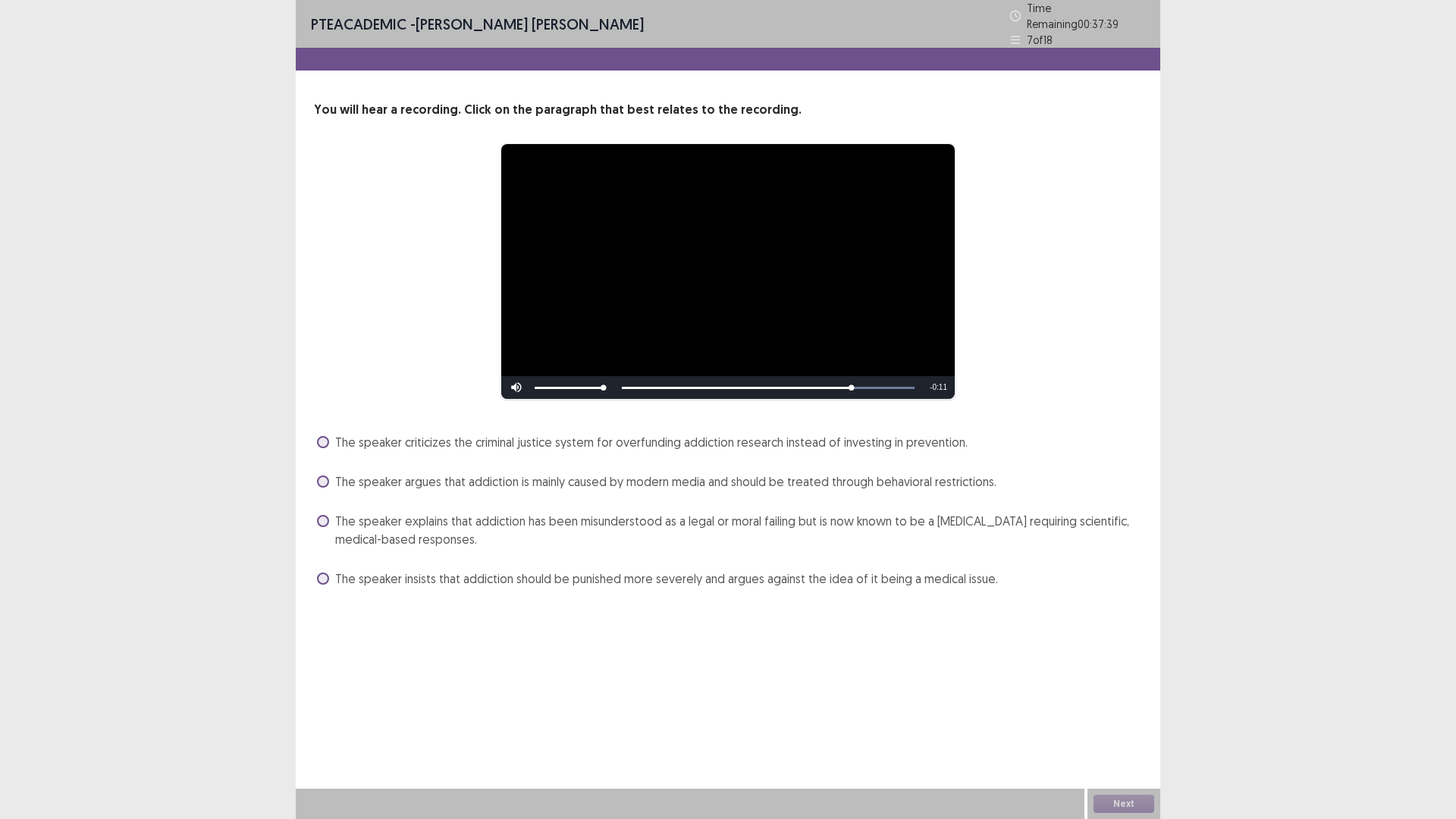
click at [512, 519] on span "The speaker explains that addiction has been misunderstood as a legal or moral …" at bounding box center [738, 530] width 807 height 36
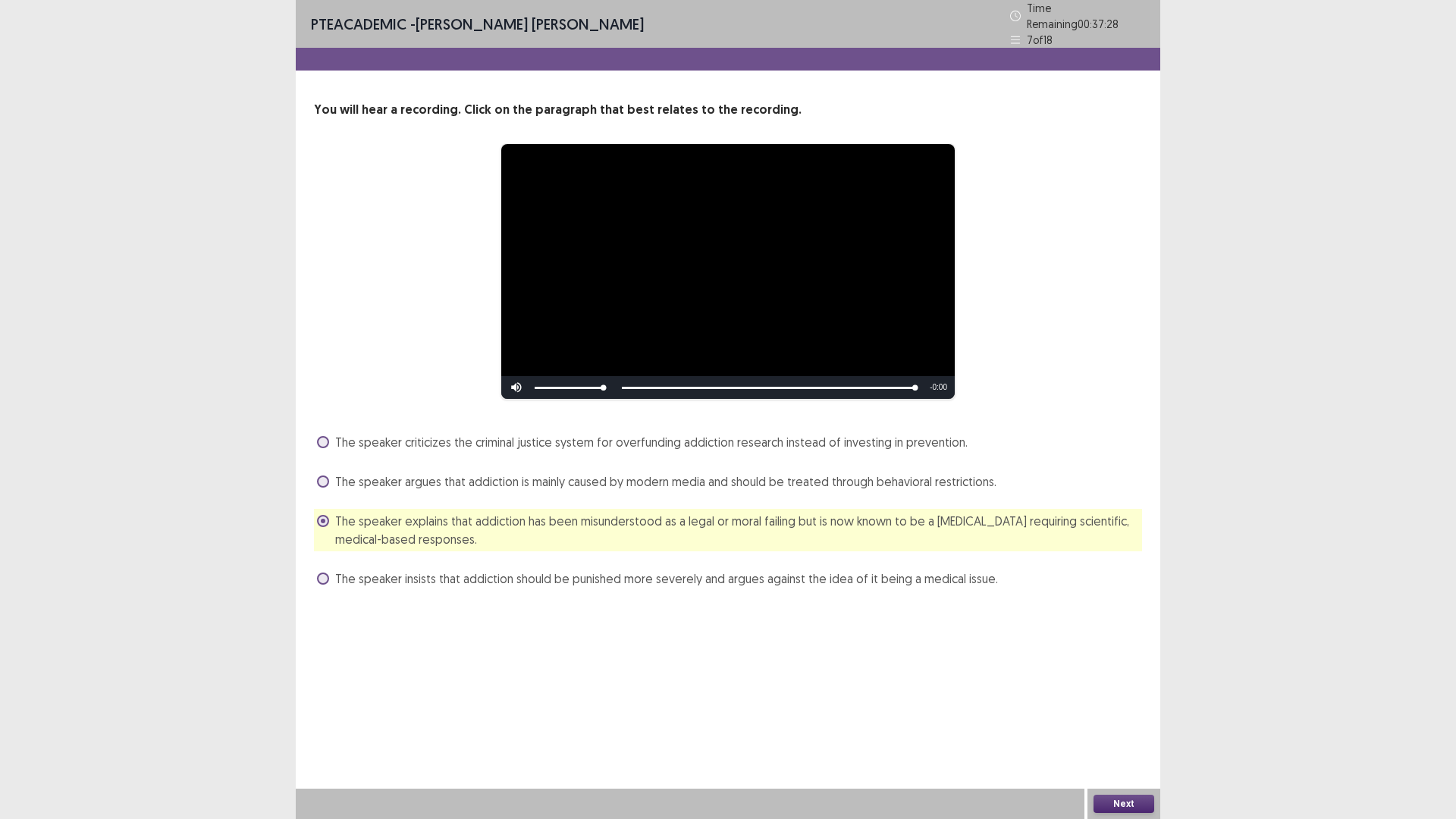
click at [1114, 716] on button "Next" at bounding box center [1123, 804] width 61 height 18
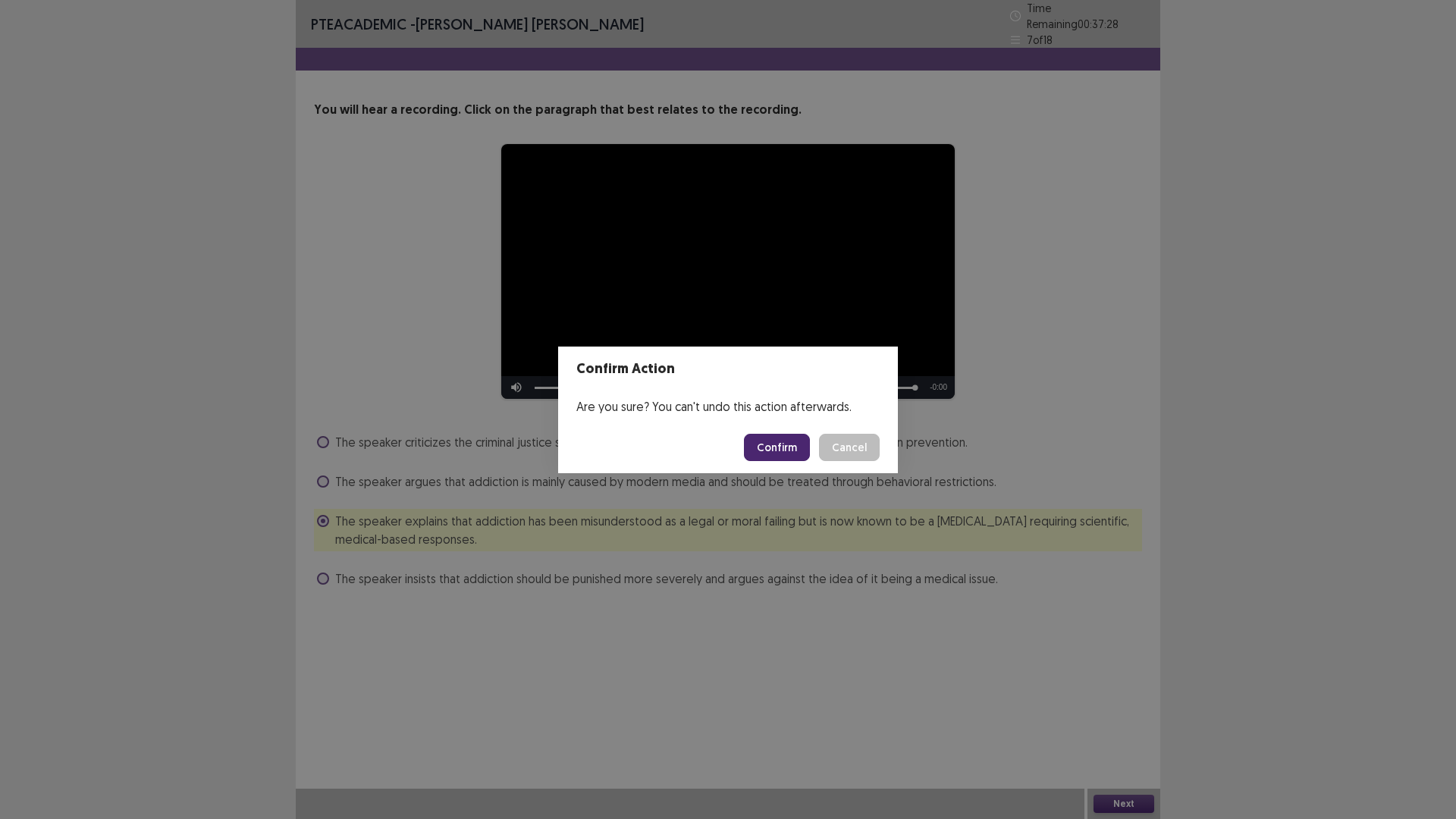
click at [765, 444] on button "Confirm" at bounding box center [776, 448] width 66 height 28
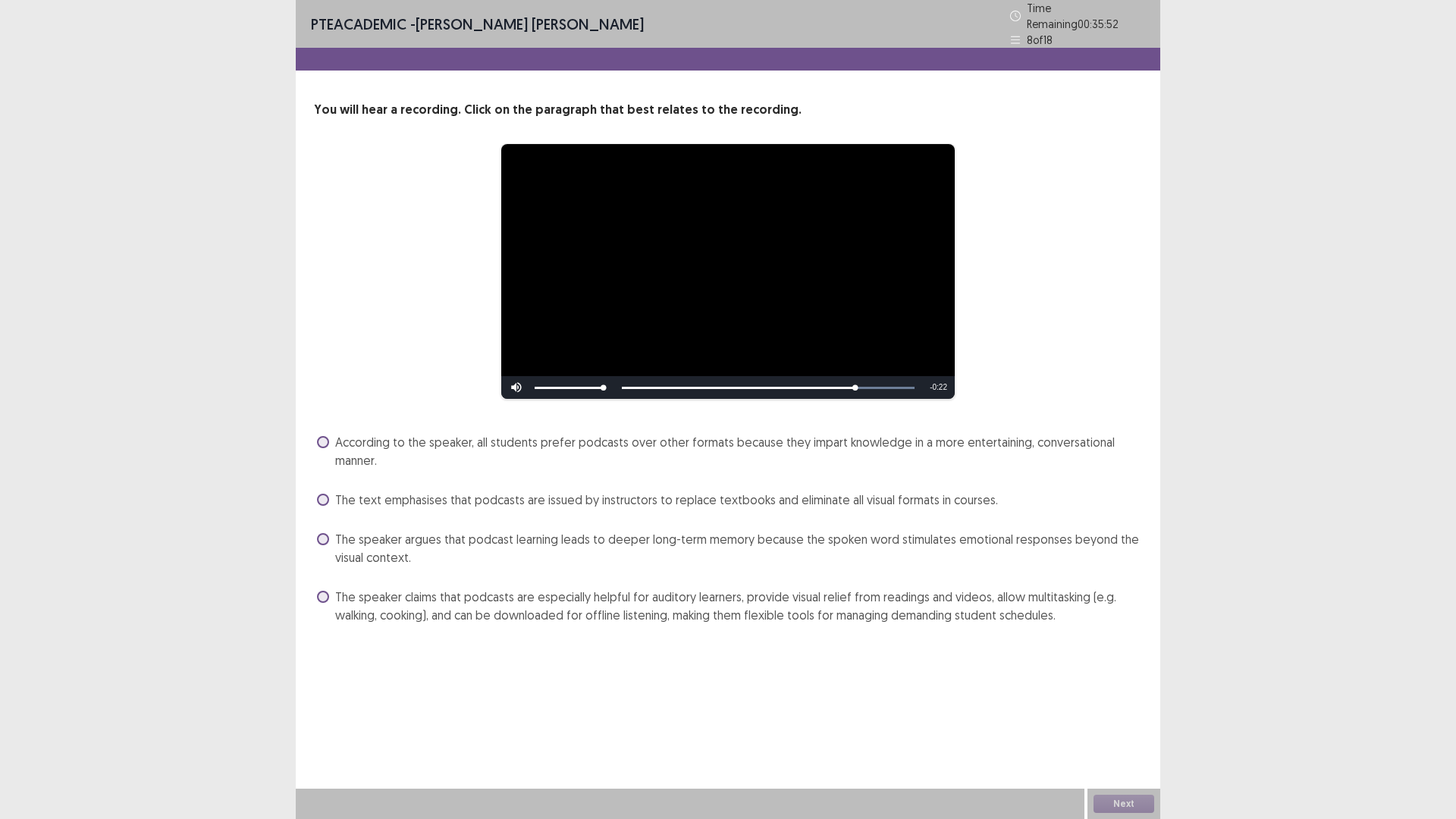
click at [397, 591] on span "The speaker claims that podcasts are especially helpful for auditory learners, …" at bounding box center [738, 606] width 807 height 36
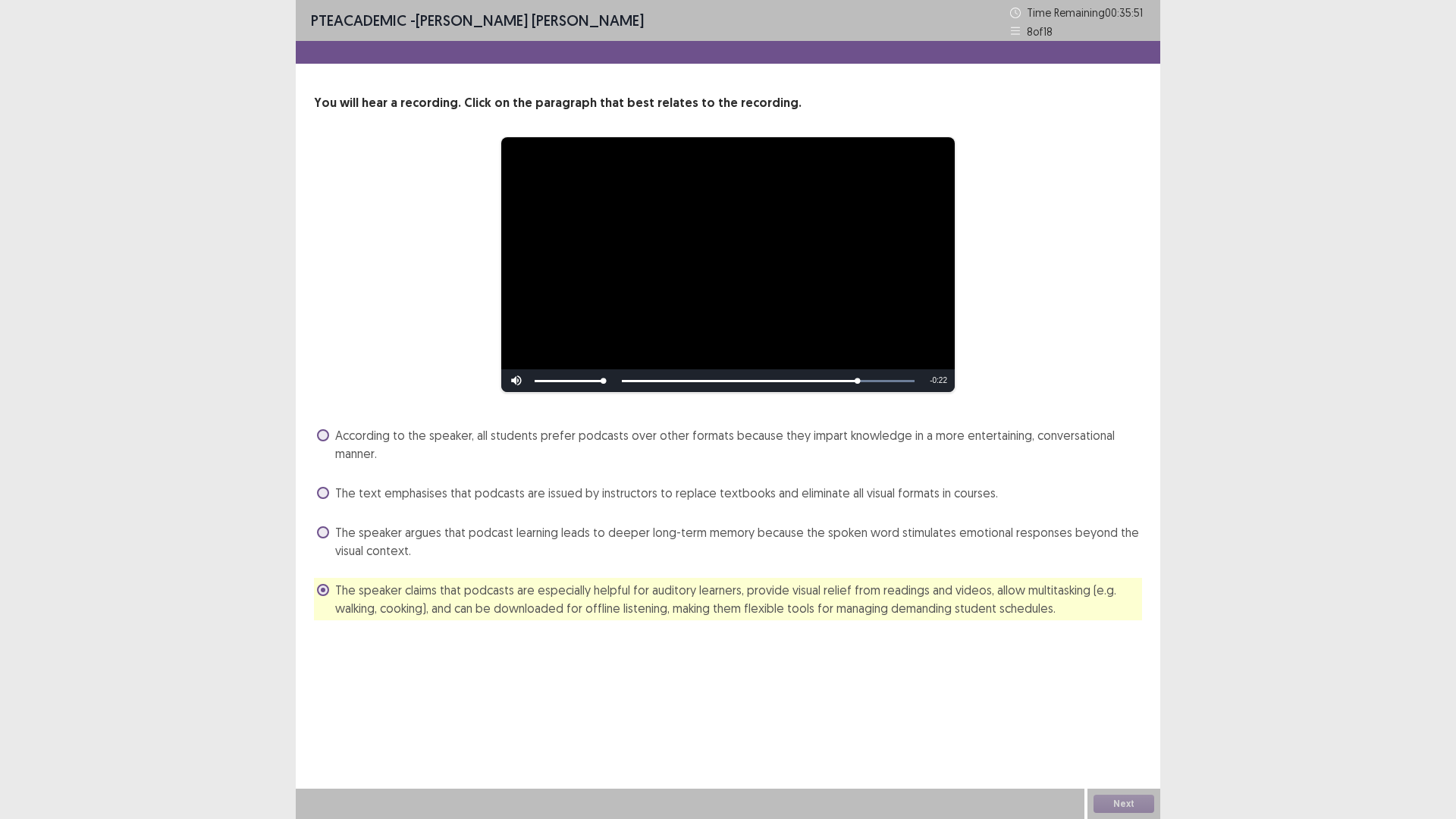
click at [386, 434] on span "According to the speaker, all students prefer podcasts over other formats becau…" at bounding box center [738, 444] width 807 height 36
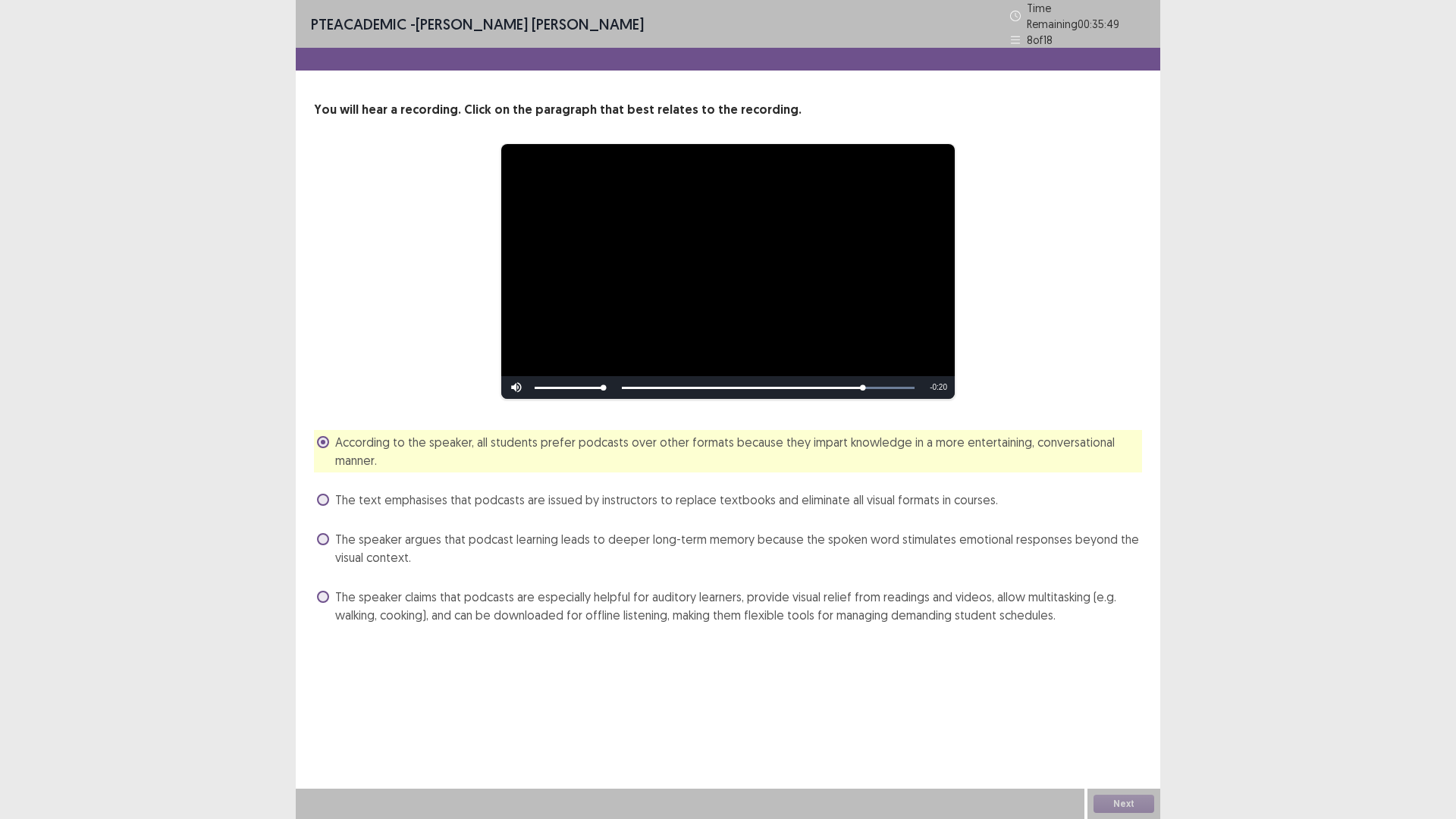
click at [581, 614] on span "The speaker claims that podcasts are especially helpful for auditory learners, …" at bounding box center [738, 606] width 807 height 36
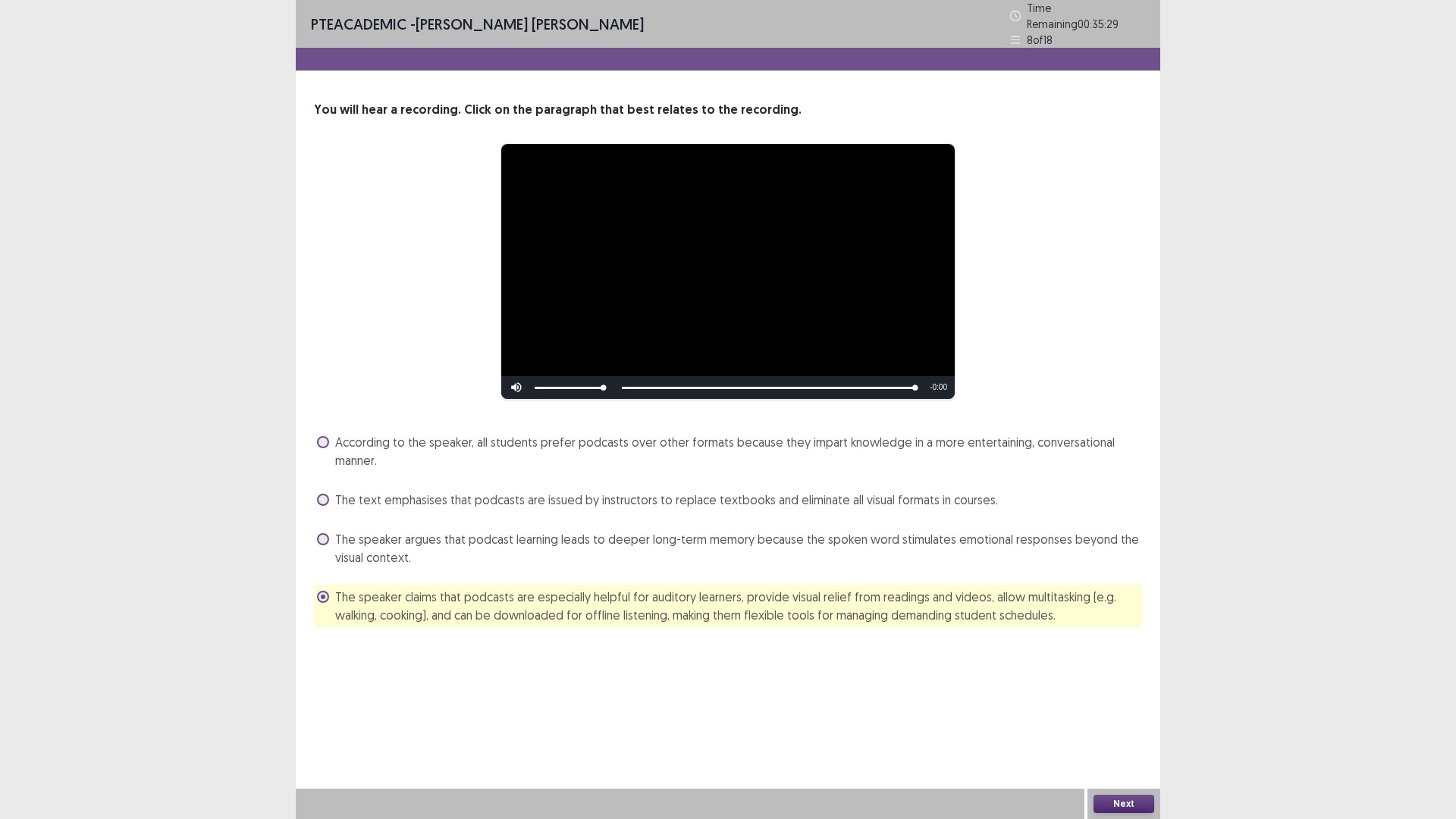
click at [1115, 716] on button "Next" at bounding box center [1123, 804] width 61 height 18
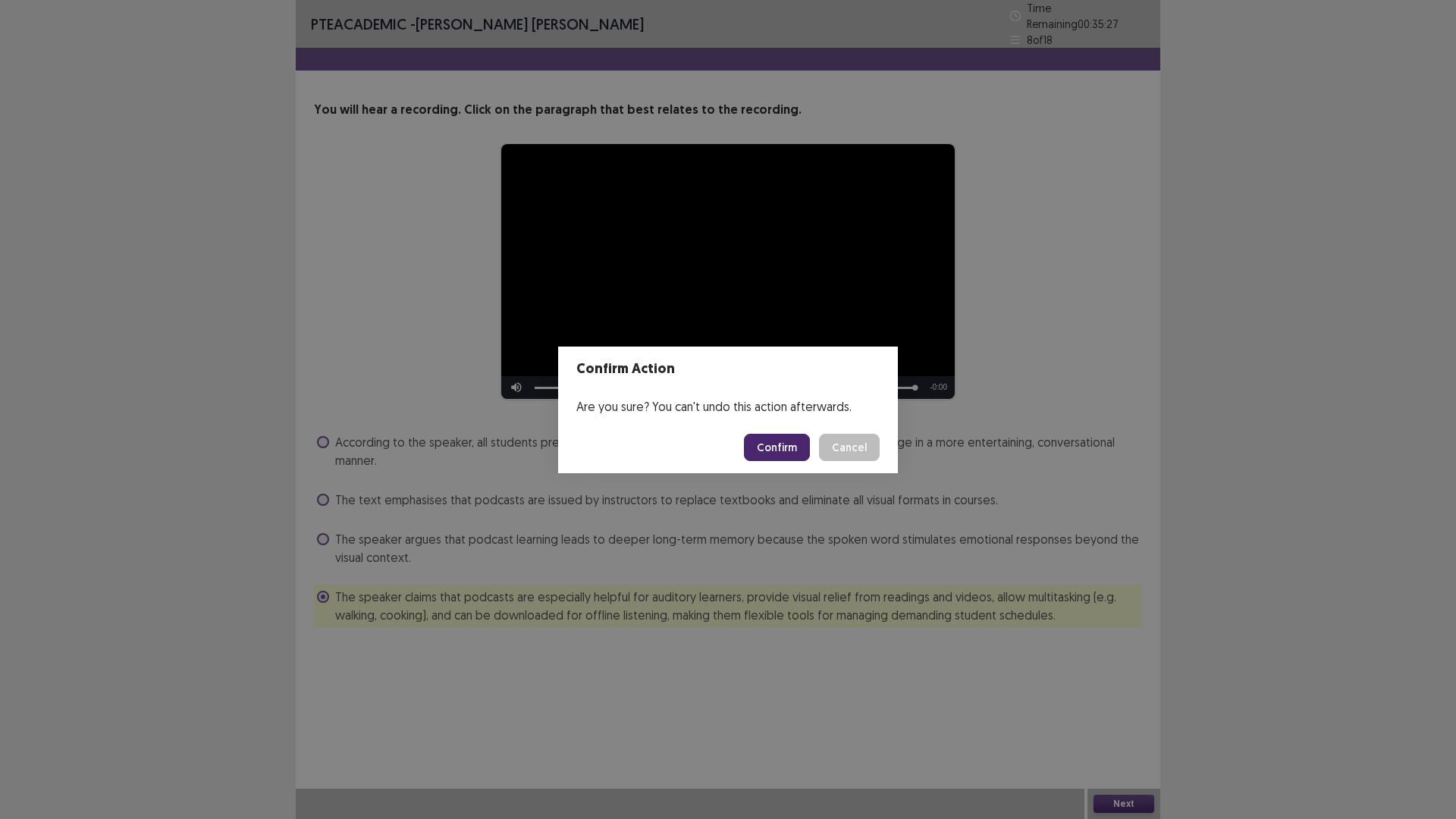
click at [797, 448] on button "Confirm" at bounding box center [776, 448] width 66 height 28
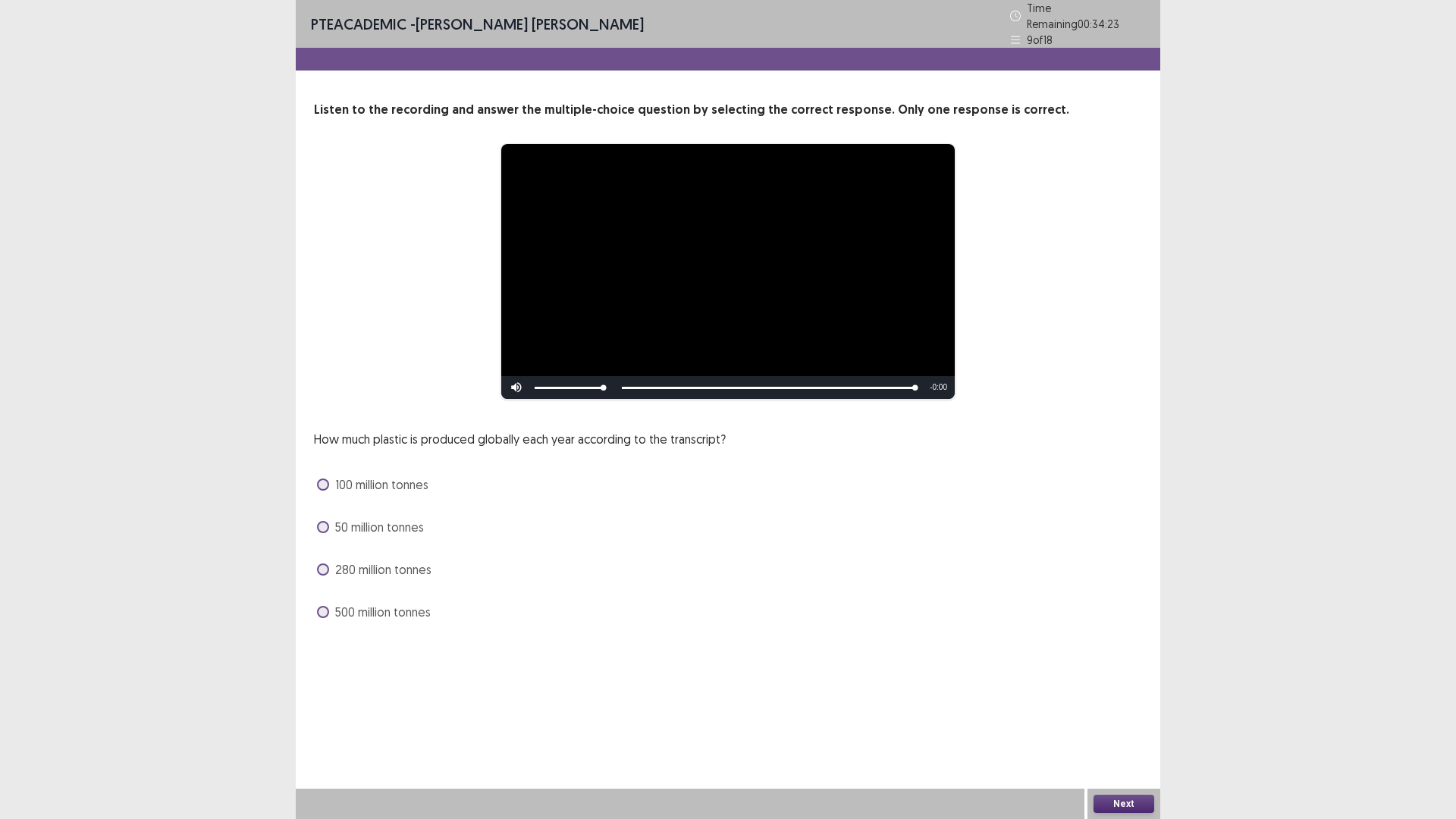
click at [402, 475] on span "100 million tonnes" at bounding box center [381, 484] width 93 height 18
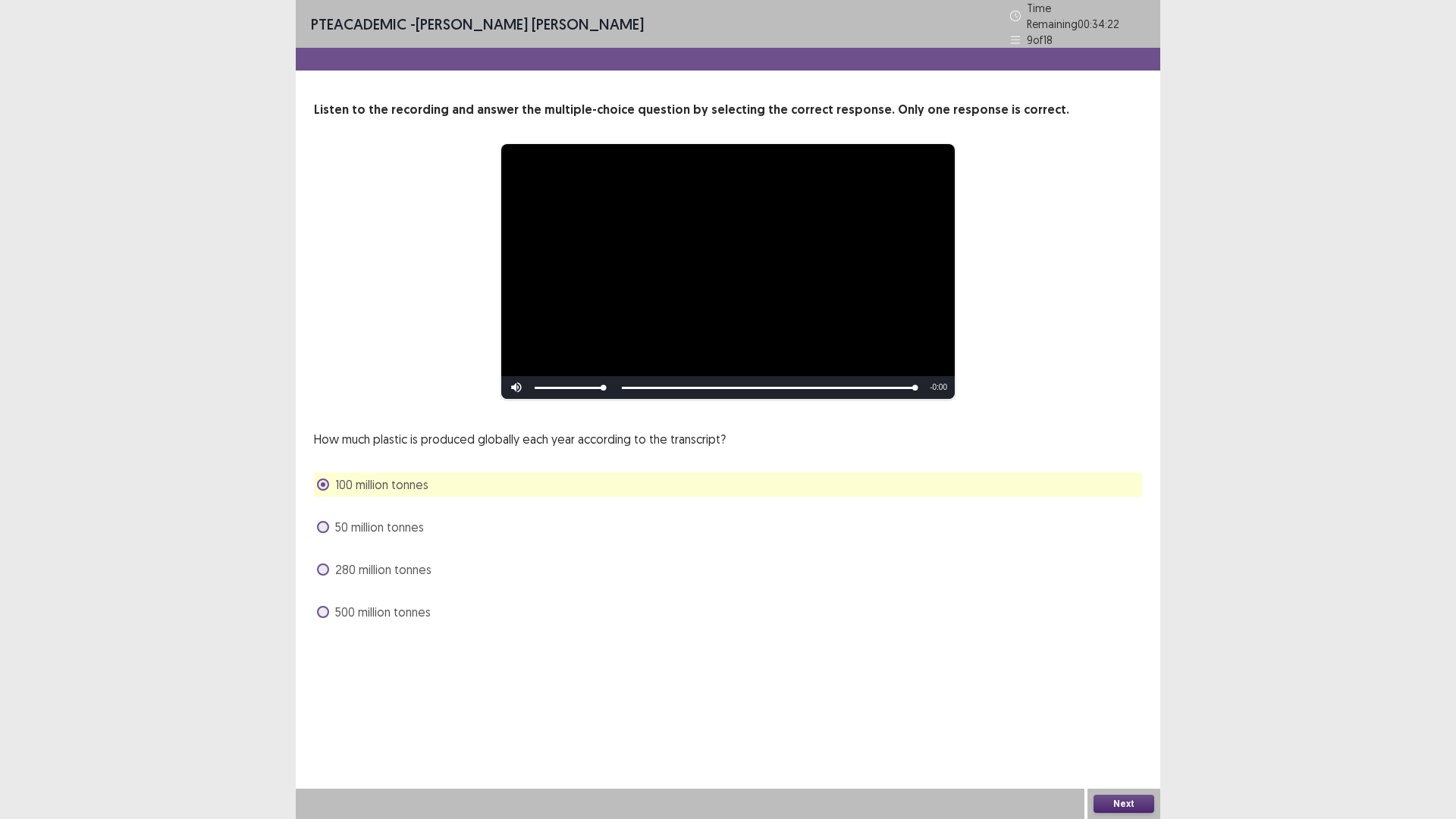
click at [1114, 716] on button "Next" at bounding box center [1123, 804] width 61 height 18
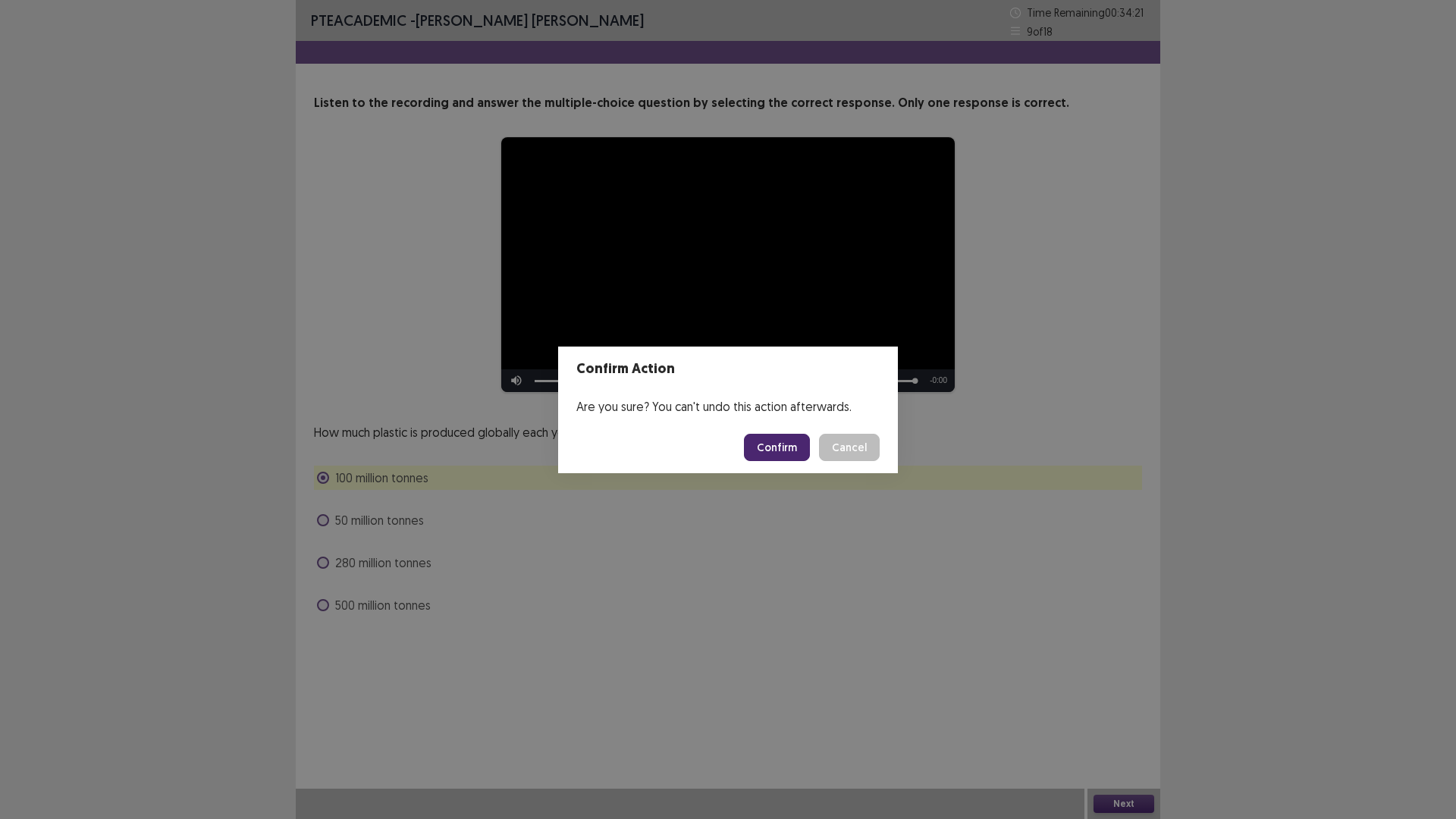
click at [760, 424] on footer "Confirm Cancel" at bounding box center [728, 448] width 340 height 52
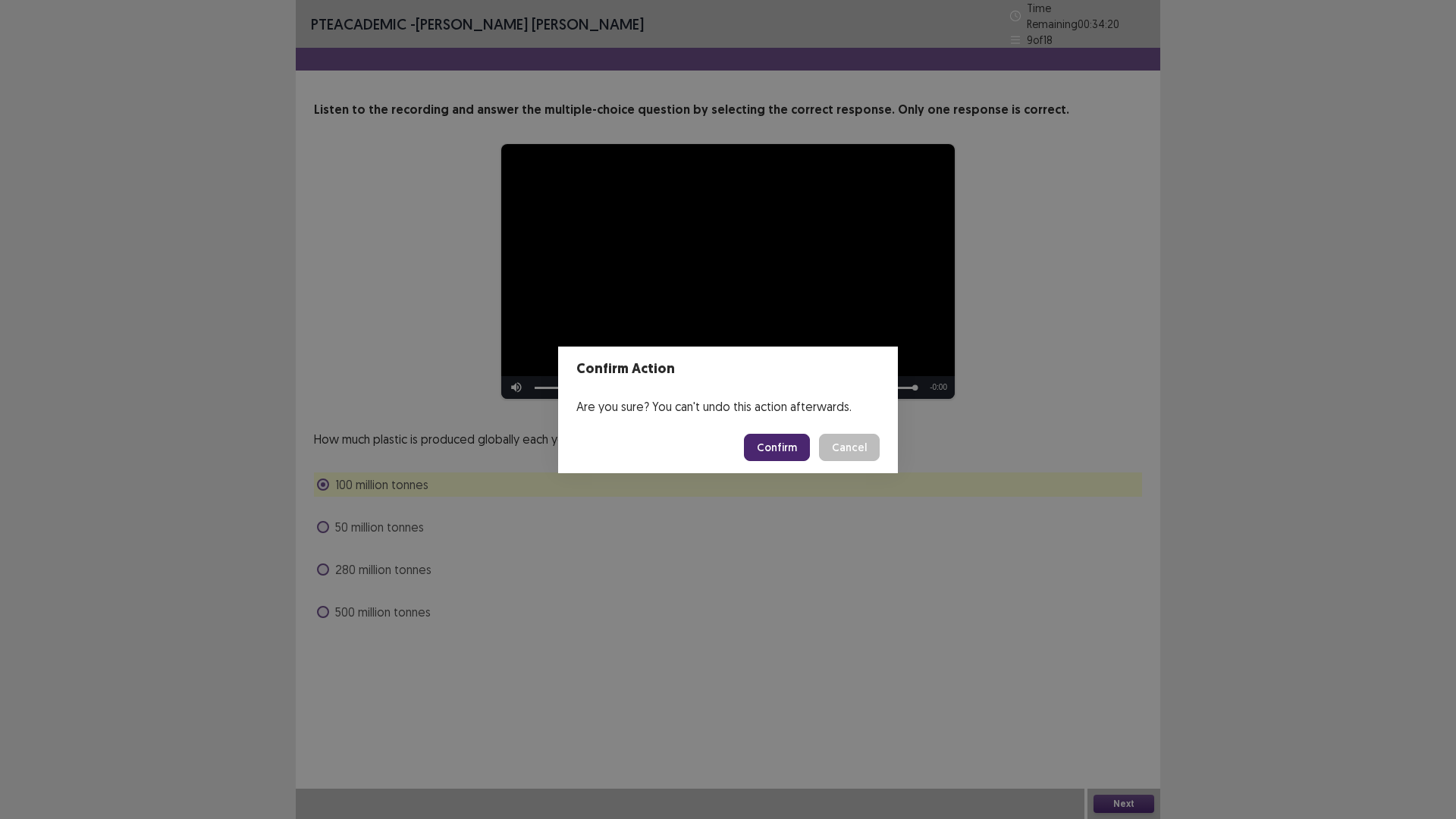
click at [773, 453] on button "Confirm" at bounding box center [776, 448] width 66 height 28
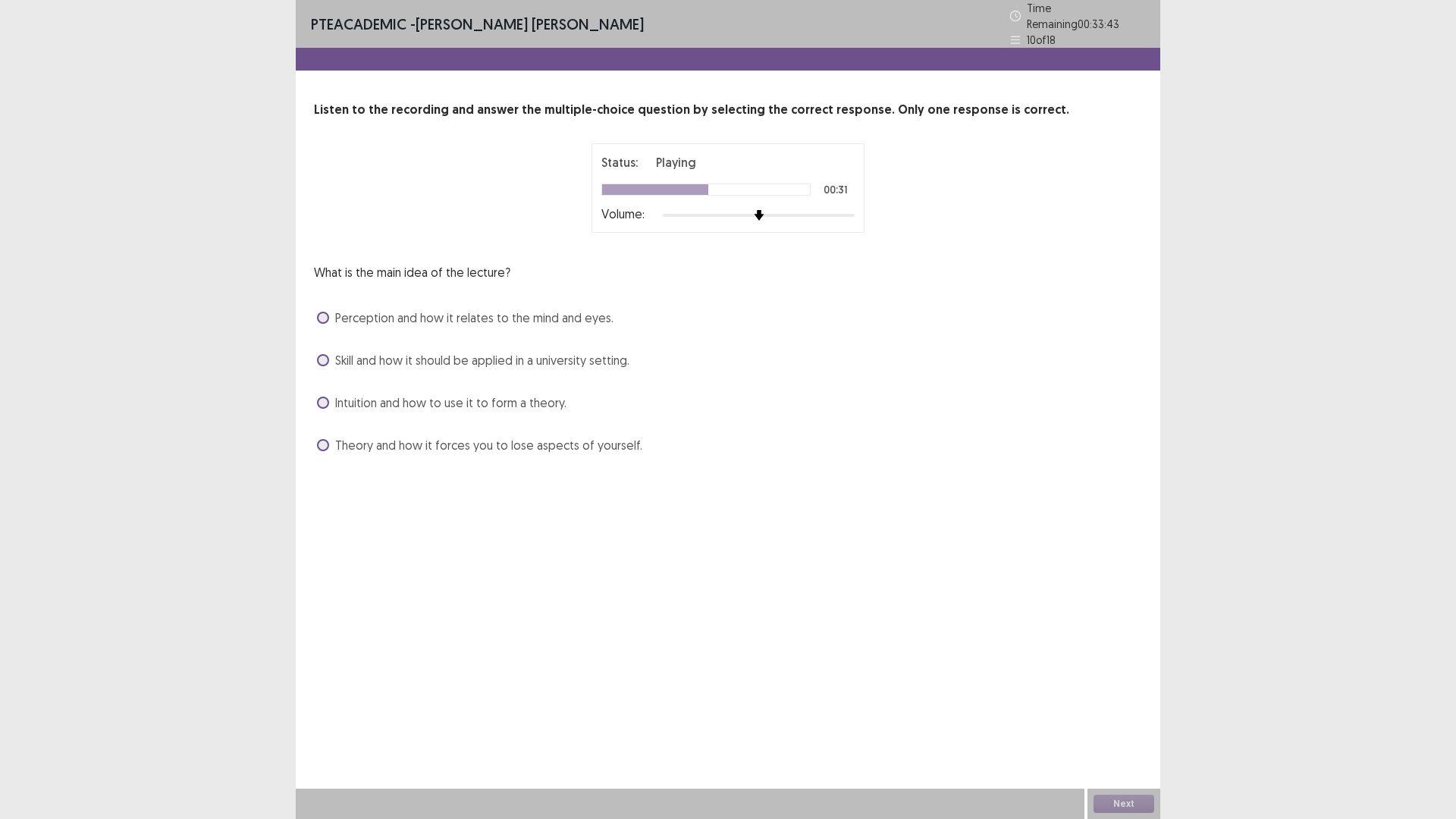
click at [443, 309] on span "Perception and how it relates to the mind and eyes." at bounding box center [474, 318] width 278 height 18
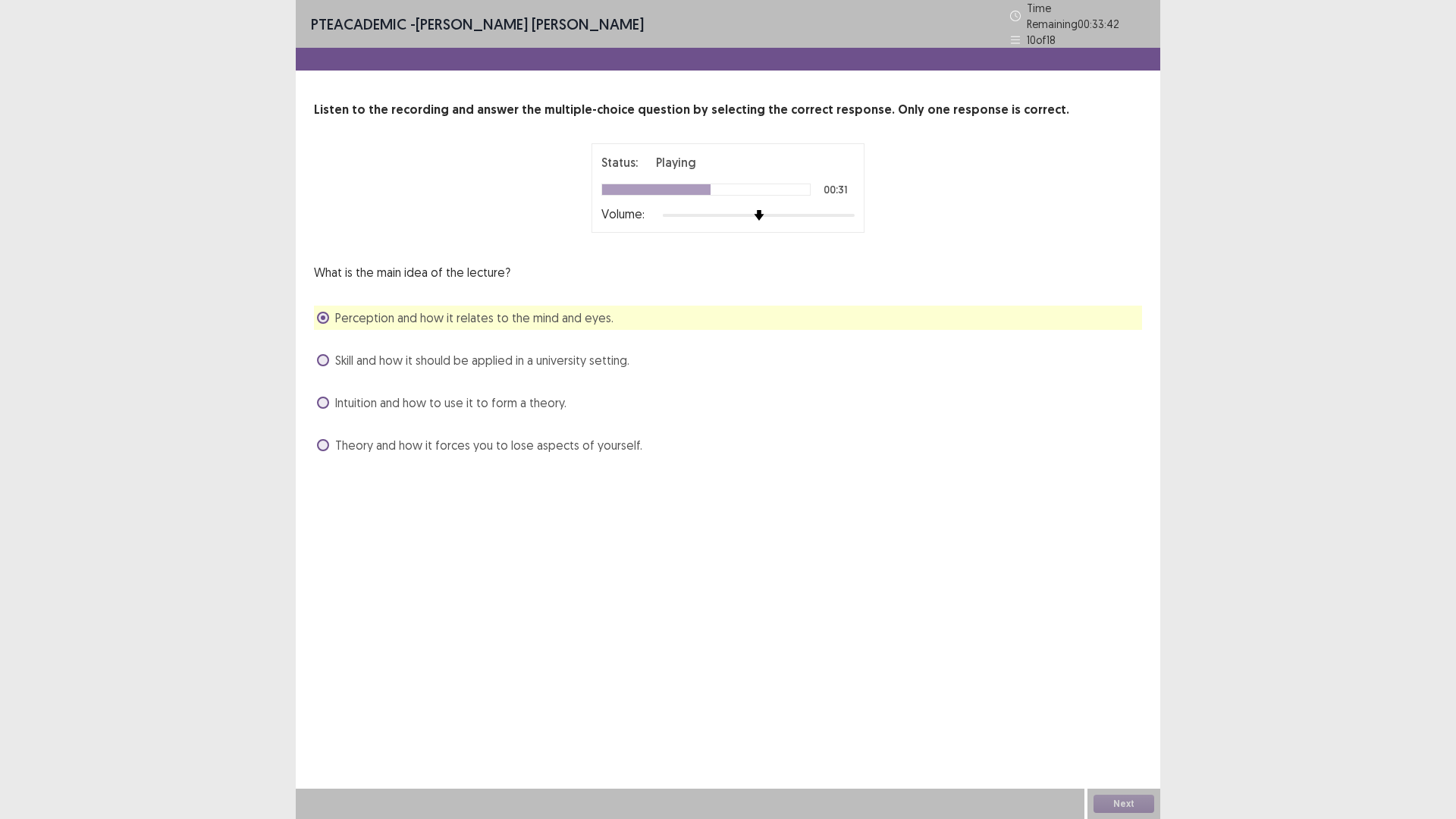
click at [436, 356] on span "Skill and how it should be applied in a university setting." at bounding box center [482, 360] width 294 height 18
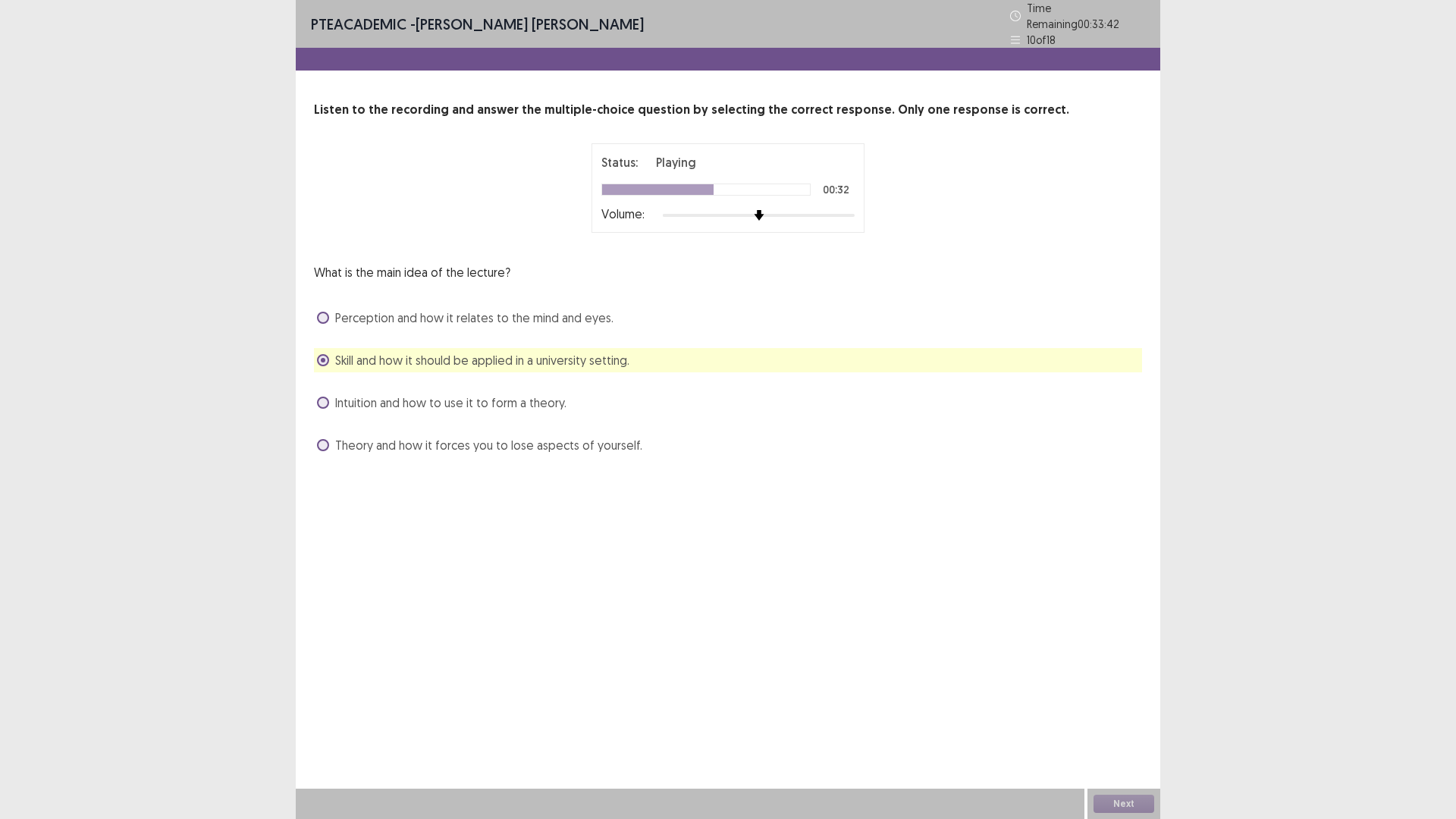
click at [440, 322] on div "Perception and how it relates to the mind and eyes." at bounding box center [728, 318] width 828 height 24
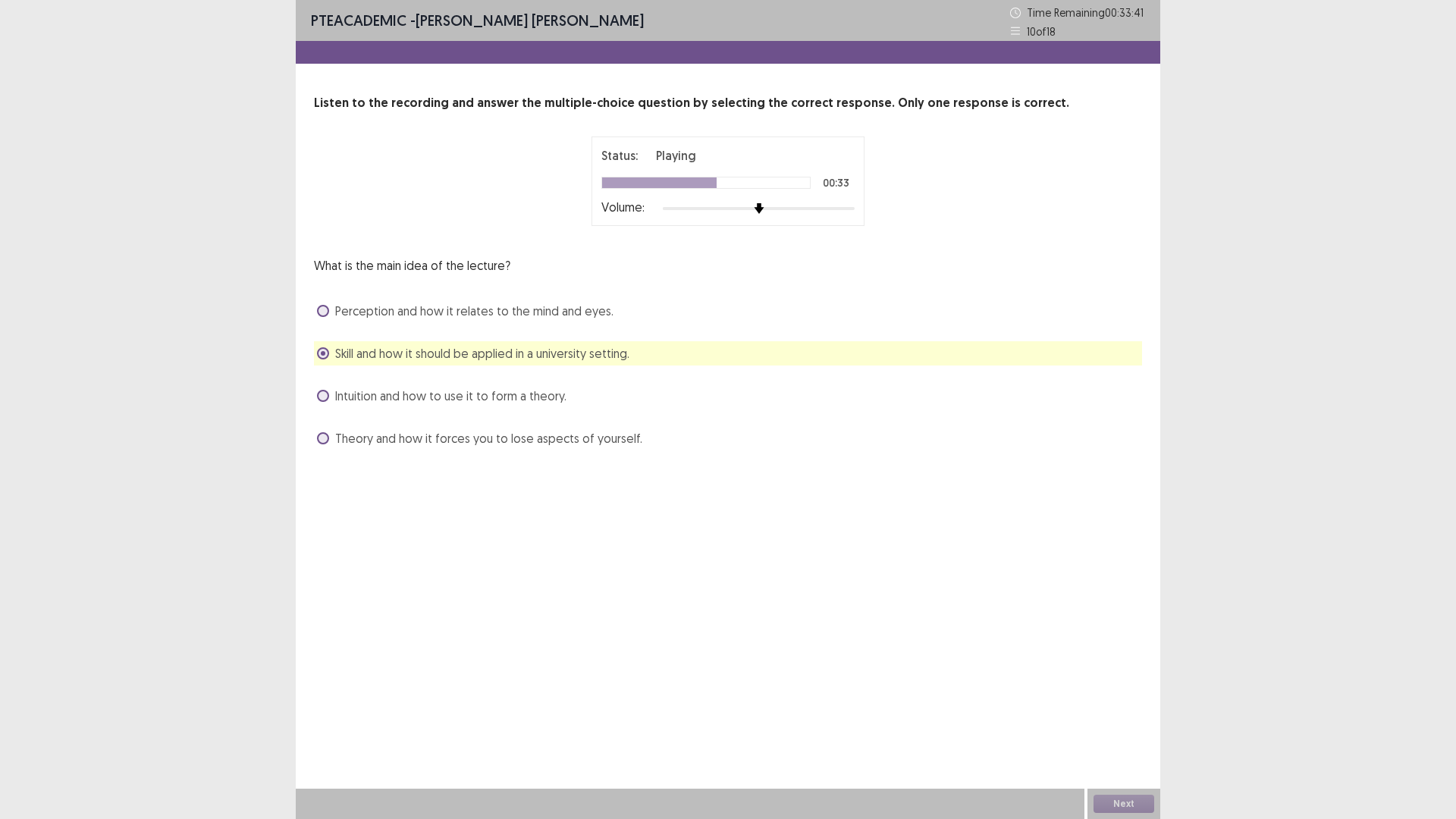
click at [446, 307] on span "Perception and how it relates to the mind and eyes." at bounding box center [474, 311] width 278 height 18
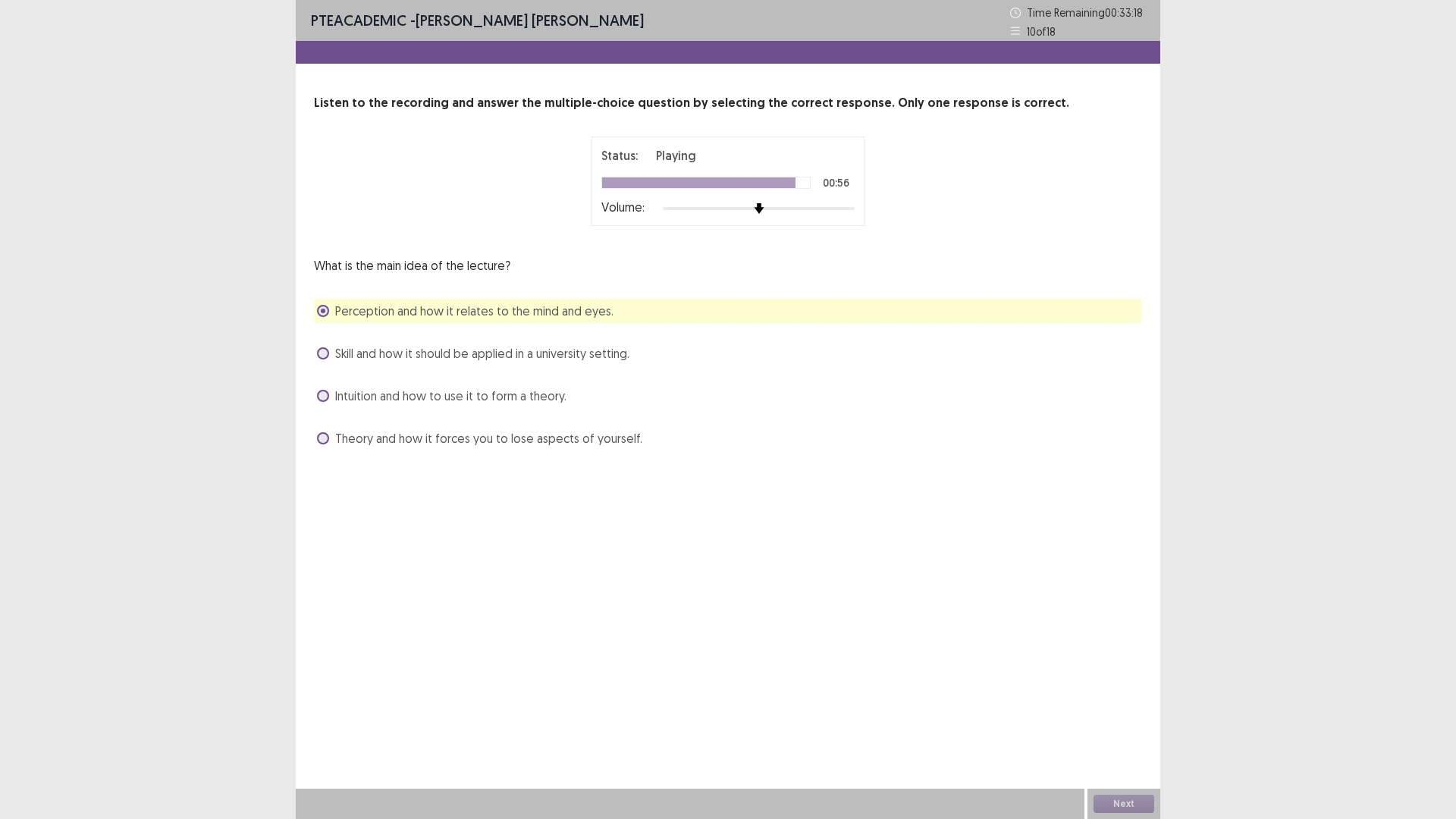
click at [430, 349] on span "Skill and how it should be applied in a university setting." at bounding box center [482, 353] width 294 height 18
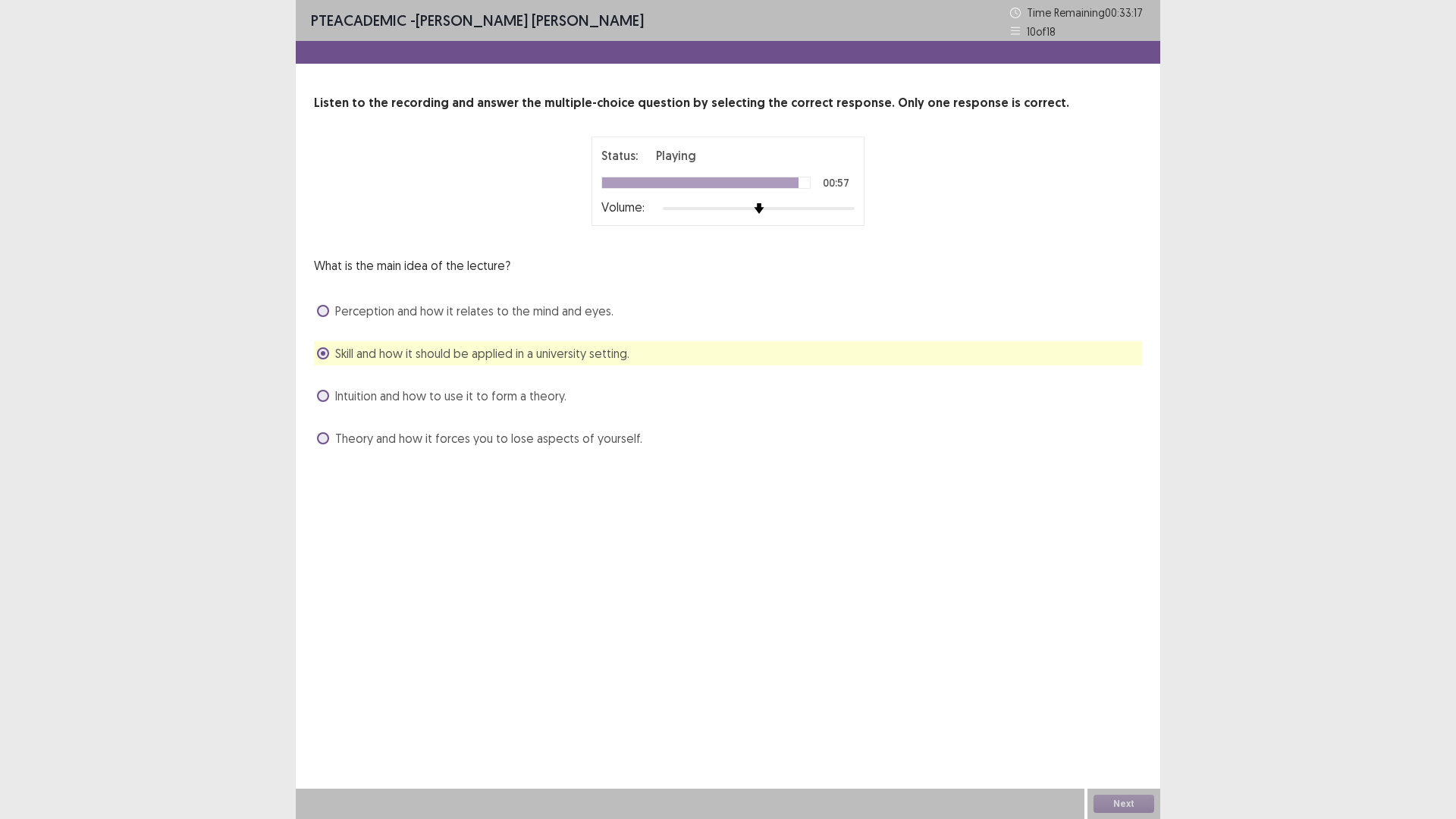
click at [368, 381] on div "What is the main idea of the lecture? Perception and how it relates to the mind…" at bounding box center [728, 353] width 828 height 194
click at [367, 402] on span "Intuition and how to use it to form a theory." at bounding box center [450, 396] width 231 height 18
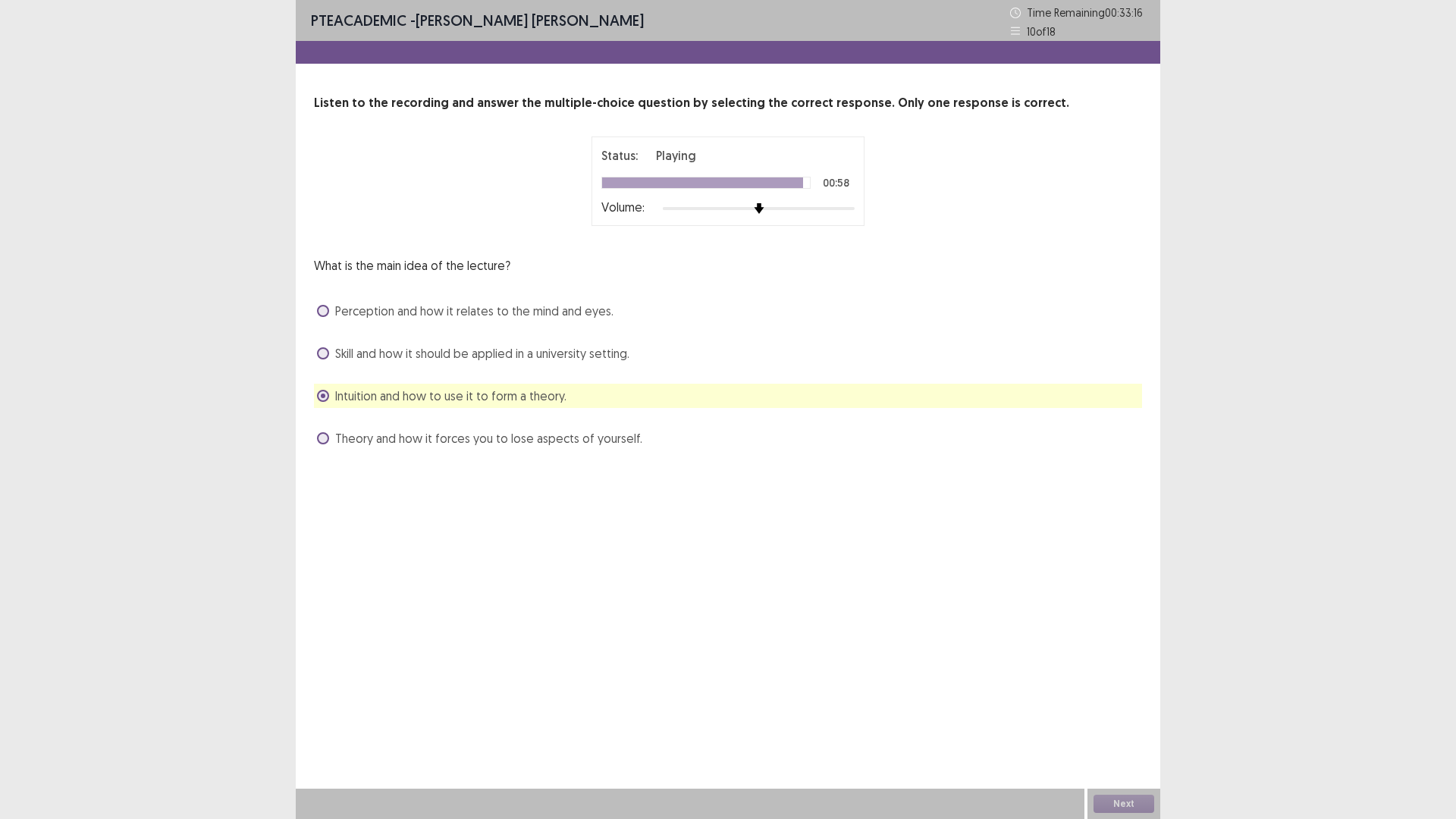
click at [379, 315] on span "Perception and how it relates to the mind and eyes." at bounding box center [474, 311] width 278 height 18
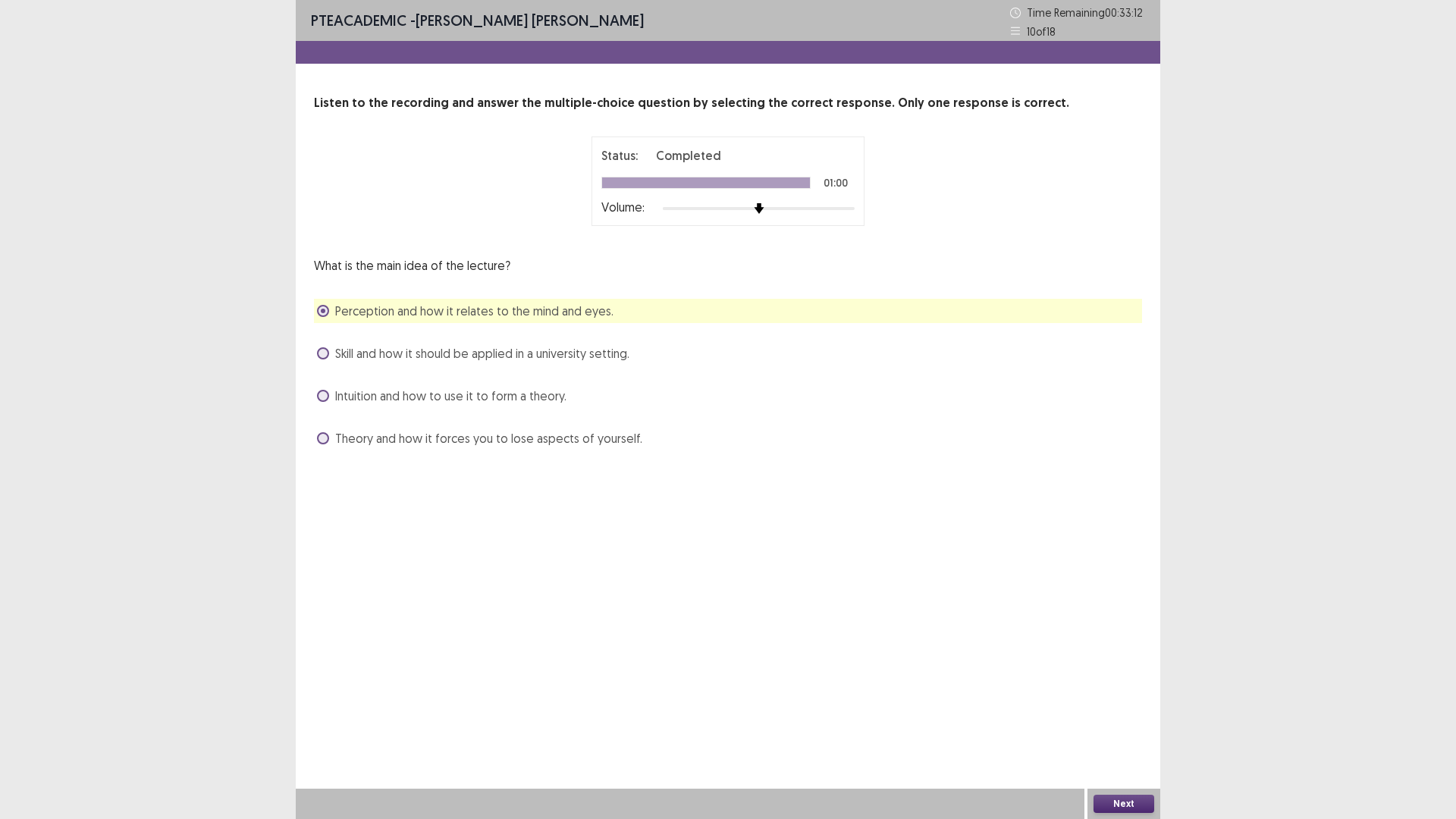
click at [1126, 716] on button "Next" at bounding box center [1123, 804] width 61 height 18
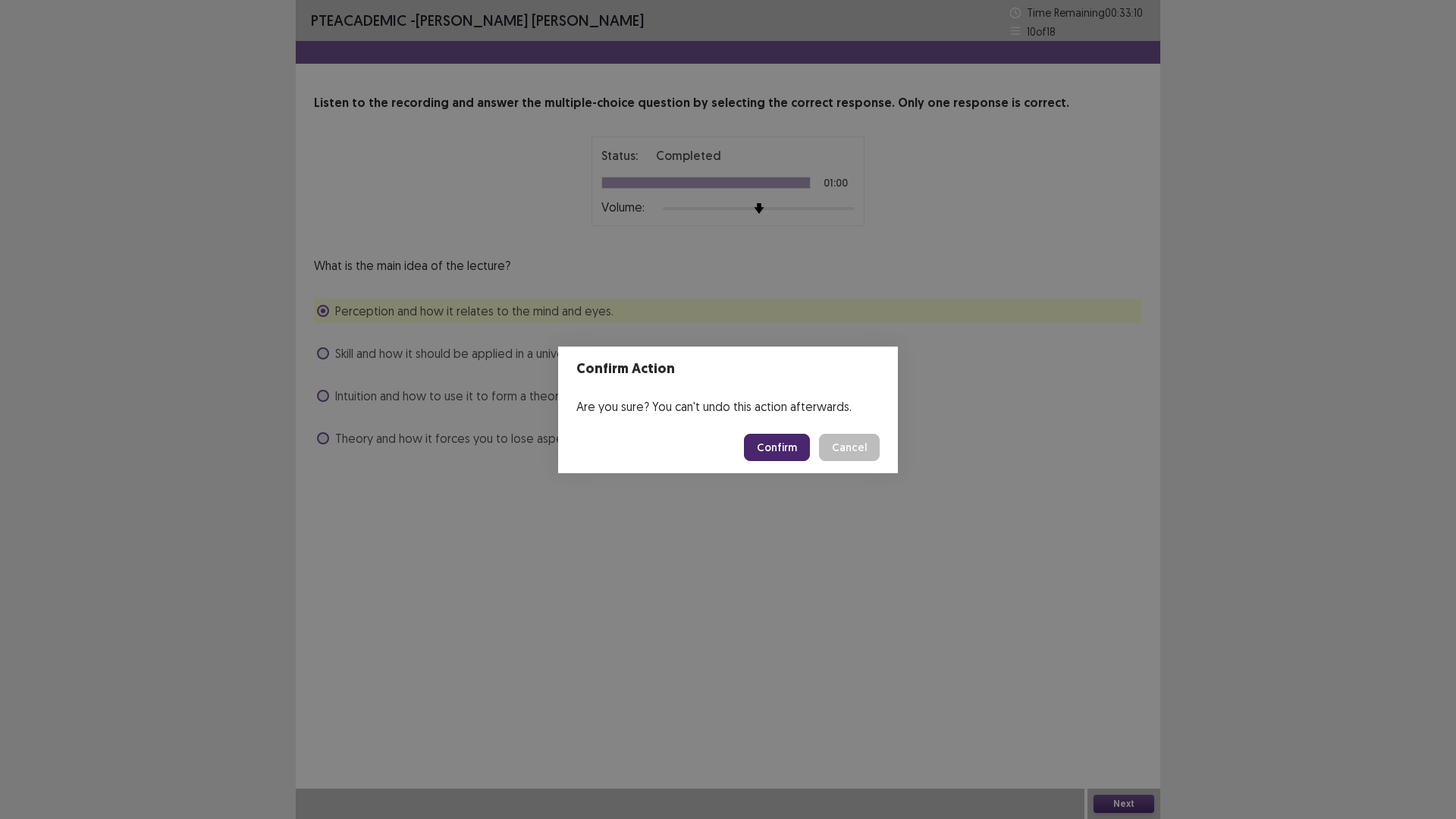
click at [788, 448] on button "Confirm" at bounding box center [776, 448] width 66 height 28
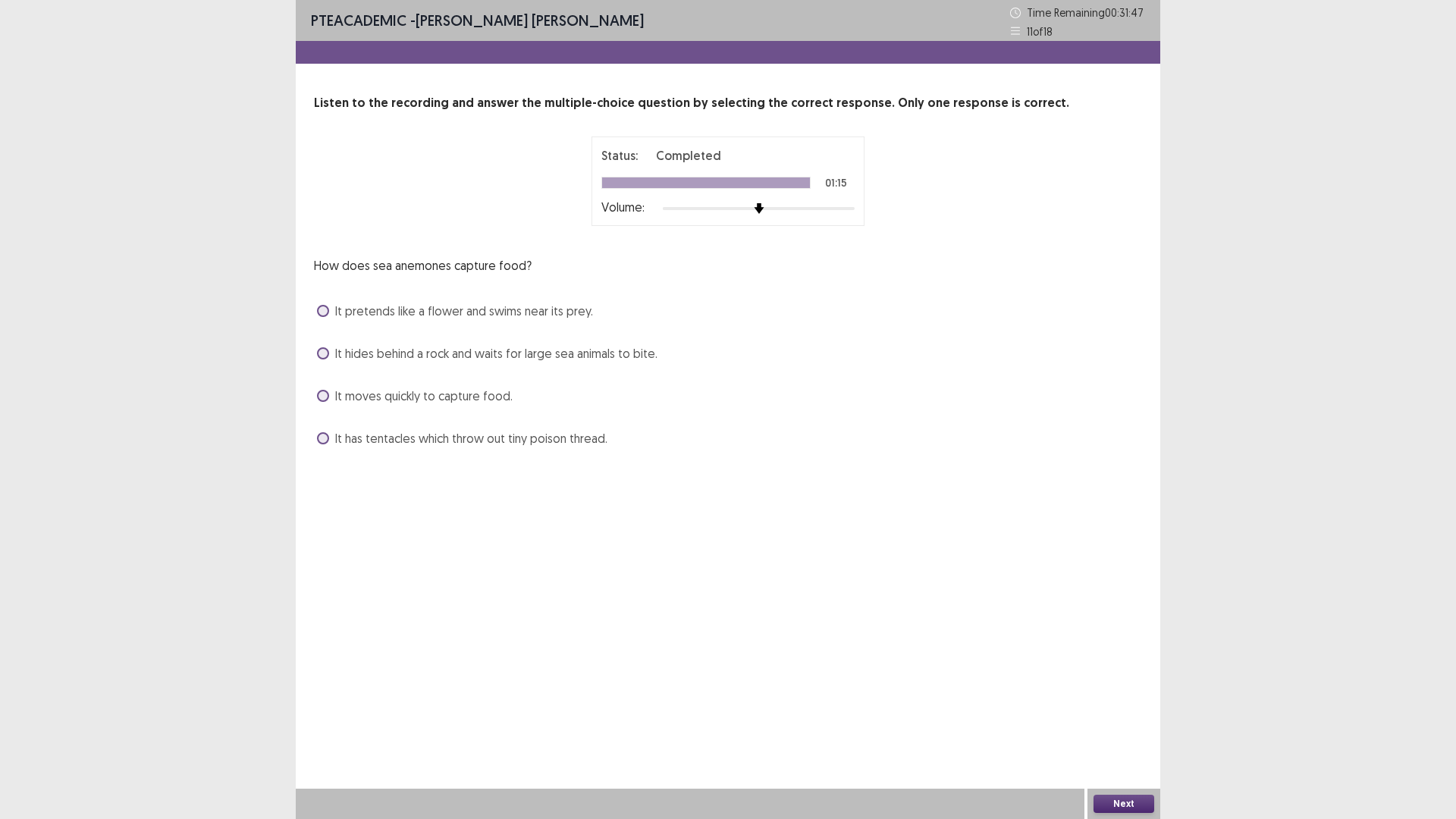
click at [391, 440] on span "It has tentacles which throw out tiny poison thread." at bounding box center [471, 438] width 273 height 18
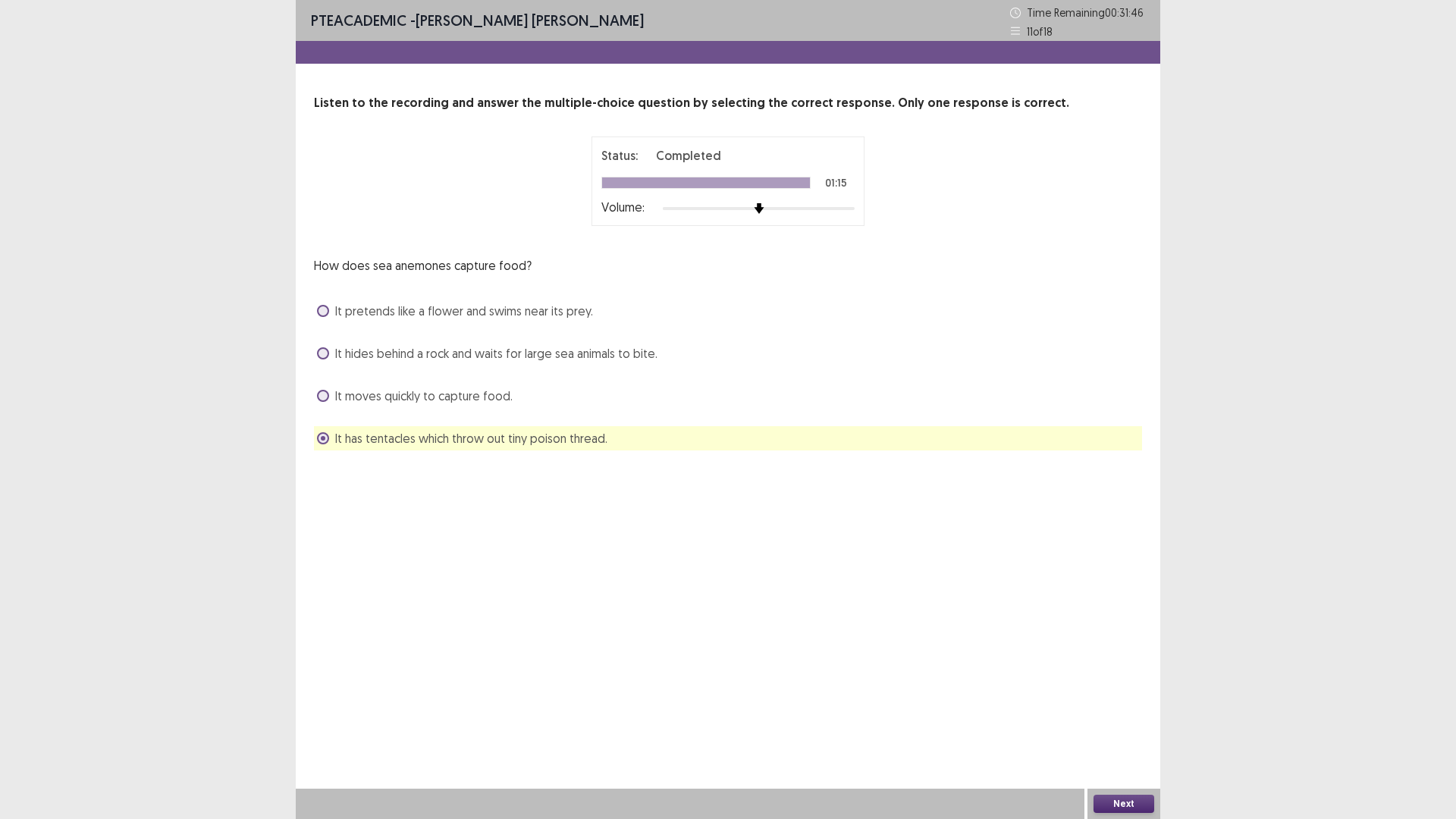
click at [1144, 716] on button "Next" at bounding box center [1123, 804] width 61 height 18
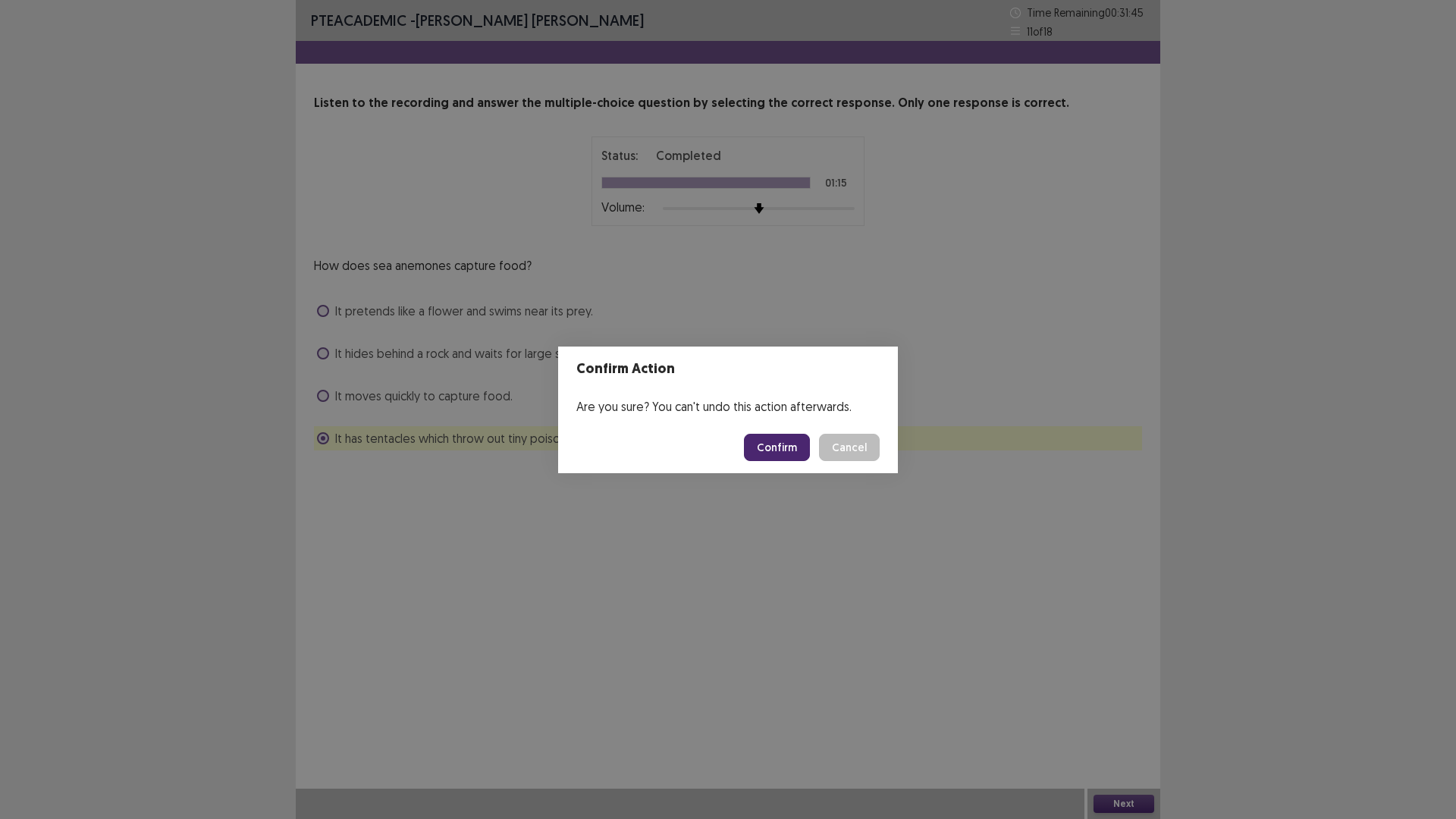
click at [780, 451] on button "Confirm" at bounding box center [776, 448] width 66 height 28
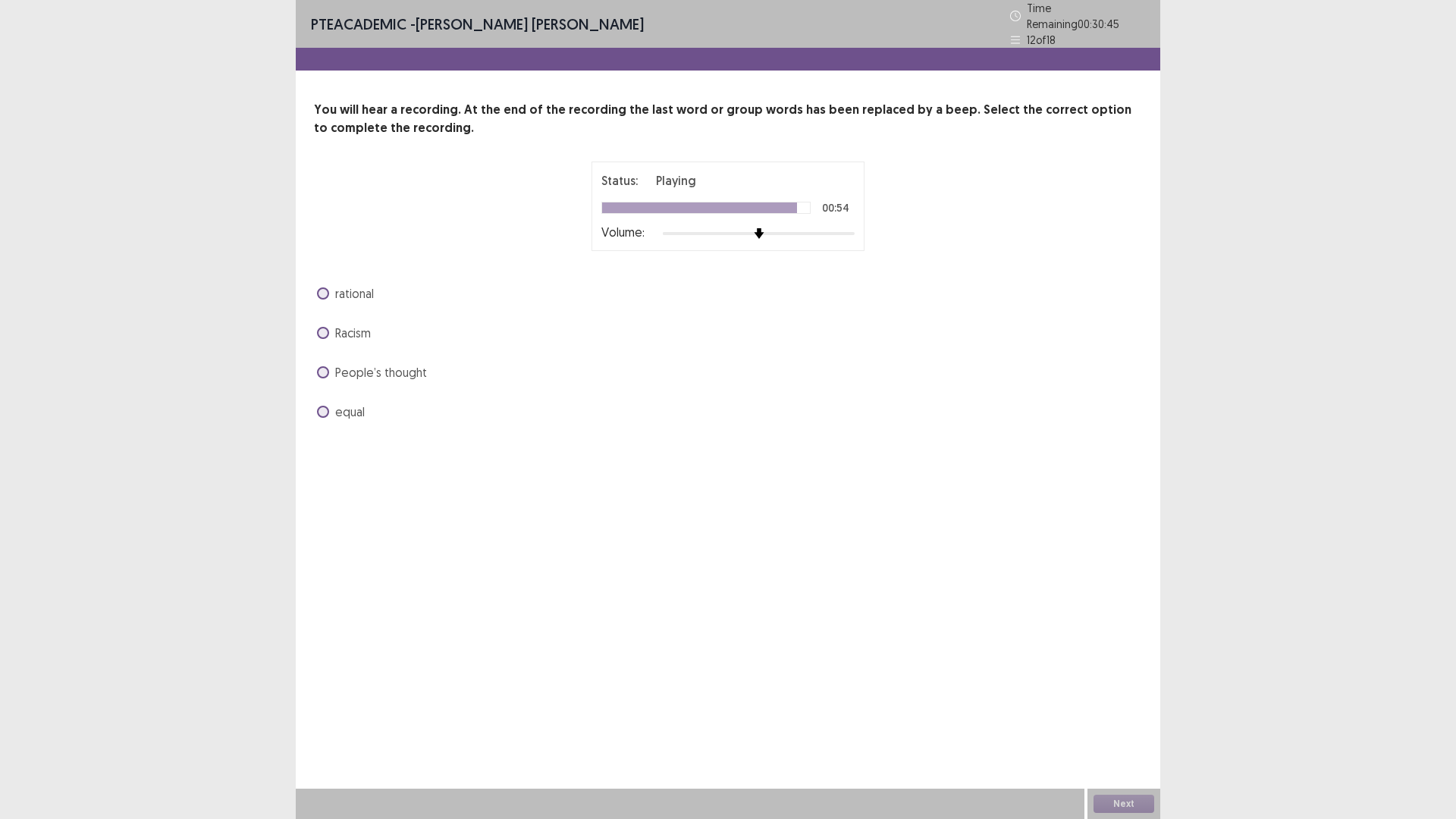
click at [357, 403] on span "equal" at bounding box center [350, 411] width 29 height 18
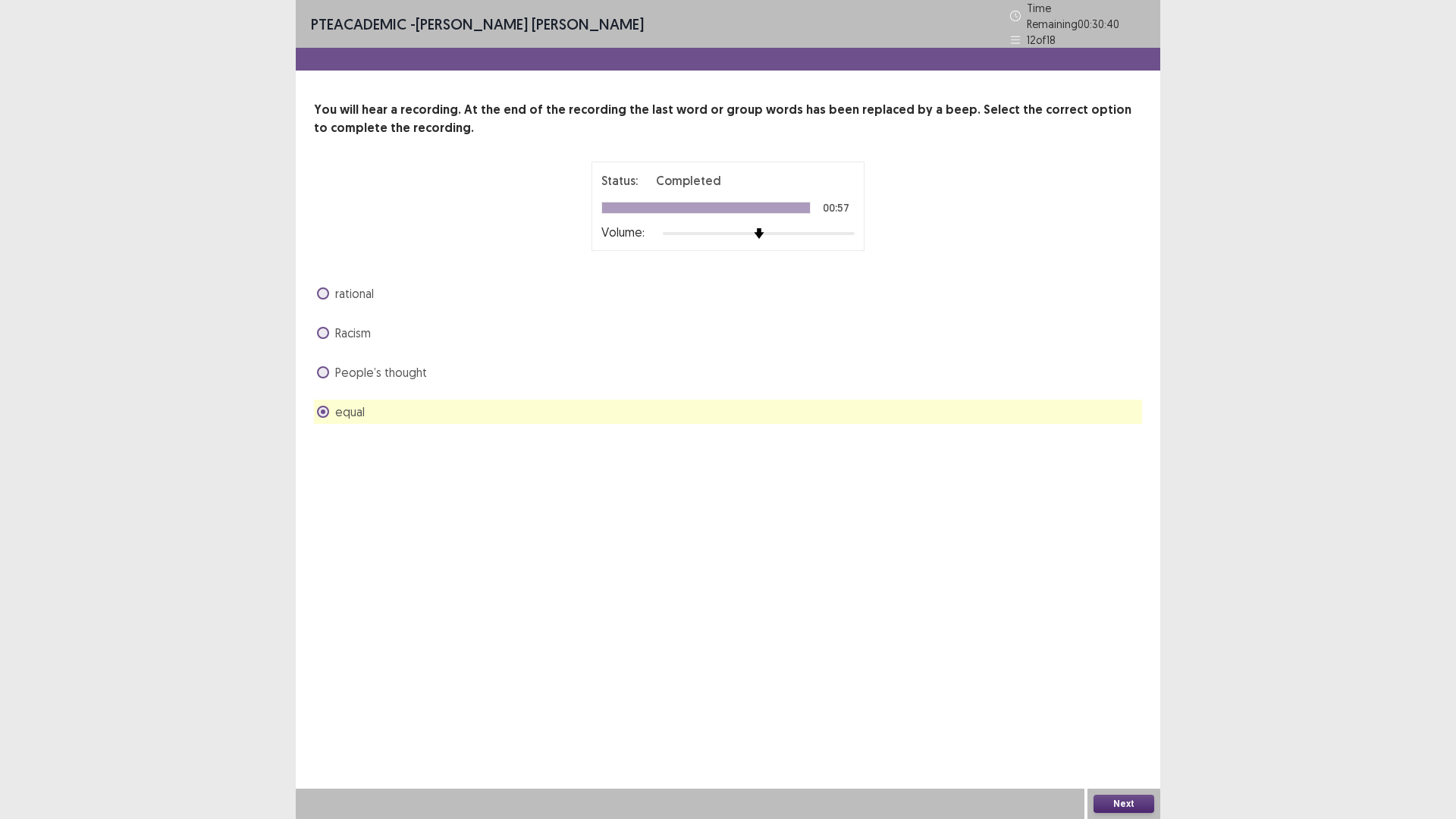
click at [1115, 716] on button "Next" at bounding box center [1123, 804] width 61 height 18
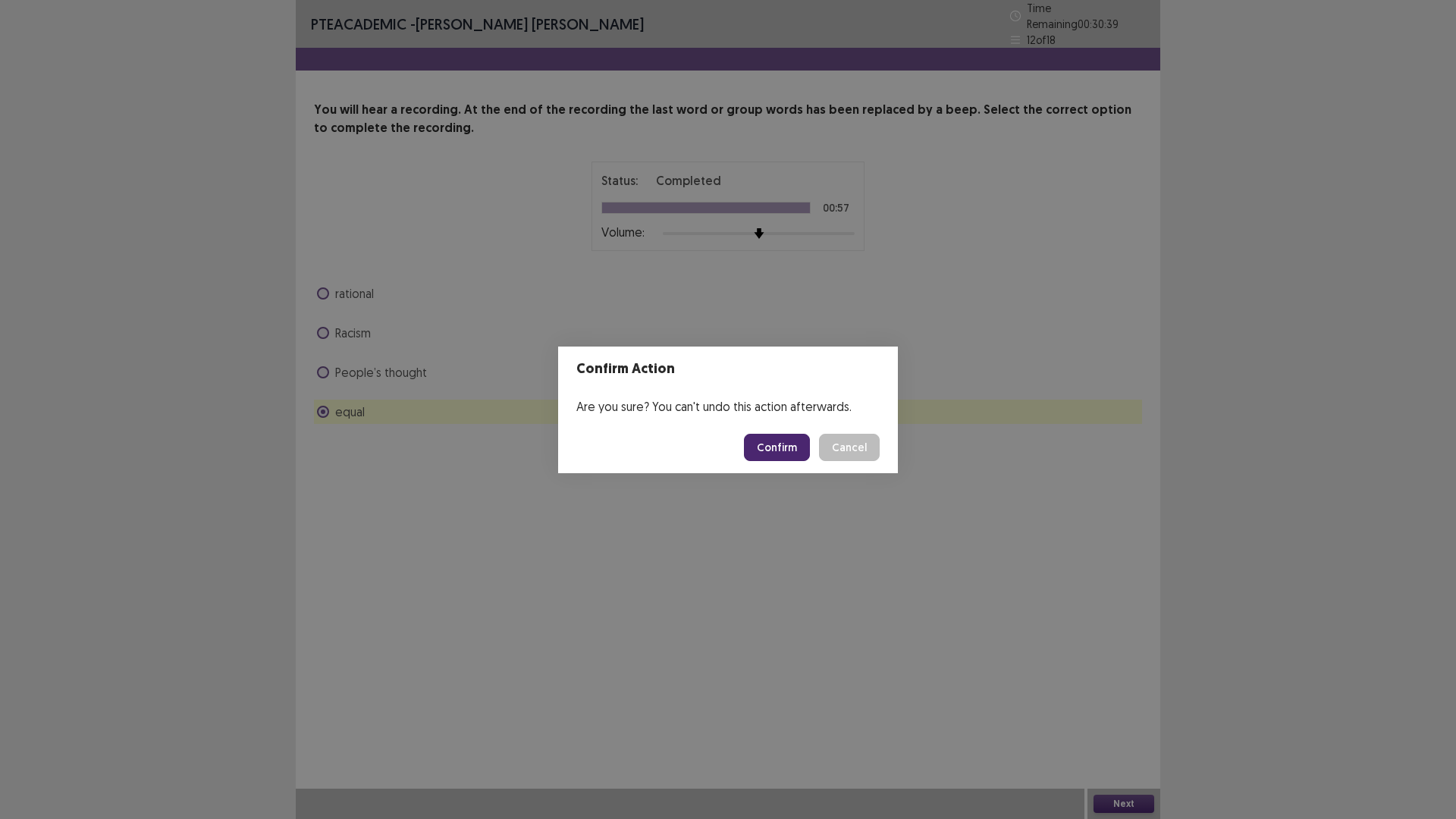
click at [779, 444] on button "Confirm" at bounding box center [776, 448] width 66 height 28
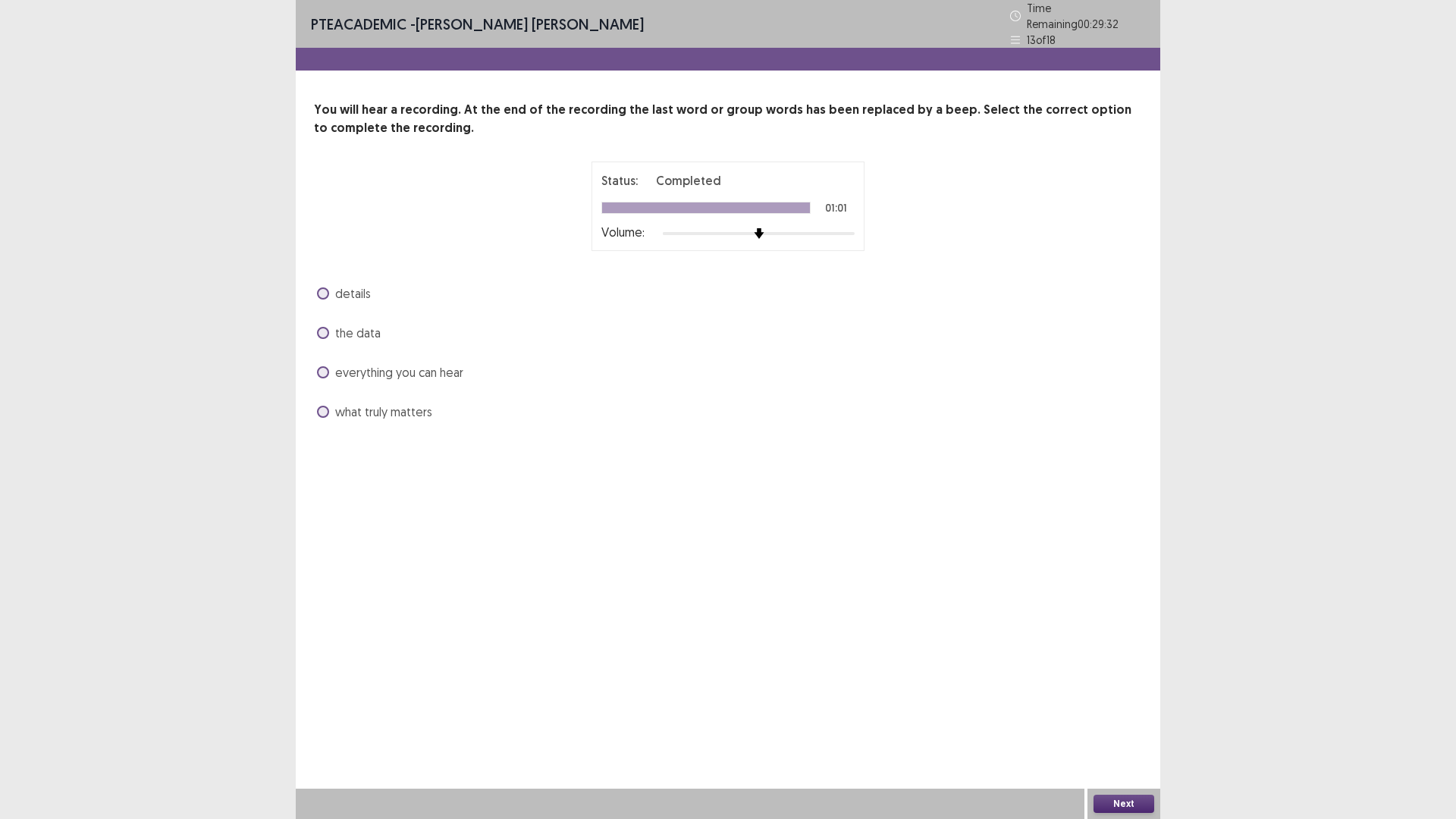
click at [350, 324] on span "the data" at bounding box center [358, 332] width 45 height 18
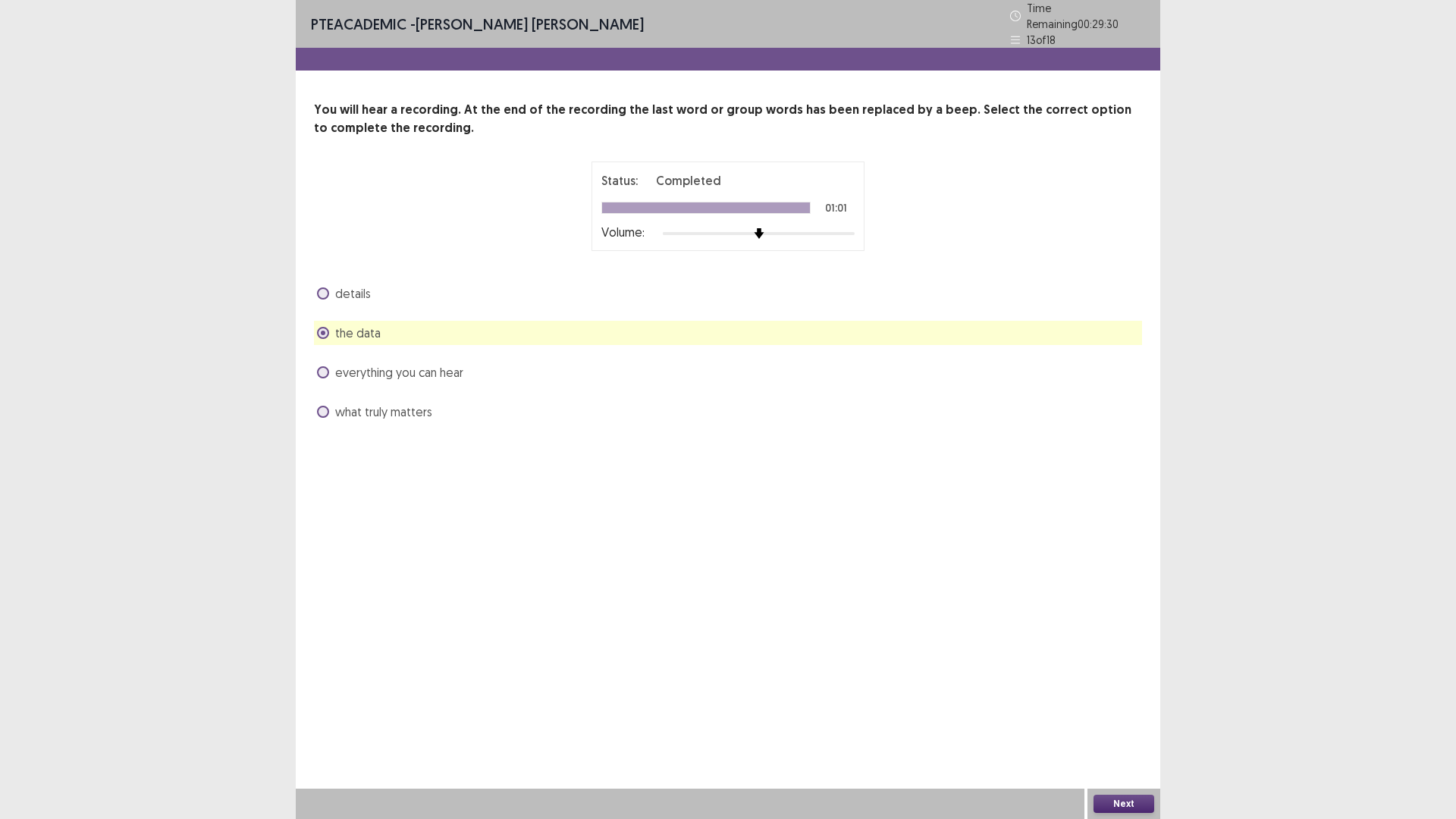
click at [1145, 716] on button "Next" at bounding box center [1123, 804] width 61 height 18
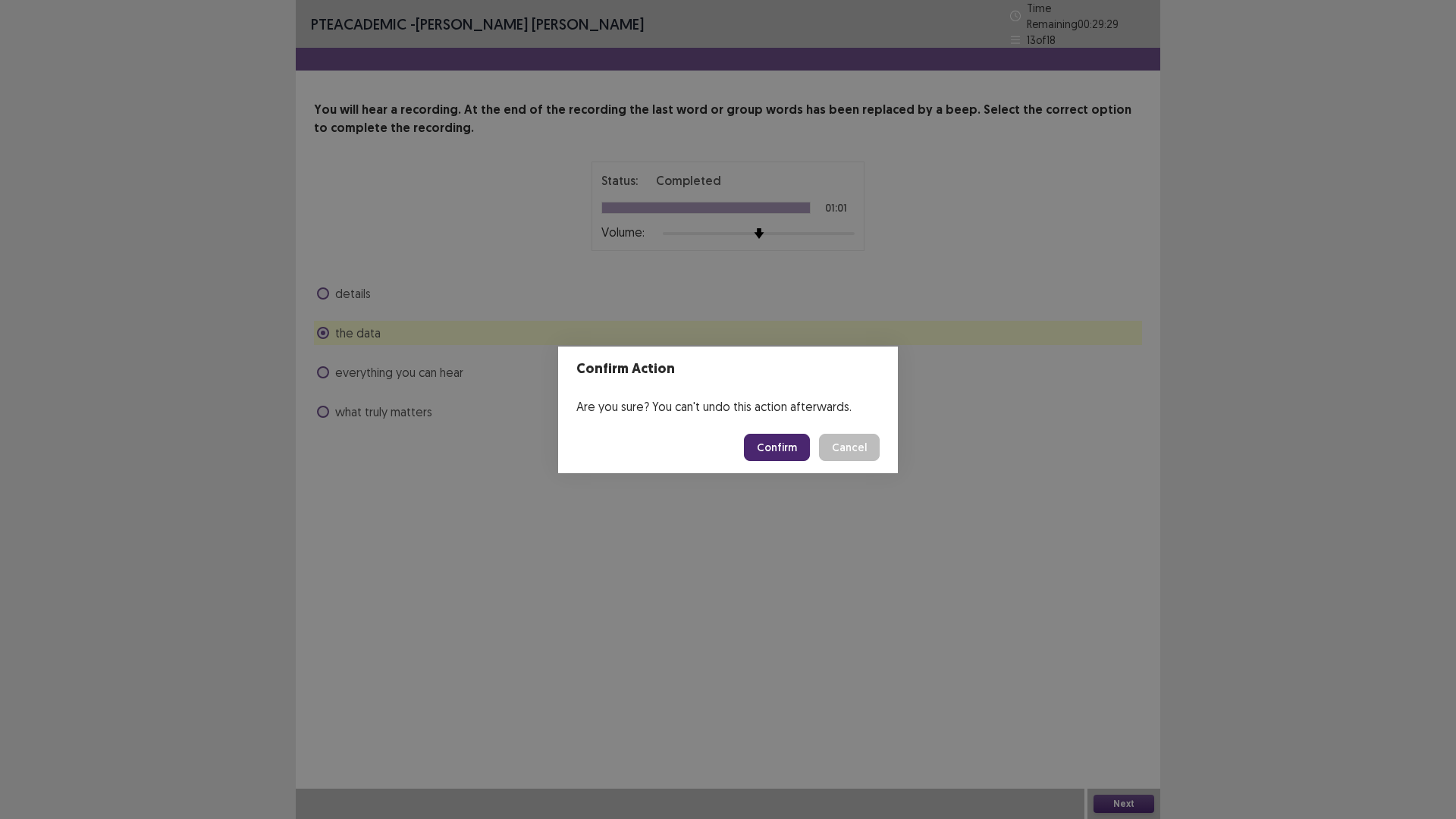
click at [795, 443] on button "Confirm" at bounding box center [776, 448] width 66 height 28
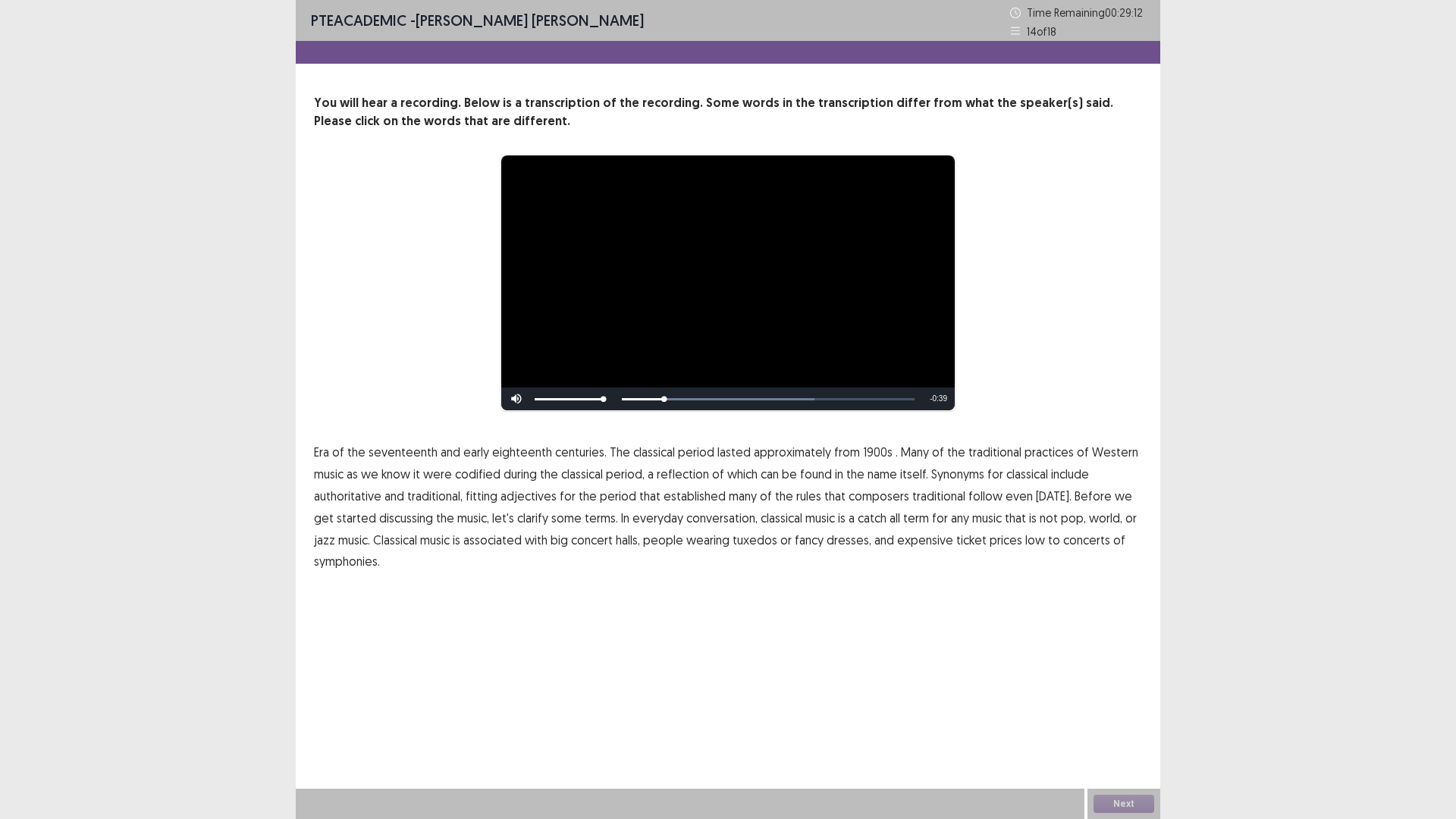
click at [875, 454] on span "1900s" at bounding box center [878, 452] width 29 height 18
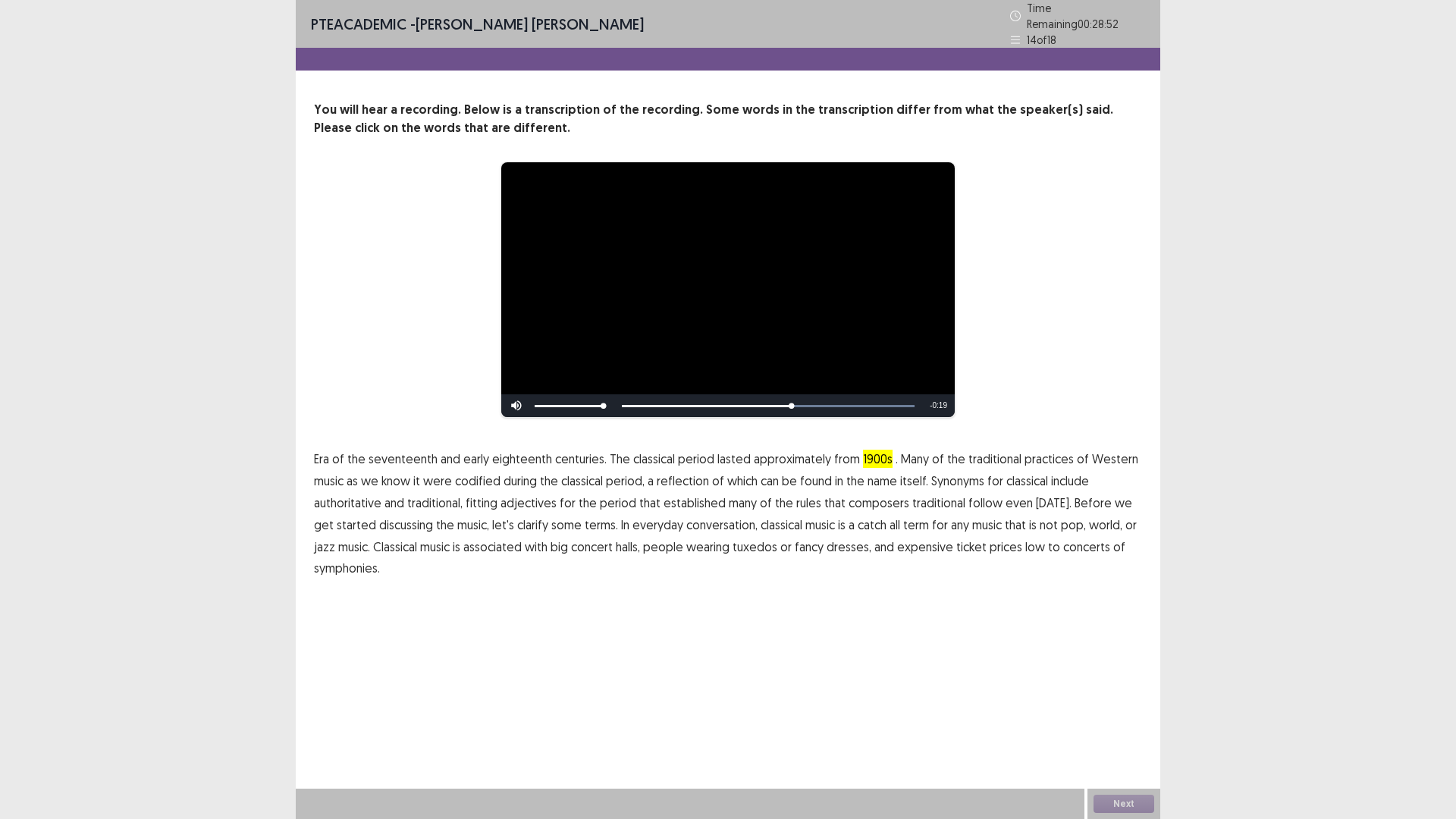
click at [915, 497] on span "traditional" at bounding box center [938, 503] width 53 height 18
click at [857, 523] on span "catch" at bounding box center [872, 525] width 29 height 18
click at [571, 542] on span "concert" at bounding box center [591, 547] width 41 height 18
click at [1063, 542] on span "concerts" at bounding box center [1087, 547] width 47 height 18
click at [1115, 716] on div "Next" at bounding box center [1124, 803] width 73 height 30
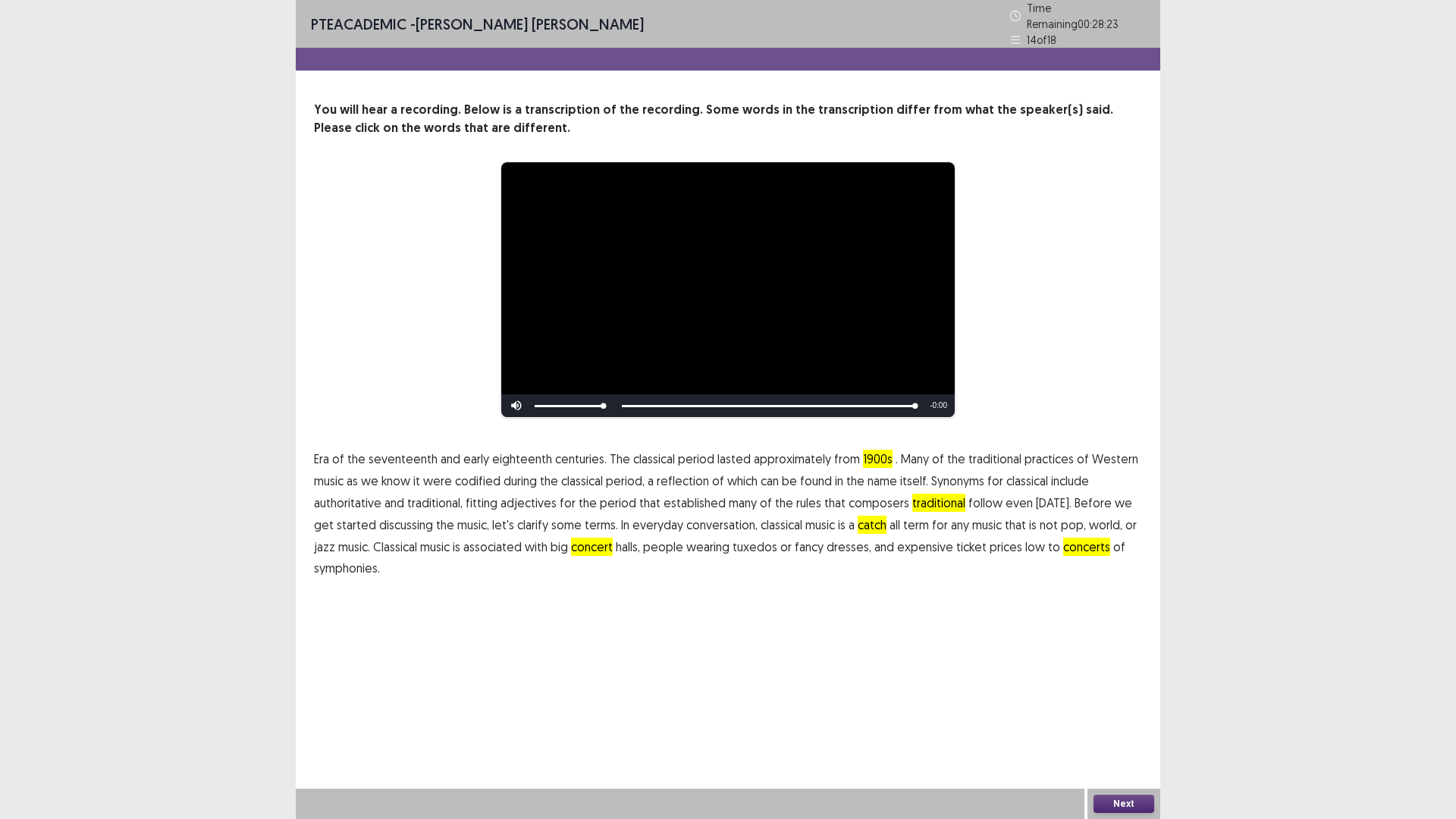
click at [1119, 716] on button "Next" at bounding box center [1123, 804] width 61 height 18
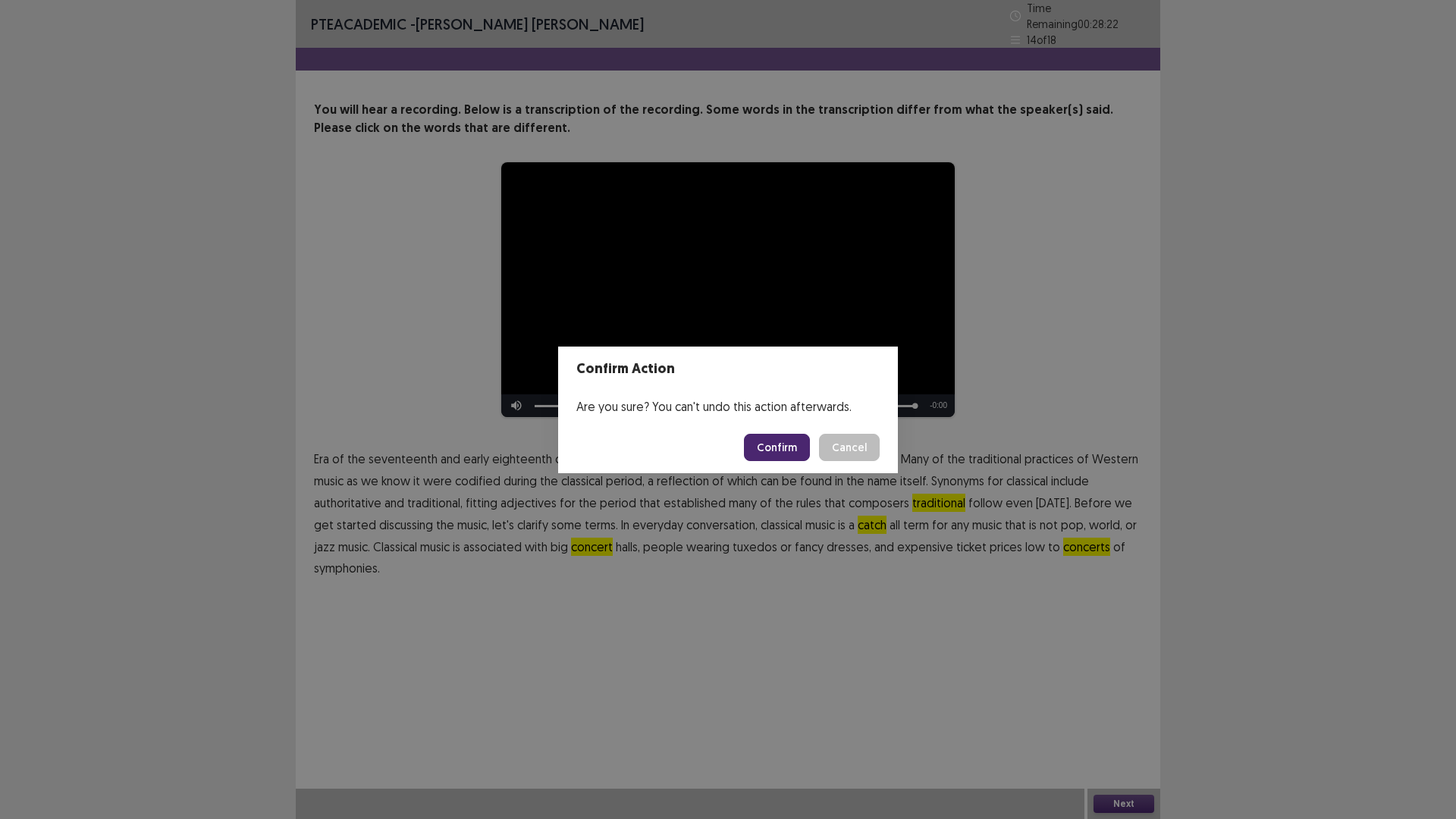
click at [787, 444] on button "Confirm" at bounding box center [776, 448] width 66 height 28
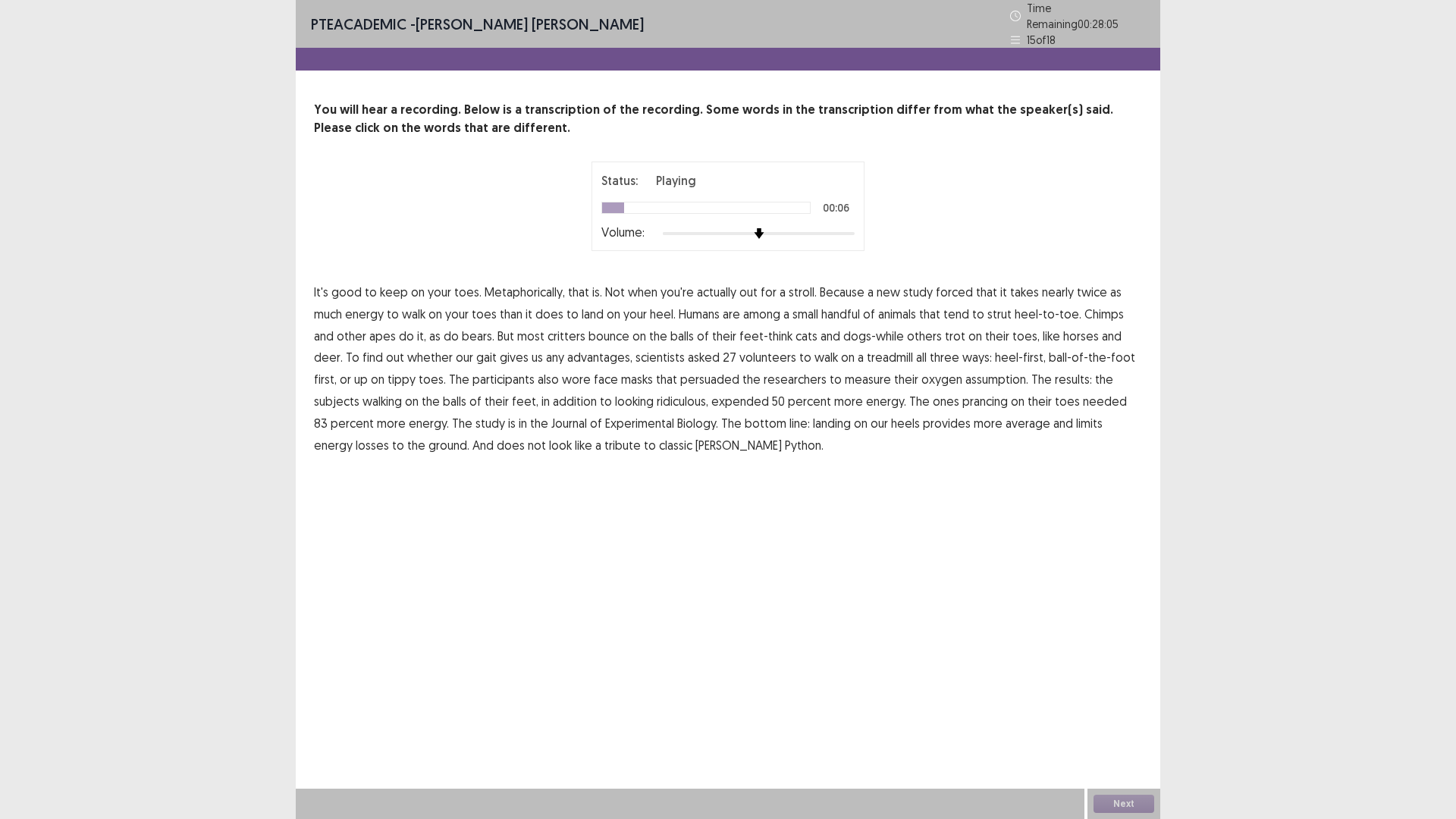
click at [976, 288] on span "that" at bounding box center [986, 292] width 21 height 18
click at [936, 288] on span "forced" at bounding box center [955, 292] width 37 height 18
click at [976, 286] on span "that" at bounding box center [986, 292] width 21 height 18
click at [681, 376] on span "persuaded" at bounding box center [710, 379] width 59 height 18
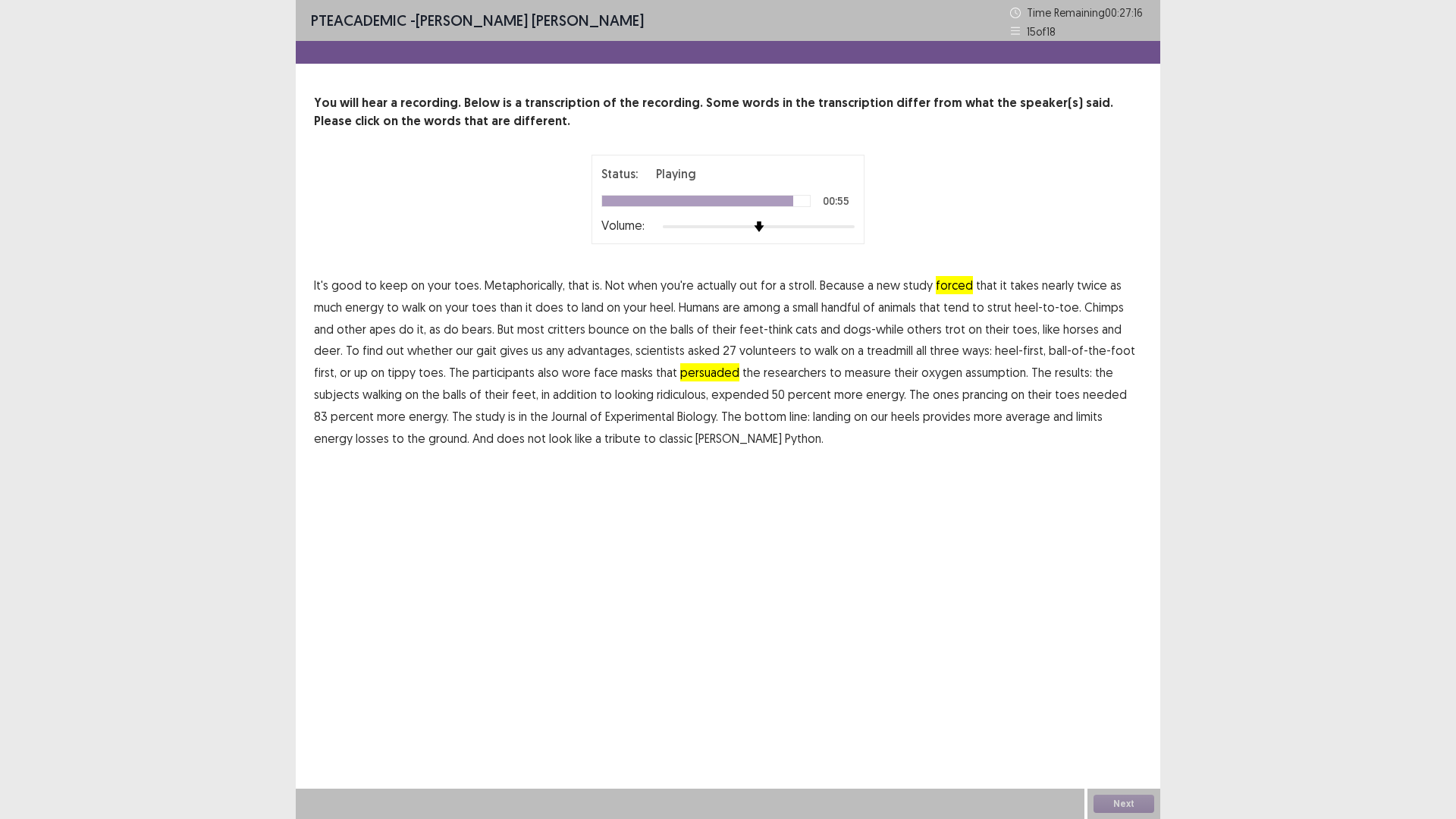
click at [1006, 418] on span "average" at bounding box center [1028, 416] width 45 height 18
click at [1114, 716] on button "Next" at bounding box center [1123, 804] width 61 height 18
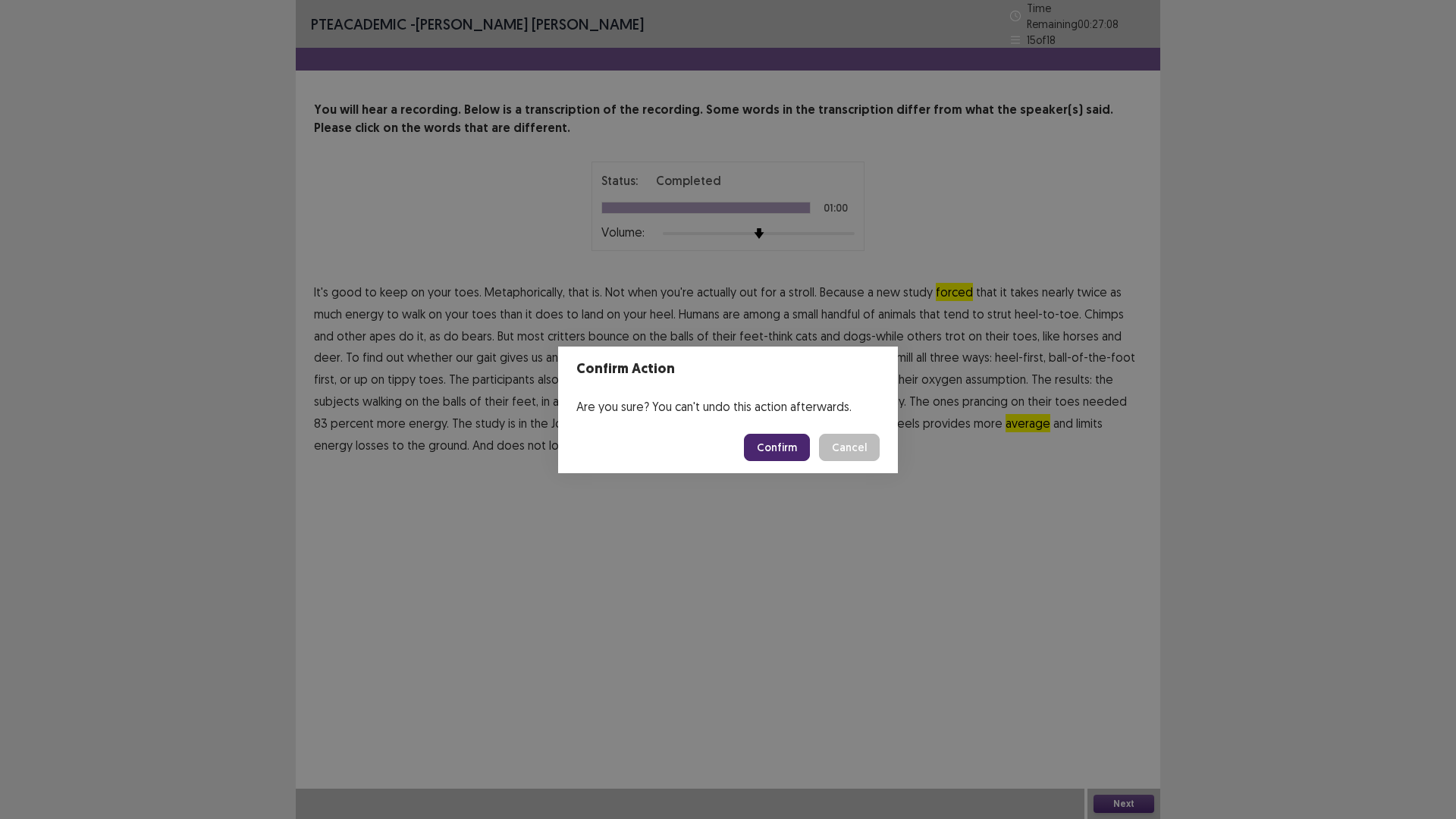
click at [791, 452] on button "Confirm" at bounding box center [776, 448] width 66 height 28
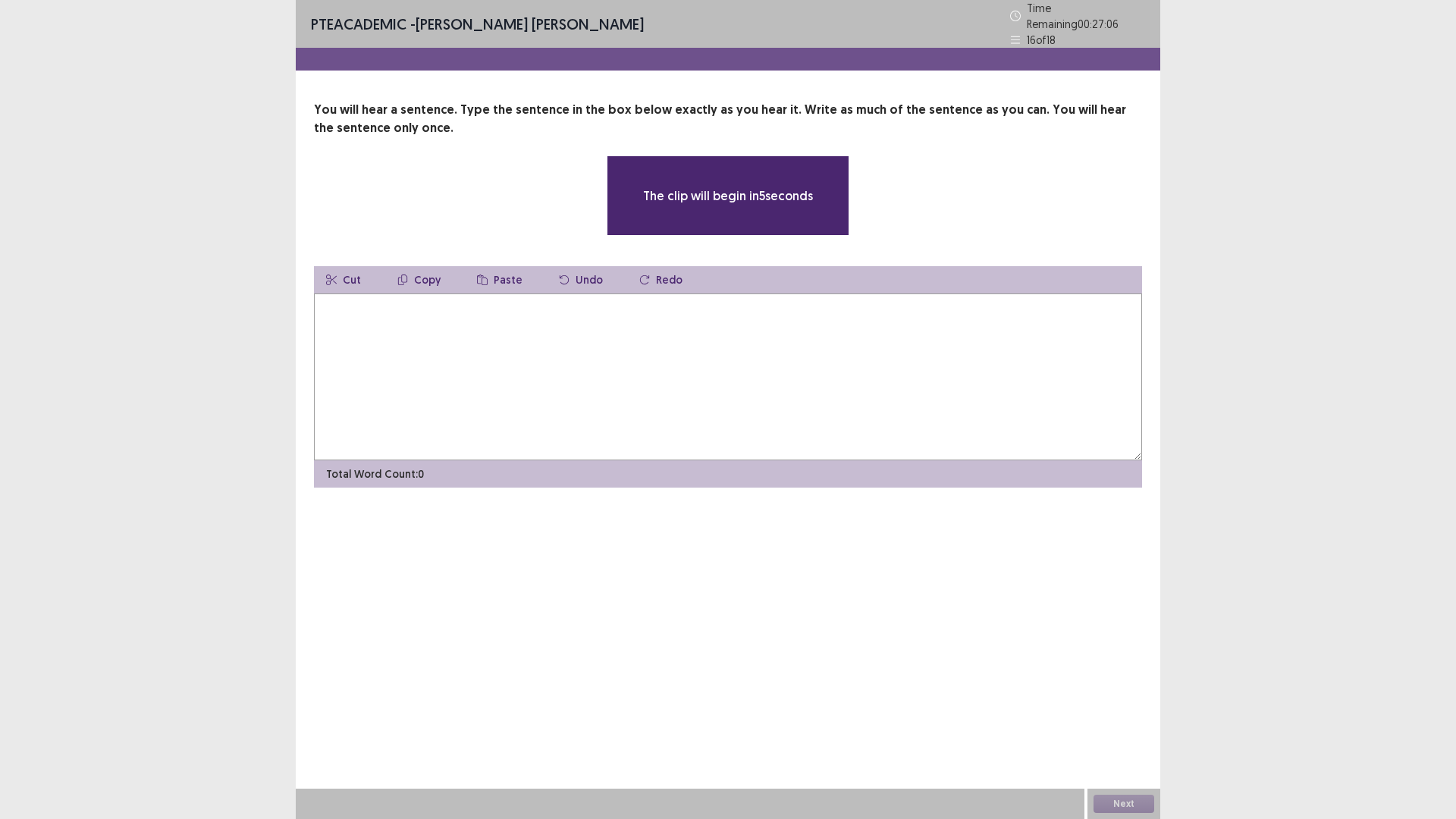
click at [629, 343] on textarea at bounding box center [728, 377] width 828 height 167
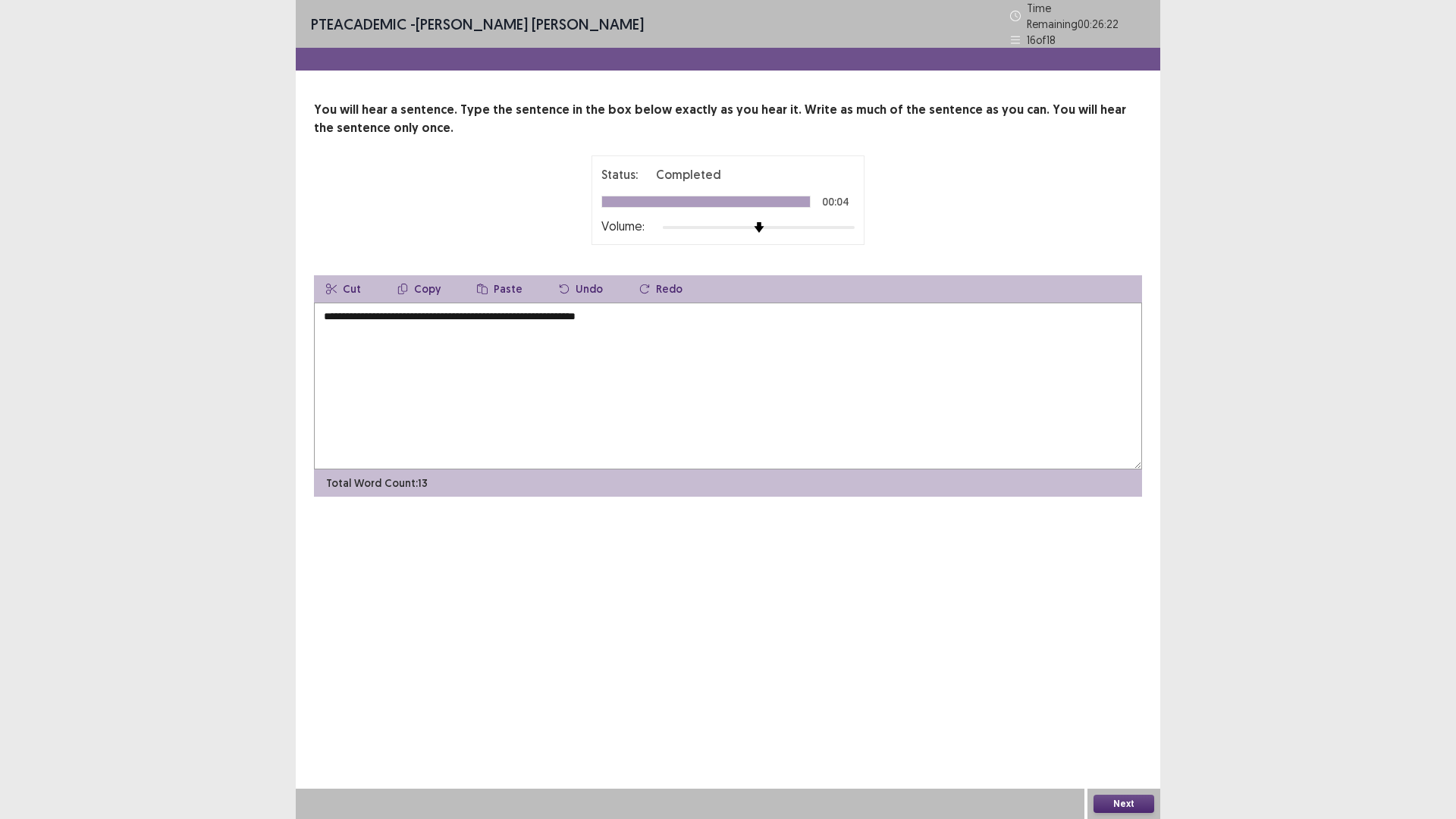
type textarea "**********"
click at [1113, 716] on button "Next" at bounding box center [1123, 804] width 61 height 18
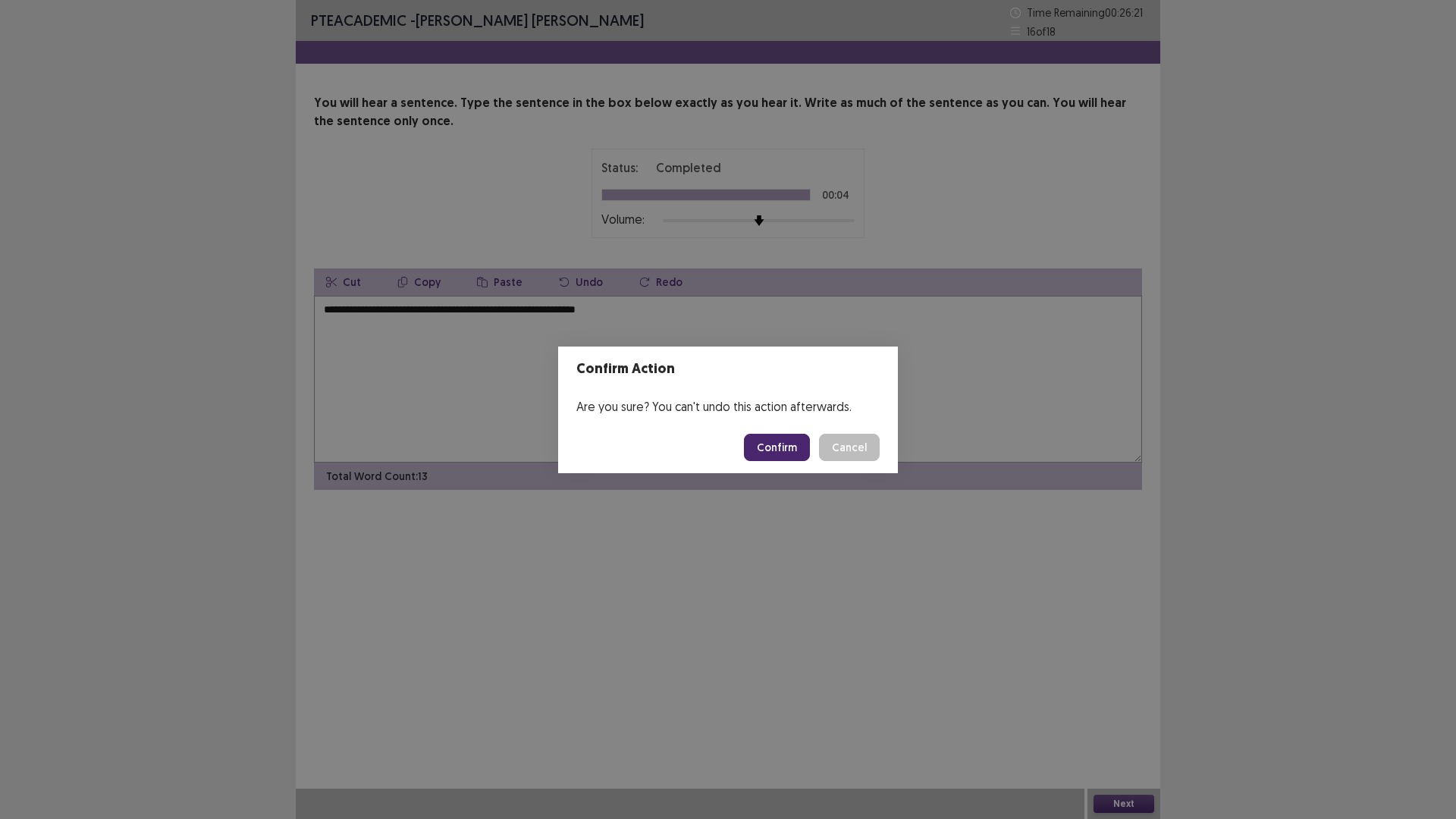
click at [763, 441] on button "Confirm" at bounding box center [776, 448] width 66 height 28
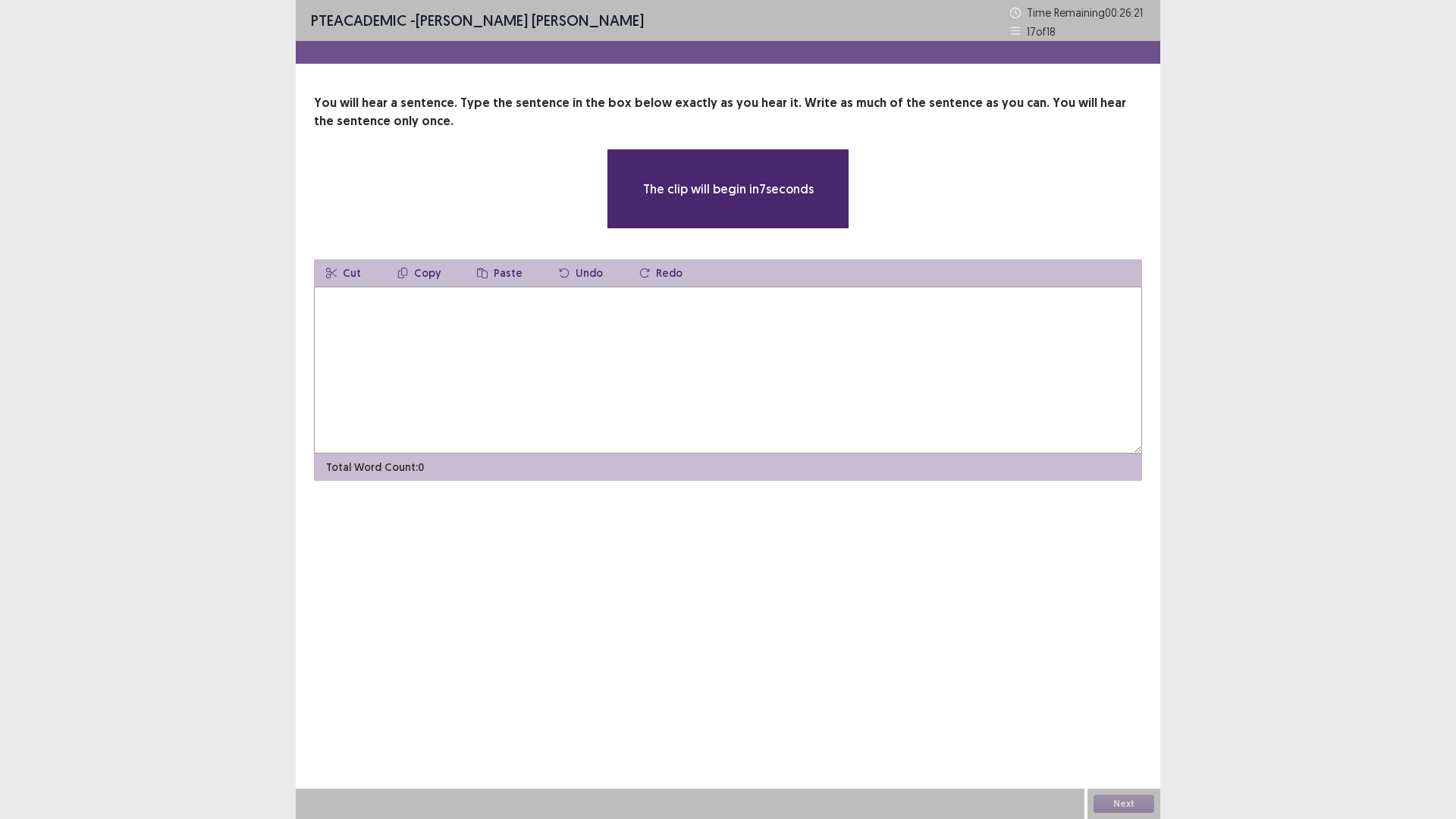
click at [754, 359] on textarea at bounding box center [728, 370] width 828 height 167
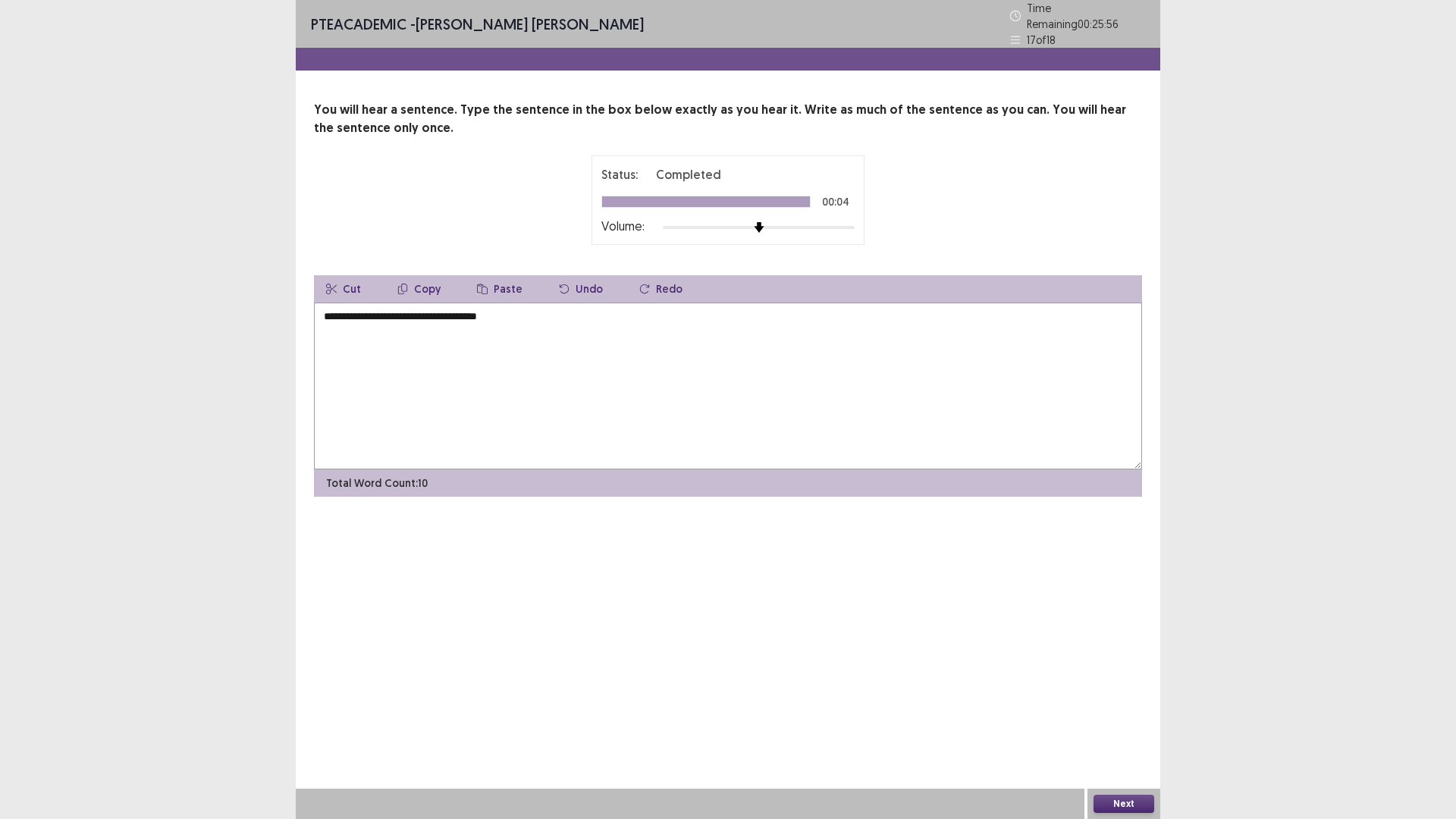
click at [340, 312] on textarea "**********" at bounding box center [728, 386] width 828 height 167
type textarea "**********"
click at [1120, 716] on button "Next" at bounding box center [1123, 804] width 61 height 18
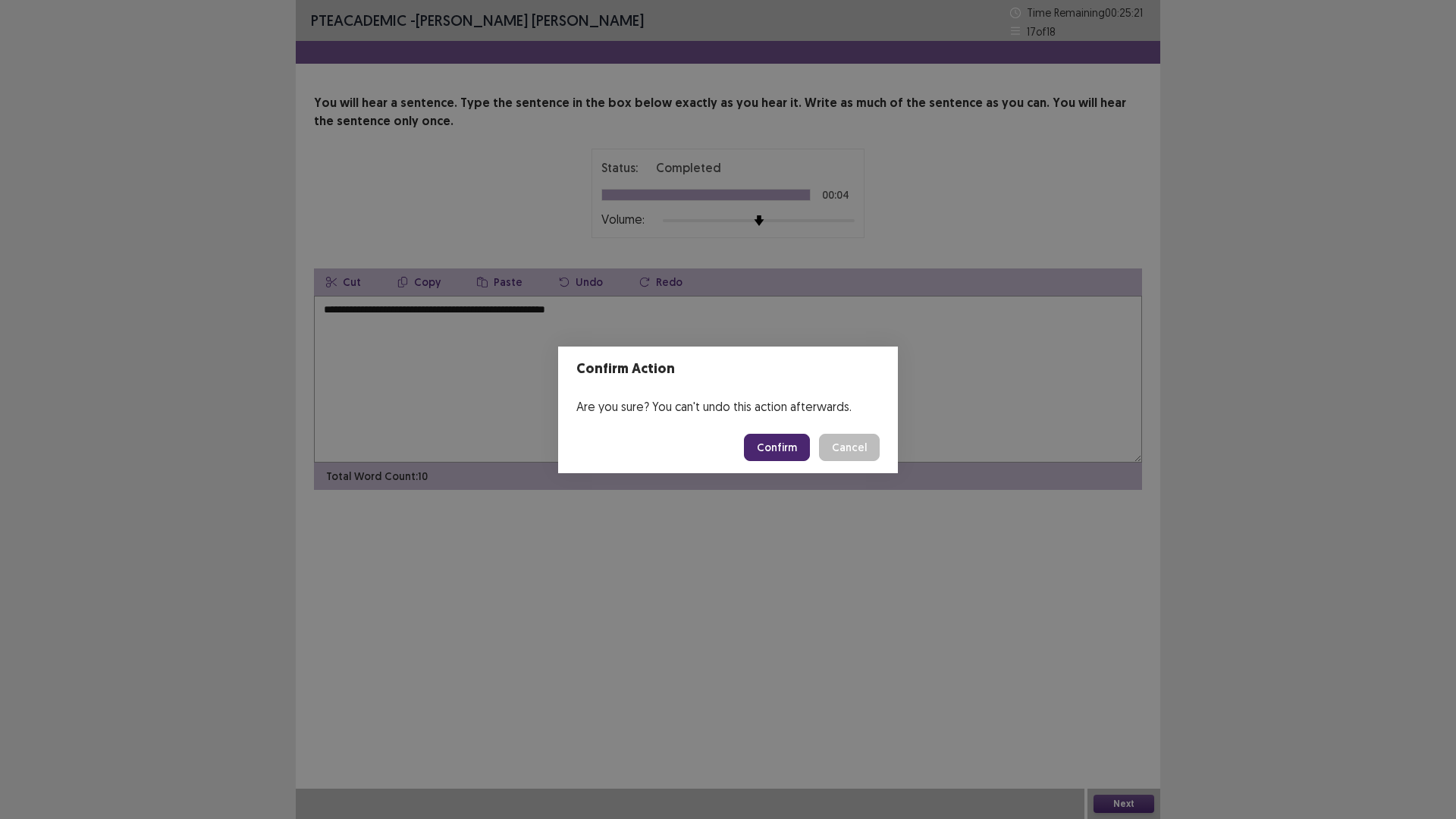
click at [782, 441] on button "Confirm" at bounding box center [776, 448] width 66 height 28
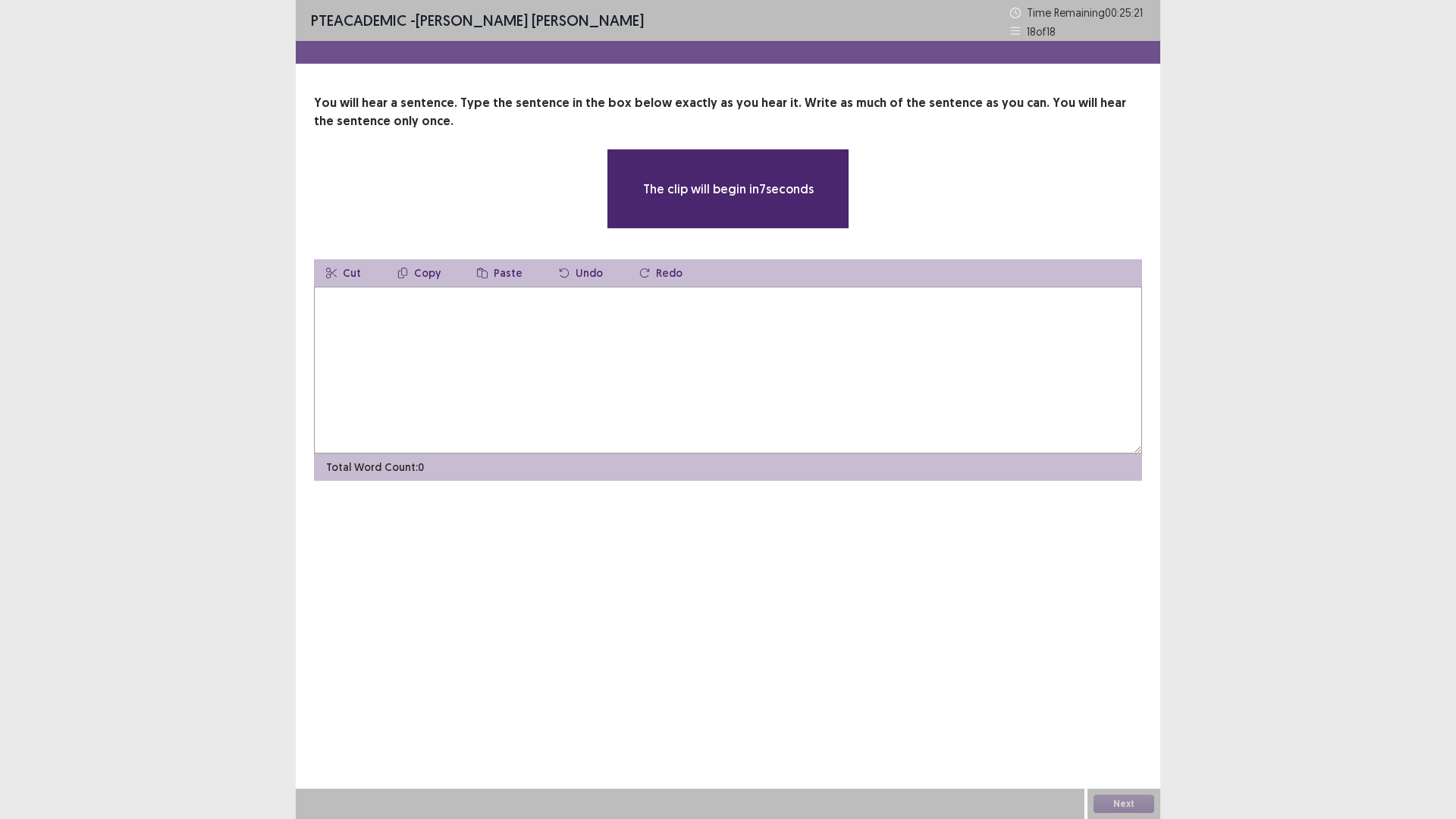
click at [682, 340] on textarea at bounding box center [728, 370] width 828 height 167
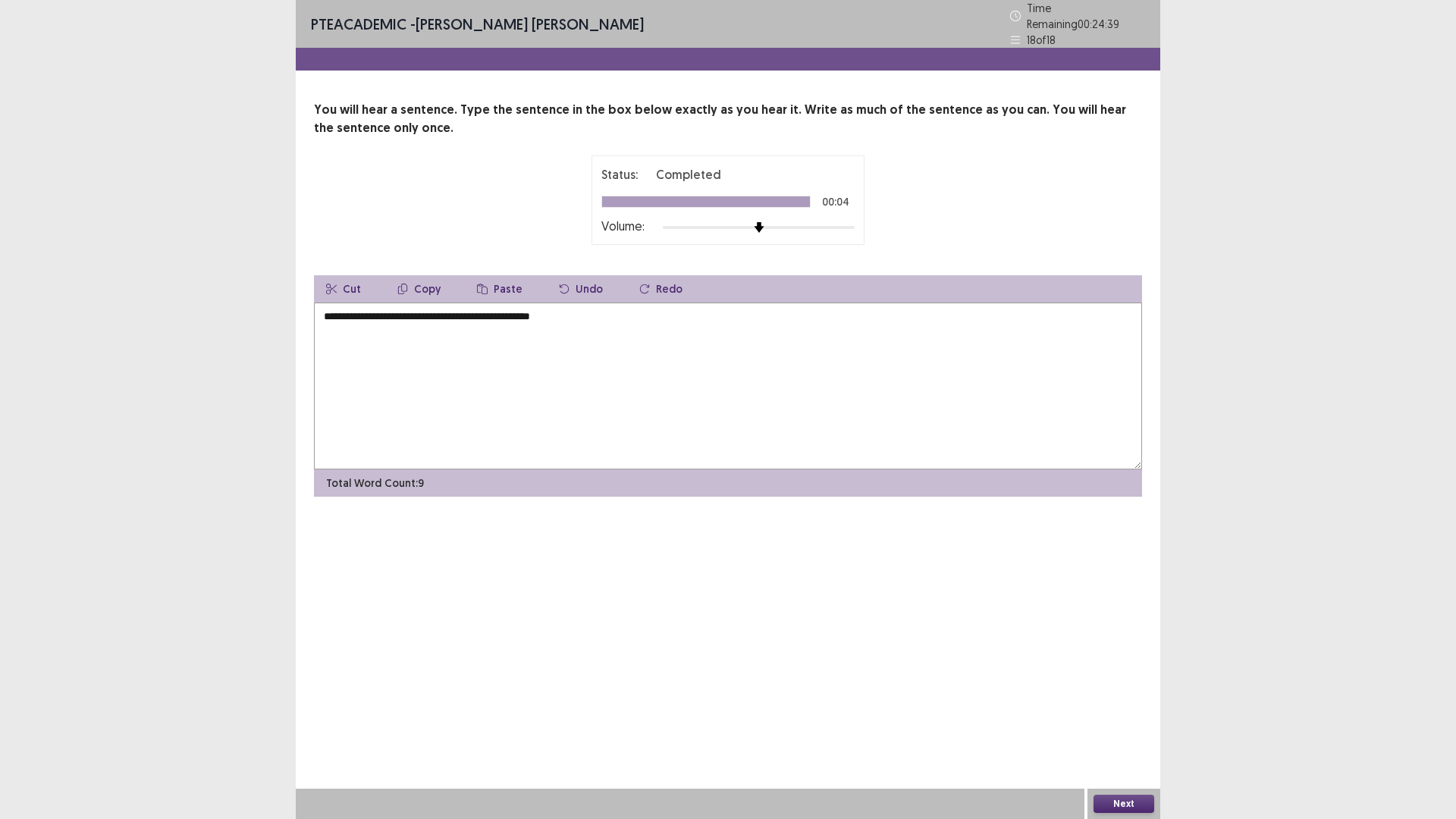
drag, startPoint x: 472, startPoint y: 311, endPoint x: 481, endPoint y: 307, distance: 9.8
click at [472, 311] on textarea "**********" at bounding box center [728, 386] width 828 height 167
type textarea "**********"
click at [1113, 716] on button "Next" at bounding box center [1123, 804] width 61 height 18
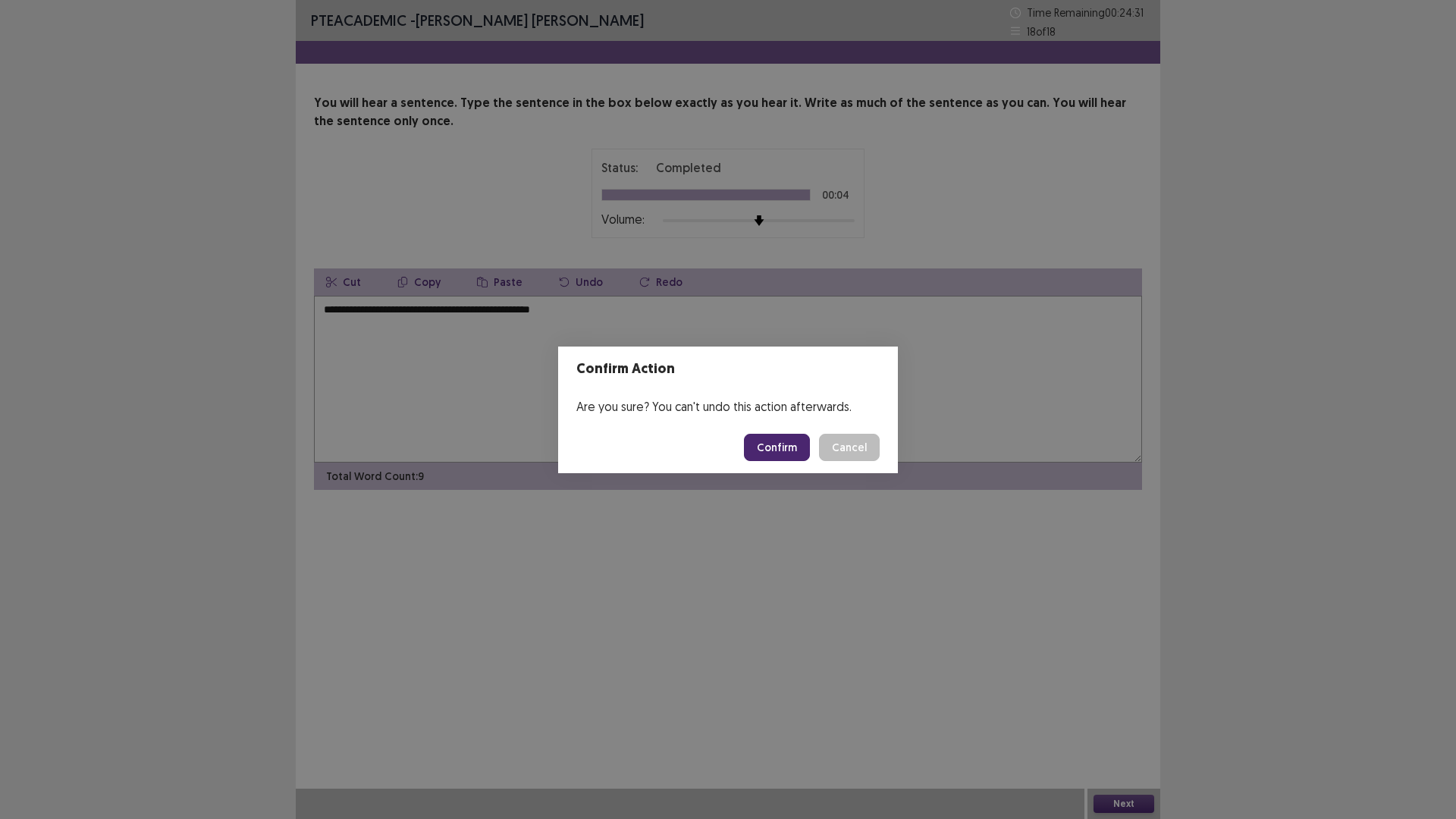
click at [758, 448] on button "Confirm" at bounding box center [776, 448] width 66 height 28
